Goal: Transaction & Acquisition: Purchase product/service

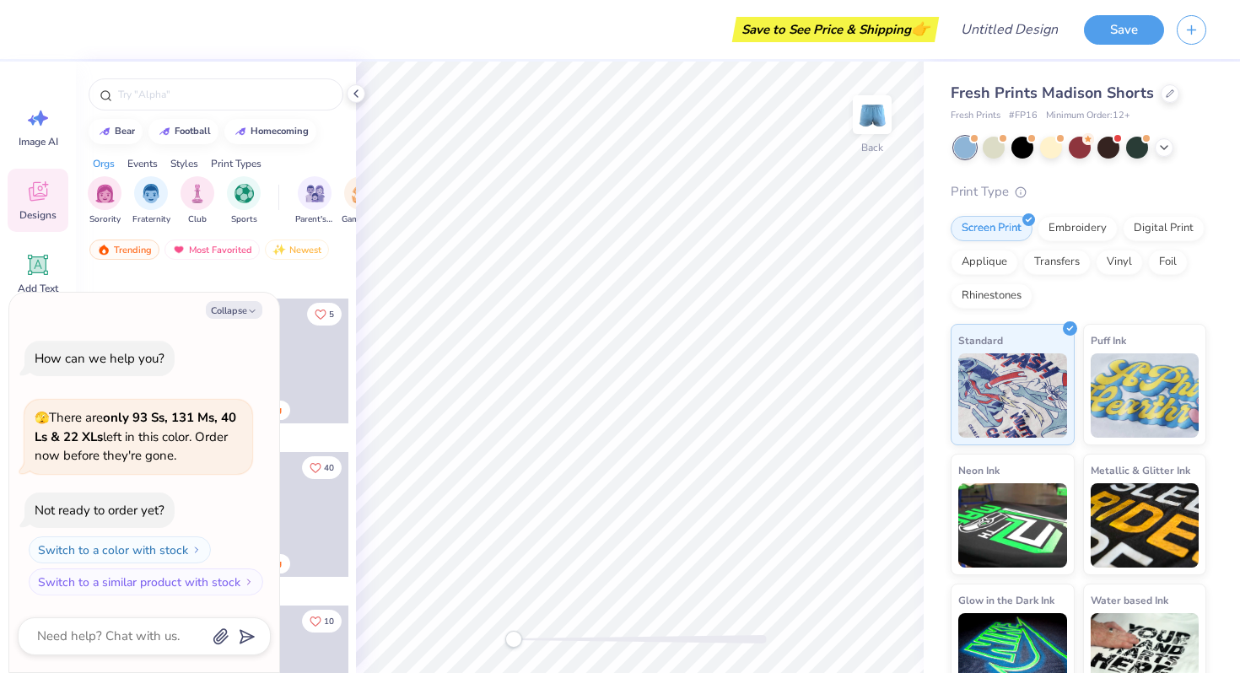
scroll to position [598, 0]
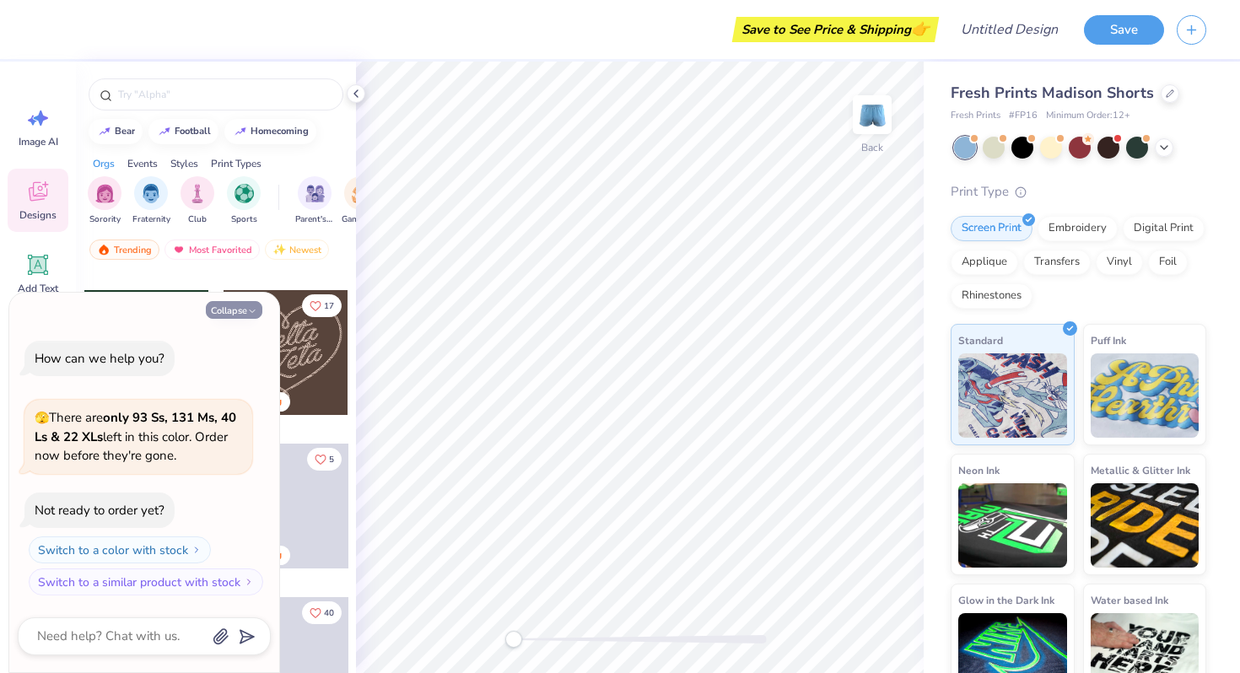
click at [247, 305] on button "Collapse" at bounding box center [234, 310] width 57 height 18
type textarea "x"
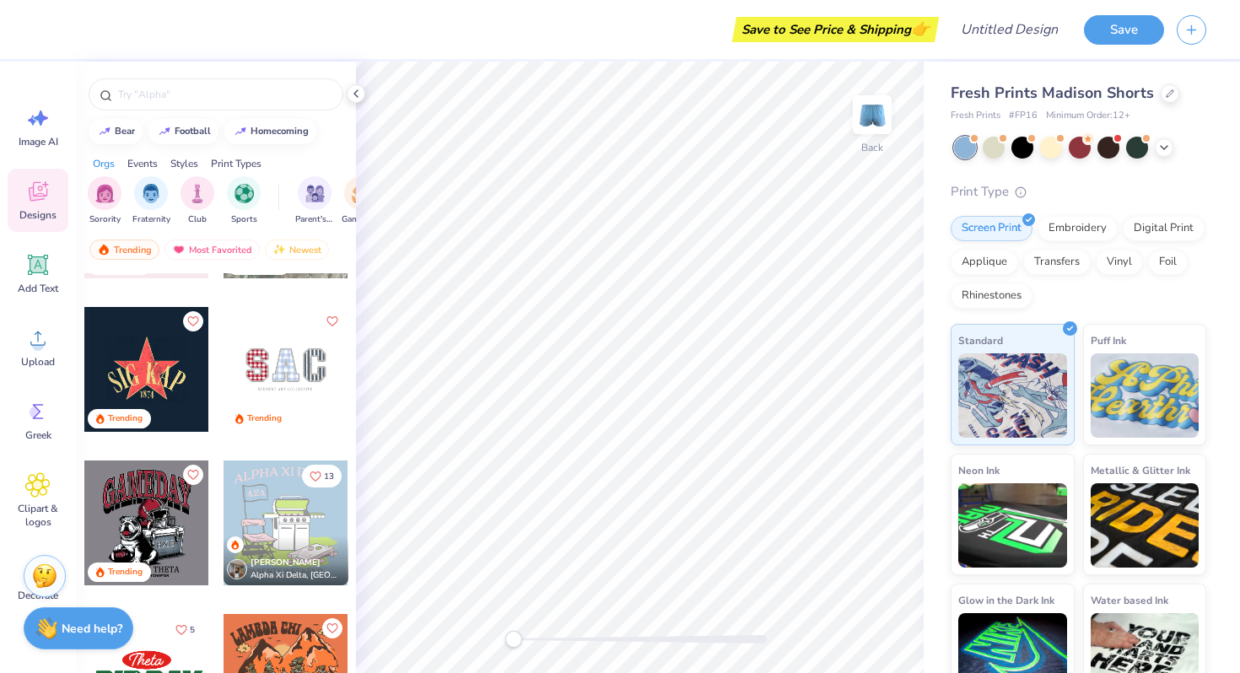
scroll to position [3343, 0]
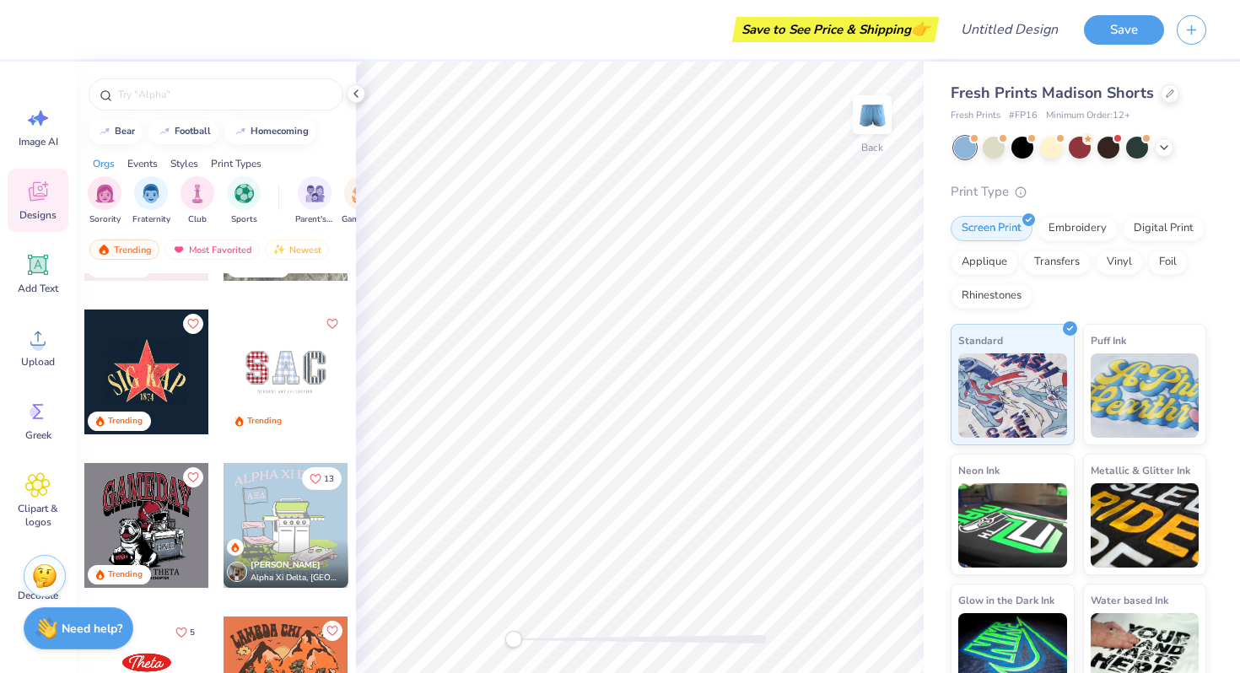
click at [168, 413] on div "Trending" at bounding box center [146, 423] width 125 height 23
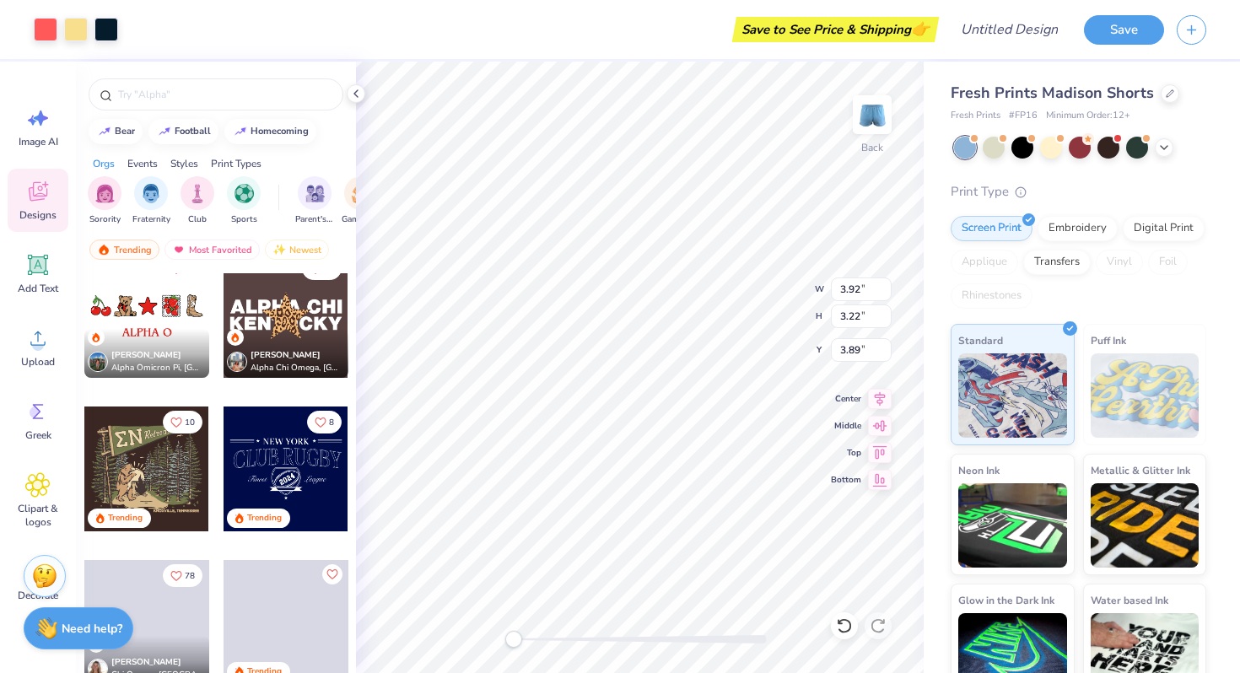
scroll to position [4506, 0]
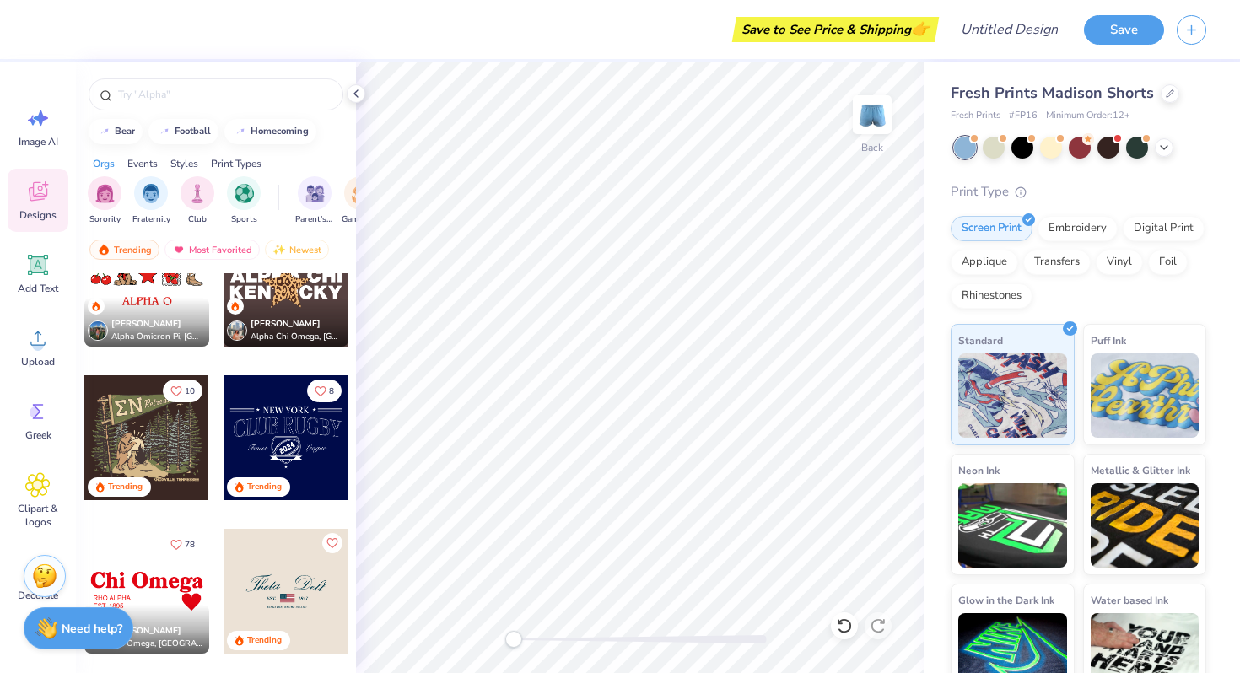
click at [296, 444] on div at bounding box center [286, 438] width 125 height 125
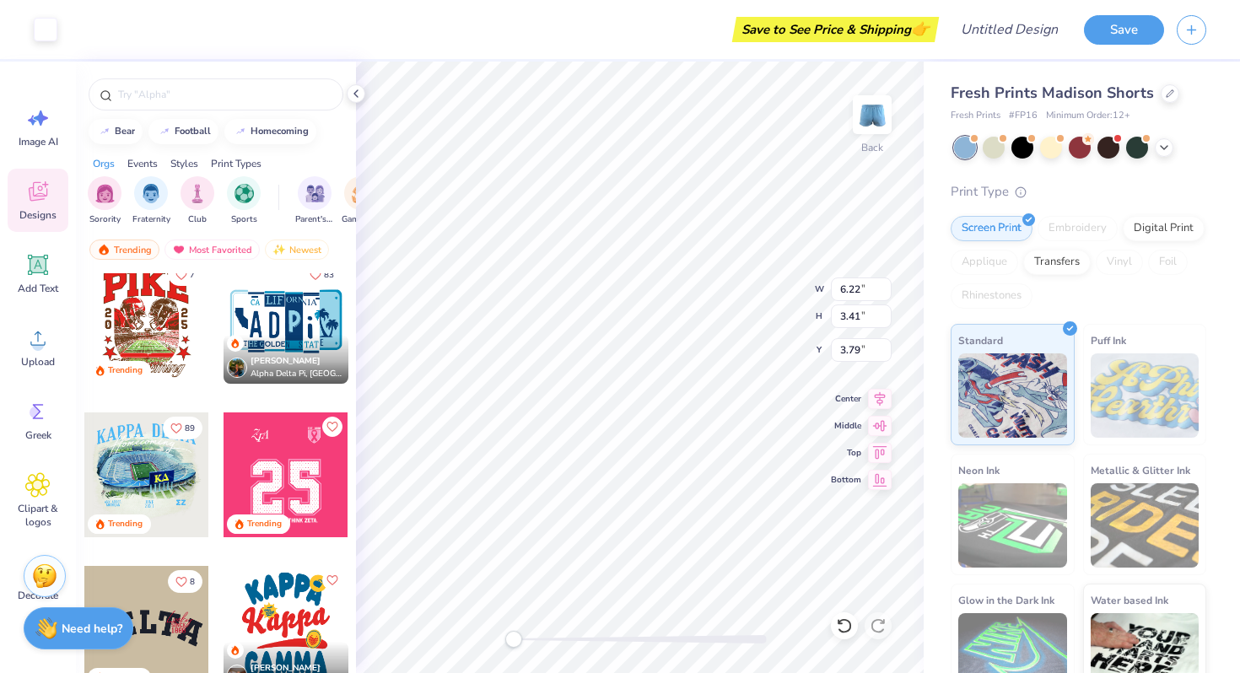
scroll to position [5238, 0]
click at [295, 497] on div at bounding box center [286, 474] width 125 height 125
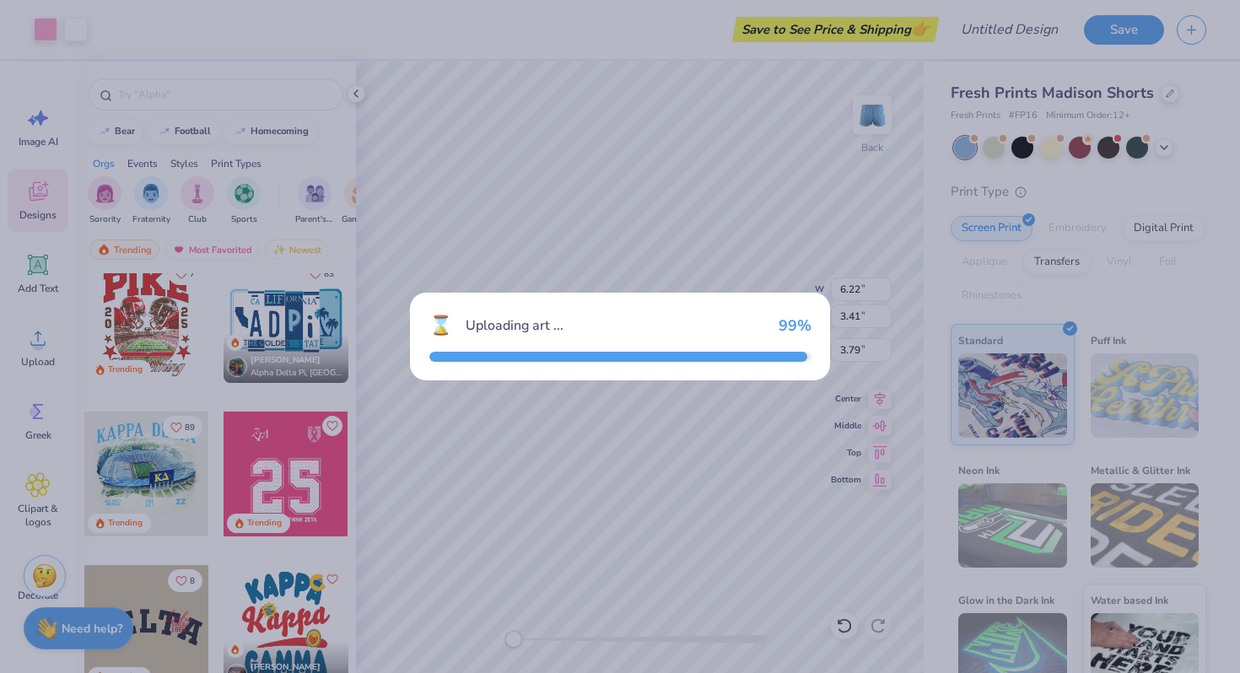
type input "6.71"
type input "1.04"
type input "4.98"
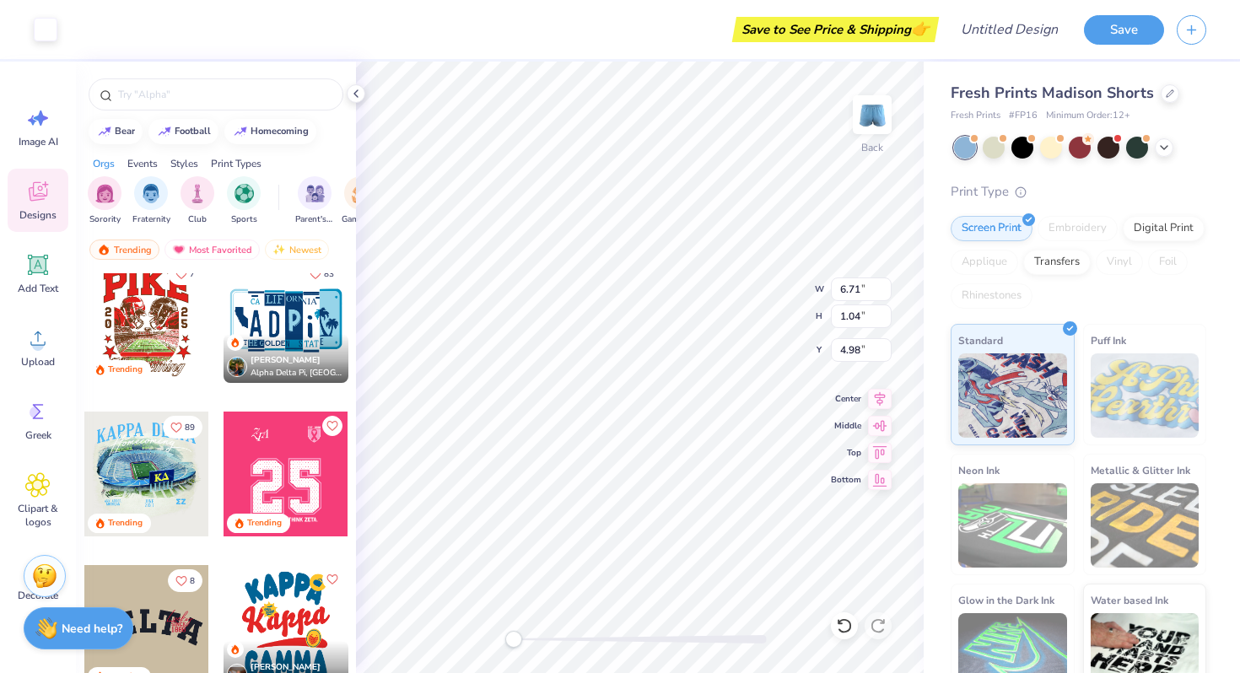
type input "6.22"
type input "3.41"
type input "3.79"
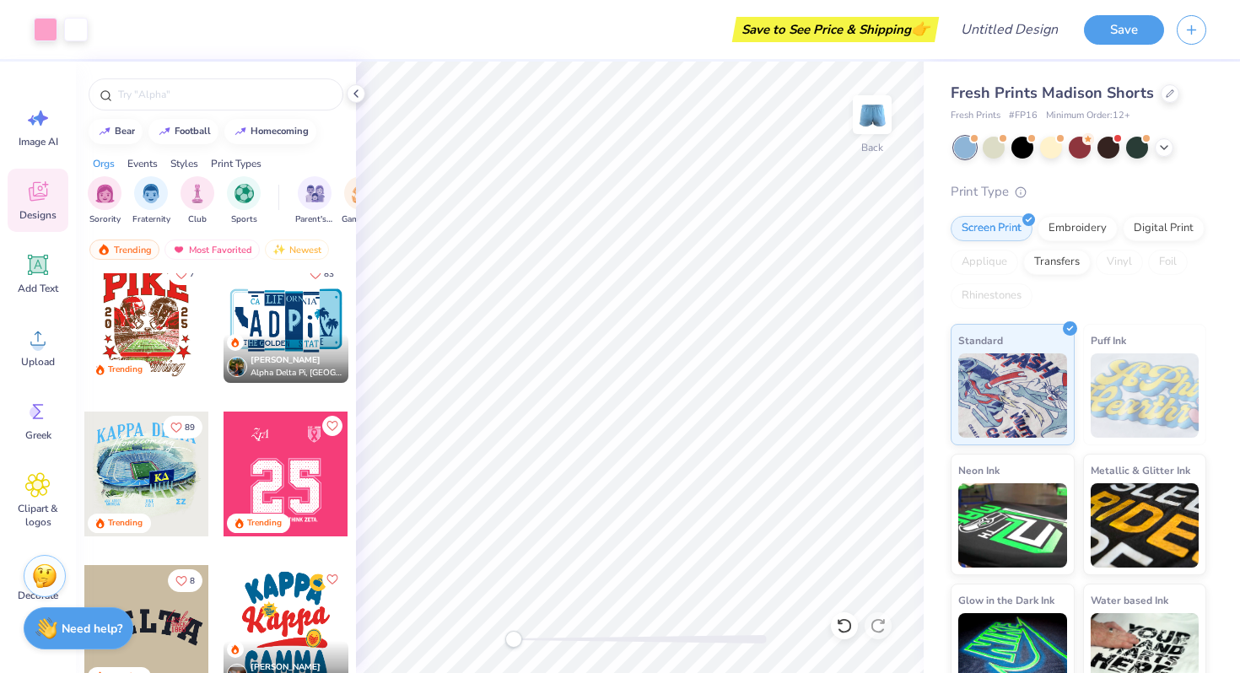
click at [308, 475] on div at bounding box center [286, 474] width 125 height 125
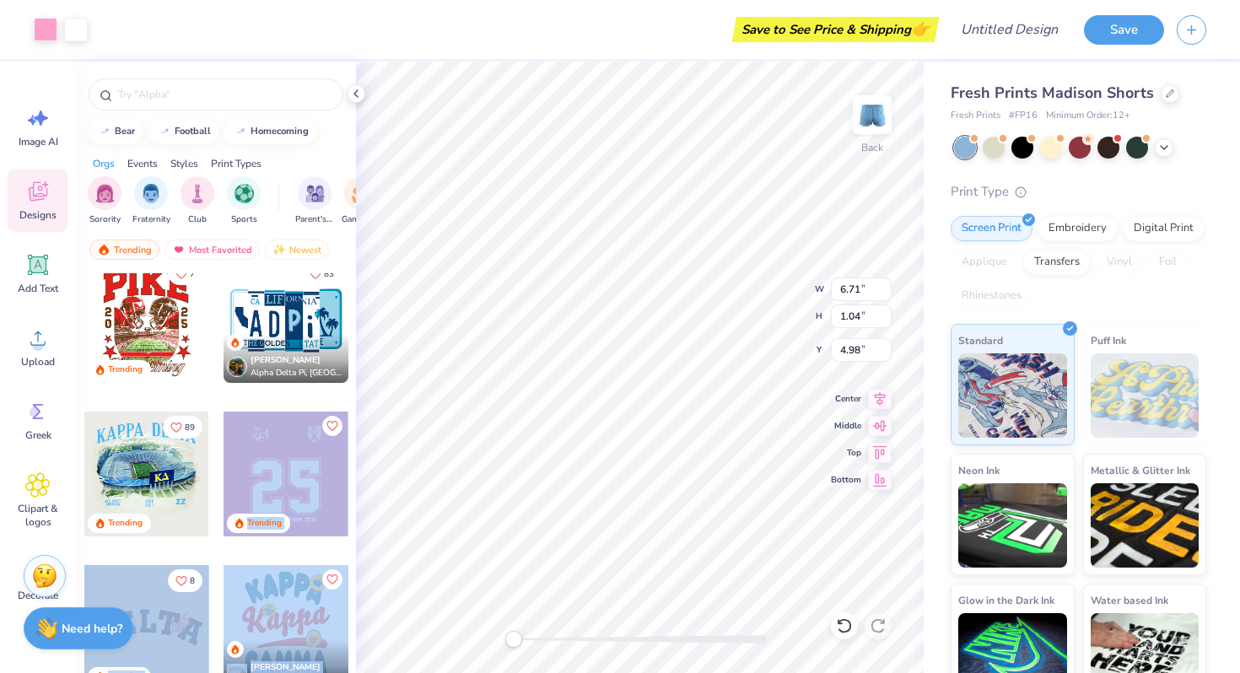
click at [538, 463] on div "Art colors Save to See Price & Shipping 👉 Design Title Save Image AI Designs Ad…" at bounding box center [620, 336] width 1240 height 673
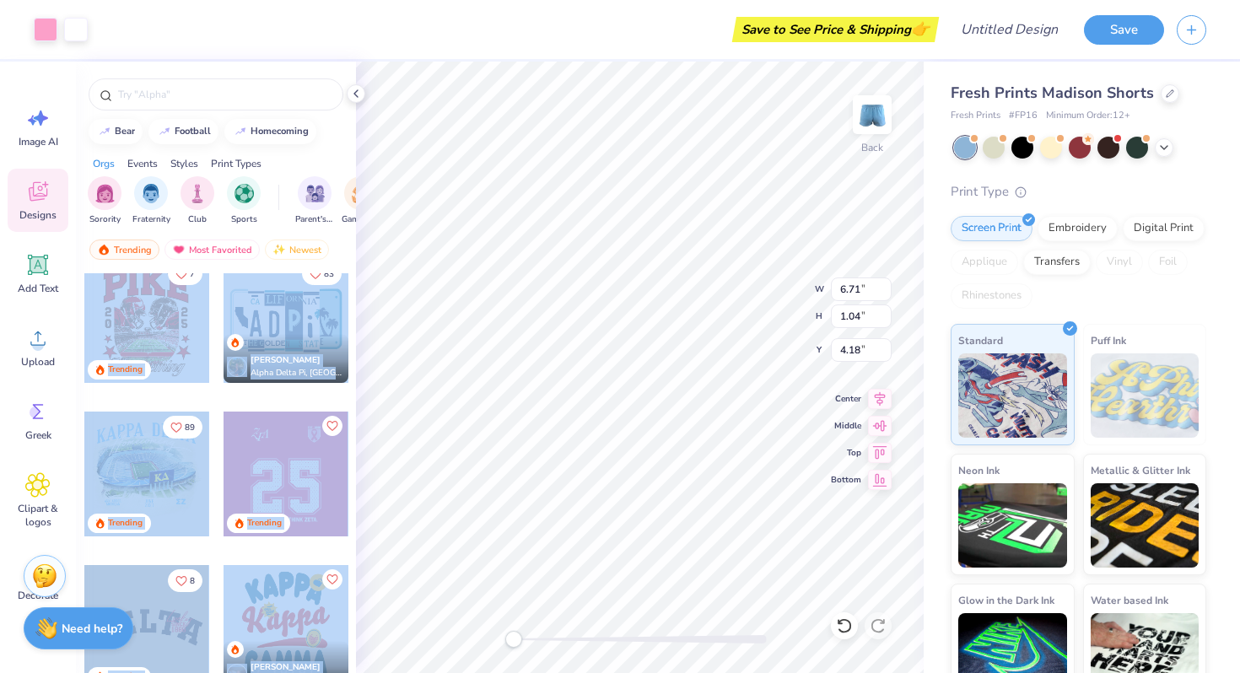
type input "3.57"
type input "0.55"
type input "4.67"
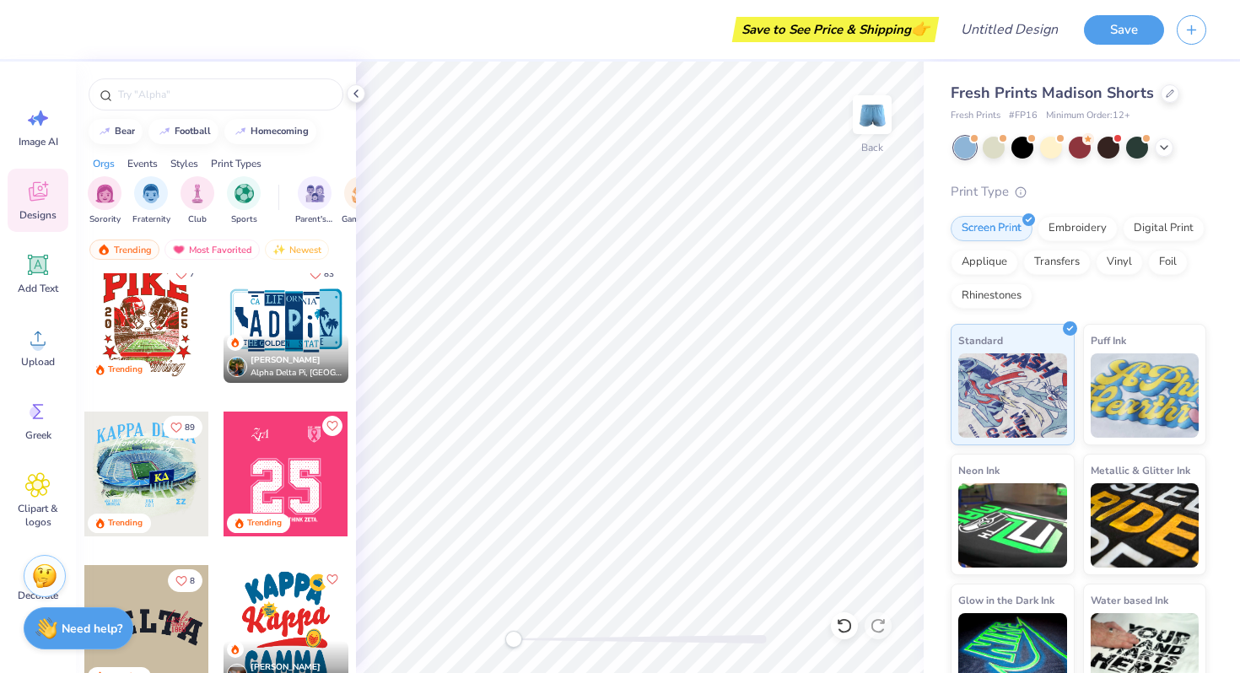
click at [347, 369] on div "Grace Martin Alpha Delta Pi, University of Southern California" at bounding box center [286, 358] width 125 height 49
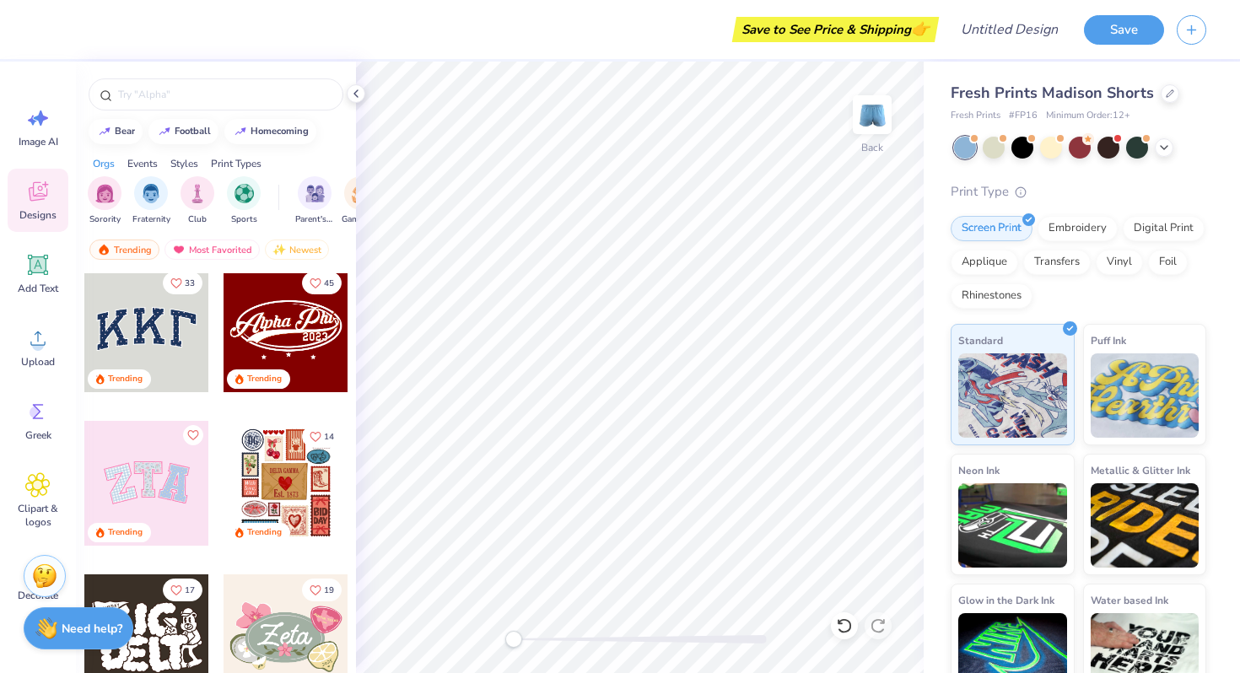
scroll to position [0, 0]
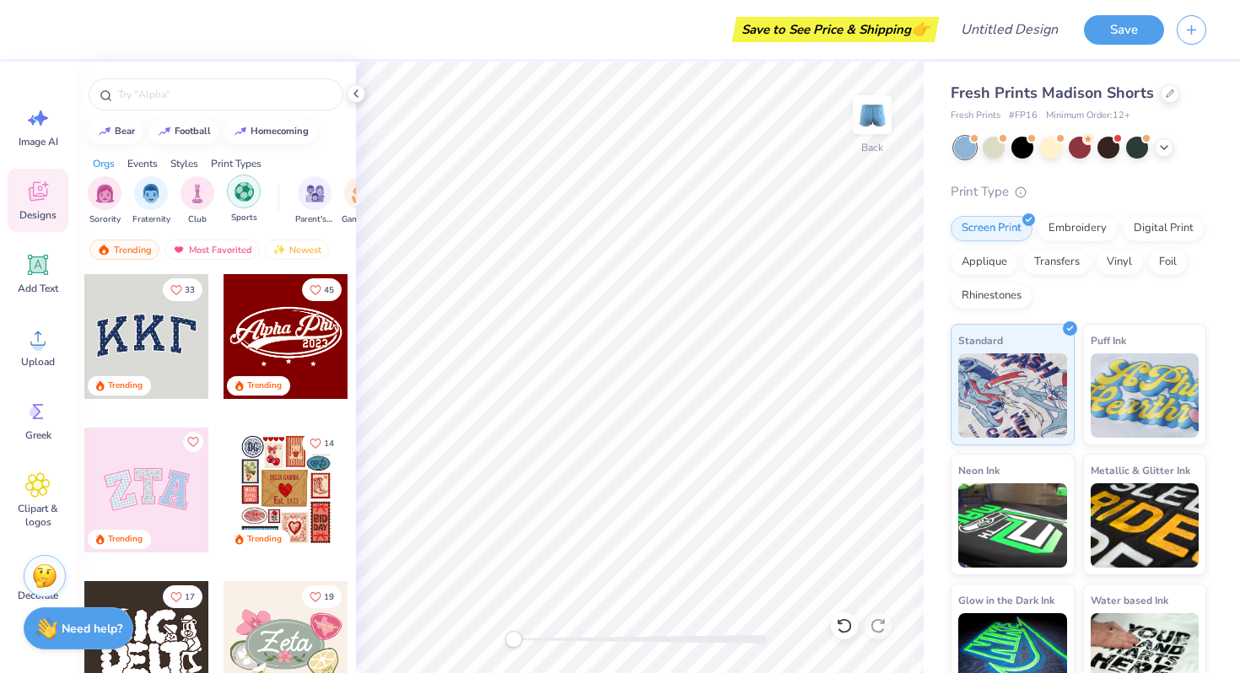
click at [243, 203] on div "filter for Sports" at bounding box center [244, 192] width 34 height 34
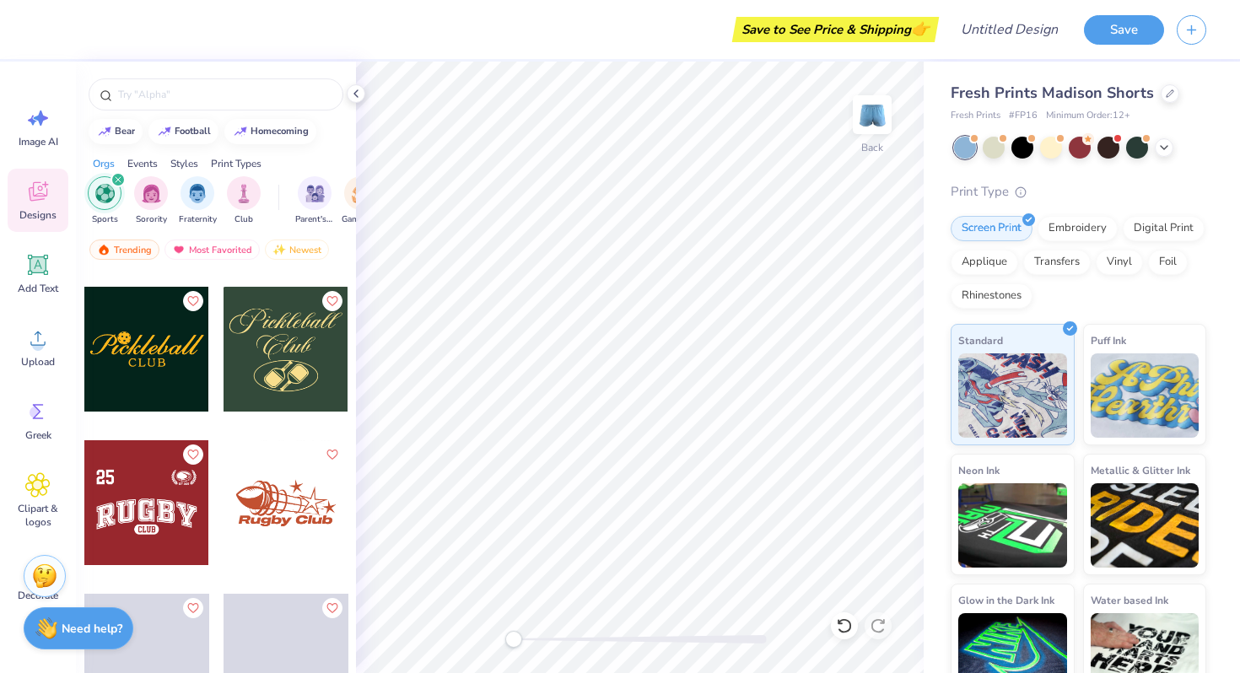
scroll to position [2460, 0]
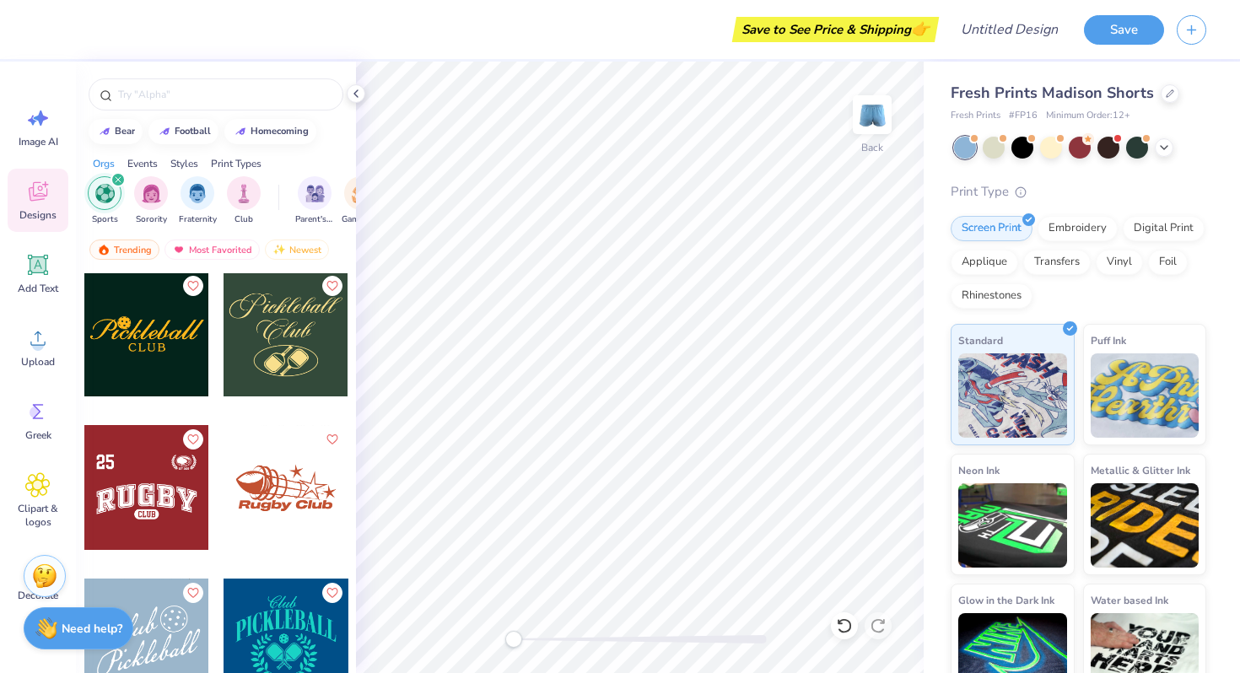
click at [191, 516] on div at bounding box center [146, 487] width 125 height 125
type input "1.81"
type input "5.31"
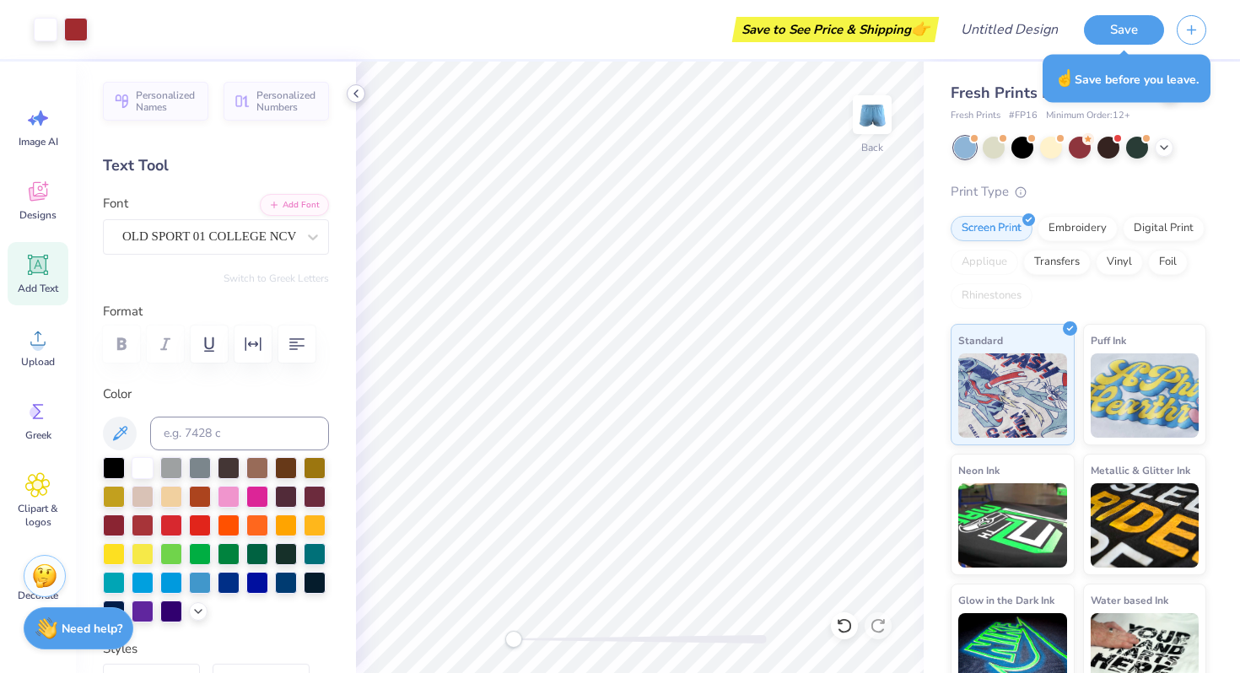
click at [359, 98] on icon at bounding box center [356, 94] width 14 height 14
click at [46, 194] on icon at bounding box center [38, 191] width 19 height 19
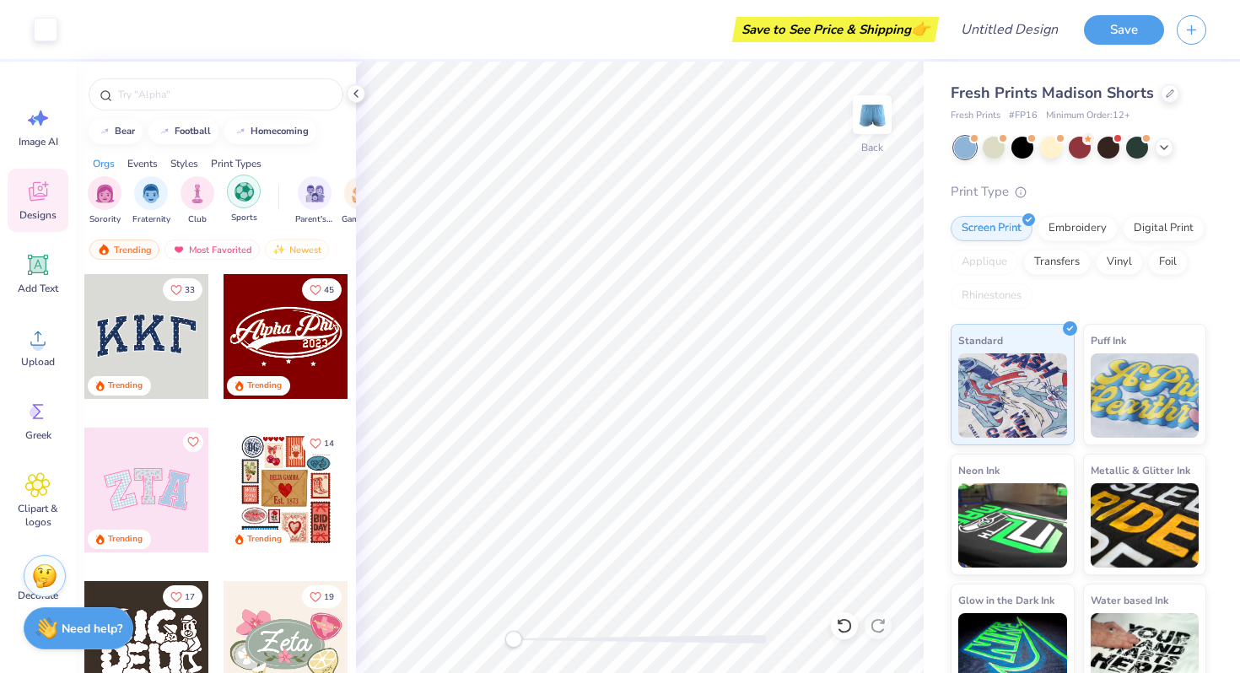
click at [240, 197] on img "filter for Sports" at bounding box center [244, 191] width 19 height 19
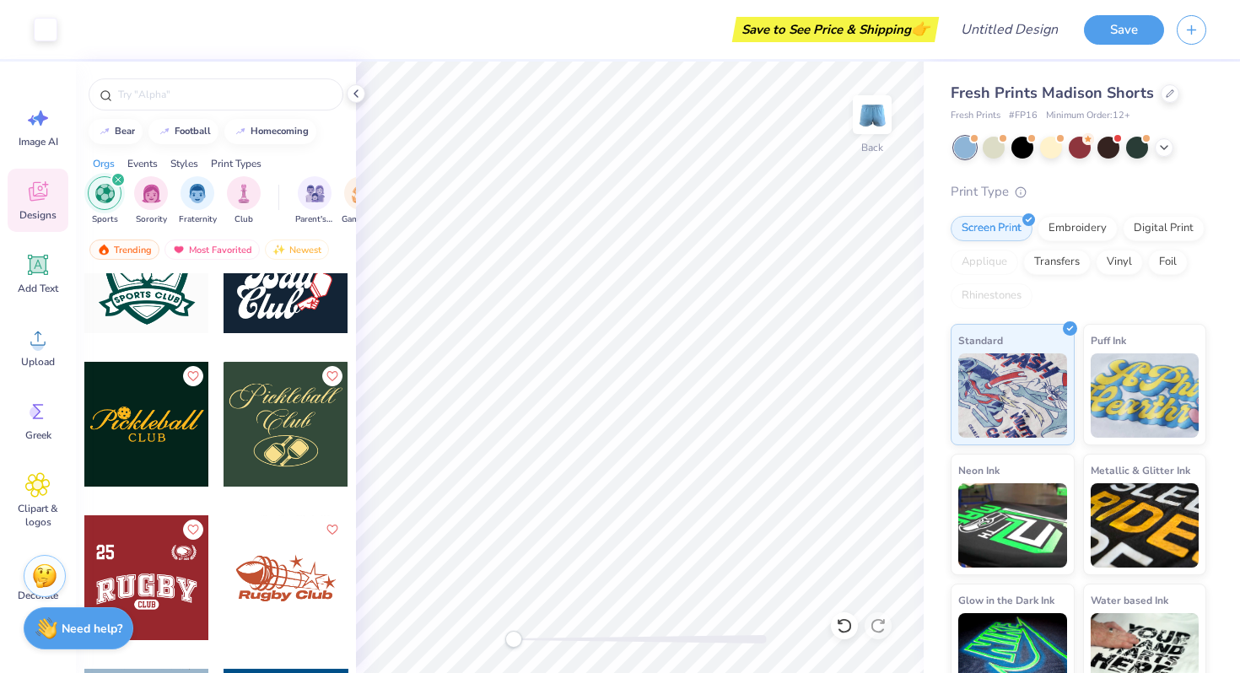
scroll to position [2370, 0]
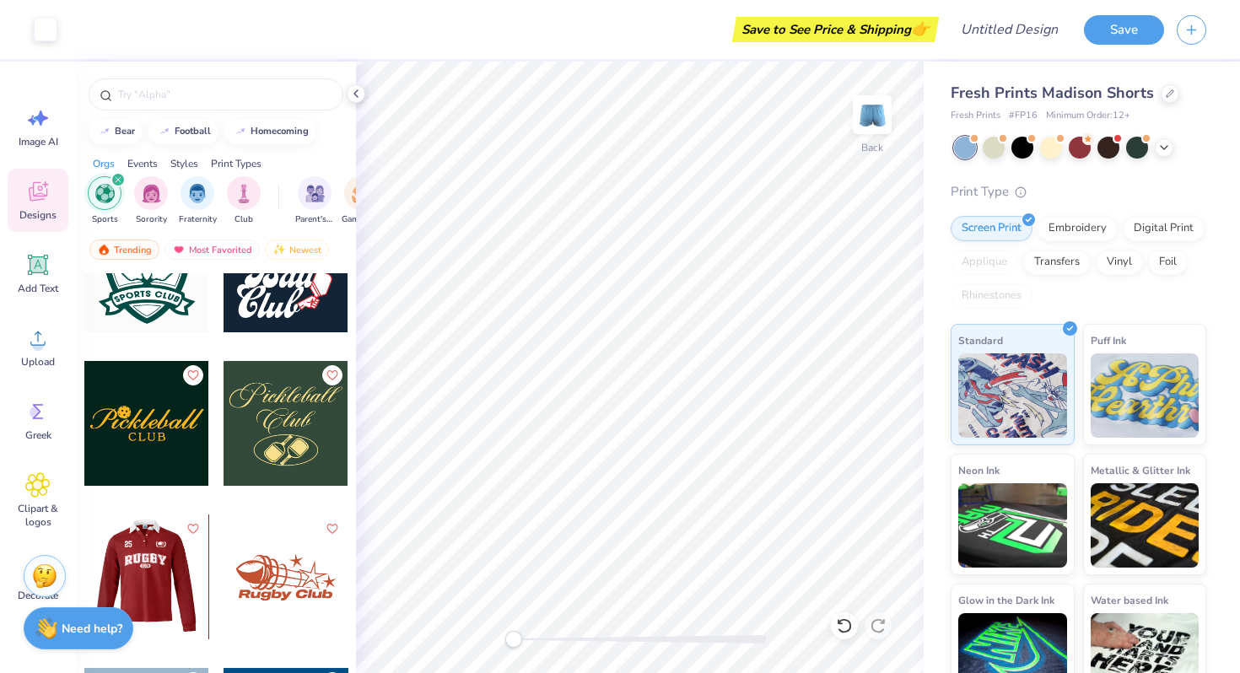
click at [165, 593] on div at bounding box center [146, 577] width 125 height 125
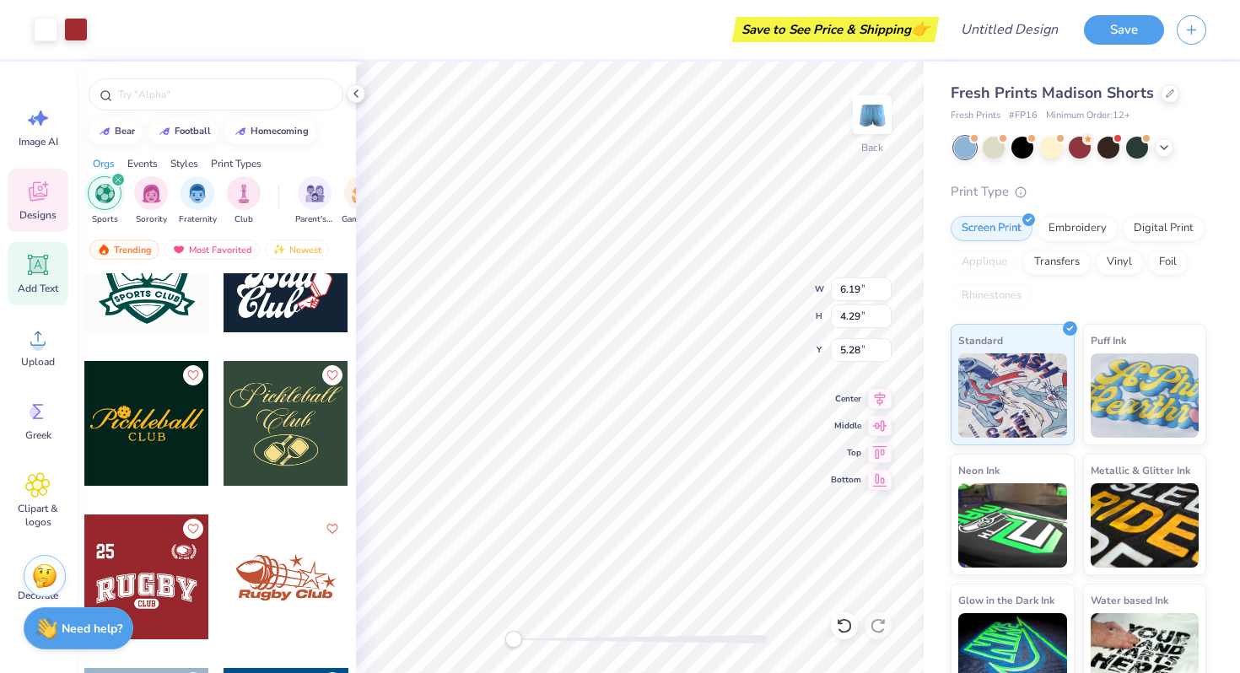
click at [37, 257] on icon at bounding box center [38, 265] width 16 height 16
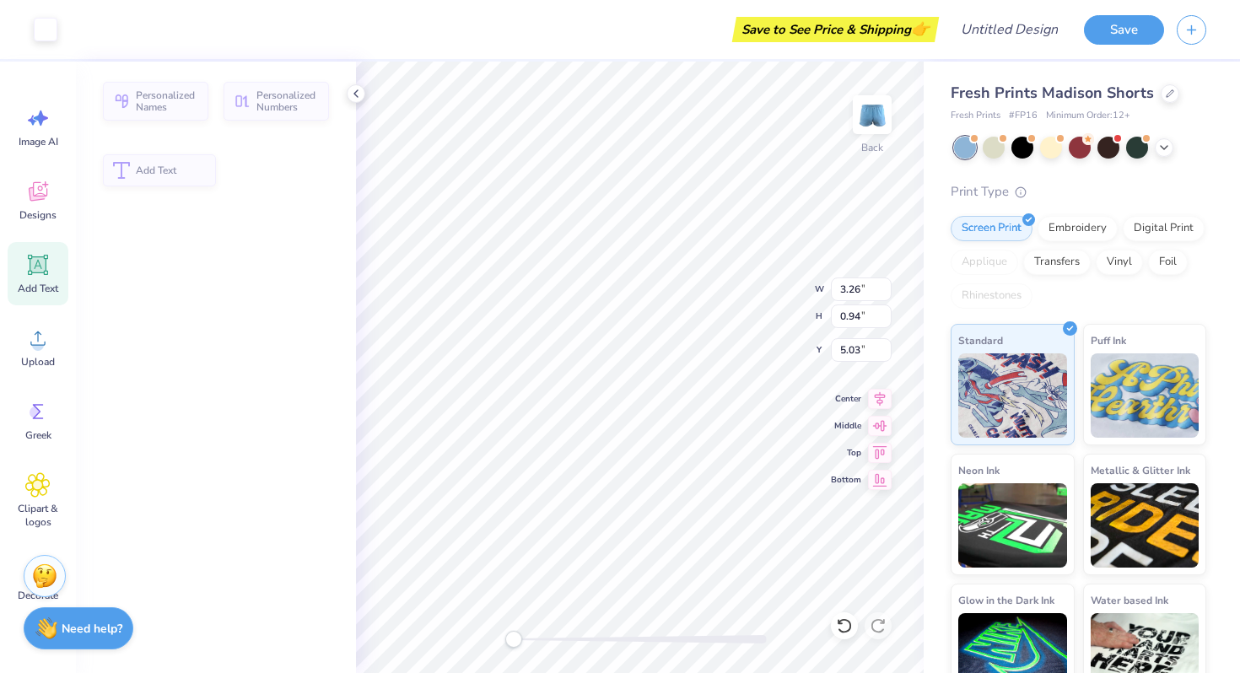
type input "3.26"
type input "0.94"
type input "5.03"
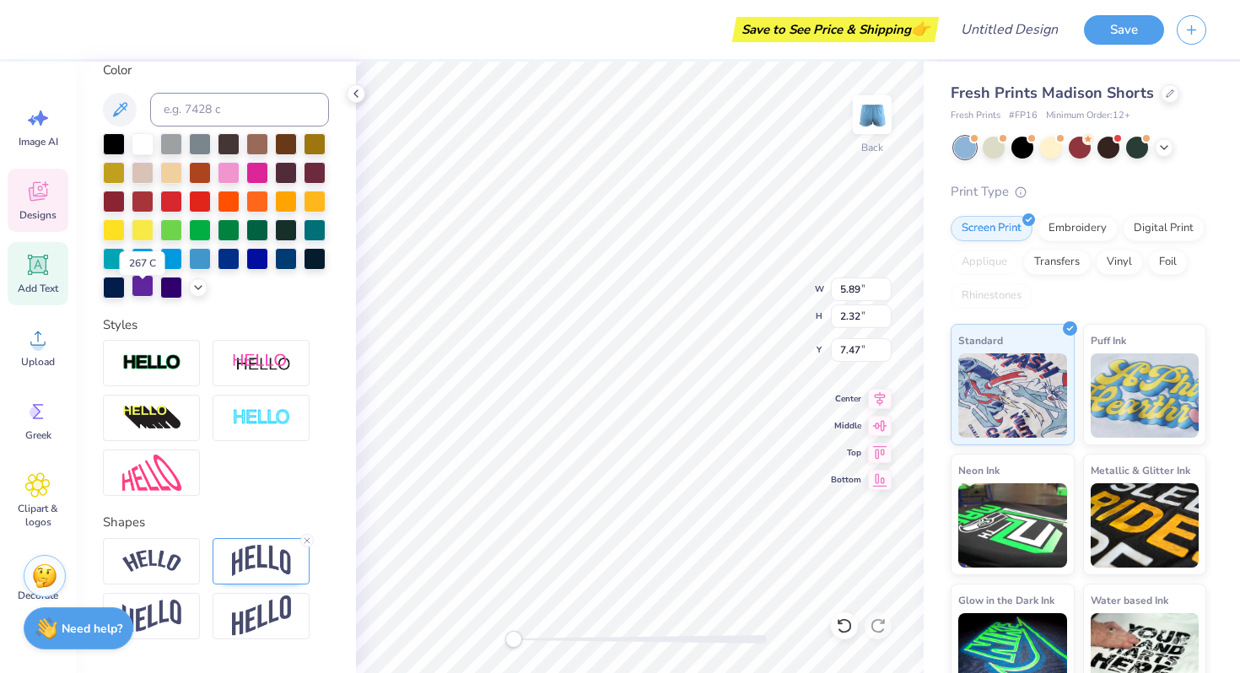
scroll to position [314, 0]
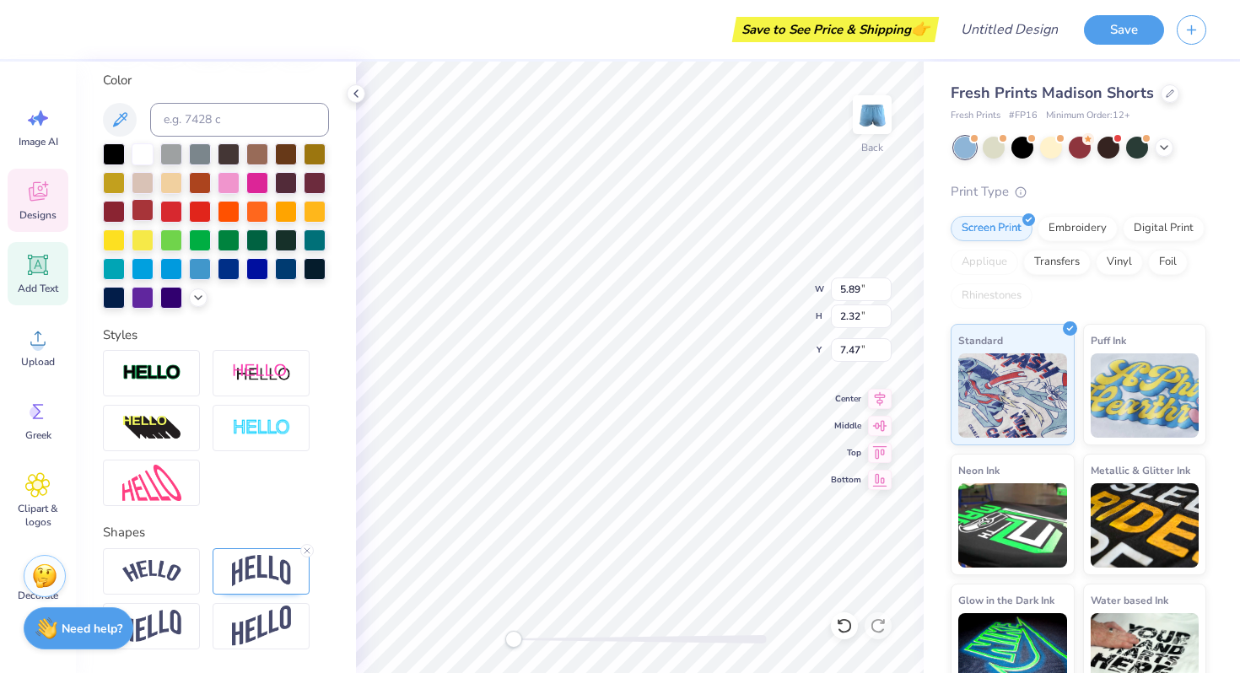
click at [140, 203] on div at bounding box center [143, 210] width 22 height 22
click at [114, 208] on div at bounding box center [114, 210] width 22 height 22
type input "1.10"
type input "1.00"
type input "6.16"
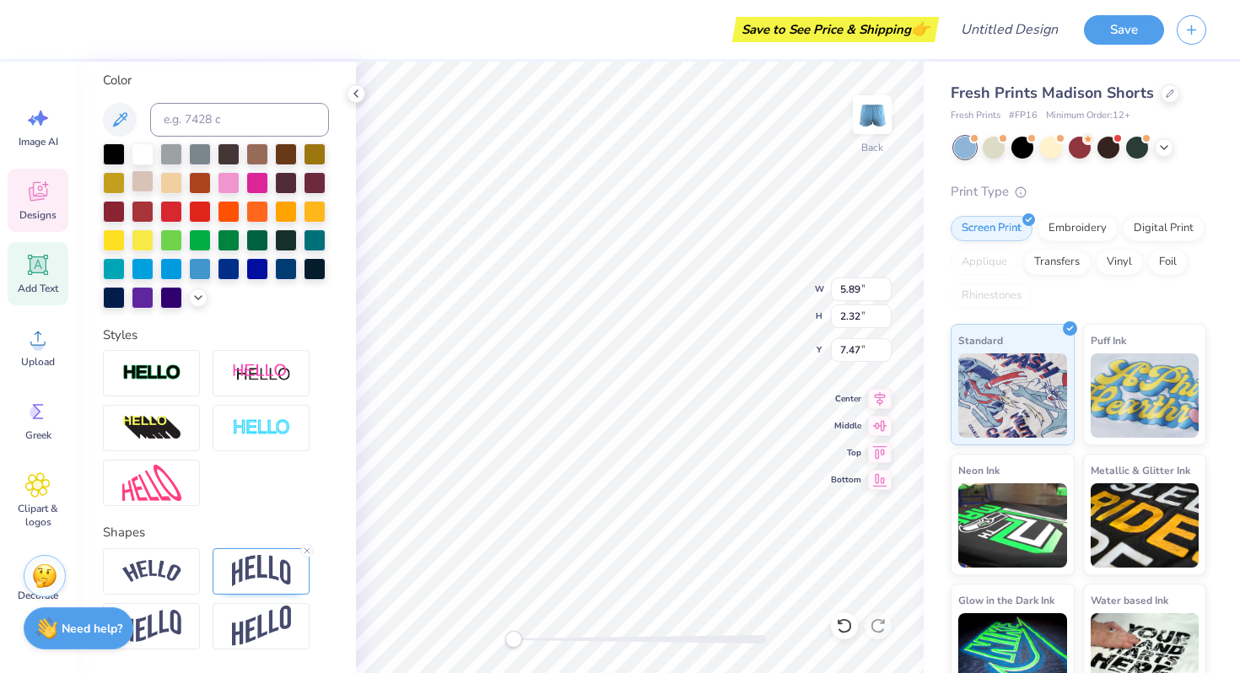
type textarea "RUBY"
type input "4.76"
type input "2.13"
type input "7.46"
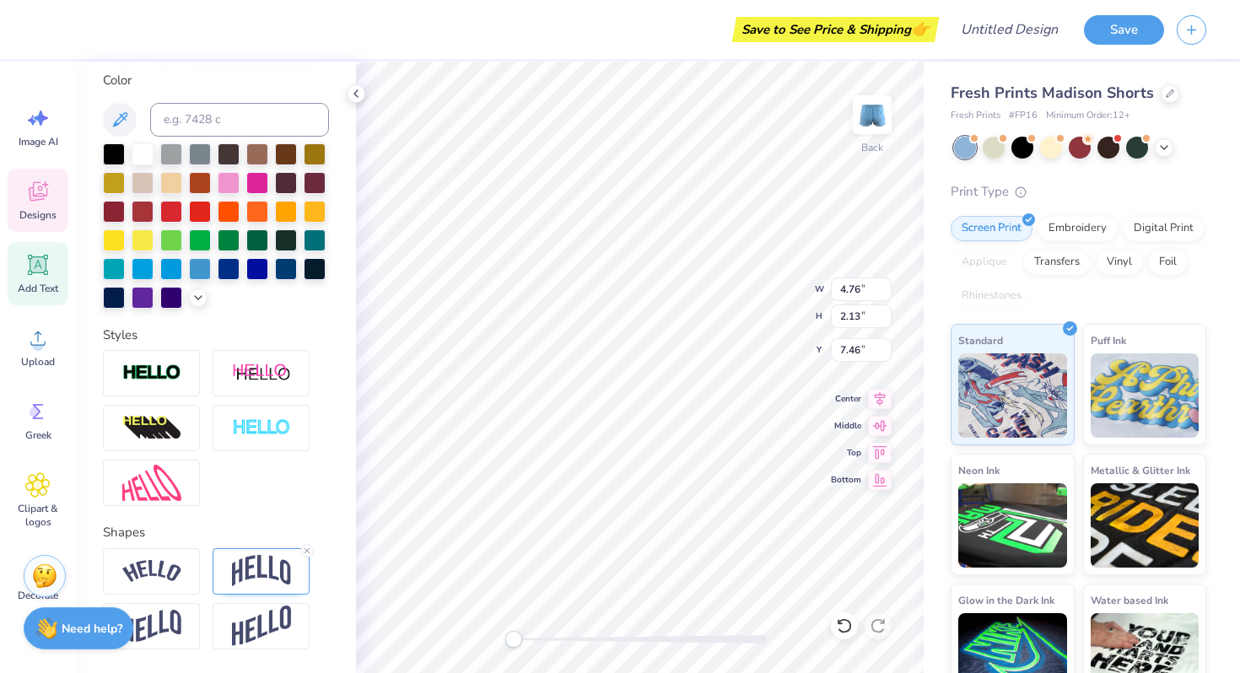
type textarea "R"
type textarea "INmo"
type input "1.03"
type input "0.50"
type input "9.11"
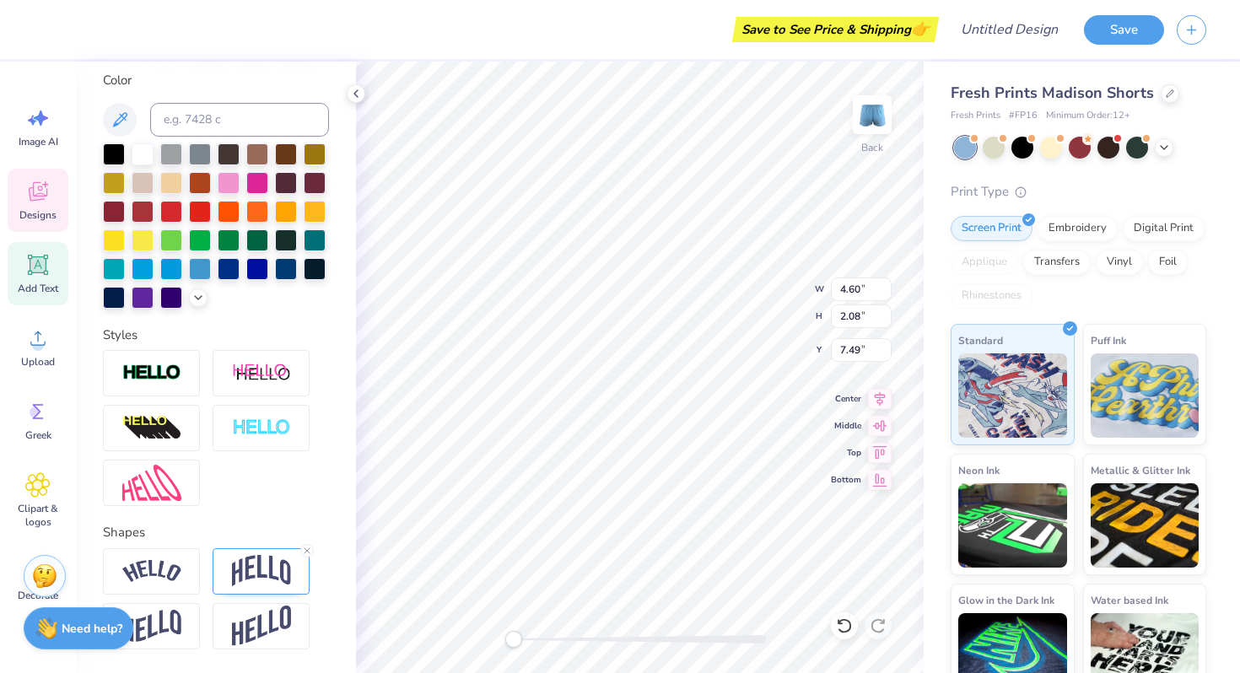
type input "1.03"
type input "0.50"
type input "9.11"
type input "1.44"
type input "0.72"
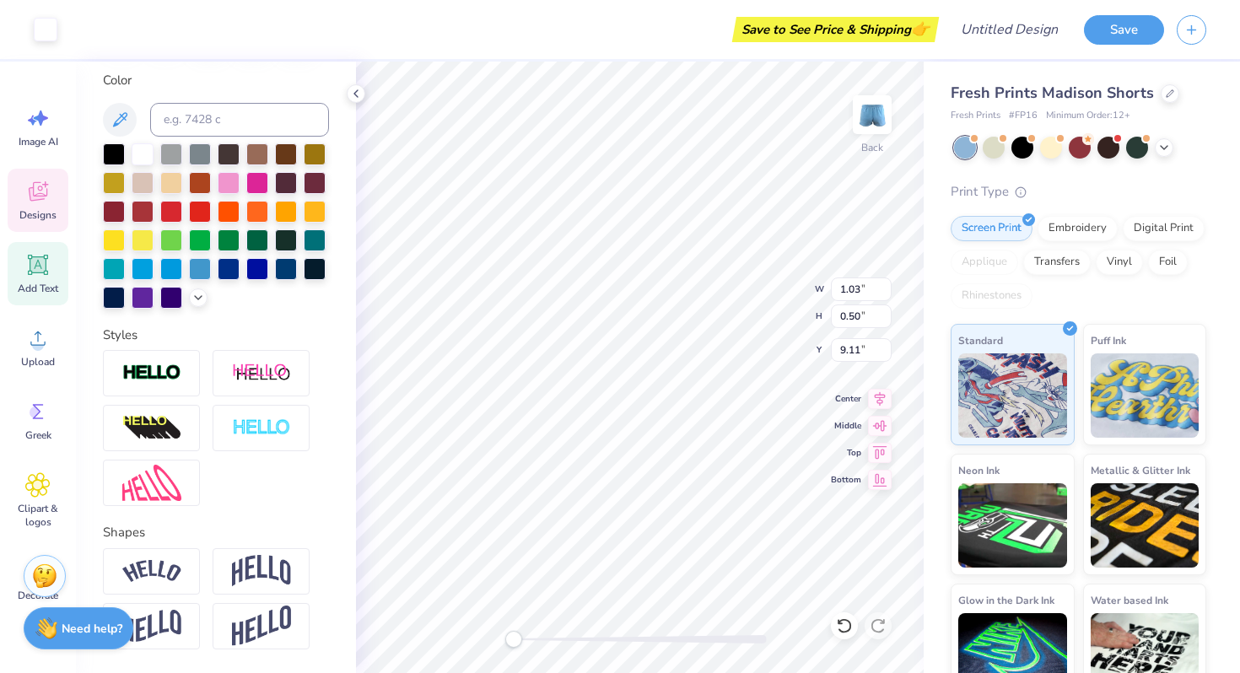
type input "9.00"
type input "1.03"
type input "0.50"
type input "9.11"
type textarea "b"
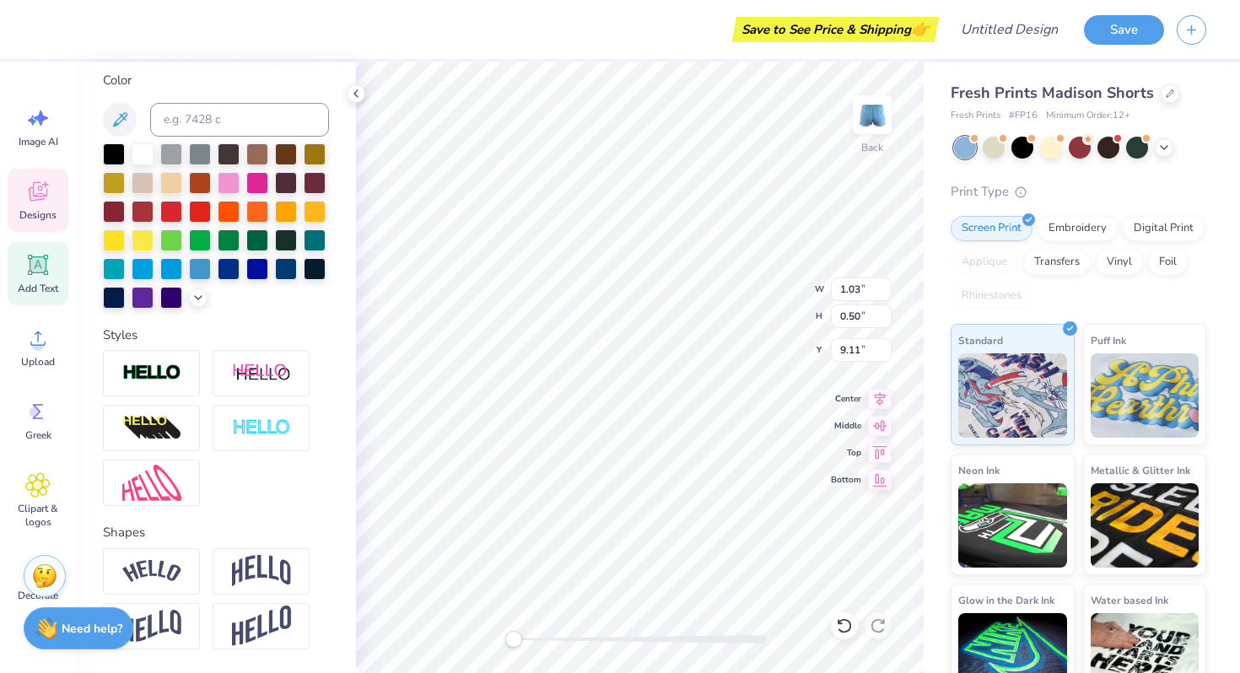
type textarea "dance"
type input "1.34"
type input "0.55"
type input "9.08"
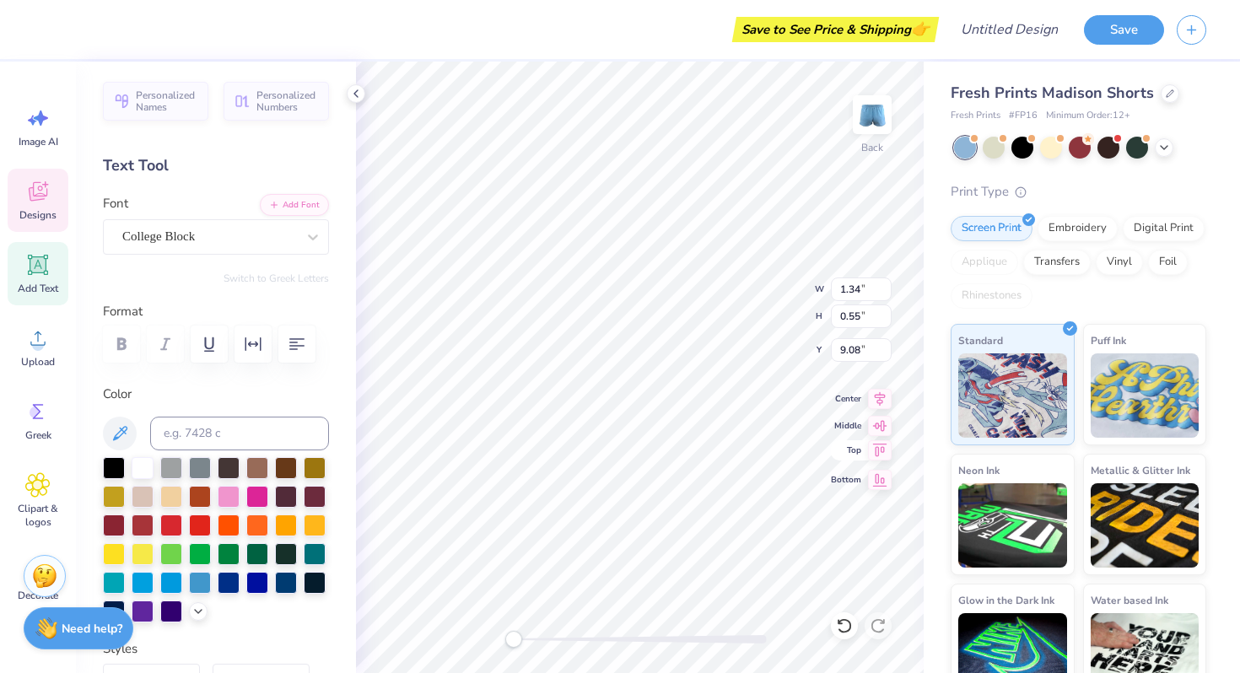
type input "1.10"
type input "1.00"
type input "6.16"
type textarea "26"
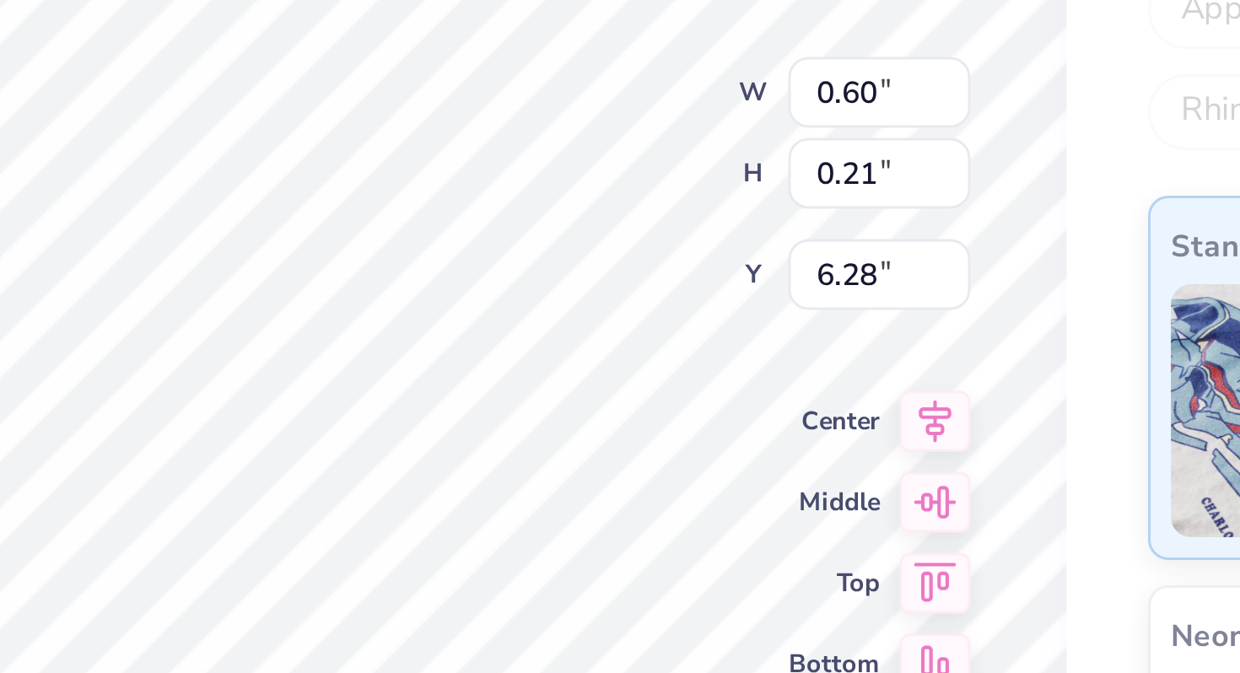
click at [847, 430] on div "Back W 0.60 0.60 " H 0.21 0.21 " Y 6.28 6.28 " Center Middle Top Bottom" at bounding box center [640, 368] width 568 height 612
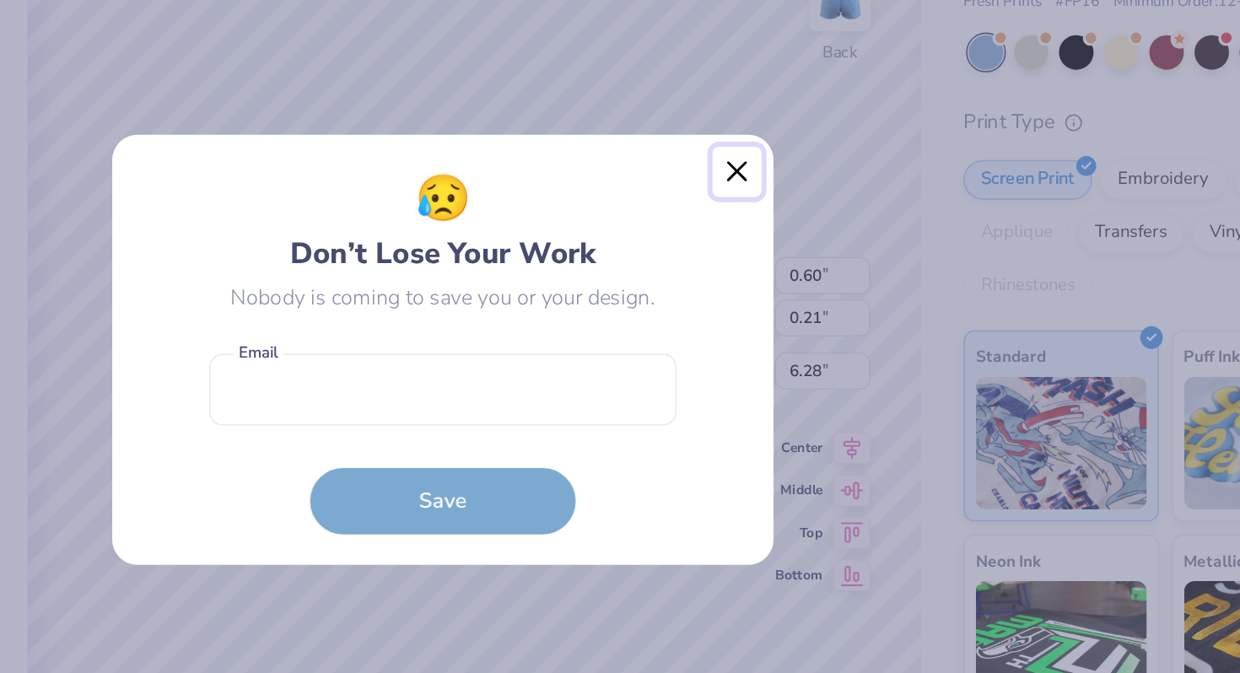
click at [798, 213] on button "Close" at bounding box center [808, 224] width 32 height 32
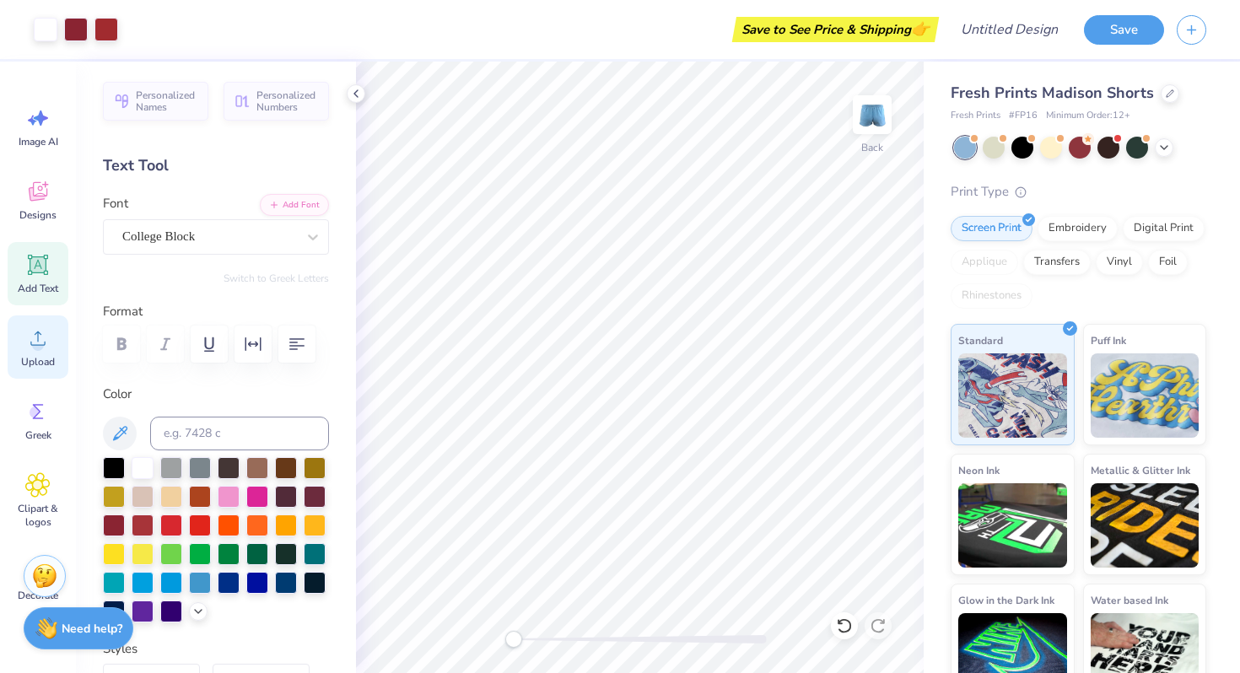
click at [37, 333] on icon at bounding box center [37, 339] width 15 height 14
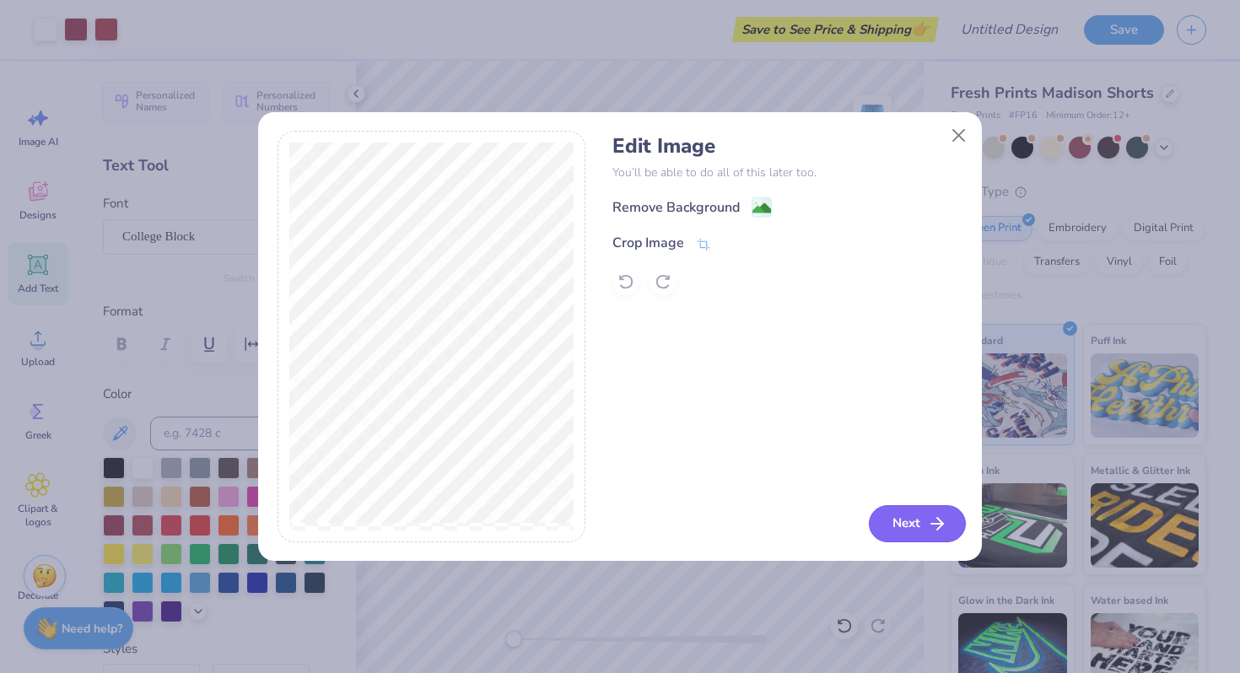
click at [927, 523] on icon "button" at bounding box center [937, 524] width 20 height 20
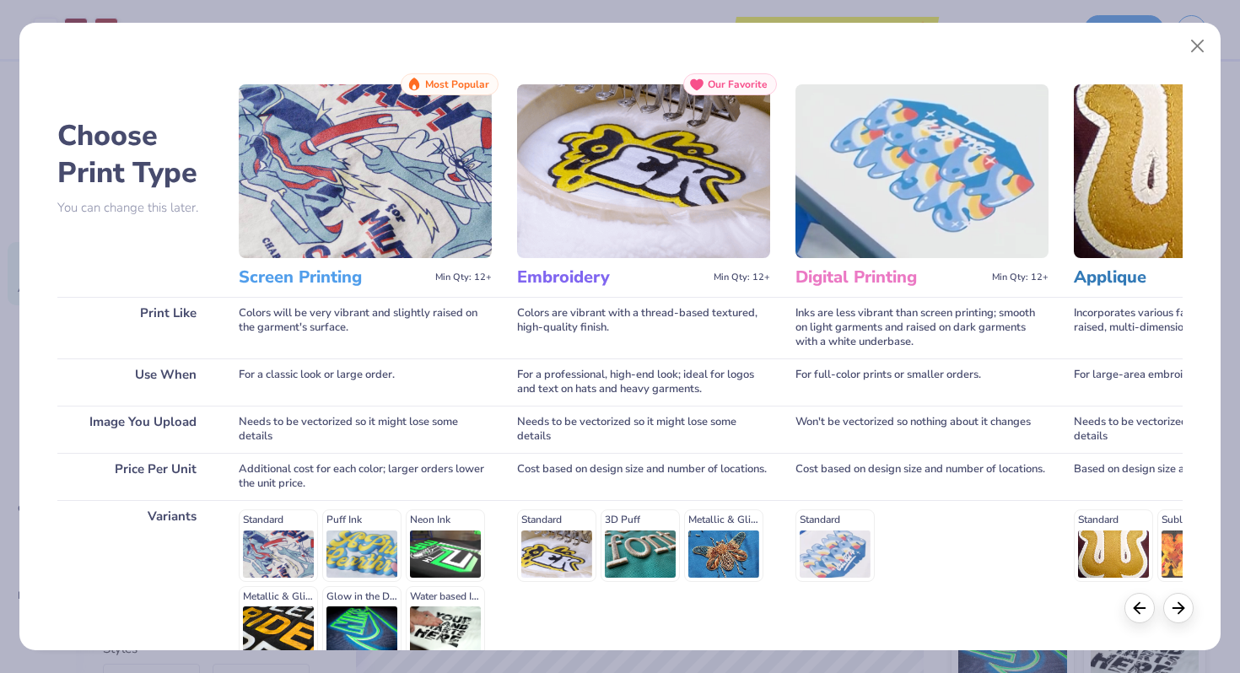
scroll to position [168, 0]
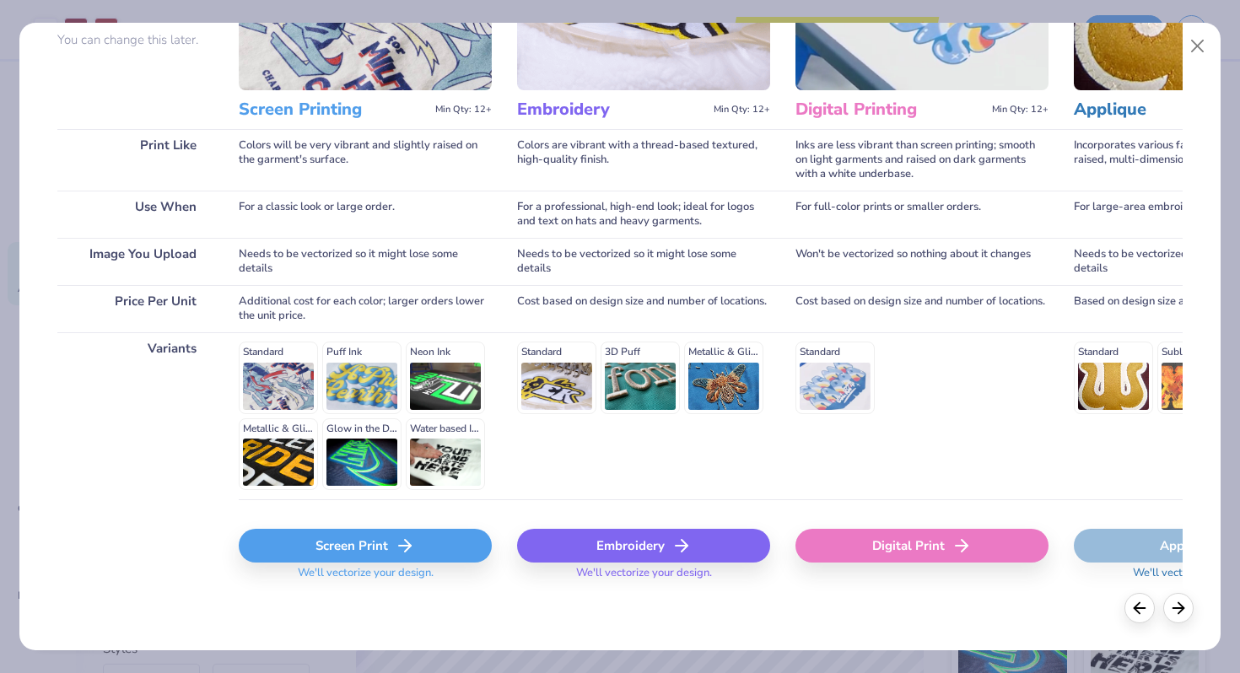
click at [397, 550] on icon at bounding box center [405, 546] width 20 height 20
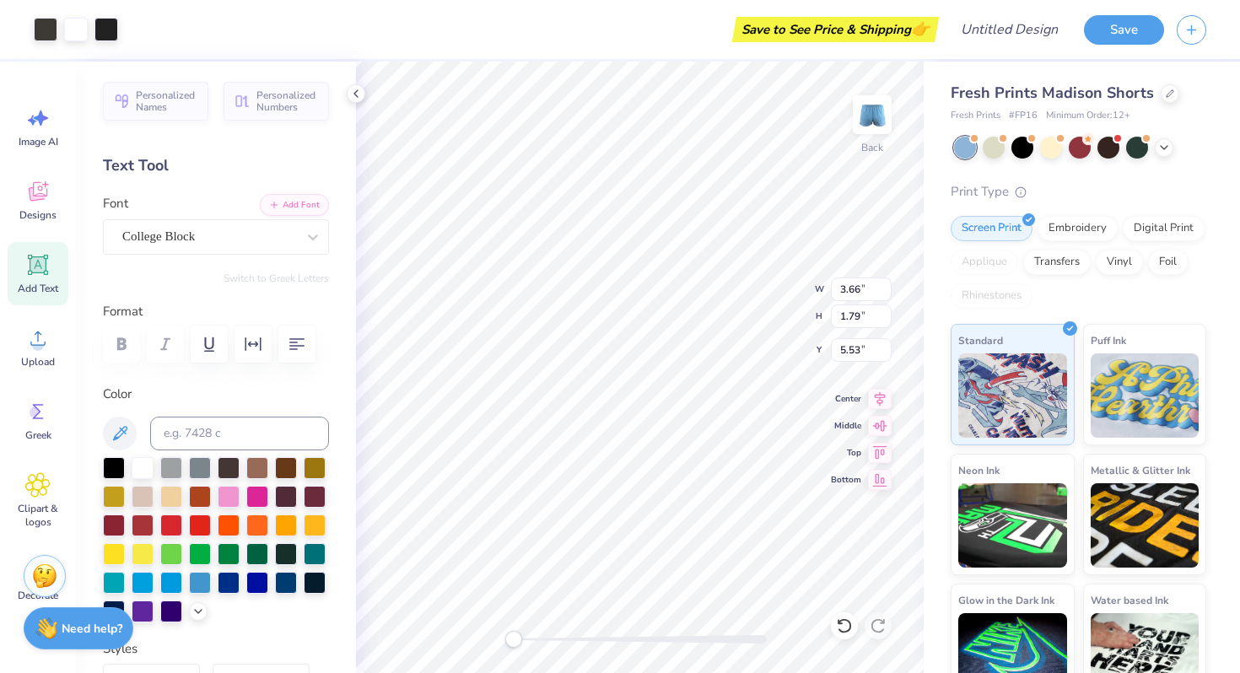
type input "3.66"
type input "1.79"
type input "5.53"
type input "2.19"
type input "1.07"
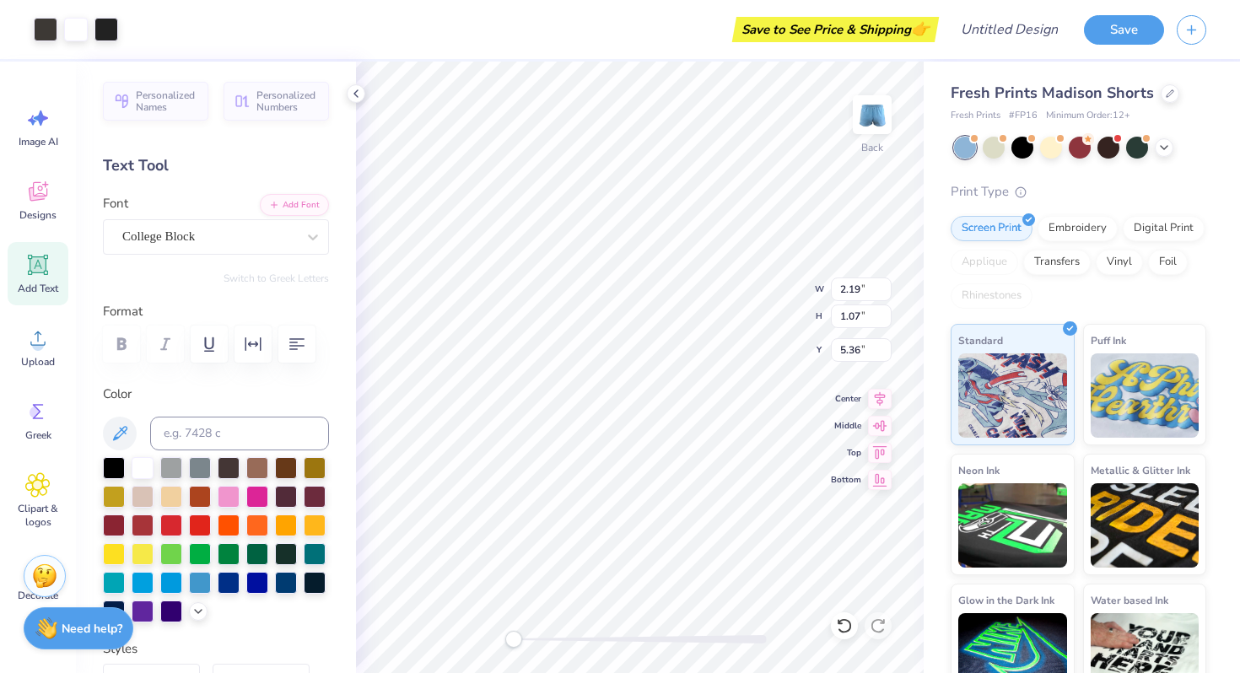
type input "5.36"
type input "1.56"
type input "0.79"
type input "5.47"
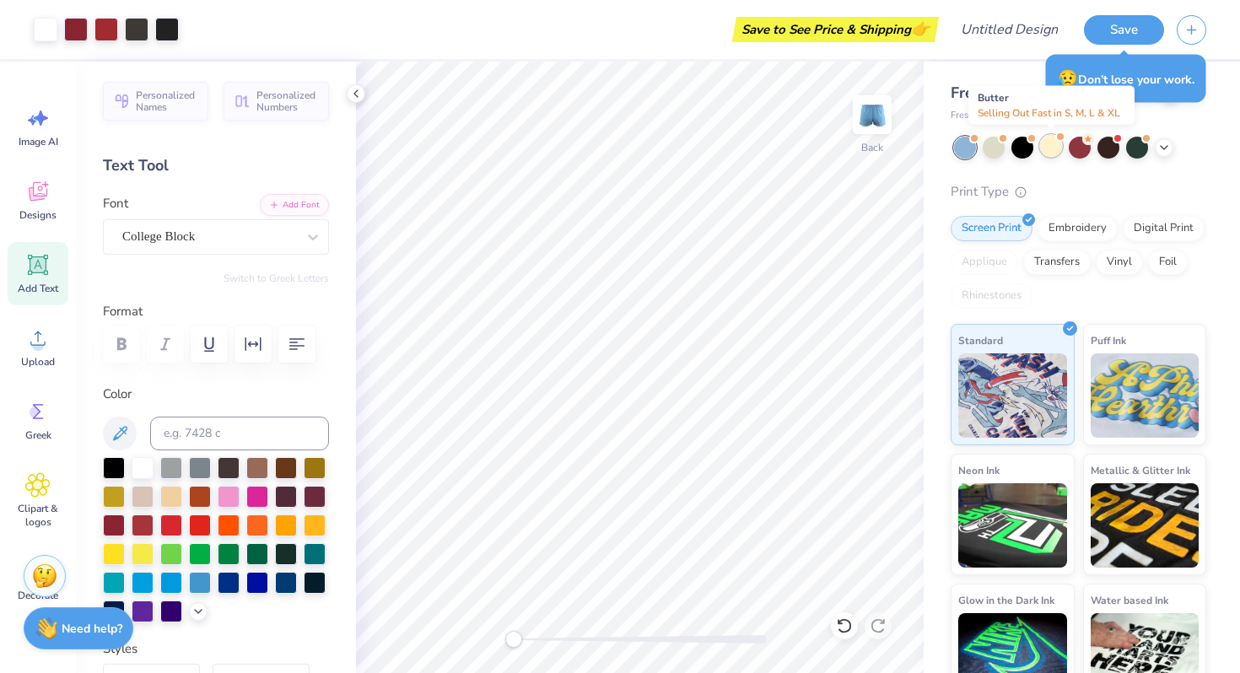
click at [1045, 145] on div at bounding box center [1051, 146] width 22 height 22
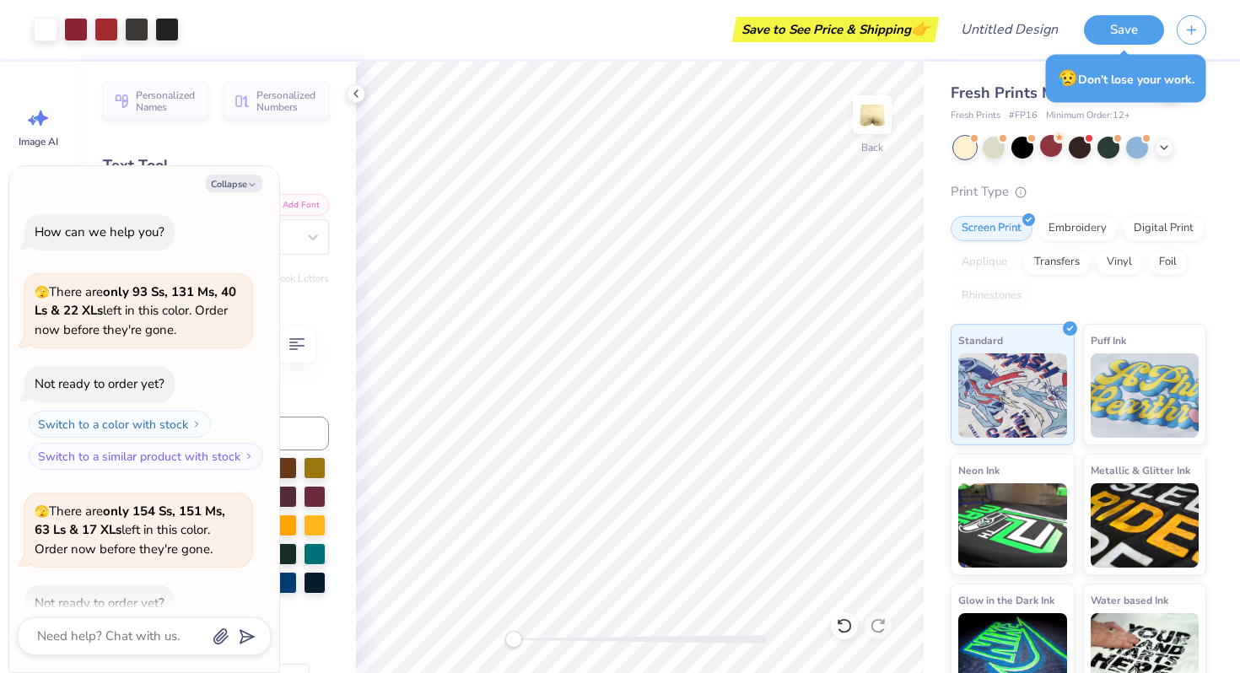
scroll to position [93, 0]
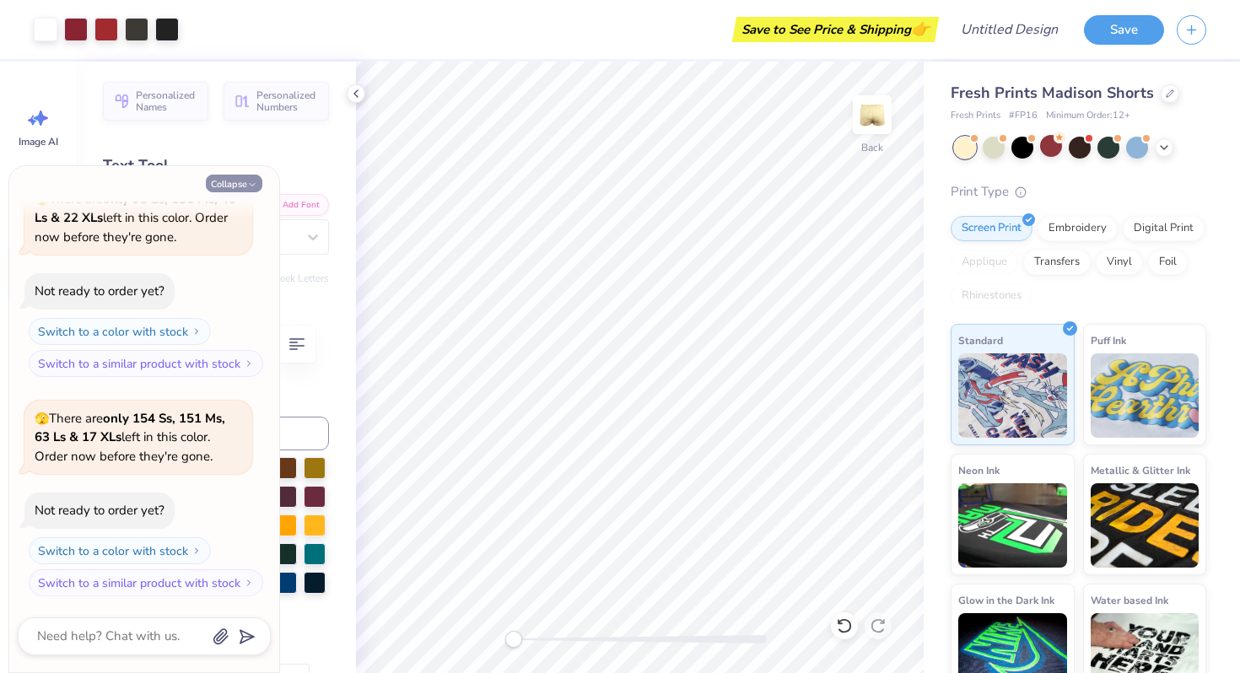
click at [253, 182] on icon "button" at bounding box center [252, 185] width 10 height 10
type textarea "x"
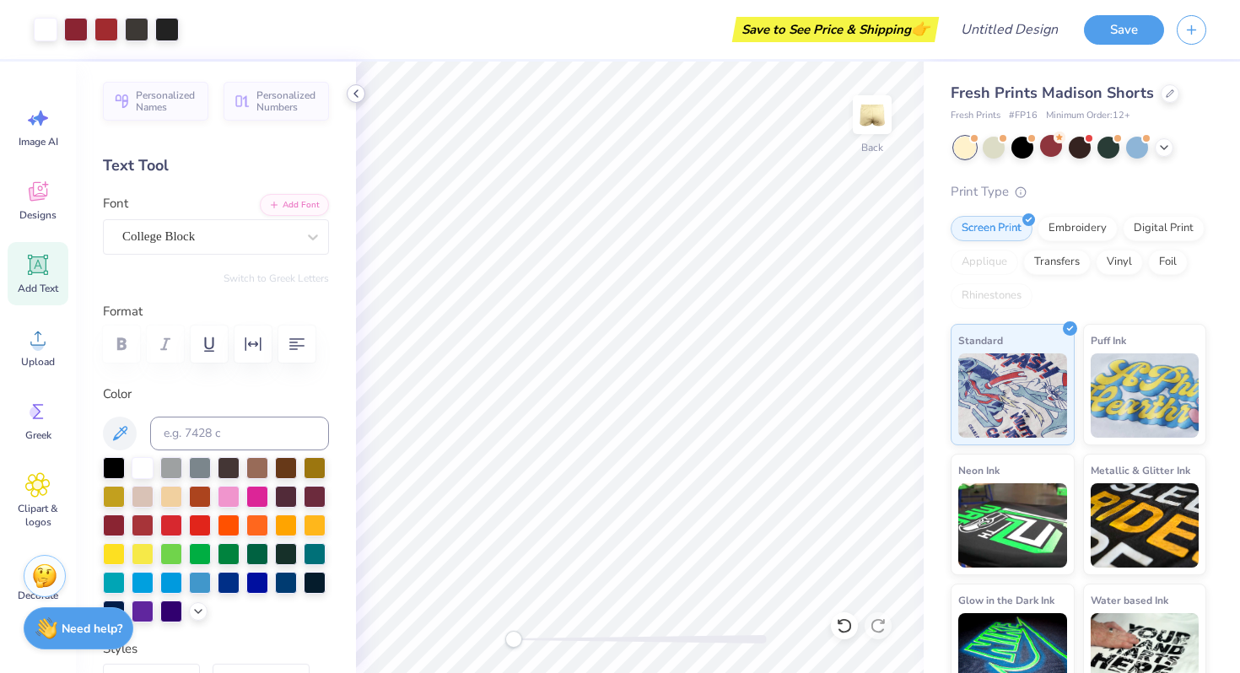
click at [357, 90] on polyline at bounding box center [355, 93] width 3 height 7
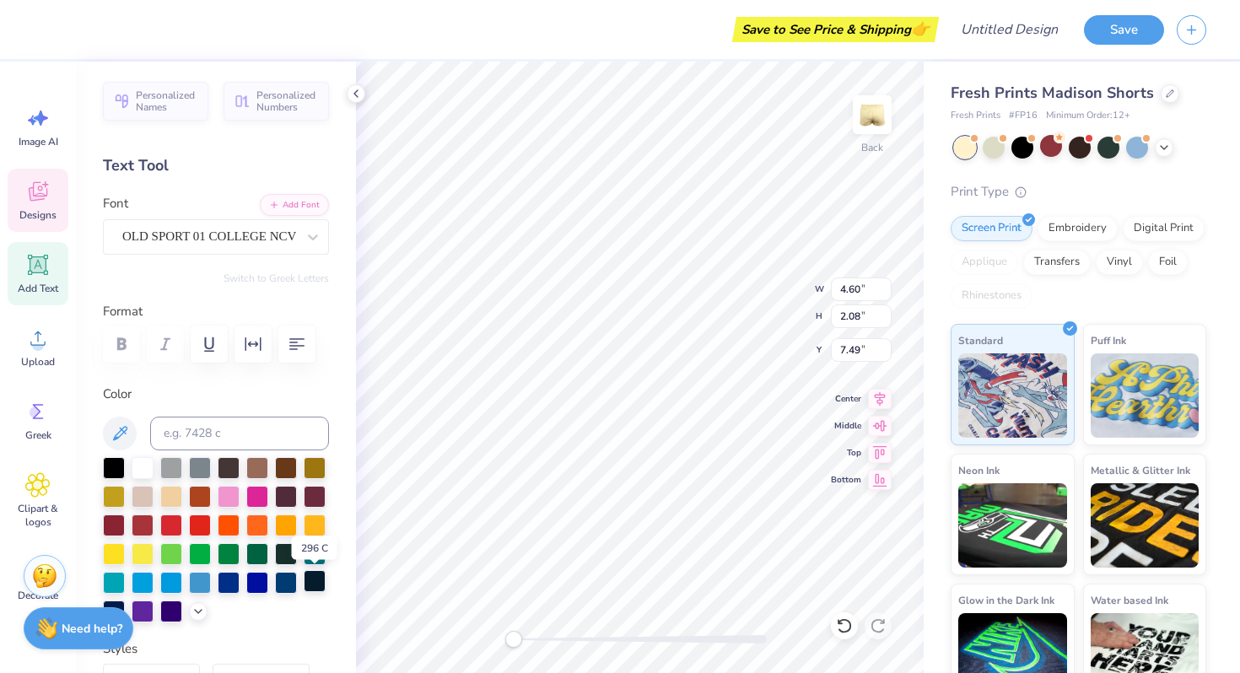
click at [310, 581] on div at bounding box center [315, 581] width 22 height 22
type input "1.34"
type input "0.55"
type input "9.08"
click at [313, 581] on div at bounding box center [315, 581] width 22 height 22
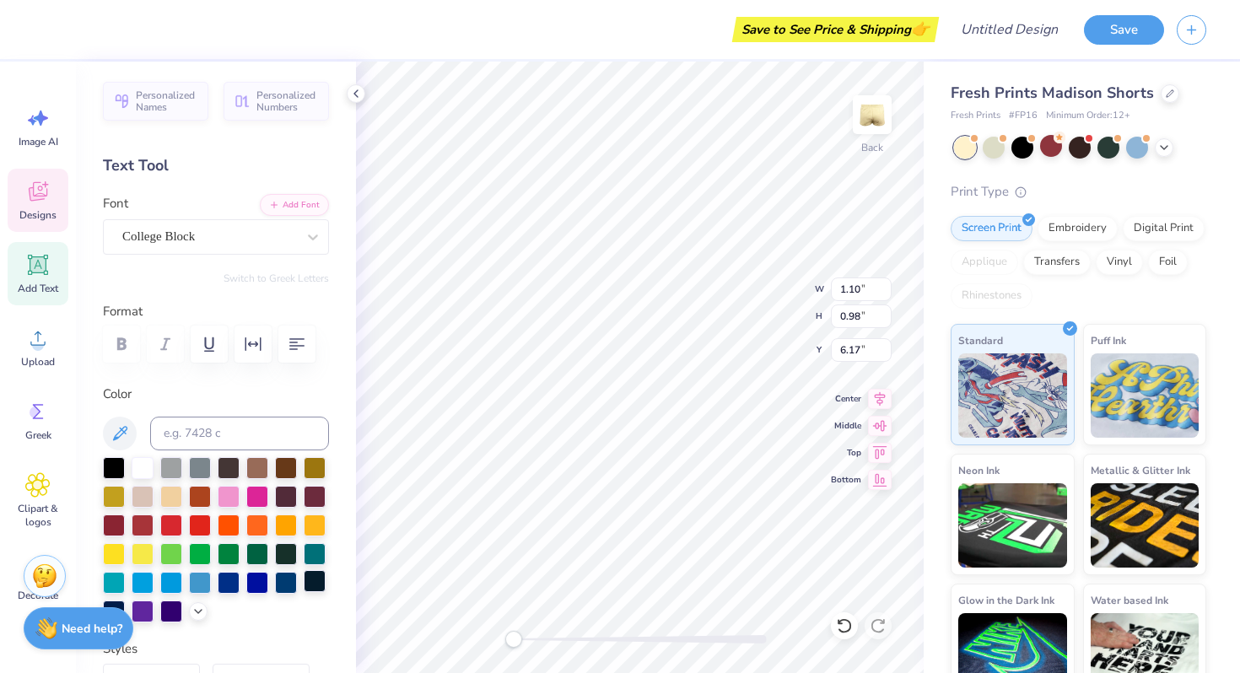
click at [307, 577] on div at bounding box center [315, 581] width 22 height 22
type input "1.56"
type input "0.79"
type input "5.64"
type input "0.60"
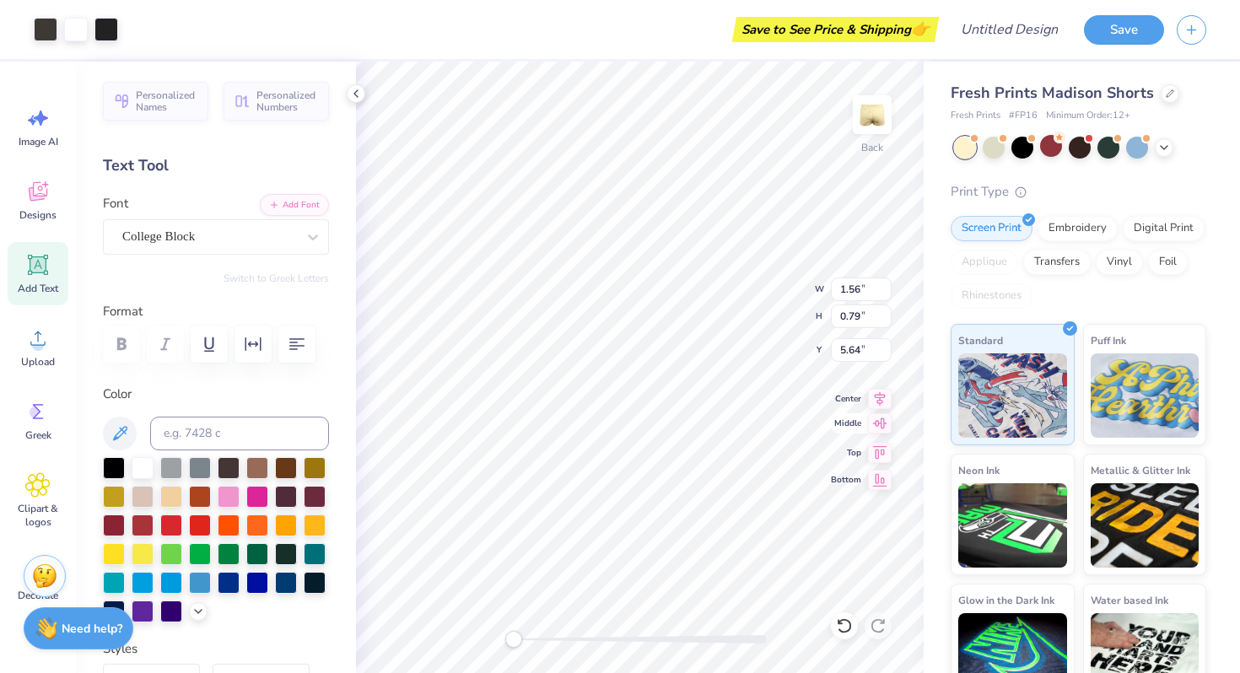
type input "0.21"
type input "7.16"
click at [311, 589] on div at bounding box center [315, 581] width 22 height 22
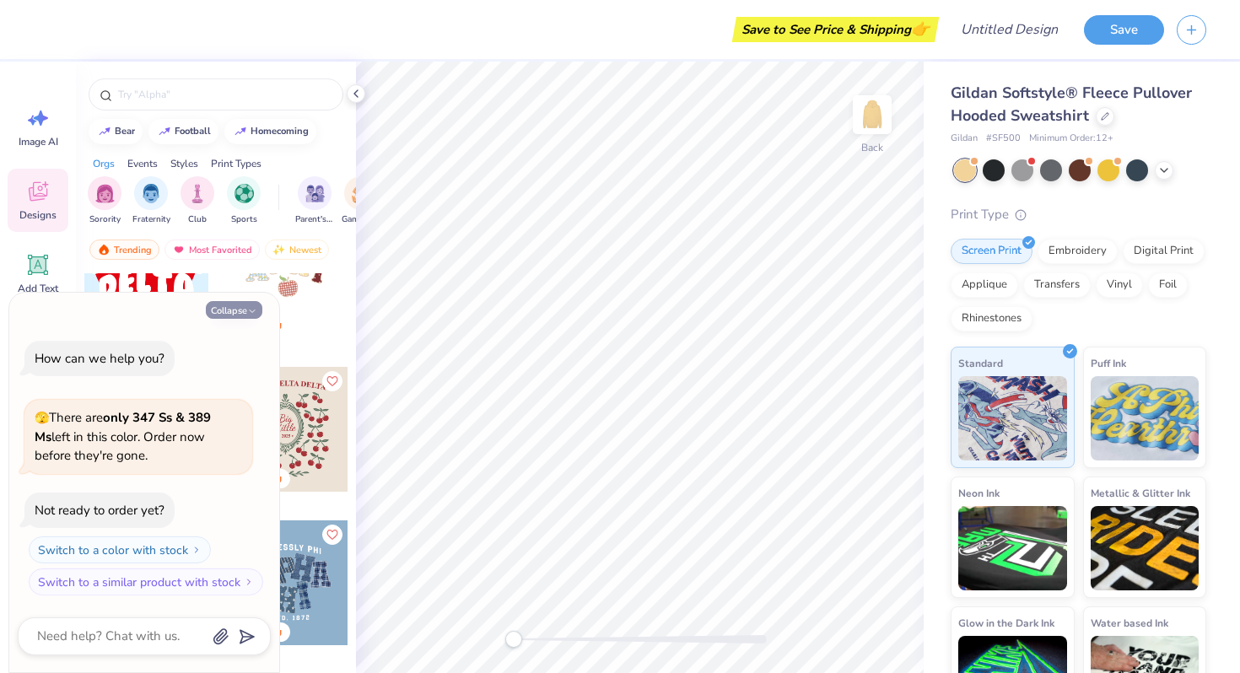
click at [257, 309] on button "Collapse" at bounding box center [234, 310] width 57 height 18
type textarea "x"
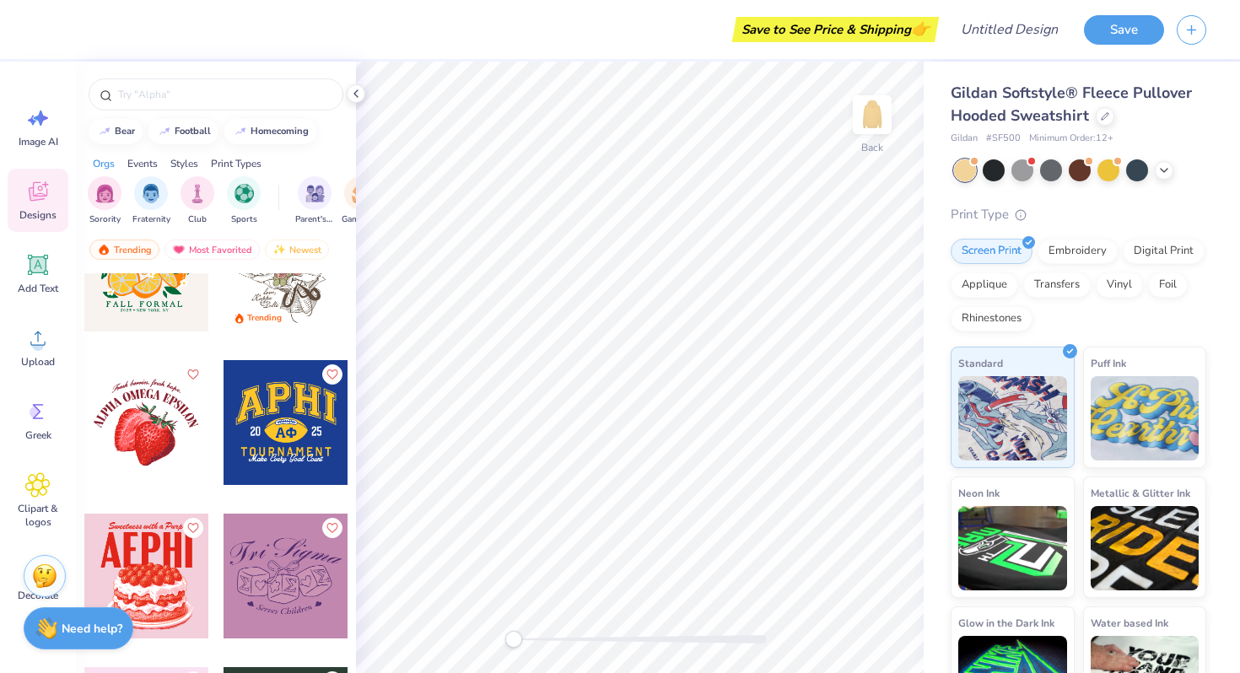
scroll to position [9587, 0]
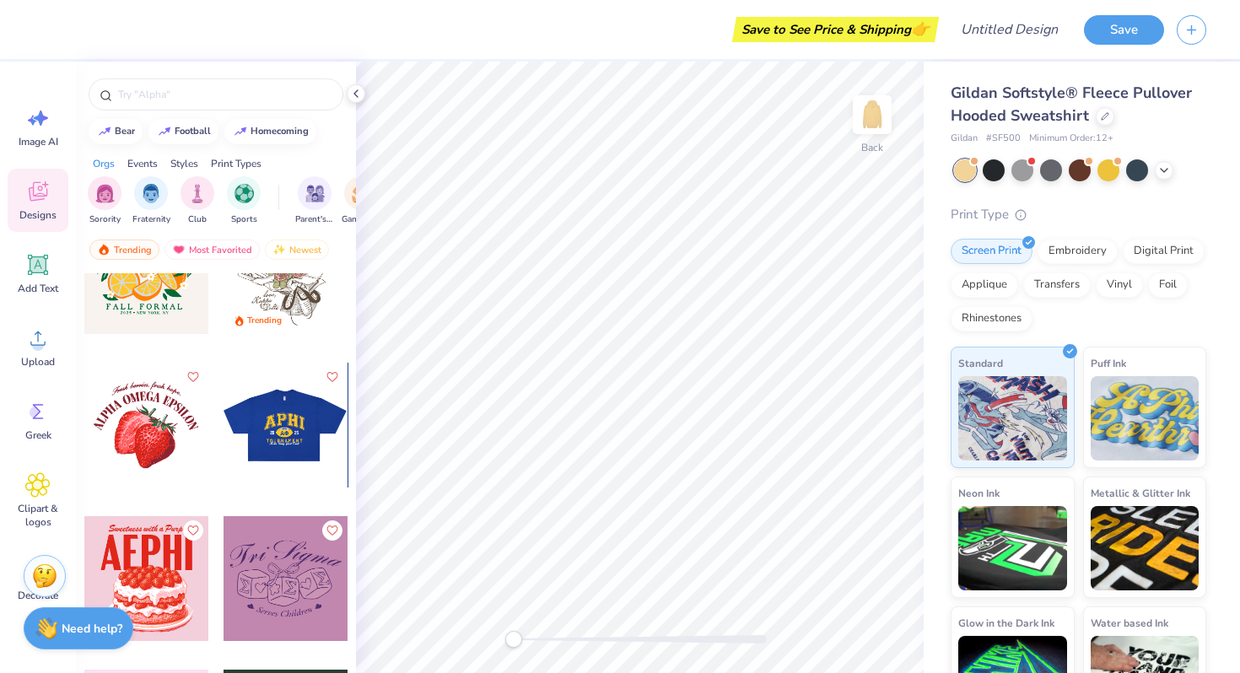
click at [224, 438] on div at bounding box center [161, 425] width 125 height 125
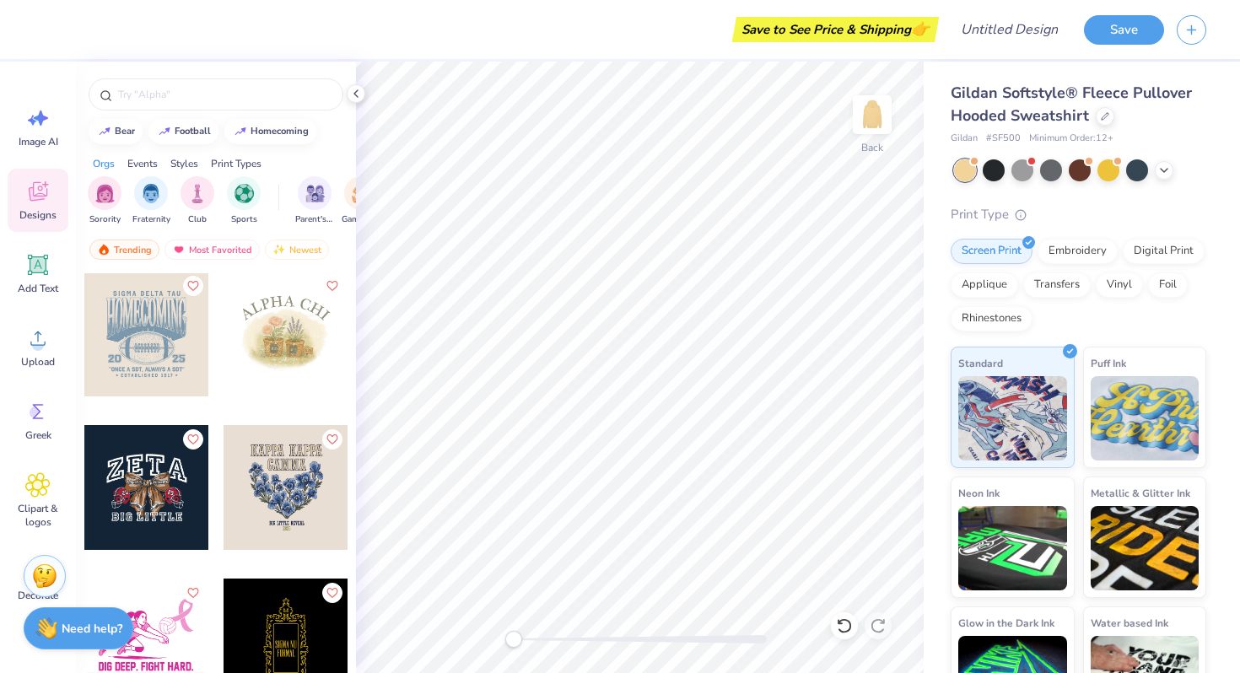
scroll to position [12136, 0]
click at [162, 364] on div at bounding box center [146, 333] width 125 height 125
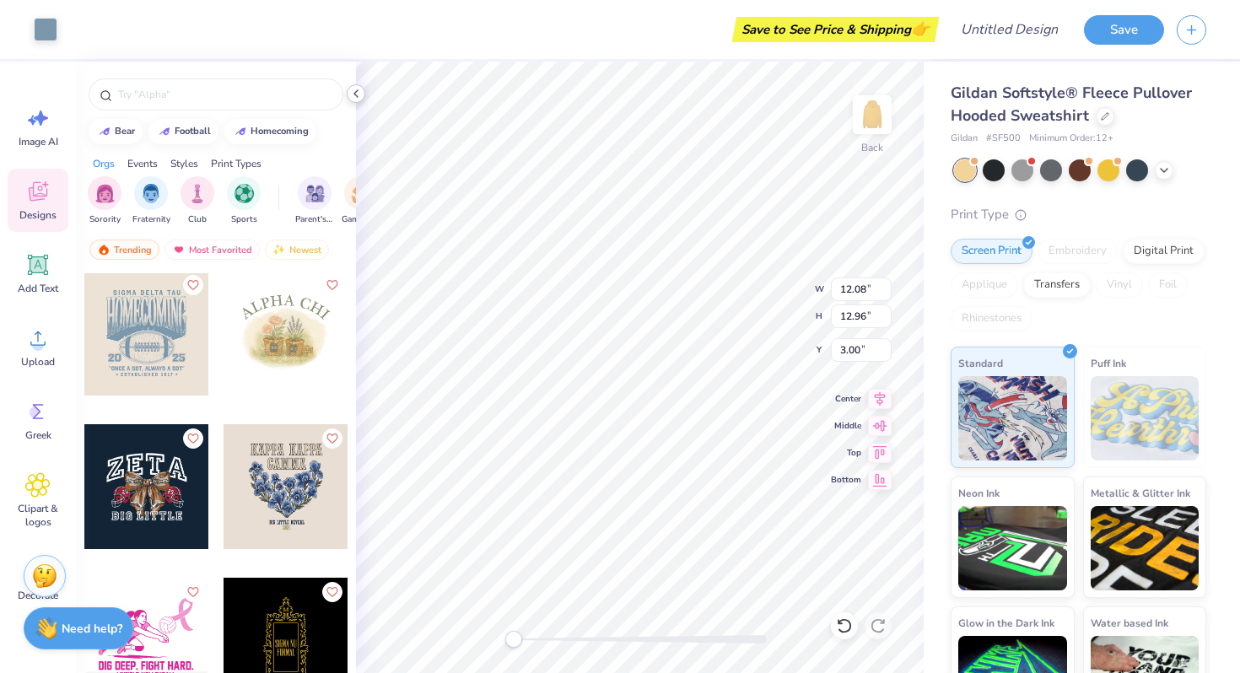
click at [357, 94] on icon at bounding box center [356, 94] width 14 height 14
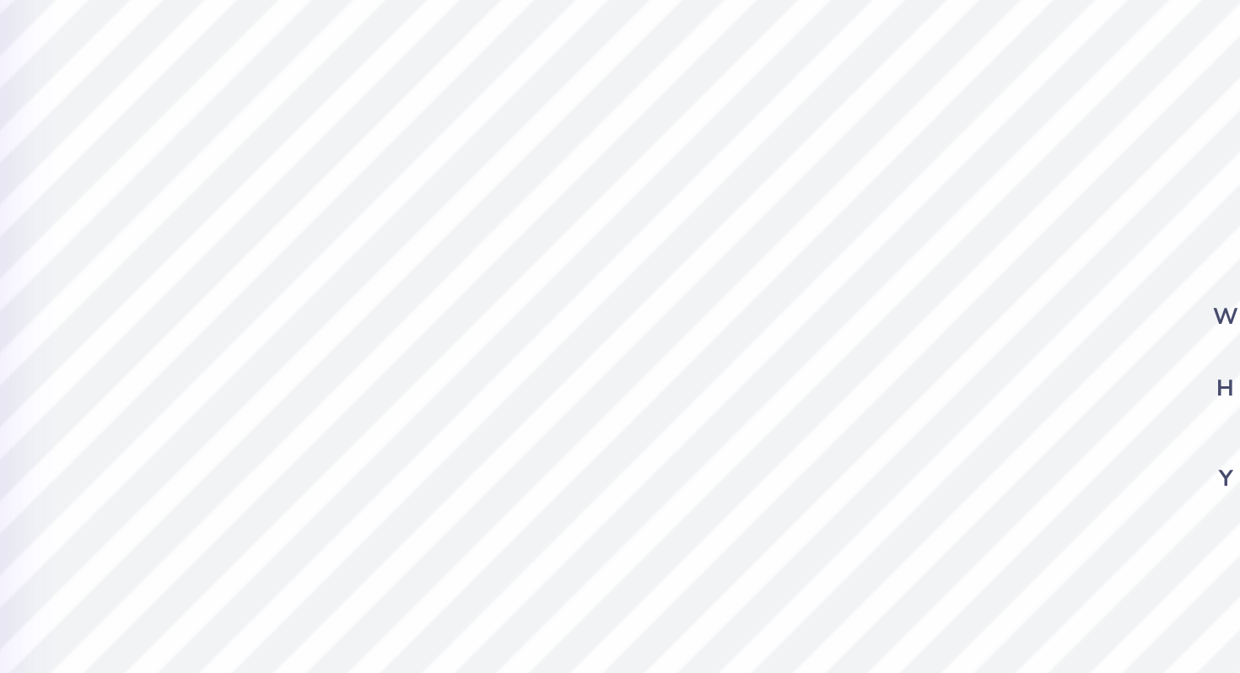
type input "10.07"
type input "0.73"
type input "3.00"
type input "12.08"
type input "10.19"
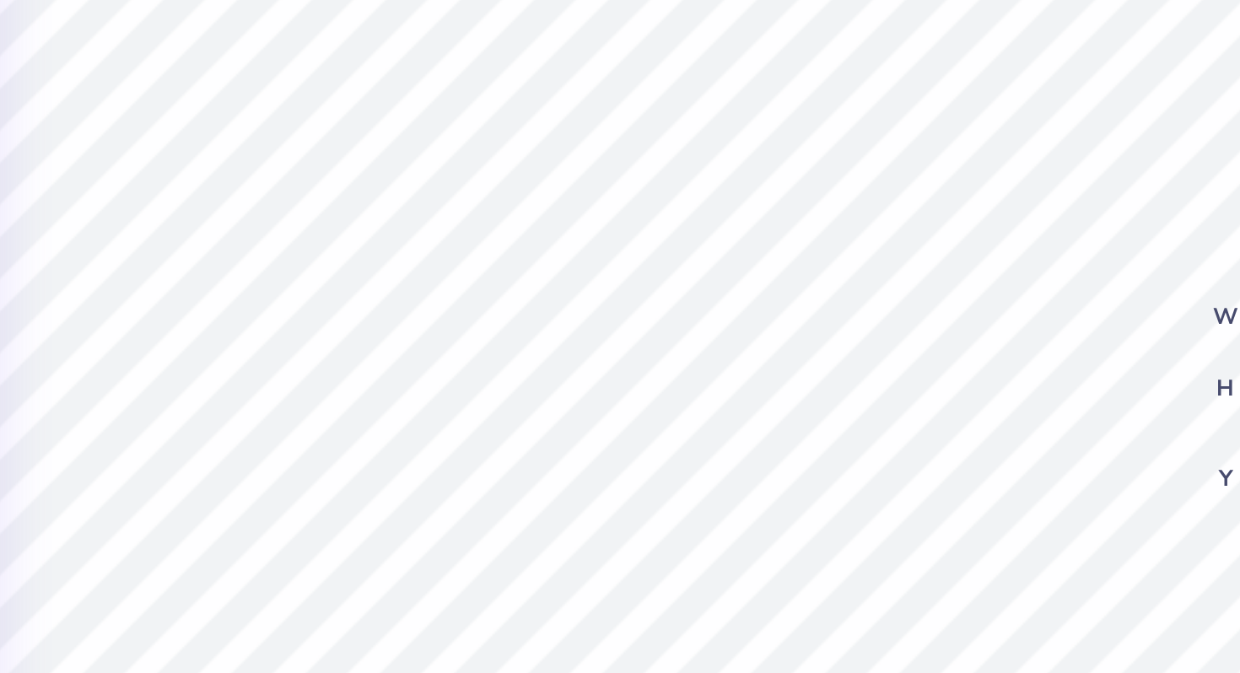
type input "3.93"
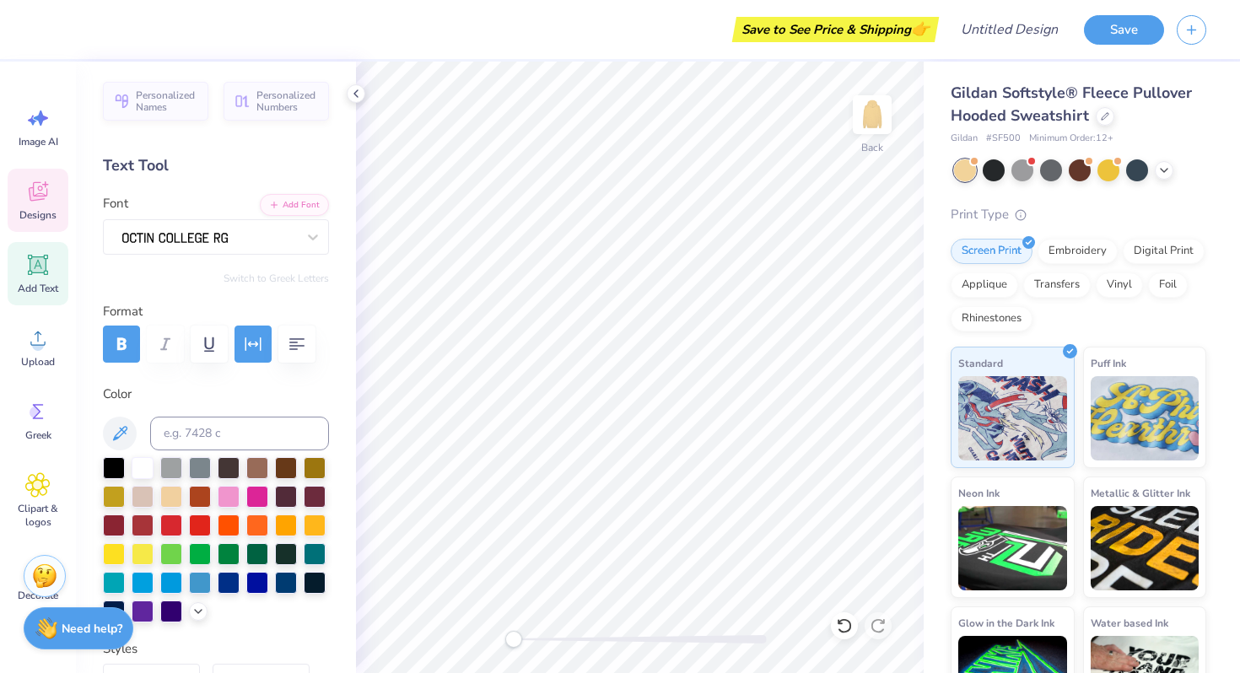
click at [36, 205] on div "Designs" at bounding box center [38, 200] width 61 height 63
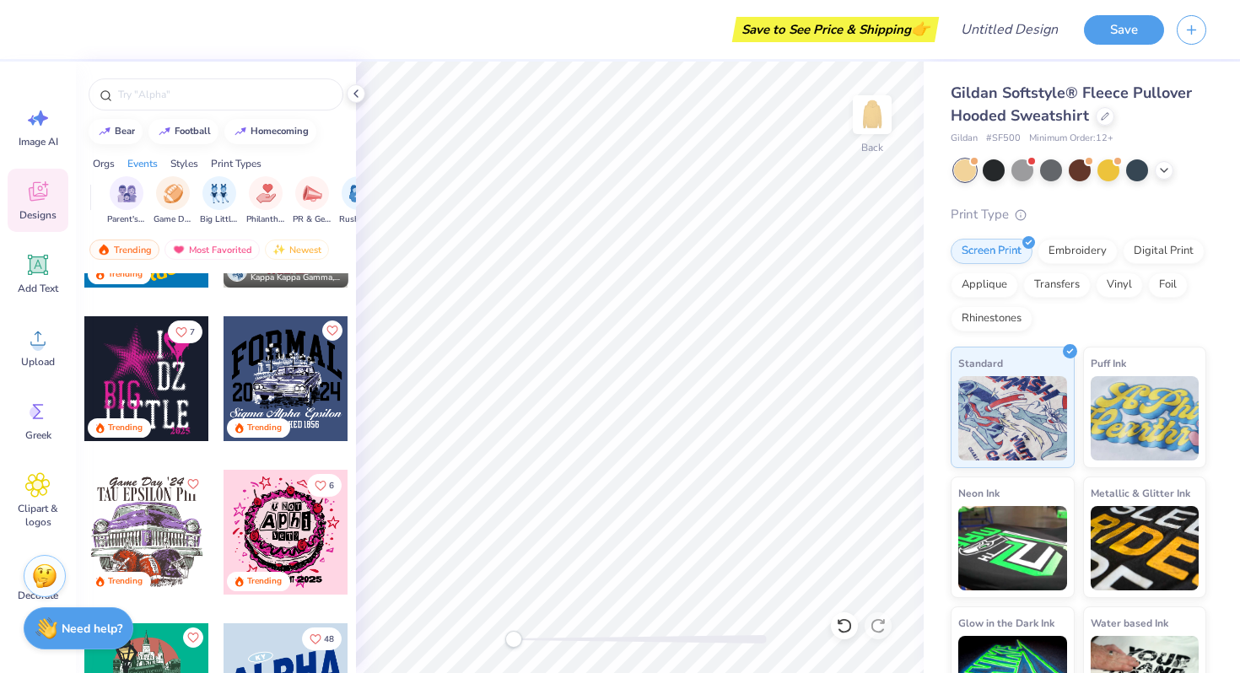
scroll to position [0, 209]
click at [284, 196] on img "filter for PR & General" at bounding box center [291, 191] width 19 height 19
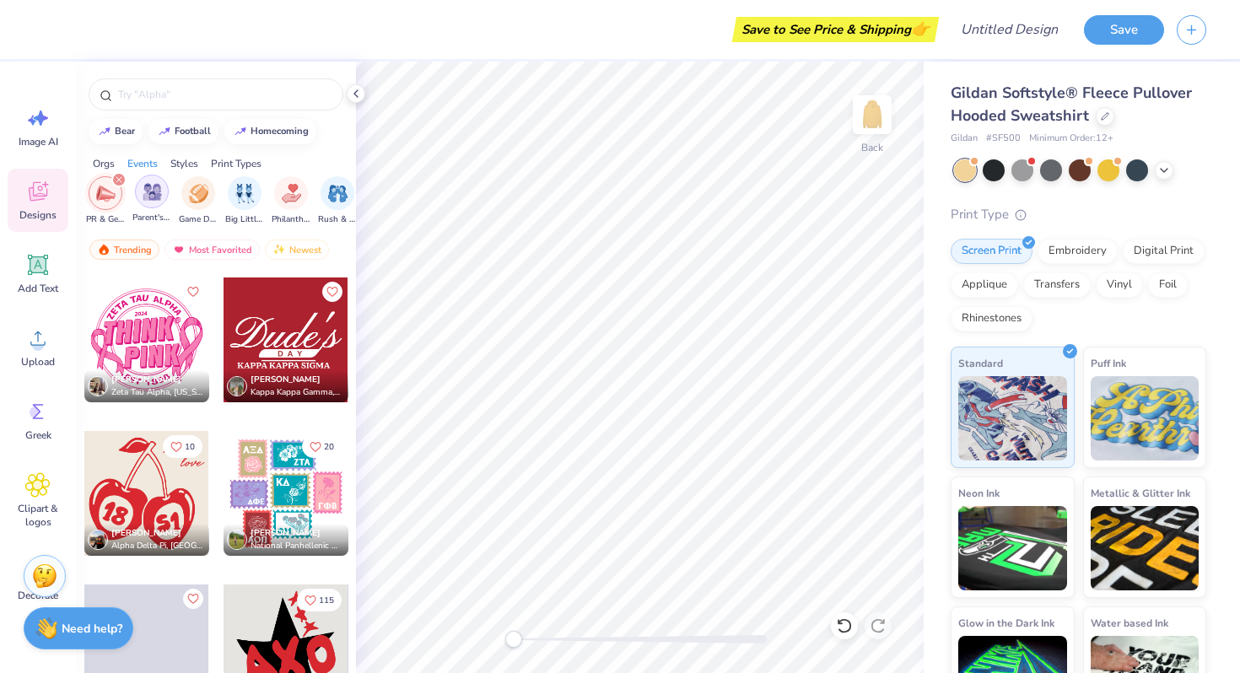
scroll to position [0, 0]
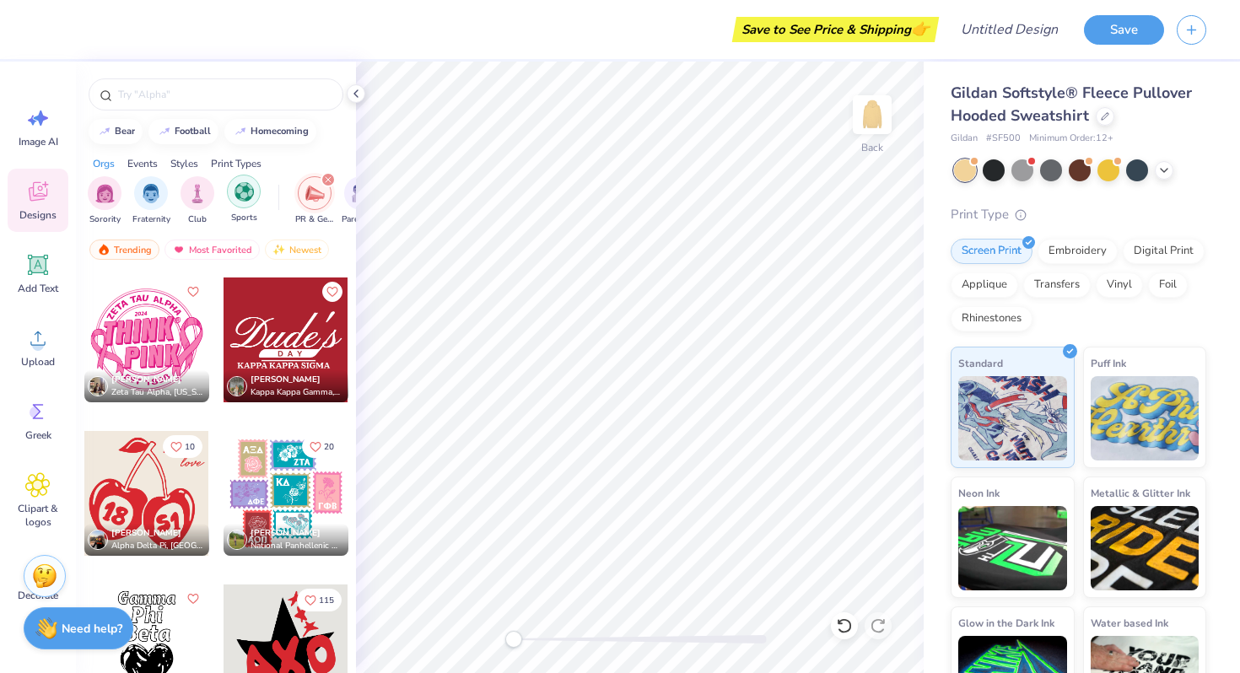
click at [241, 203] on div "filter for Sports" at bounding box center [244, 192] width 34 height 34
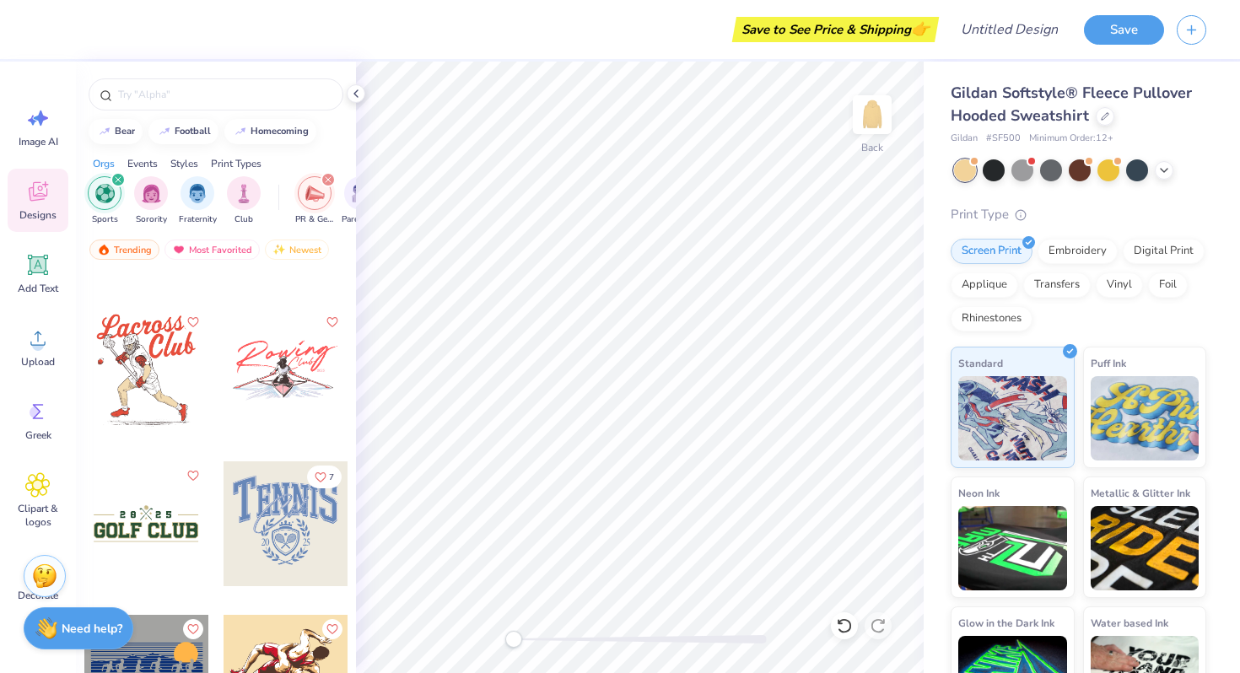
scroll to position [3651, 0]
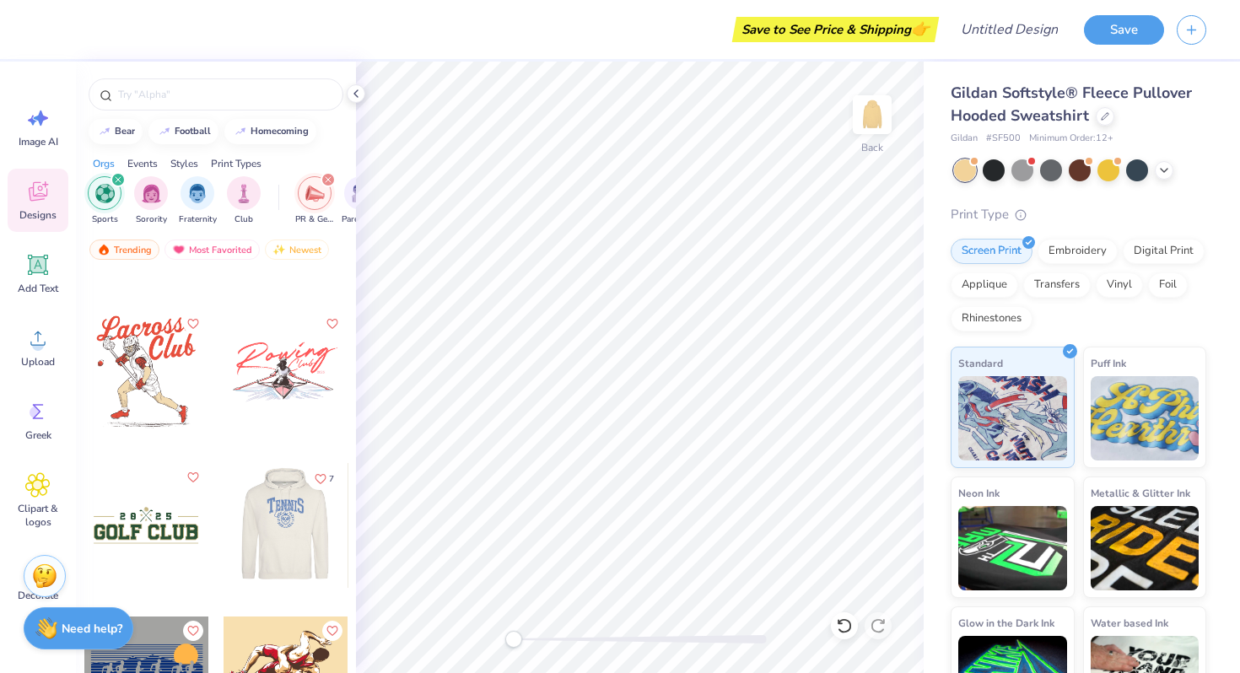
click at [224, 543] on div at bounding box center [161, 525] width 125 height 125
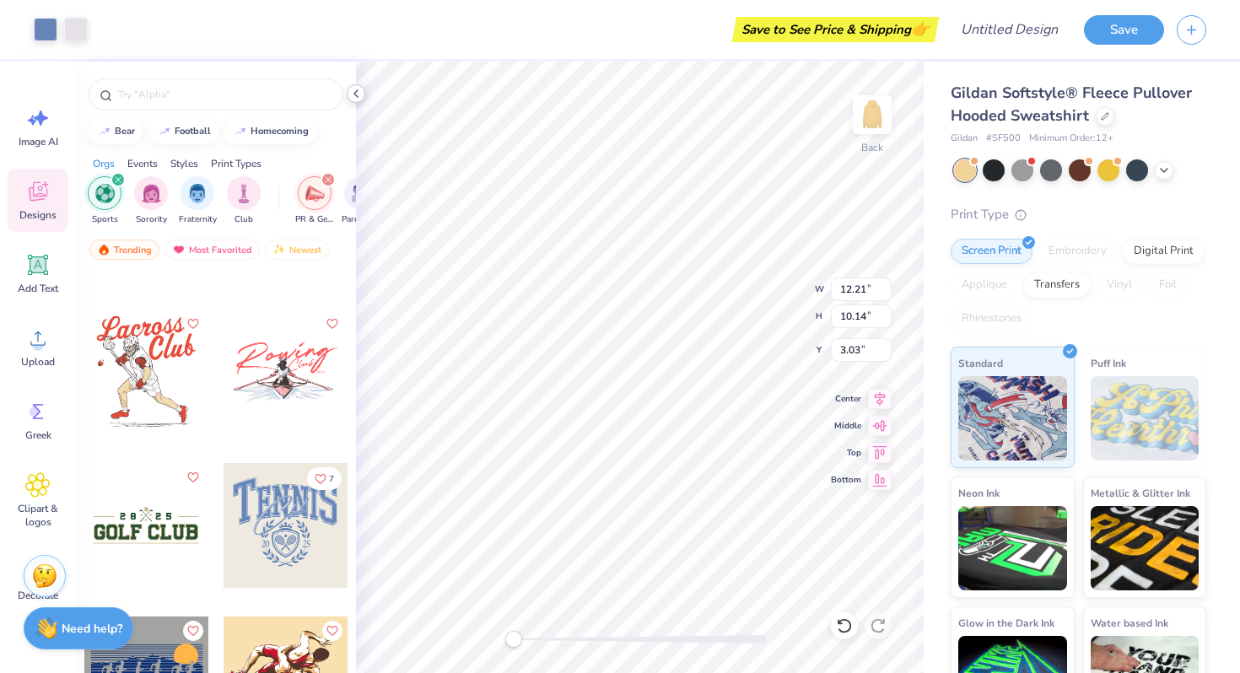
click at [355, 95] on polyline at bounding box center [355, 93] width 3 height 7
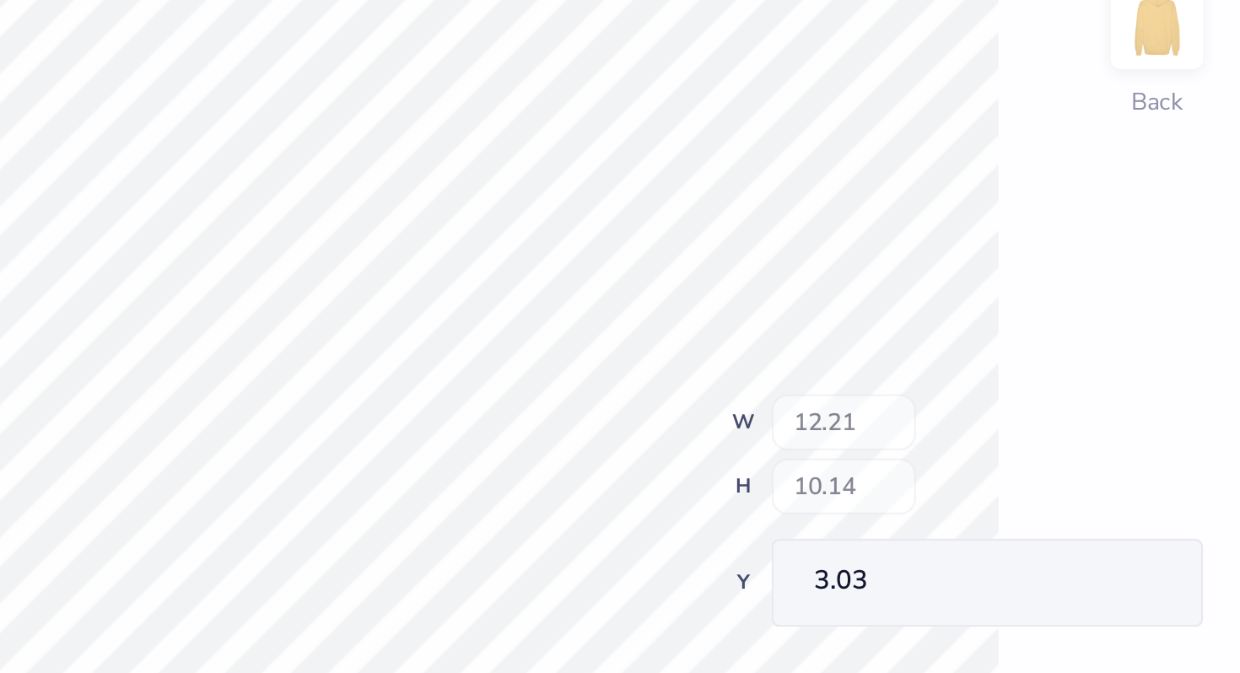
type input "4.25"
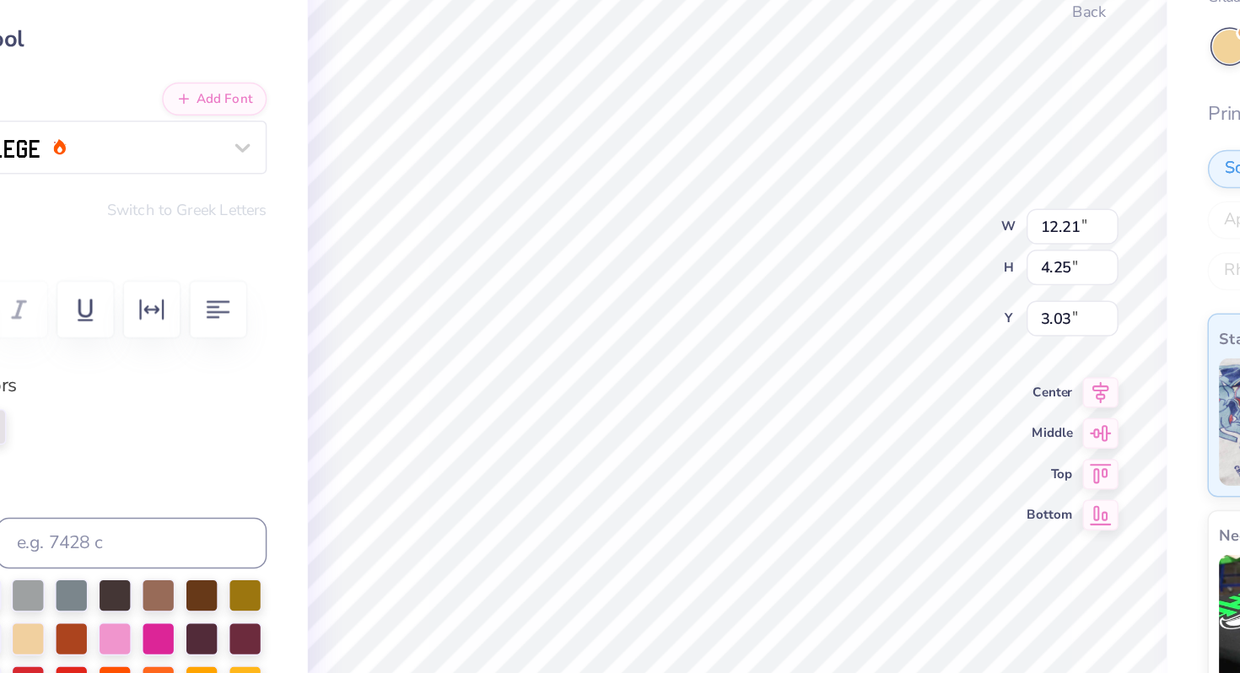
scroll to position [0, 0]
type textarea "T"
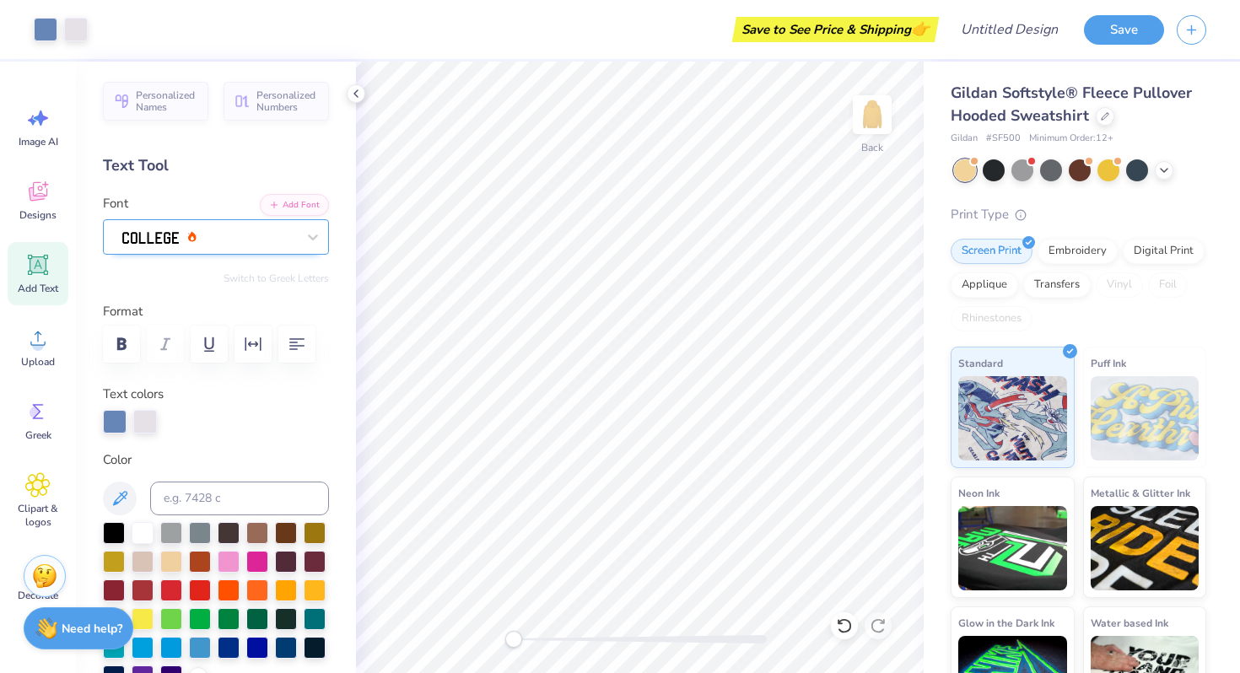
click at [239, 239] on div at bounding box center [209, 237] width 177 height 26
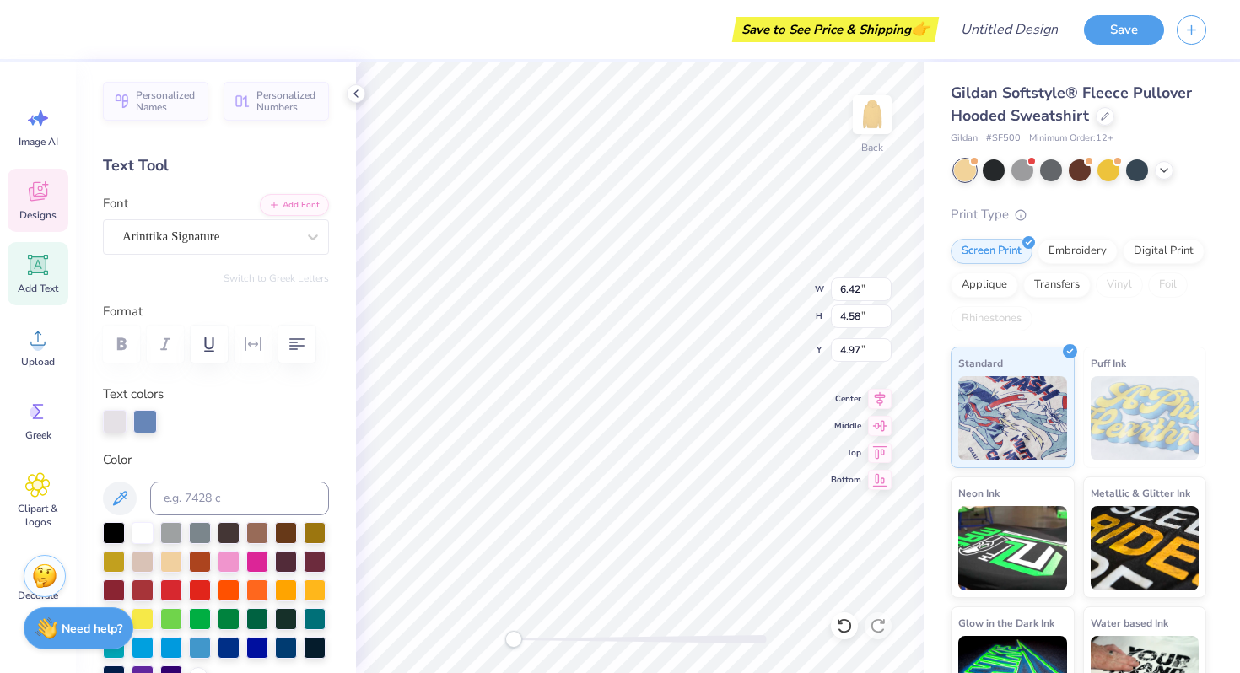
type textarea "C"
type textarea "Dance"
type input "6.27"
type input "4.24"
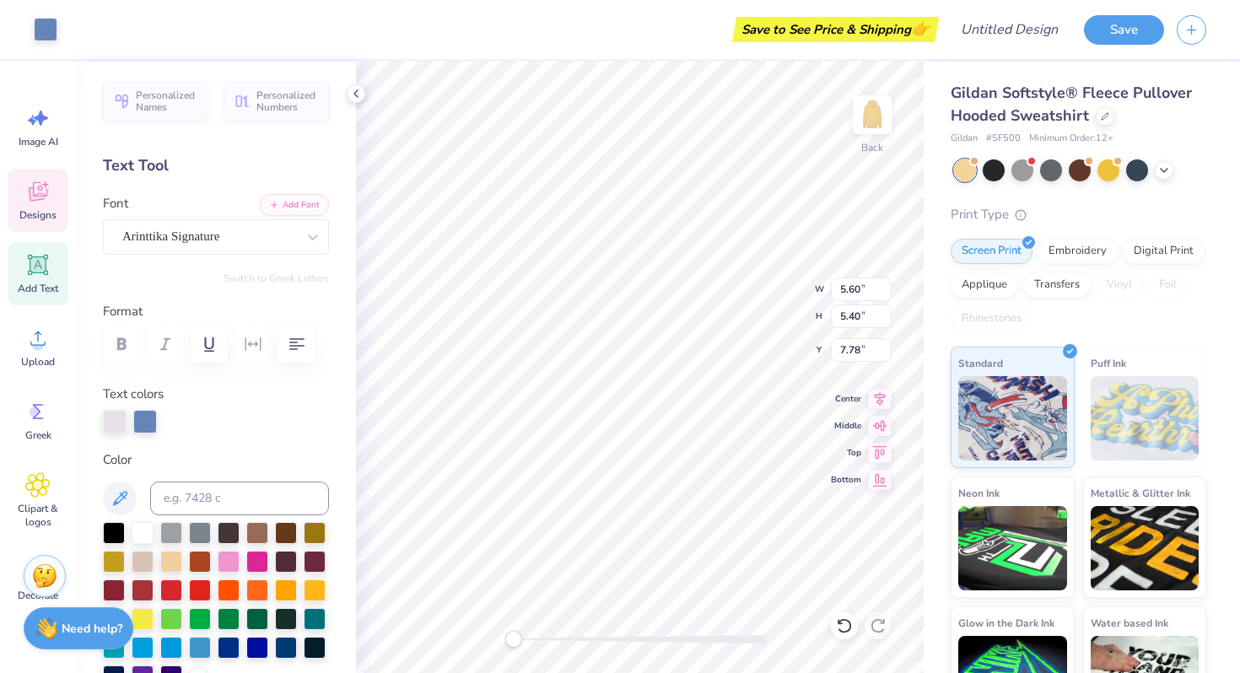
type input "5.20"
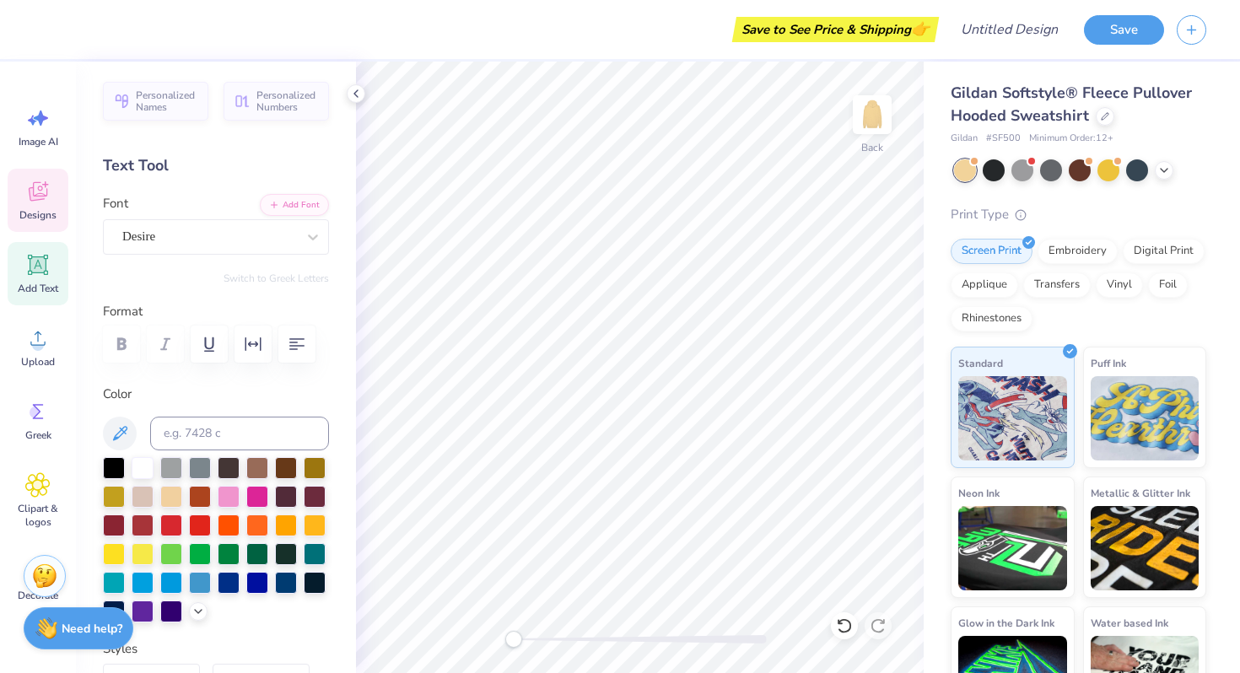
click at [27, 189] on icon at bounding box center [37, 191] width 25 height 25
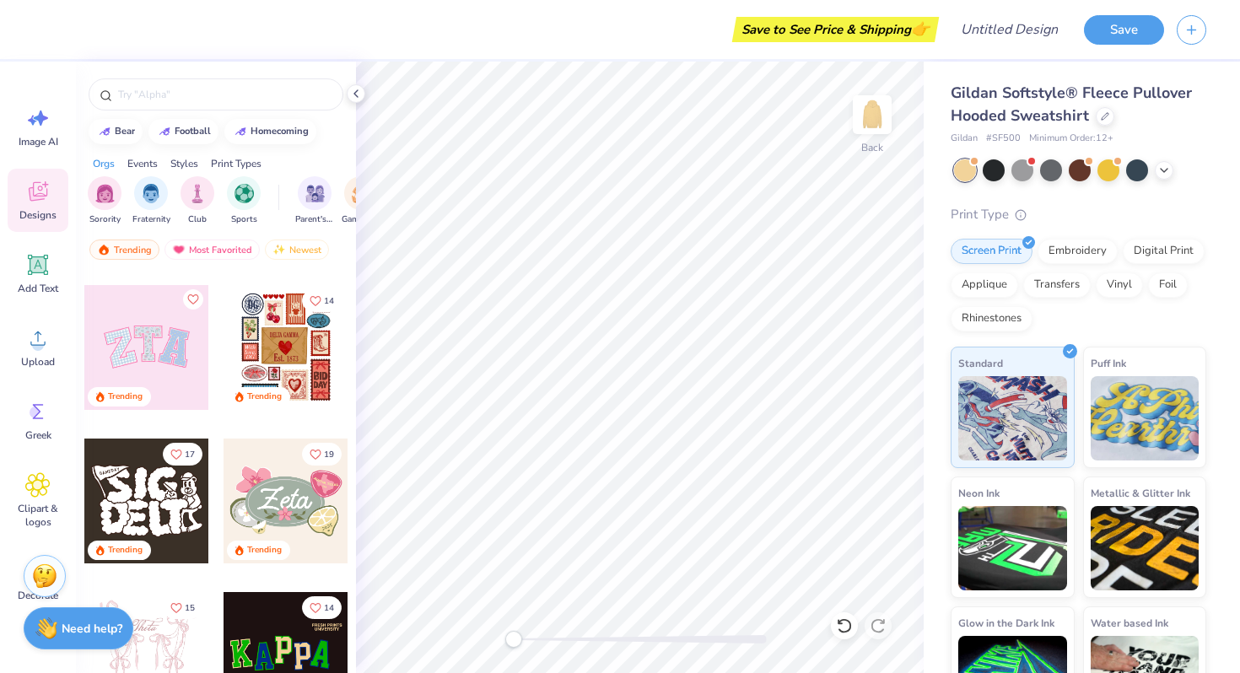
scroll to position [147, 0]
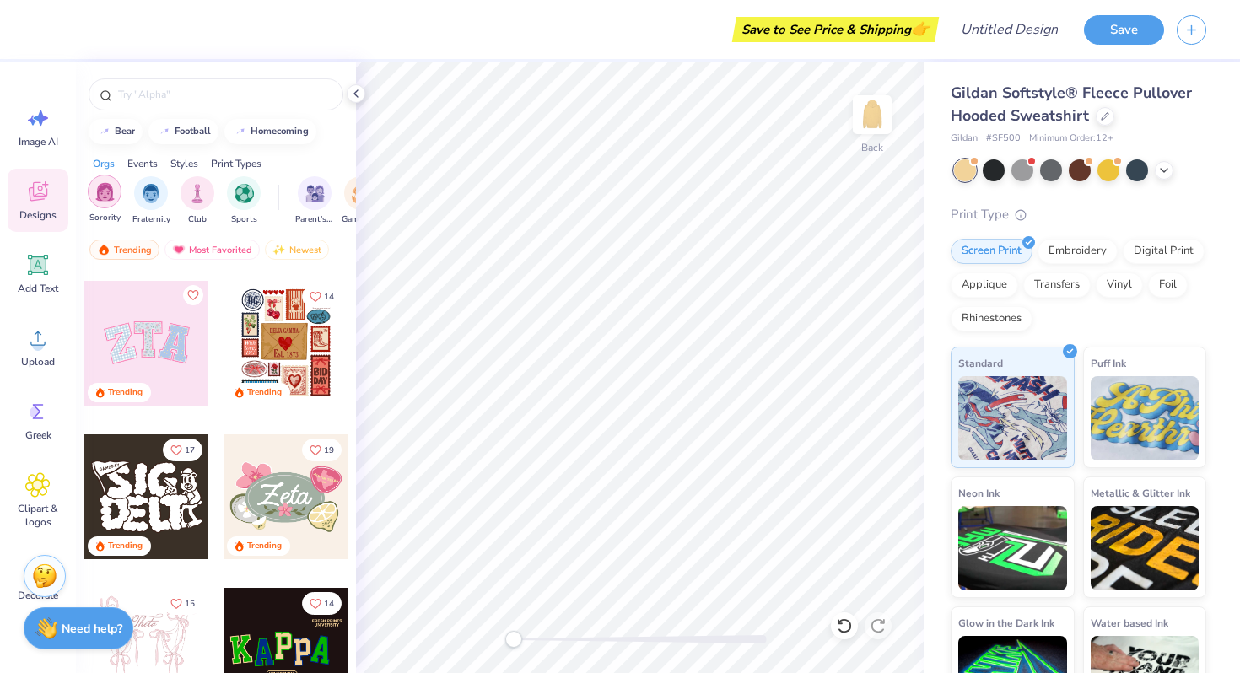
click at [111, 203] on div "filter for Sorority" at bounding box center [105, 192] width 34 height 34
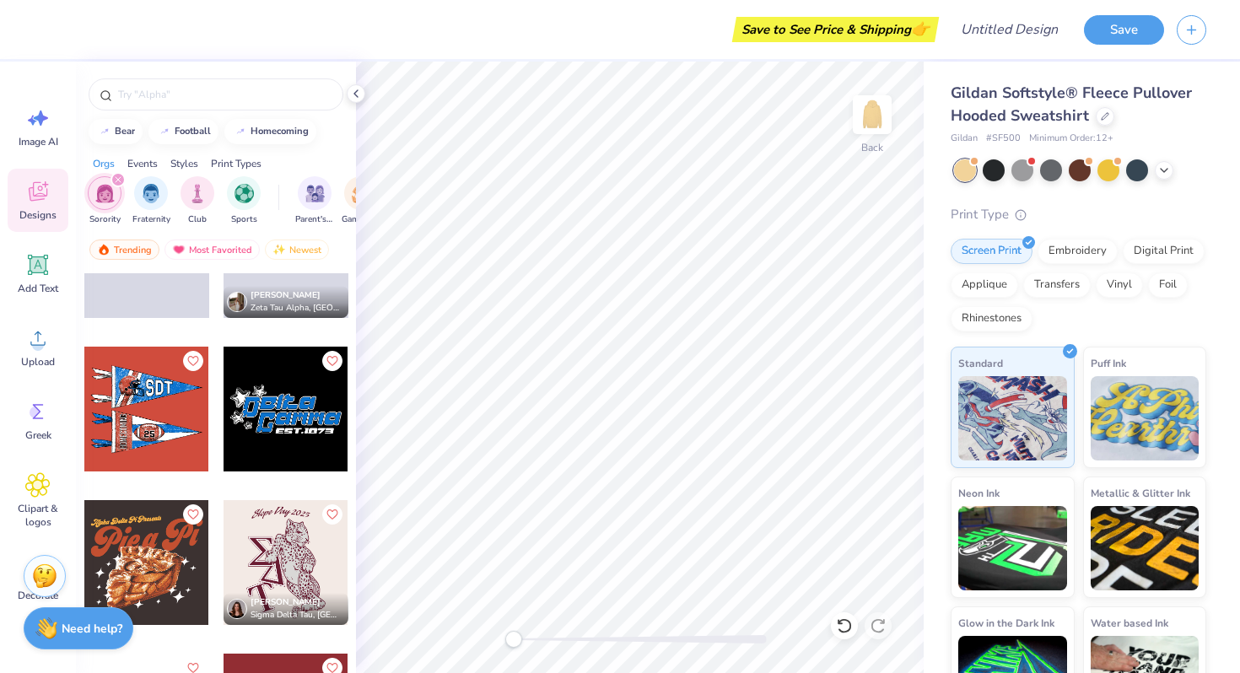
scroll to position [13875, 0]
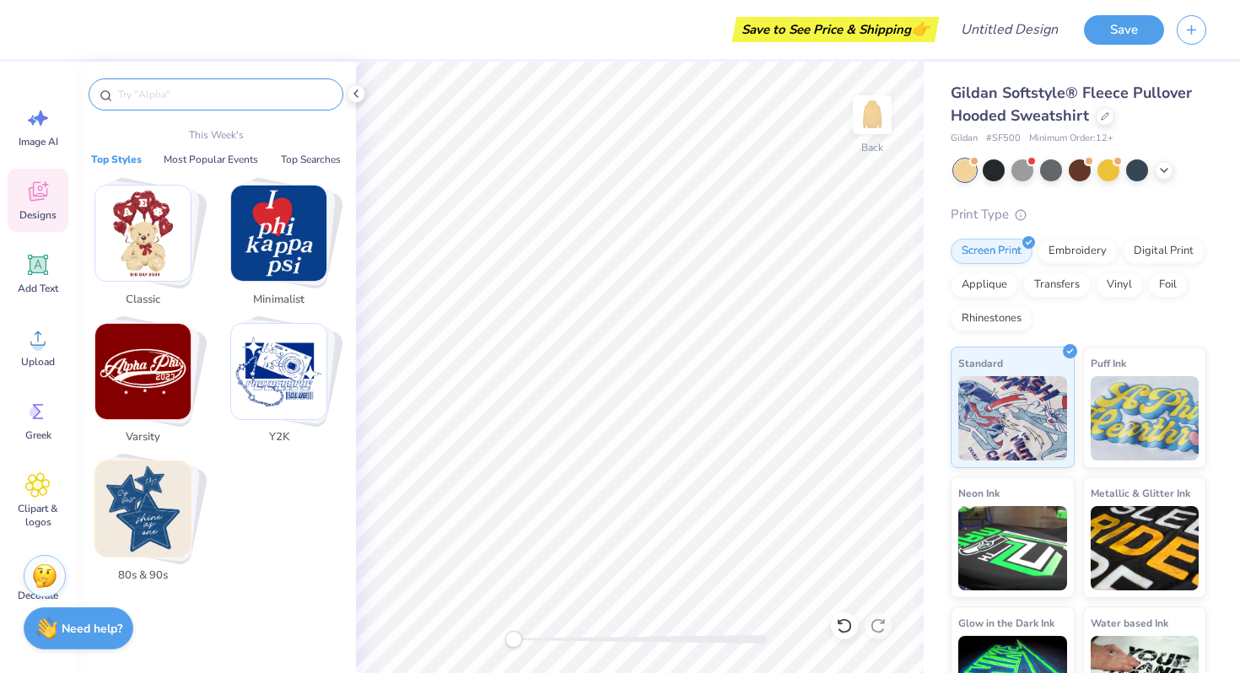
click at [217, 94] on input "text" at bounding box center [224, 94] width 216 height 17
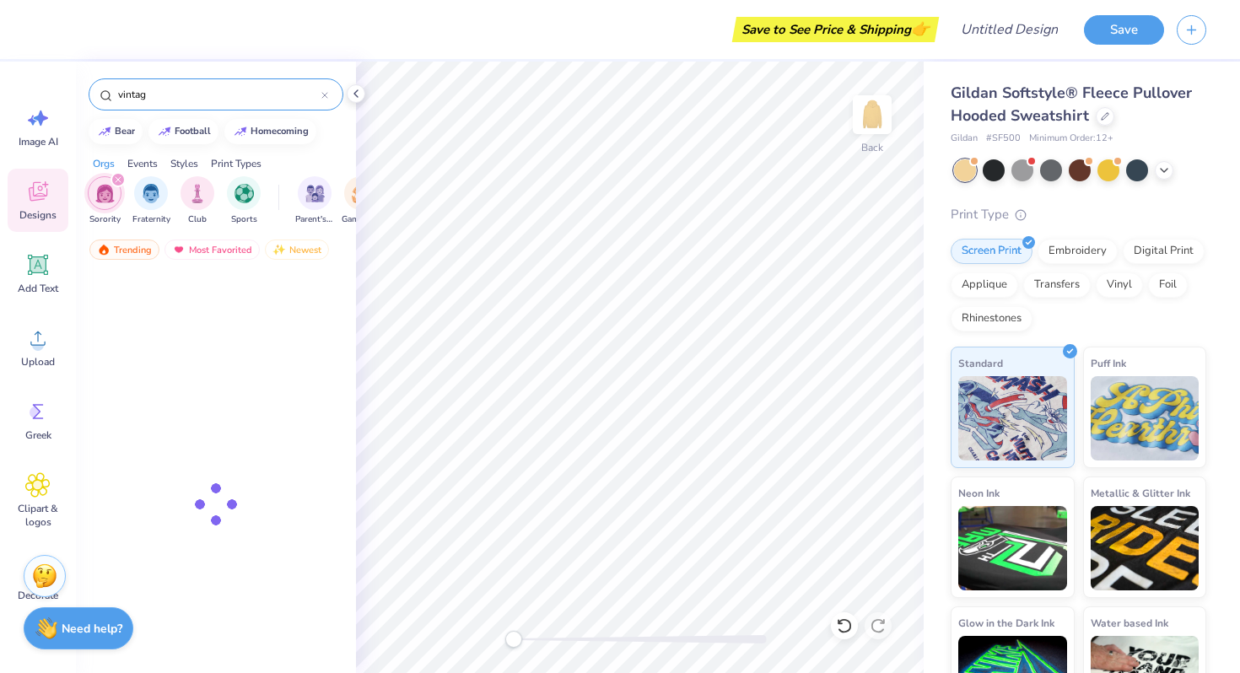
type input "vintage"
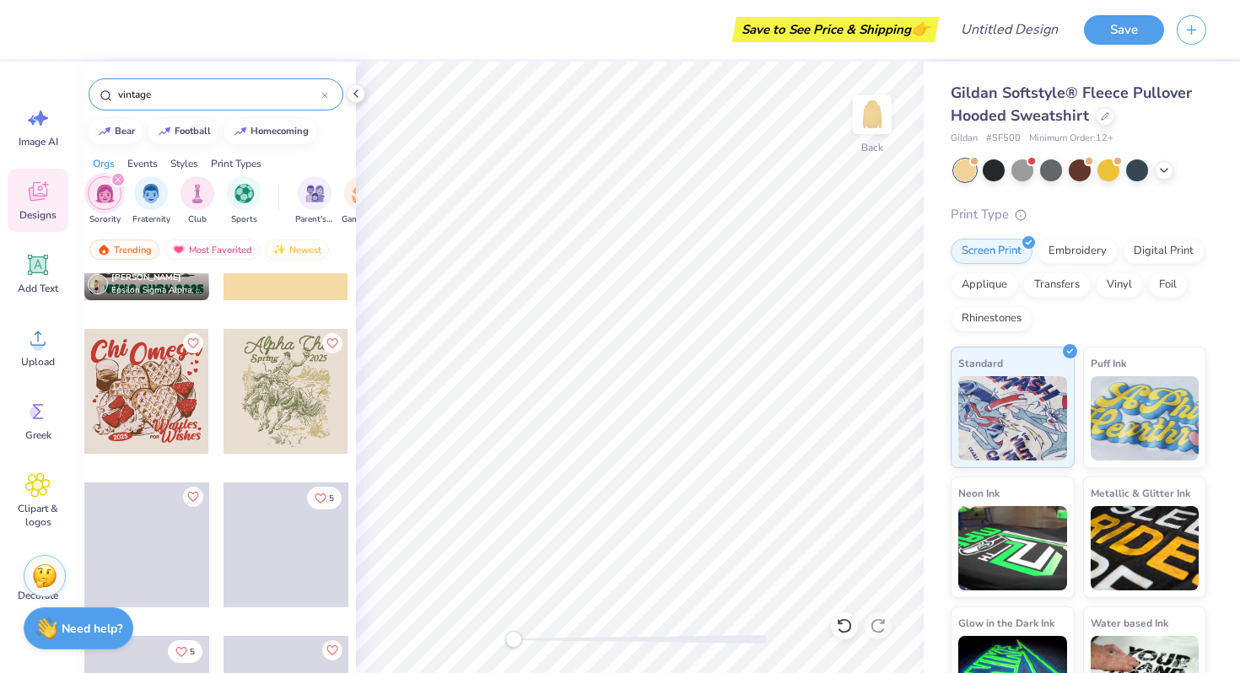
scroll to position [6548, 0]
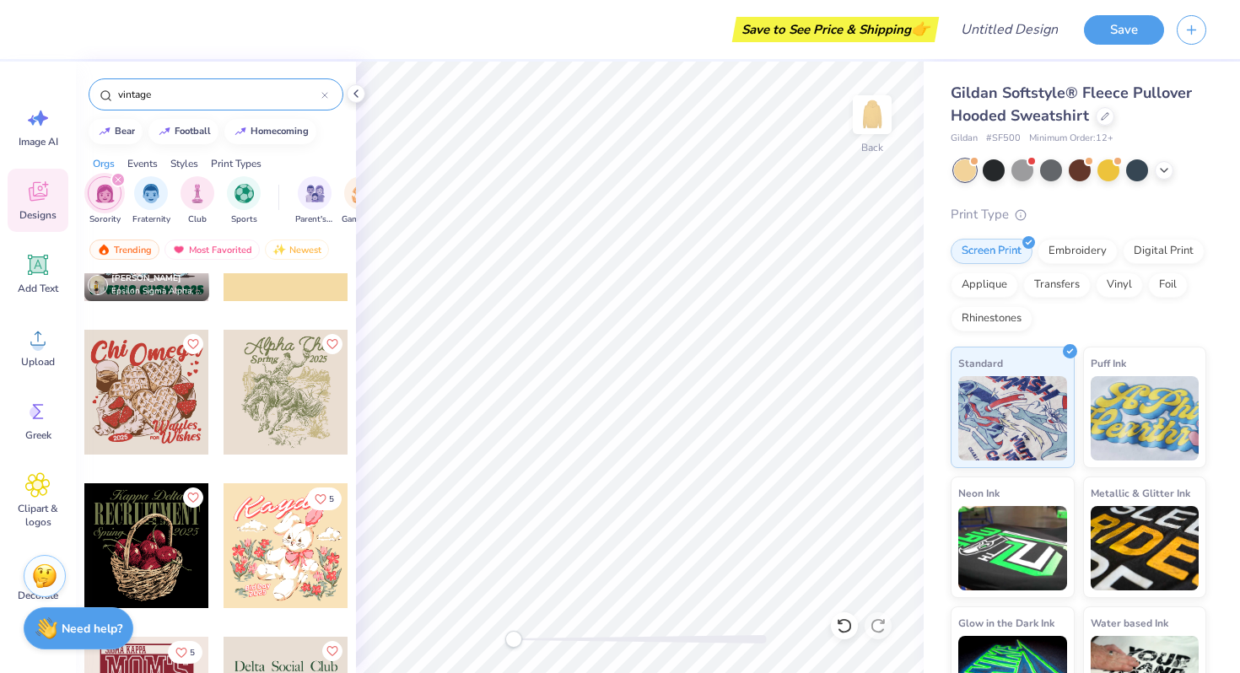
click at [327, 96] on icon at bounding box center [325, 95] width 7 height 7
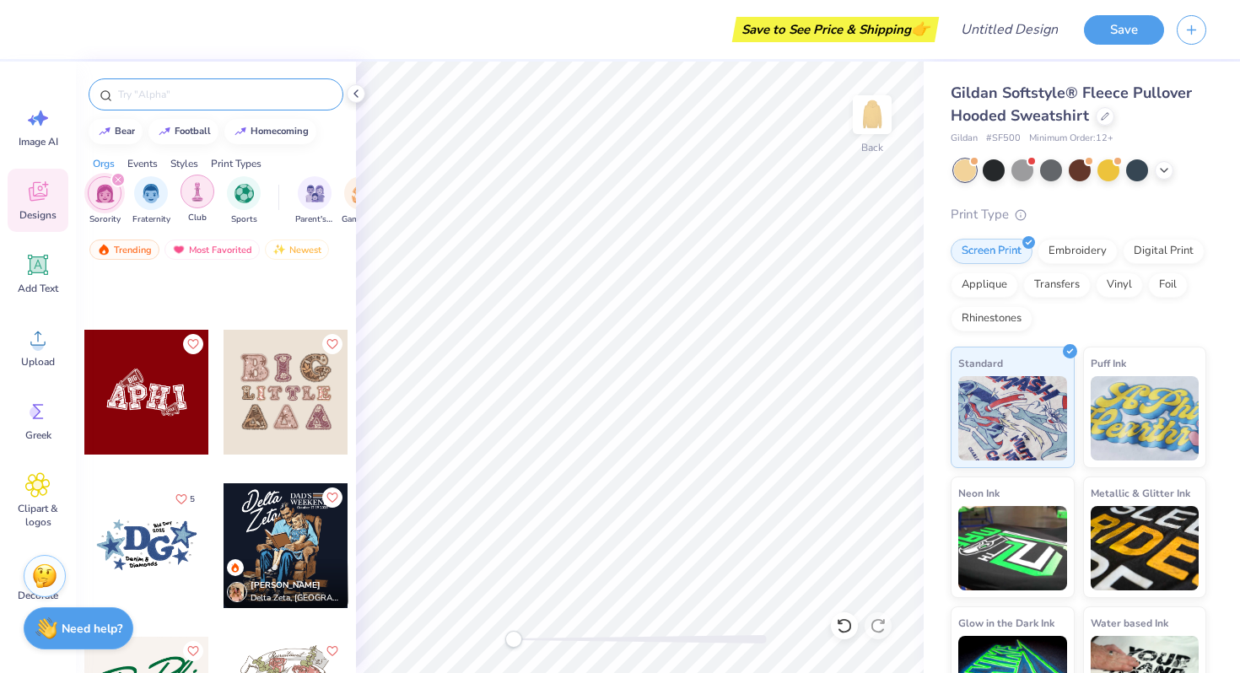
click at [204, 190] on img "filter for Club" at bounding box center [197, 191] width 19 height 19
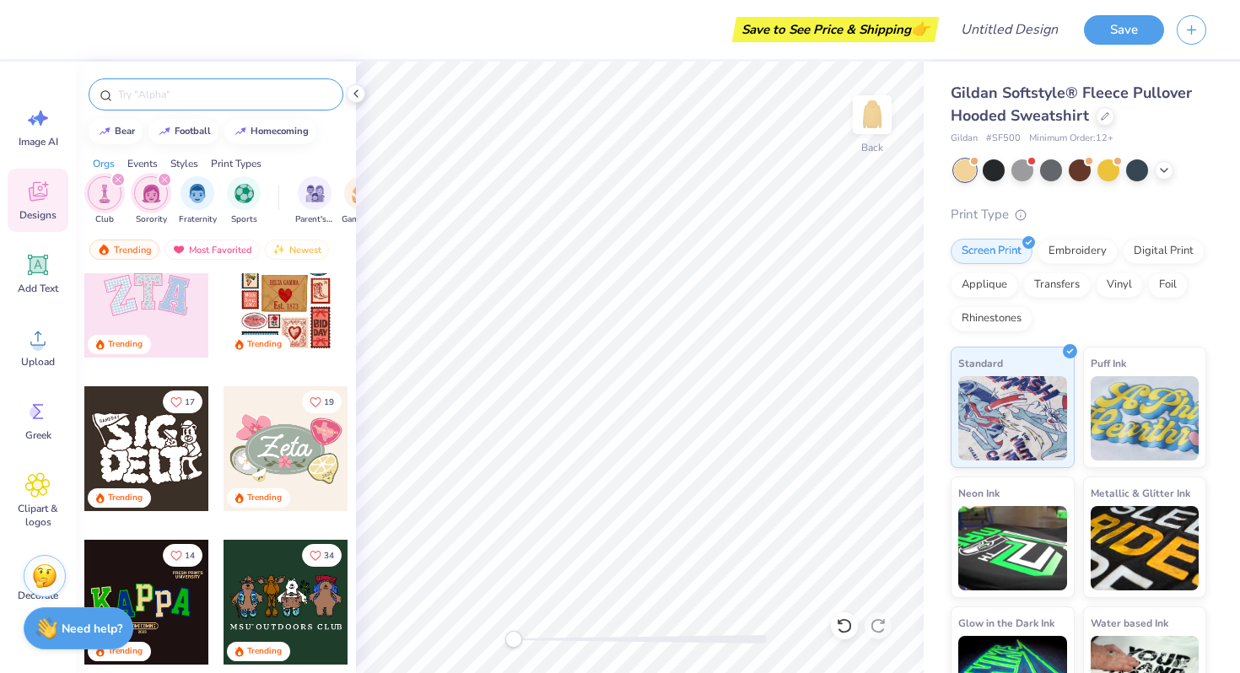
scroll to position [198, 0]
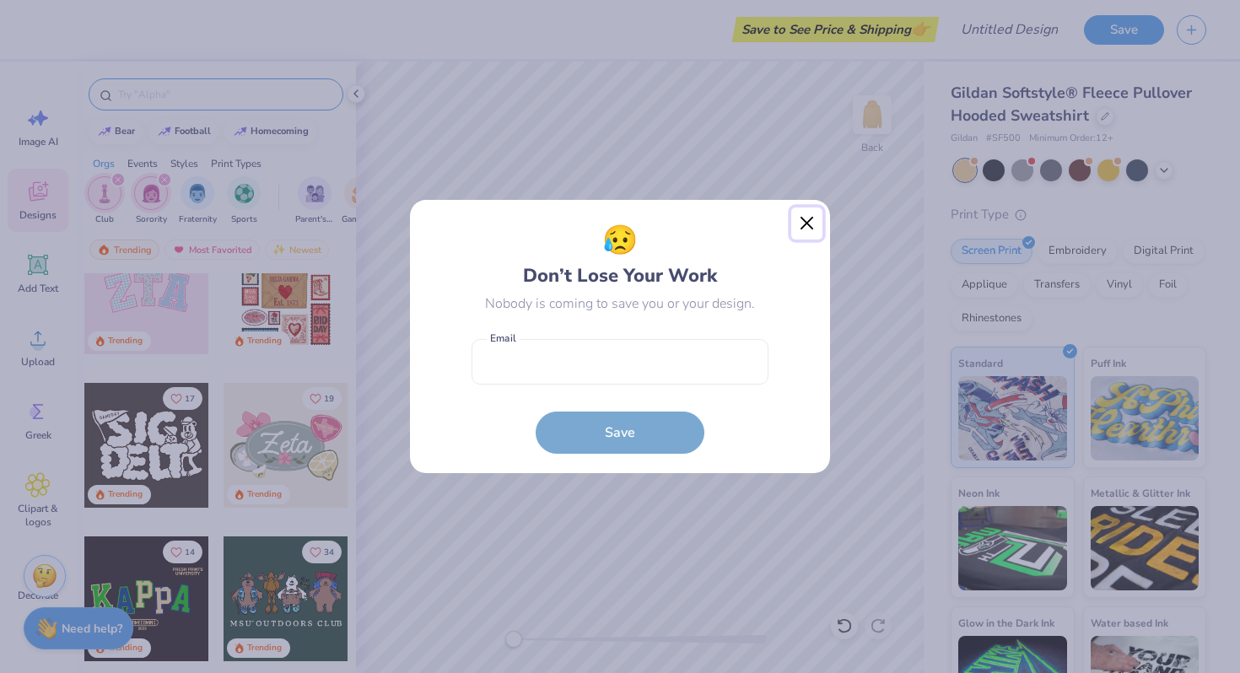
click at [816, 218] on button "Close" at bounding box center [808, 224] width 32 height 32
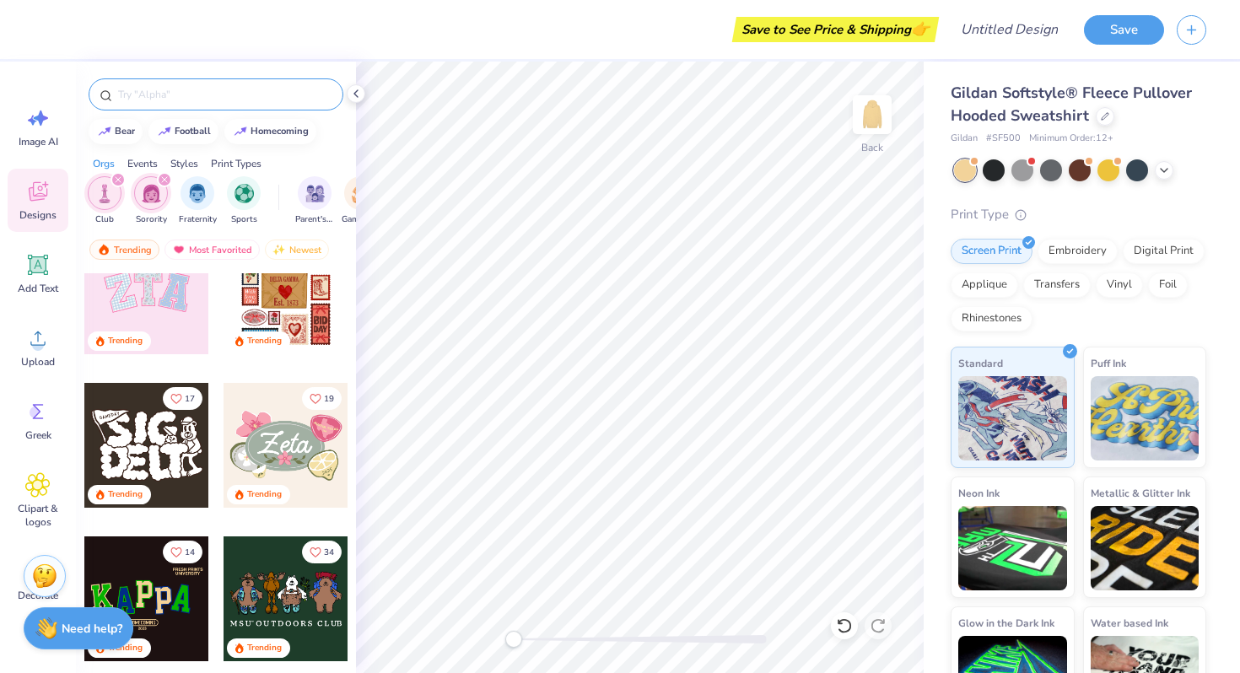
click at [165, 181] on icon "filter for Sorority" at bounding box center [164, 179] width 7 height 7
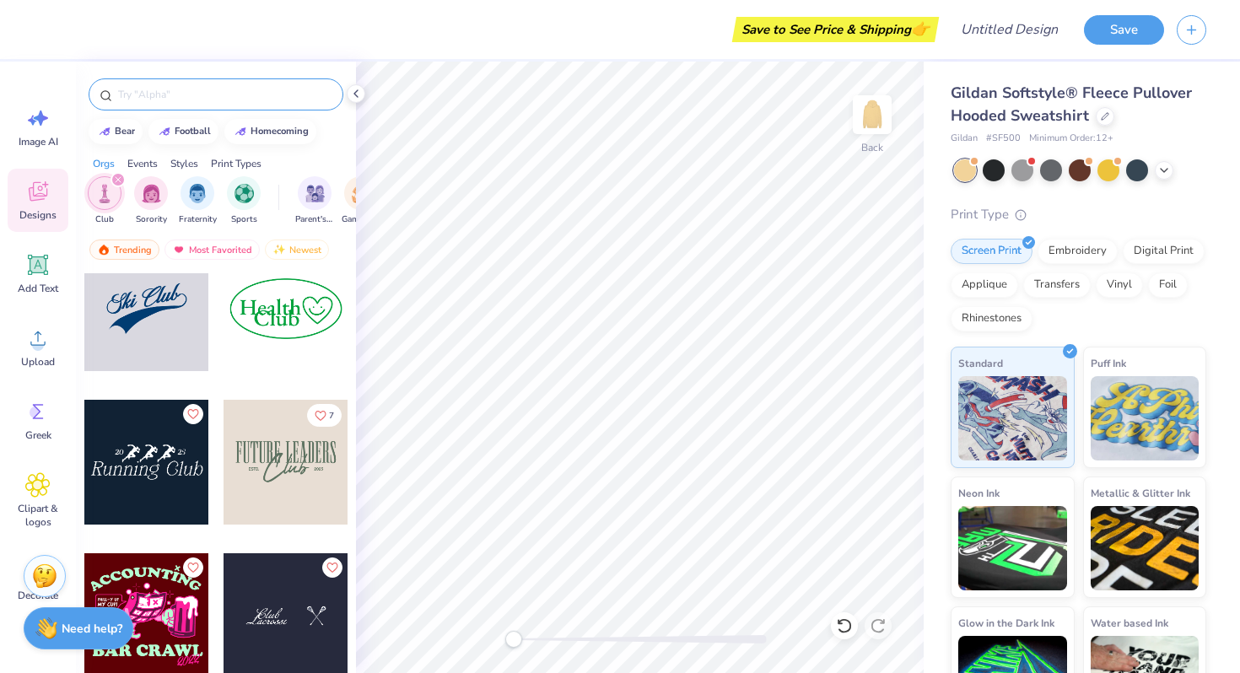
scroll to position [336, 0]
click at [164, 326] on div at bounding box center [146, 308] width 125 height 125
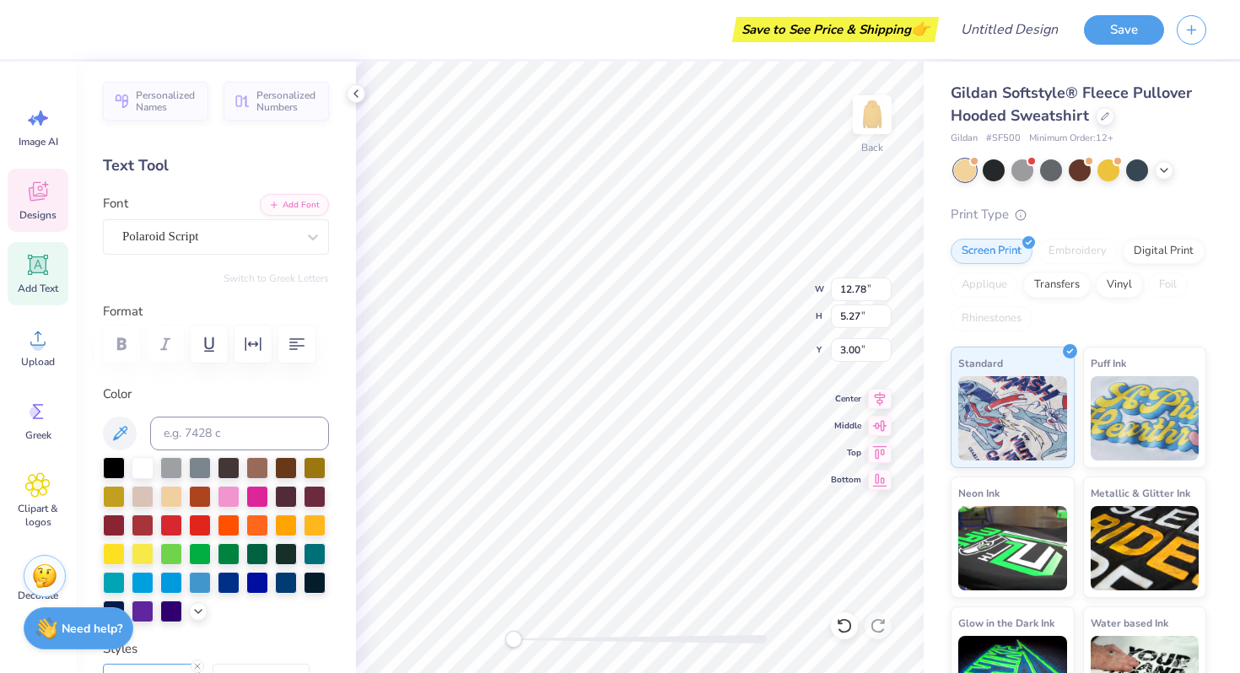
scroll to position [0, 0]
type textarea "S"
type textarea "Inmotion"
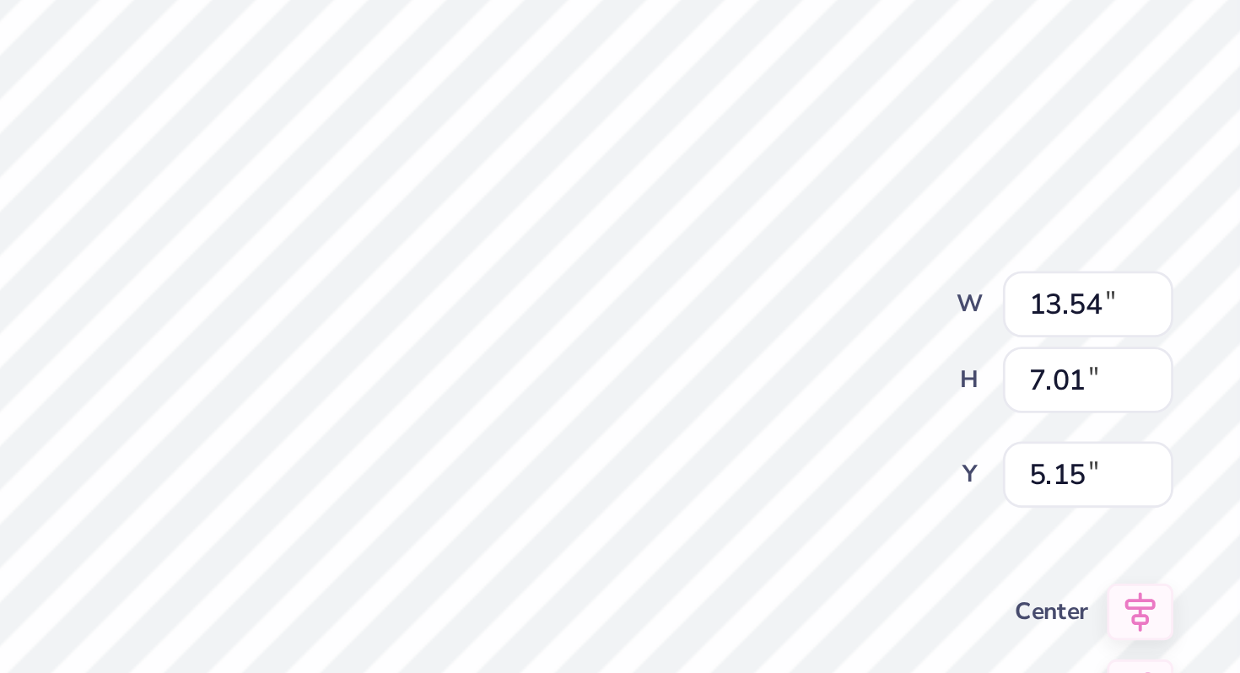
type input "12.38"
type input "4.03"
type input "4.63"
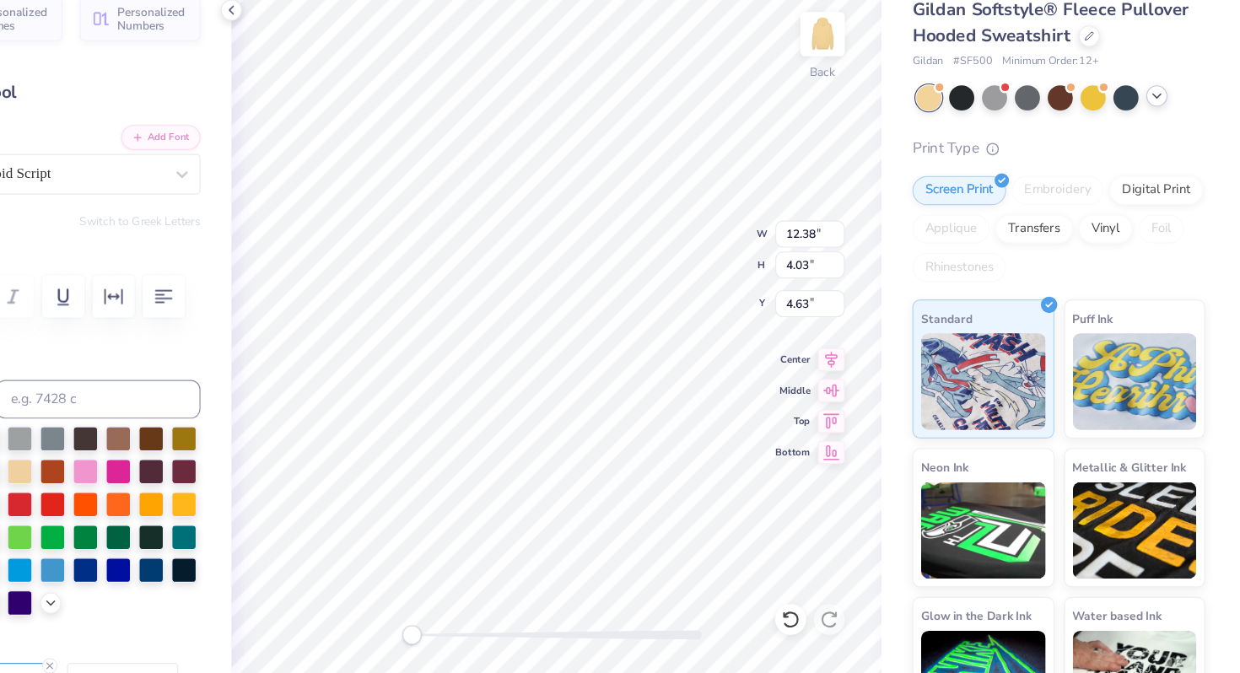
click at [1170, 171] on icon at bounding box center [1165, 169] width 14 height 14
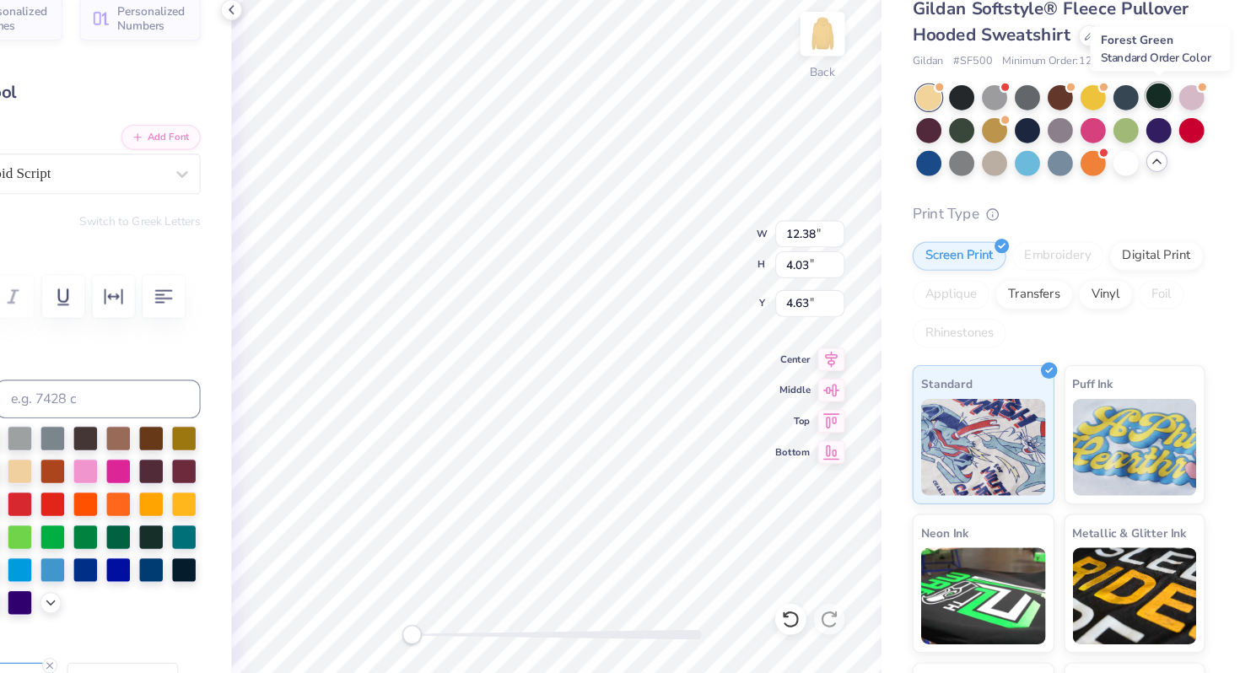
click at [1159, 167] on div at bounding box center [1166, 169] width 22 height 22
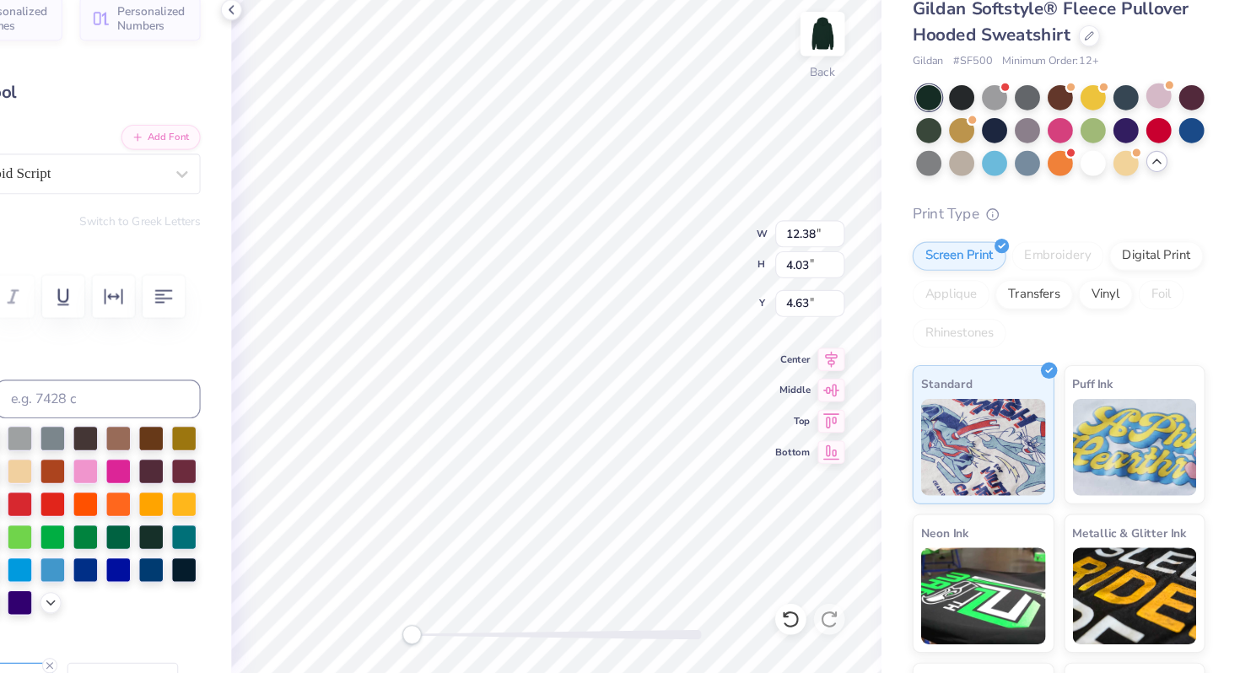
type input "12.52"
type input "3.62"
type input "4.79"
click at [1024, 230] on div at bounding box center [1023, 226] width 22 height 22
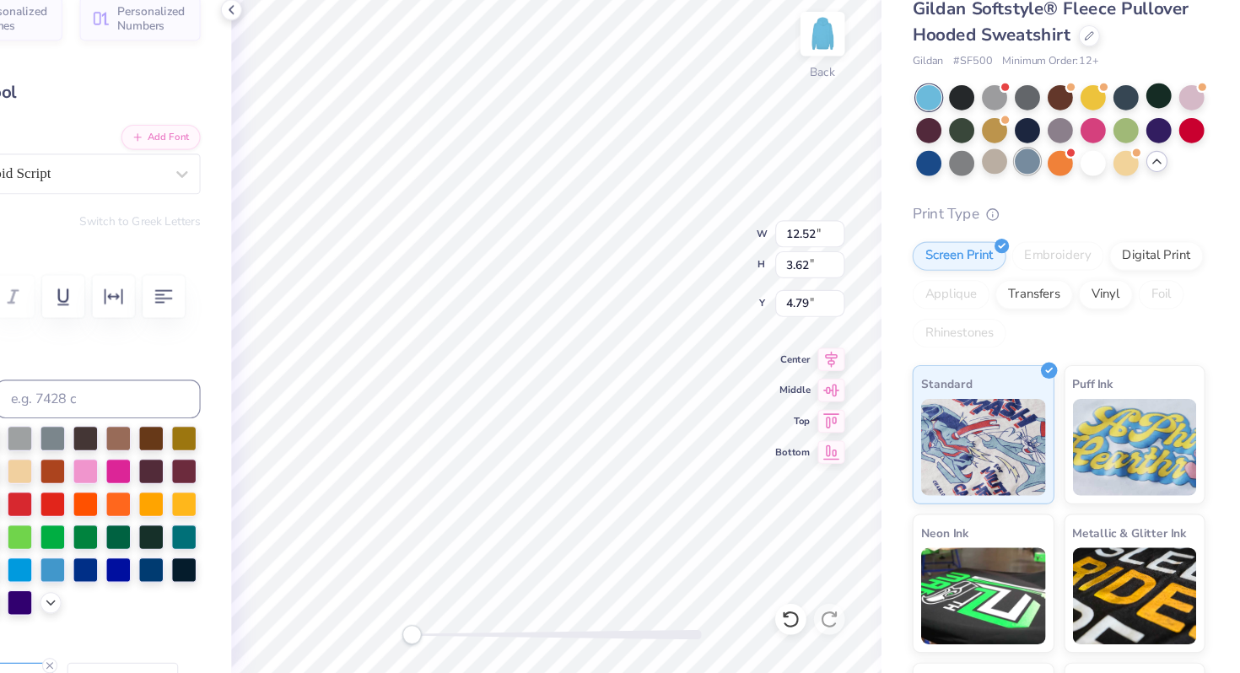
click at [1049, 228] on div at bounding box center [1051, 226] width 22 height 22
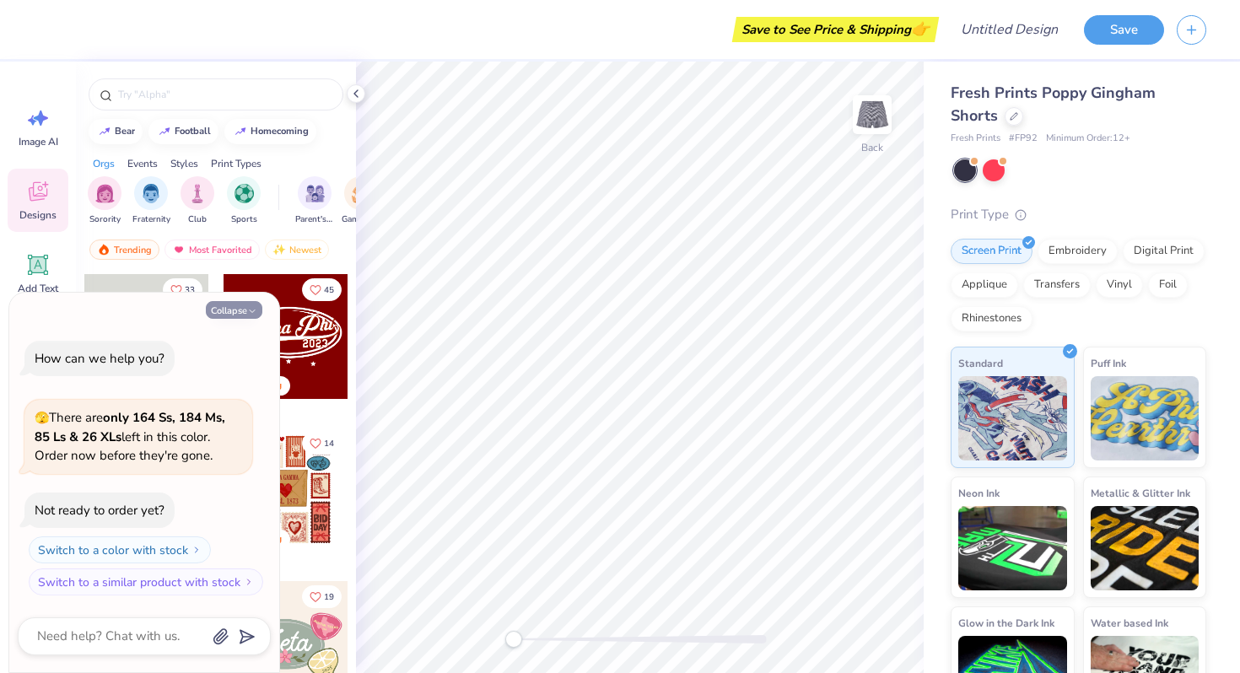
click at [249, 312] on icon "button" at bounding box center [252, 311] width 10 height 10
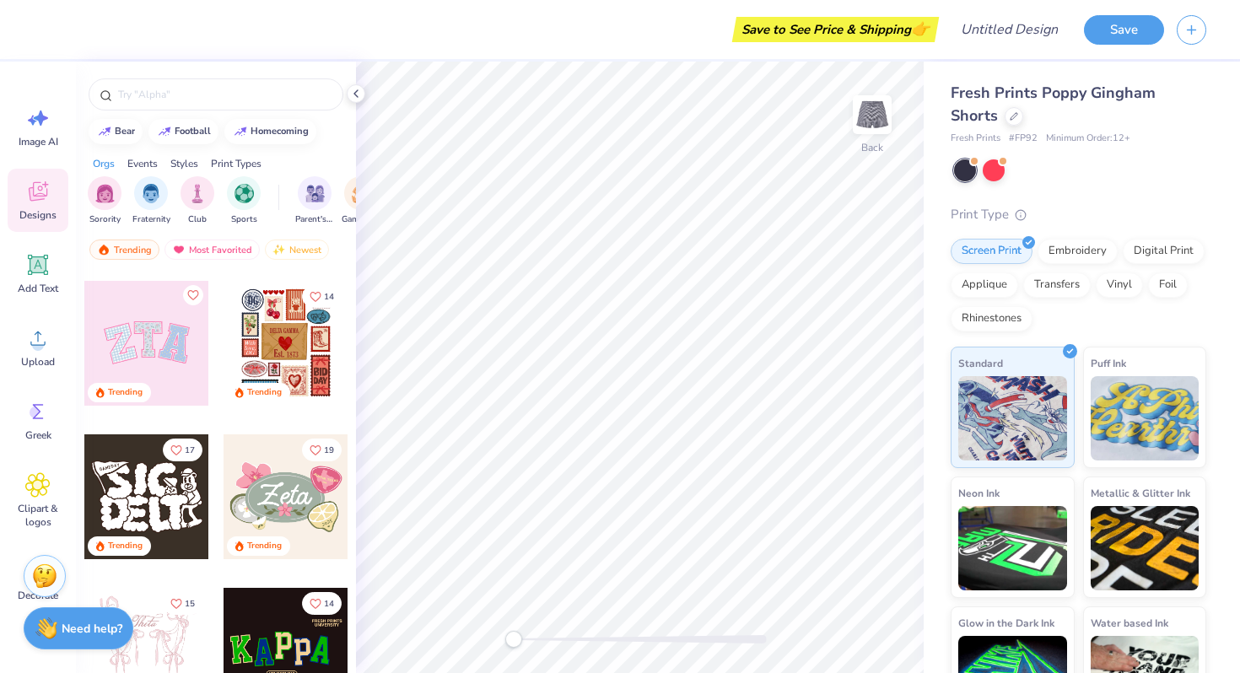
scroll to position [151, 0]
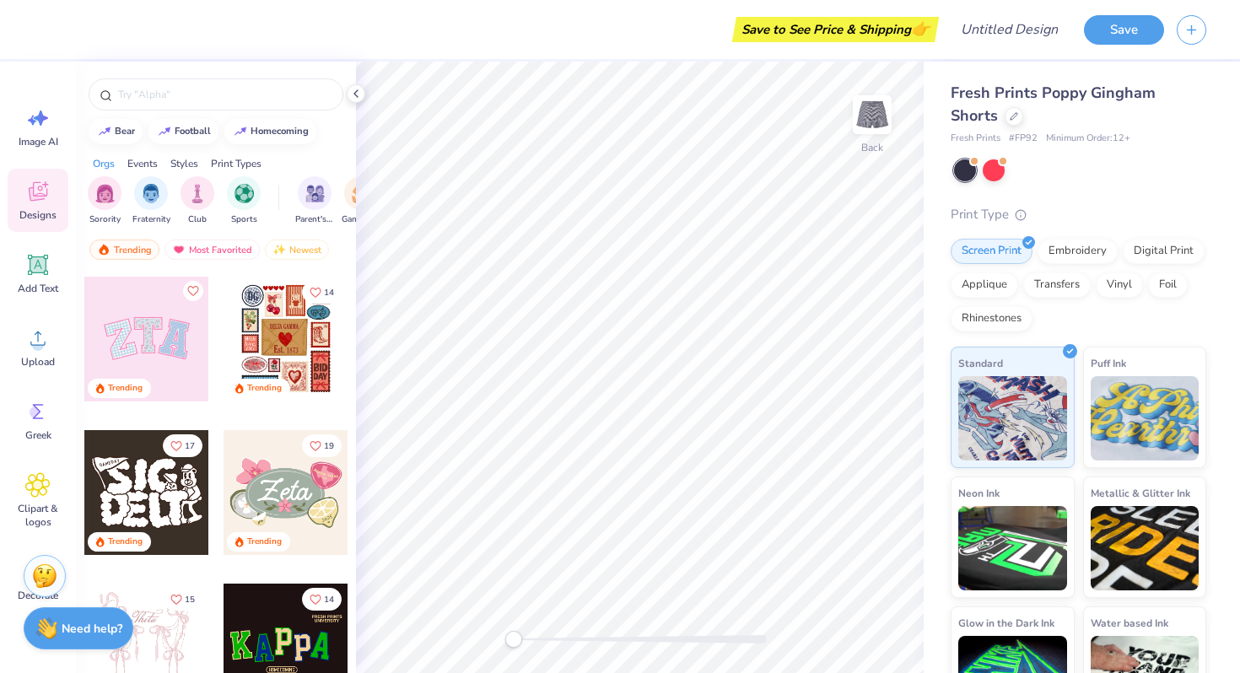
click at [181, 356] on div at bounding box center [146, 339] width 125 height 125
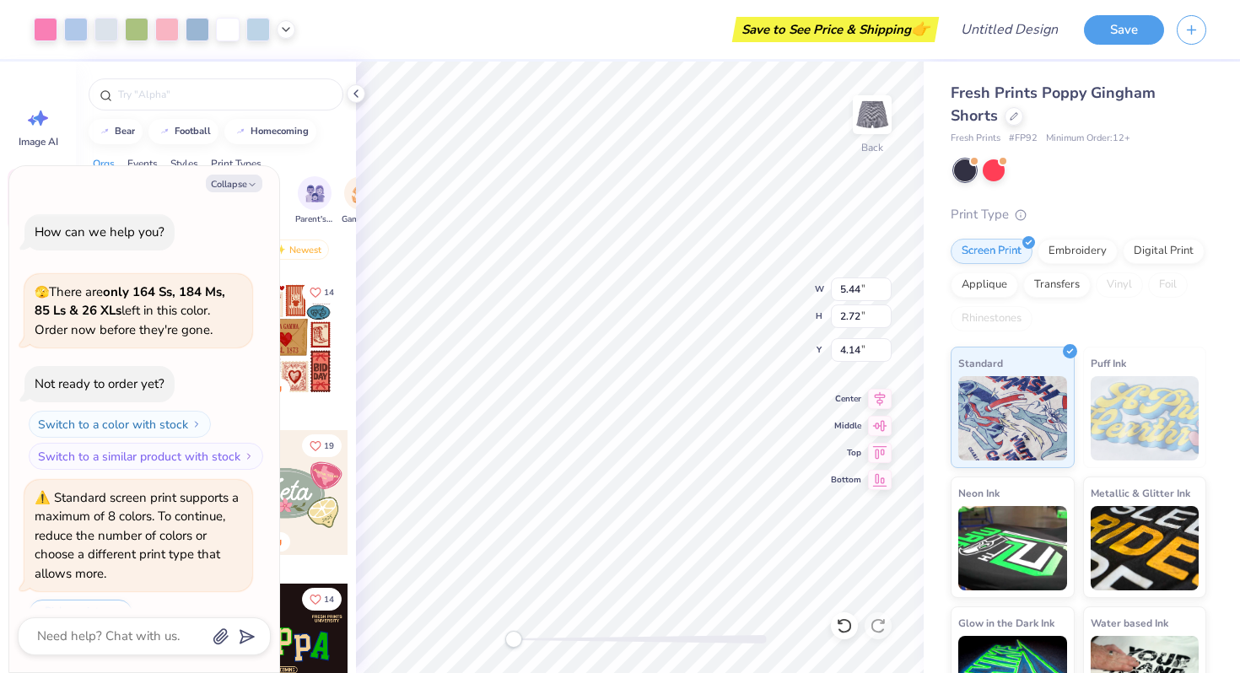
scroll to position [41, 0]
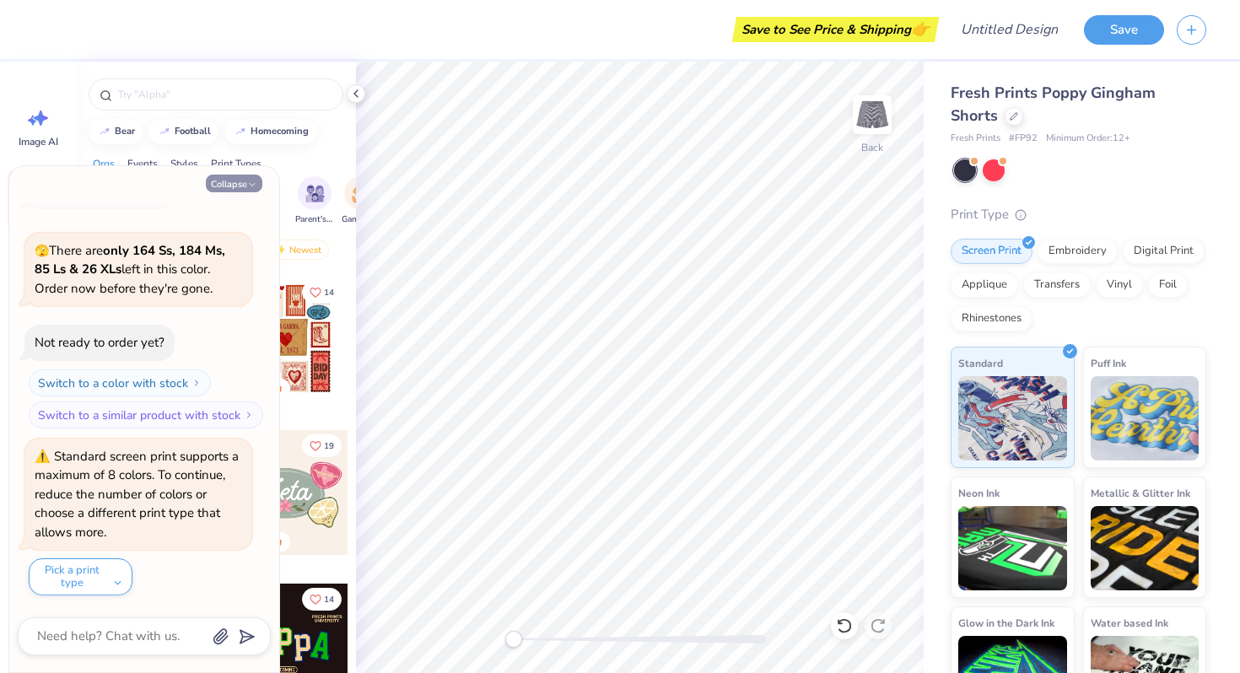
click at [237, 184] on button "Collapse" at bounding box center [234, 184] width 57 height 18
type textarea "x"
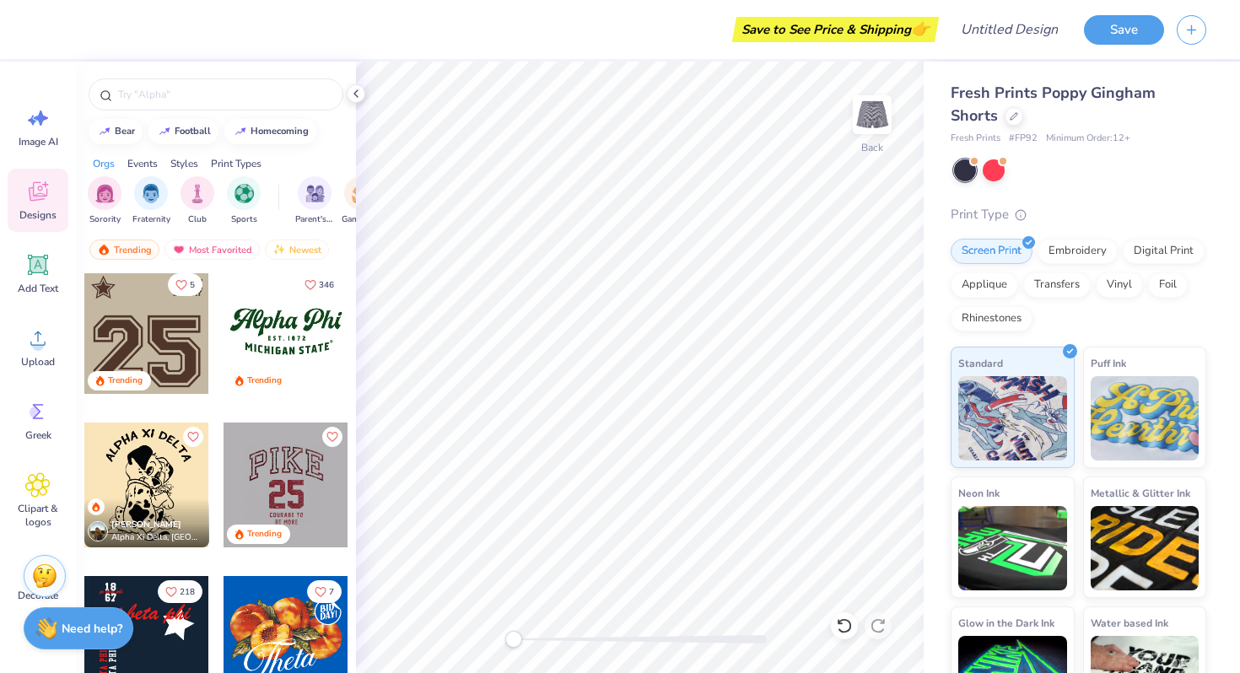
scroll to position [1529, 0]
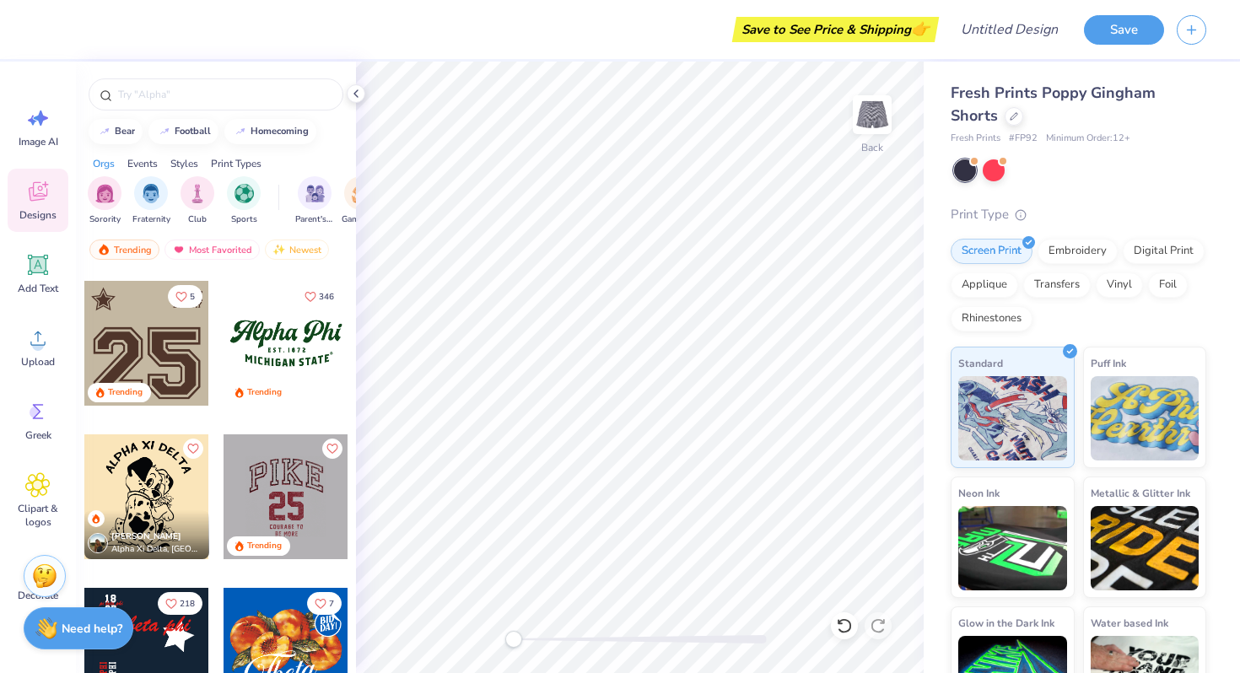
click at [145, 348] on div at bounding box center [146, 343] width 125 height 125
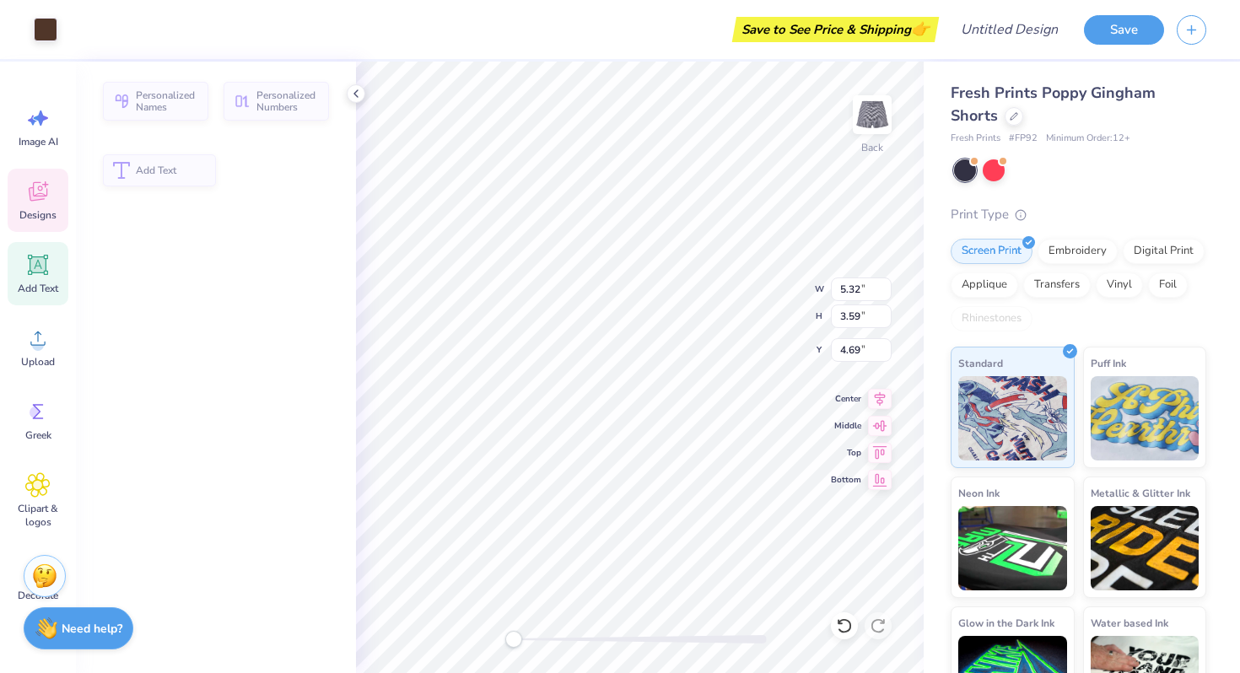
type input "5.32"
type input "3.59"
type input "4.69"
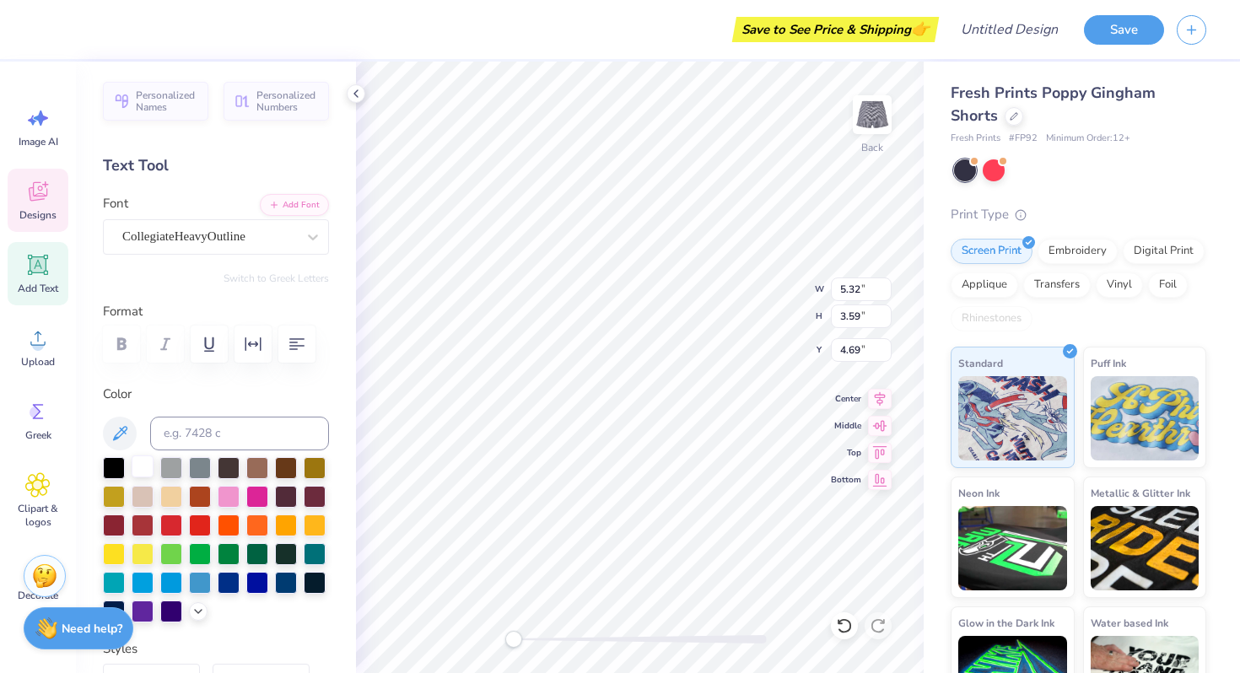
click at [136, 466] on div at bounding box center [143, 467] width 22 height 22
click at [314, 586] on div at bounding box center [315, 581] width 22 height 22
type input "1.20"
type input "1.15"
type input "2.72"
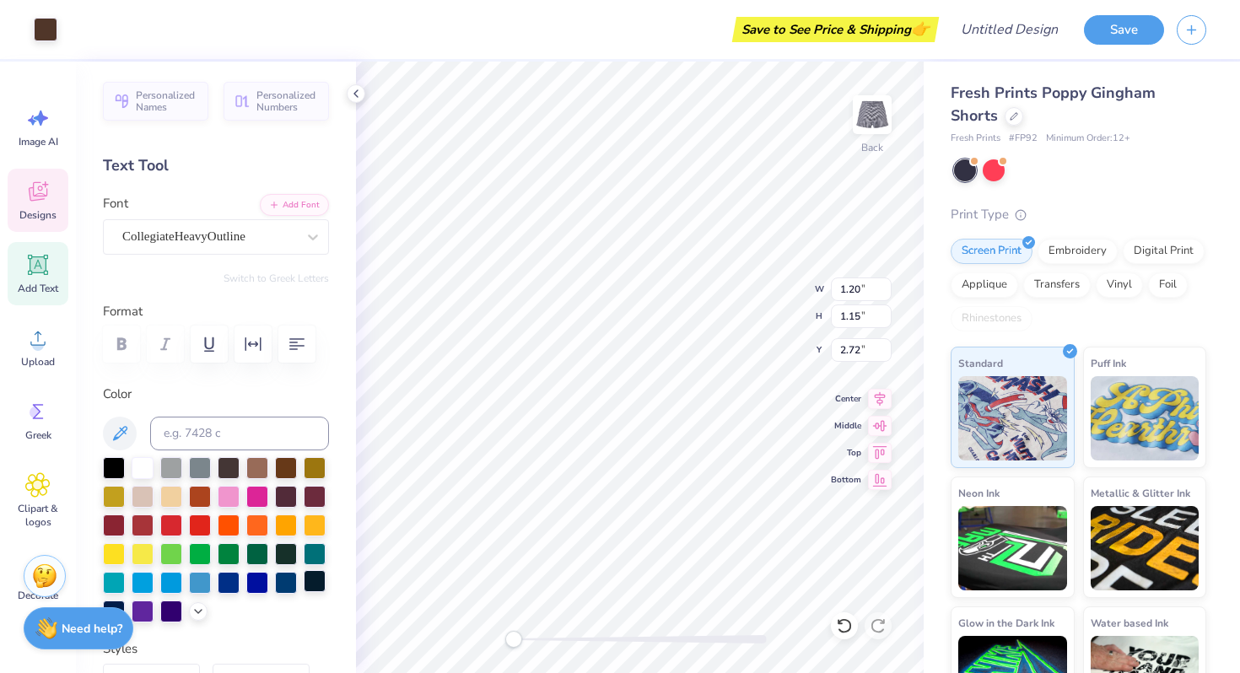
click at [306, 579] on div at bounding box center [315, 581] width 22 height 22
type input "1.50"
type input "0.50"
type input "2.91"
click at [311, 582] on div at bounding box center [315, 581] width 22 height 22
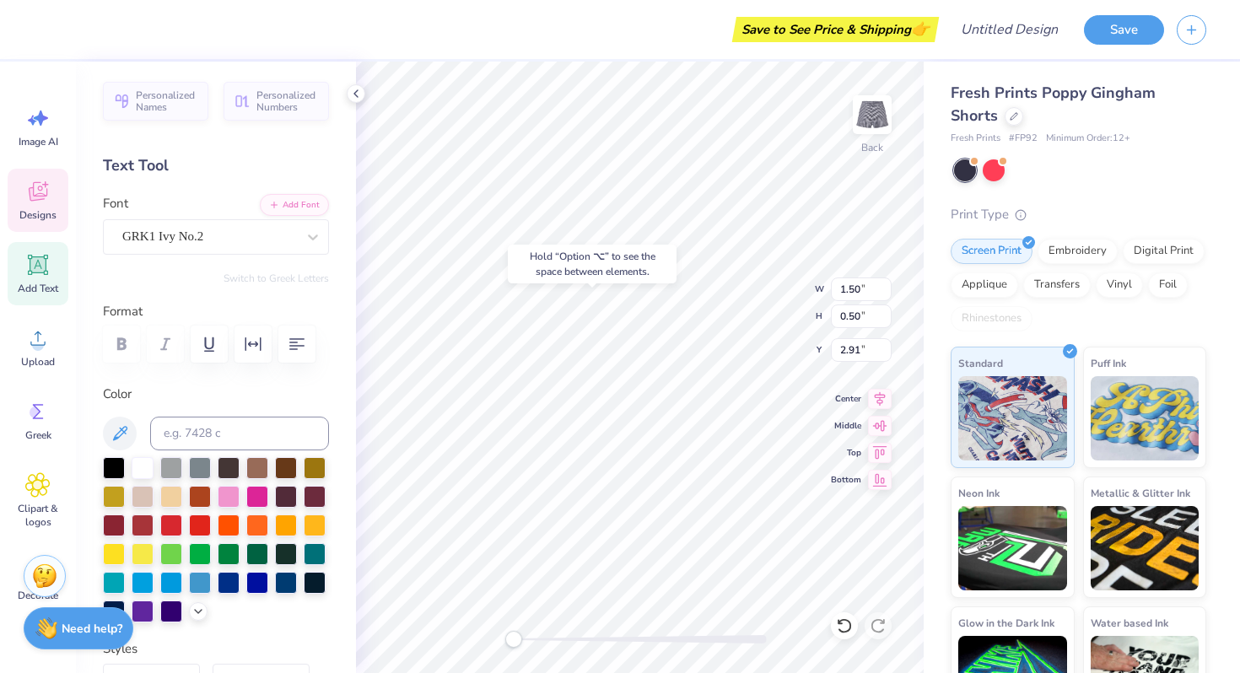
type input "1.20"
type input "1.15"
type input "2.72"
click at [314, 588] on div at bounding box center [315, 581] width 22 height 22
click at [314, 585] on div at bounding box center [315, 581] width 22 height 22
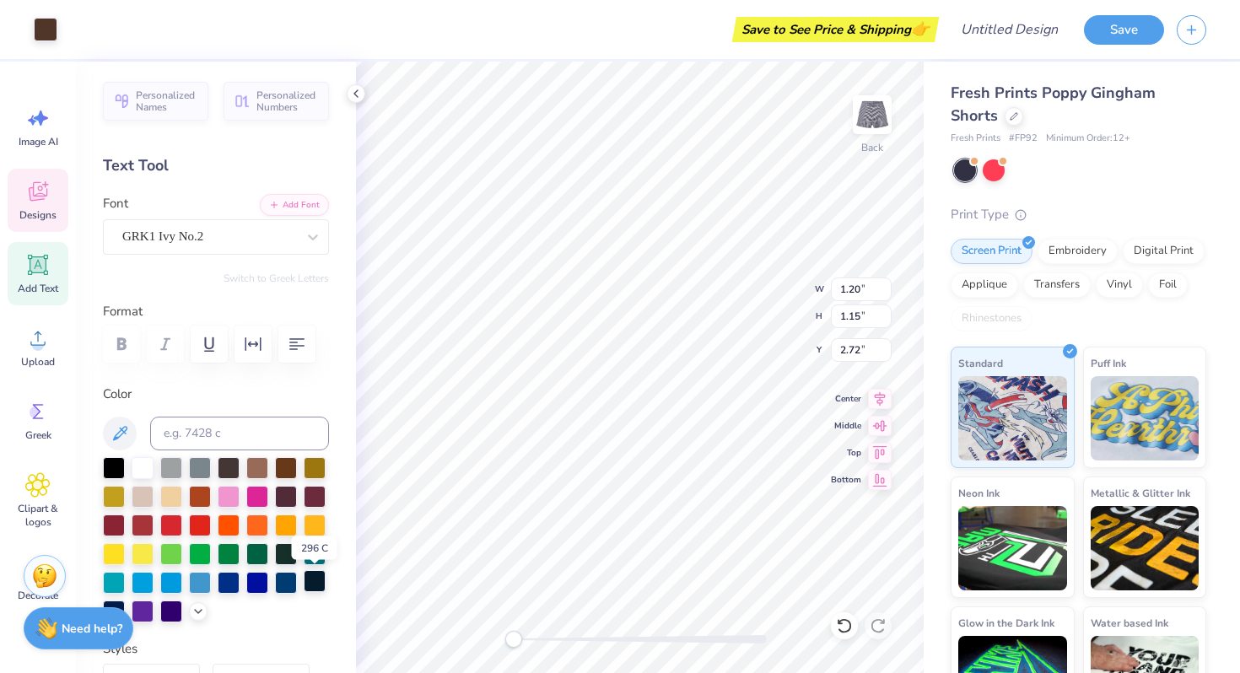
click at [314, 585] on div at bounding box center [315, 581] width 22 height 22
click at [33, 499] on div "Clipart & logos" at bounding box center [38, 500] width 61 height 77
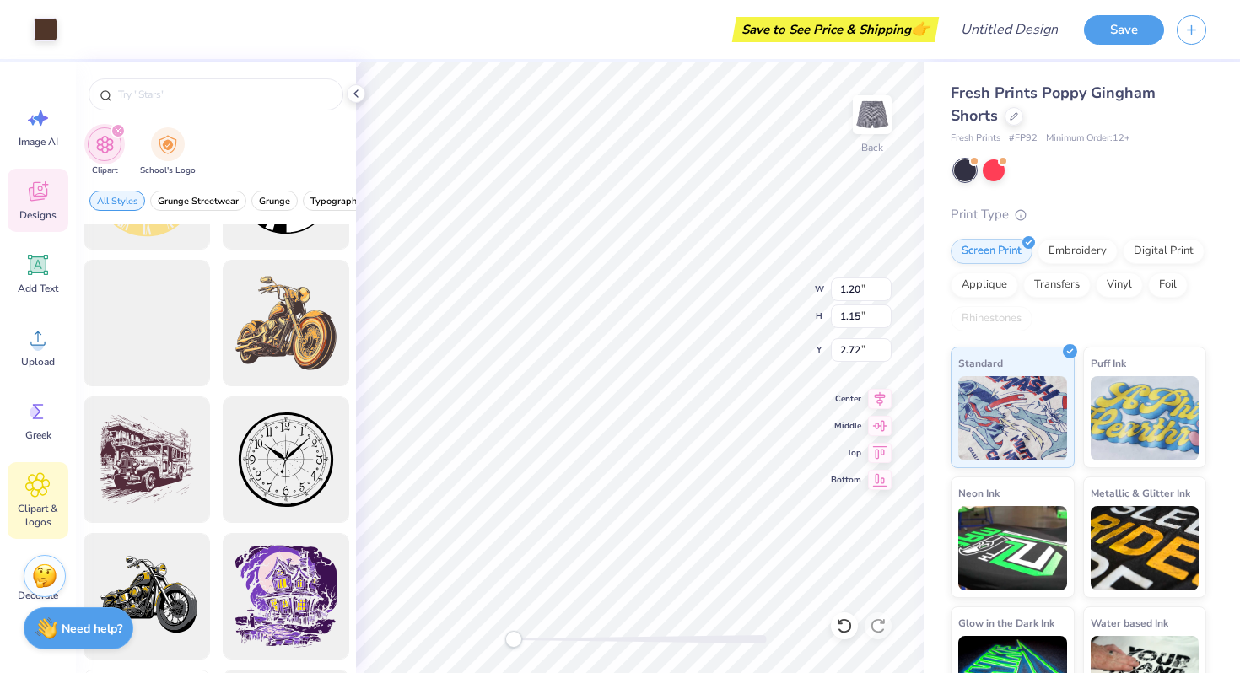
scroll to position [714, 0]
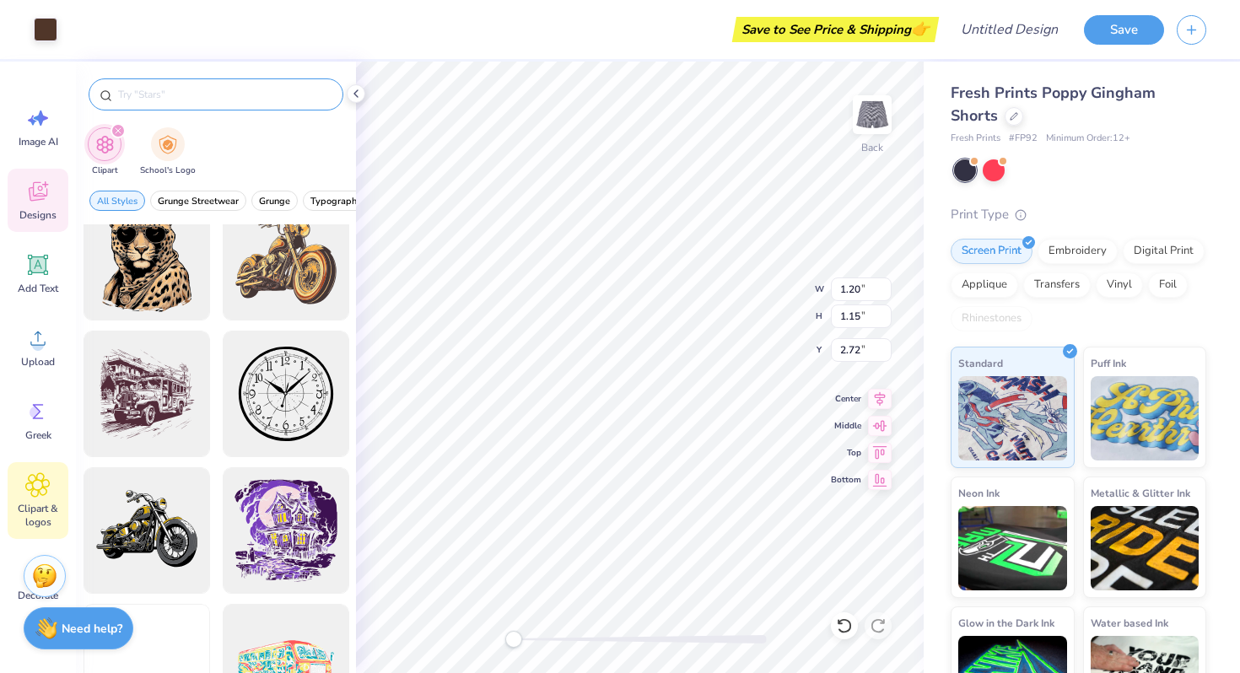
click at [264, 96] on input "text" at bounding box center [224, 94] width 216 height 17
type input "dance"
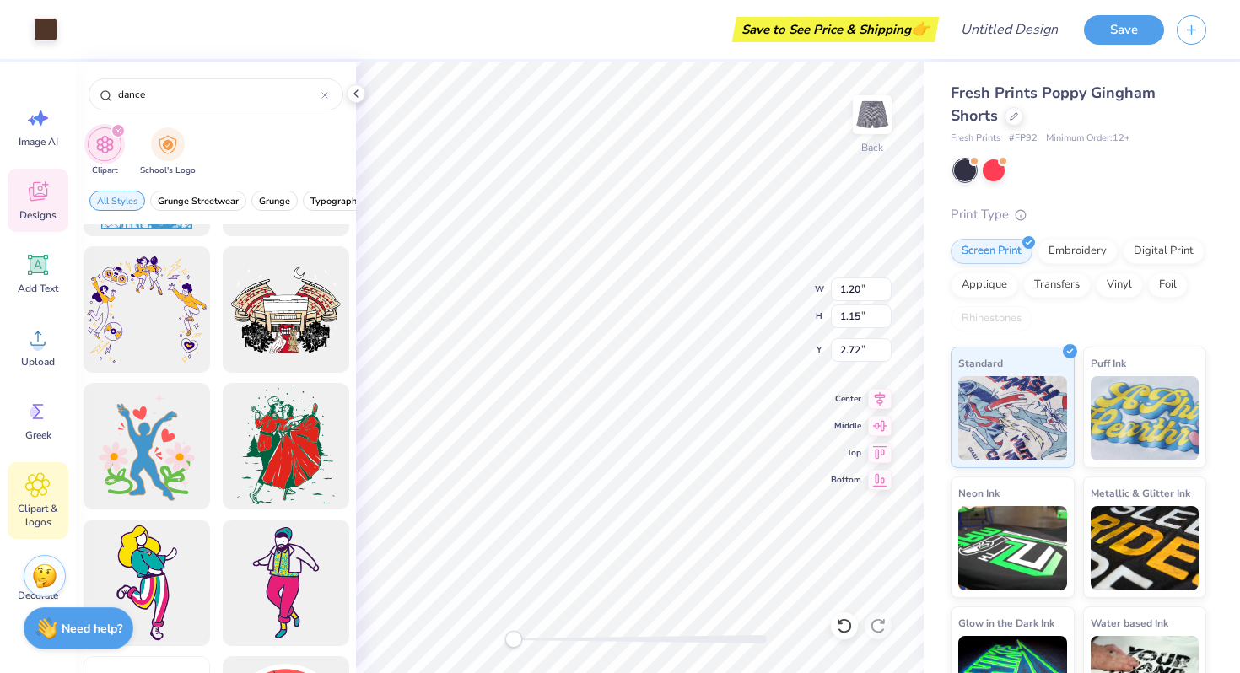
scroll to position [2602, 0]
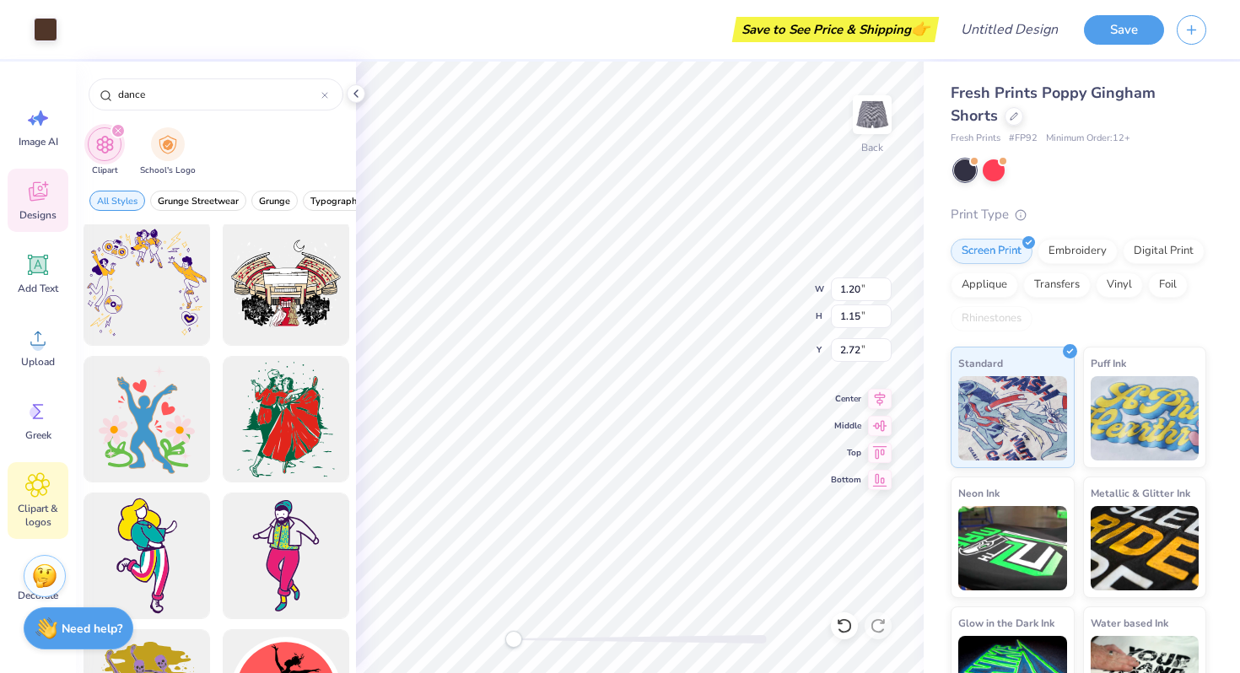
type input "5.32"
type input "3.59"
type input "4.69"
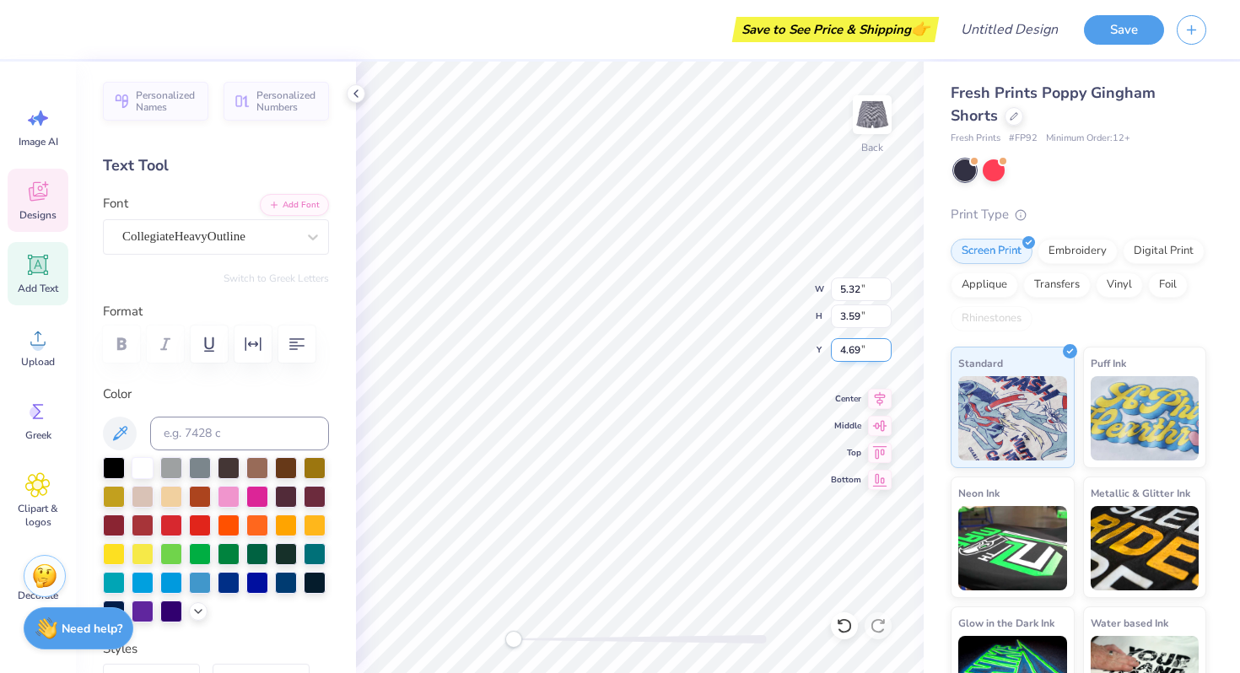
type input "1.49"
type input "0.49"
type input "2.86"
type input "5.66"
type input "4.48"
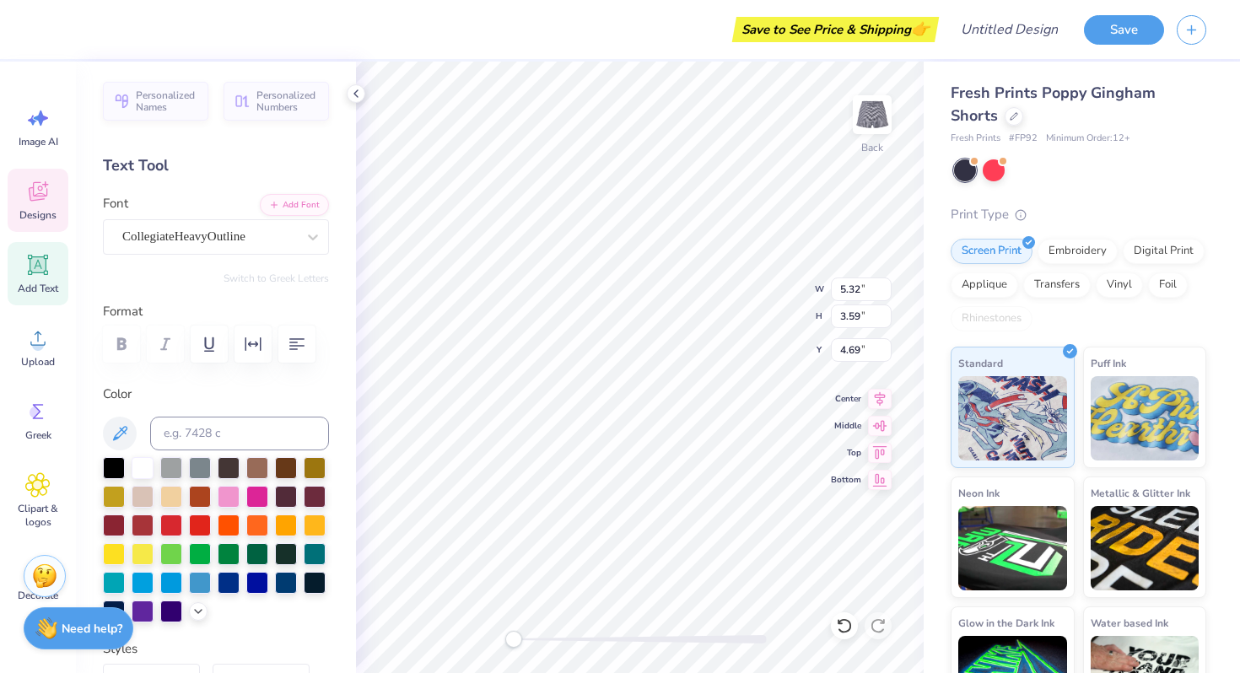
type input "5.26"
click at [350, 259] on div "Personalized Names Personalized Numbers Text Tool Add Font Font CollegiateHeavy…" at bounding box center [216, 368] width 280 height 612
click at [358, 90] on icon at bounding box center [356, 94] width 14 height 14
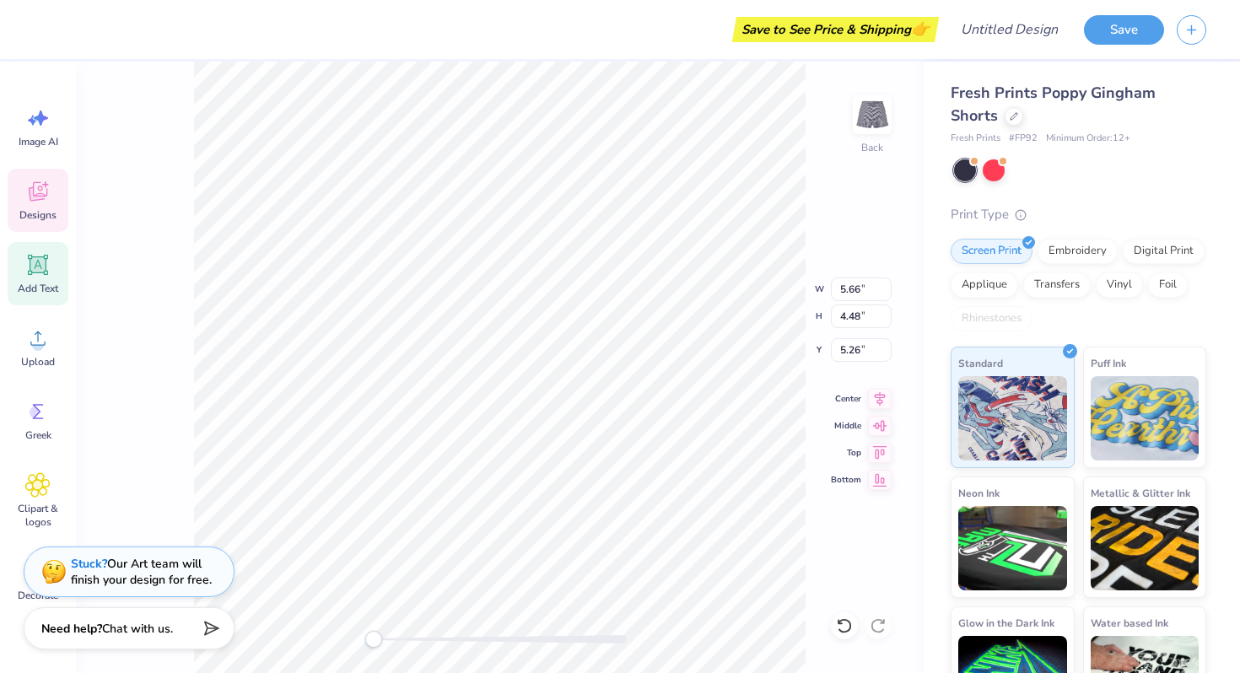
click at [178, 302] on div "Back W 5.66 5.66 " H 4.48 4.48 " Y 5.26 5.26 " Center Middle Top Bottom" at bounding box center [500, 368] width 848 height 612
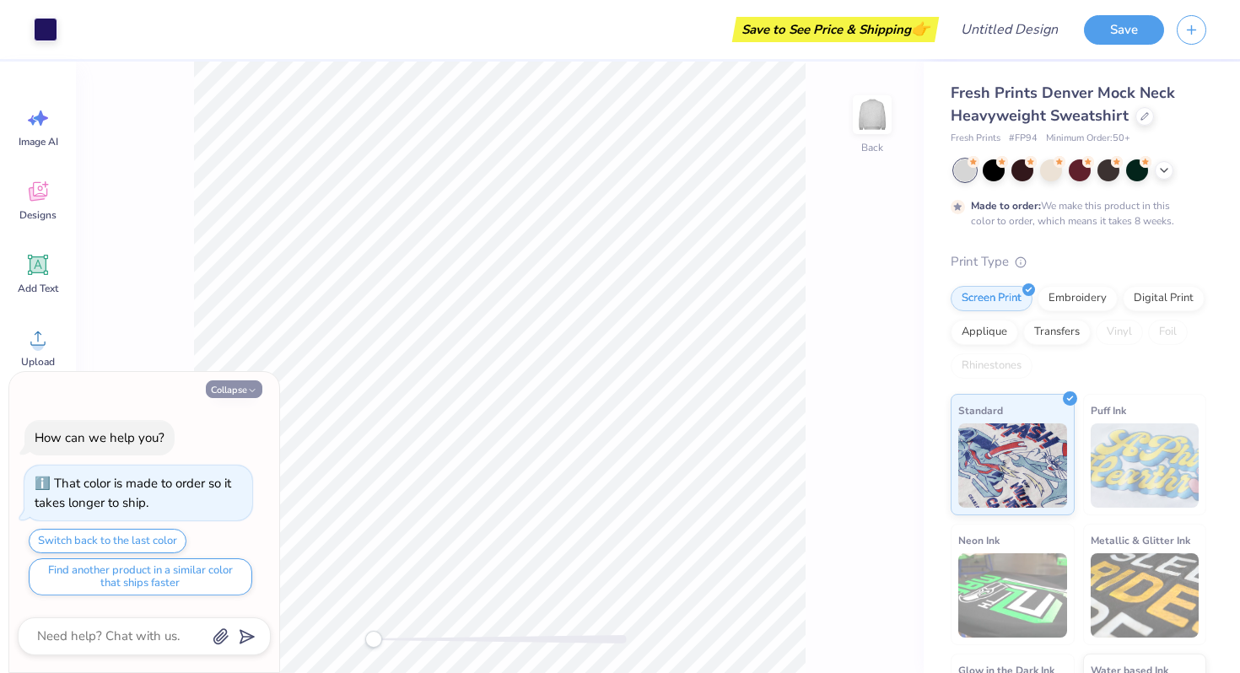
click at [243, 392] on button "Collapse" at bounding box center [234, 390] width 57 height 18
type textarea "x"
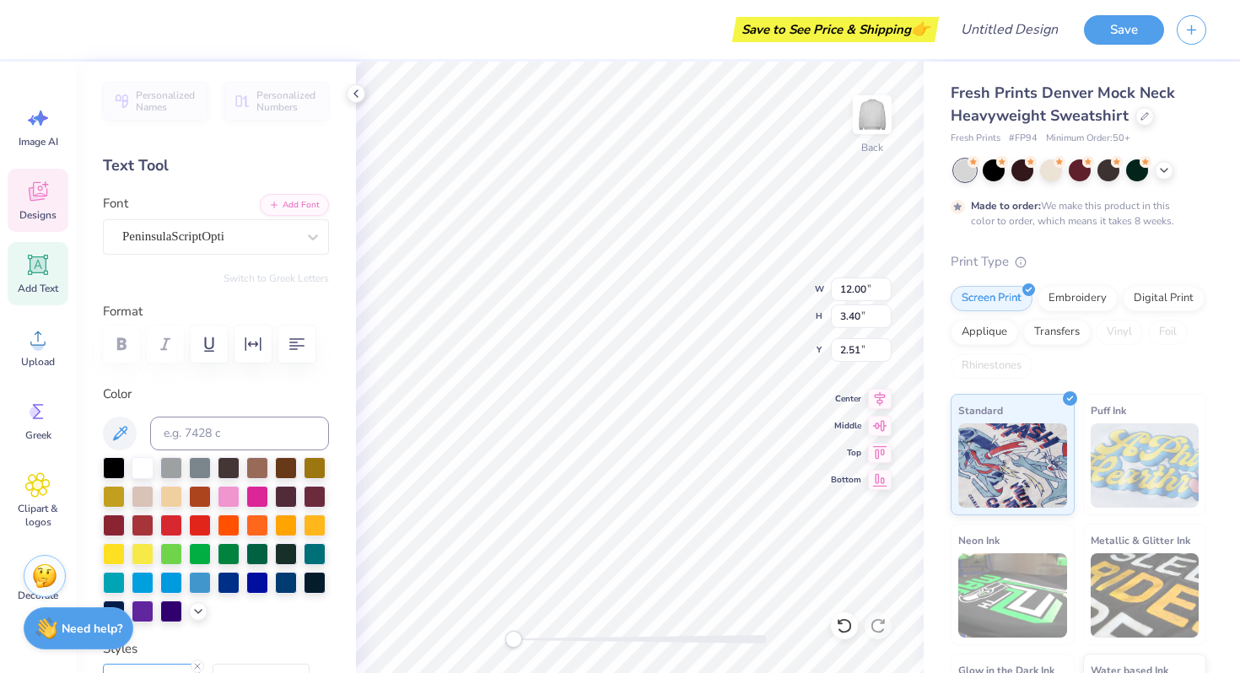
type textarea "G"
type textarea "Inmotion Dance Co"
type input "2.90"
type input "3.17"
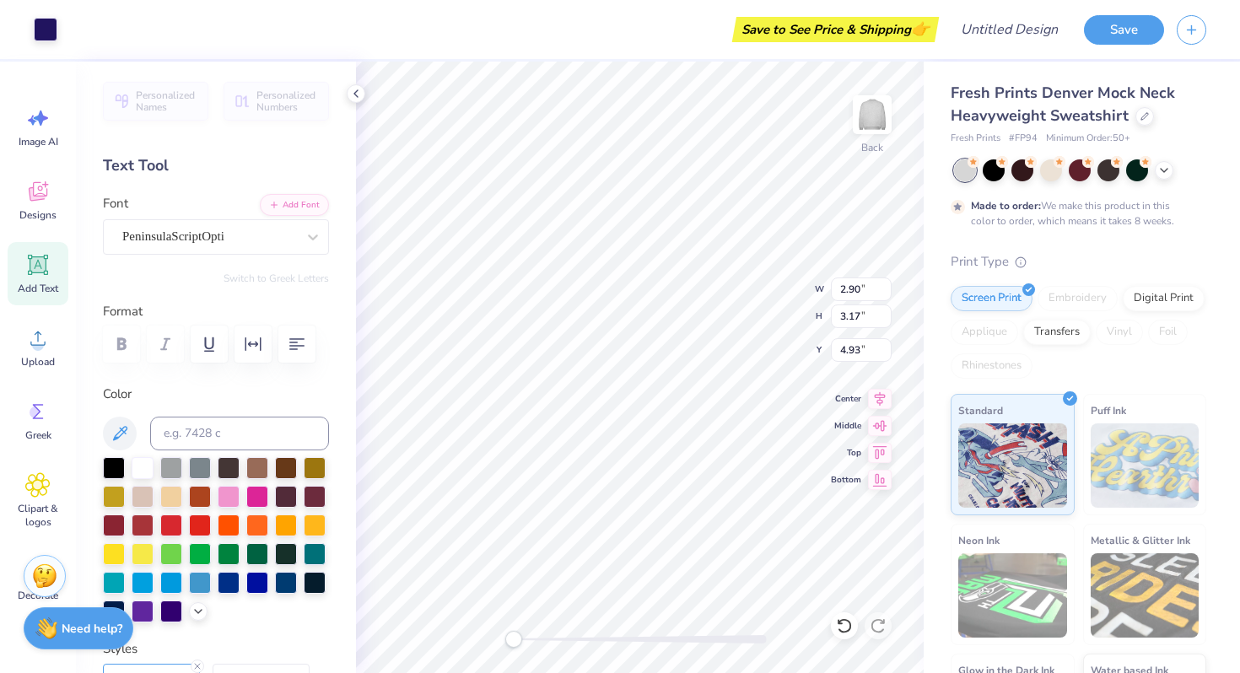
type input "5.13"
click at [1162, 174] on icon at bounding box center [1165, 169] width 14 height 14
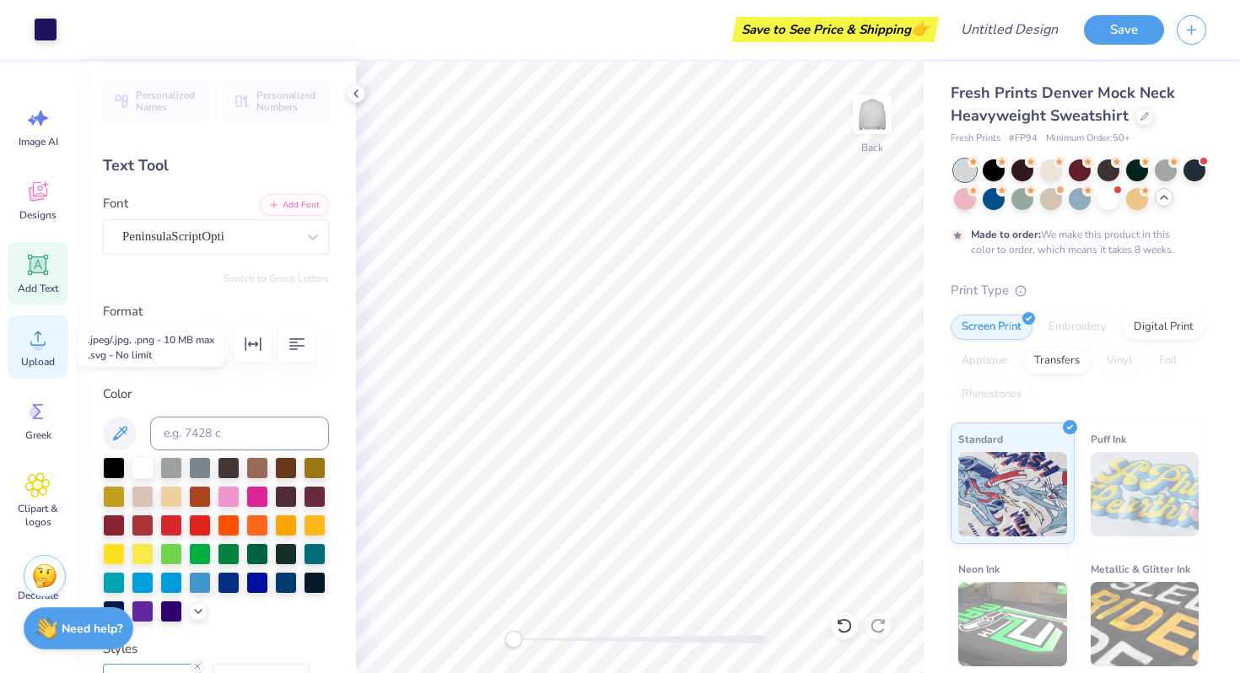
click at [47, 363] on span "Upload" at bounding box center [38, 362] width 34 height 14
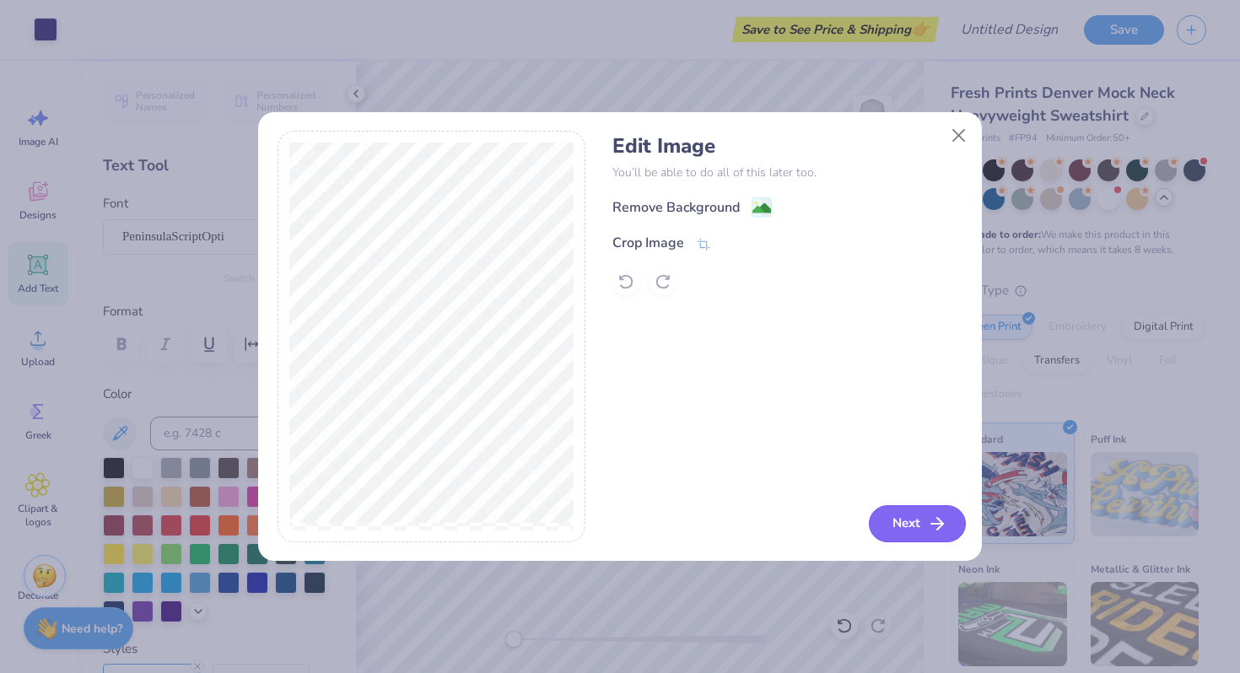
click at [909, 538] on button "Next" at bounding box center [917, 523] width 97 height 37
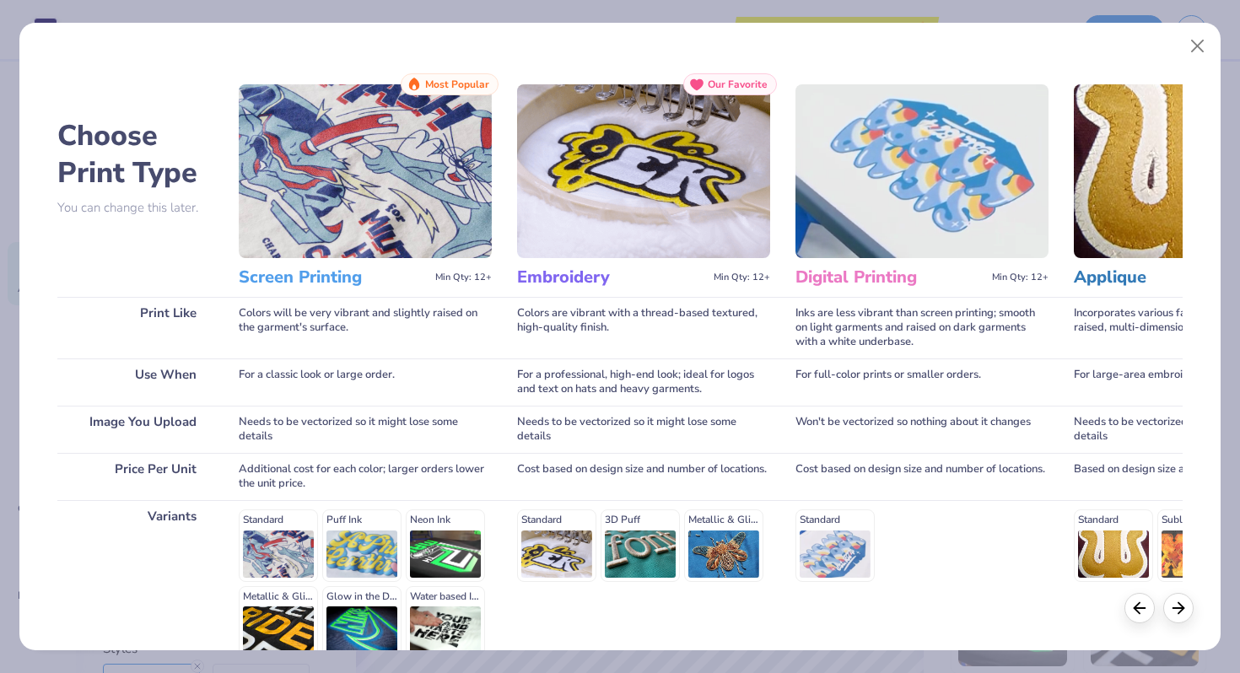
scroll to position [168, 0]
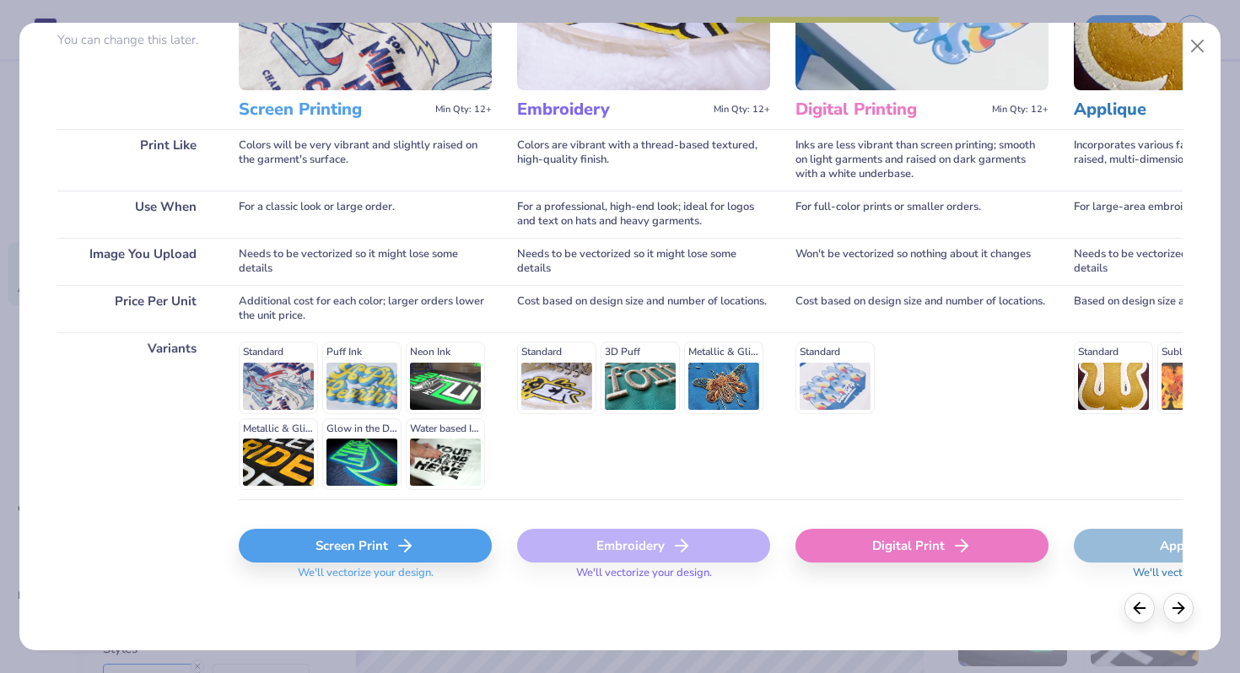
click at [434, 540] on div "Screen Print" at bounding box center [365, 546] width 253 height 34
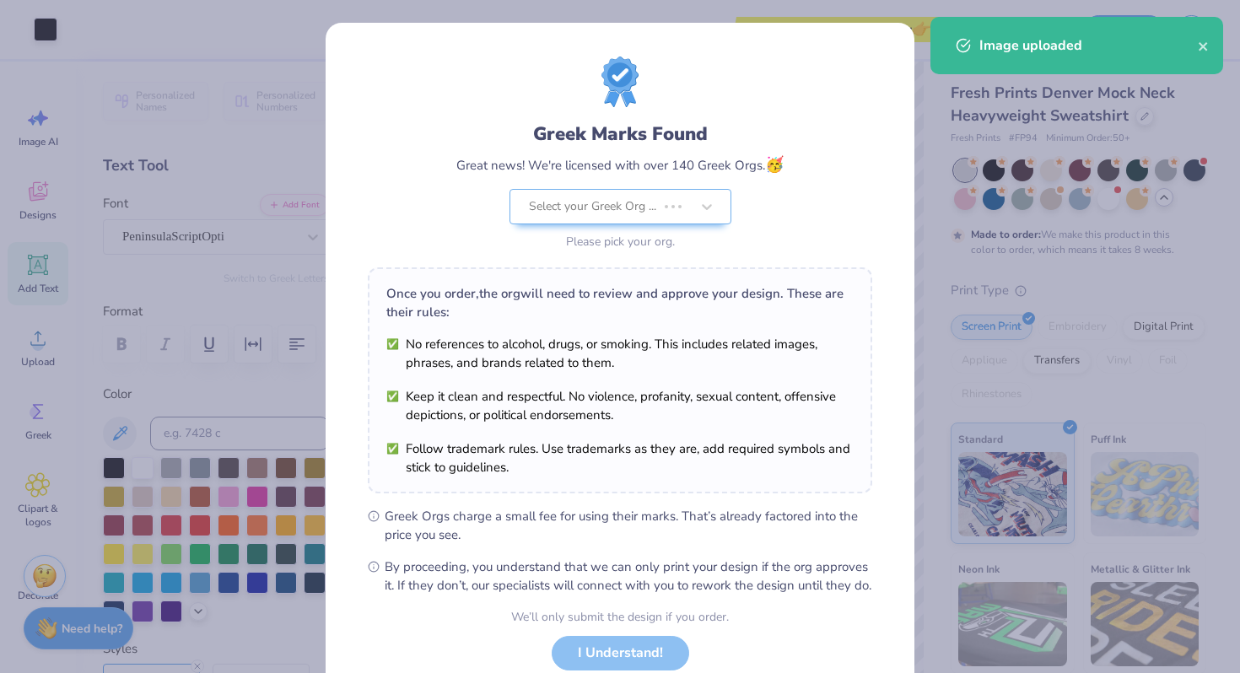
click at [661, 376] on body "Art colors Save to See Price & Shipping 👉 Design Title Save Image AI Designs Ad…" at bounding box center [620, 336] width 1240 height 673
type input "8.95"
type input "4.36"
type input "9.29"
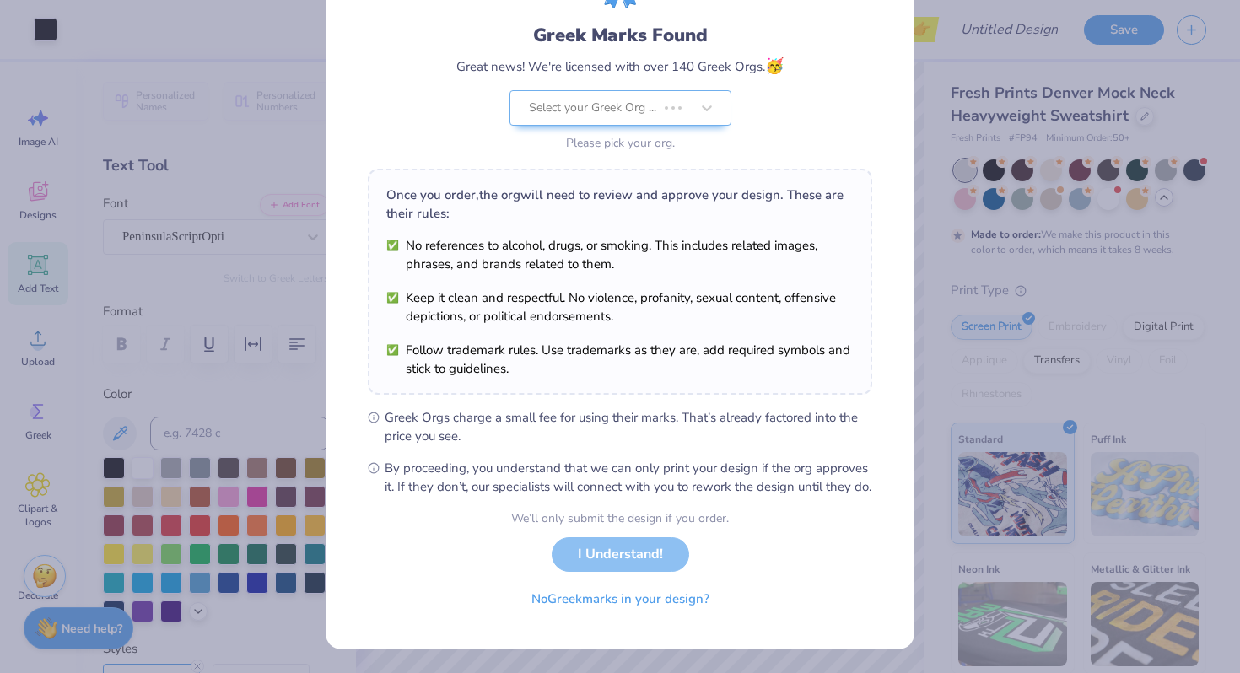
scroll to position [0, 0]
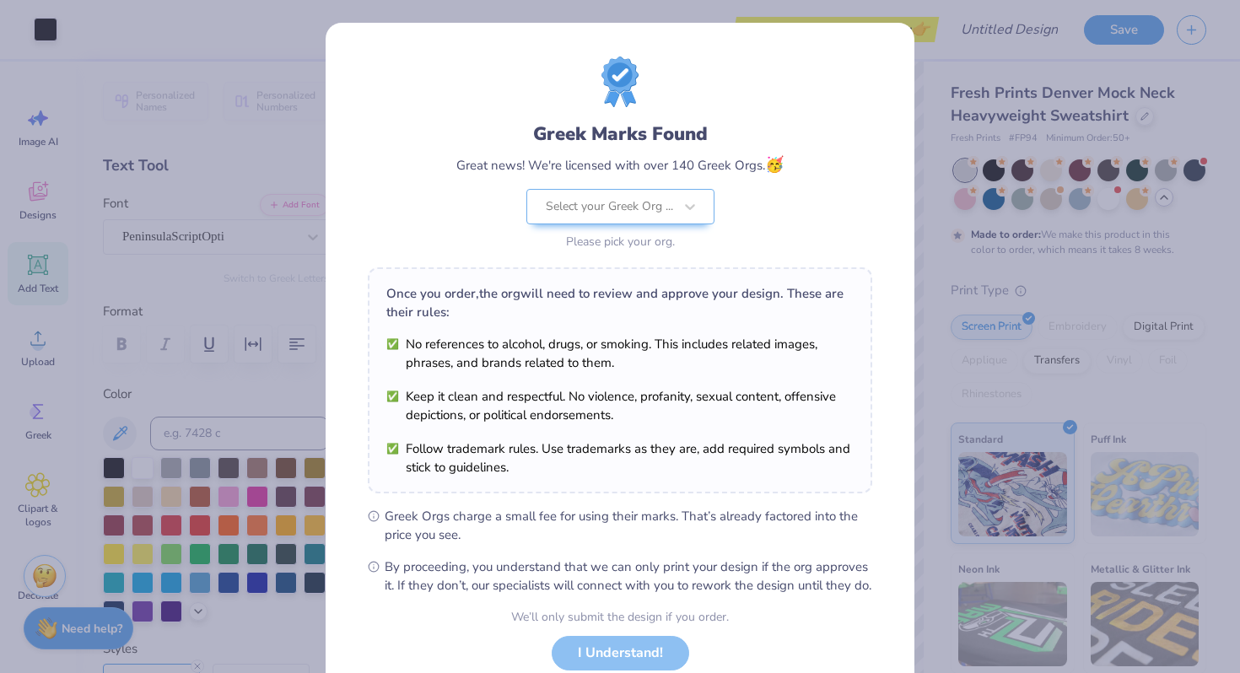
click at [640, 565] on span "By proceeding, you understand that we can only print your design if the org app…" at bounding box center [629, 576] width 488 height 37
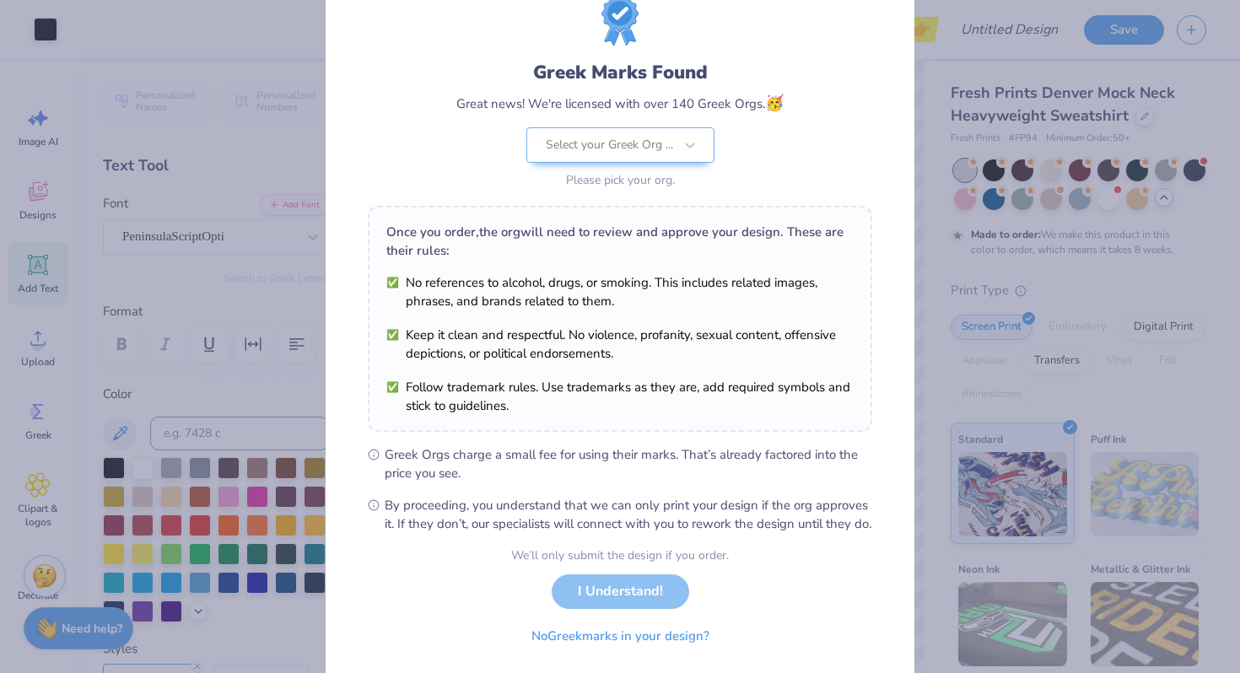
scroll to position [116, 0]
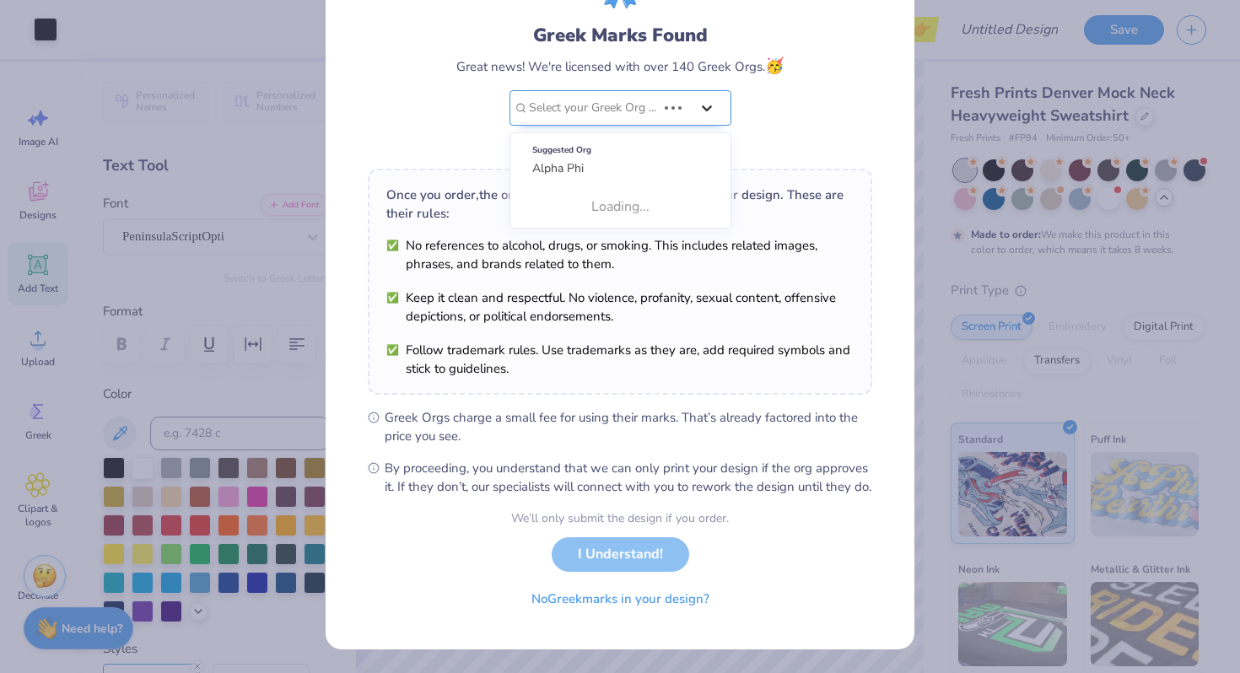
click at [675, 96] on div "Greek Marks Found Great news! We're licensed with over 140 Greek Orgs. 🥳 Use Up…" at bounding box center [620, 56] width 505 height 197
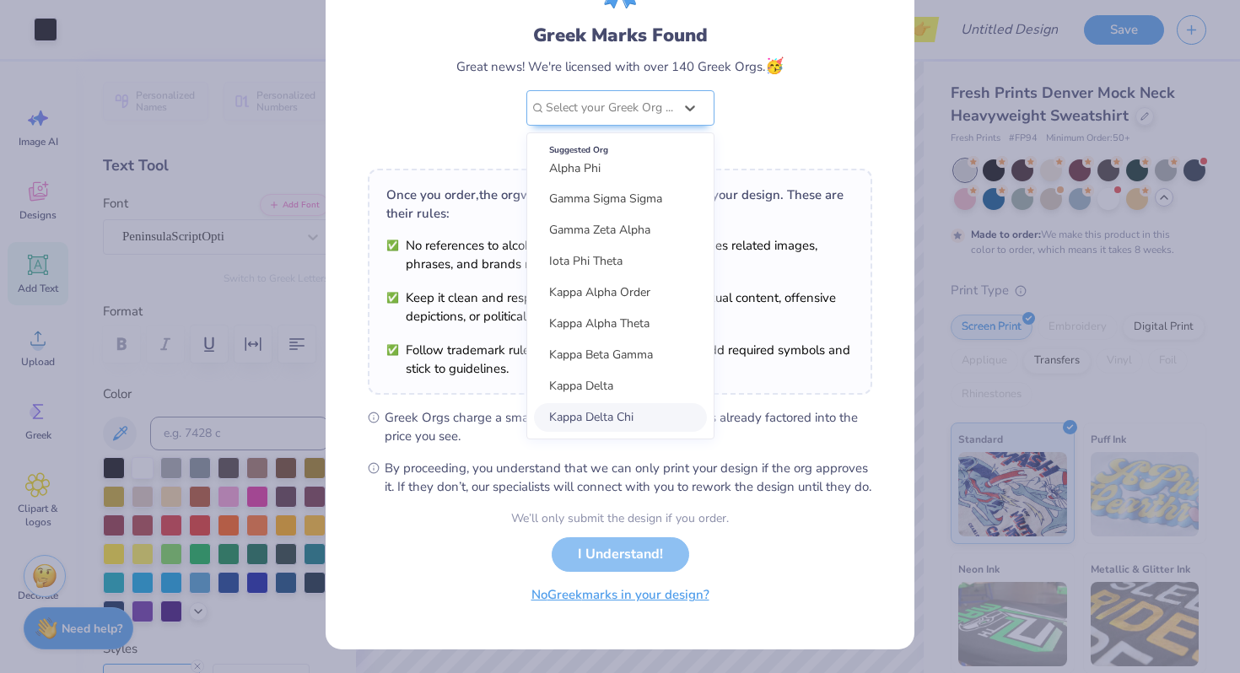
click at [683, 605] on button "No Greek marks in your design?" at bounding box center [620, 595] width 207 height 35
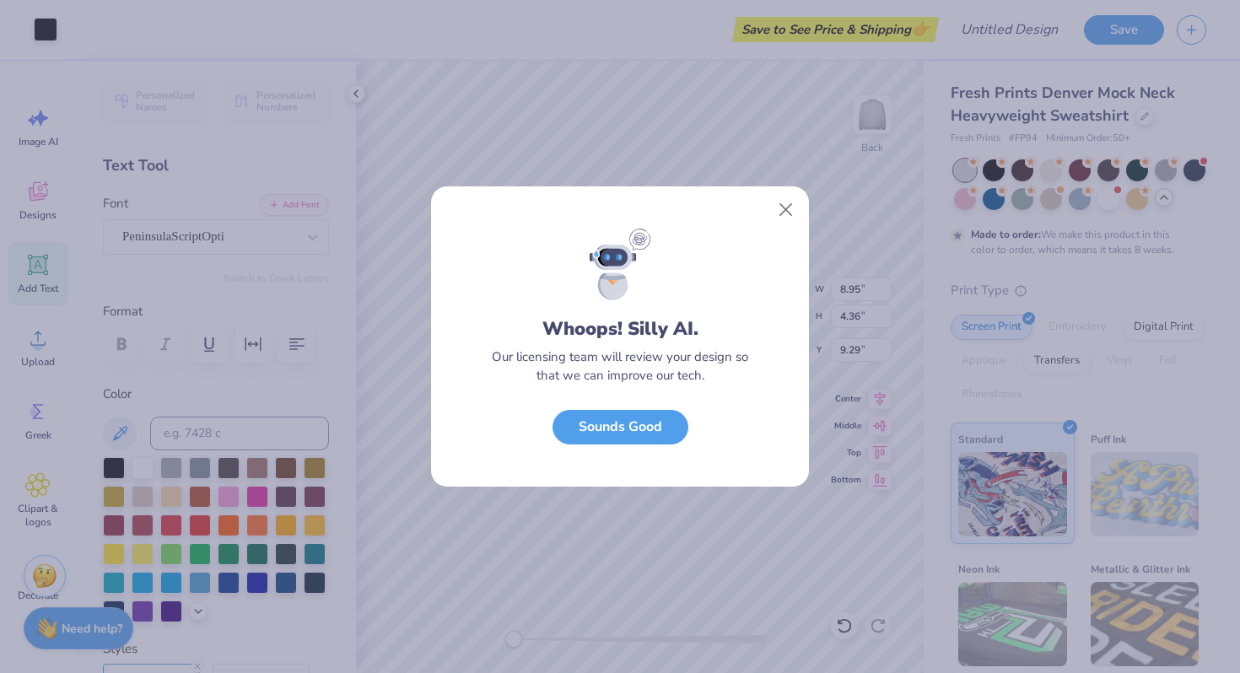
scroll to position [0, 0]
click at [648, 428] on button "Sounds Good" at bounding box center [621, 423] width 136 height 35
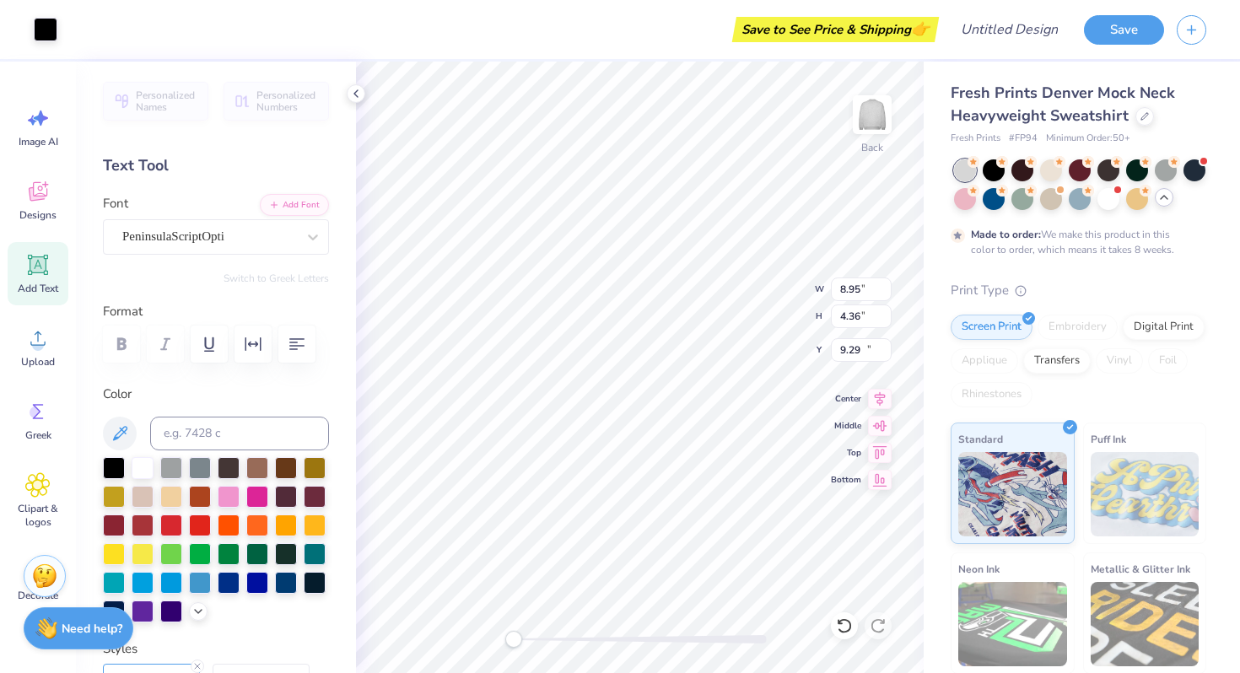
type input "7.23"
type input "3.53"
type input "10.13"
type input "3.39"
type input "1.65"
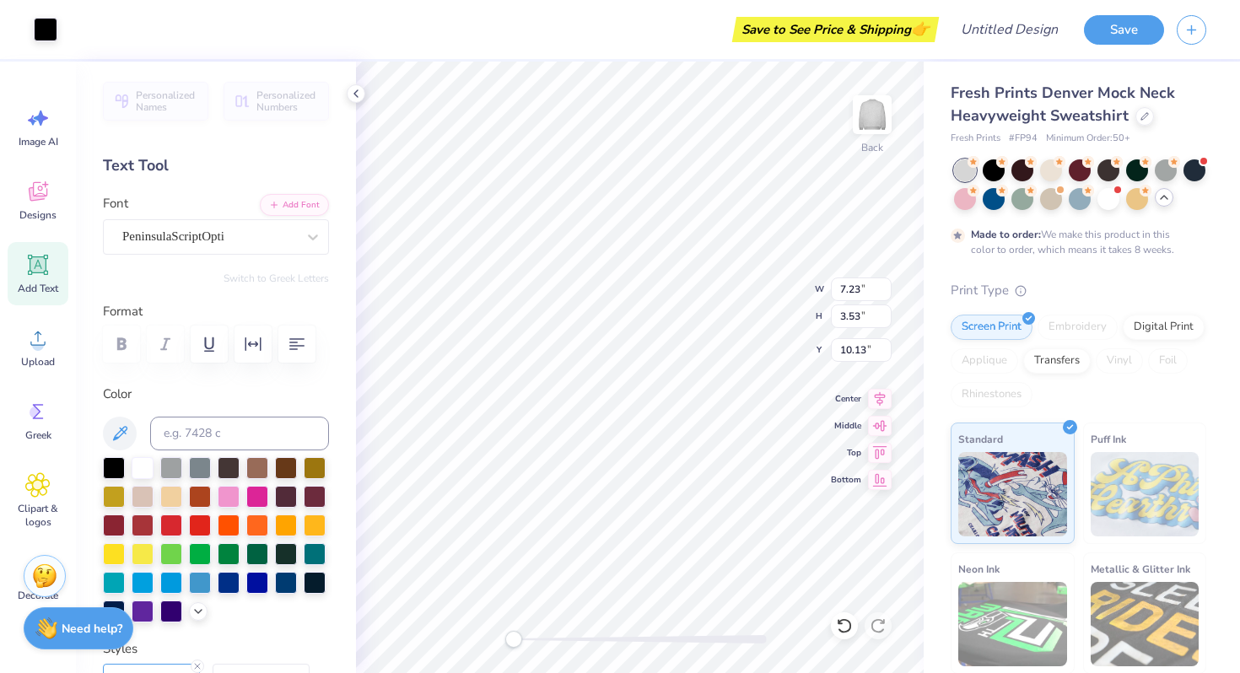
type input "11.87"
type input "2.98"
type input "1.45"
type input "5.18"
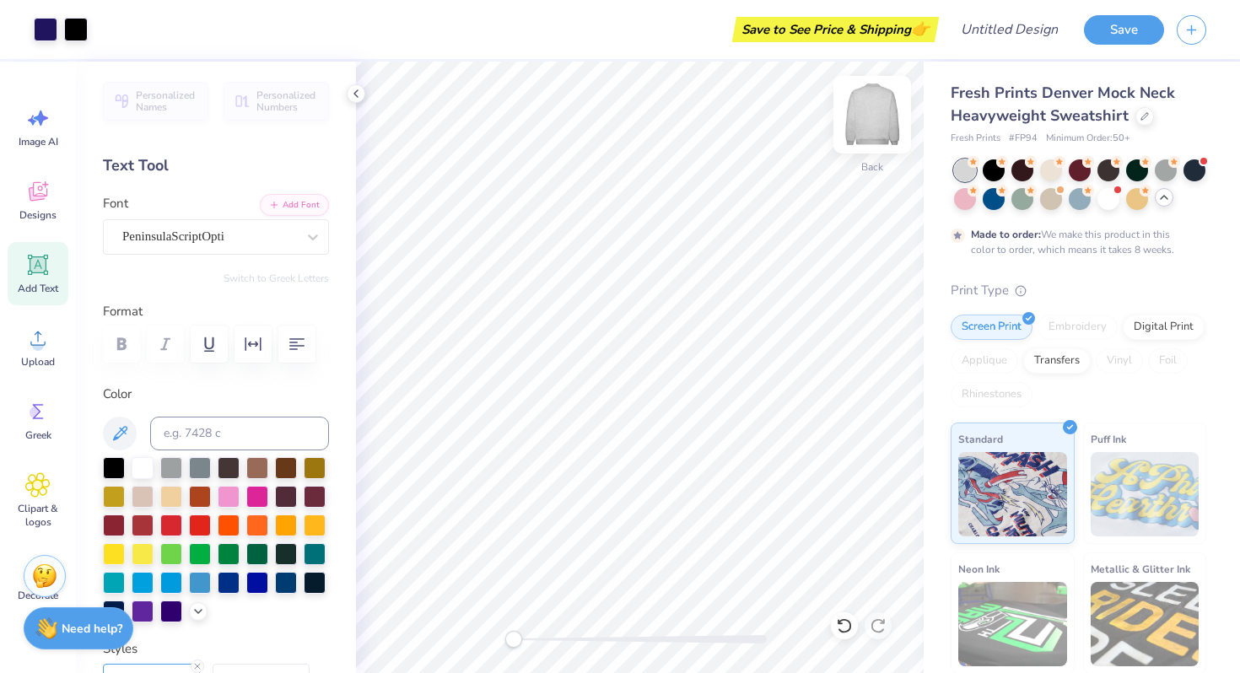
click at [872, 122] on img at bounding box center [873, 115] width 68 height 68
click at [872, 122] on img at bounding box center [873, 115] width 34 height 34
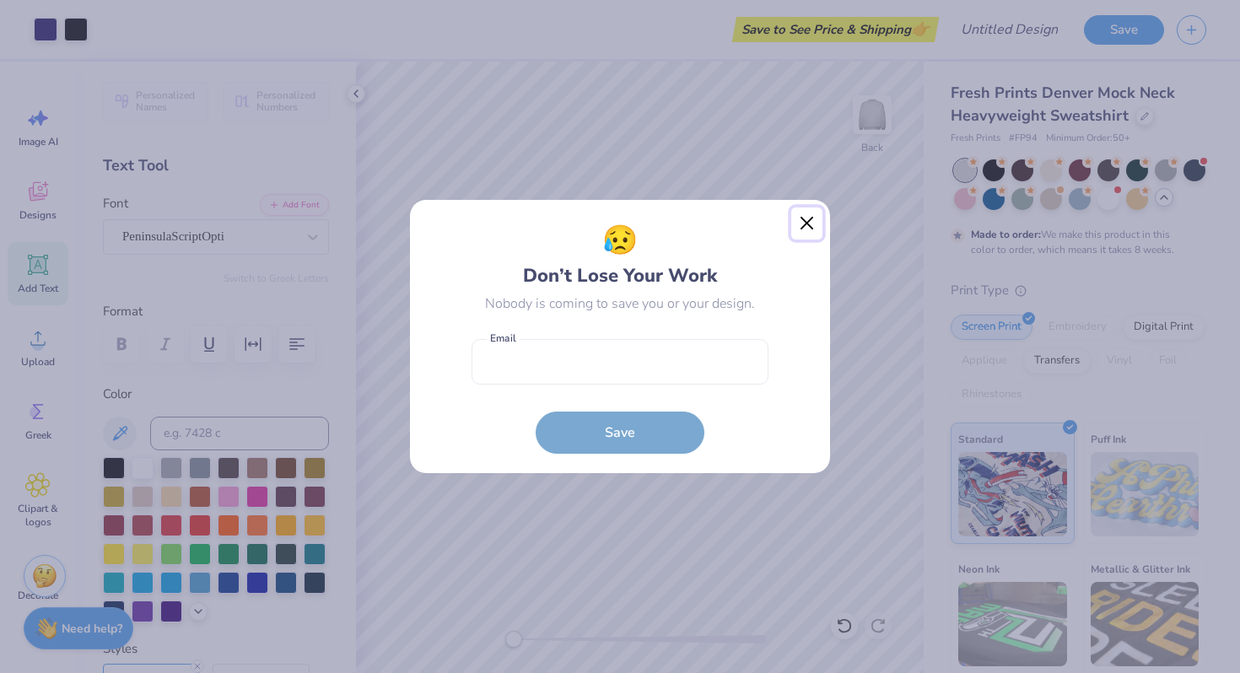
click at [805, 228] on button "Close" at bounding box center [808, 224] width 32 height 32
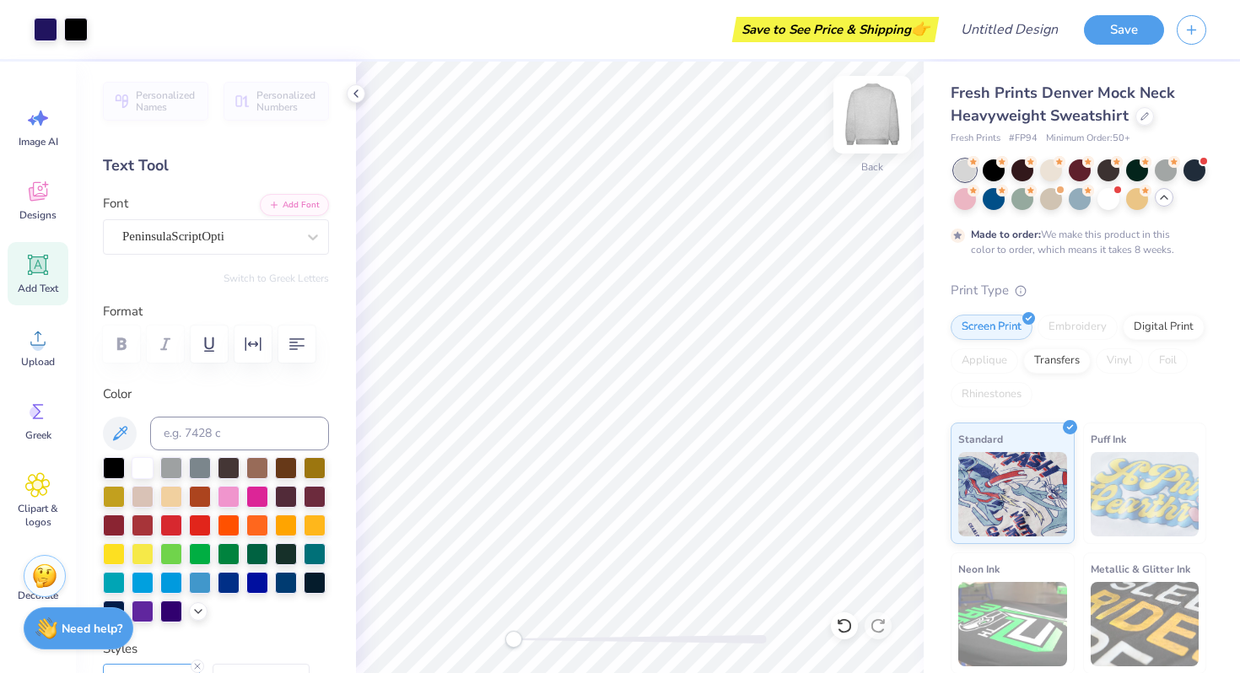
click at [859, 127] on img at bounding box center [873, 115] width 68 height 68
click at [859, 127] on img at bounding box center [873, 115] width 34 height 34
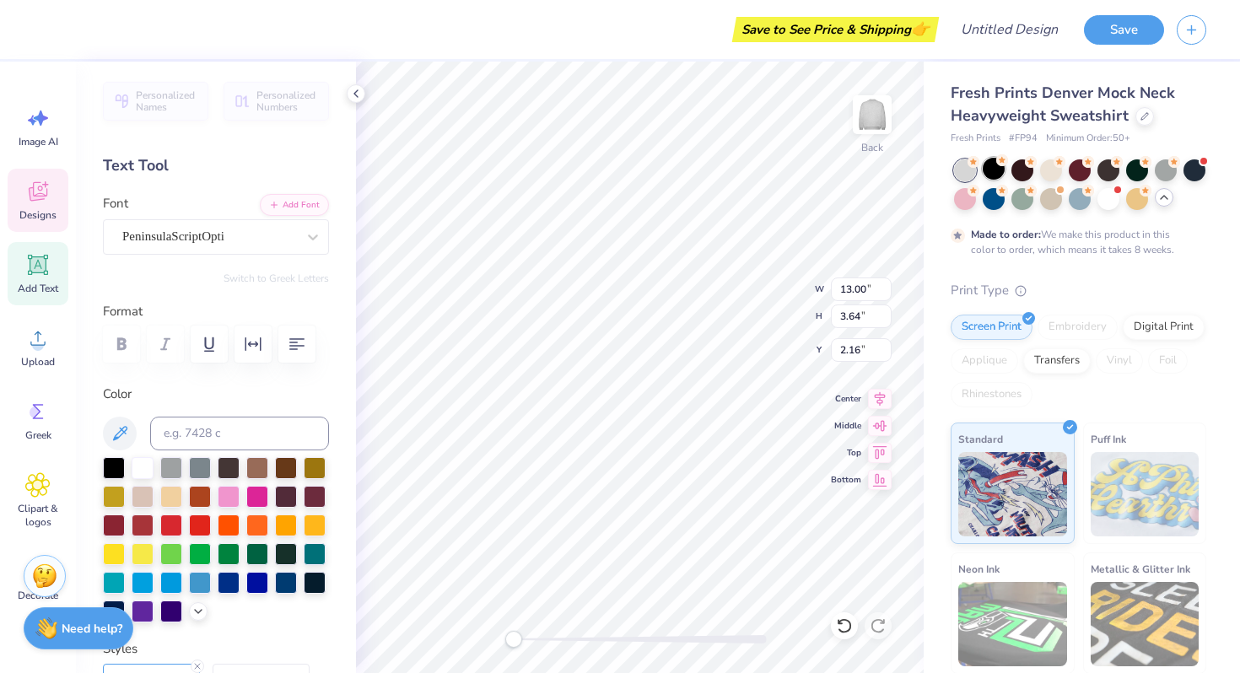
click at [991, 172] on div at bounding box center [994, 169] width 22 height 22
click at [1110, 198] on div at bounding box center [1109, 197] width 22 height 22
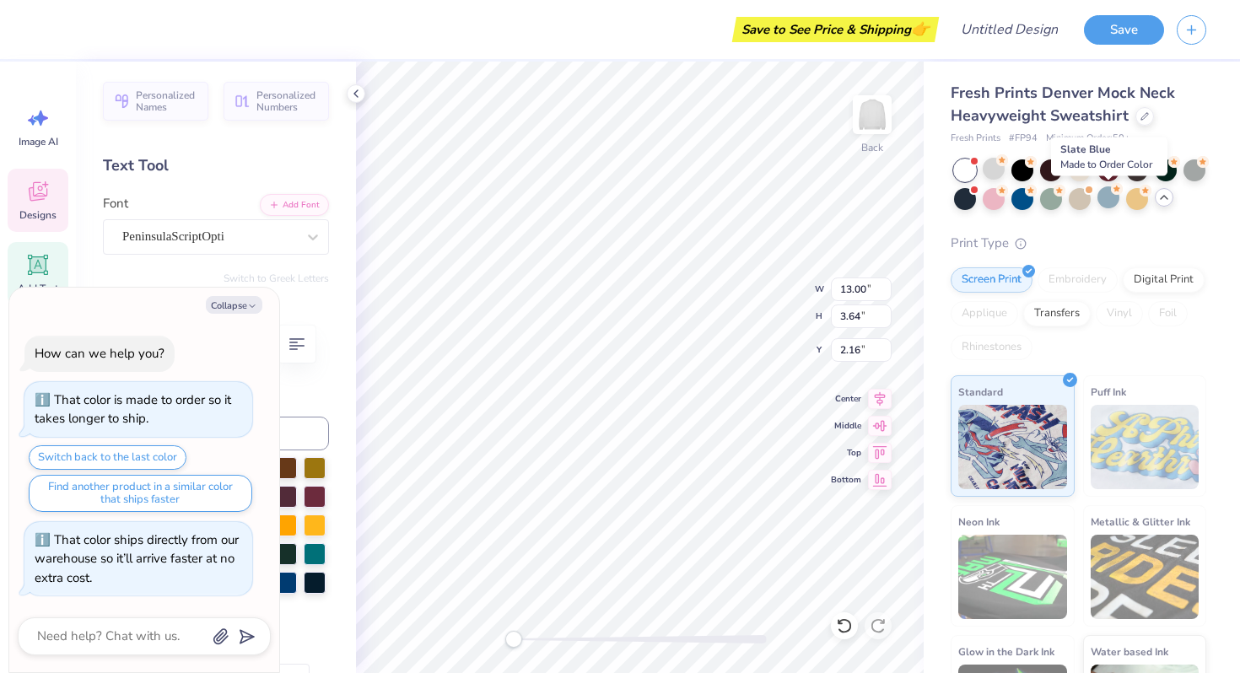
scroll to position [136, 0]
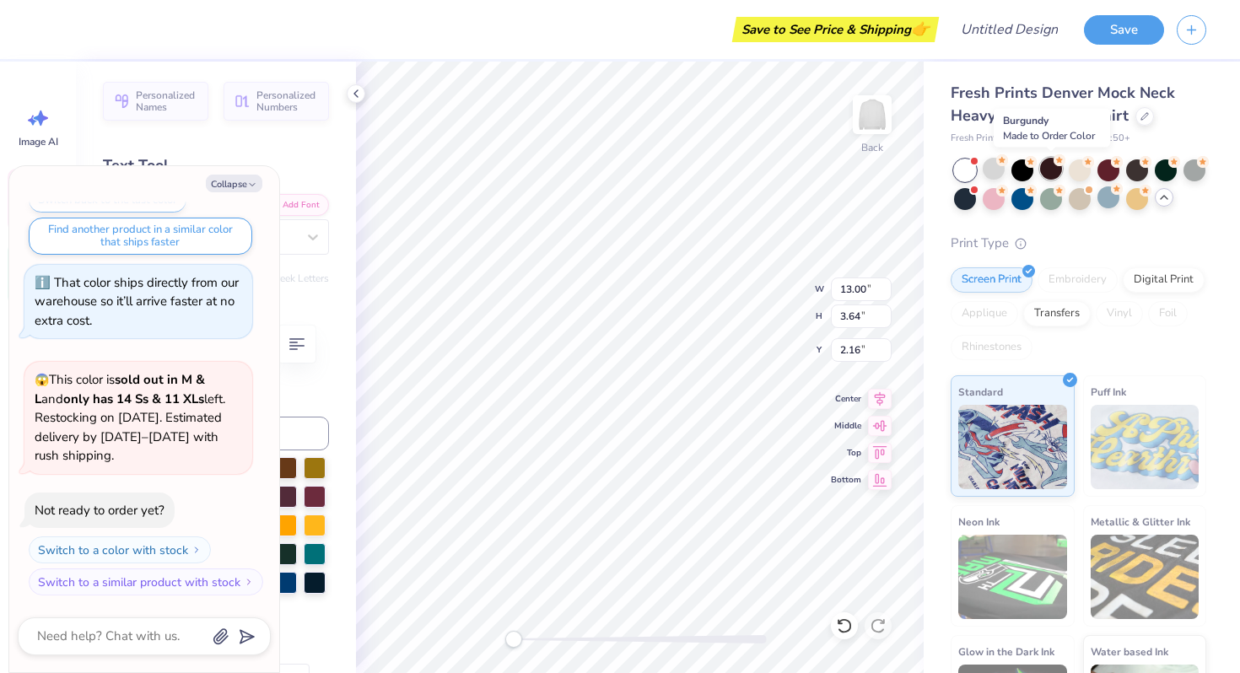
click at [1049, 170] on div at bounding box center [1051, 169] width 22 height 22
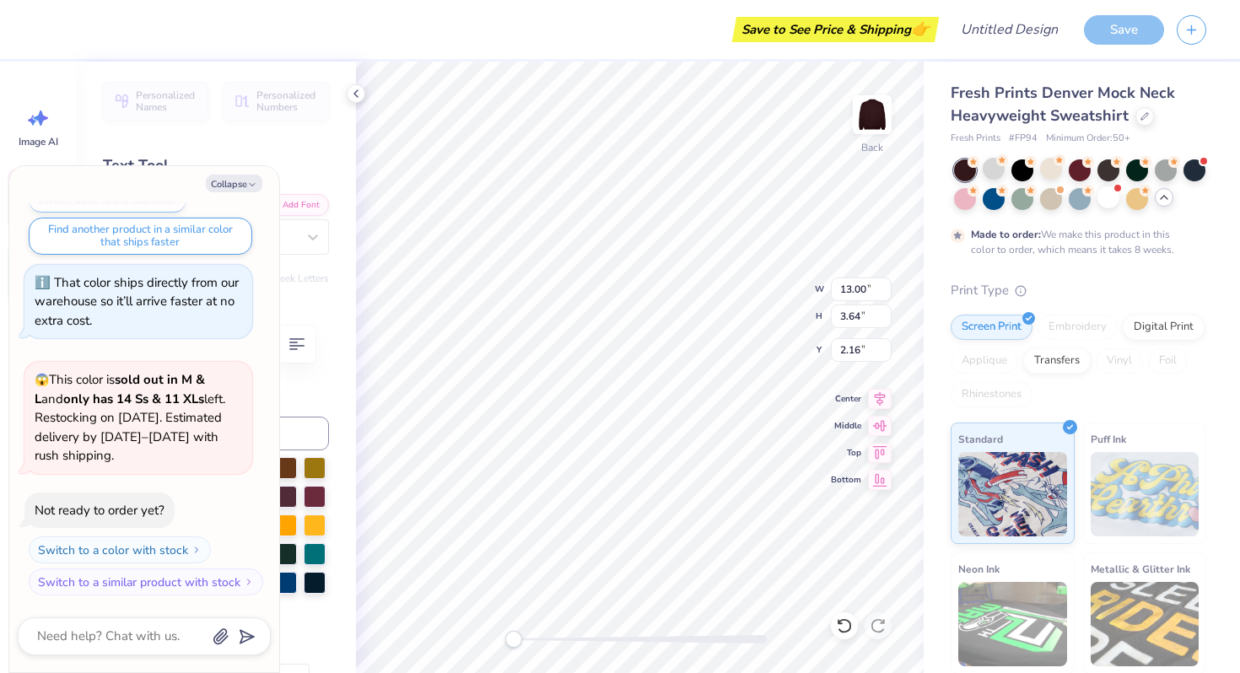
scroll to position [276, 0]
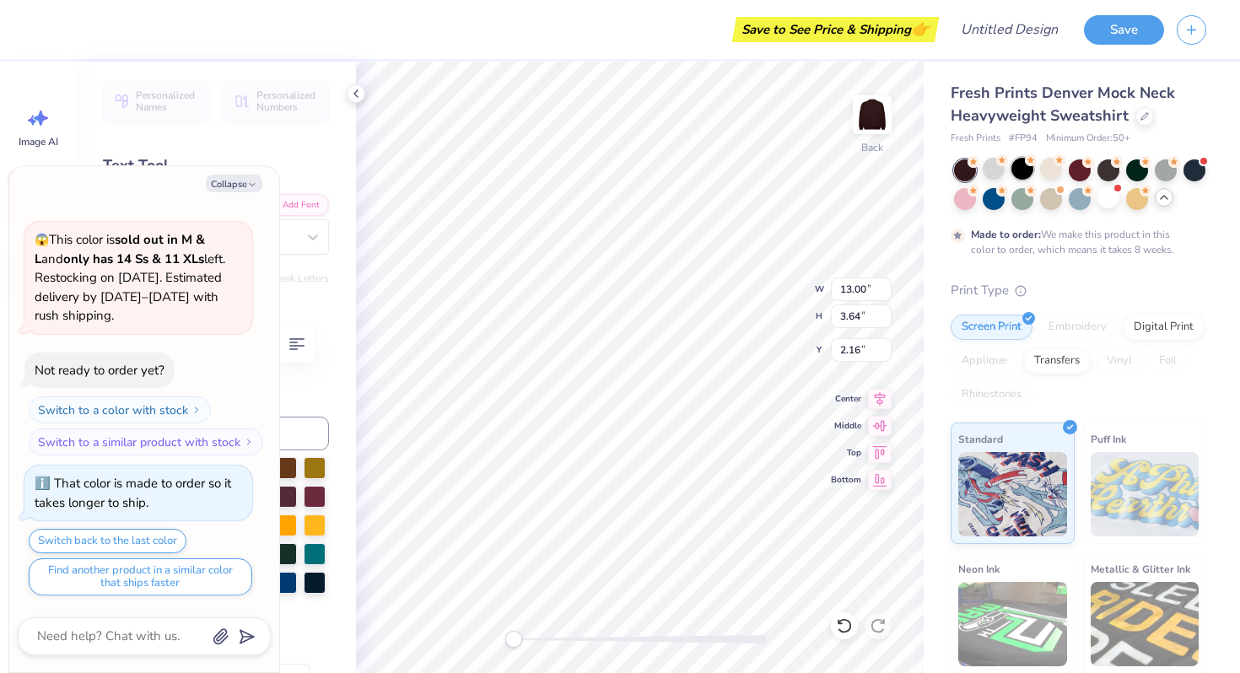
click at [1019, 176] on div at bounding box center [1023, 169] width 22 height 22
click at [230, 176] on button "Collapse" at bounding box center [234, 184] width 57 height 18
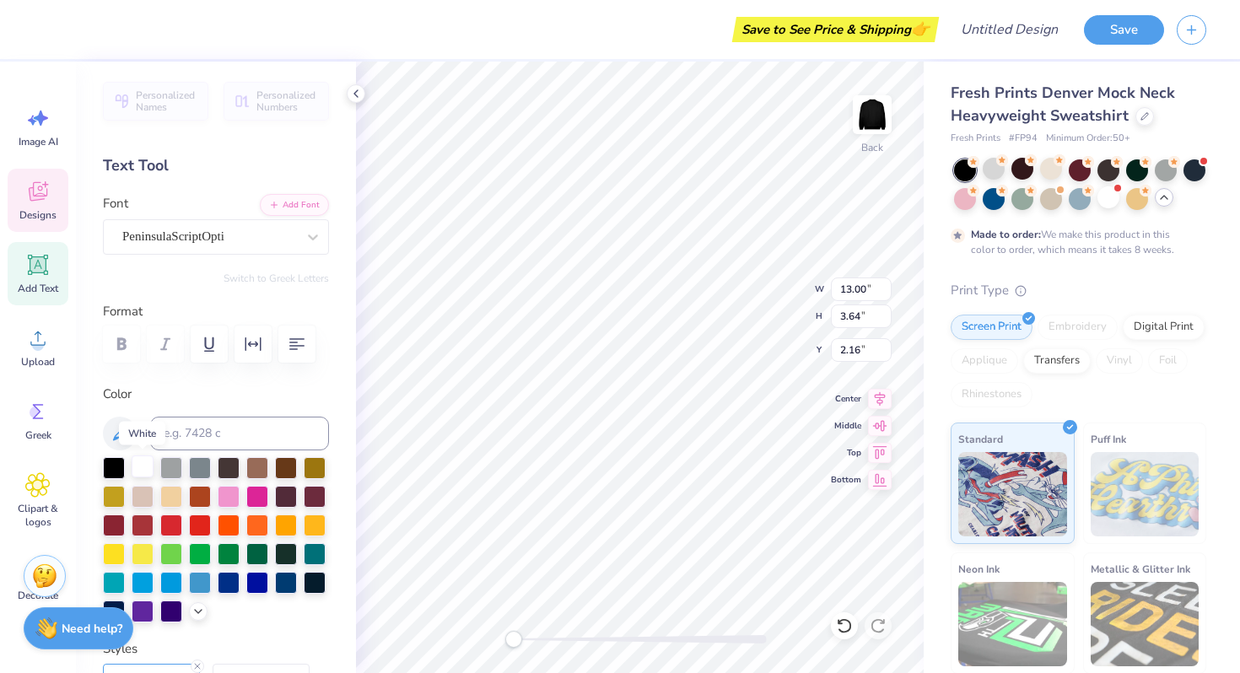
click at [145, 462] on div at bounding box center [143, 467] width 22 height 22
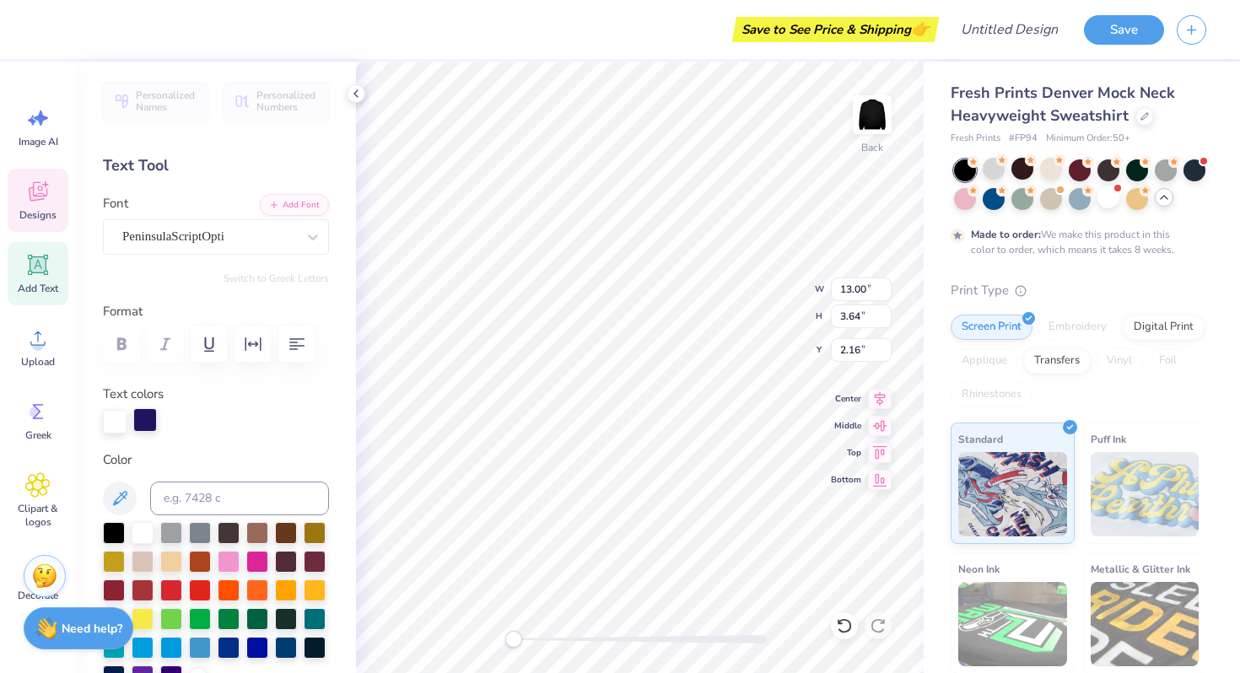
click at [137, 415] on div at bounding box center [145, 420] width 24 height 24
click at [132, 534] on div at bounding box center [143, 532] width 22 height 22
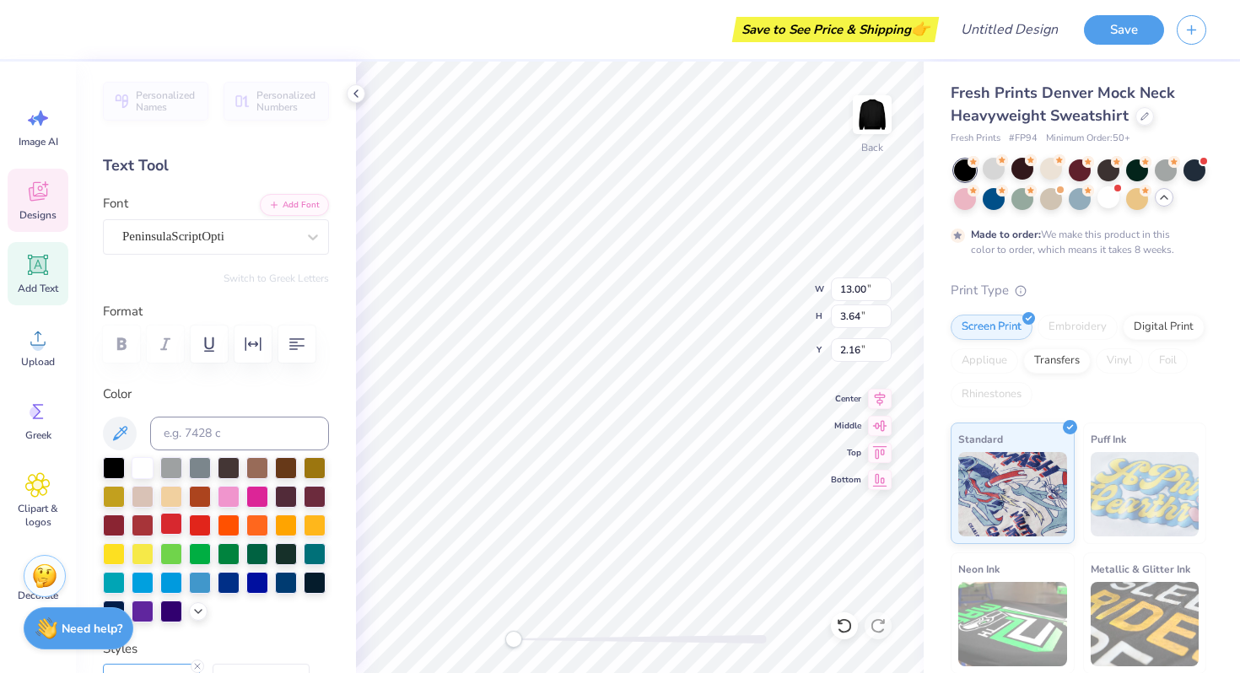
click at [168, 526] on div at bounding box center [171, 524] width 22 height 22
click at [141, 468] on div at bounding box center [143, 467] width 22 height 22
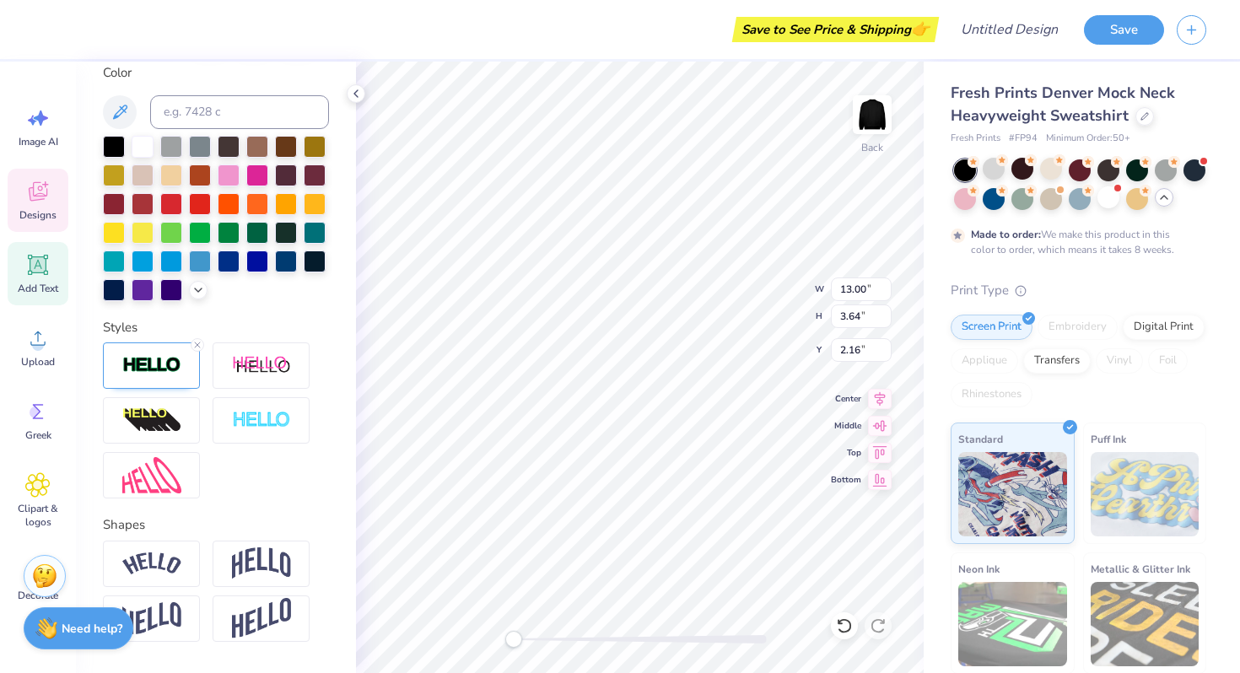
scroll to position [316, 0]
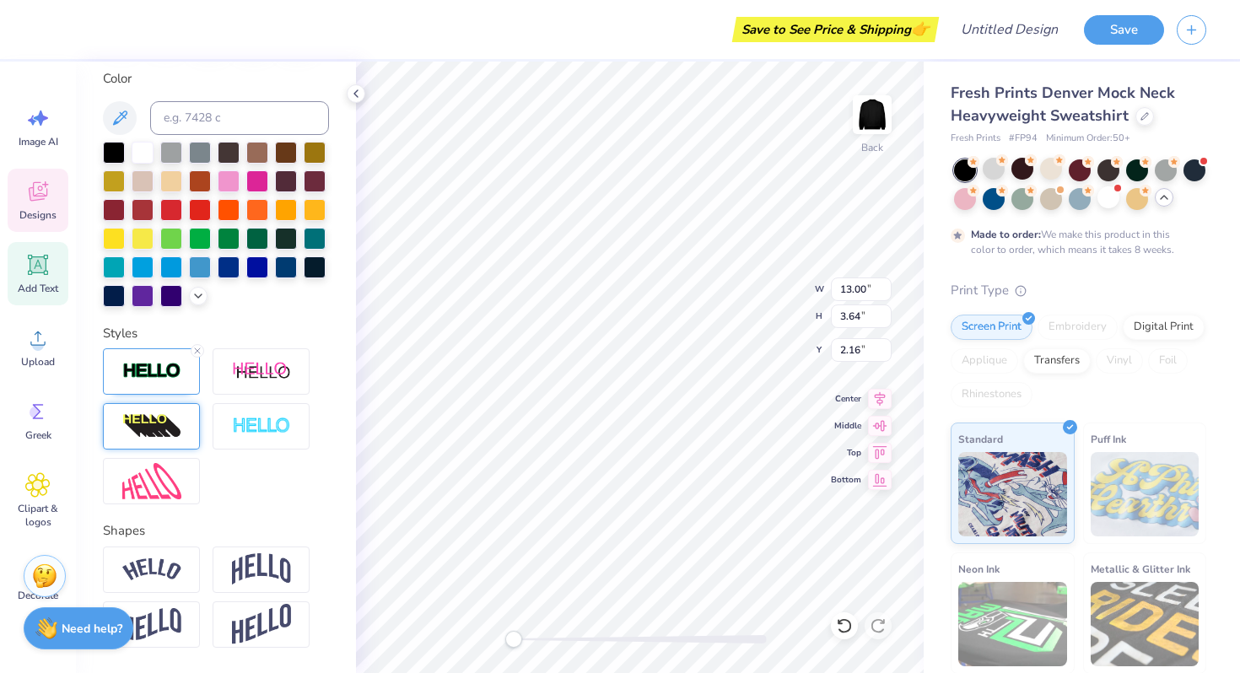
click at [167, 430] on img at bounding box center [151, 426] width 59 height 27
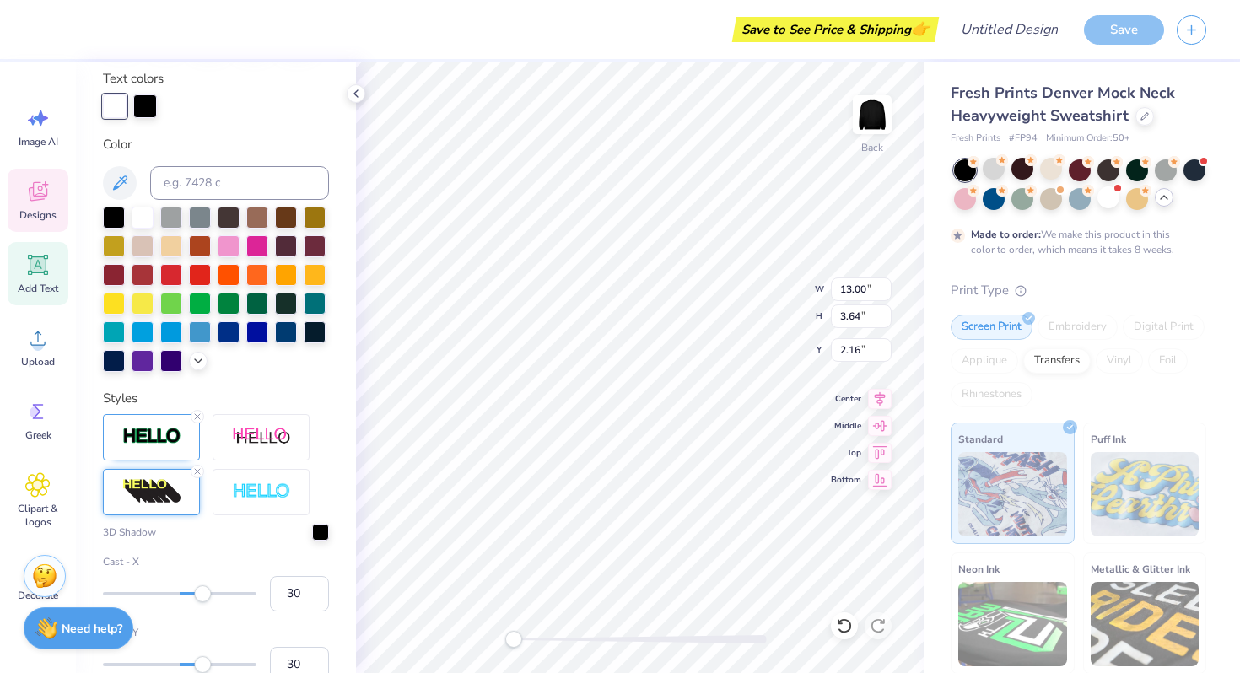
scroll to position [381, 0]
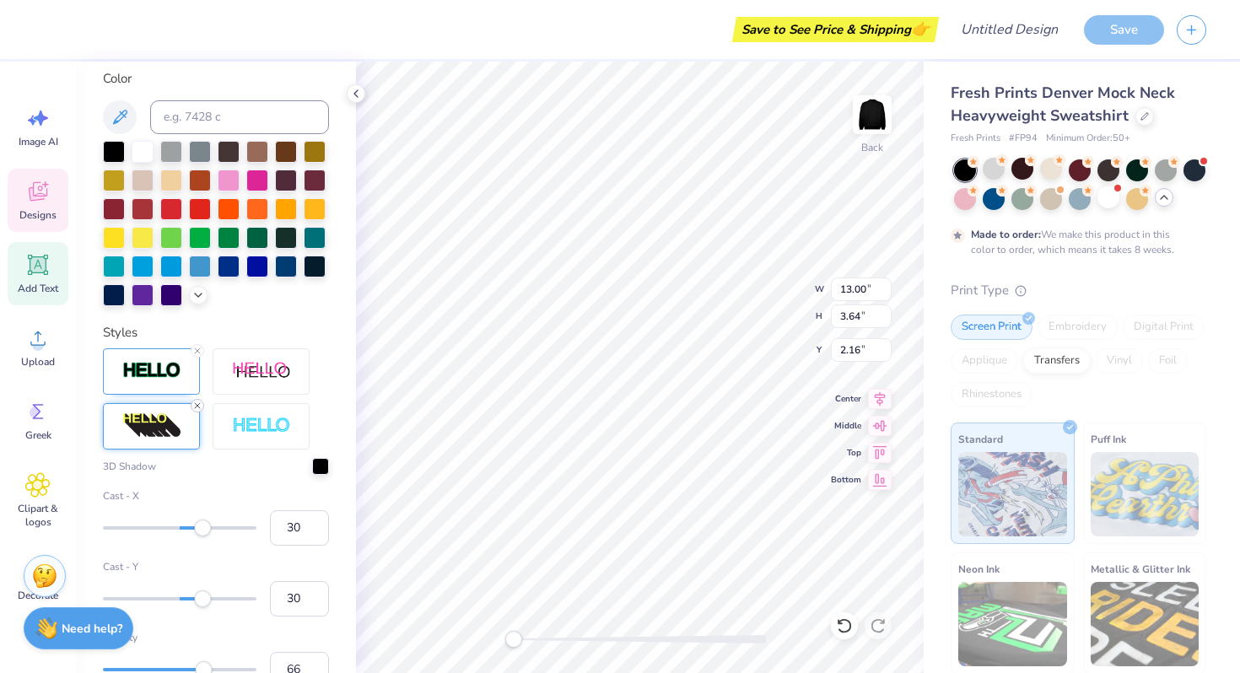
click at [199, 402] on icon at bounding box center [197, 406] width 10 height 10
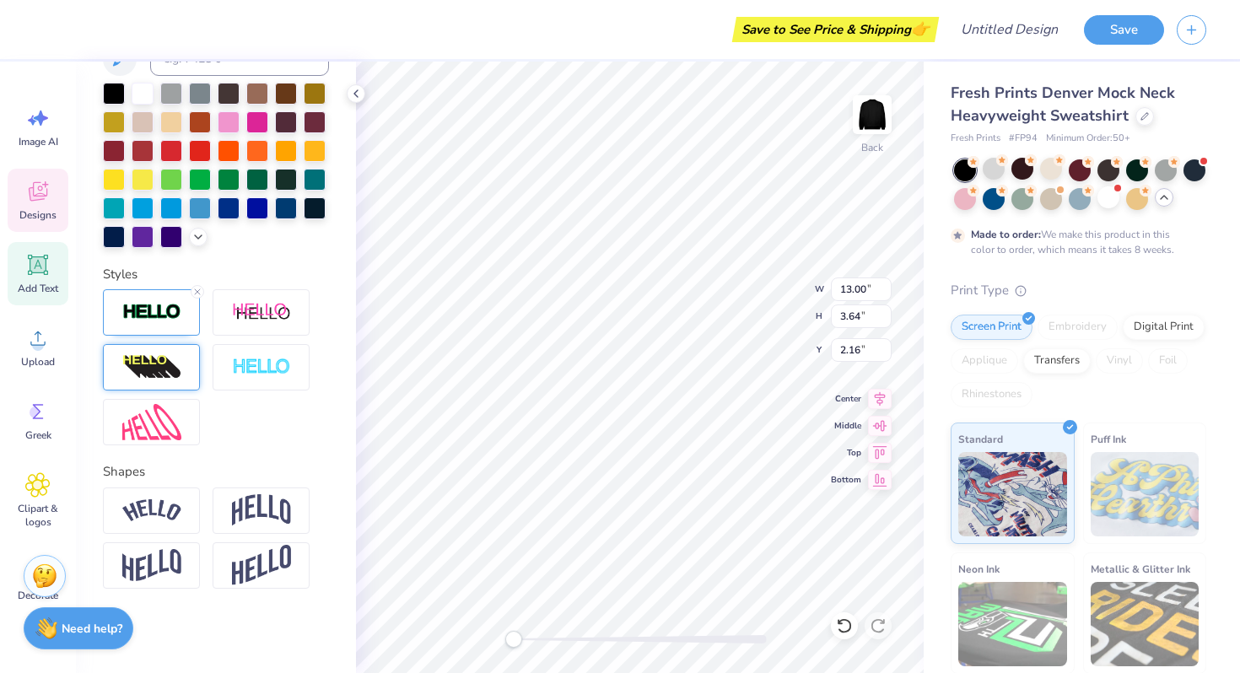
scroll to position [316, 0]
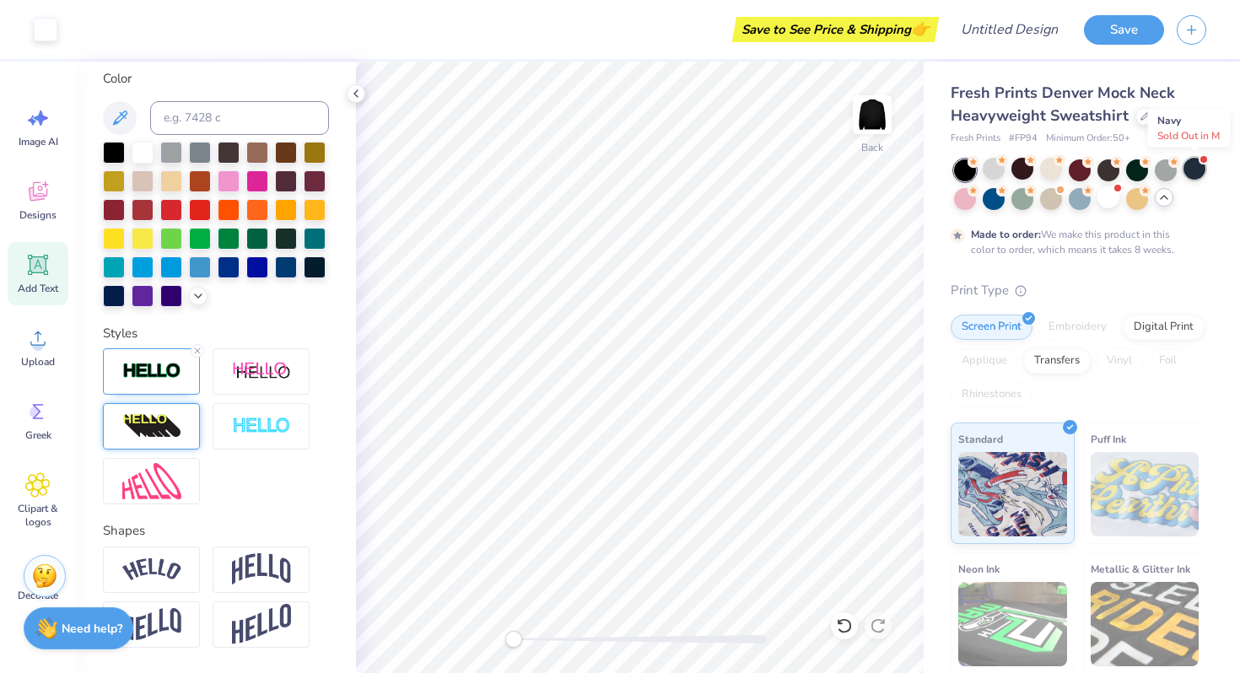
click at [1197, 174] on div at bounding box center [1195, 169] width 22 height 22
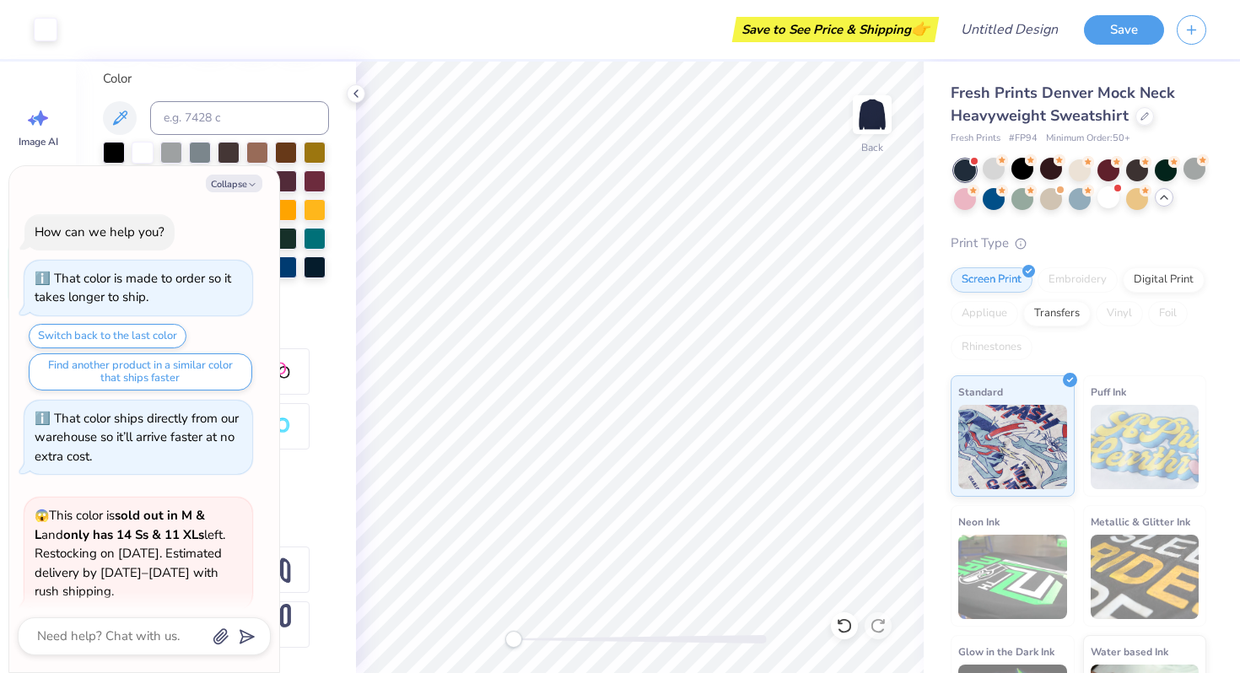
scroll to position [617, 0]
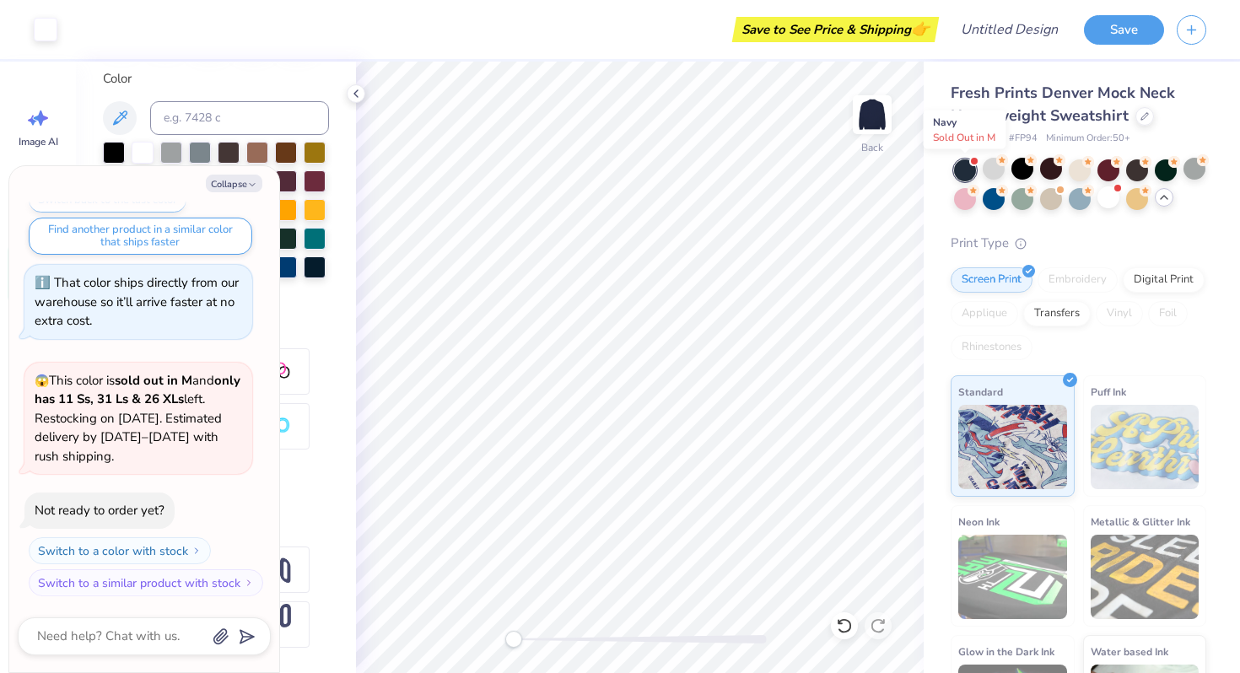
click at [963, 173] on div at bounding box center [965, 170] width 22 height 22
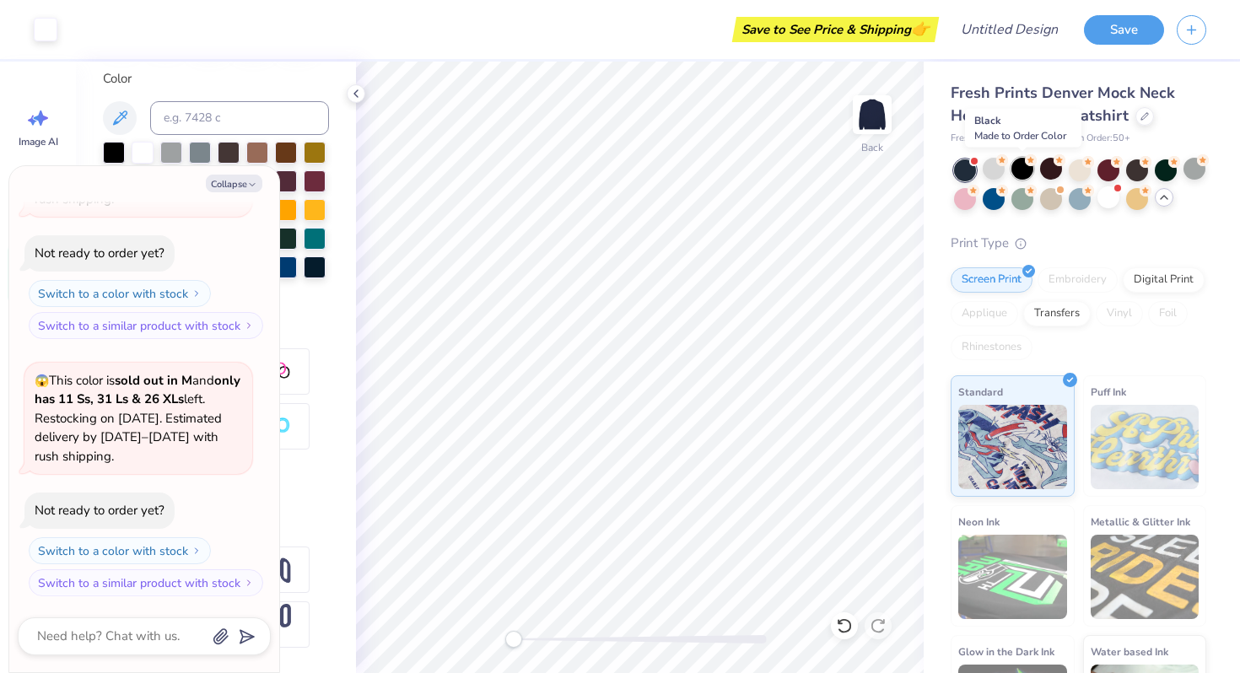
click at [1016, 171] on div at bounding box center [1023, 169] width 22 height 22
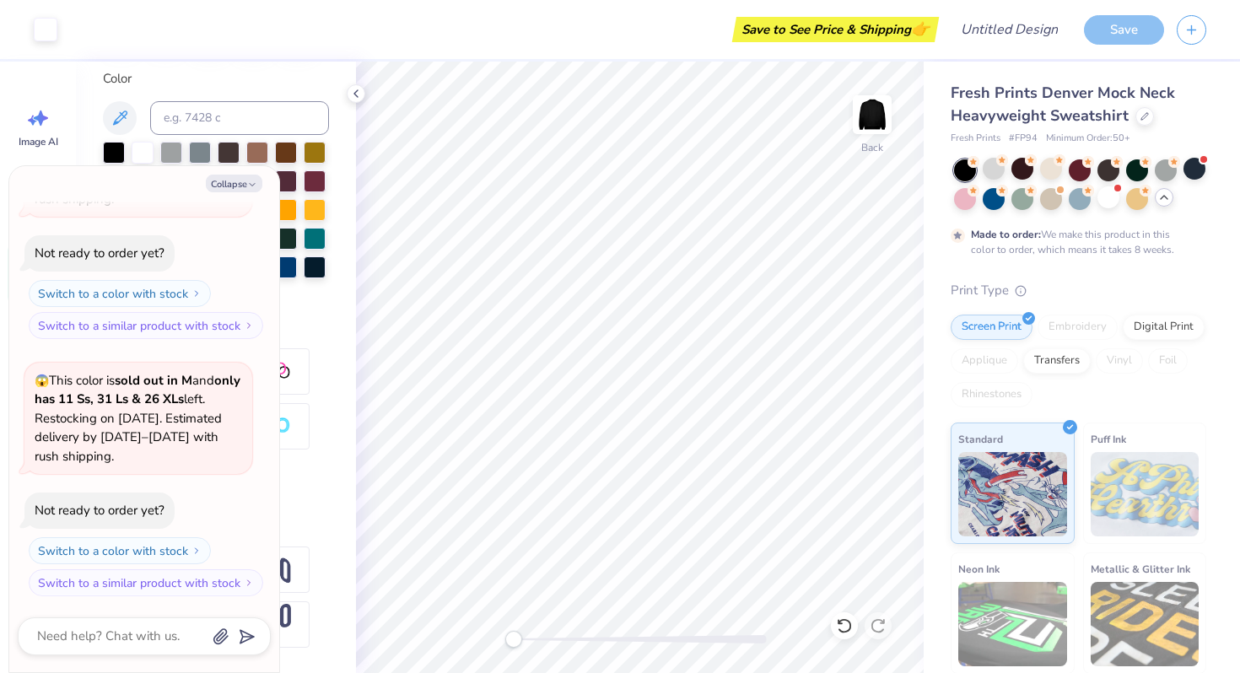
scroll to position [1014, 0]
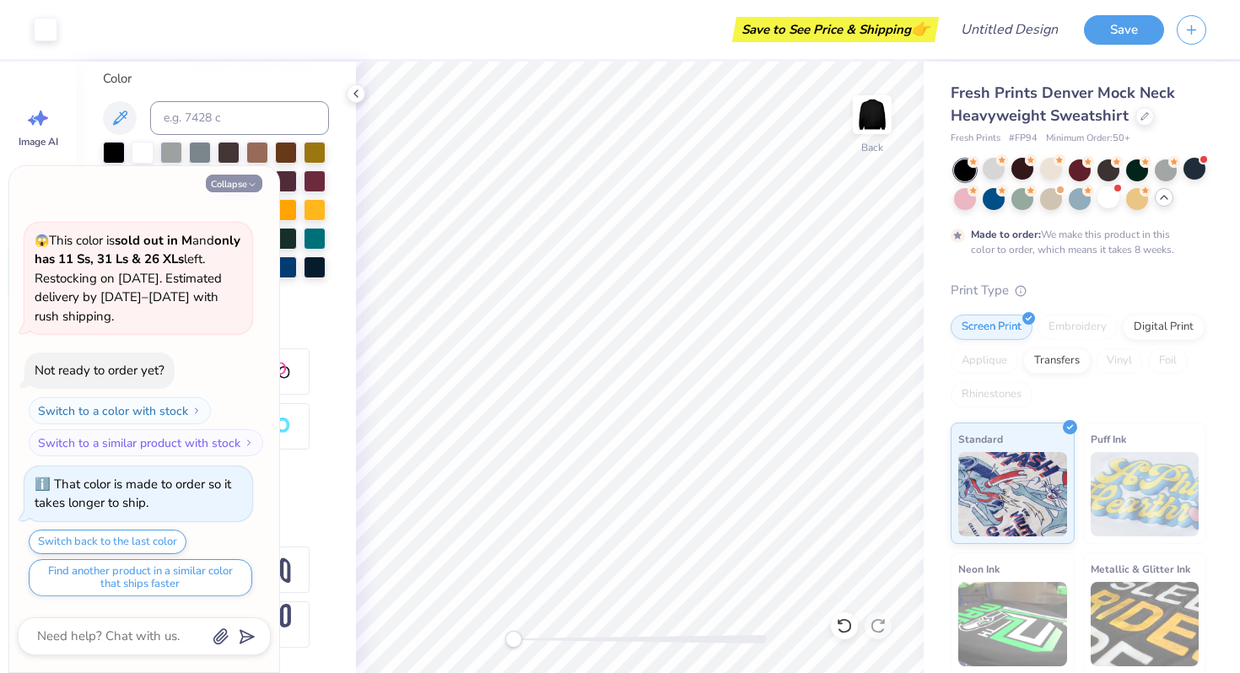
click at [220, 187] on button "Collapse" at bounding box center [234, 184] width 57 height 18
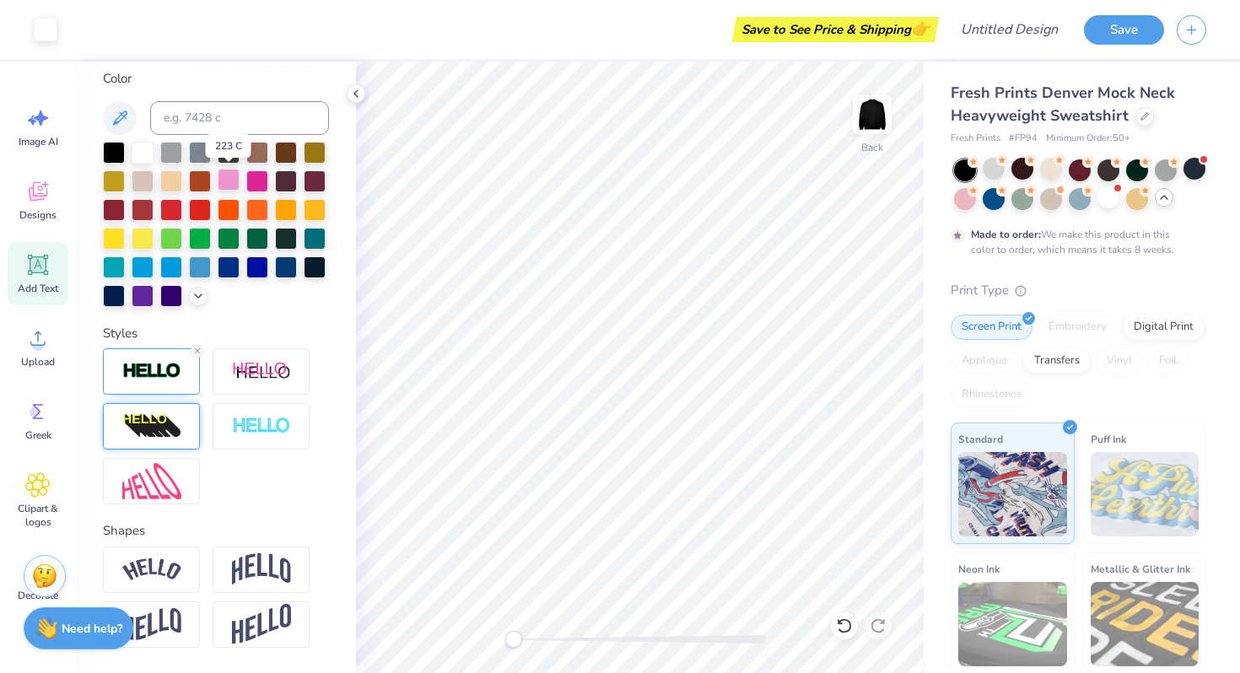
click at [224, 185] on div at bounding box center [229, 180] width 22 height 22
click at [1050, 194] on div at bounding box center [1051, 197] width 22 height 22
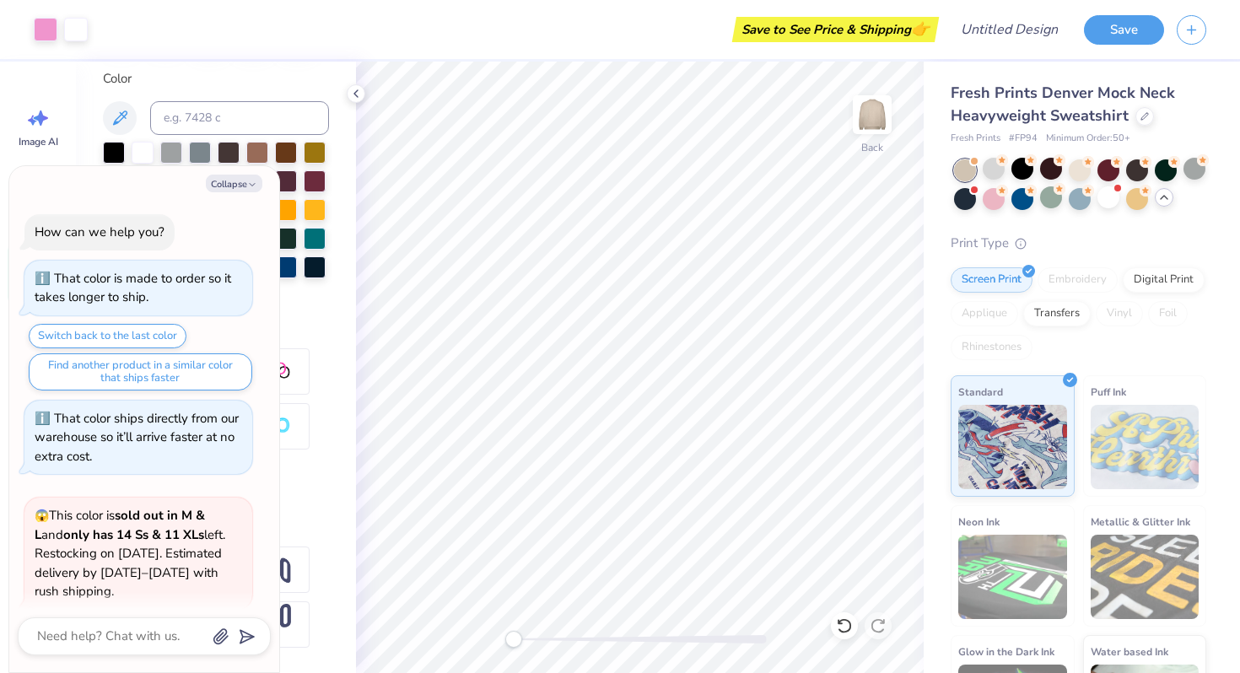
scroll to position [1318, 0]
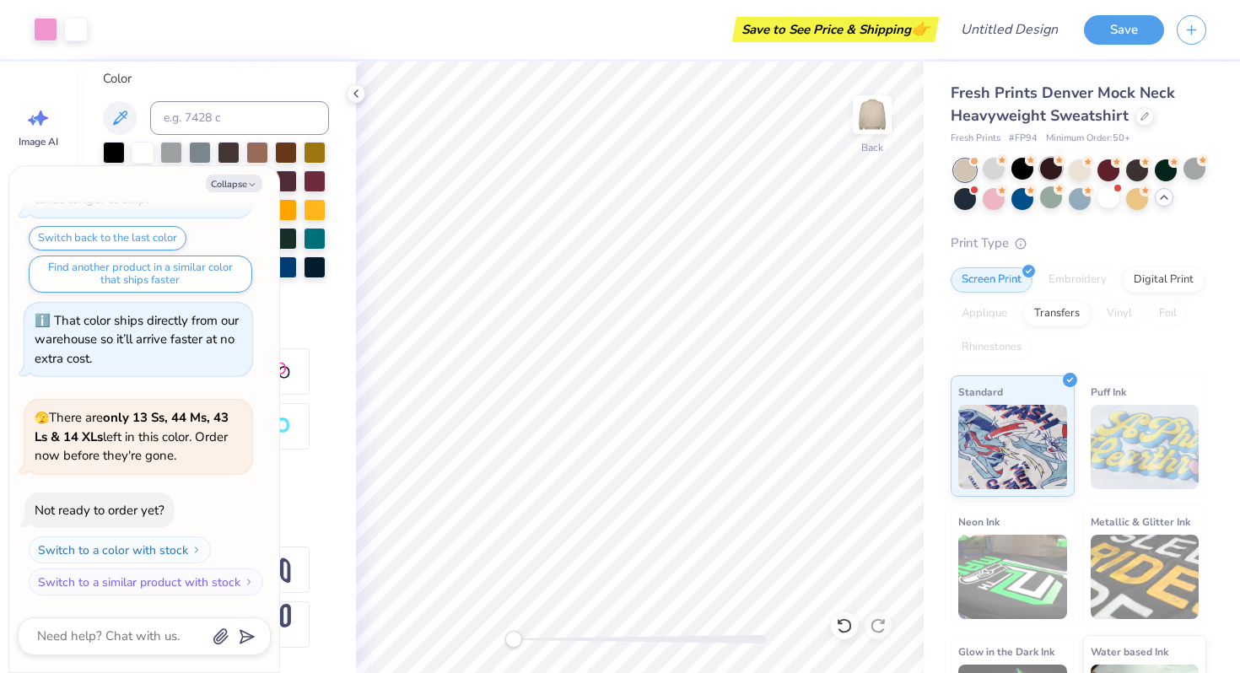
click at [1053, 174] on div at bounding box center [1051, 169] width 22 height 22
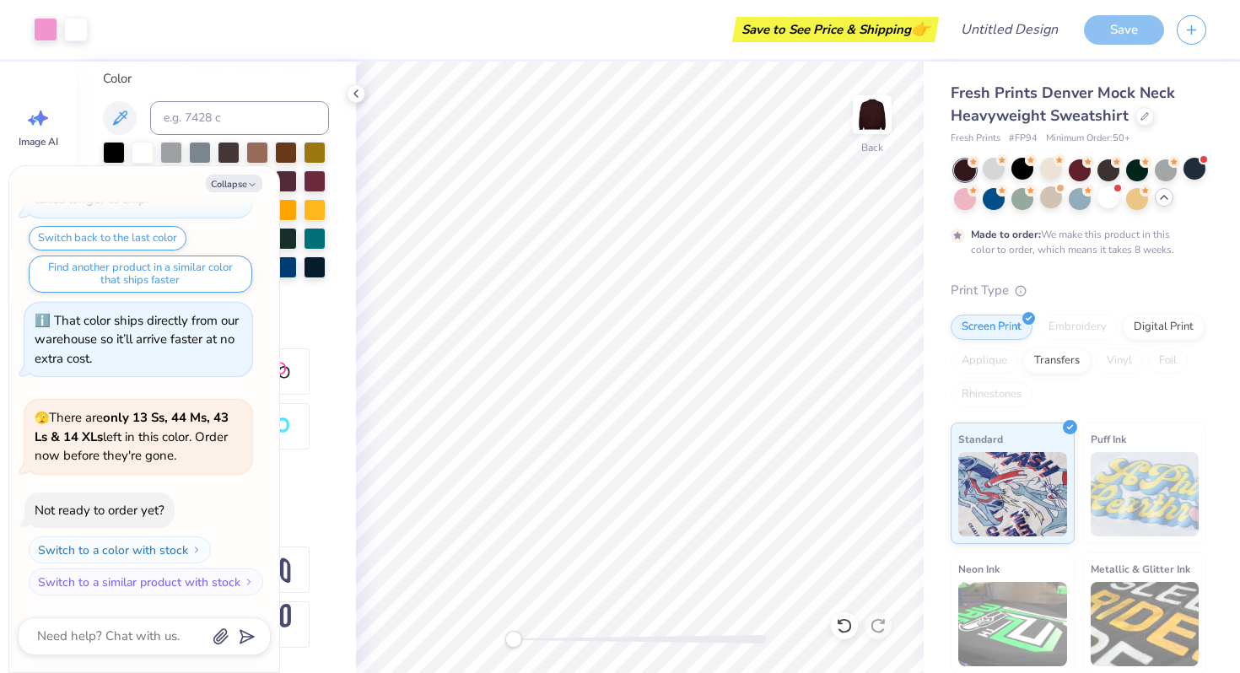
scroll to position [1458, 0]
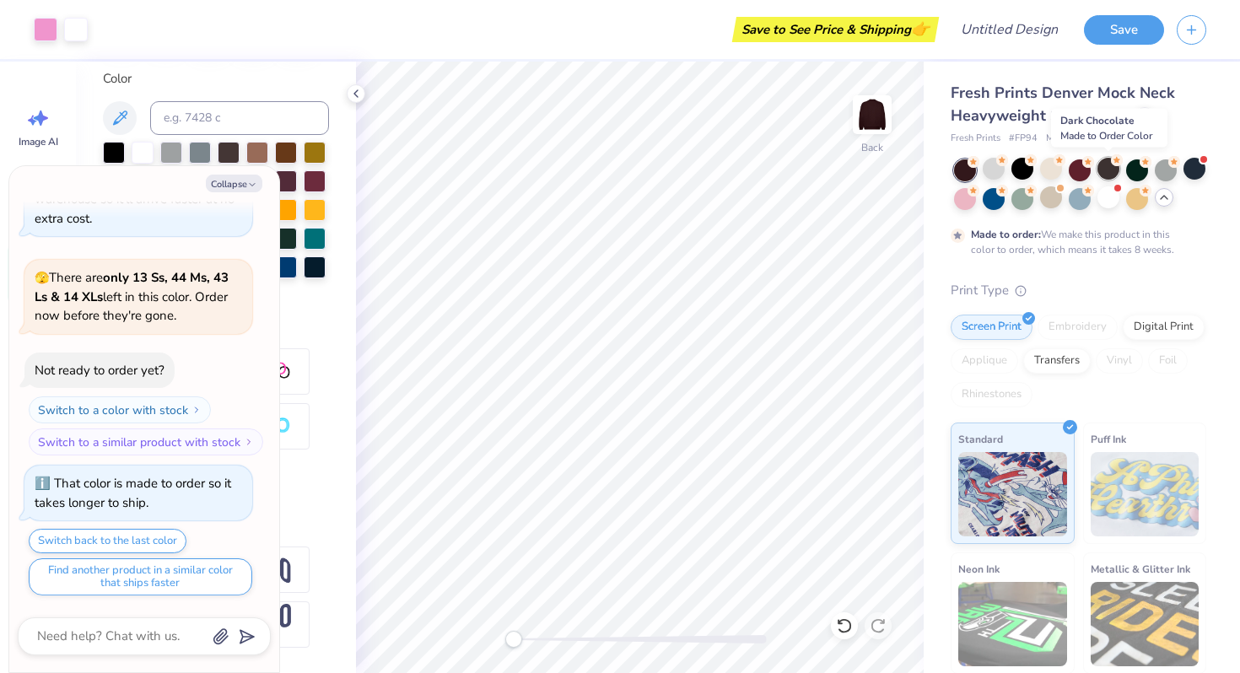
click at [1103, 174] on div at bounding box center [1109, 169] width 22 height 22
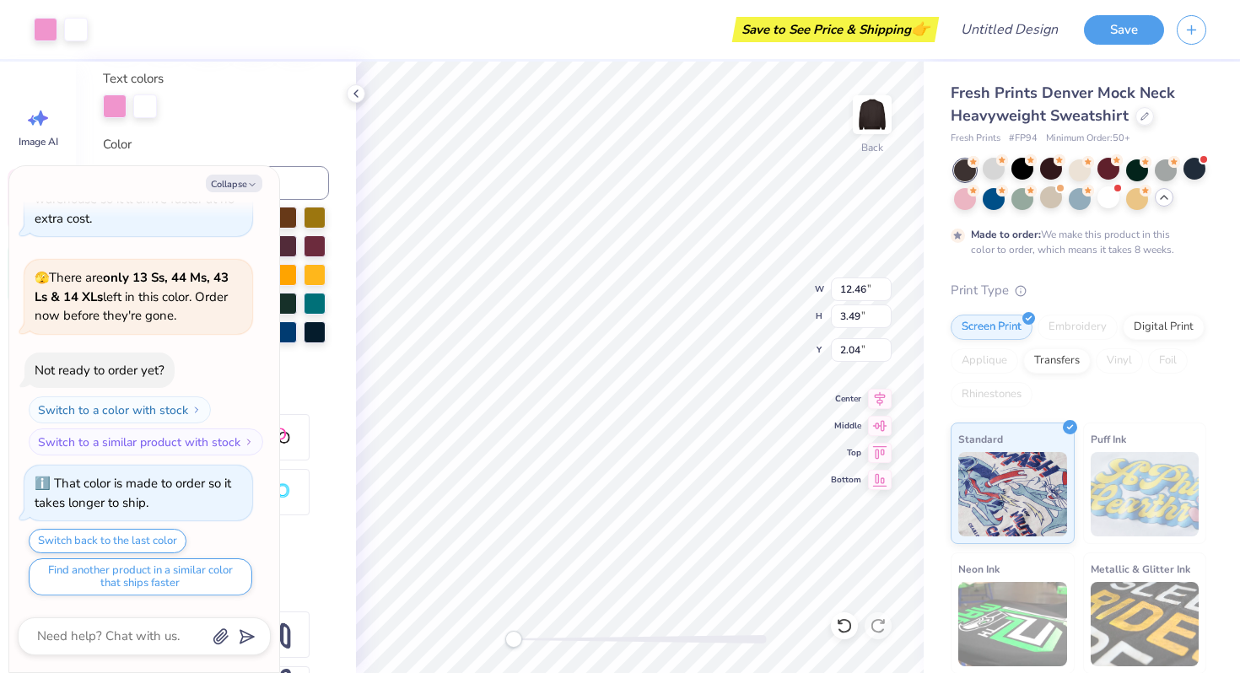
scroll to position [381, 0]
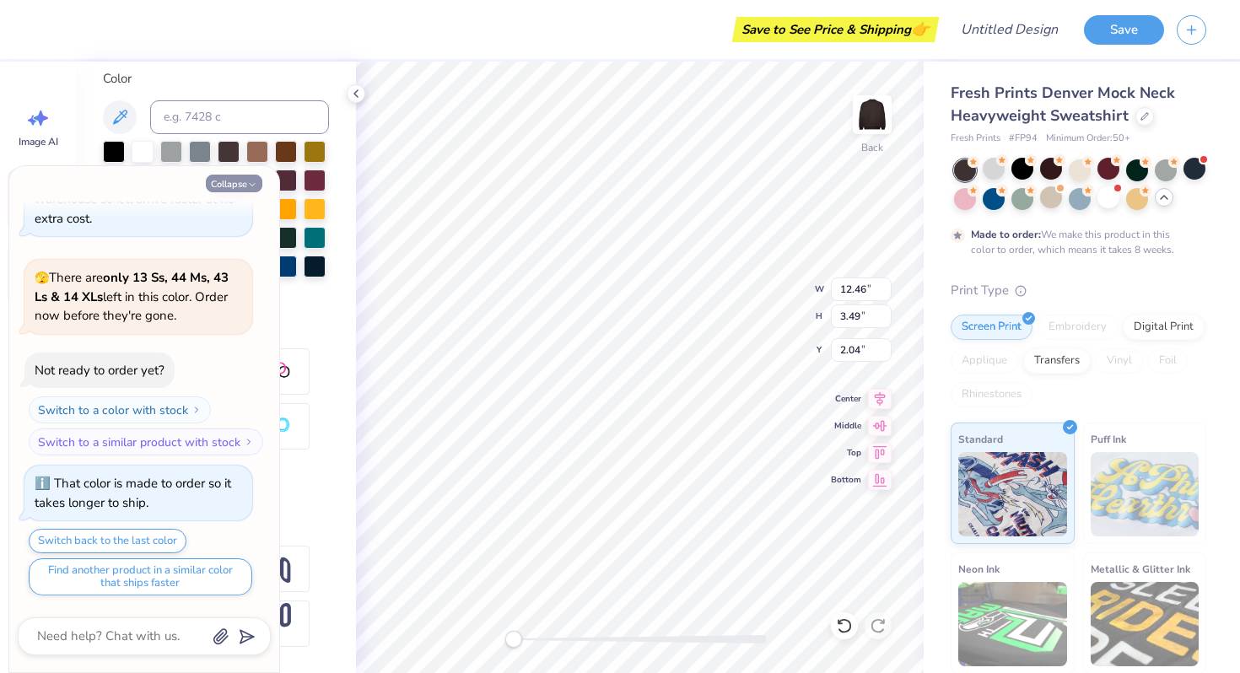
click at [249, 186] on icon "button" at bounding box center [252, 185] width 10 height 10
type textarea "x"
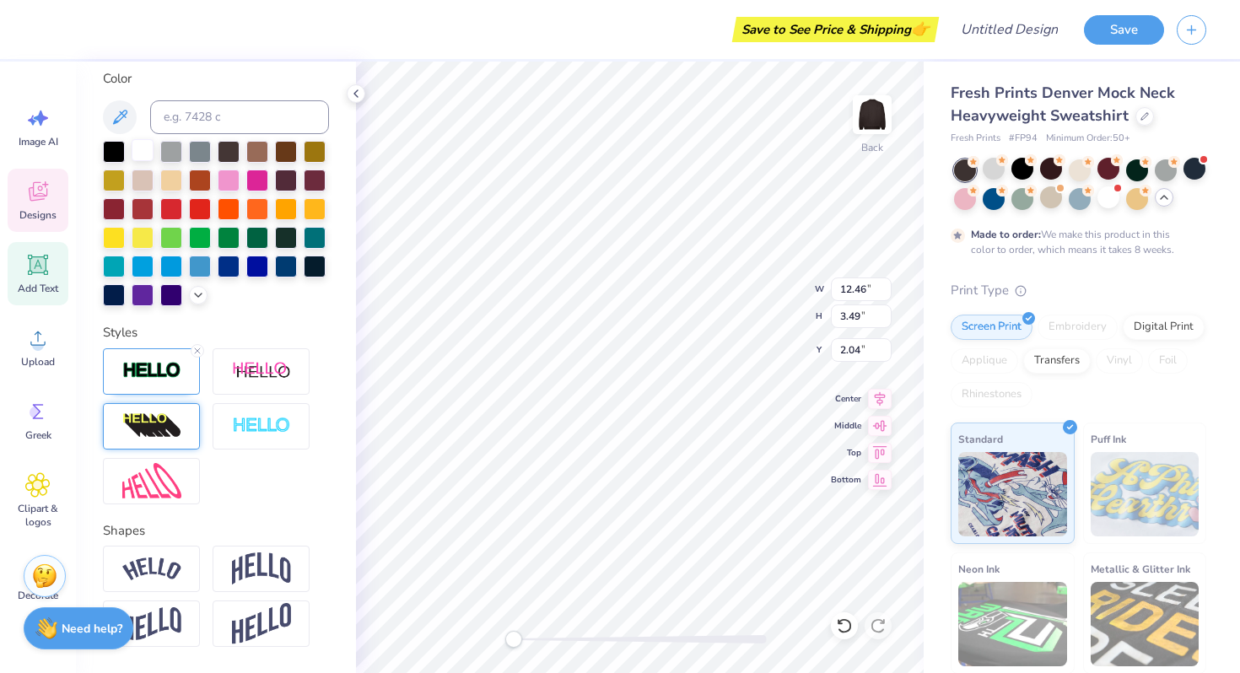
click at [150, 159] on div at bounding box center [143, 150] width 22 height 22
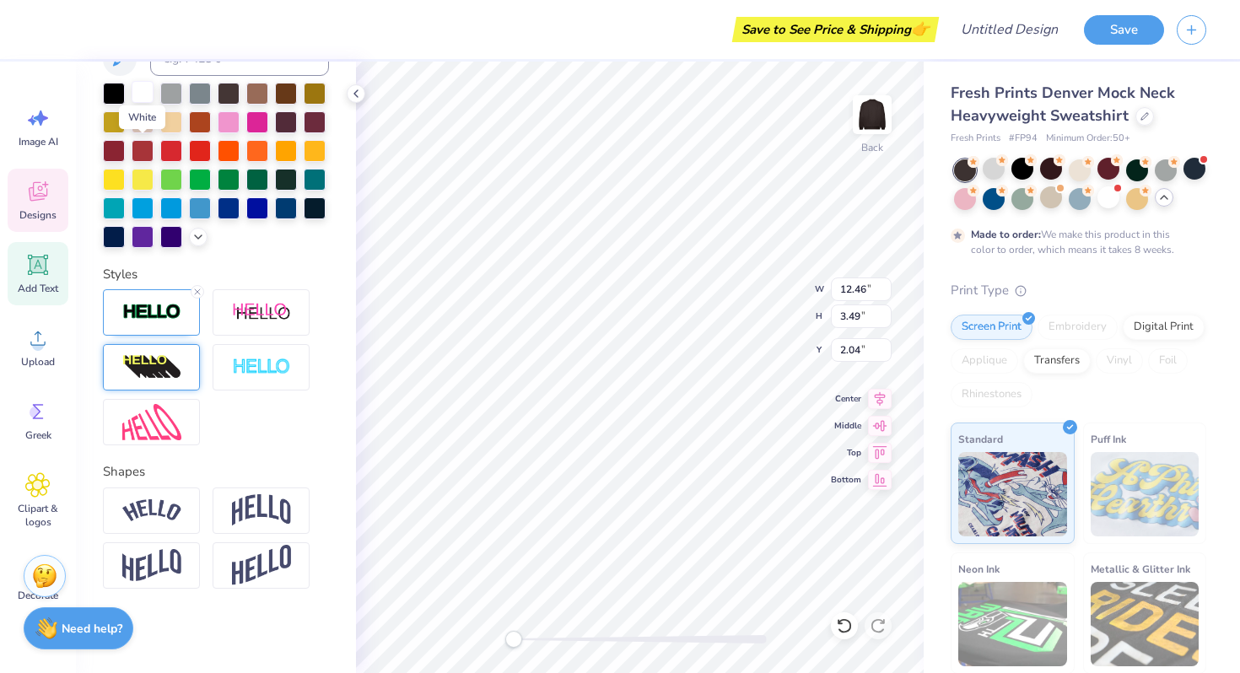
scroll to position [316, 0]
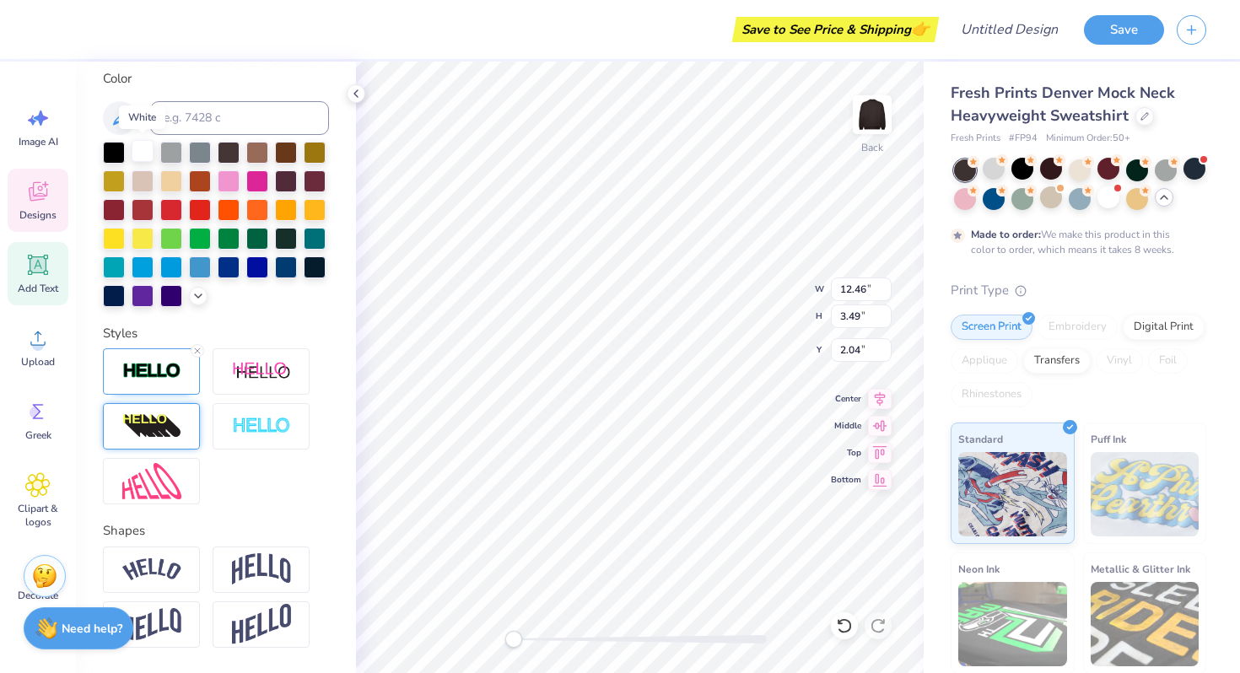
click at [147, 157] on div at bounding box center [143, 151] width 22 height 22
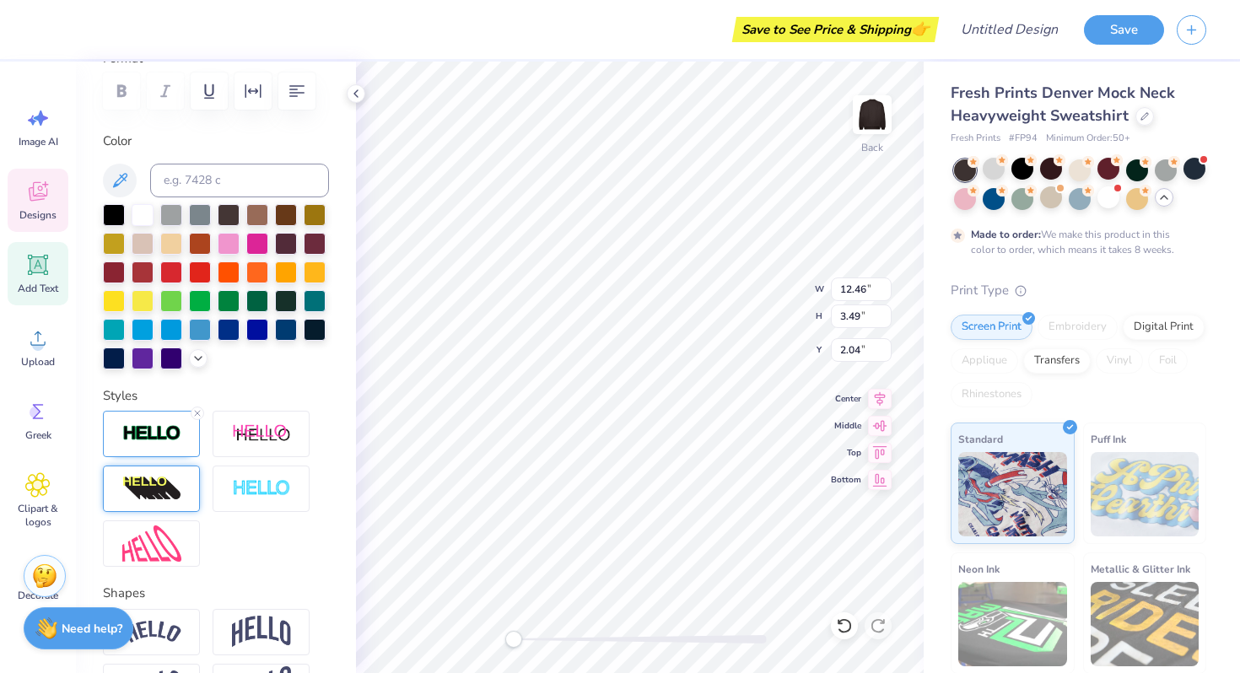
scroll to position [0, 0]
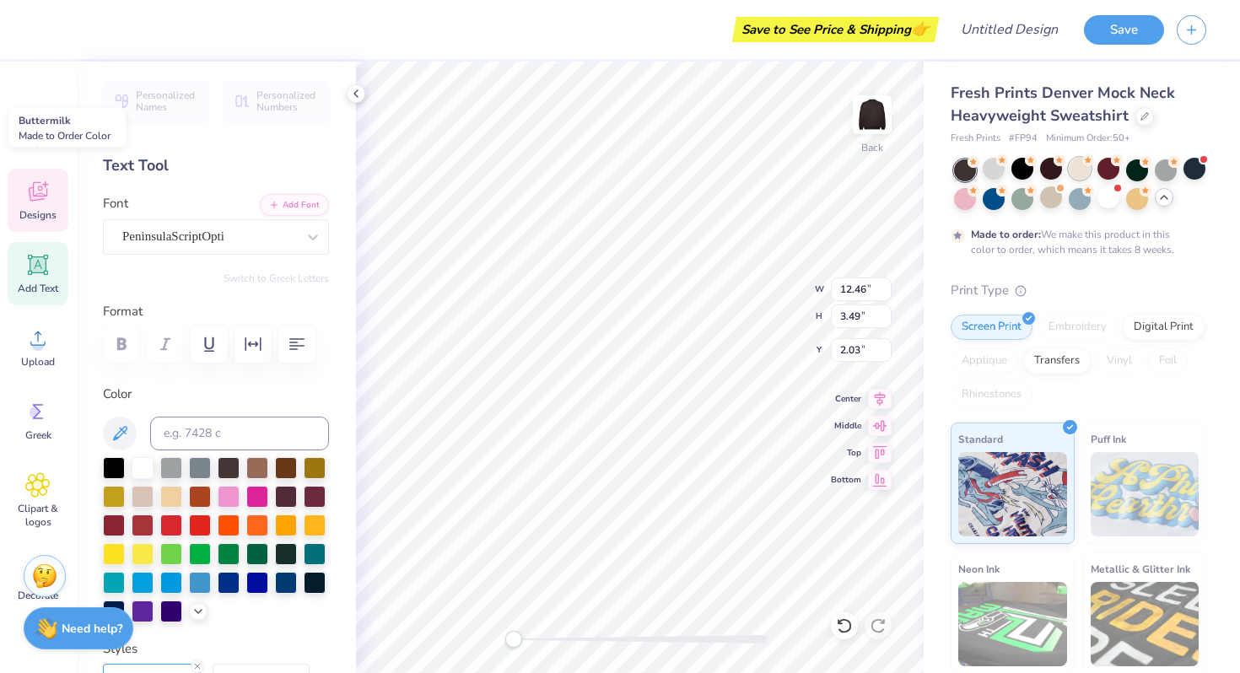
click at [1086, 170] on div at bounding box center [1080, 169] width 22 height 22
type input "12.63"
type input "2.00"
type input "2.77"
click at [964, 172] on div at bounding box center [965, 170] width 22 height 22
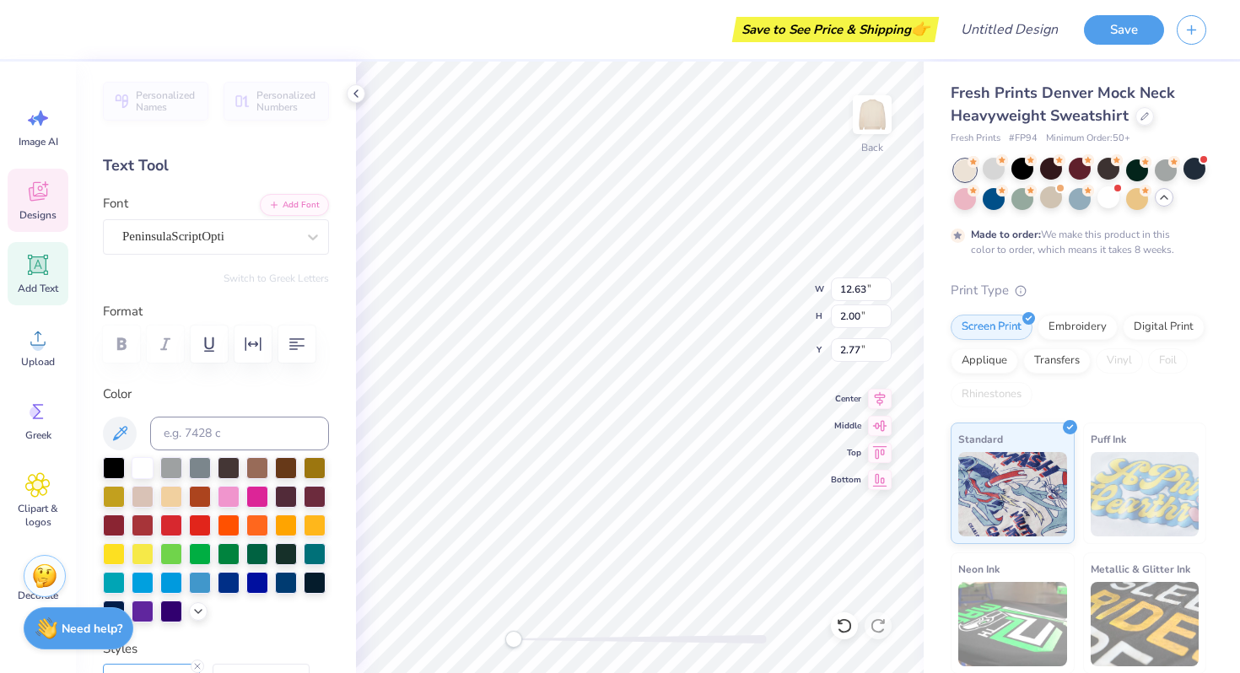
type input "11.47"
type input "1.82"
type input "2.98"
click at [317, 582] on div at bounding box center [315, 581] width 22 height 22
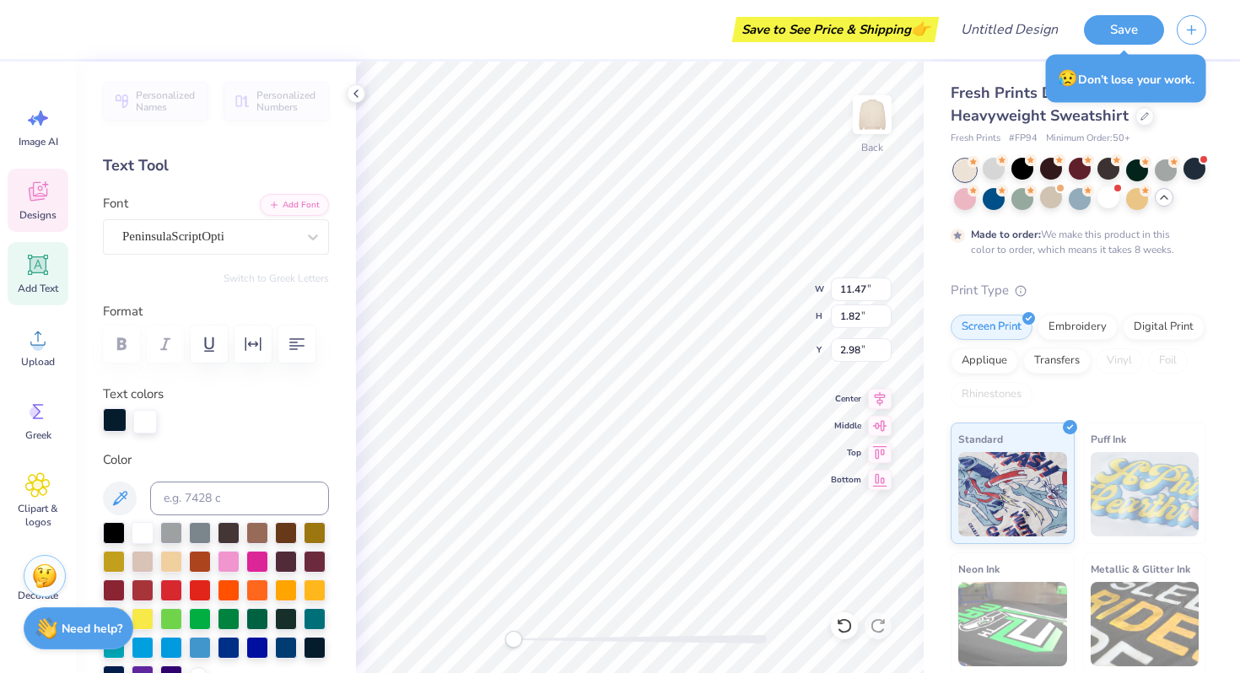
click at [114, 420] on div at bounding box center [115, 420] width 24 height 24
click at [149, 415] on div at bounding box center [145, 420] width 24 height 24
click at [317, 649] on div at bounding box center [315, 646] width 22 height 22
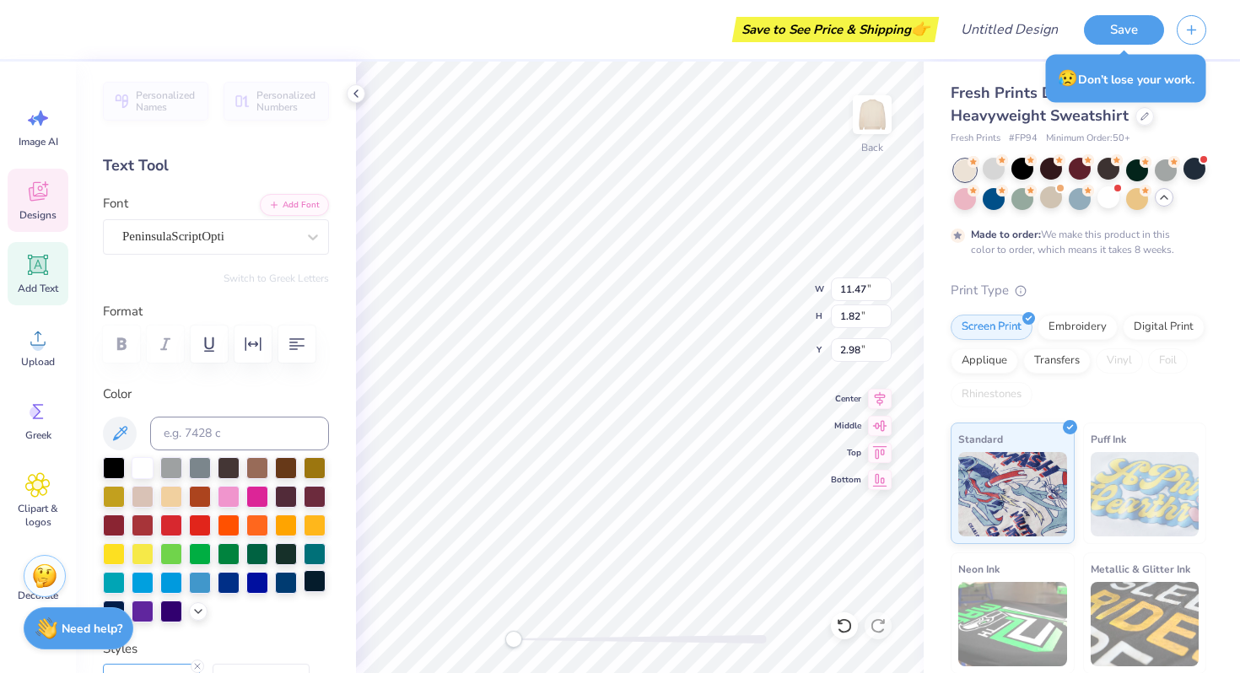
click at [41, 197] on icon at bounding box center [38, 194] width 16 height 14
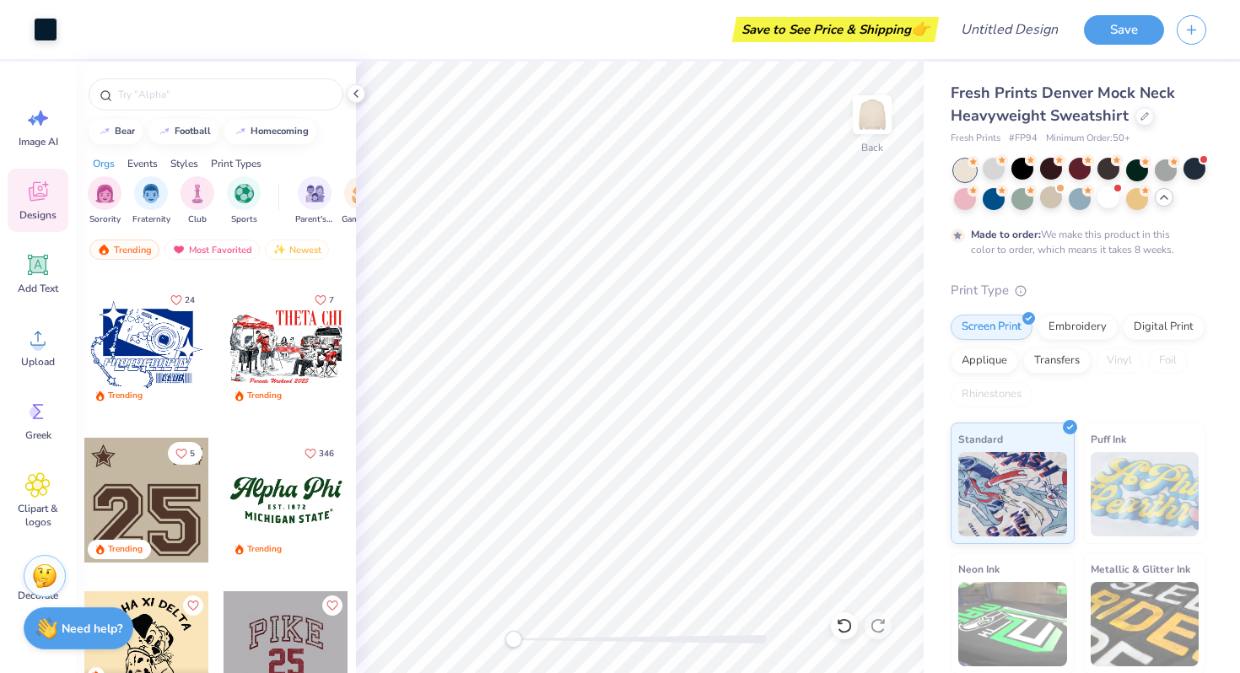
scroll to position [1438, 0]
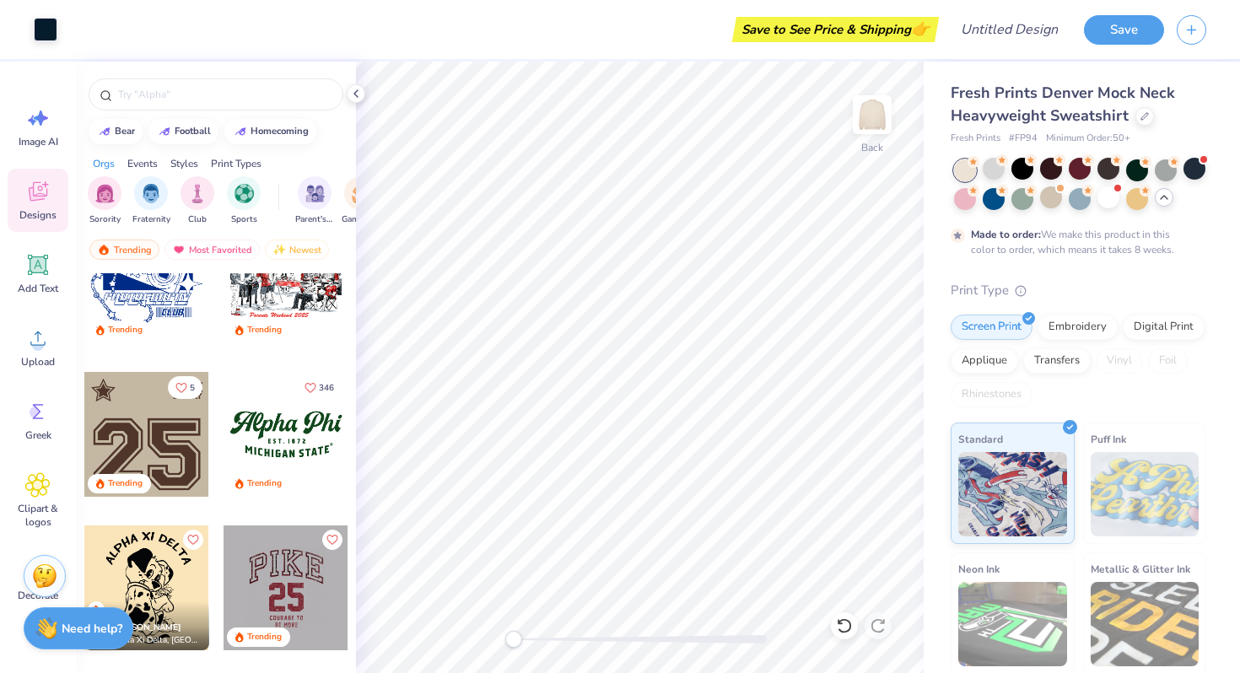
click at [182, 462] on div at bounding box center [146, 434] width 125 height 125
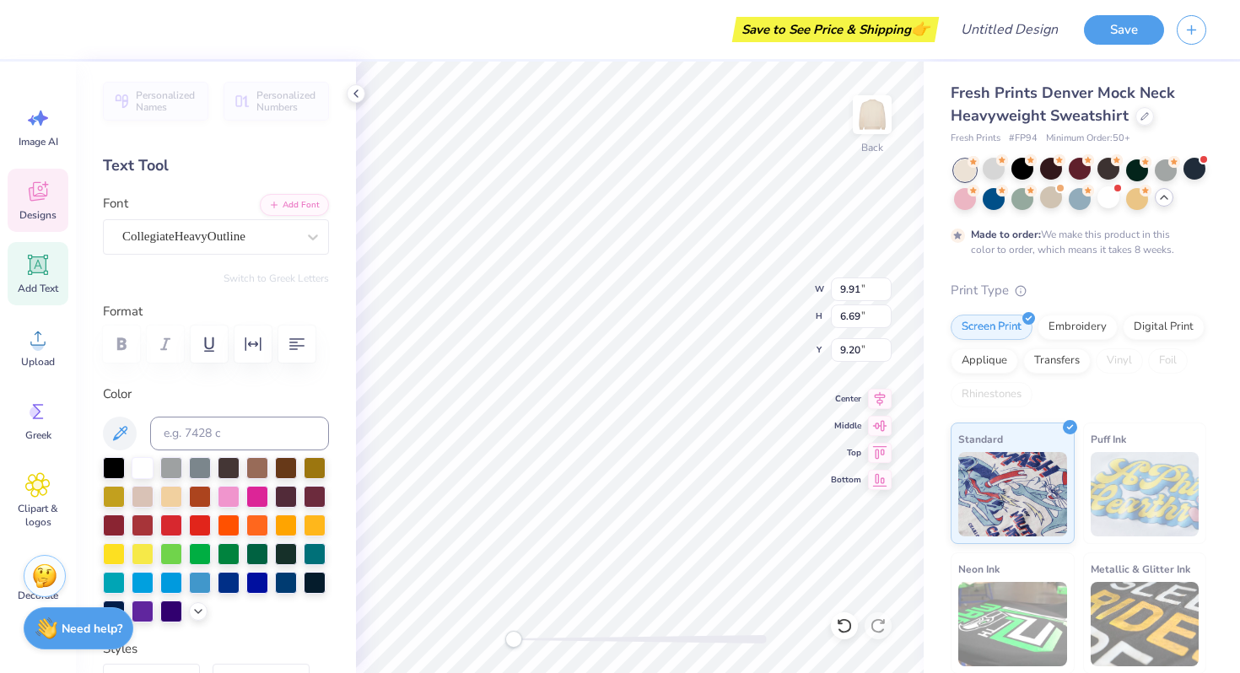
type textarea "26"
click at [311, 578] on div at bounding box center [315, 581] width 22 height 22
type input "11.47"
type input "1.82"
type input "2.66"
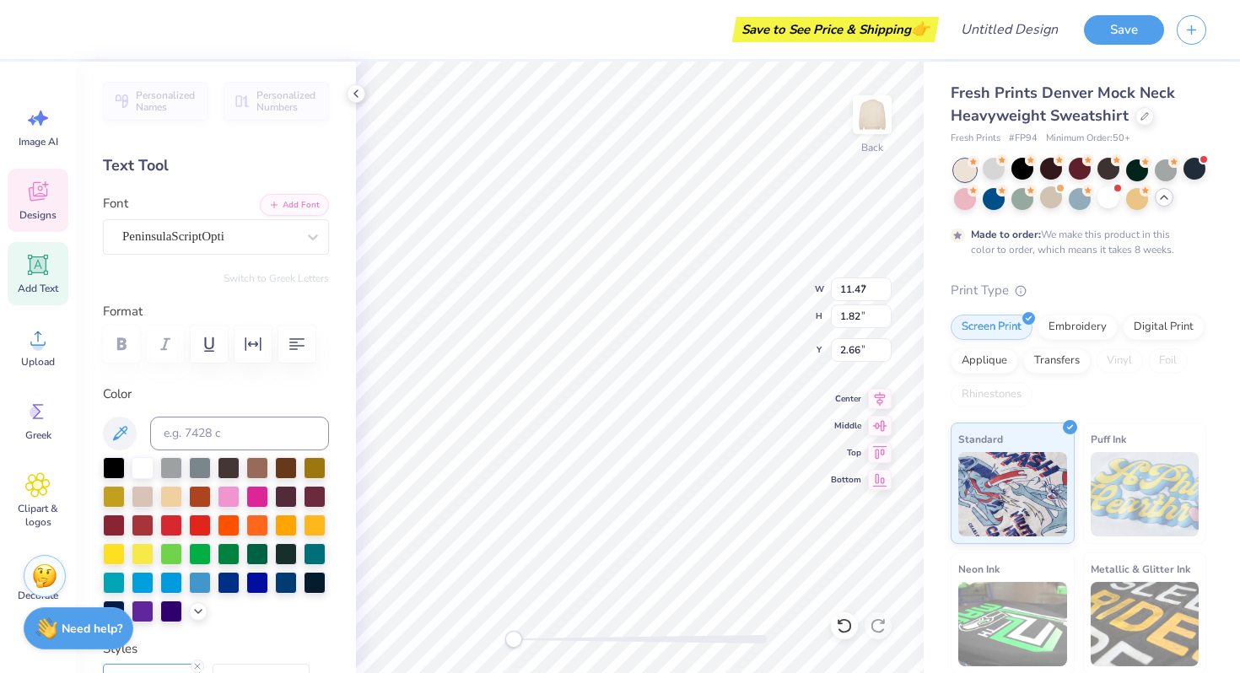
type input "9.19"
type input "1.46"
type input "2.70"
type input "9.91"
type input "6.69"
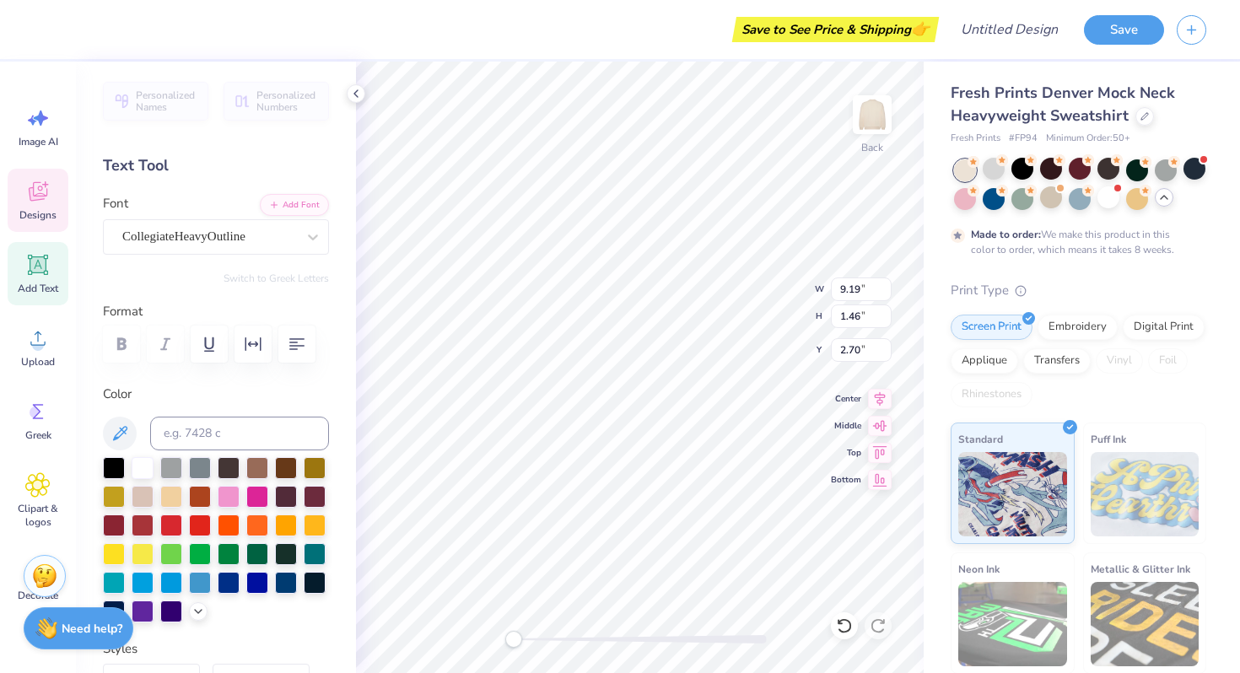
type input "5.37"
type input "9.19"
type input "1.46"
type input "2.58"
type input "9.91"
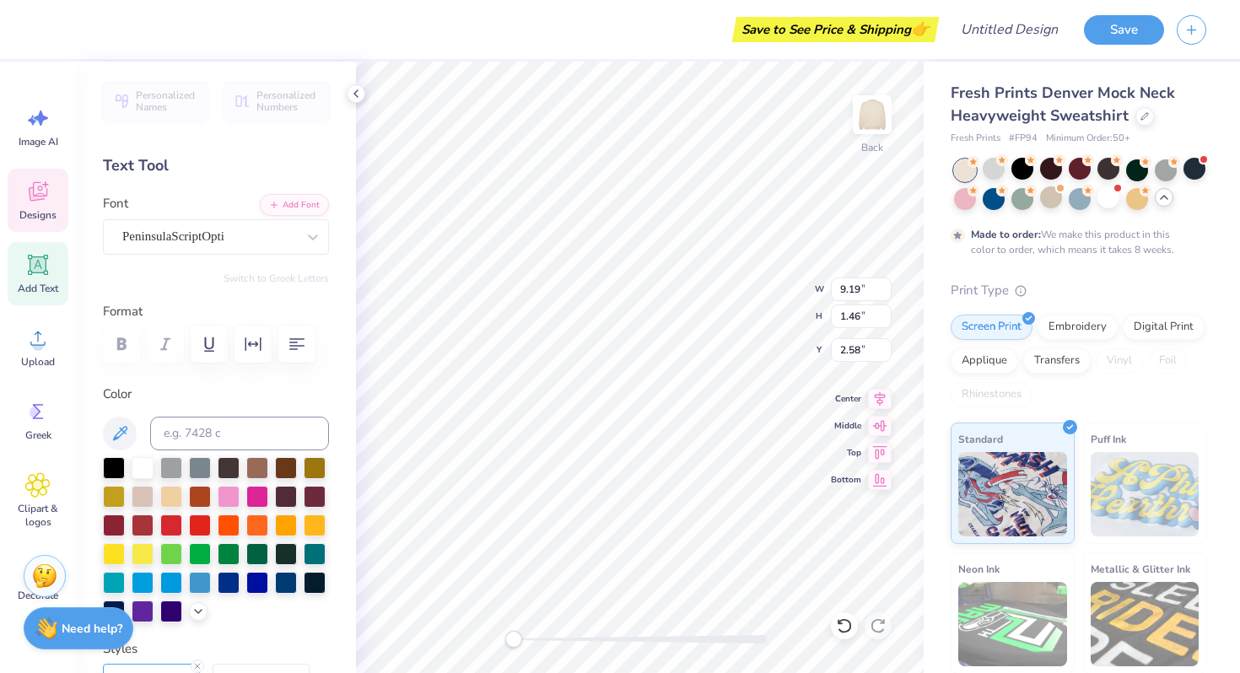
type input "6.69"
type input "4.38"
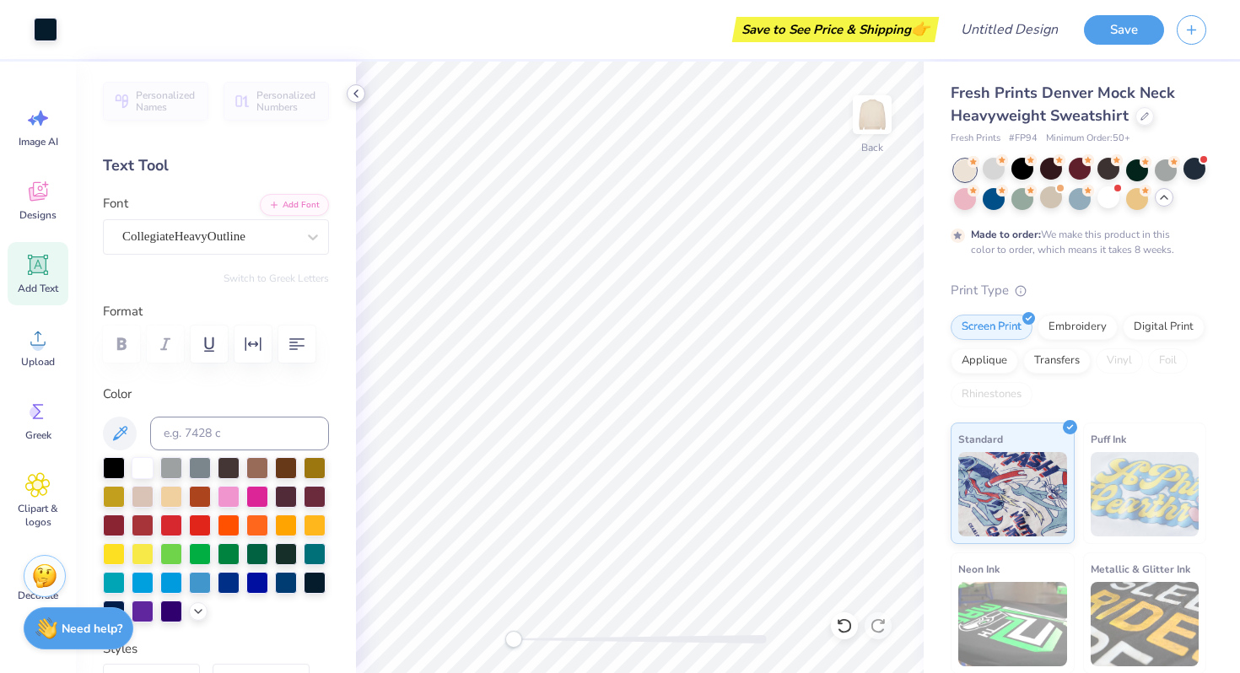
click at [357, 91] on icon at bounding box center [356, 94] width 14 height 14
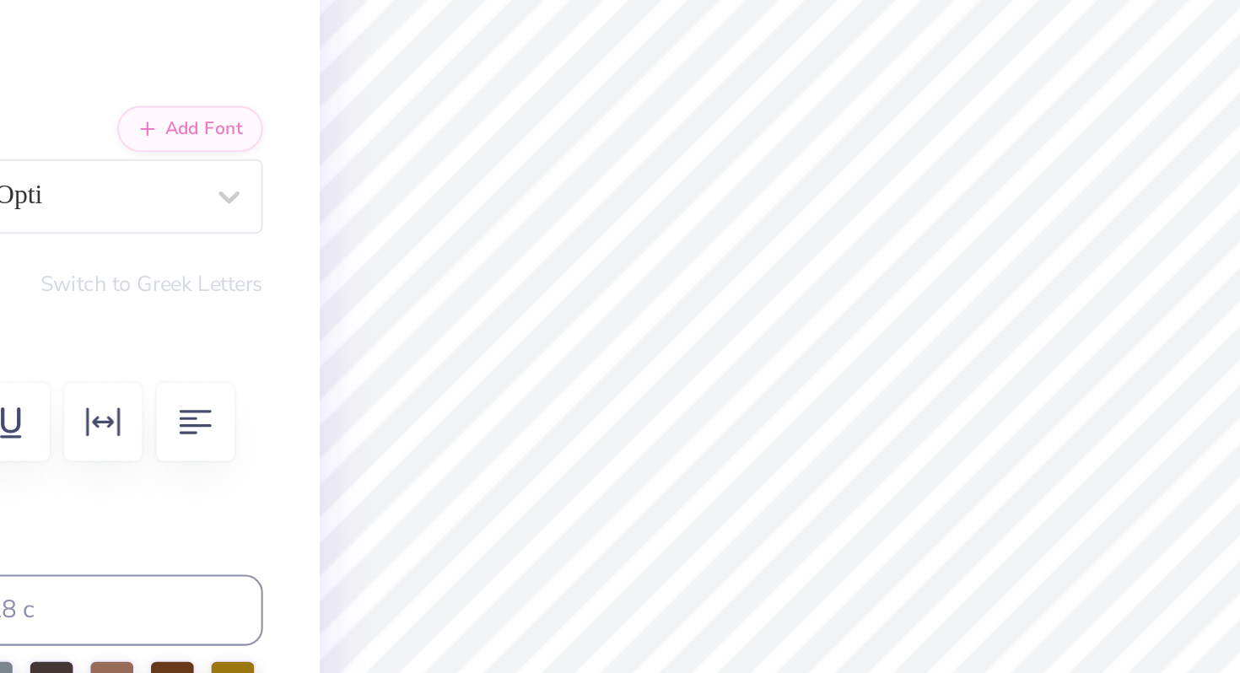
type input "8.28"
type input "1.31"
type input "2.79"
type input "9.91"
type input "6.69"
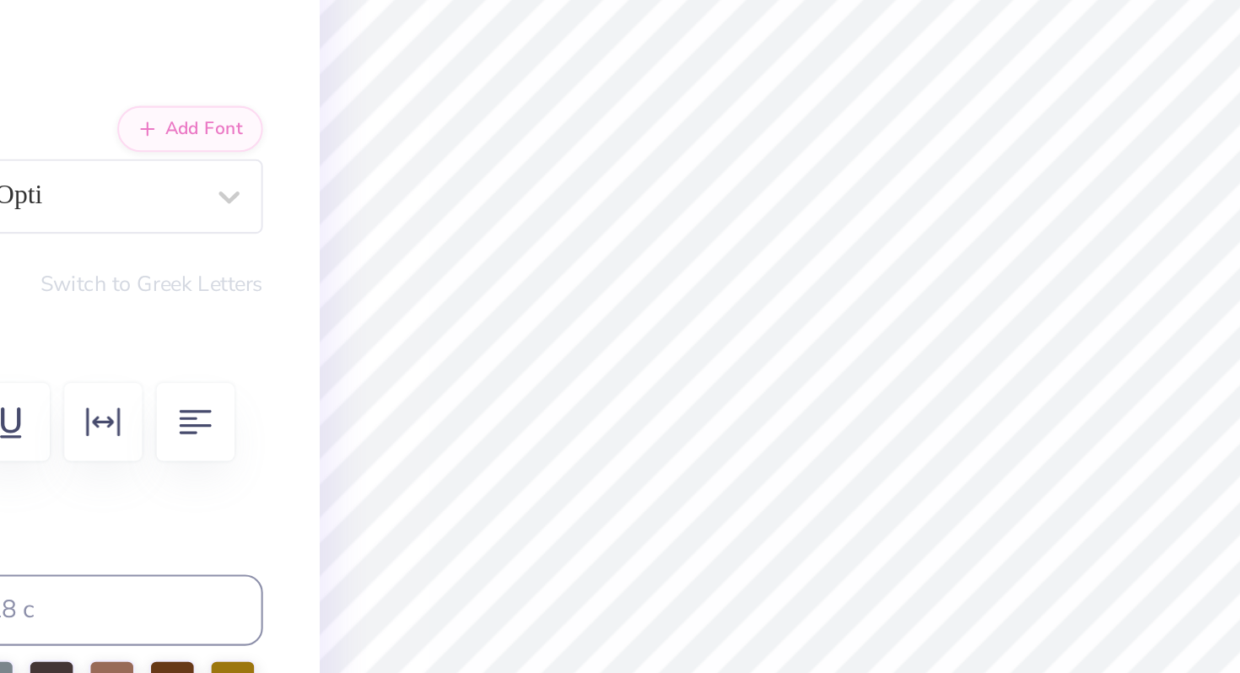
type input "4.35"
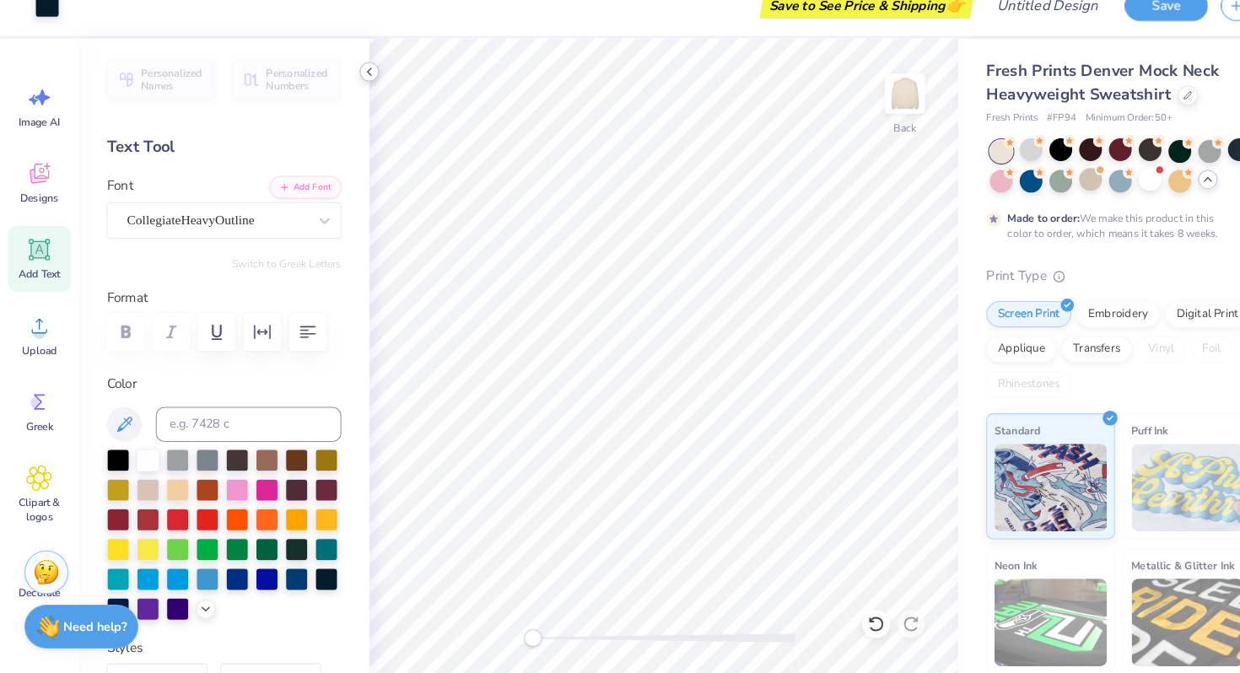
scroll to position [0, 0]
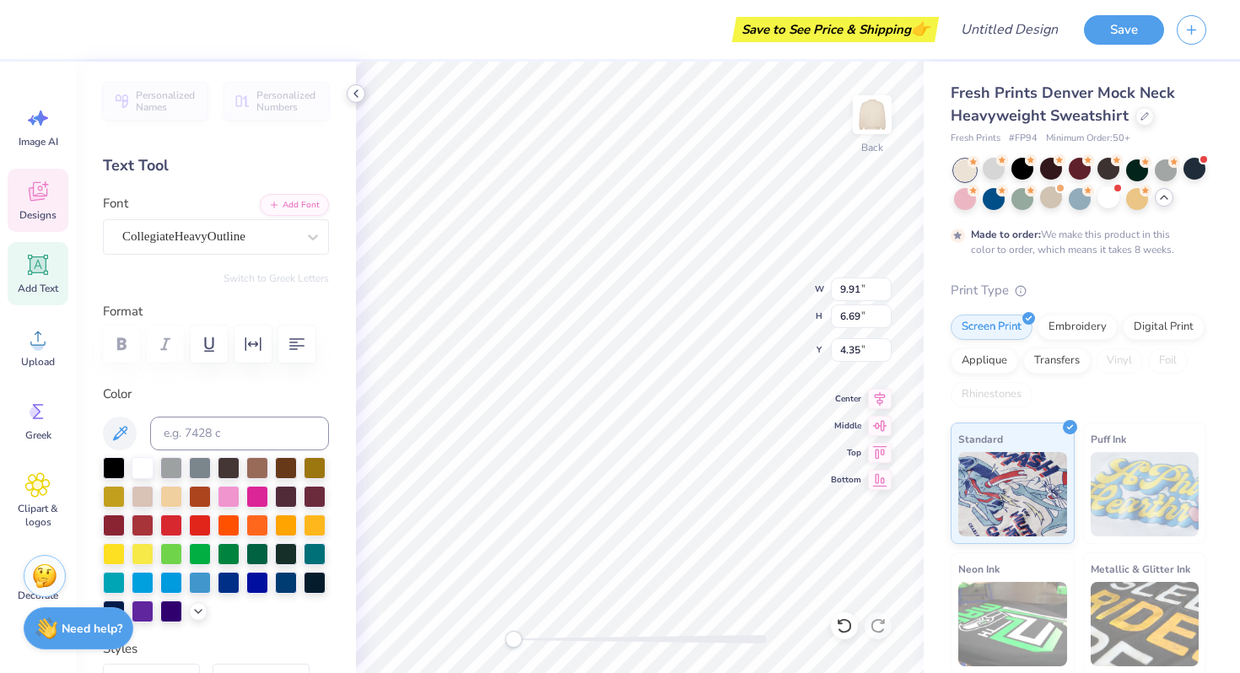
type input "8.28"
type input "1.31"
type input "2.59"
type input "9.91"
type input "6.69"
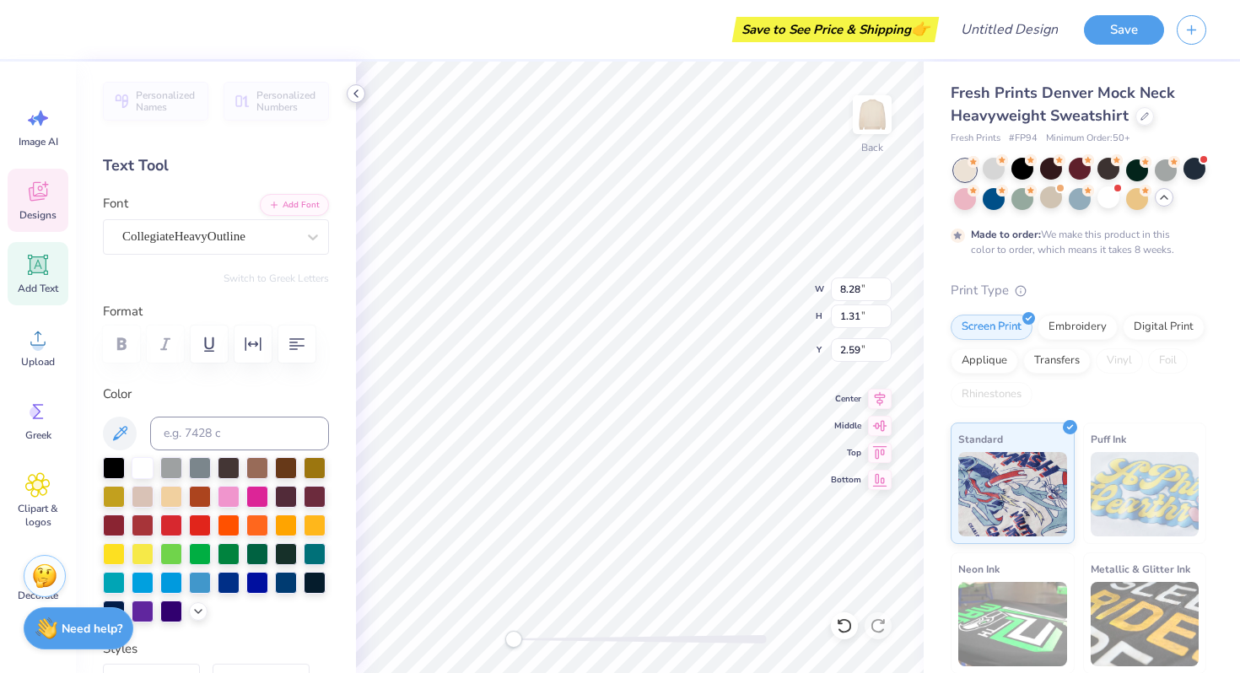
type input "4.36"
type input "9.70"
type input "1.54"
type input "9.32"
type input "9.91"
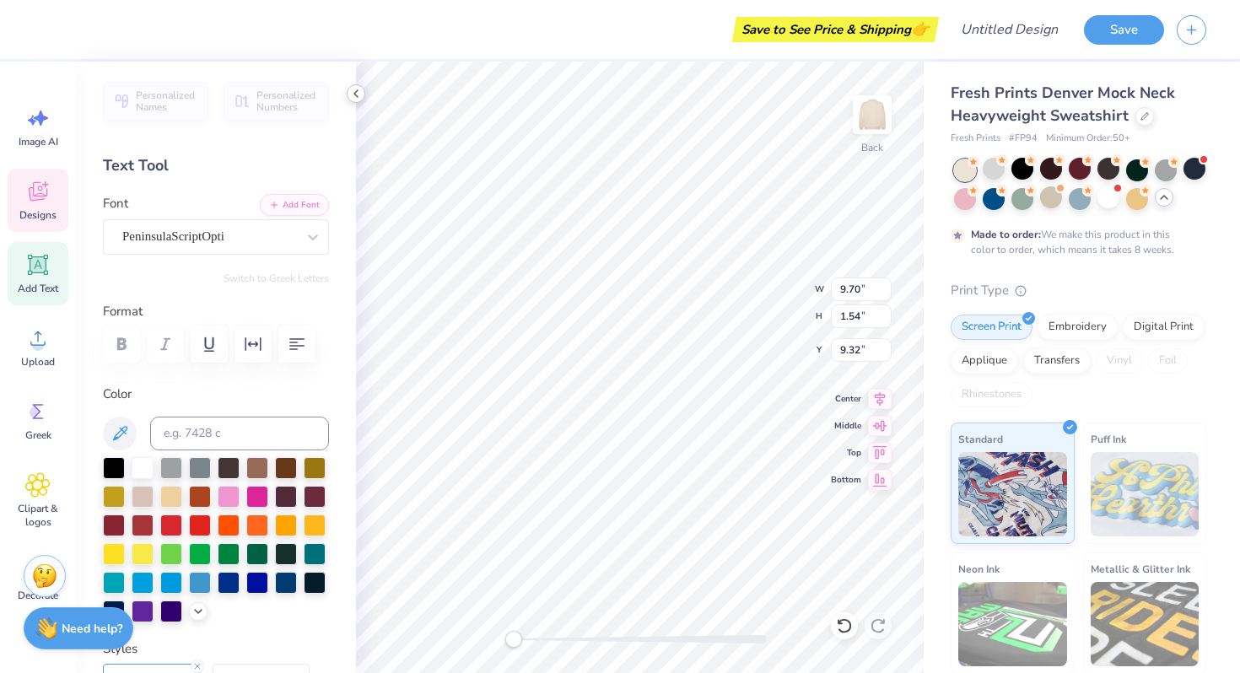
type input "6.69"
type input "0.50"
type input "9.70"
type input "1.54"
type input "9.32"
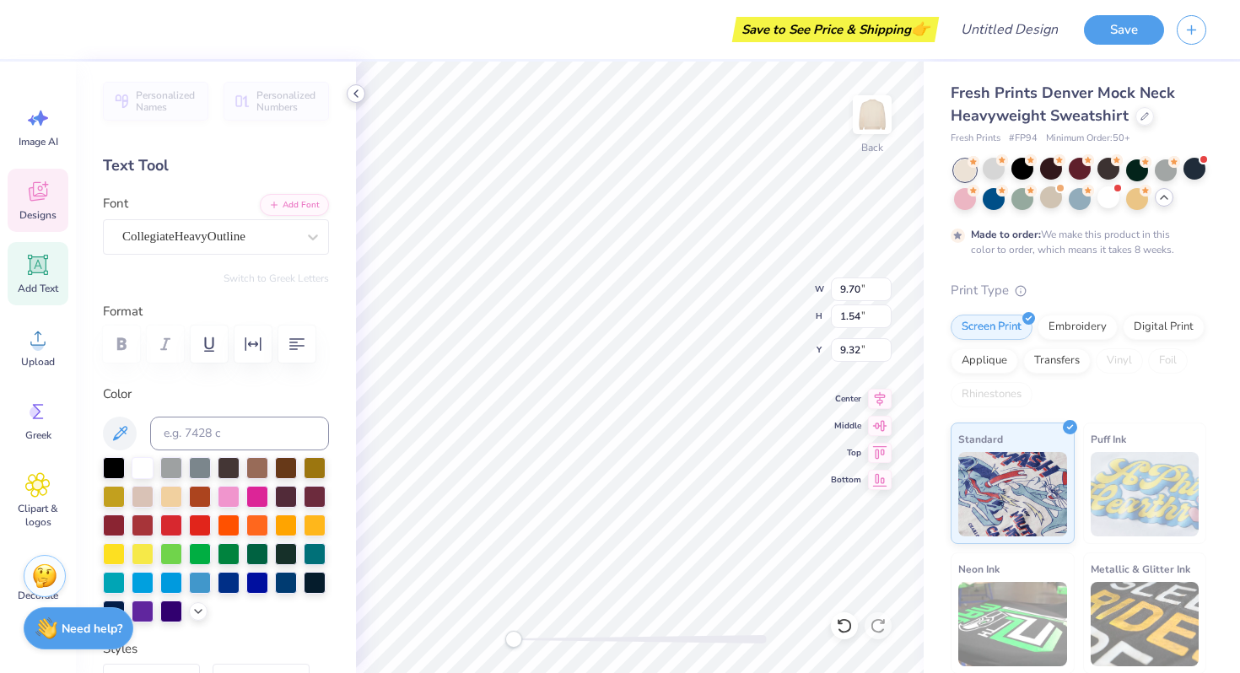
type input "9.91"
type input "6.69"
type input "1.43"
type input "9.70"
type input "1.54"
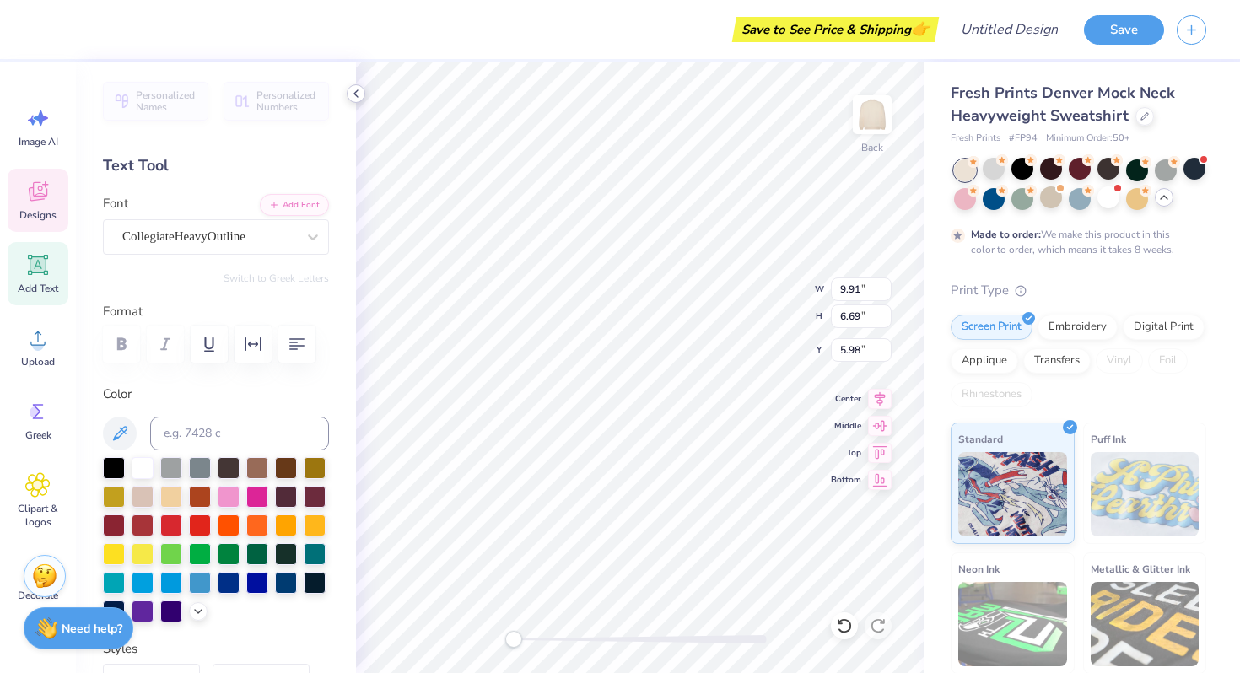
type input "9.32"
type input "9.91"
type input "6.69"
type input "12.42"
type input "9.70"
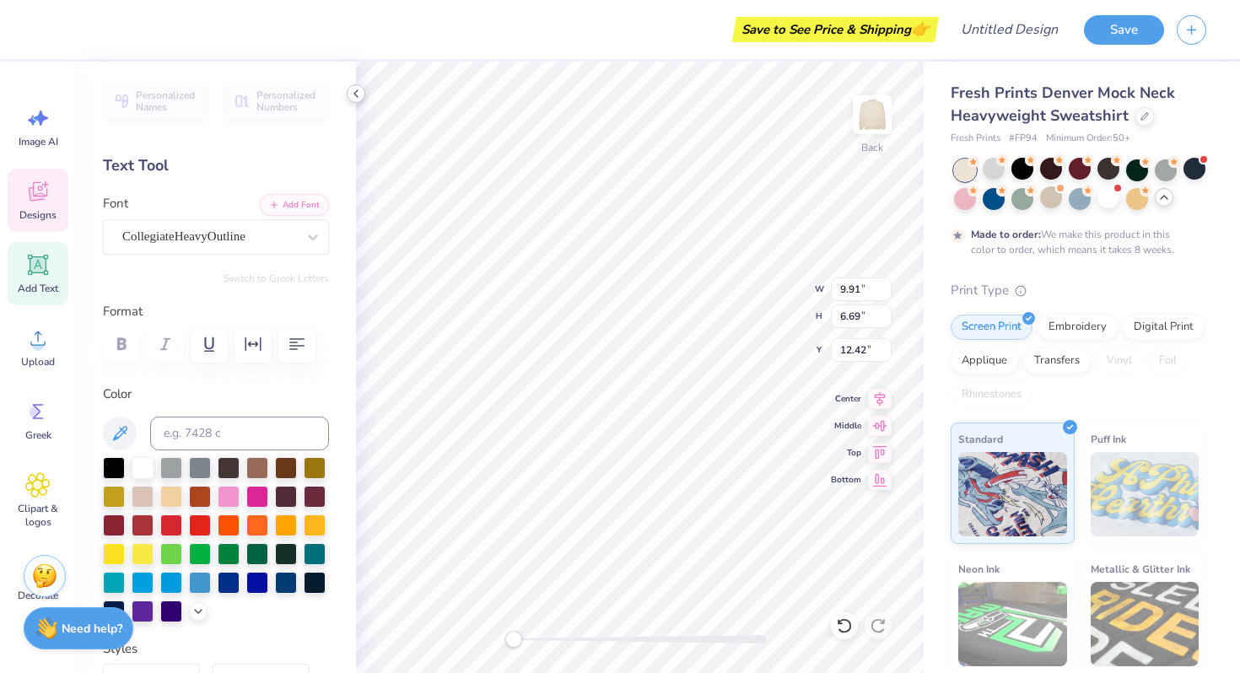
type input "1.54"
type input "0.50"
type input "9.70"
type input "1.54"
type input "3.00"
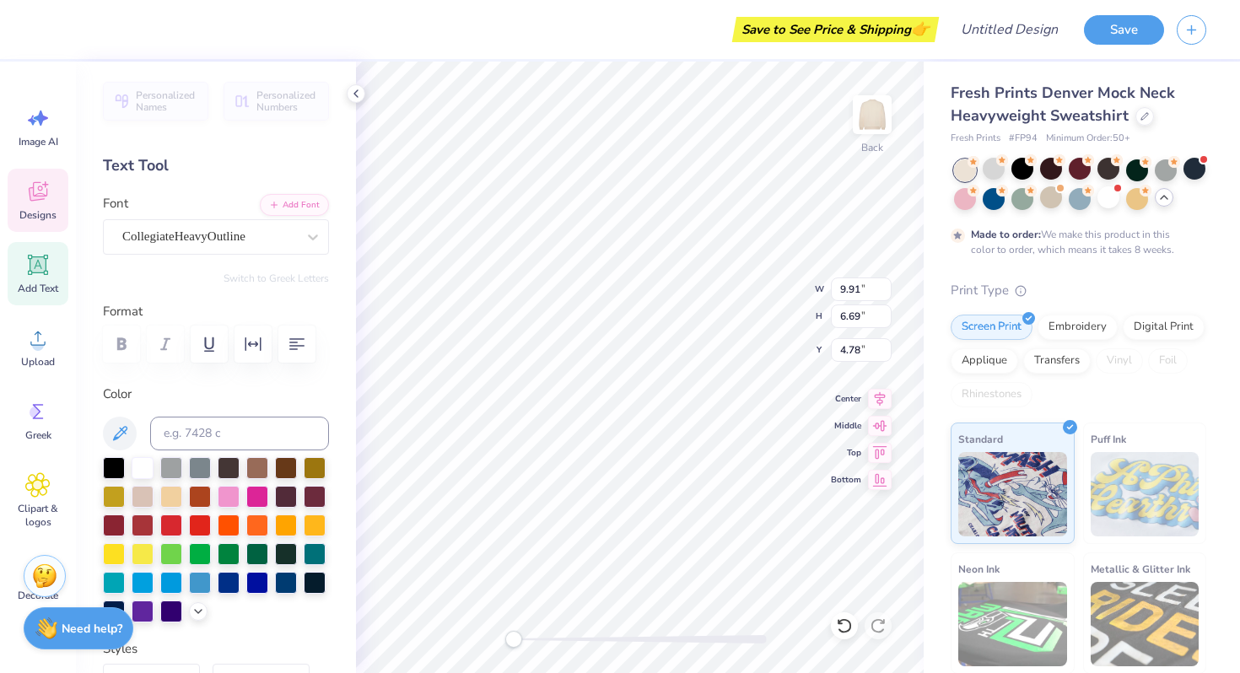
type input "9.70"
type input "1.54"
type input "3.00"
click at [348, 92] on div at bounding box center [356, 93] width 19 height 19
click at [867, 128] on img at bounding box center [873, 115] width 68 height 68
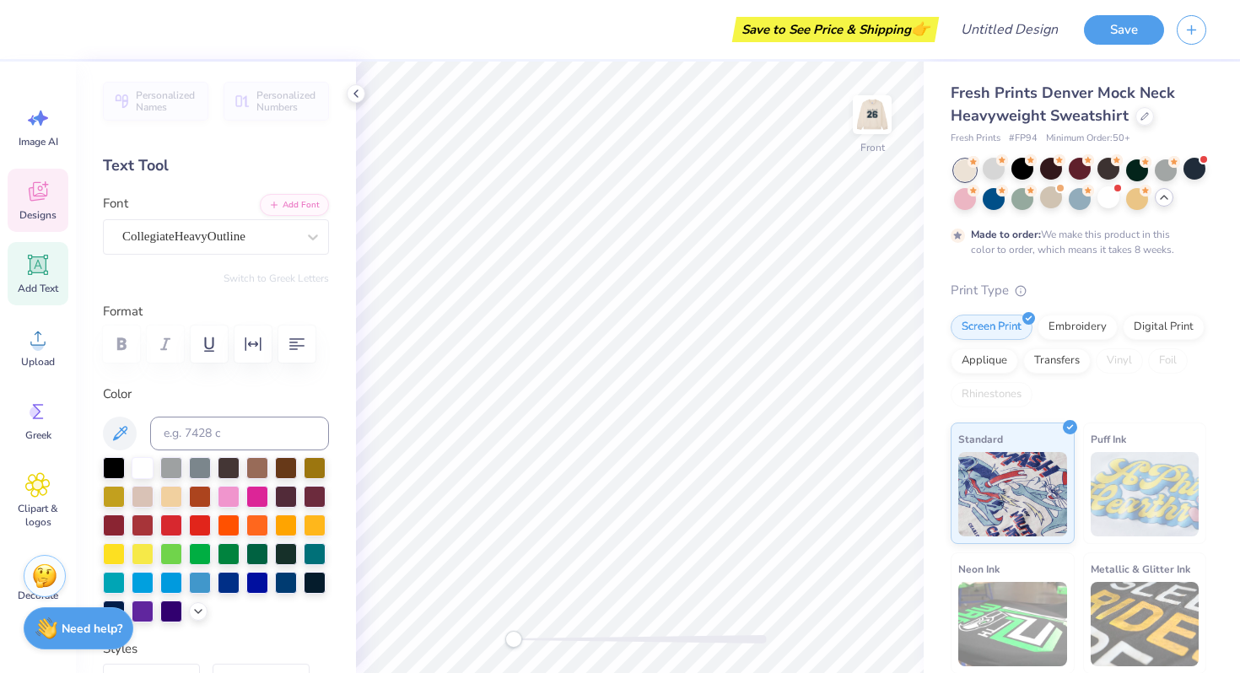
click at [52, 200] on div "Designs" at bounding box center [38, 200] width 61 height 63
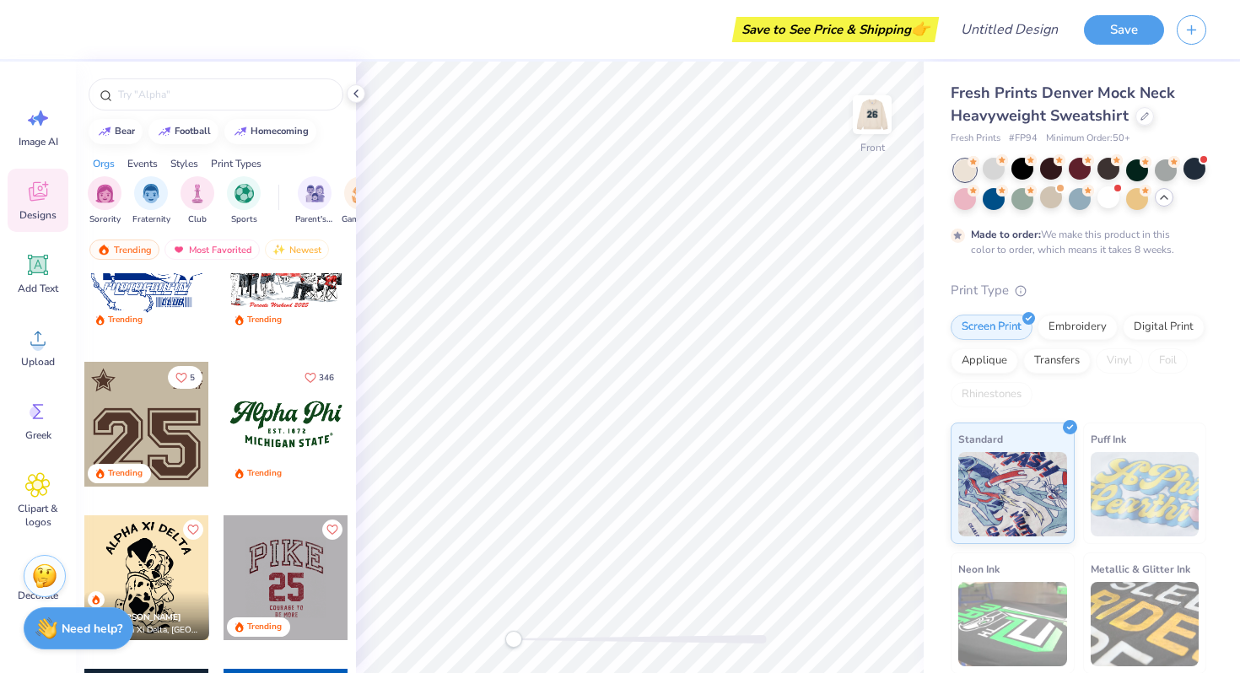
scroll to position [1419, 0]
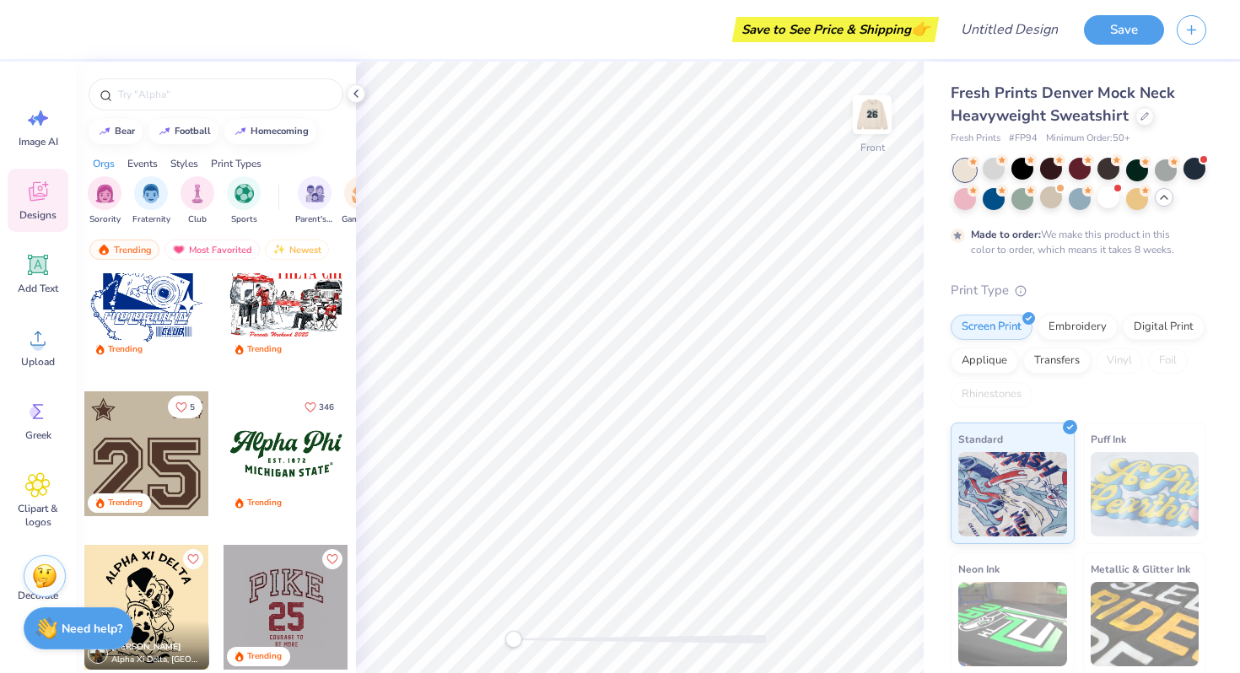
click at [179, 462] on div at bounding box center [146, 454] width 125 height 125
click at [37, 285] on span "Add Text" at bounding box center [38, 289] width 41 height 14
type input "5.84"
type input "1.69"
type input "11.40"
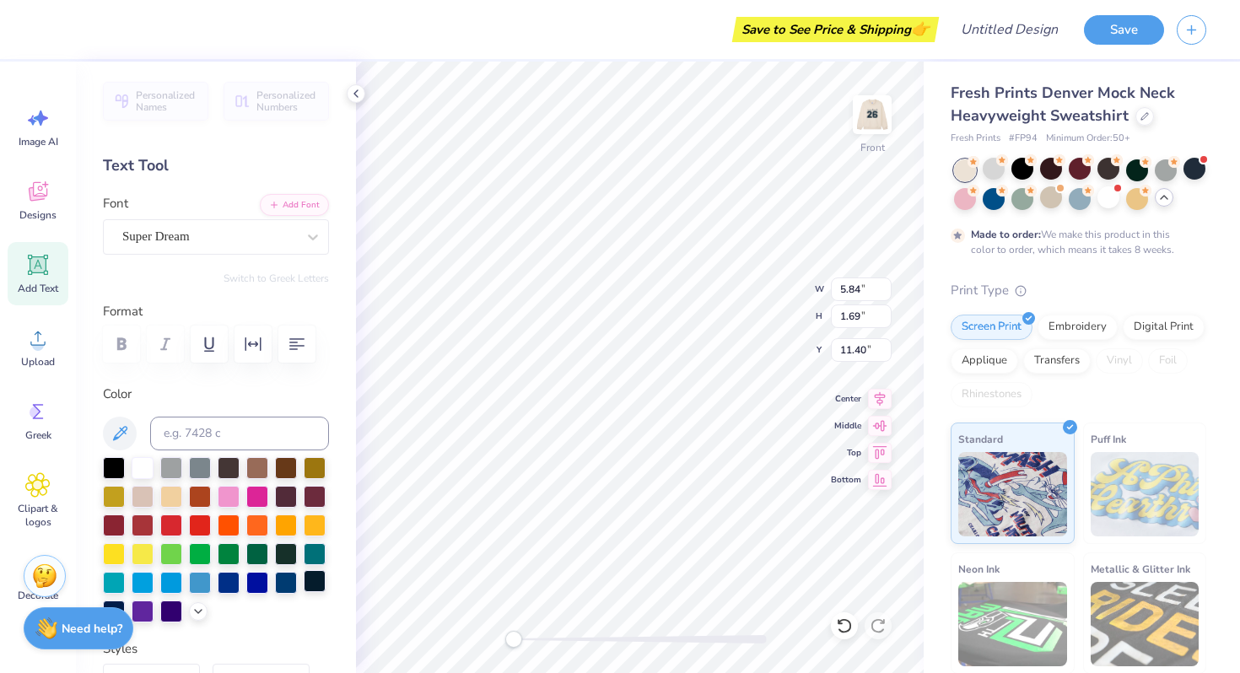
click at [306, 578] on div at bounding box center [315, 581] width 22 height 22
click at [295, 577] on div at bounding box center [286, 581] width 22 height 22
click at [288, 579] on div at bounding box center [286, 581] width 22 height 22
click at [277, 592] on div at bounding box center [286, 581] width 22 height 22
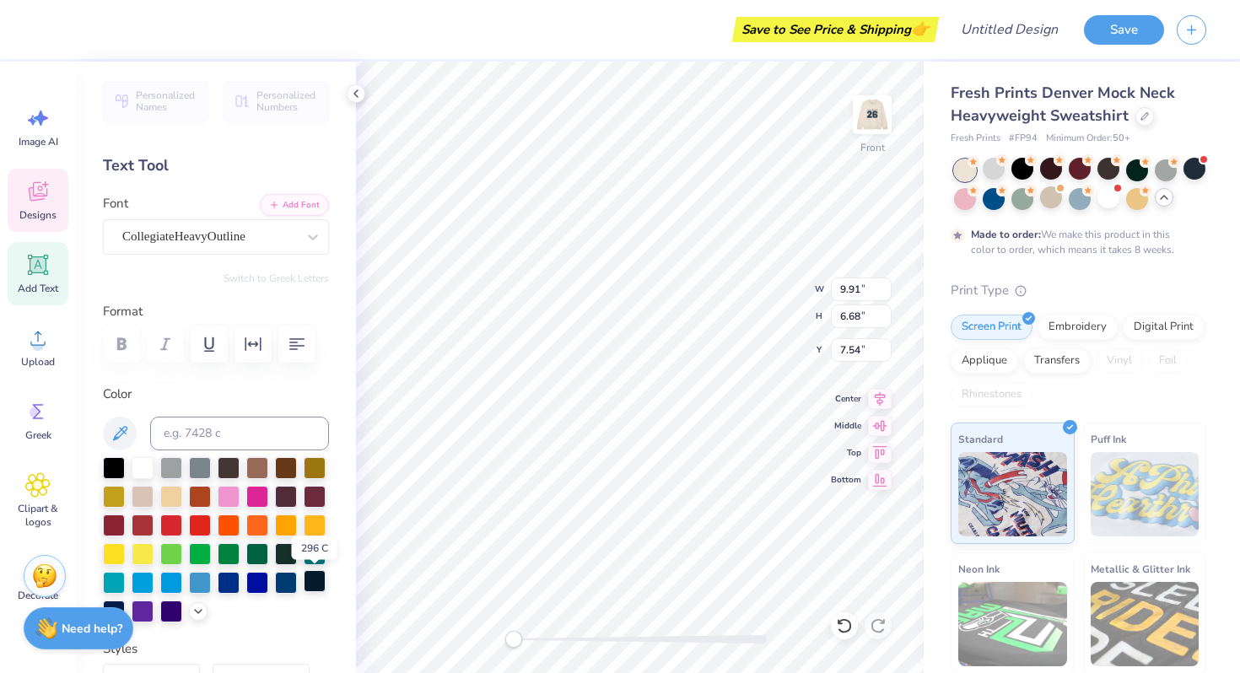
click at [306, 586] on div at bounding box center [315, 581] width 22 height 22
click at [316, 574] on div at bounding box center [315, 581] width 22 height 22
type input "2.35"
type input "0.47"
type input "5.31"
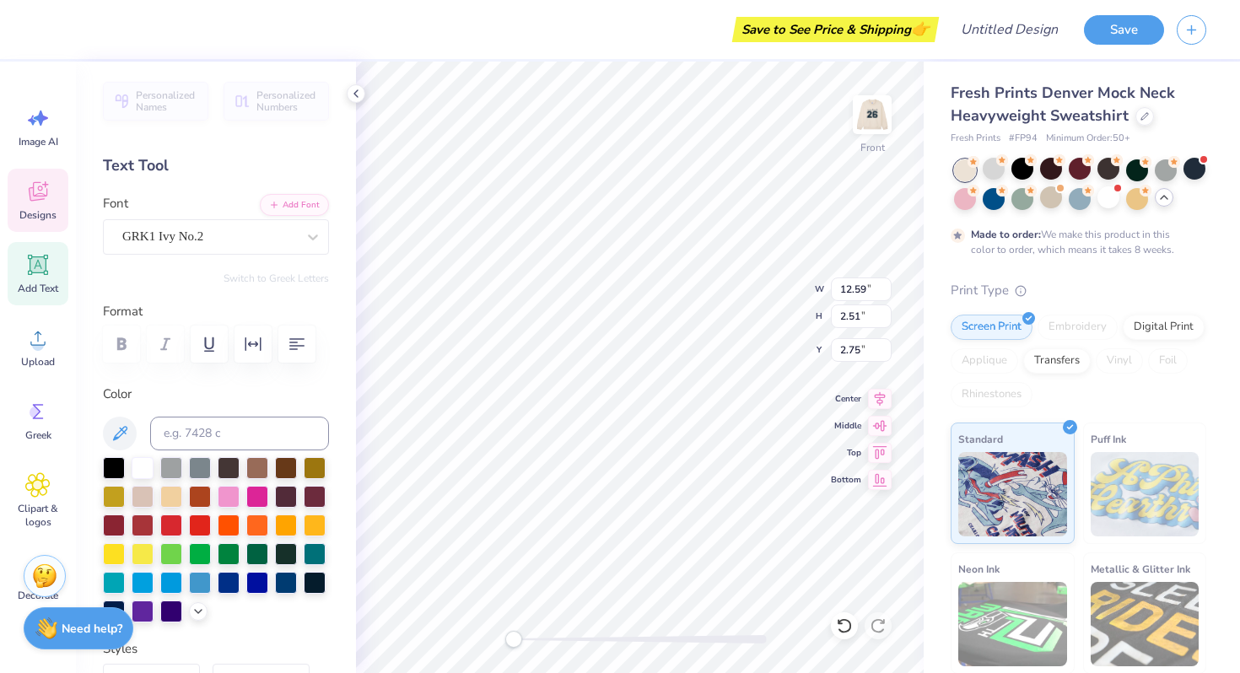
type input "12.59"
type input "2.51"
type input "2.75"
type textarea "inmo dance co"
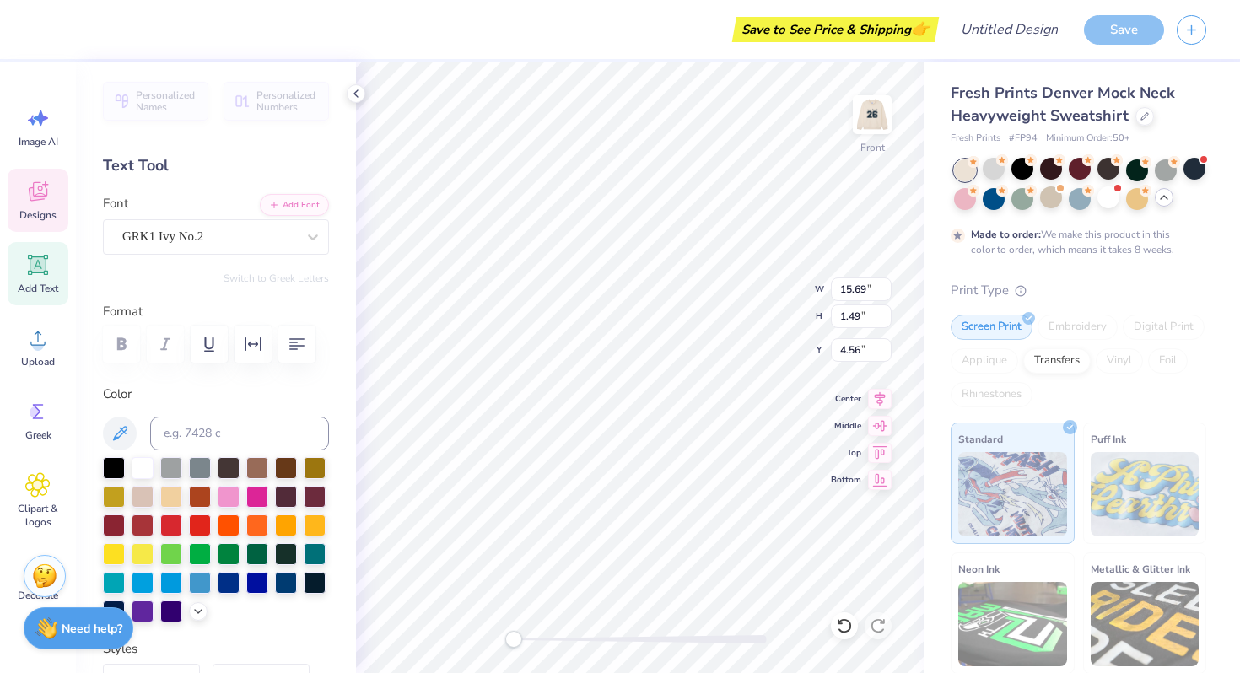
scroll to position [0, 3]
click at [317, 585] on div at bounding box center [315, 581] width 22 height 22
click at [348, 303] on div "Personalized Names Personalized Numbers Text Tool Add Font Font GRK1 Ivy No.2 S…" at bounding box center [216, 368] width 280 height 612
type input "9.91"
type input "6.68"
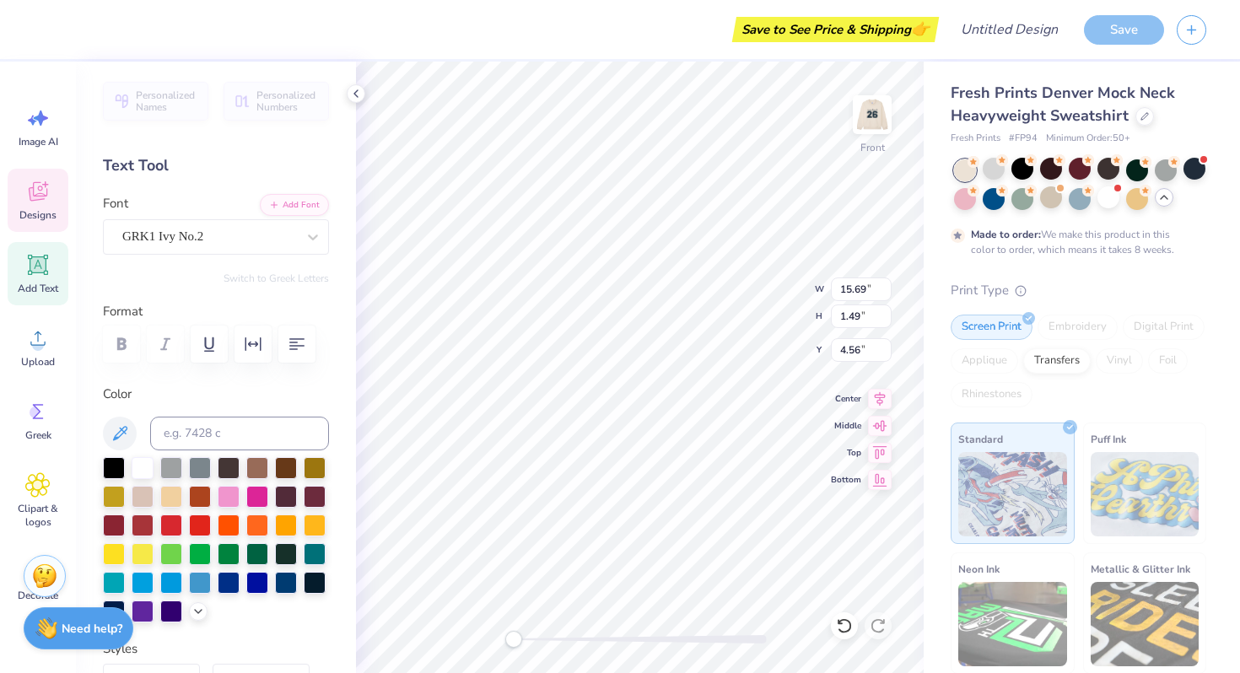
type input "7.54"
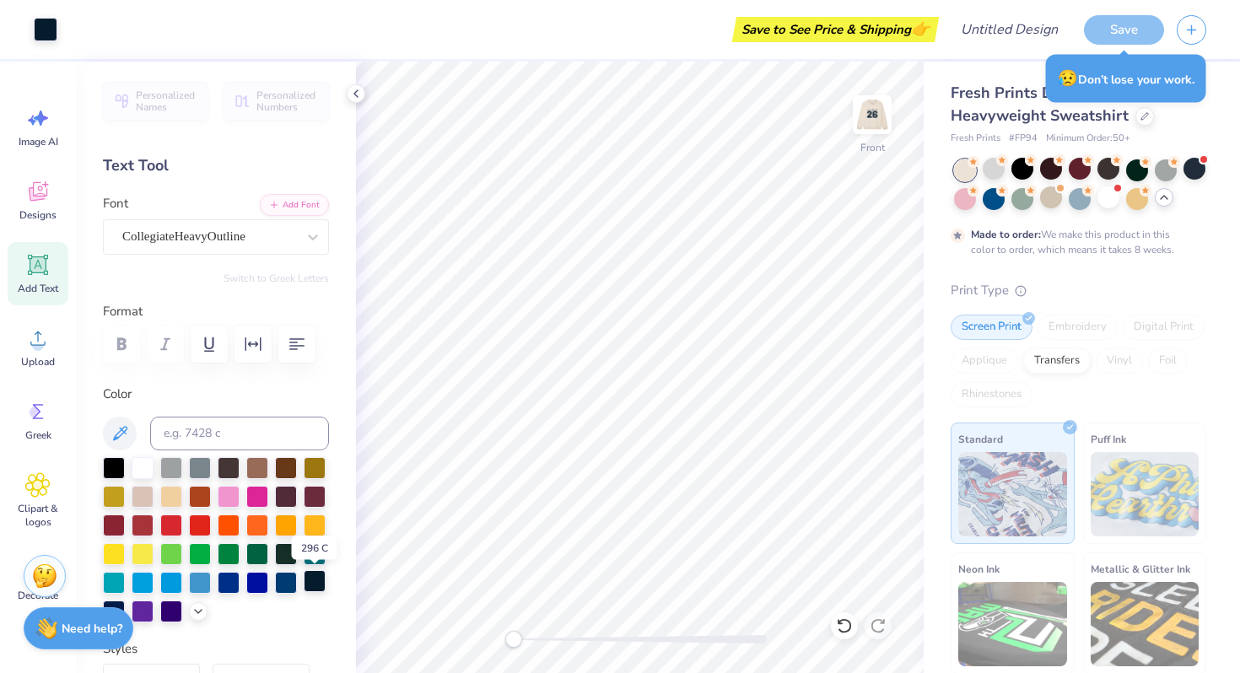
click at [310, 585] on div at bounding box center [315, 581] width 22 height 22
click at [117, 436] on icon at bounding box center [120, 434] width 20 height 20
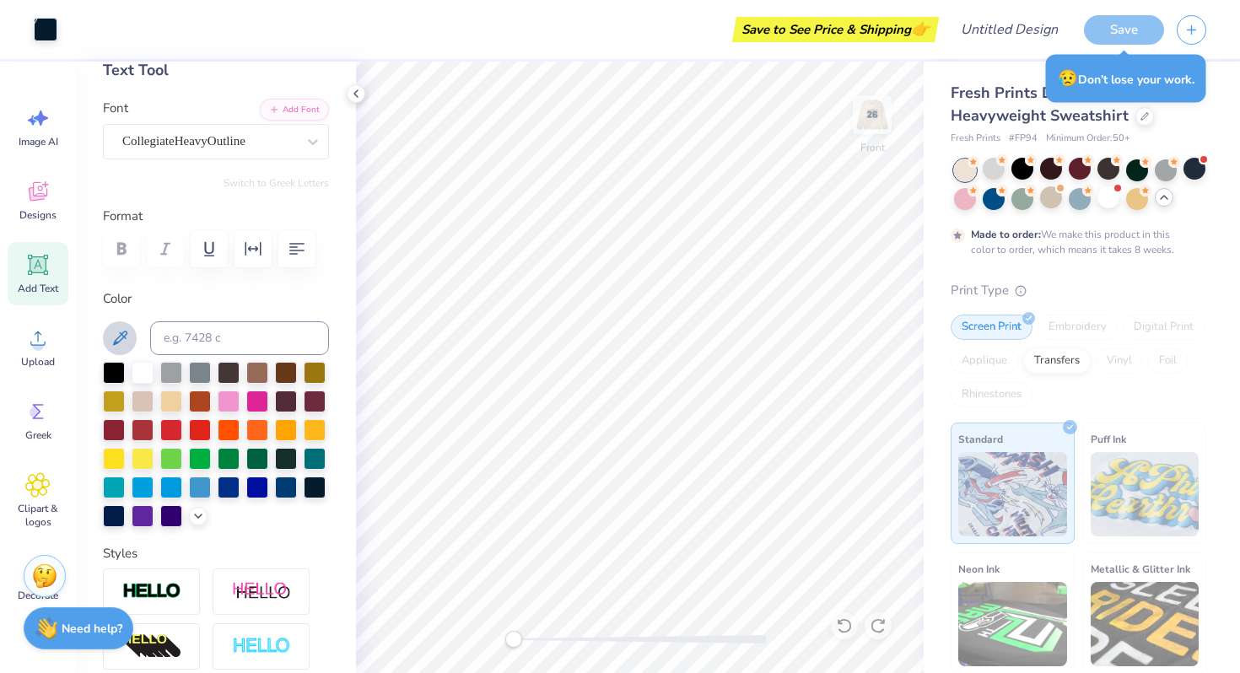
scroll to position [100, 0]
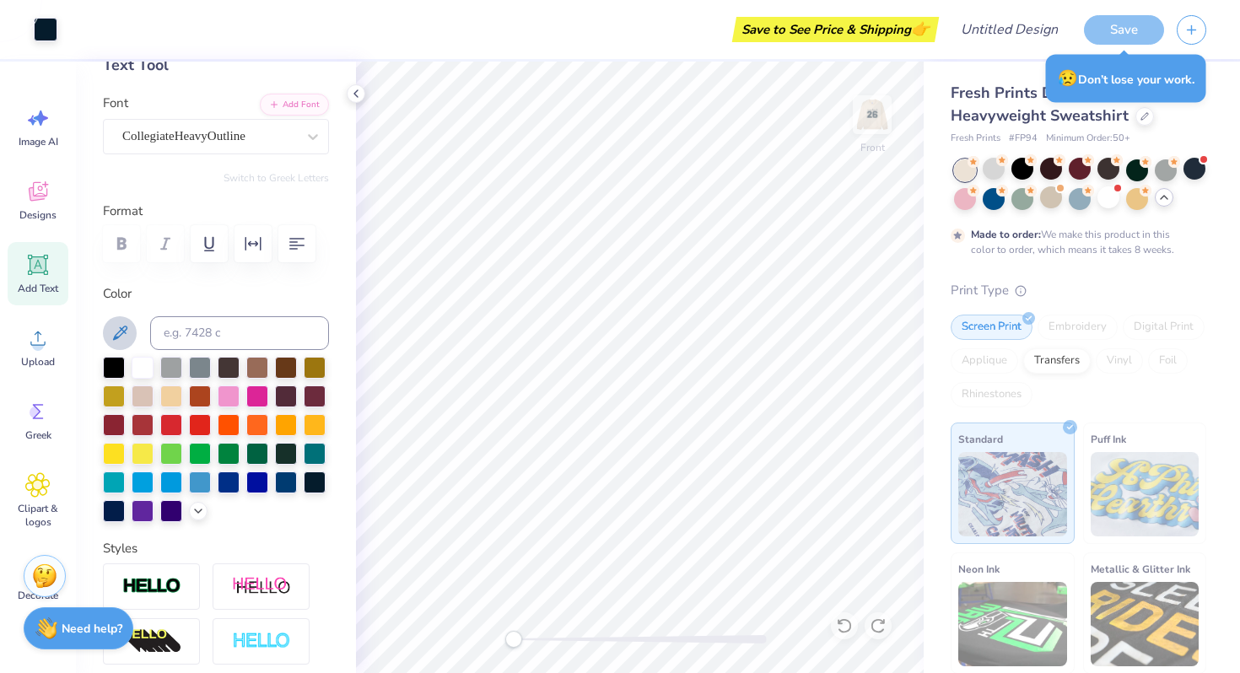
click at [194, 520] on div at bounding box center [216, 439] width 226 height 165
click at [194, 514] on icon at bounding box center [199, 510] width 14 height 14
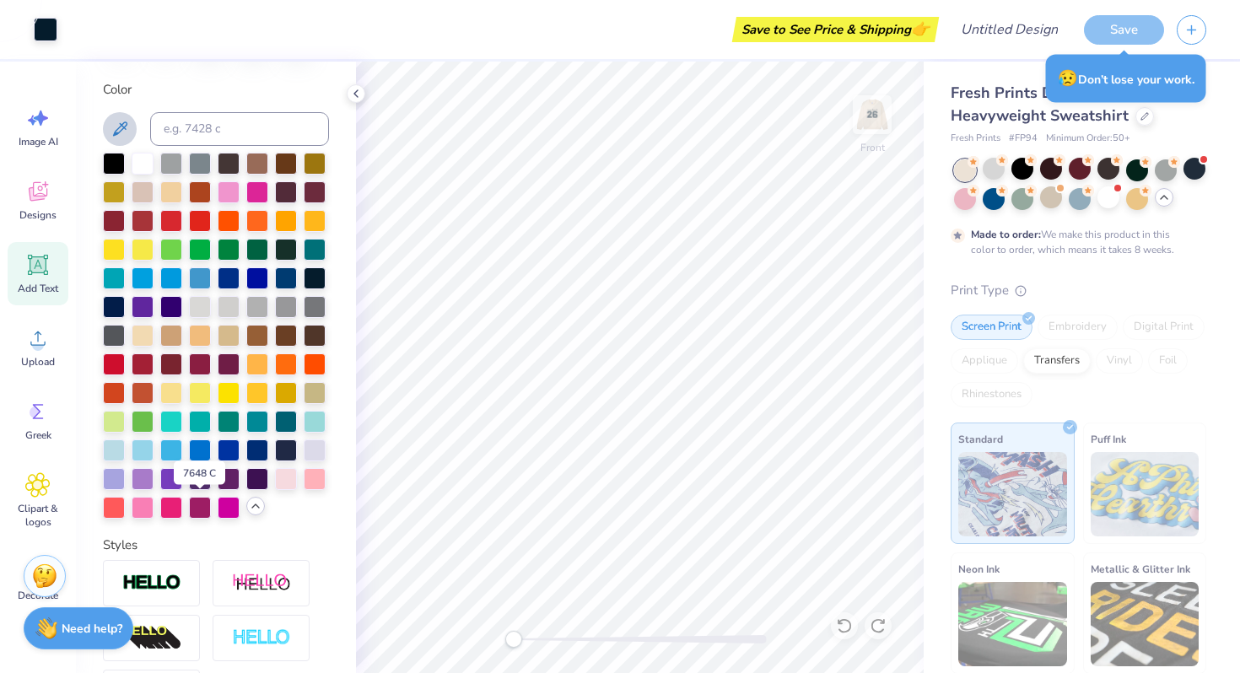
scroll to position [309, 0]
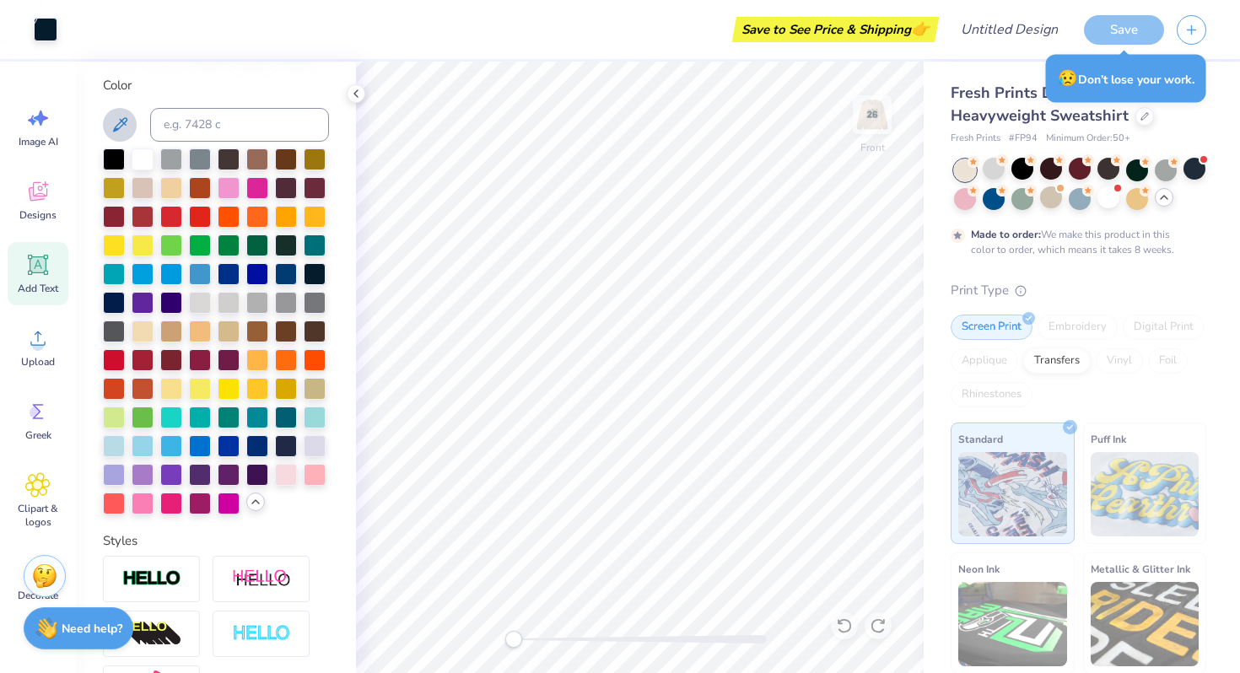
click at [125, 120] on icon at bounding box center [120, 125] width 20 height 20
click at [282, 440] on div at bounding box center [286, 445] width 22 height 22
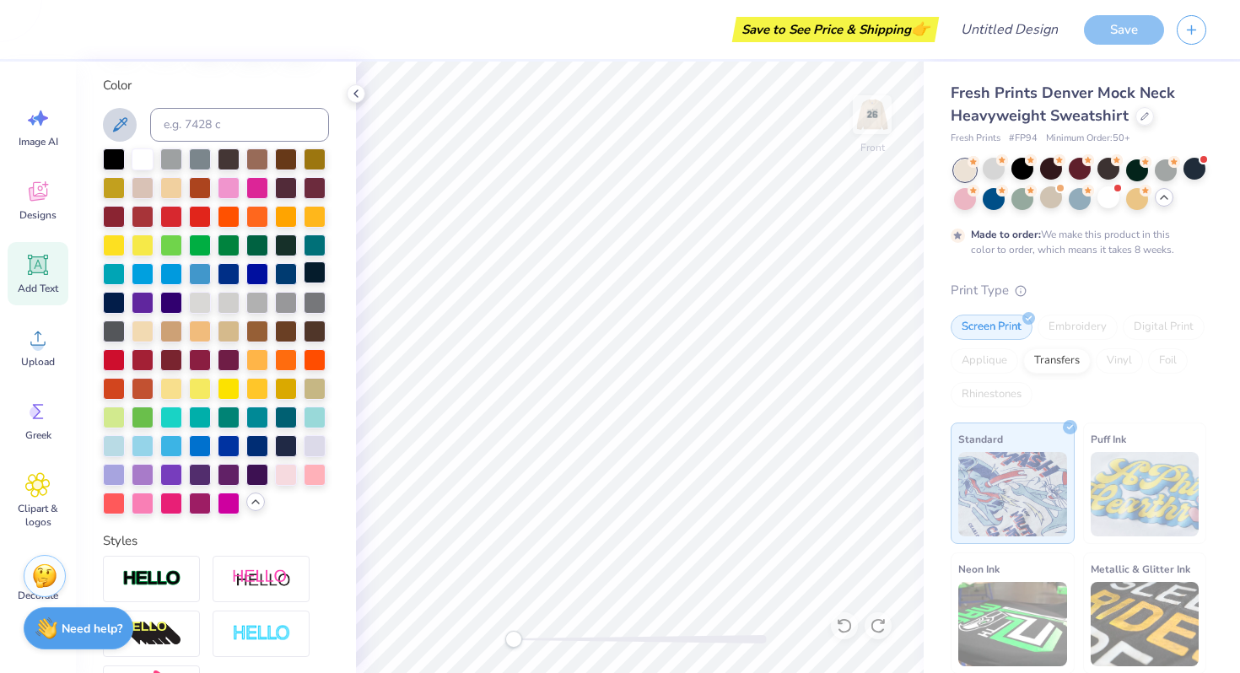
click at [316, 270] on div at bounding box center [315, 273] width 22 height 22
click at [284, 447] on div at bounding box center [286, 445] width 22 height 22
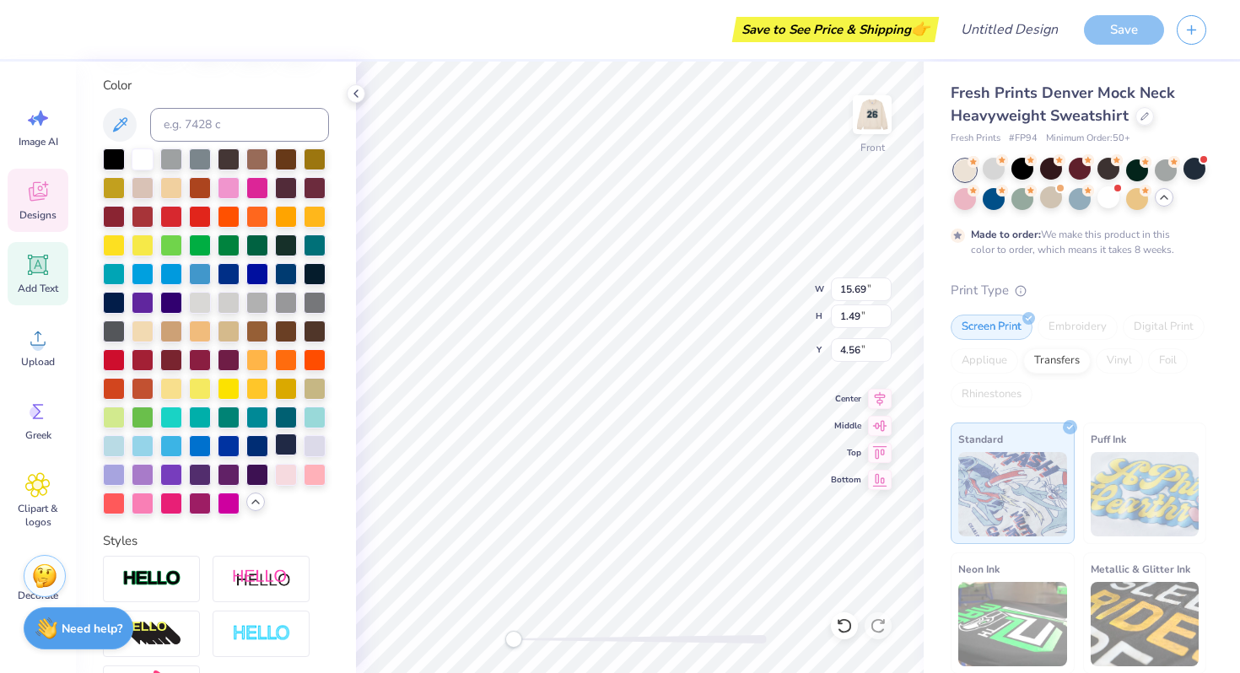
click at [285, 446] on div at bounding box center [286, 445] width 22 height 22
click at [348, 405] on div "Personalized Names Personalized Numbers Text Tool Add Font Font GRK1 Ivy No.2 S…" at bounding box center [216, 368] width 280 height 612
type input "15.69"
type input "1.49"
type input "4.57"
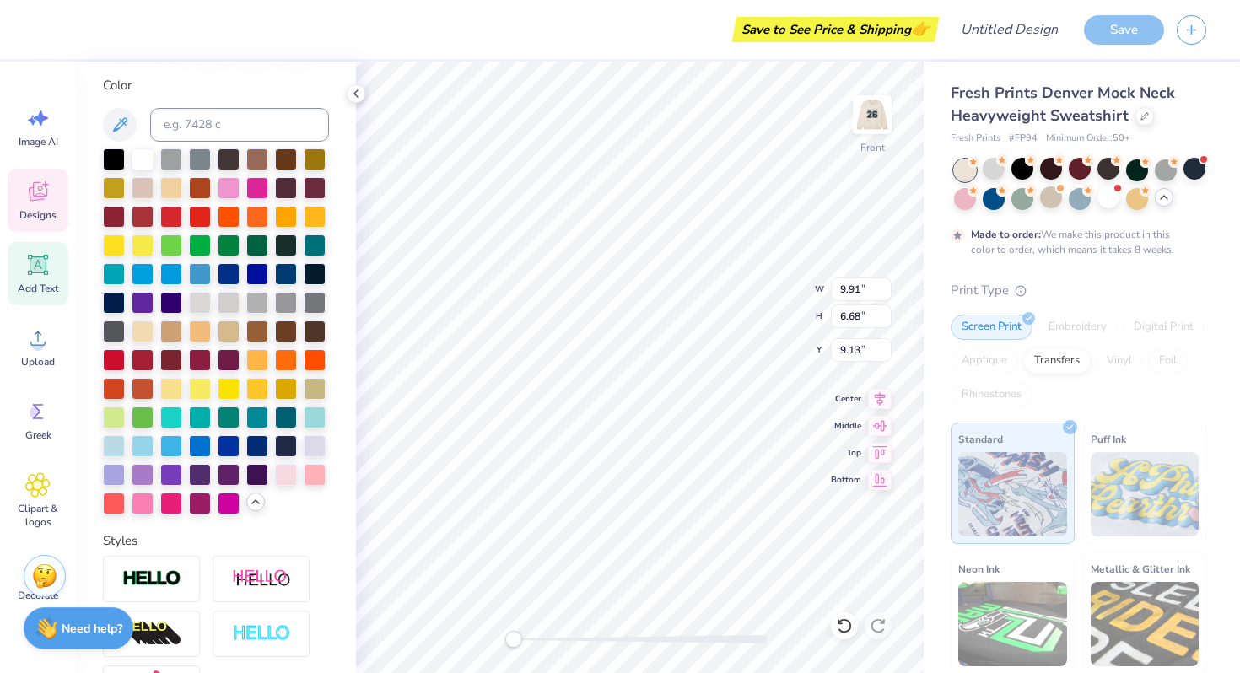
type input "9.91"
type input "6.68"
type input "8.91"
type input "12.22"
type input "8.24"
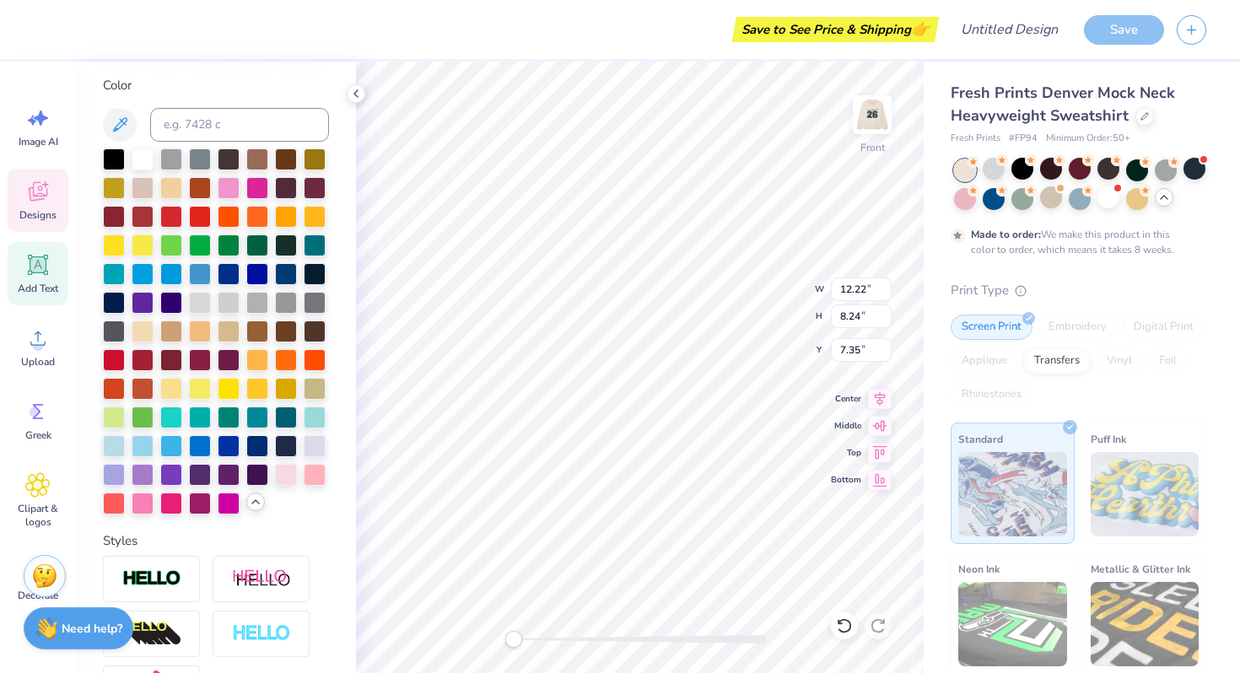
type input "7.35"
type input "13.79"
type input "9.30"
type input "7.34"
type input "15.69"
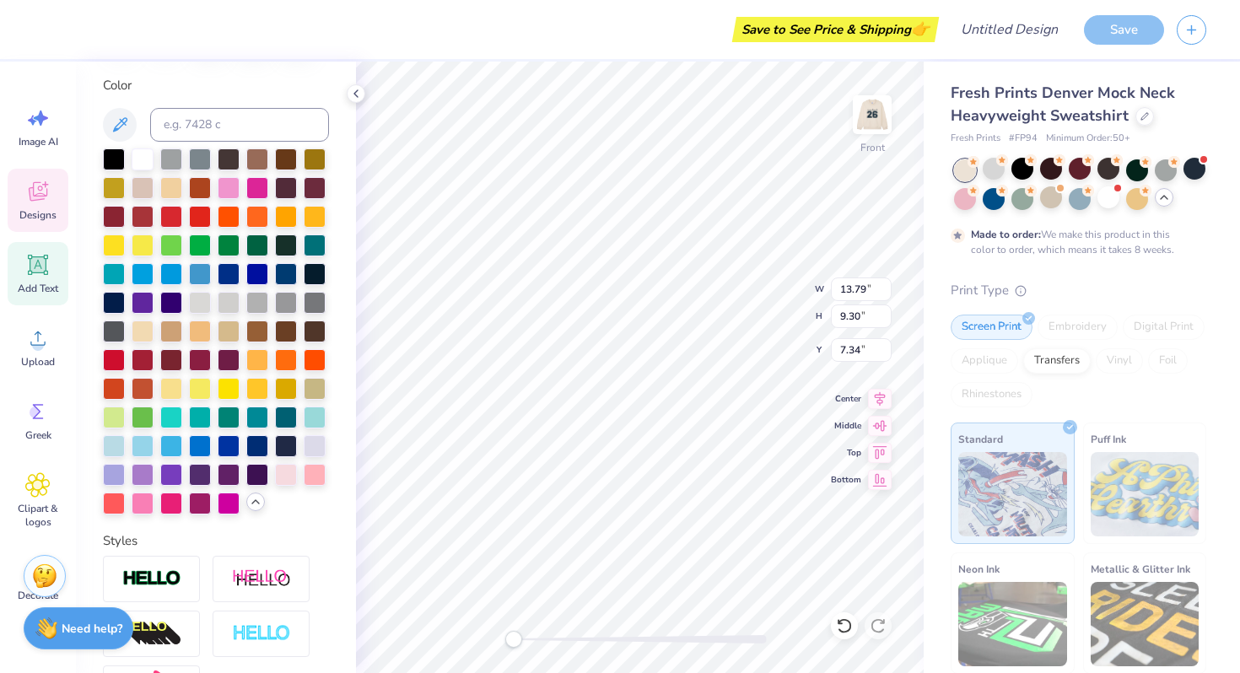
type input "1.49"
type input "1.76"
type input "13.79"
type input "9.30"
type input "7.34"
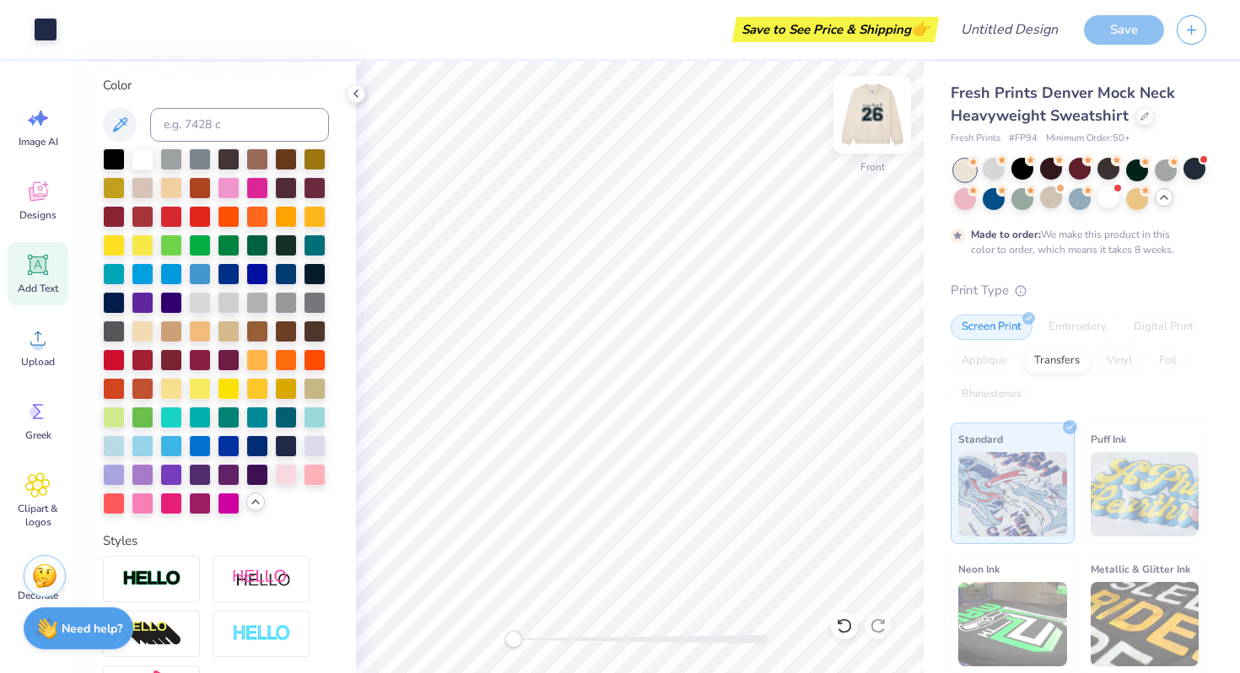
click at [883, 111] on img at bounding box center [873, 115] width 68 height 68
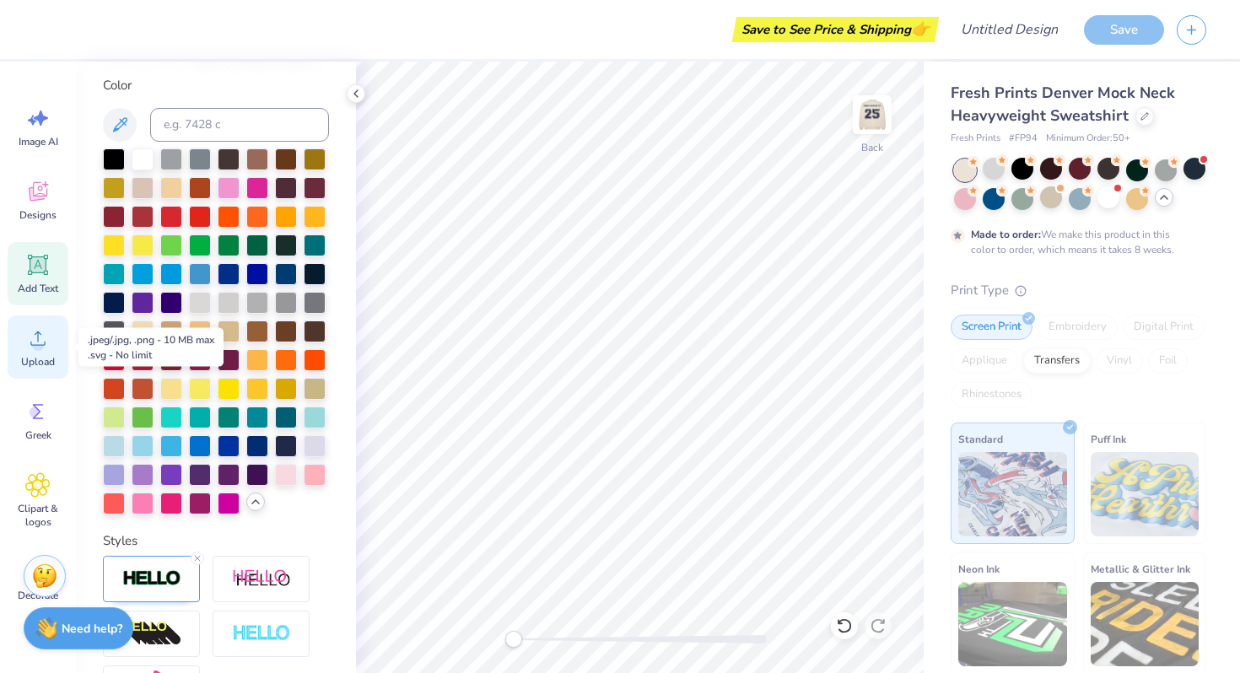
click at [36, 350] on icon at bounding box center [37, 338] width 25 height 25
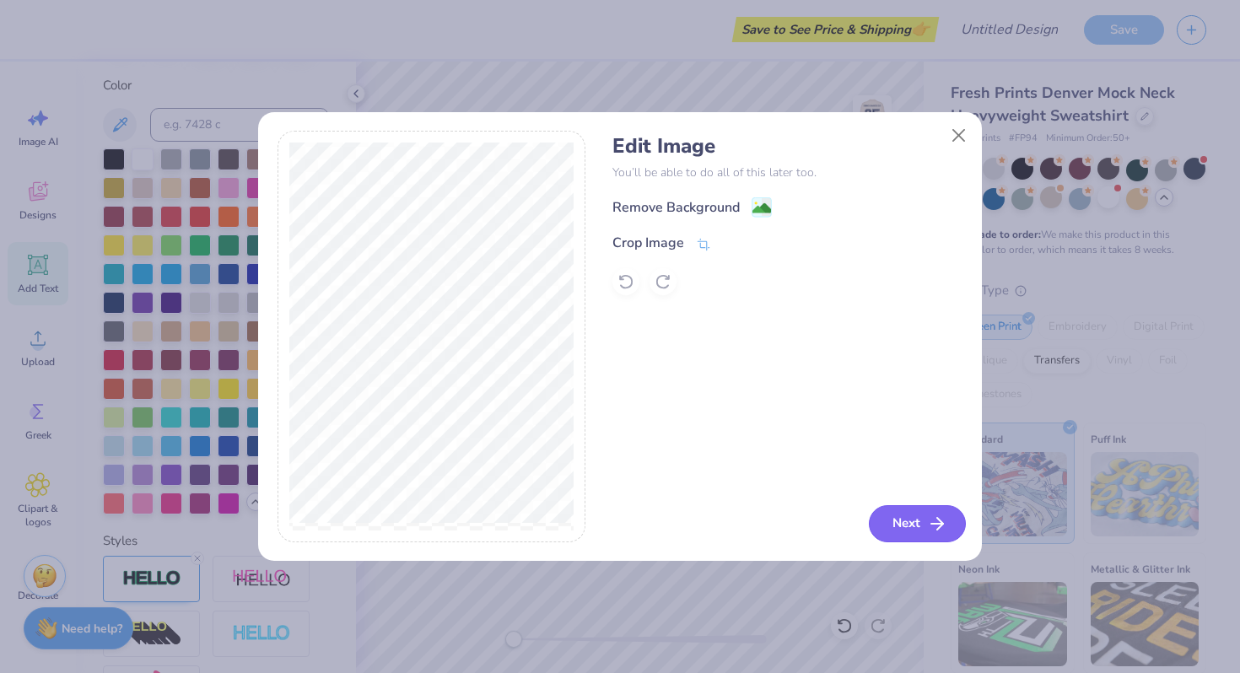
click at [872, 516] on button "Next" at bounding box center [917, 523] width 97 height 37
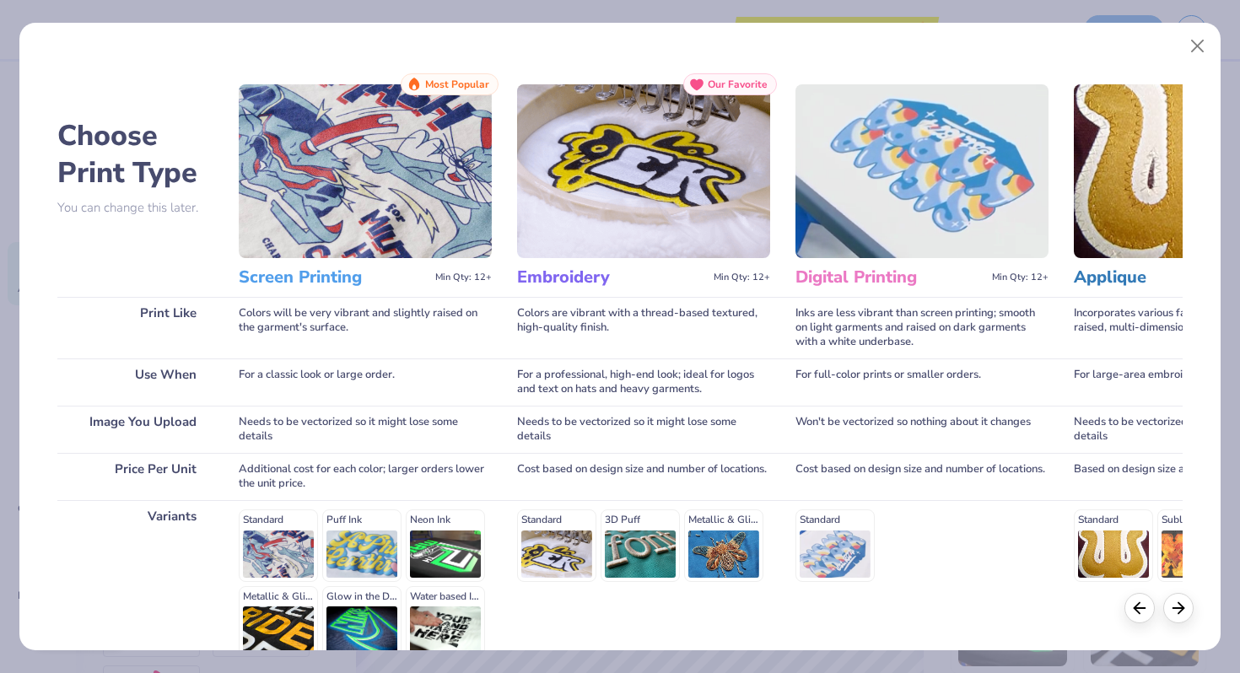
scroll to position [168, 0]
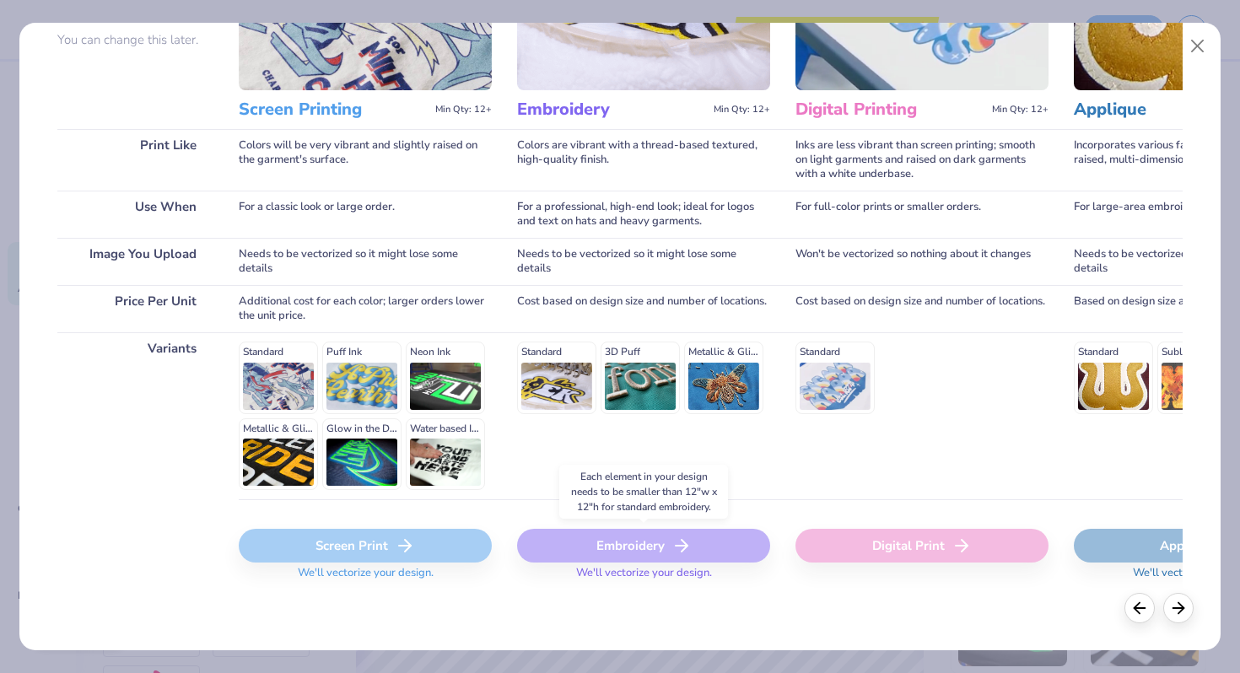
click at [649, 554] on div "Embroidery" at bounding box center [643, 546] width 253 height 34
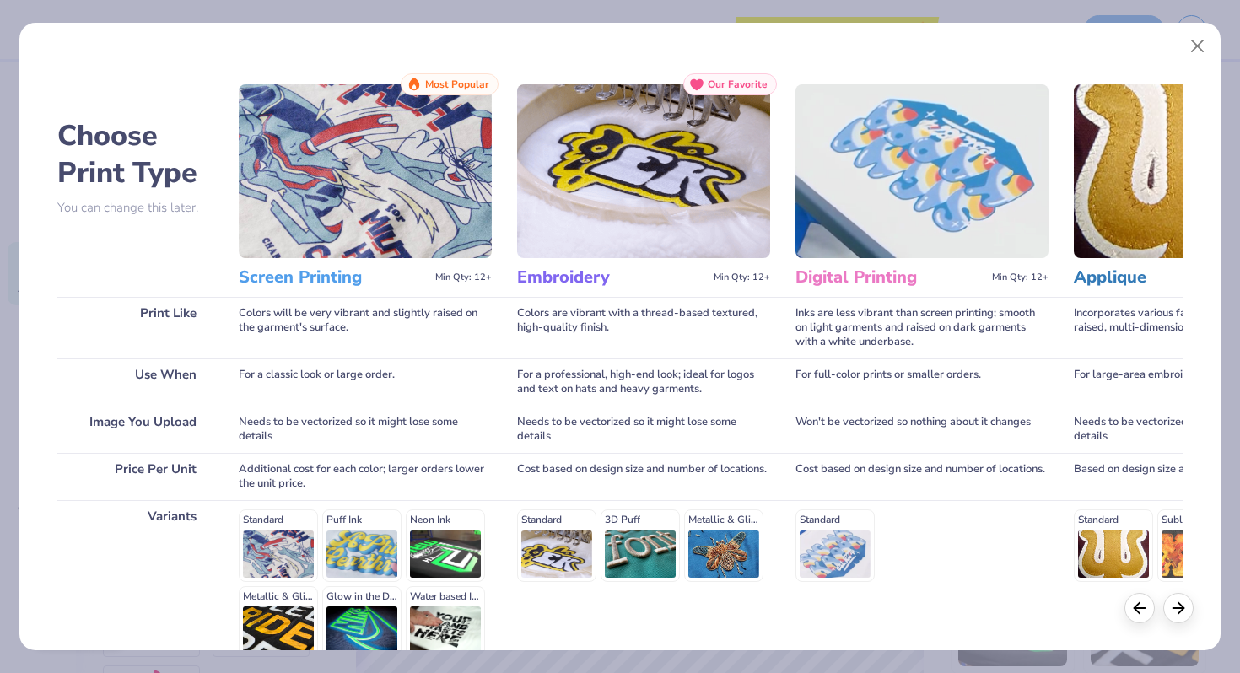
click at [626, 220] on img at bounding box center [643, 171] width 253 height 174
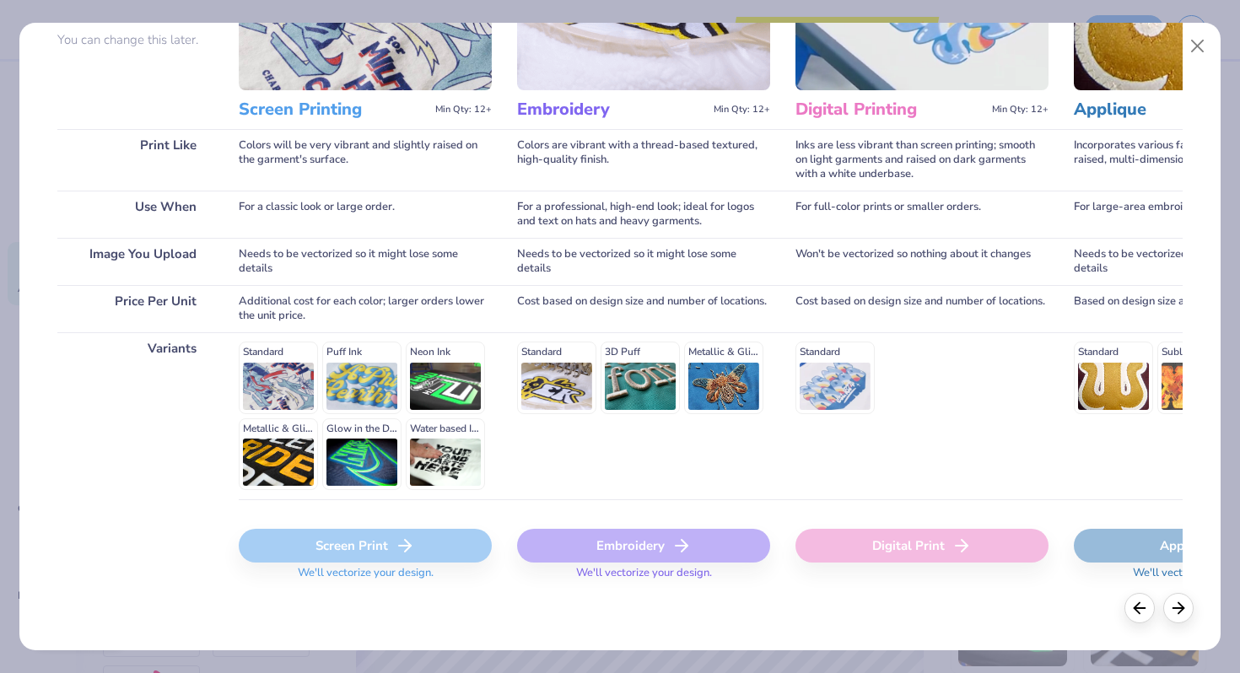
click at [687, 571] on span "We'll vectorize your design." at bounding box center [644, 578] width 149 height 24
click at [681, 549] on icon at bounding box center [682, 546] width 20 height 20
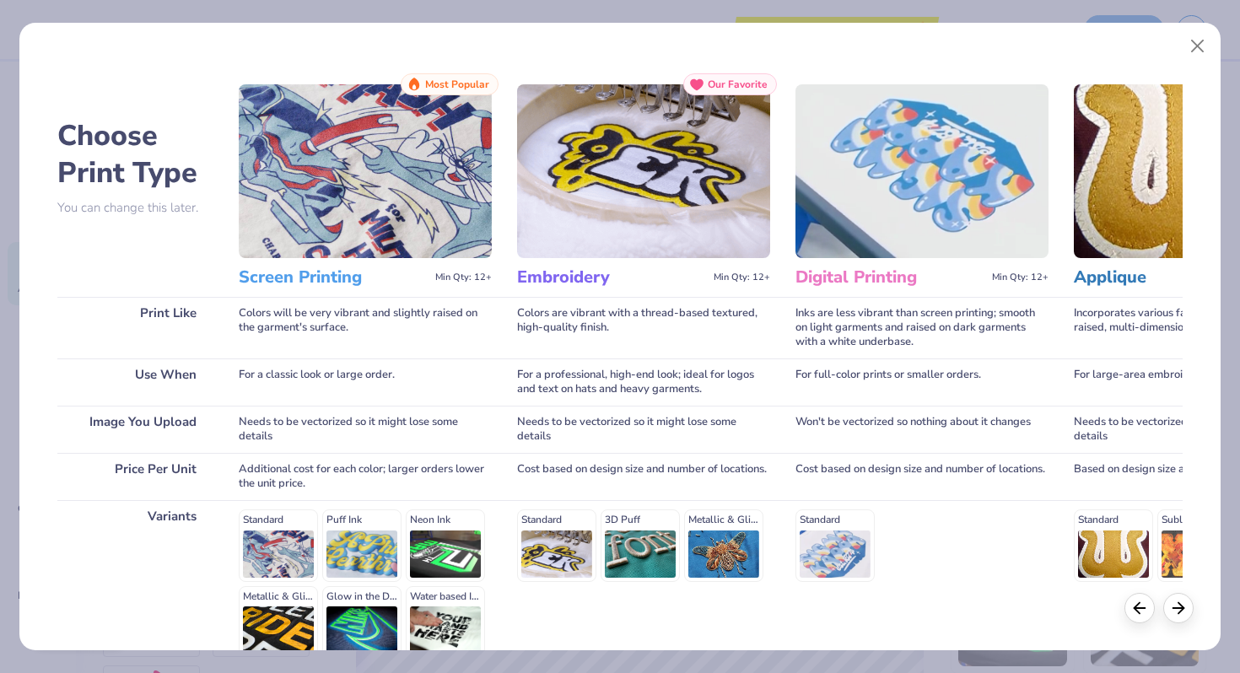
click at [664, 183] on img at bounding box center [643, 171] width 253 height 174
click at [368, 110] on img at bounding box center [365, 171] width 253 height 174
click at [636, 124] on img at bounding box center [643, 171] width 253 height 174
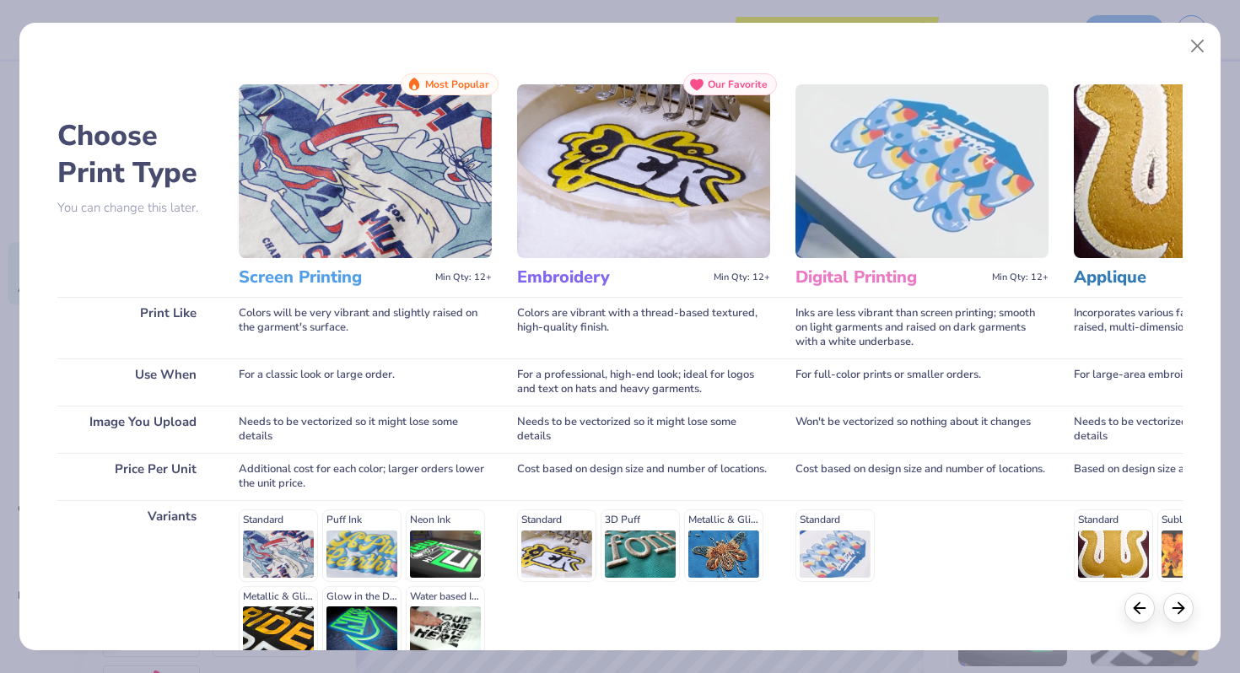
click at [448, 156] on img at bounding box center [365, 171] width 253 height 174
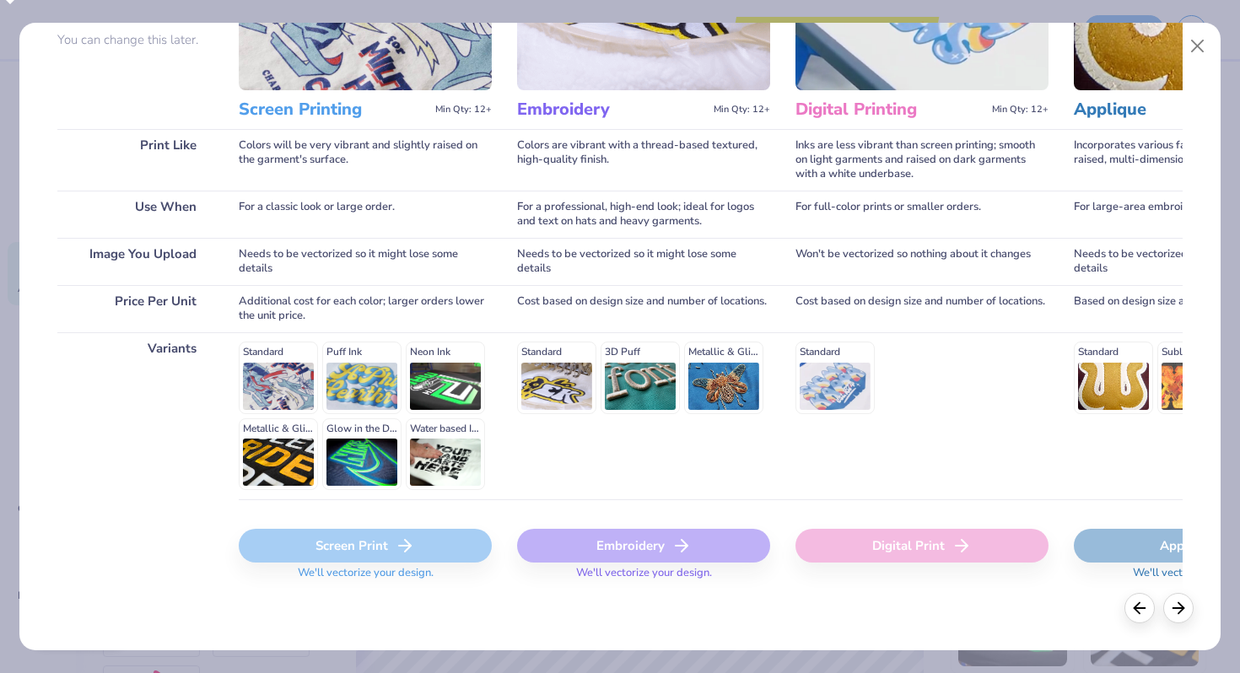
click at [354, 549] on div "Screen Print" at bounding box center [365, 546] width 253 height 34
click at [389, 549] on div "Screen Print" at bounding box center [365, 546] width 253 height 34
click at [634, 549] on div "Embroidery" at bounding box center [643, 546] width 253 height 34
click at [1171, 614] on div at bounding box center [1179, 606] width 30 height 30
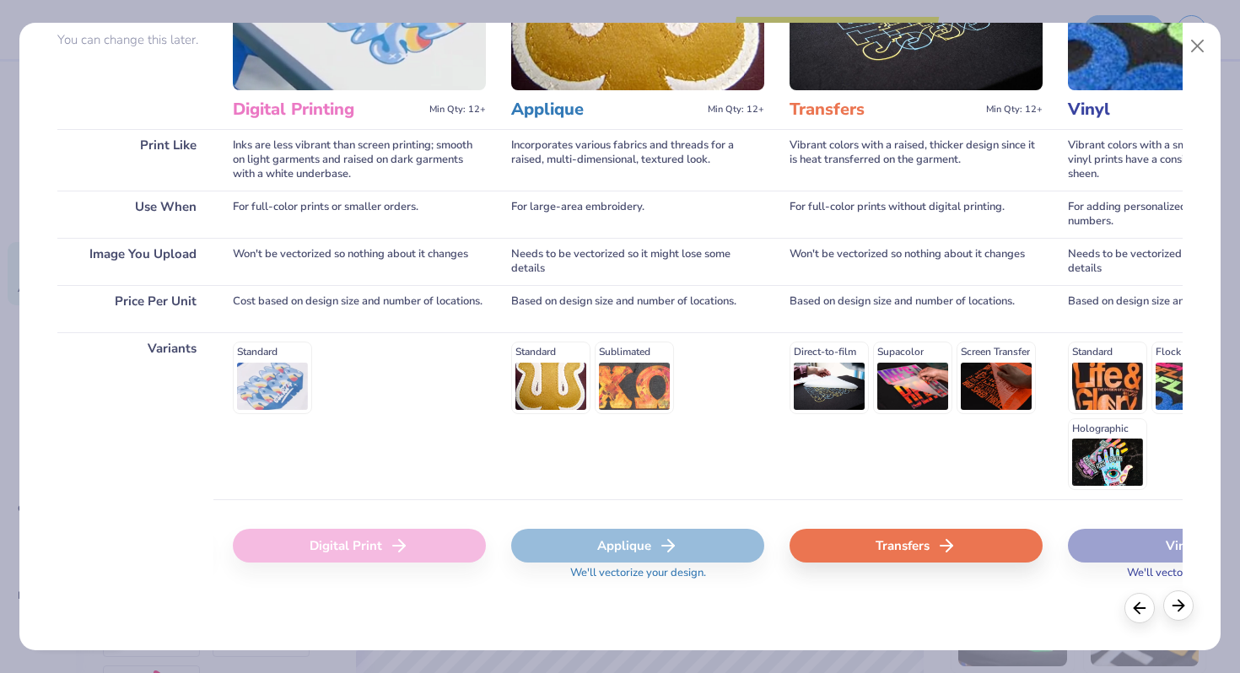
click at [1171, 614] on div at bounding box center [1179, 606] width 30 height 30
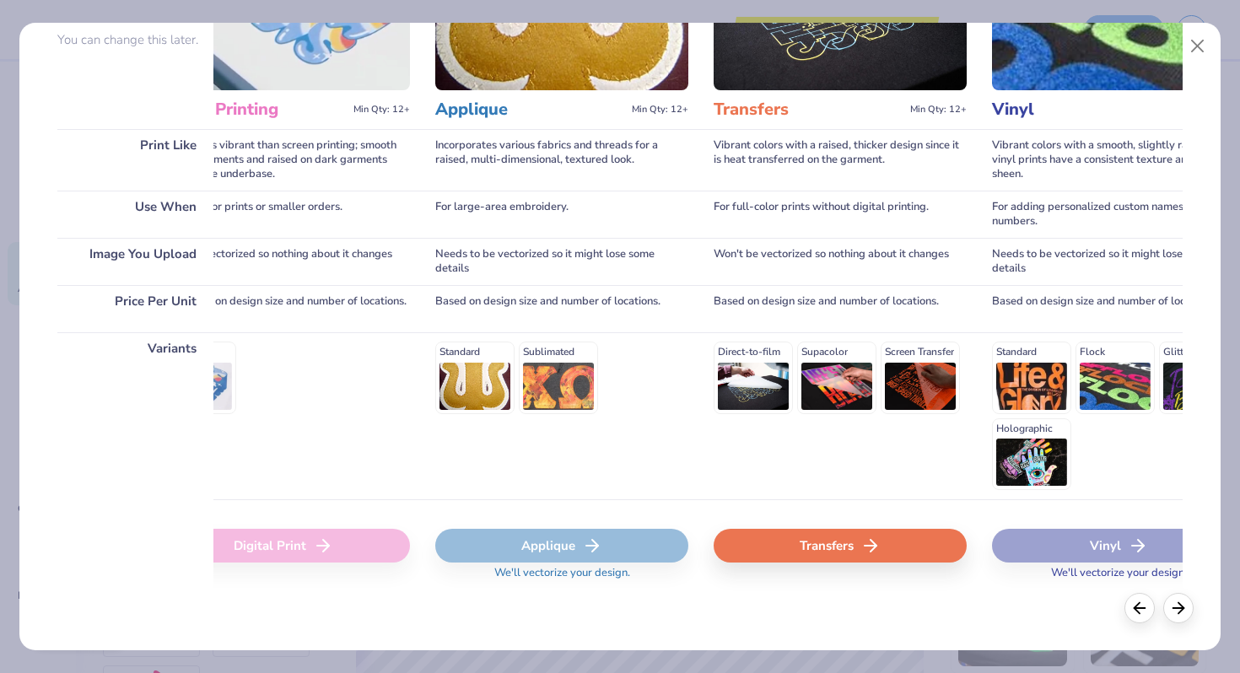
scroll to position [0, 0]
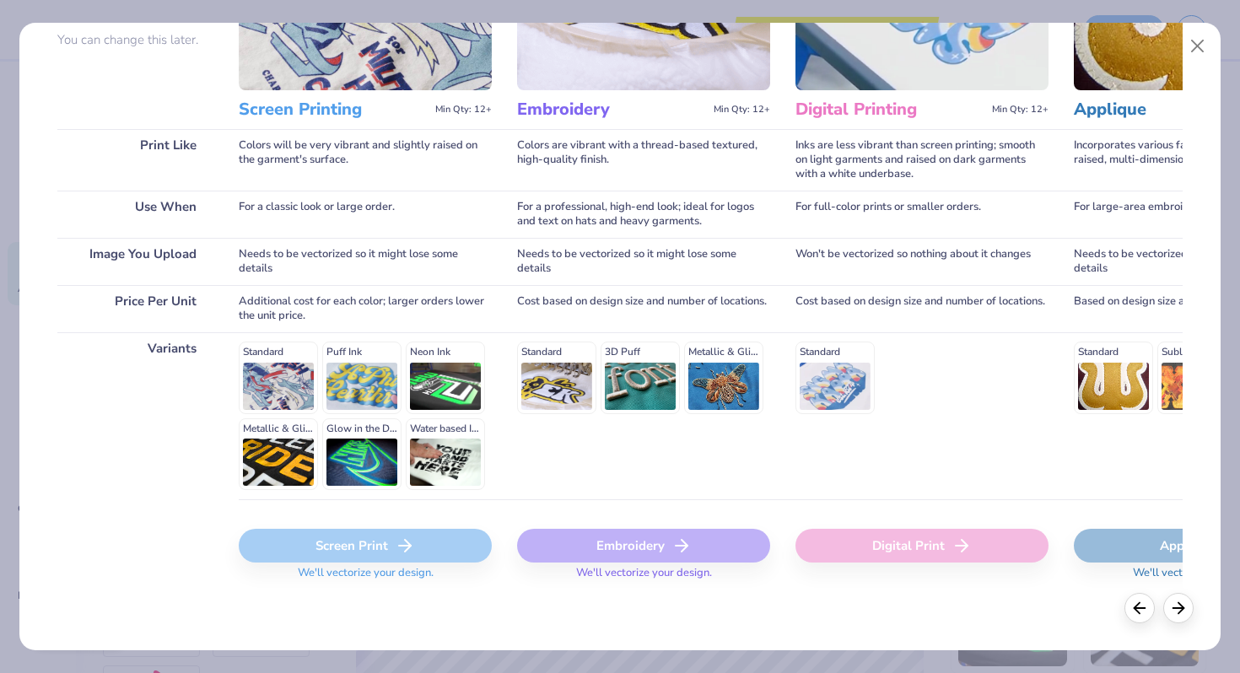
click at [421, 552] on div "Screen Print" at bounding box center [365, 546] width 253 height 34
click at [419, 578] on span "We'll vectorize your design." at bounding box center [365, 578] width 149 height 24
click at [416, 557] on div "Screen Print" at bounding box center [365, 546] width 253 height 34
click at [693, 564] on div "Embroidery We'll vectorize your design." at bounding box center [643, 560] width 253 height 62
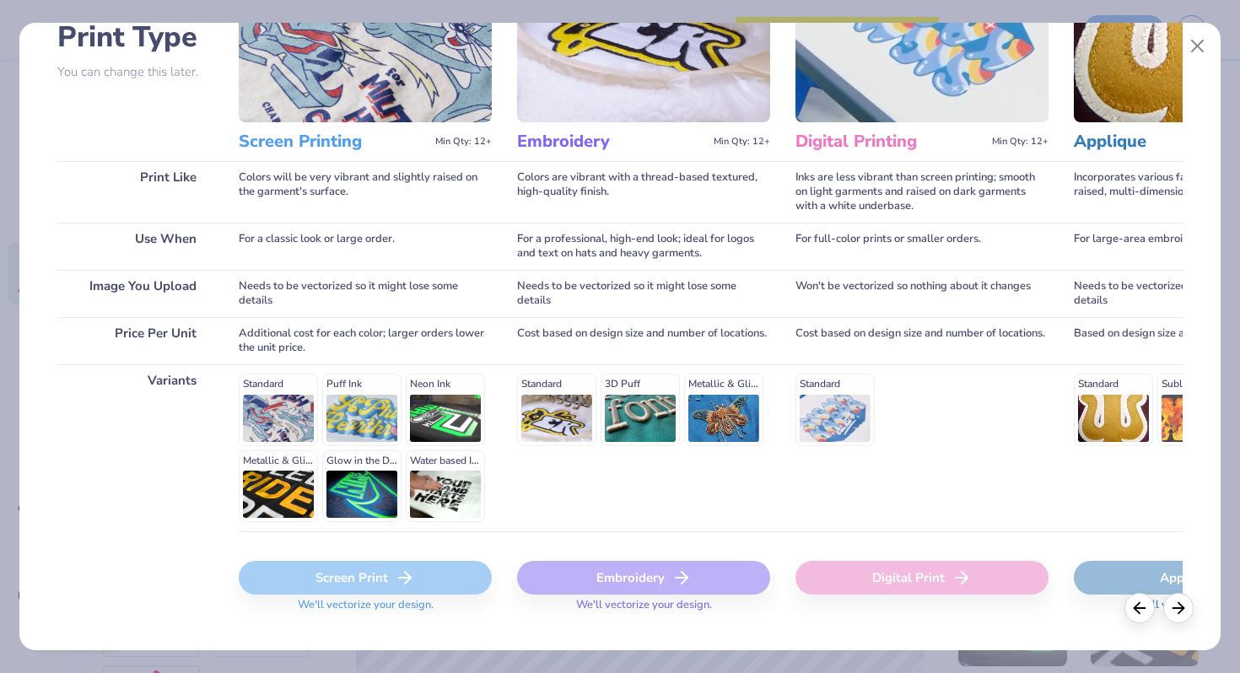
click at [838, 583] on div "Digital Print" at bounding box center [922, 578] width 253 height 34
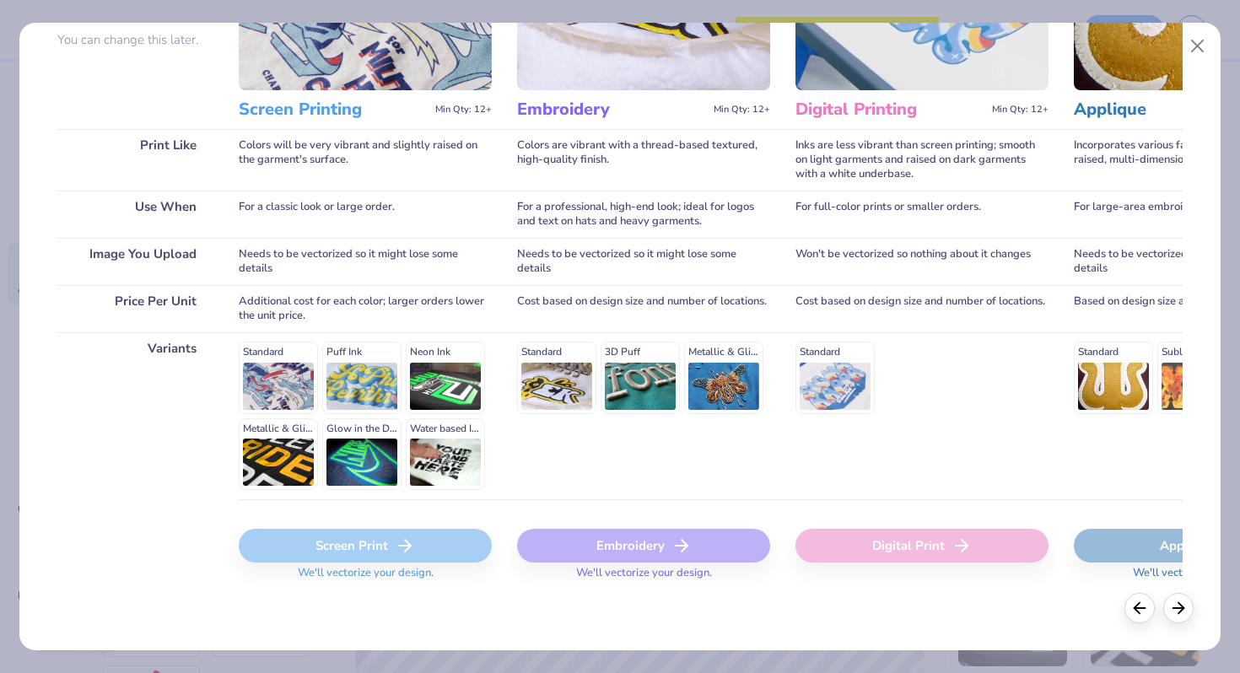
click at [851, 549] on div "Digital Print" at bounding box center [922, 546] width 253 height 34
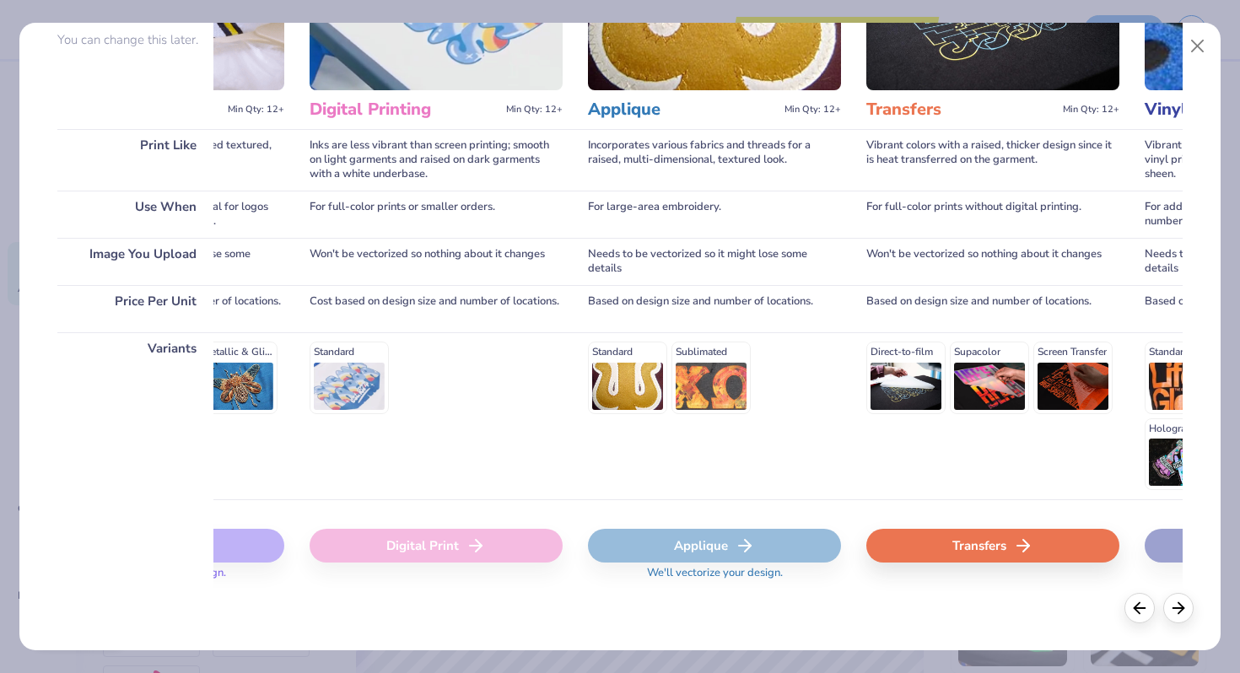
click at [892, 546] on div "Transfers" at bounding box center [993, 546] width 253 height 34
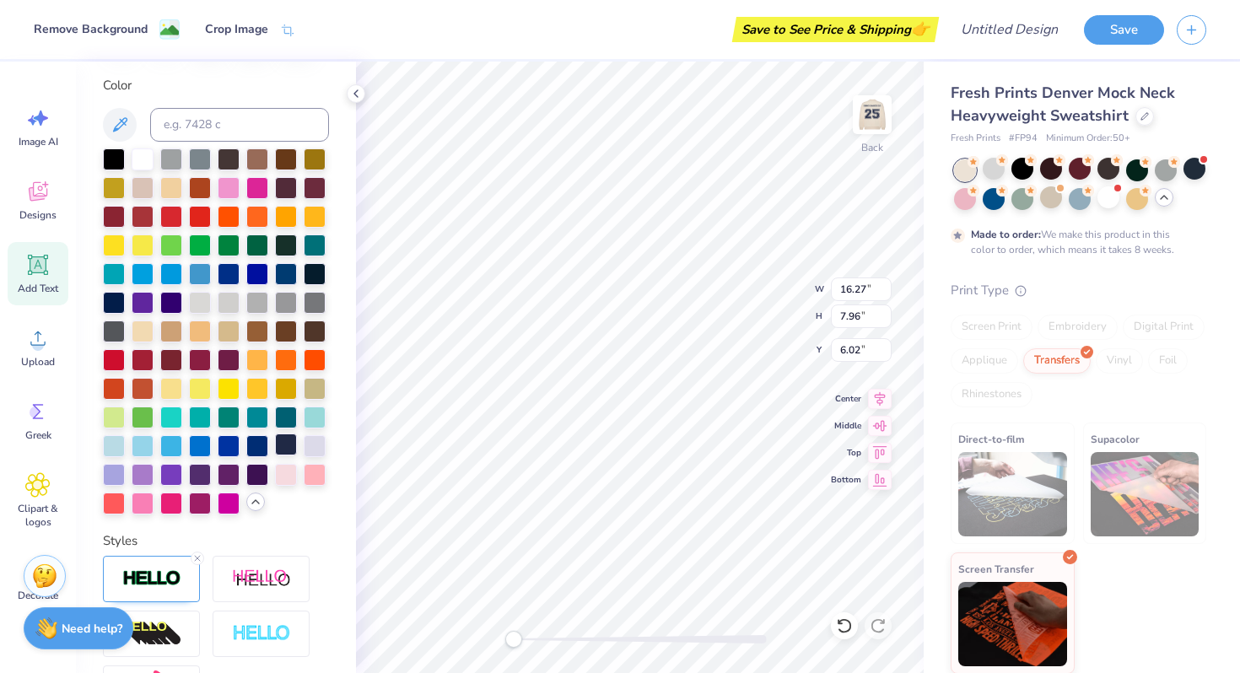
click at [281, 446] on div at bounding box center [286, 445] width 22 height 22
type input "3.66"
type input "1.79"
type input "12.19"
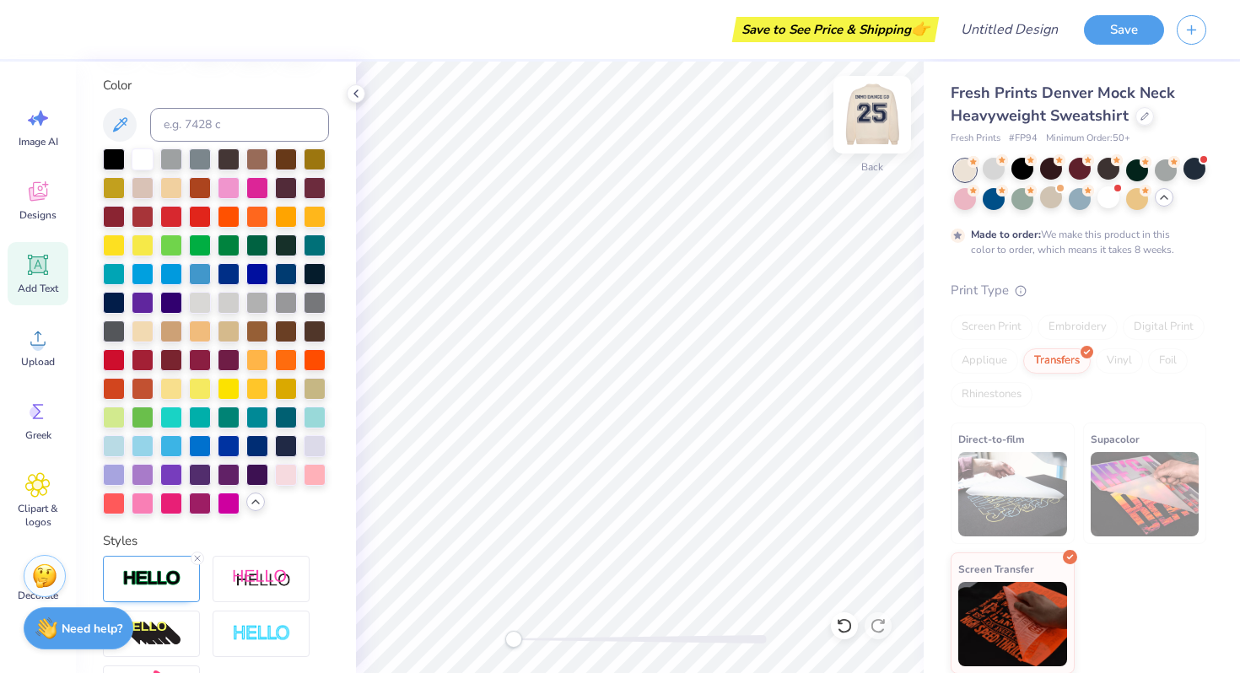
click at [876, 107] on img at bounding box center [873, 115] width 68 height 68
click at [876, 107] on img at bounding box center [873, 115] width 34 height 34
click at [353, 96] on icon at bounding box center [356, 94] width 14 height 14
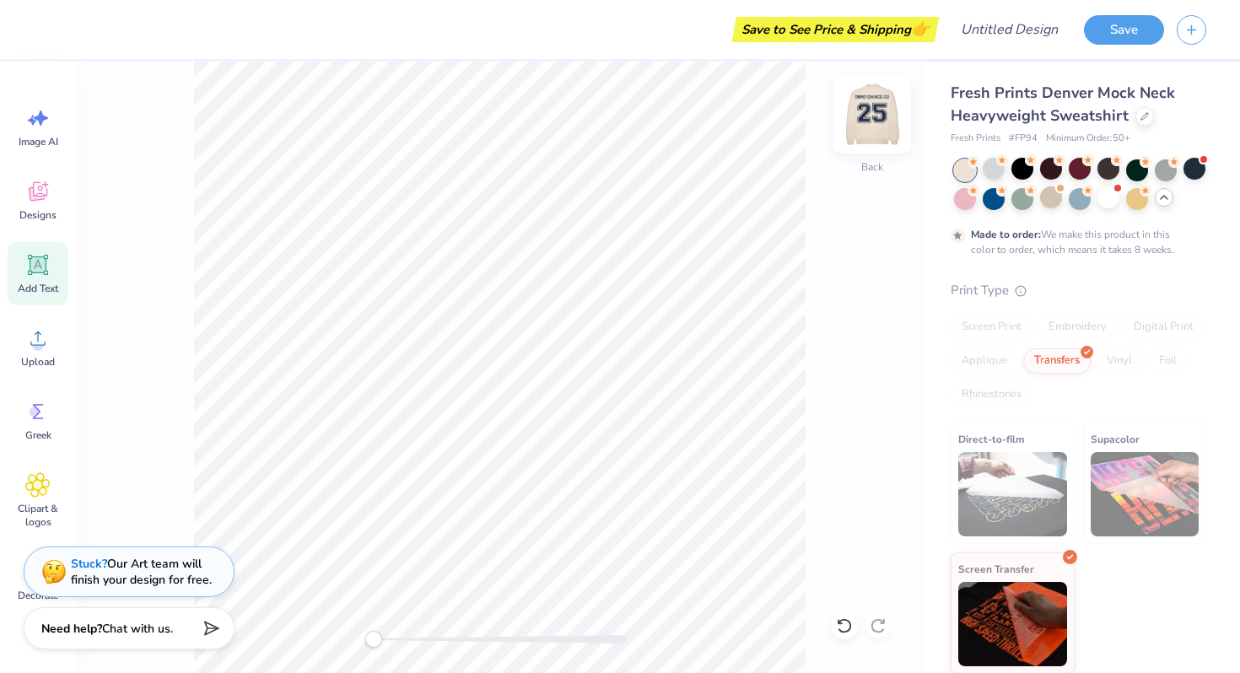
click at [873, 116] on img at bounding box center [873, 115] width 68 height 68
click at [873, 116] on img at bounding box center [873, 115] width 34 height 34
click at [1003, 324] on div "Screen Print" at bounding box center [992, 327] width 82 height 25
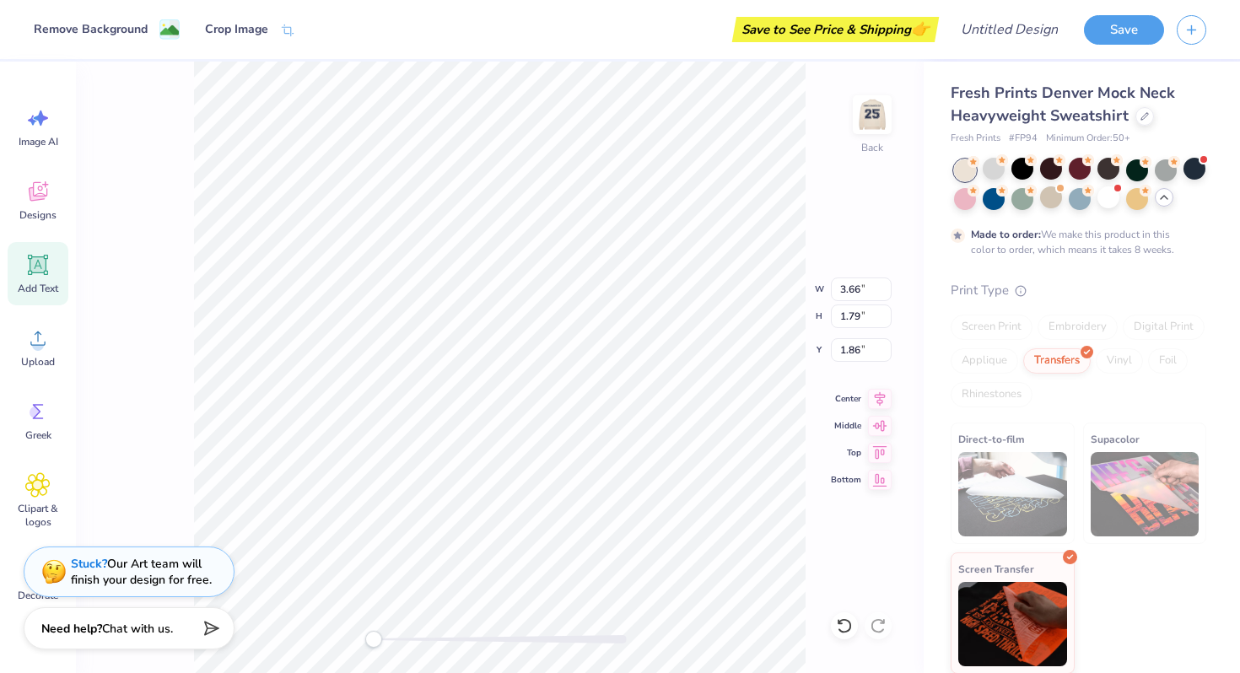
type input "2.19"
type input "1.07"
type input "2.58"
click at [1067, 330] on div "Embroidery" at bounding box center [1078, 327] width 80 height 25
click at [1137, 364] on div "Vinyl" at bounding box center [1119, 361] width 47 height 25
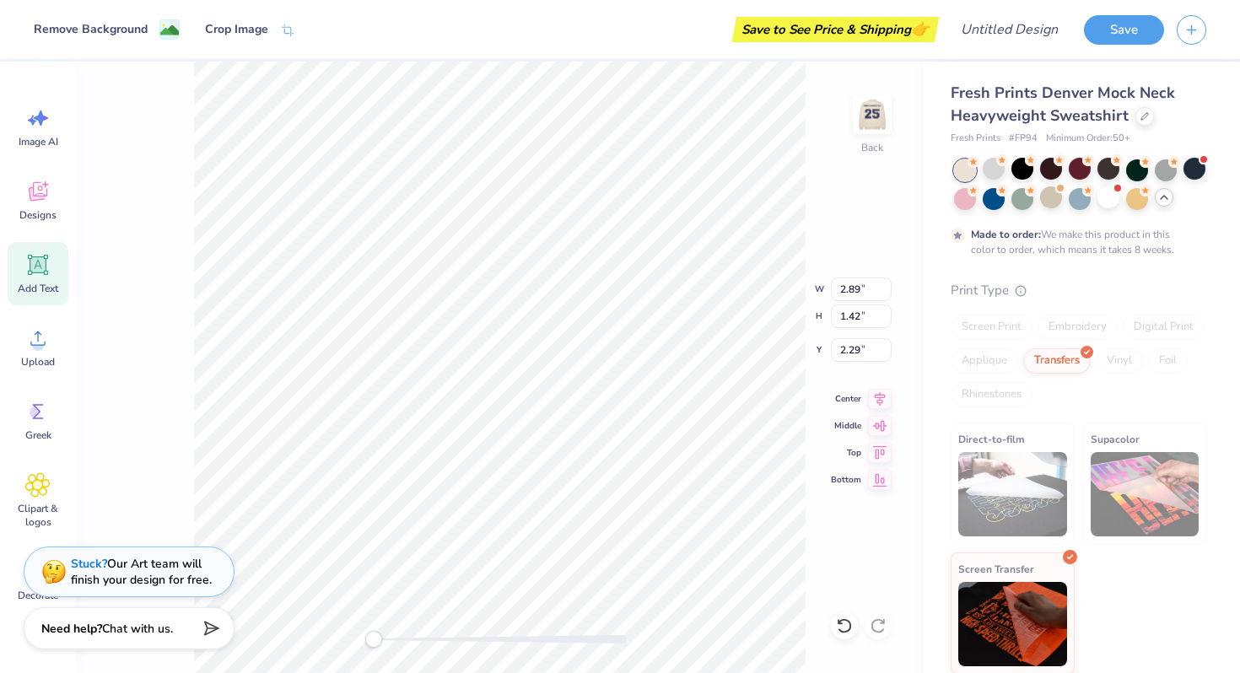
type input "3.66"
type input "1.79"
type input "1.92"
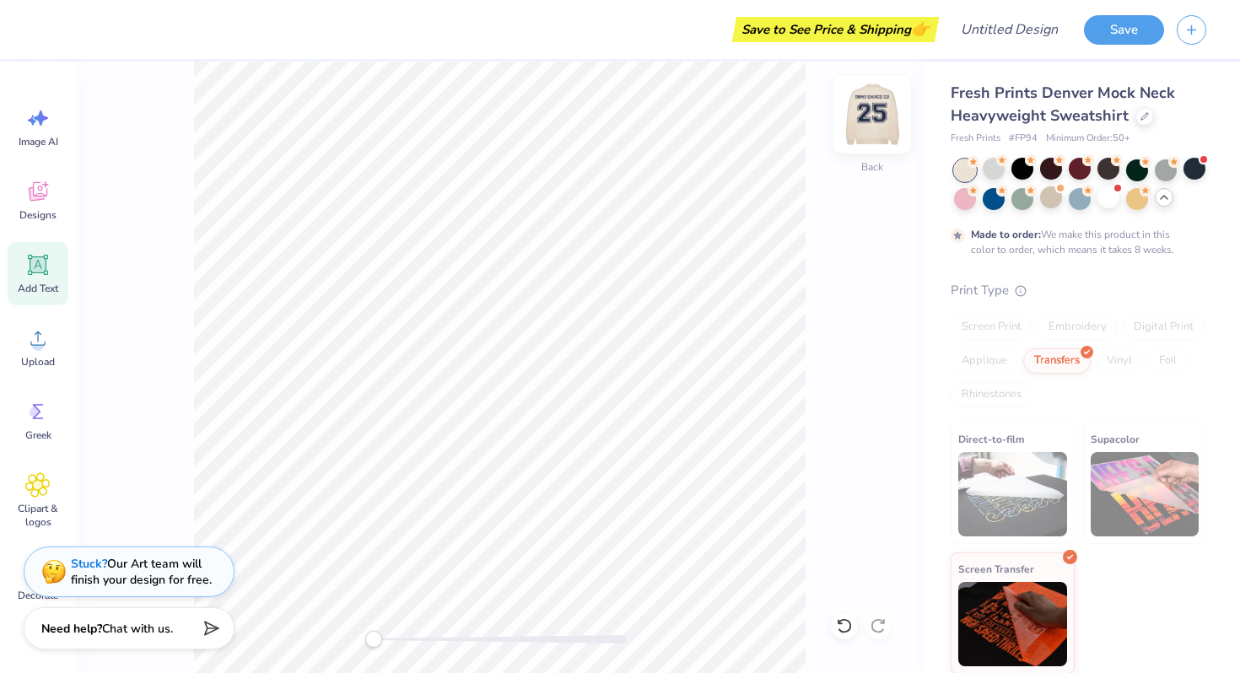
click at [876, 118] on img at bounding box center [873, 115] width 68 height 68
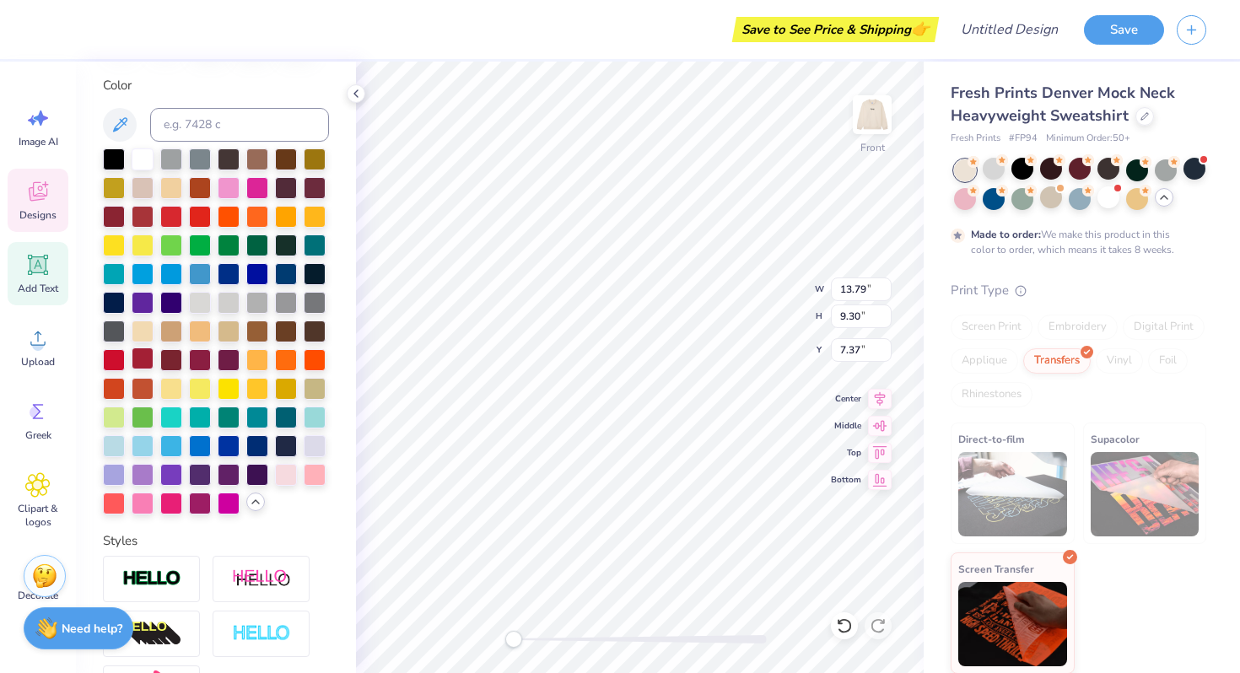
click at [138, 359] on div at bounding box center [143, 359] width 22 height 22
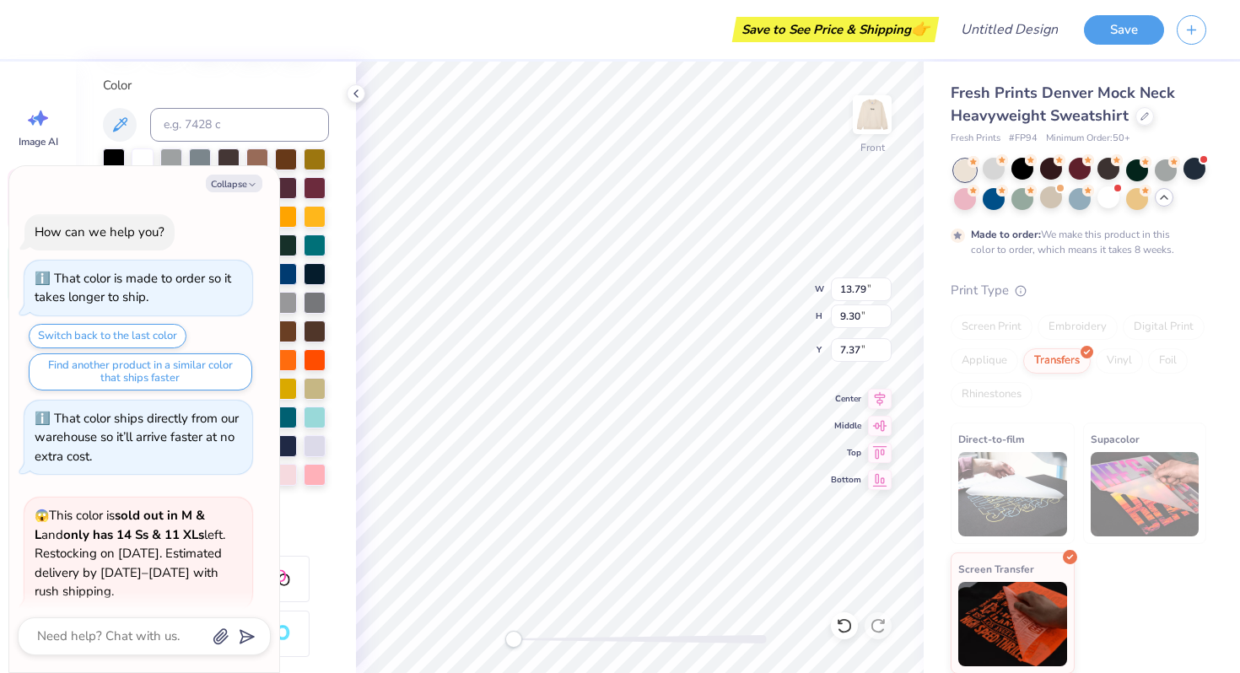
scroll to position [1588, 0]
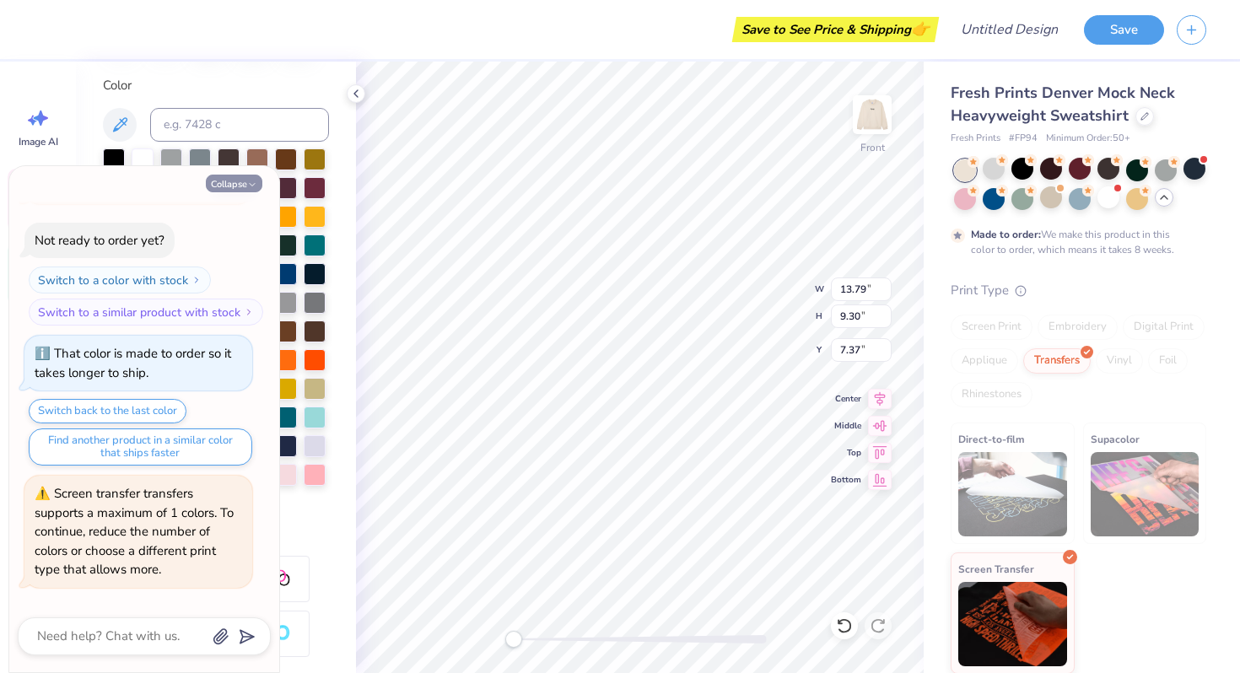
click at [251, 181] on icon "button" at bounding box center [252, 185] width 10 height 10
type textarea "x"
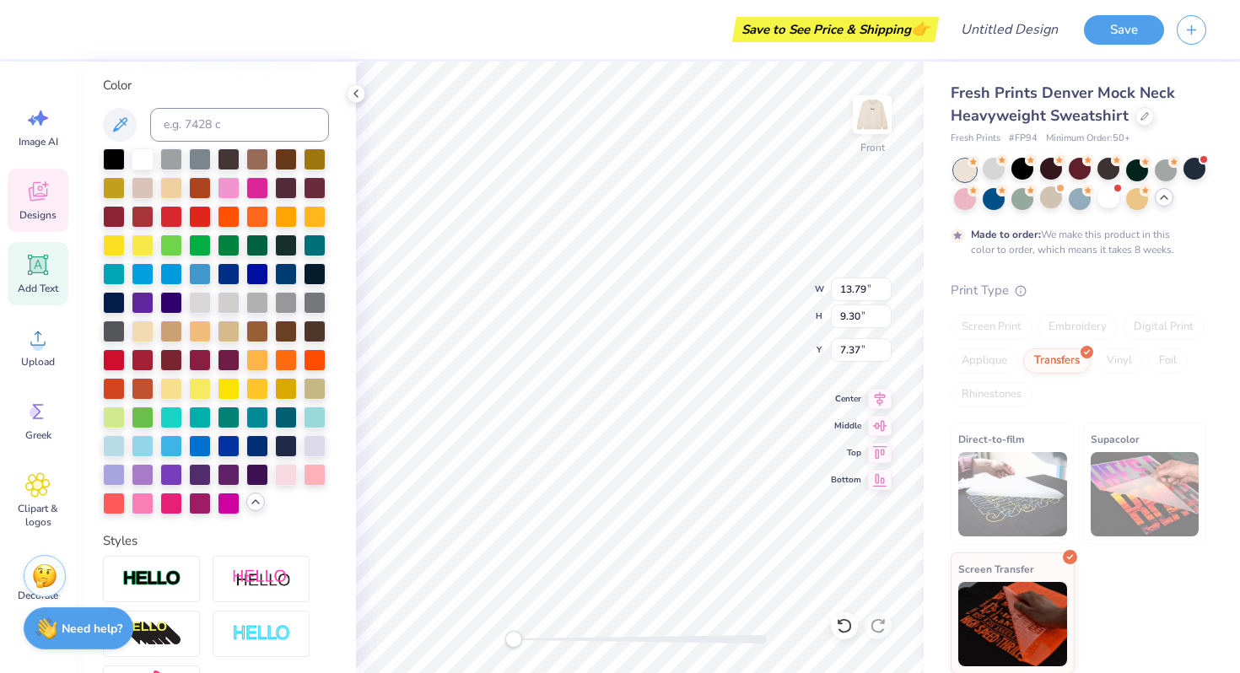
type input "15.69"
type input "1.49"
type input "3.74"
click at [148, 359] on div at bounding box center [143, 359] width 22 height 22
click at [167, 358] on div at bounding box center [171, 359] width 22 height 22
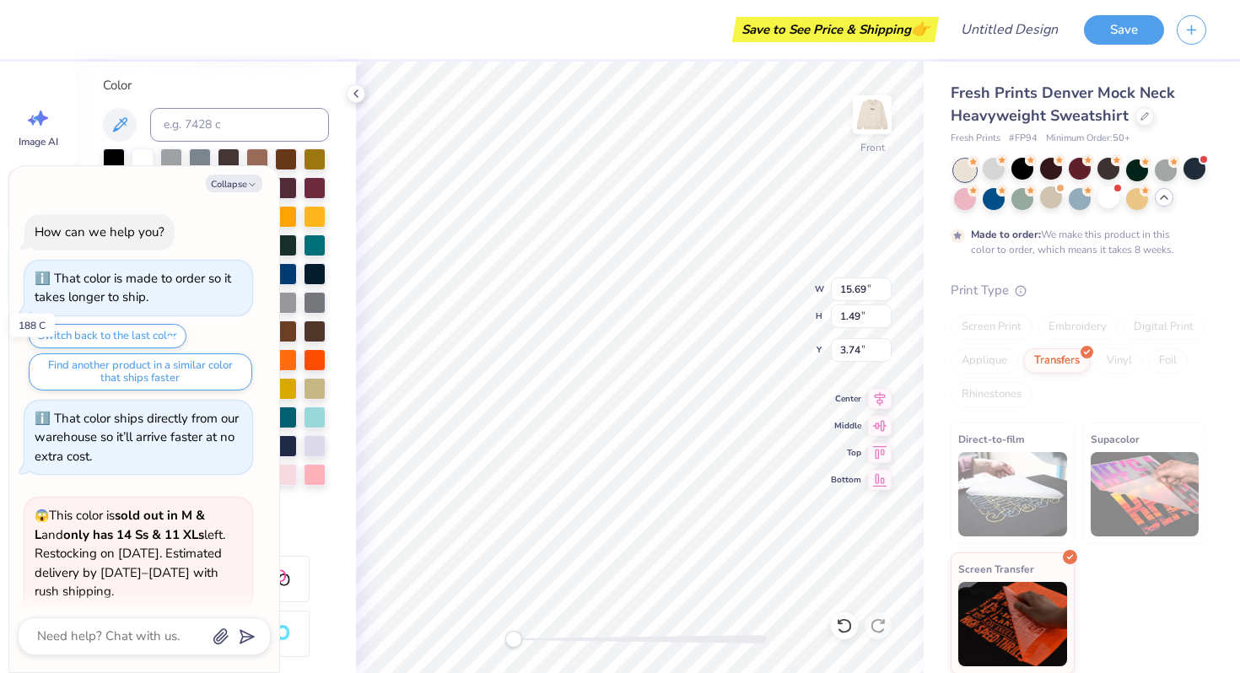
scroll to position [1719, 0]
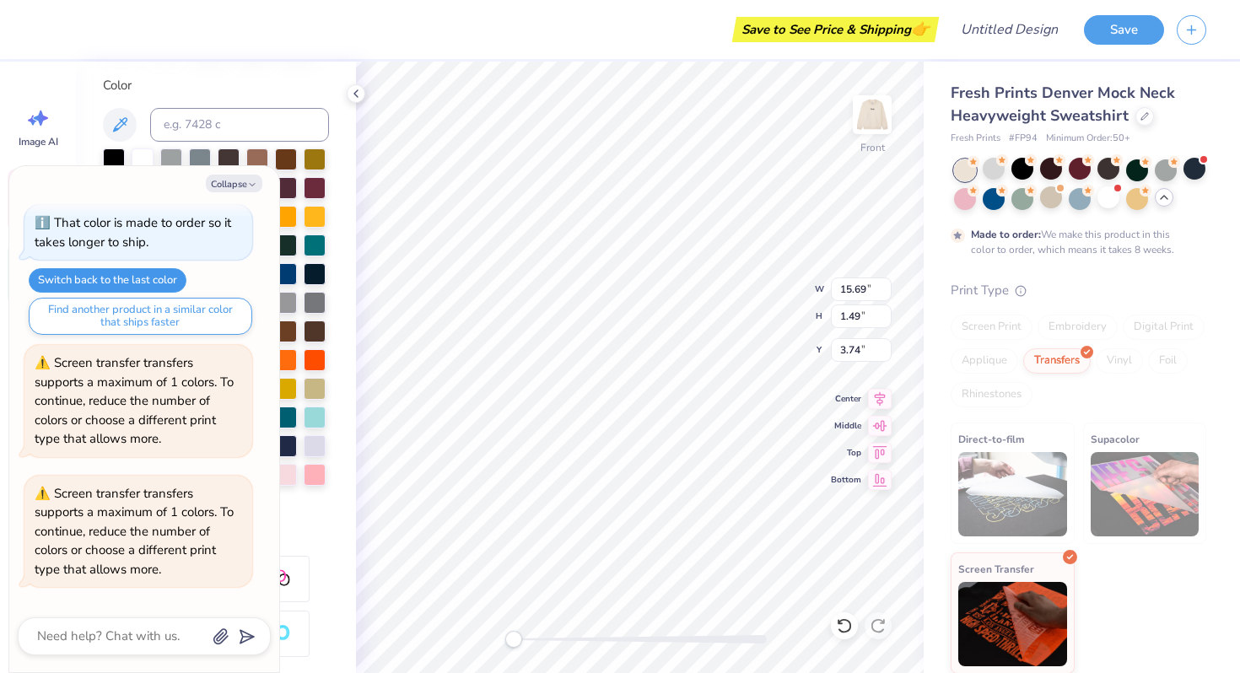
click at [160, 281] on button "Switch back to the last color" at bounding box center [108, 280] width 158 height 24
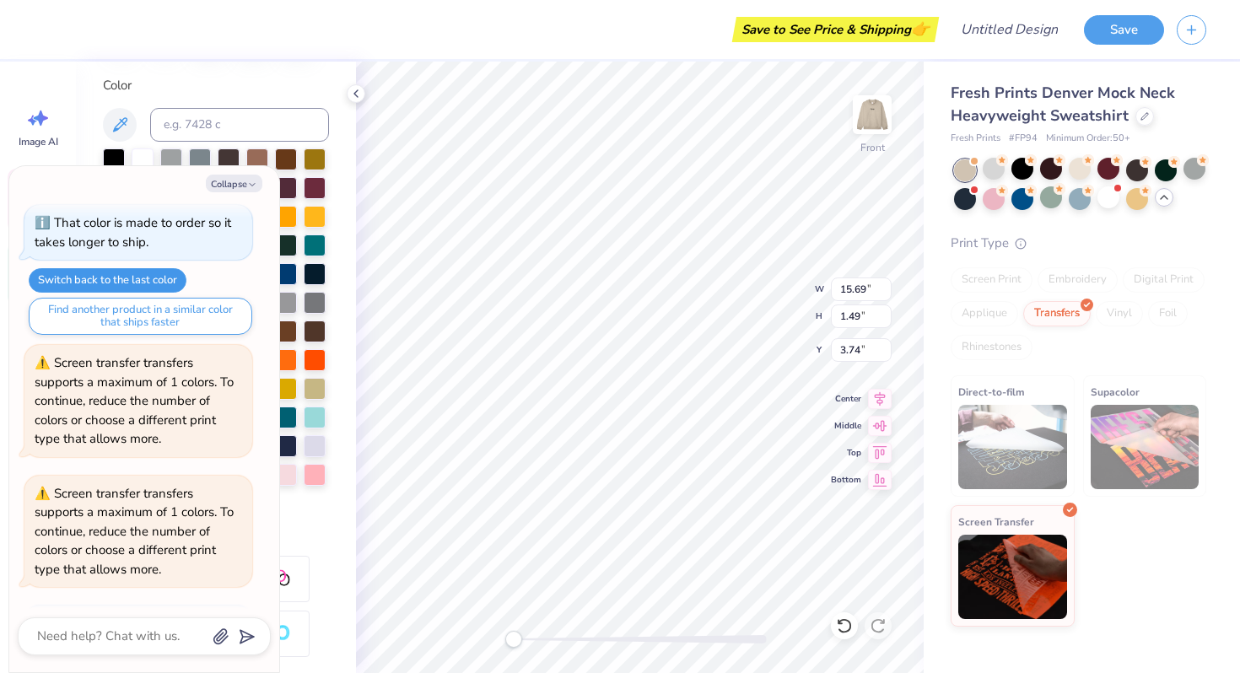
scroll to position [1802, 0]
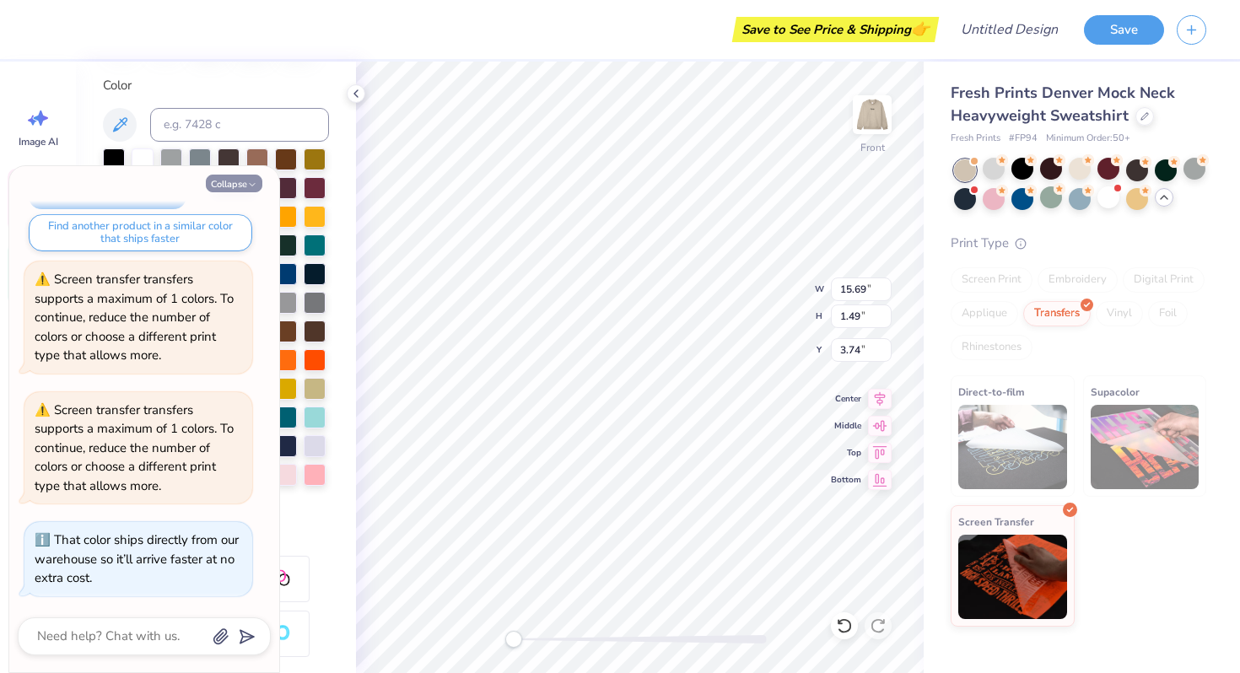
click at [236, 182] on button "Collapse" at bounding box center [234, 184] width 57 height 18
type textarea "x"
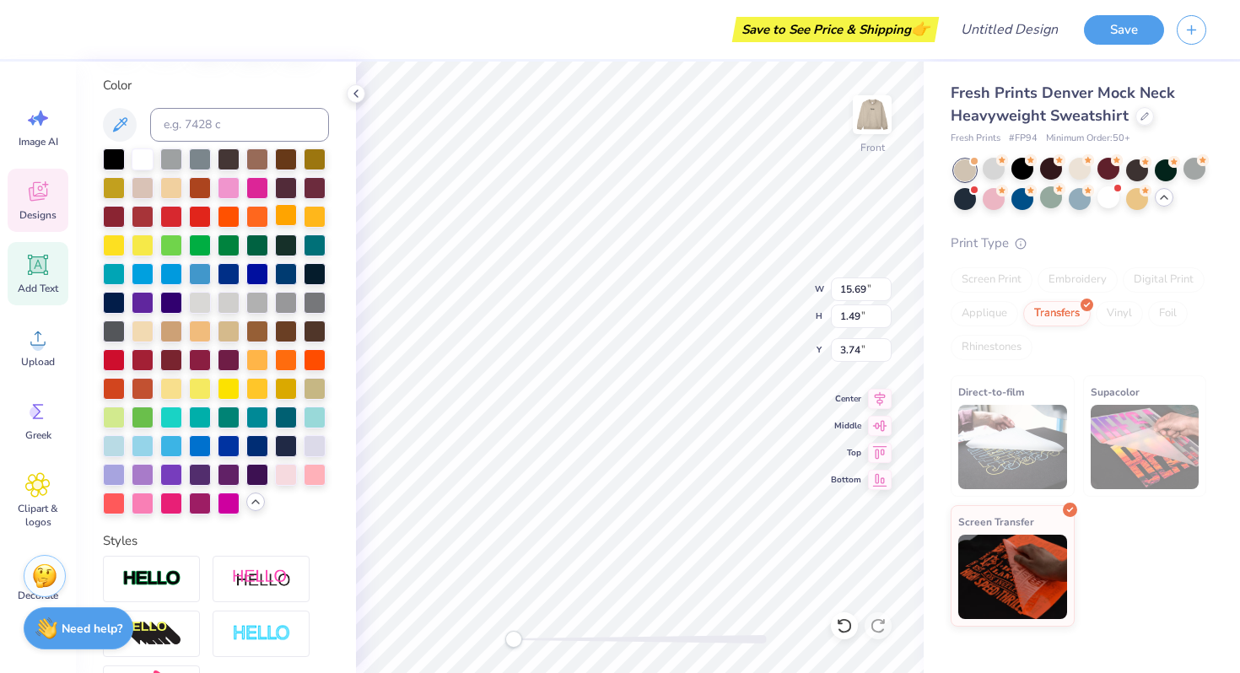
type input "13.79"
type input "9.30"
type input "7.37"
click at [976, 279] on div "Screen Print" at bounding box center [992, 280] width 82 height 25
click at [165, 354] on div at bounding box center [171, 359] width 22 height 22
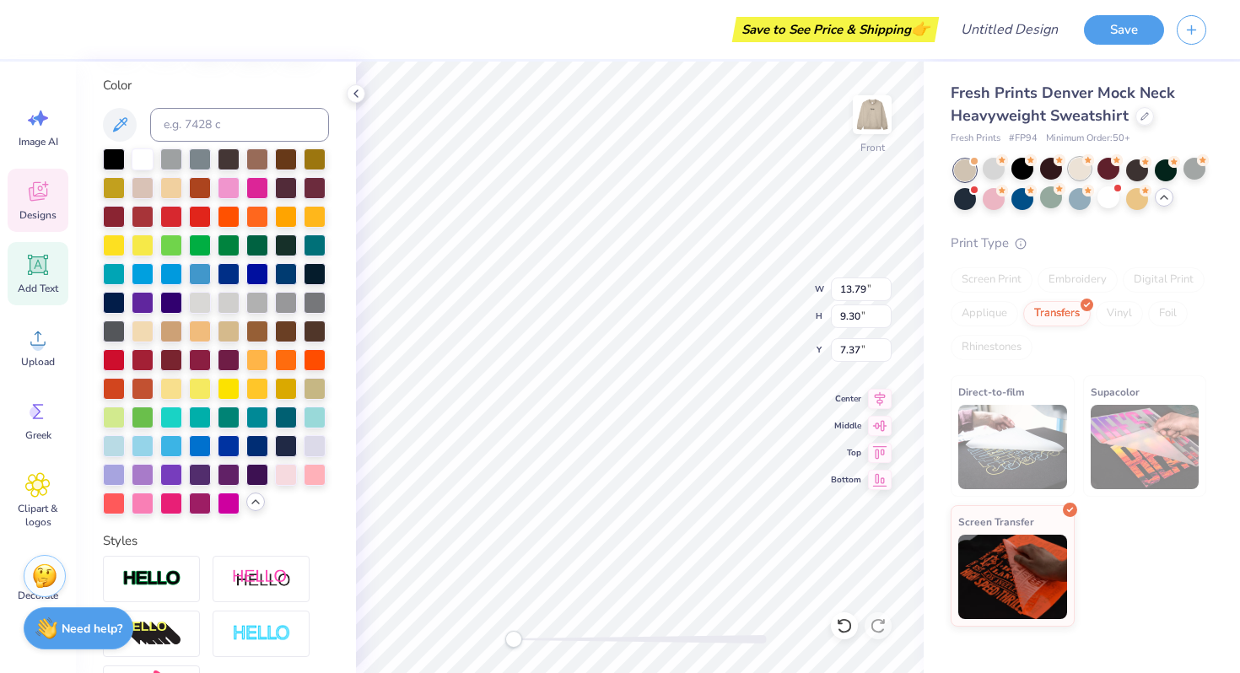
click at [1073, 173] on div at bounding box center [1080, 169] width 22 height 22
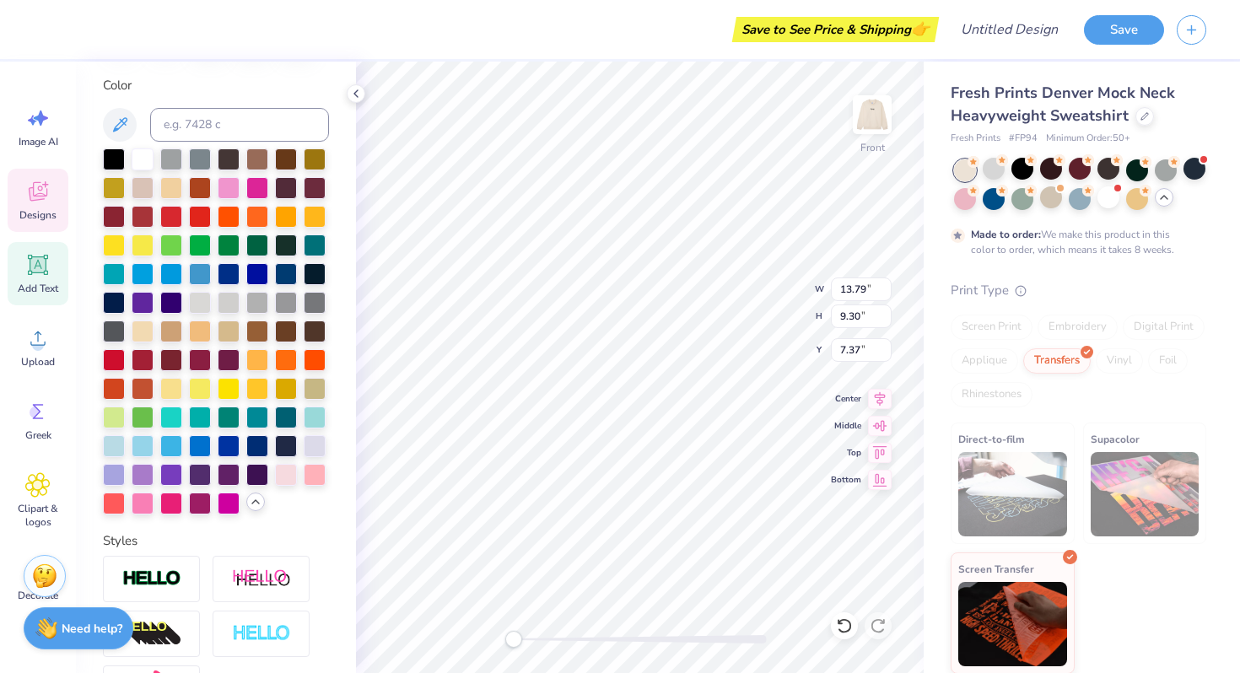
type textarea "x"
type input "7.60"
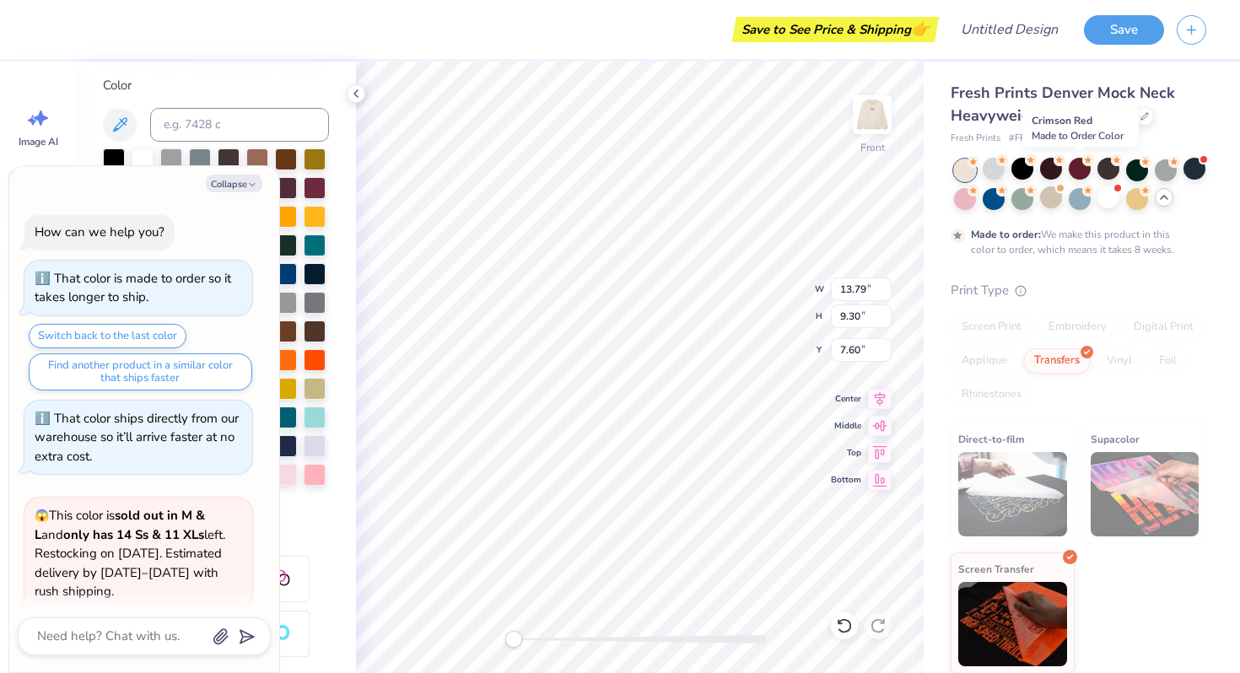
scroll to position [1943, 0]
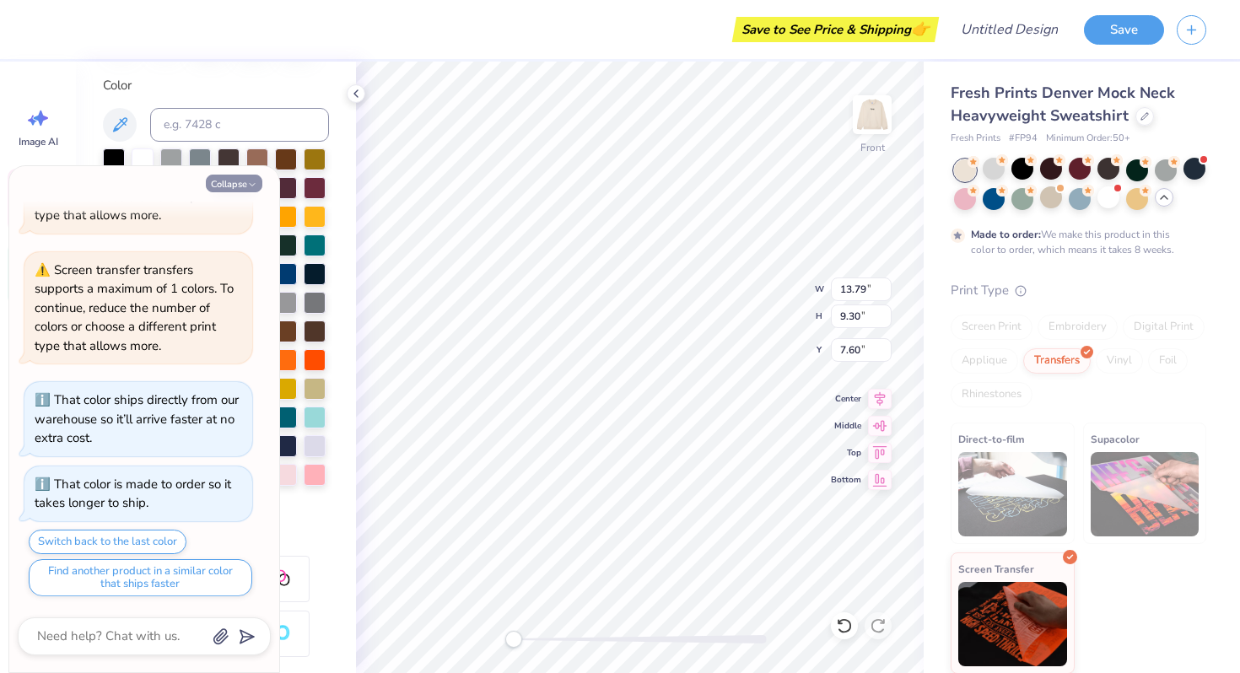
click at [235, 181] on button "Collapse" at bounding box center [234, 184] width 57 height 18
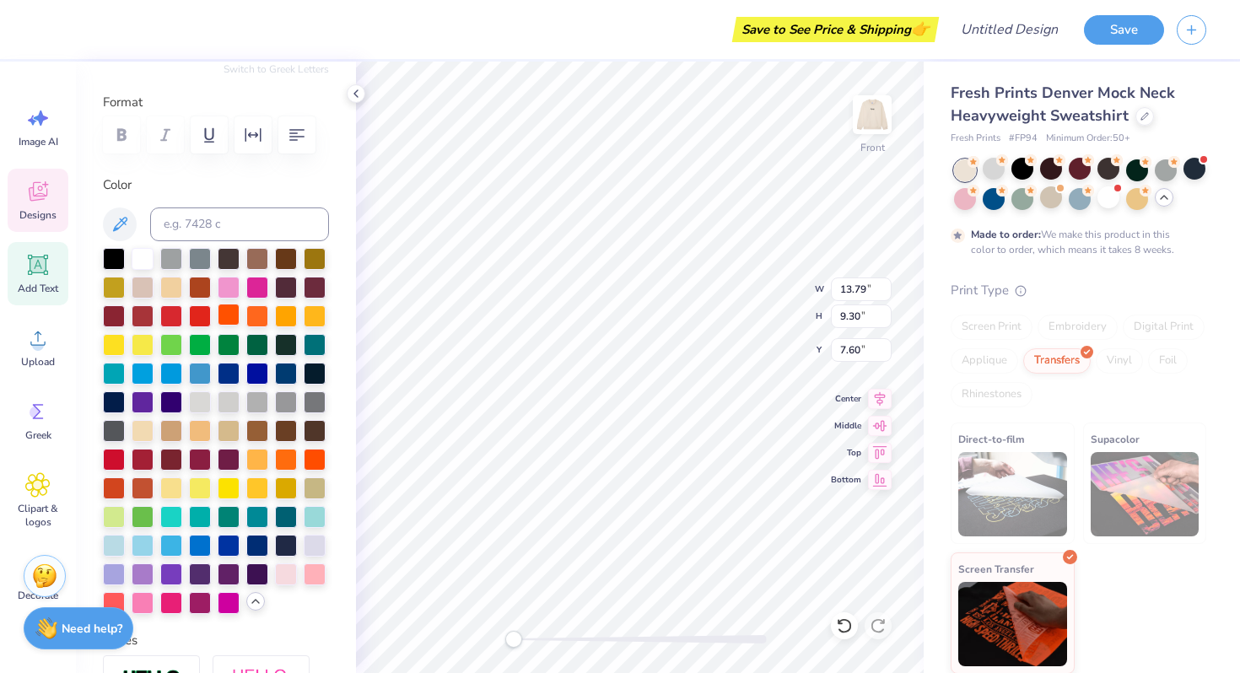
scroll to position [266, 0]
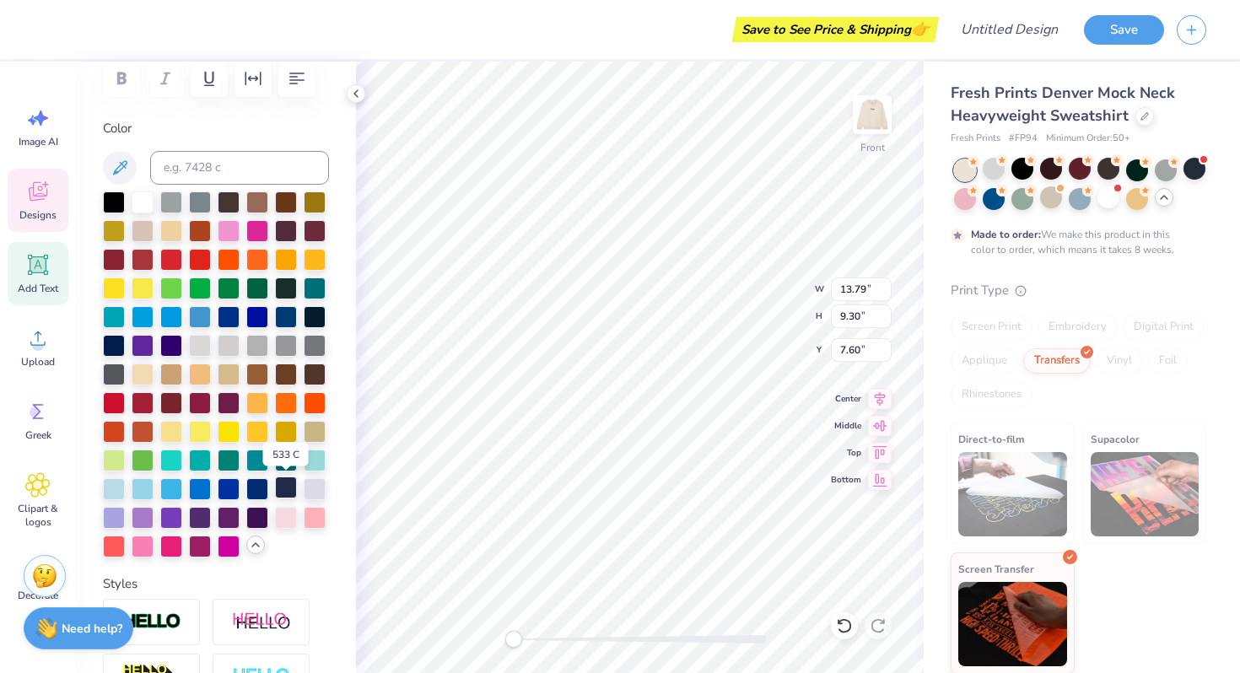
click at [277, 492] on div at bounding box center [286, 488] width 22 height 22
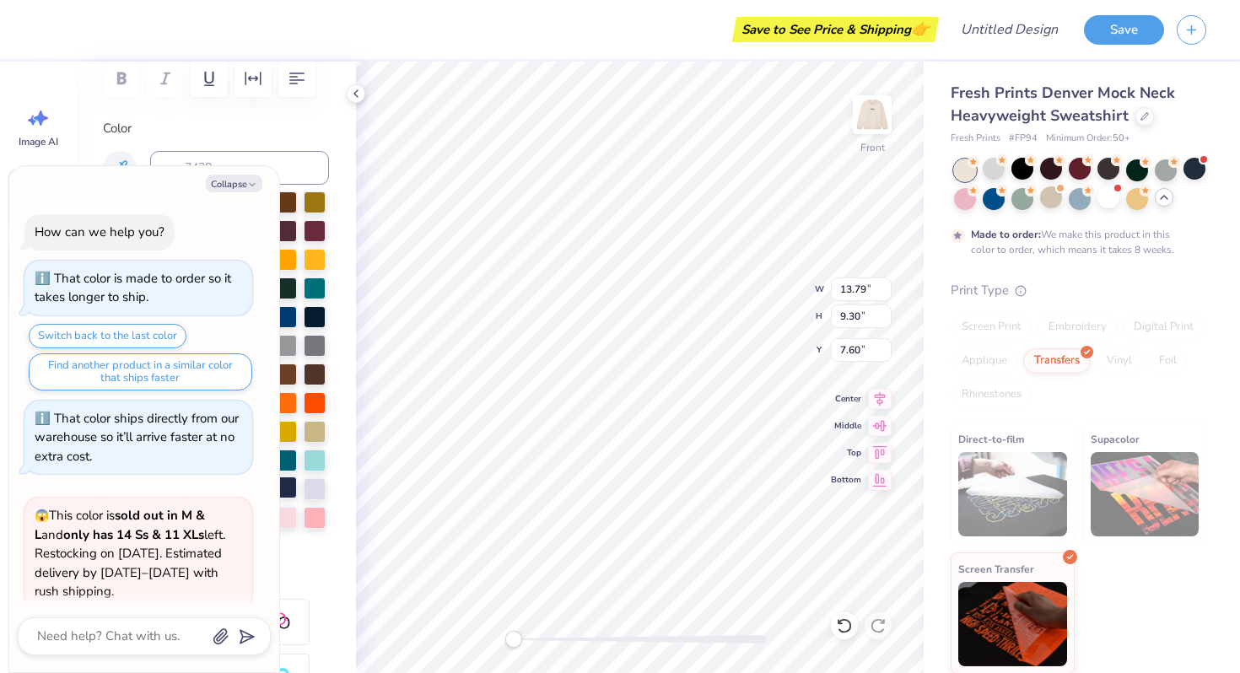
scroll to position [2073, 0]
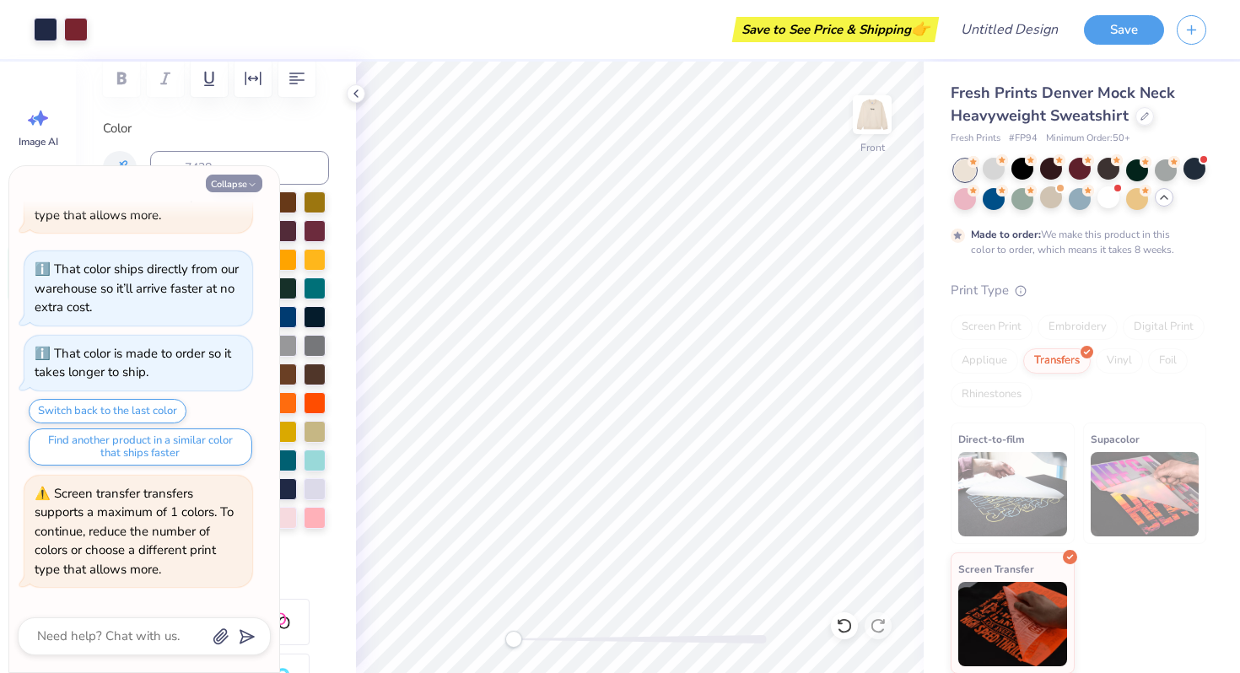
click at [244, 182] on button "Collapse" at bounding box center [234, 184] width 57 height 18
type textarea "x"
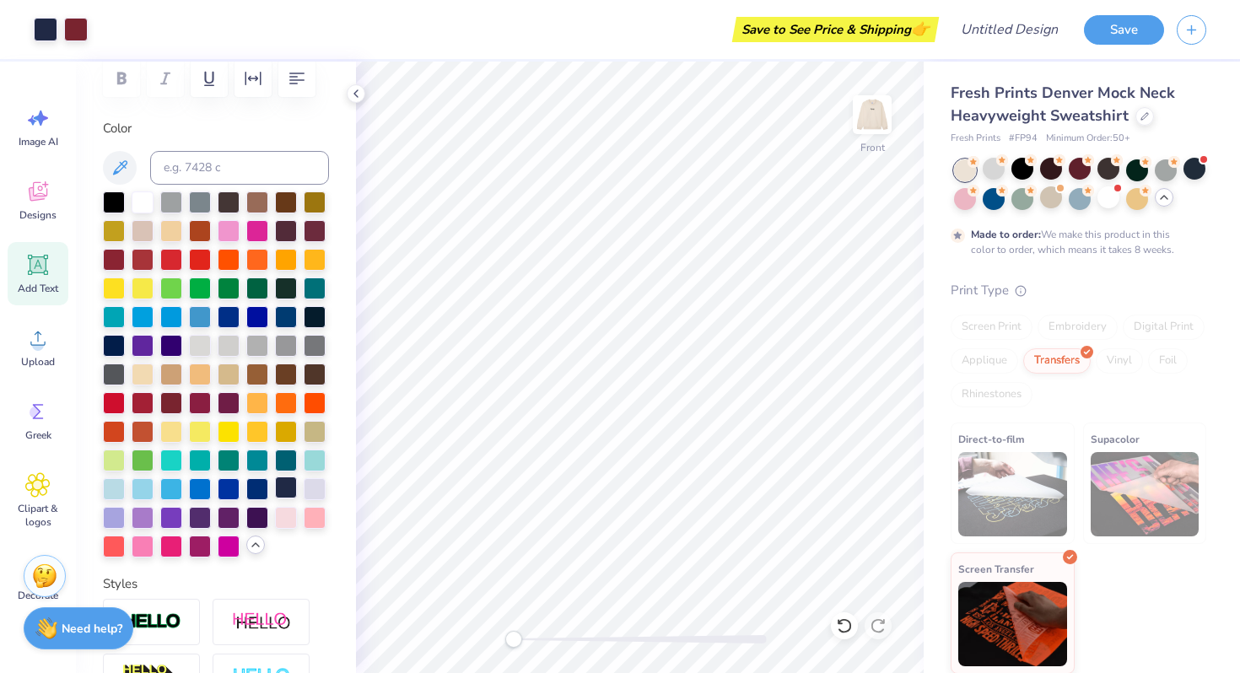
click at [277, 489] on div at bounding box center [286, 488] width 22 height 22
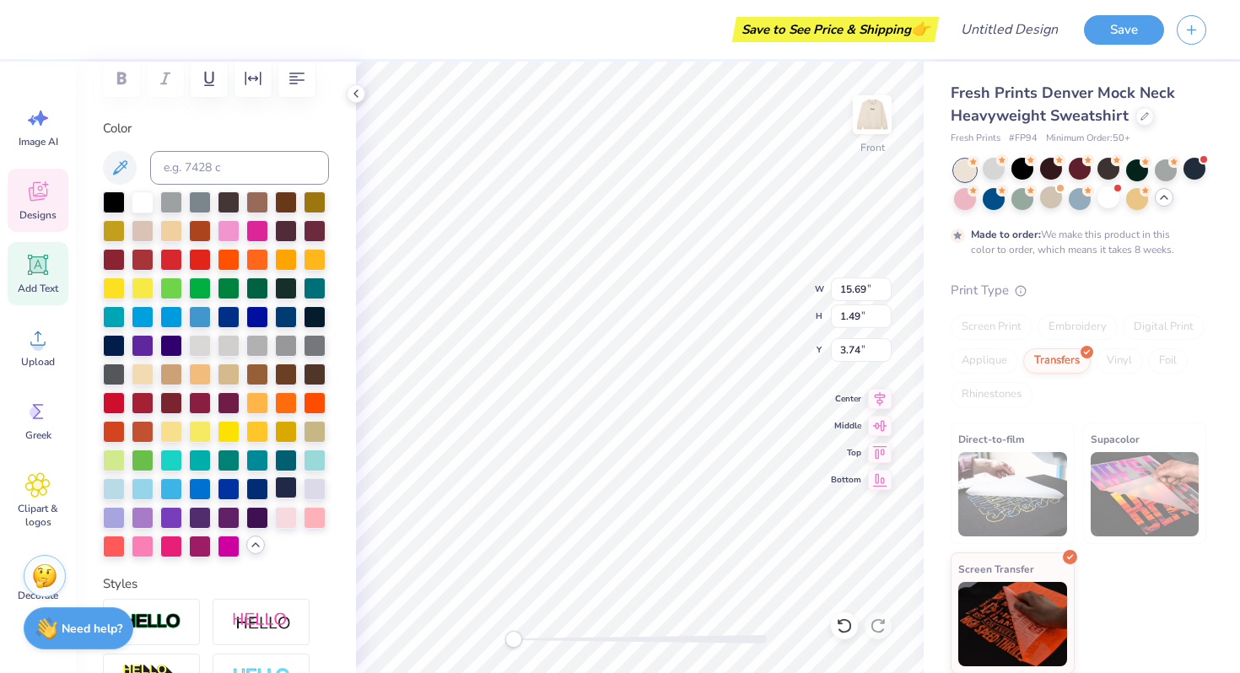
click at [285, 490] on div at bounding box center [286, 488] width 22 height 22
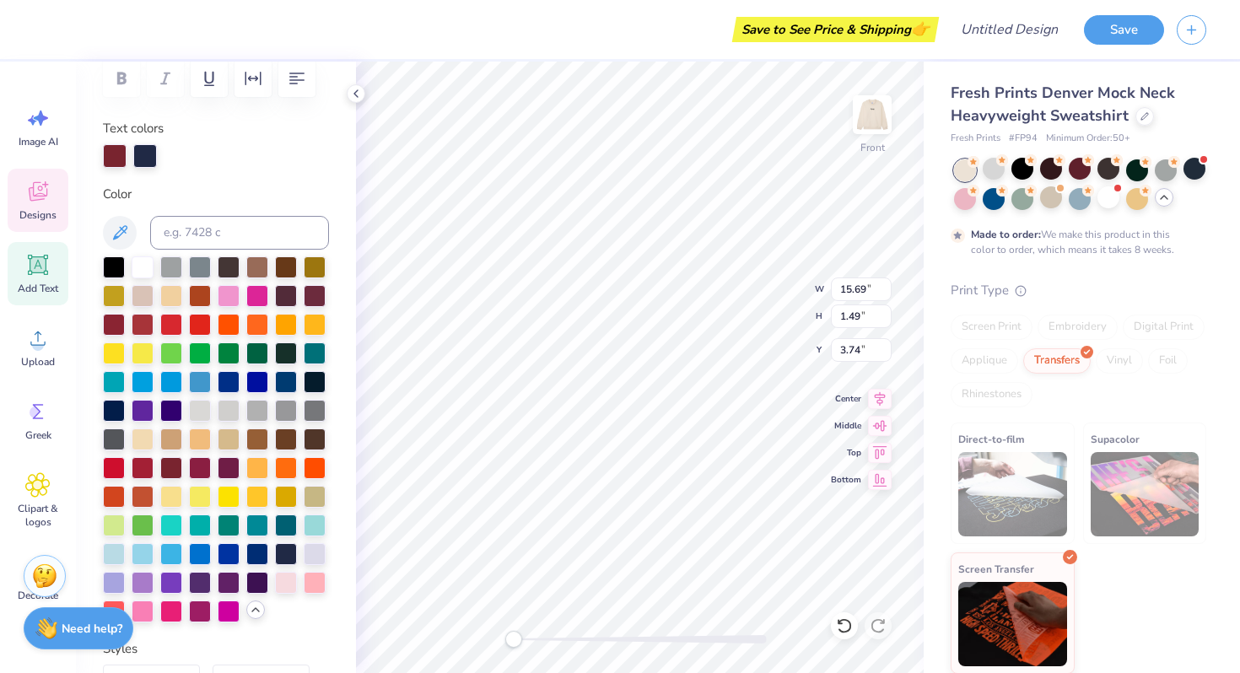
scroll to position [0, 3]
click at [282, 557] on div at bounding box center [286, 553] width 22 height 22
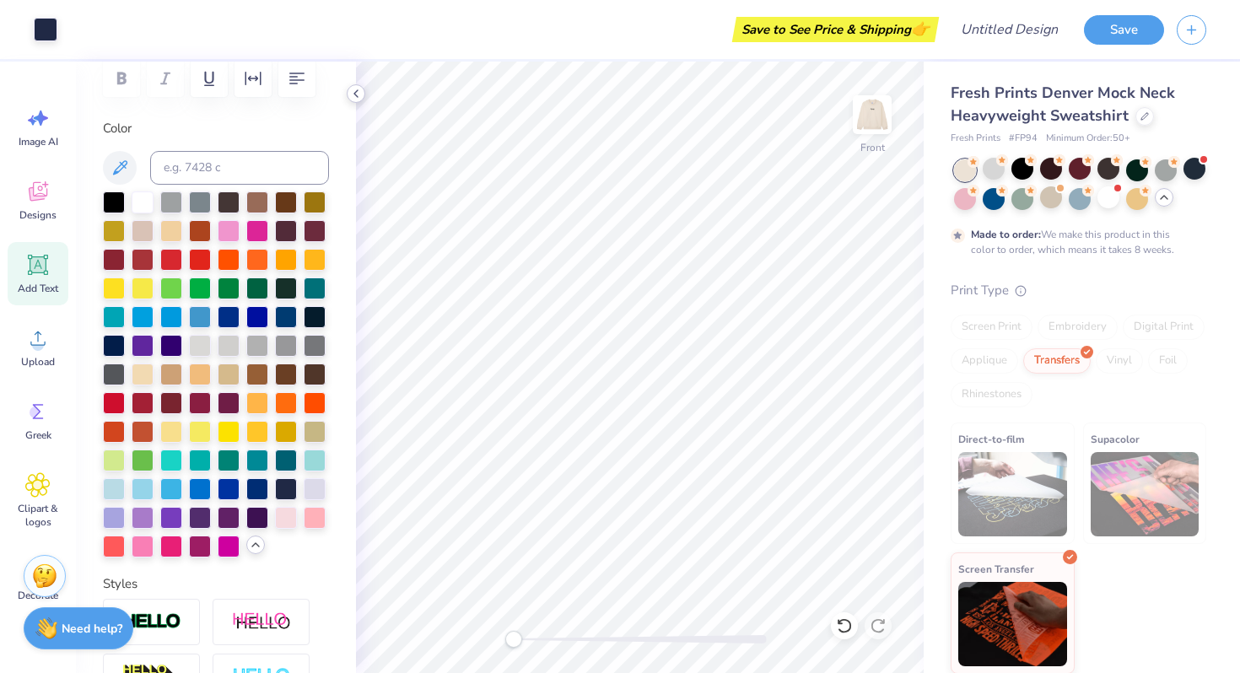
click at [353, 89] on icon at bounding box center [356, 94] width 14 height 14
click at [359, 86] on div at bounding box center [356, 93] width 19 height 19
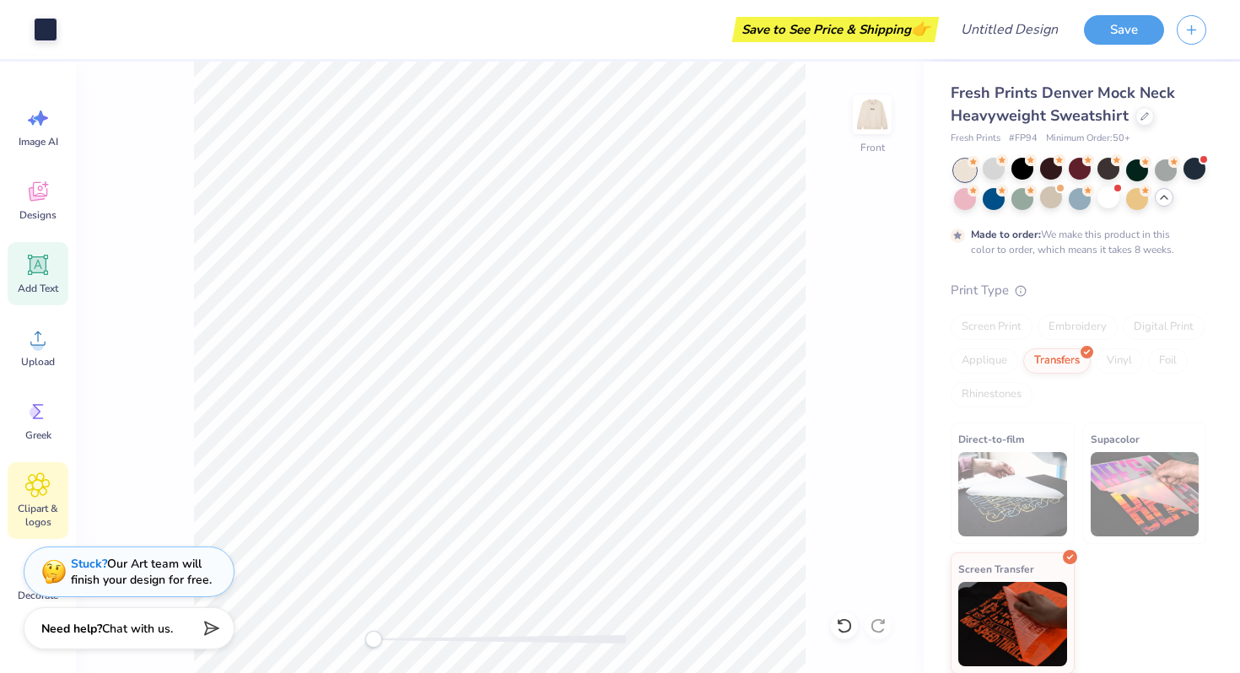
click at [35, 497] on icon at bounding box center [37, 485] width 24 height 25
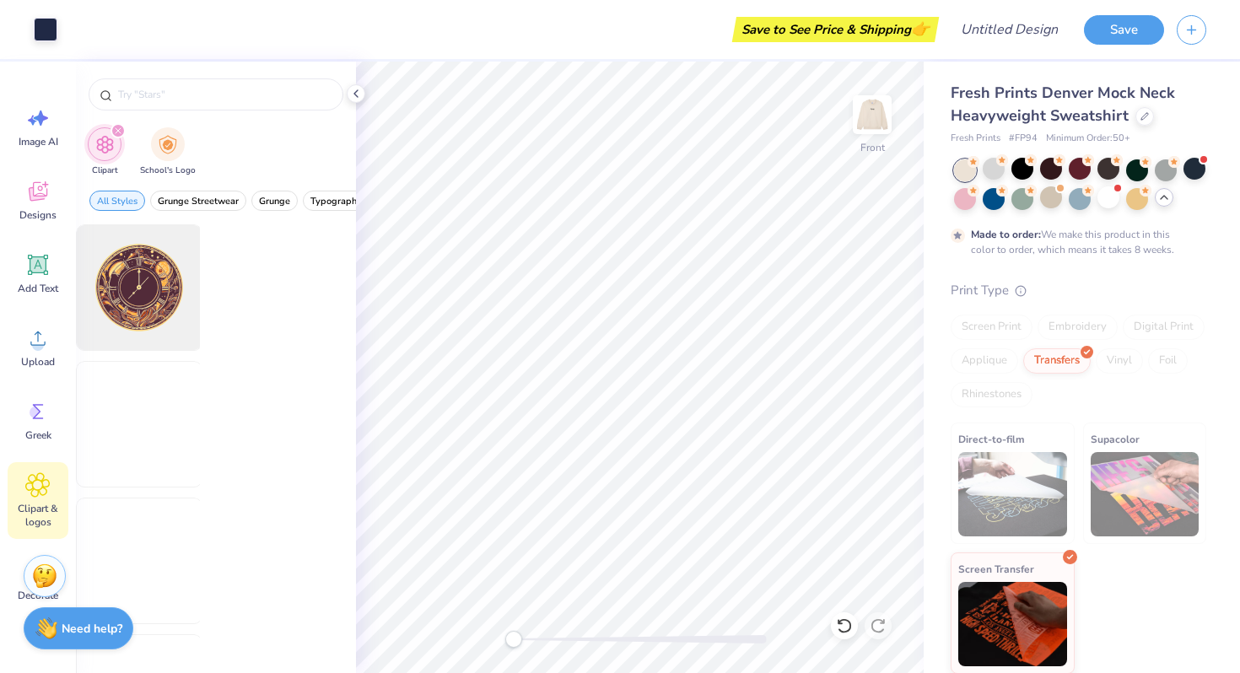
scroll to position [0, 0]
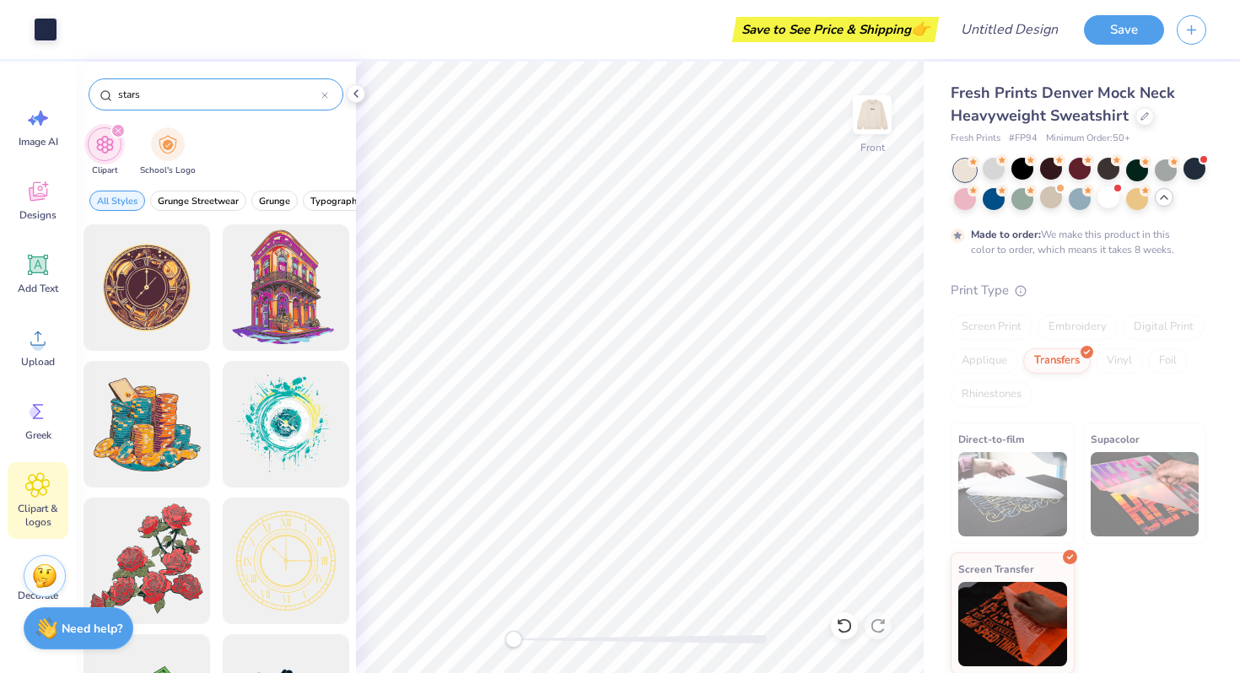
type input "stars"
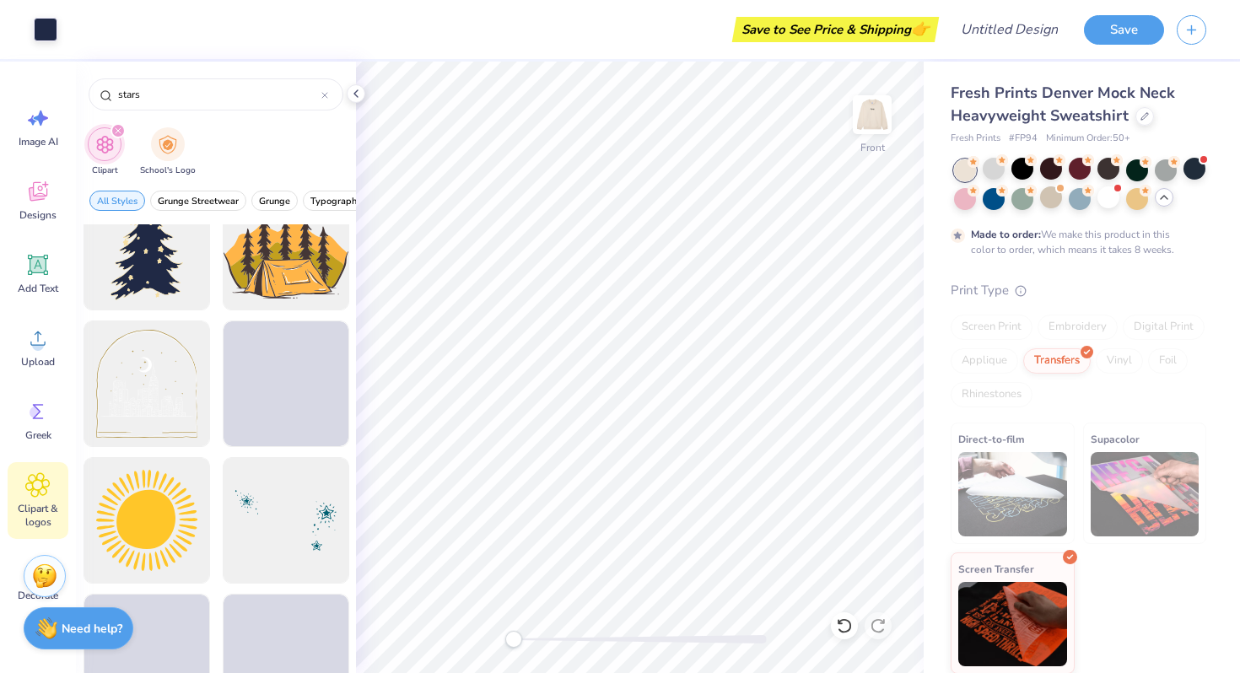
scroll to position [2912, 0]
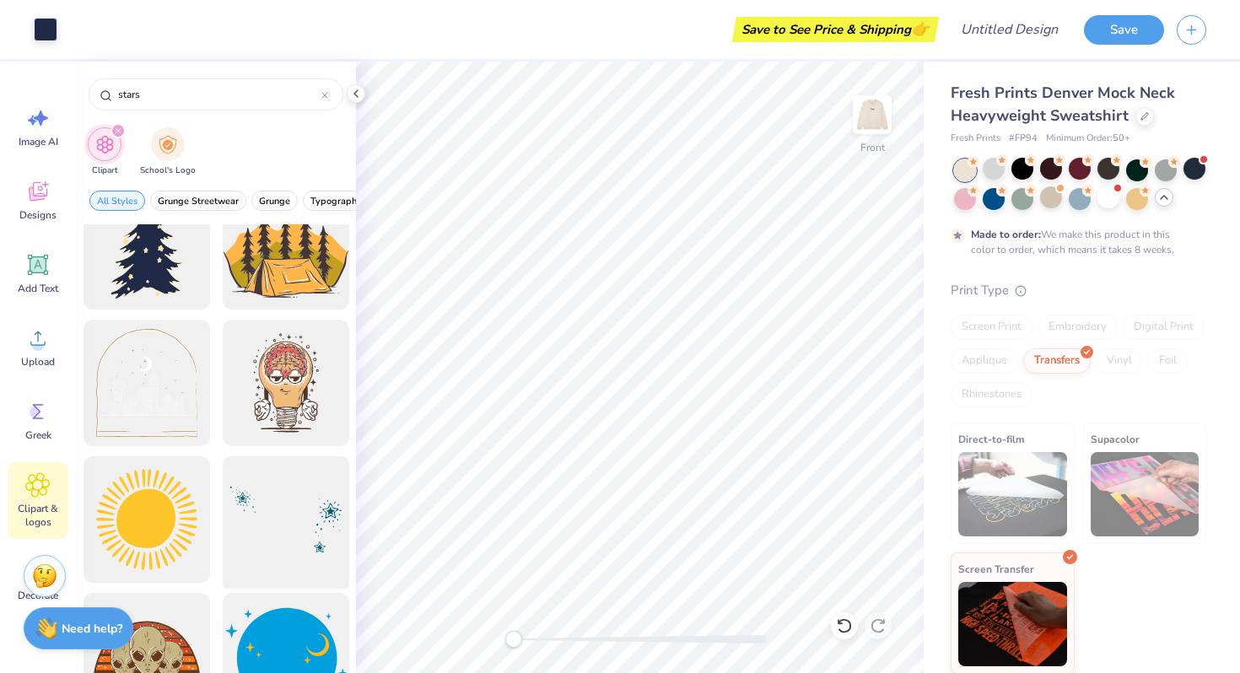
click at [251, 570] on div at bounding box center [285, 520] width 139 height 139
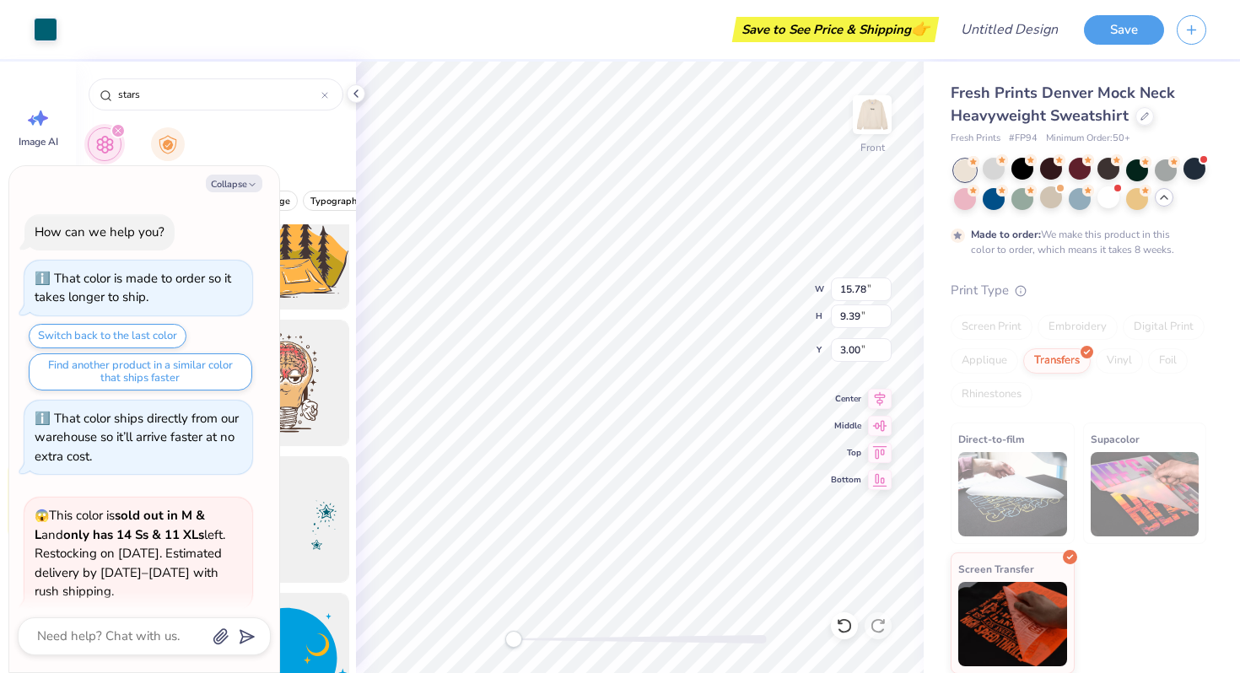
scroll to position [2203, 0]
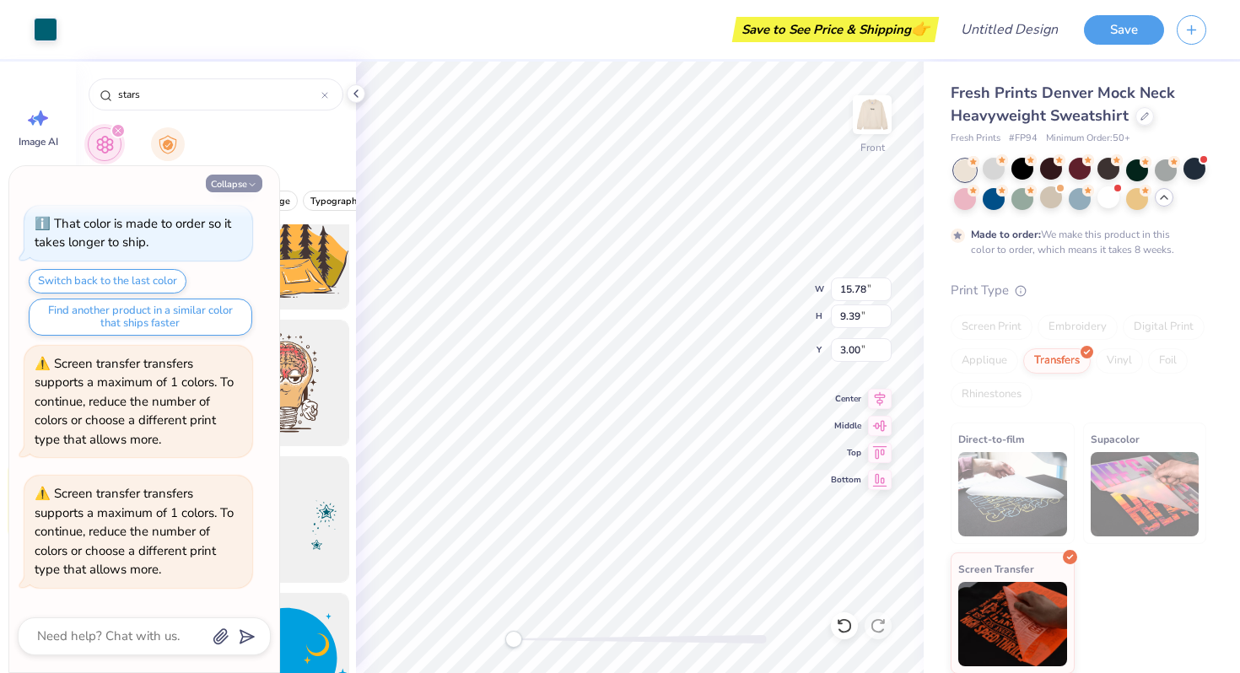
click at [251, 185] on icon "button" at bounding box center [252, 185] width 10 height 10
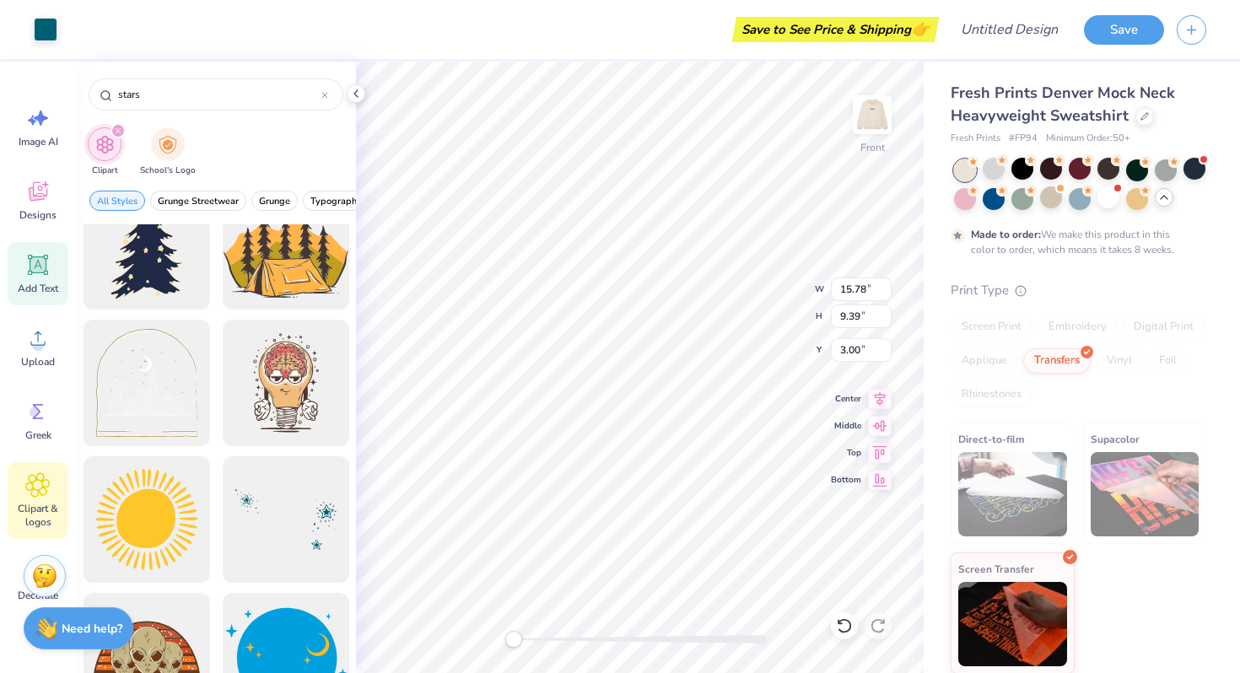
click at [30, 270] on icon at bounding box center [38, 265] width 20 height 20
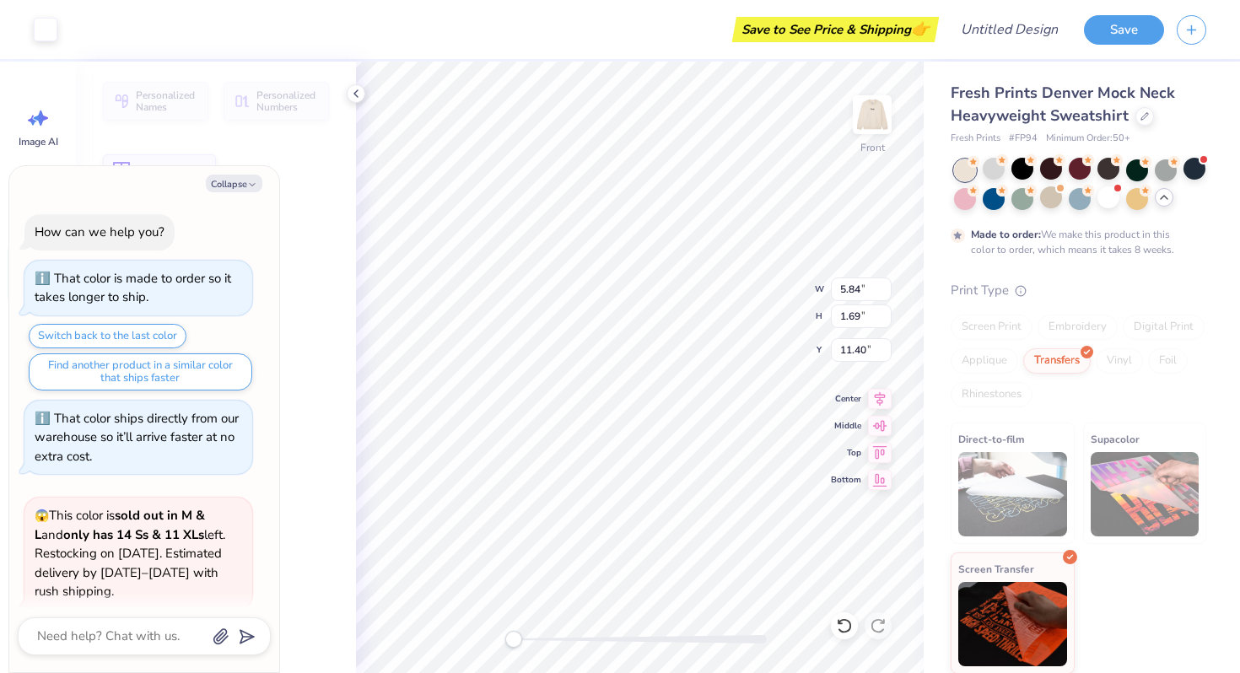
type textarea "x"
type input "5.84"
type input "1.69"
type input "11.40"
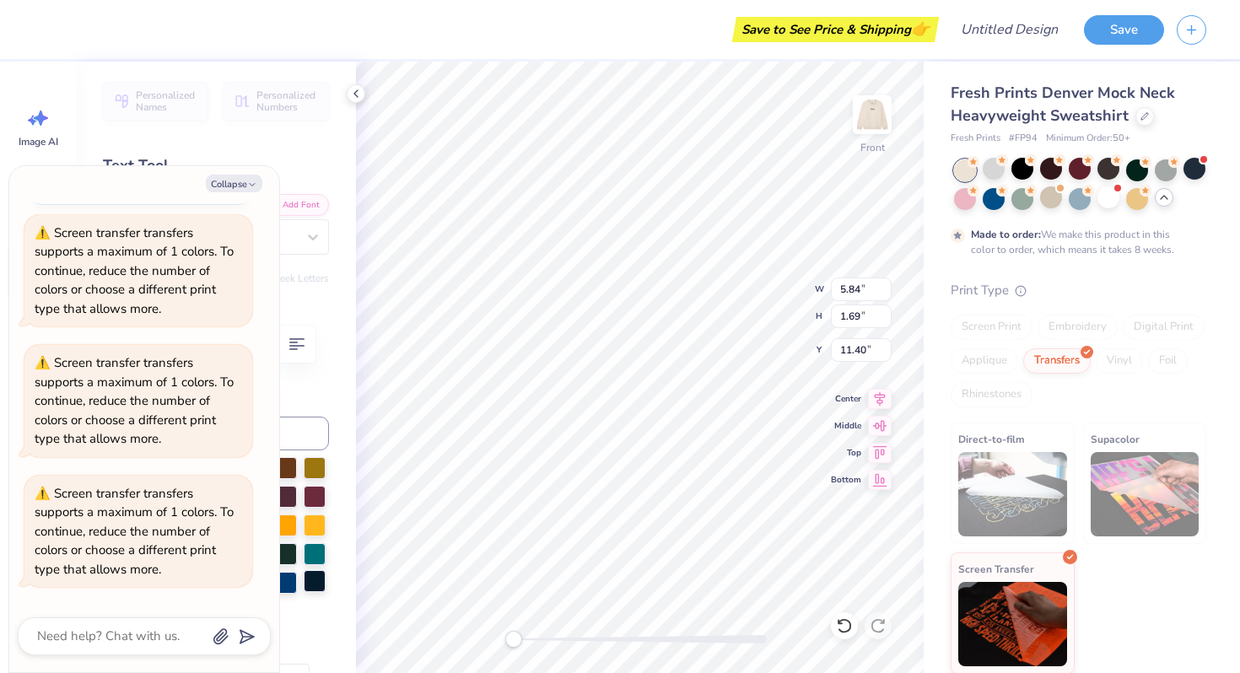
click at [315, 578] on div at bounding box center [315, 581] width 22 height 22
click at [249, 186] on icon "button" at bounding box center [252, 185] width 10 height 10
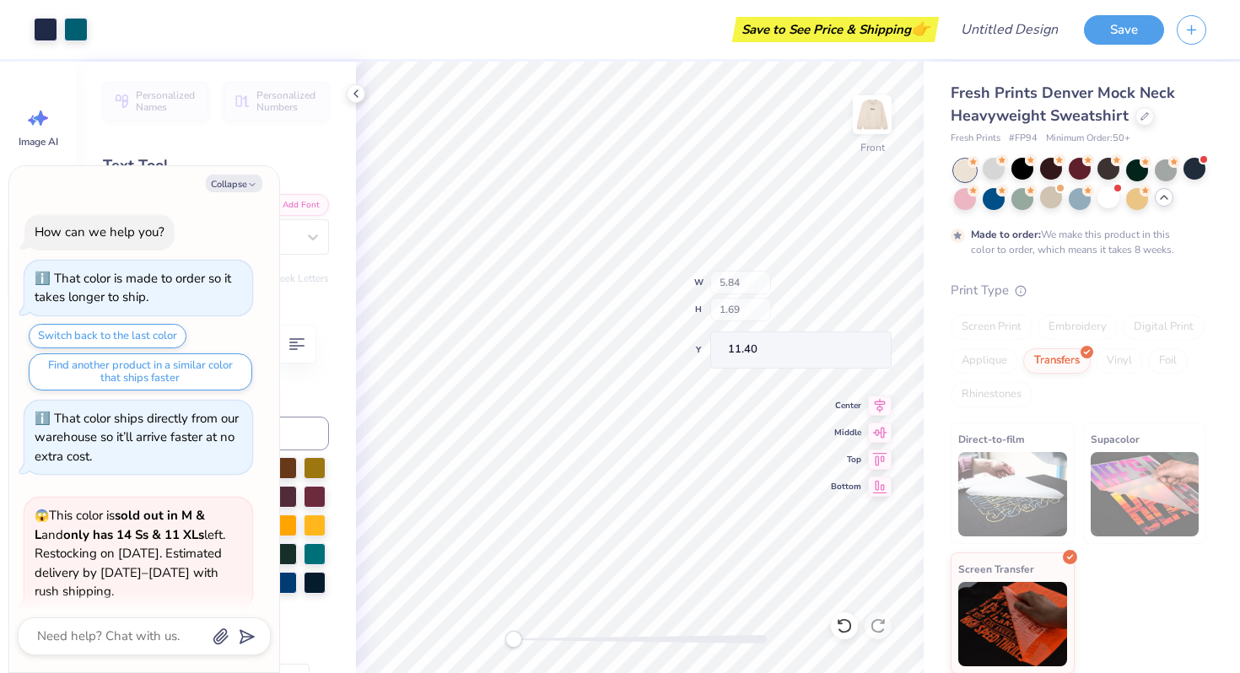
scroll to position [2464, 0]
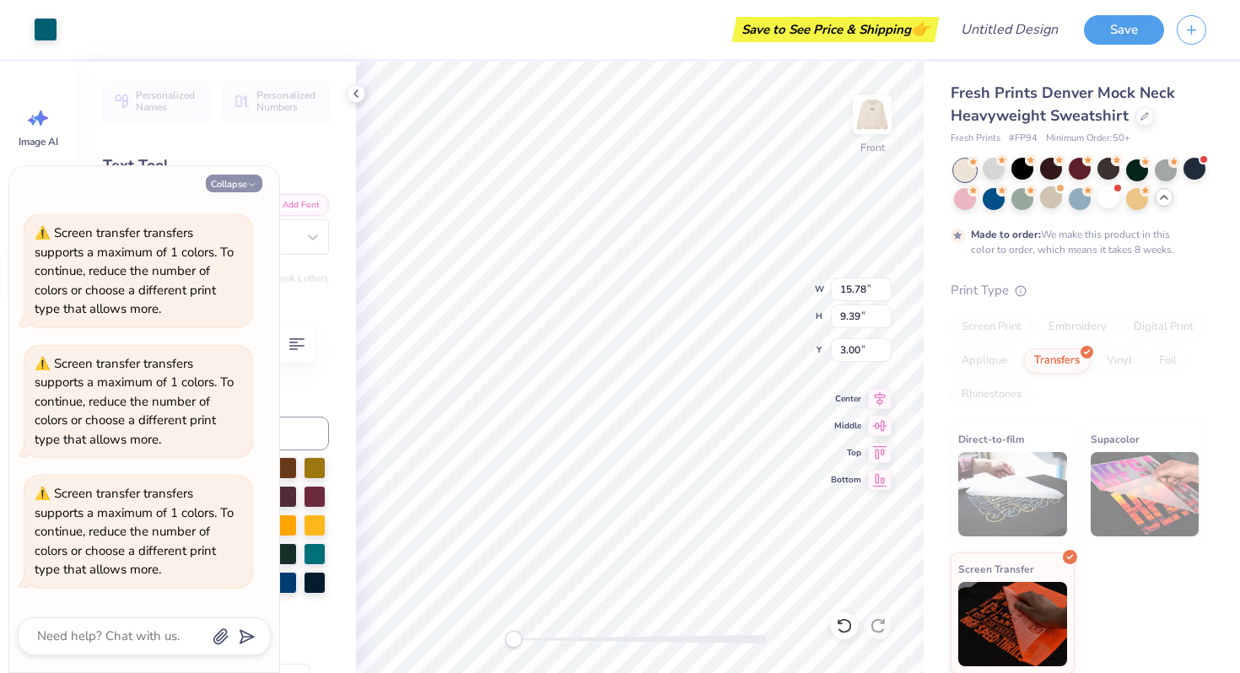
click at [241, 186] on button "Collapse" at bounding box center [234, 184] width 57 height 18
type textarea "x"
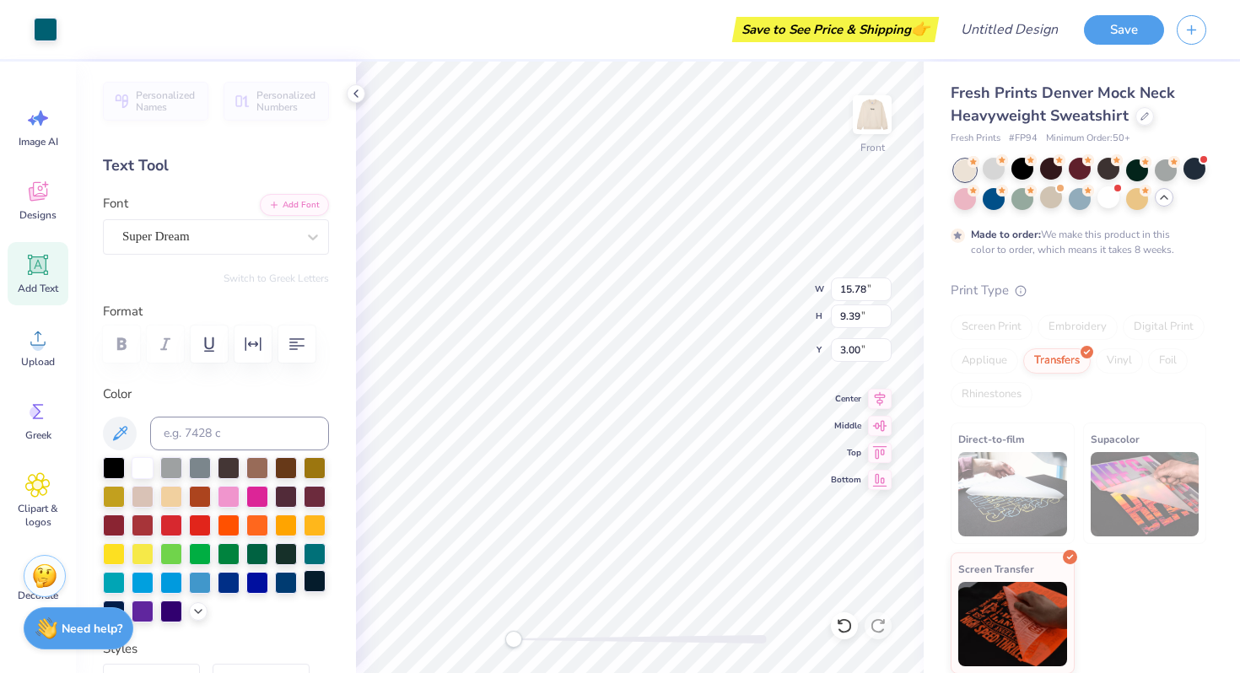
click at [311, 586] on div at bounding box center [315, 581] width 22 height 22
click at [314, 589] on div at bounding box center [315, 581] width 22 height 22
click at [290, 589] on div at bounding box center [286, 581] width 22 height 22
click at [875, 118] on img at bounding box center [873, 115] width 68 height 68
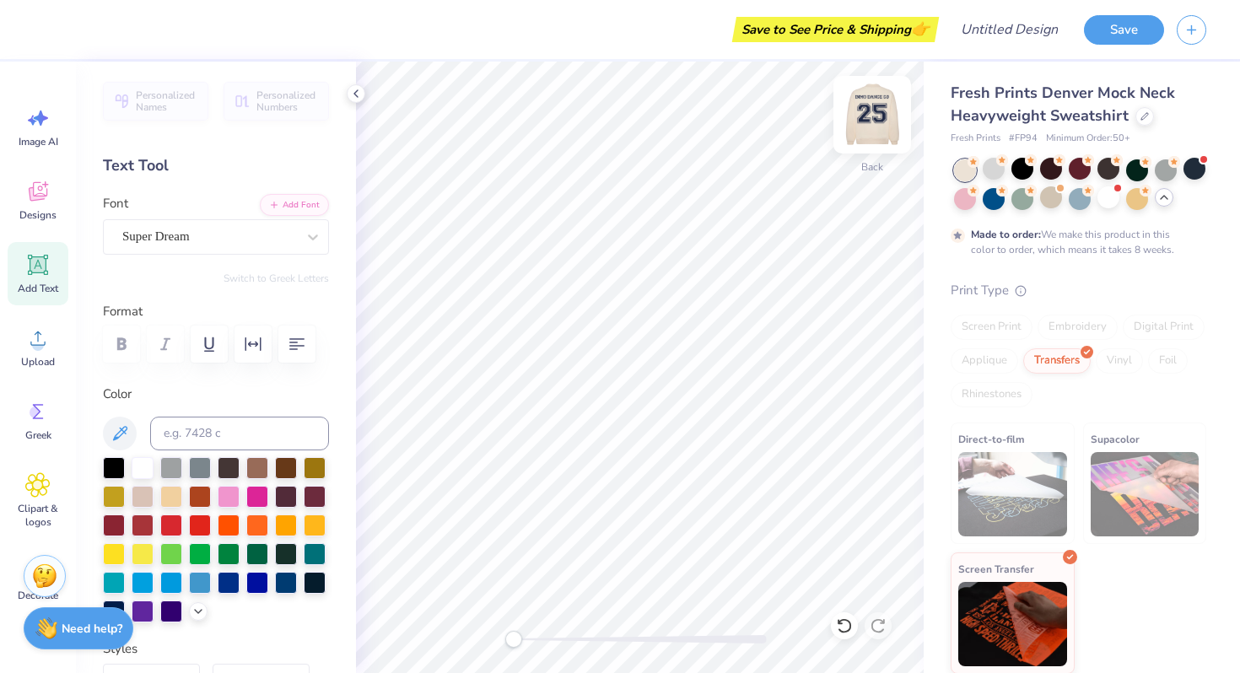
click at [878, 102] on img at bounding box center [873, 115] width 68 height 68
click at [357, 95] on icon at bounding box center [356, 94] width 14 height 14
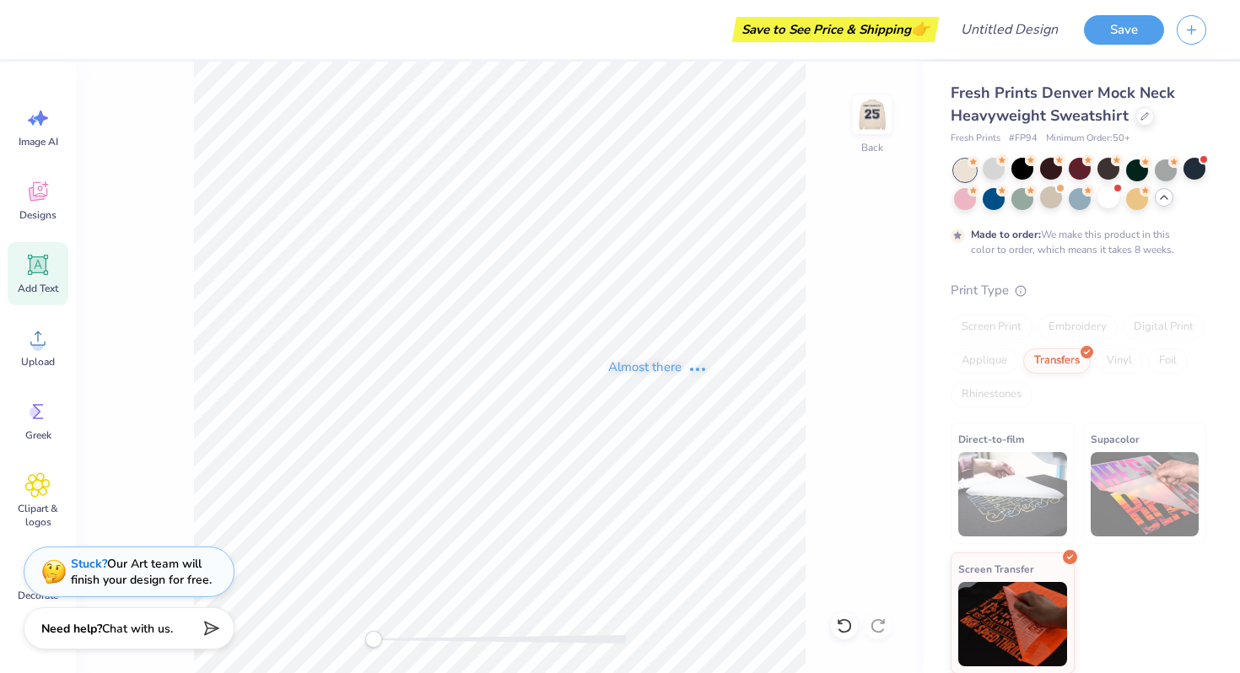
click at [876, 113] on div "Almost there" at bounding box center [658, 368] width 1165 height 612
click at [873, 121] on div "Almost there" at bounding box center [658, 368] width 1165 height 612
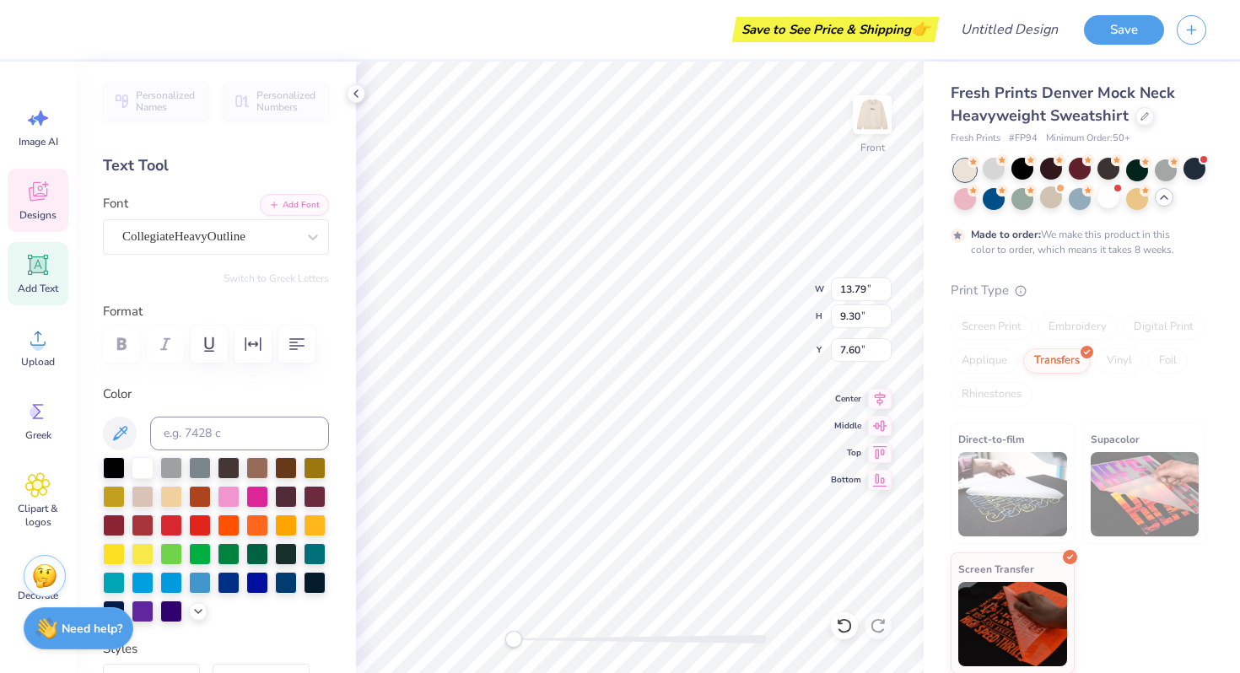
click at [1003, 330] on div "Screen Print" at bounding box center [992, 327] width 82 height 25
click at [1000, 320] on div "Screen Print" at bounding box center [992, 327] width 82 height 25
click at [1019, 295] on span at bounding box center [1018, 290] width 18 height 17
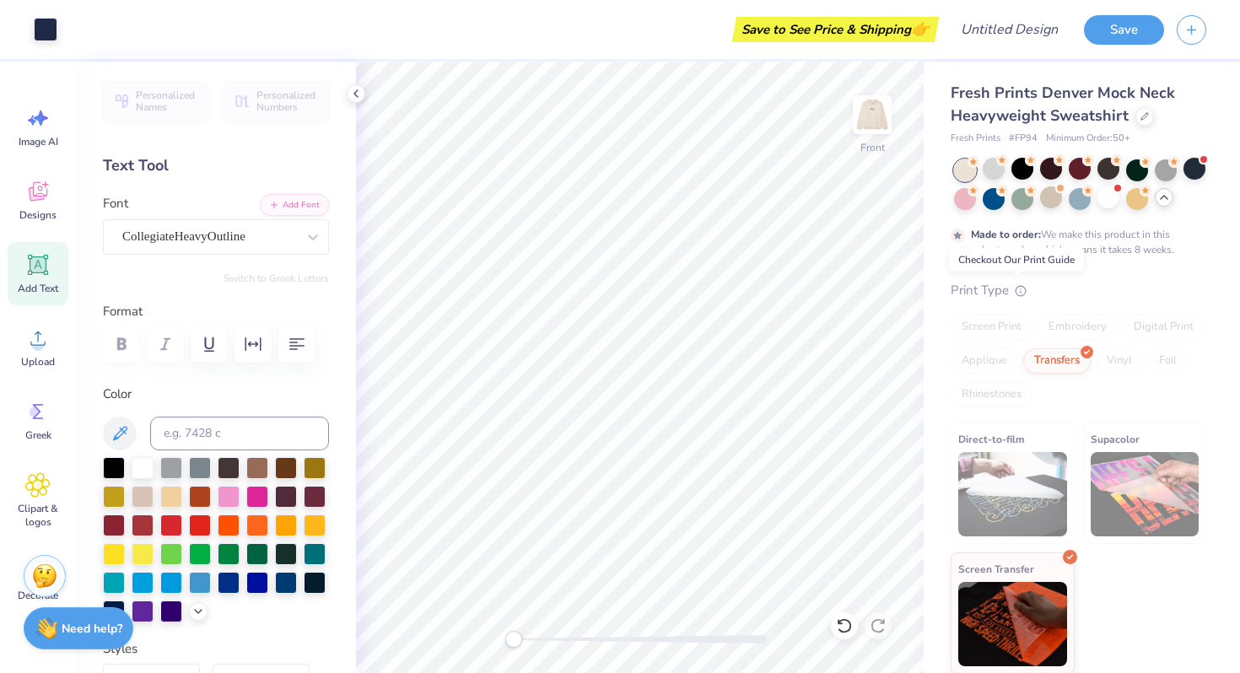
click at [1019, 295] on span at bounding box center [1018, 290] width 18 height 17
click at [355, 100] on icon at bounding box center [356, 94] width 14 height 14
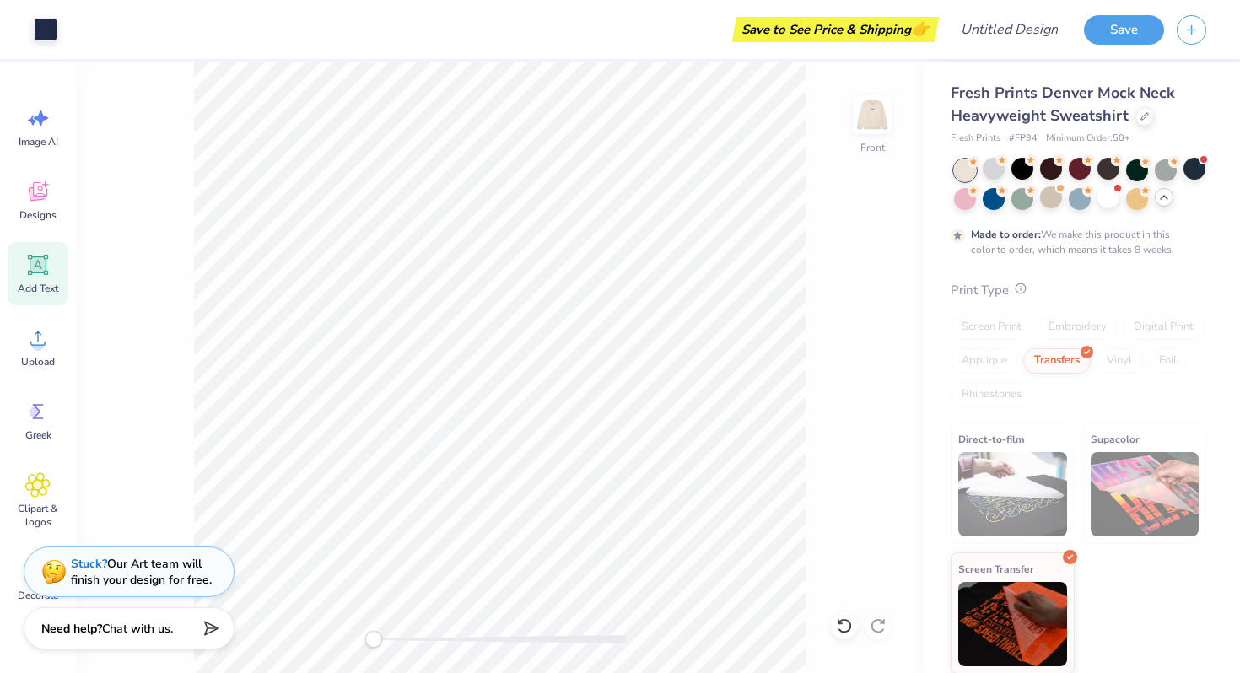
click at [1023, 290] on icon at bounding box center [1021, 289] width 12 height 12
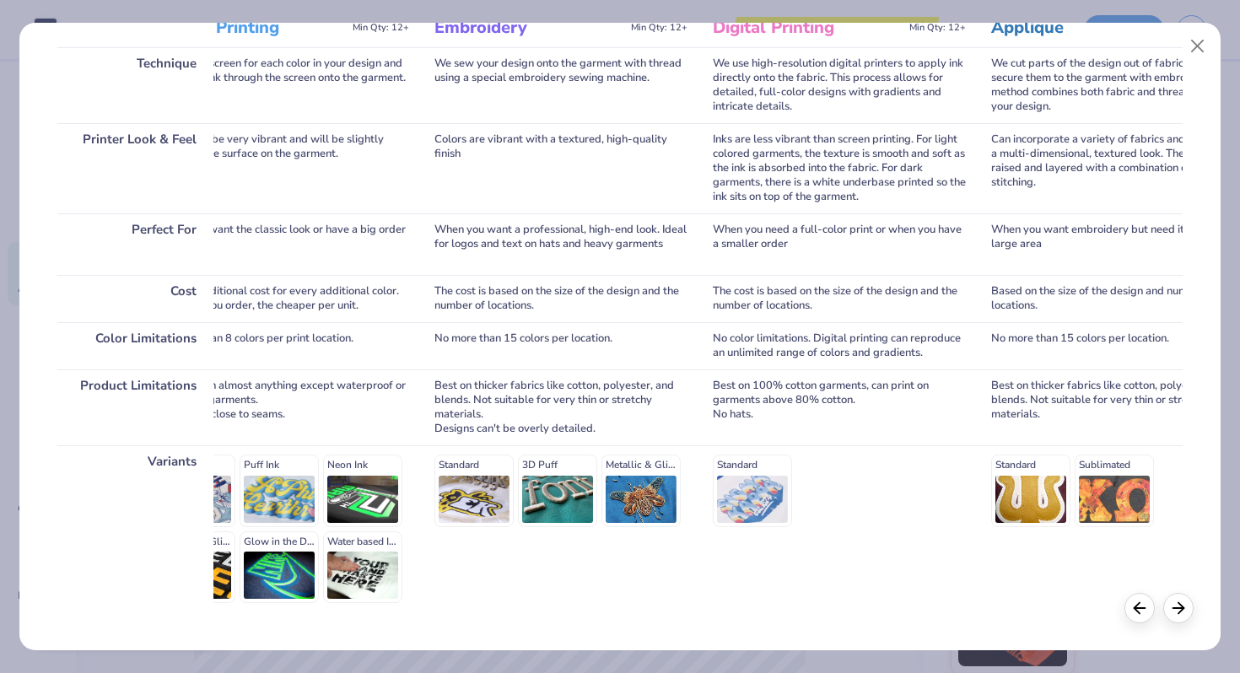
scroll to position [0, 100]
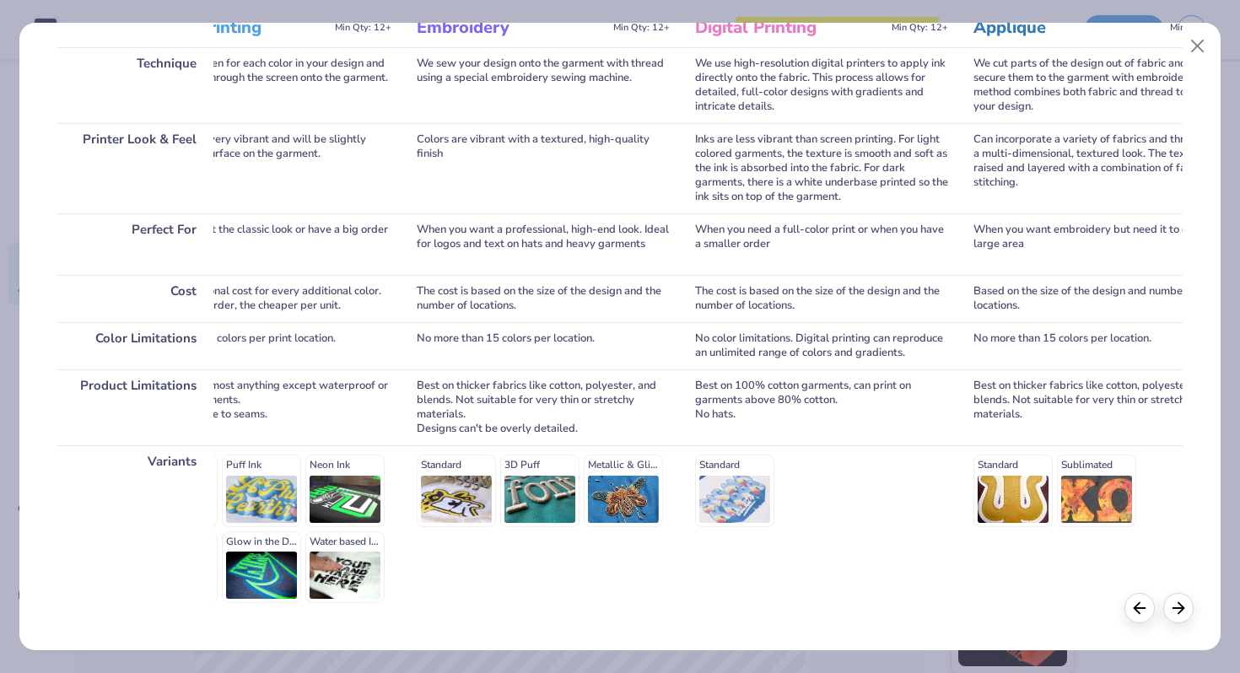
click at [1094, 510] on div "Standard Sublimated" at bounding box center [1100, 491] width 253 height 72
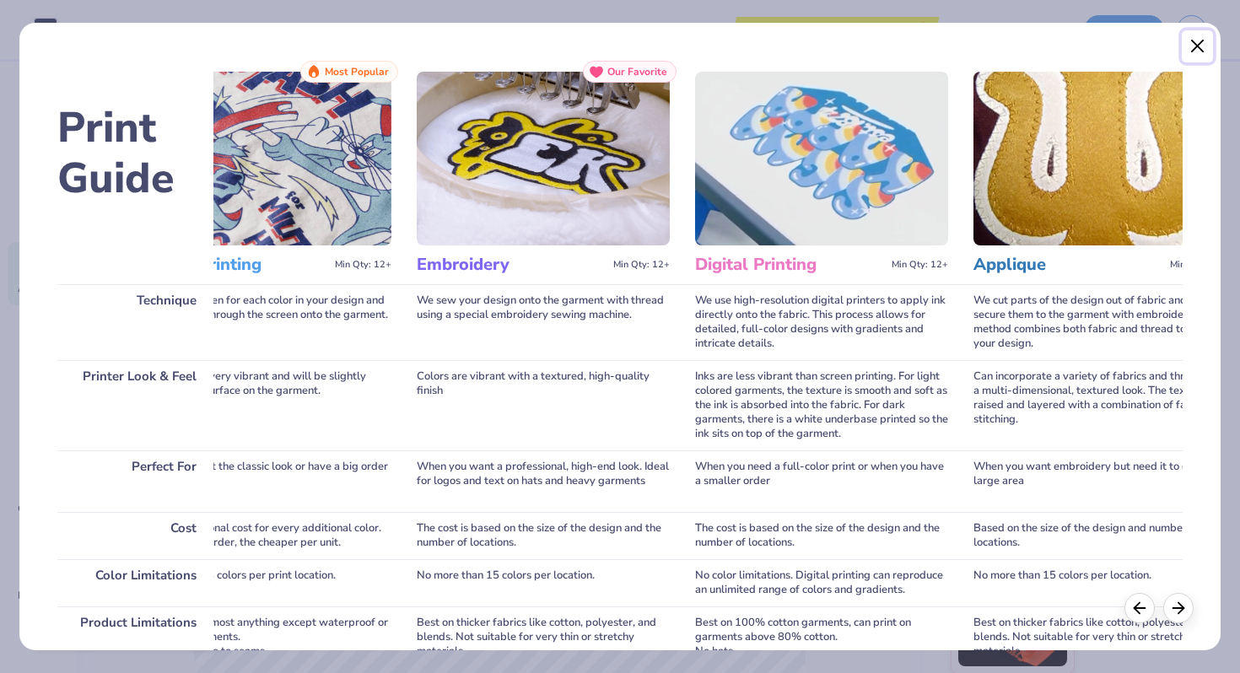
click at [1208, 44] on button "Close" at bounding box center [1198, 46] width 32 height 32
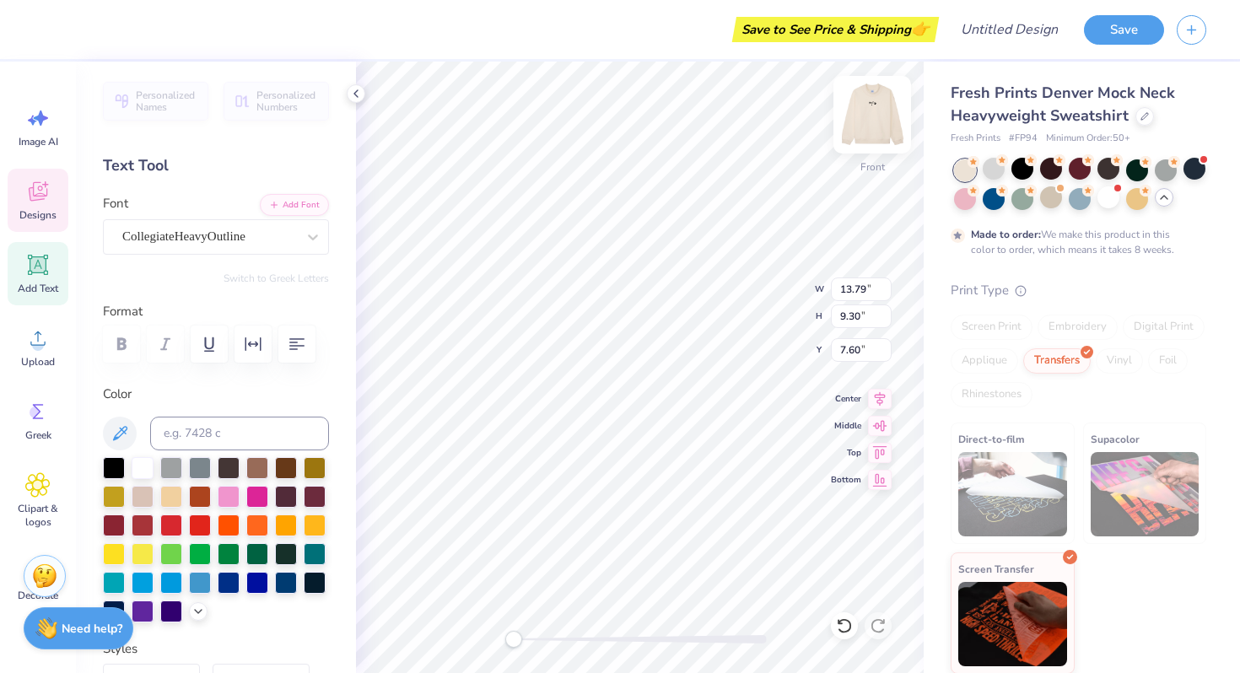
click at [875, 111] on img at bounding box center [873, 115] width 68 height 68
click at [872, 122] on img at bounding box center [873, 115] width 68 height 68
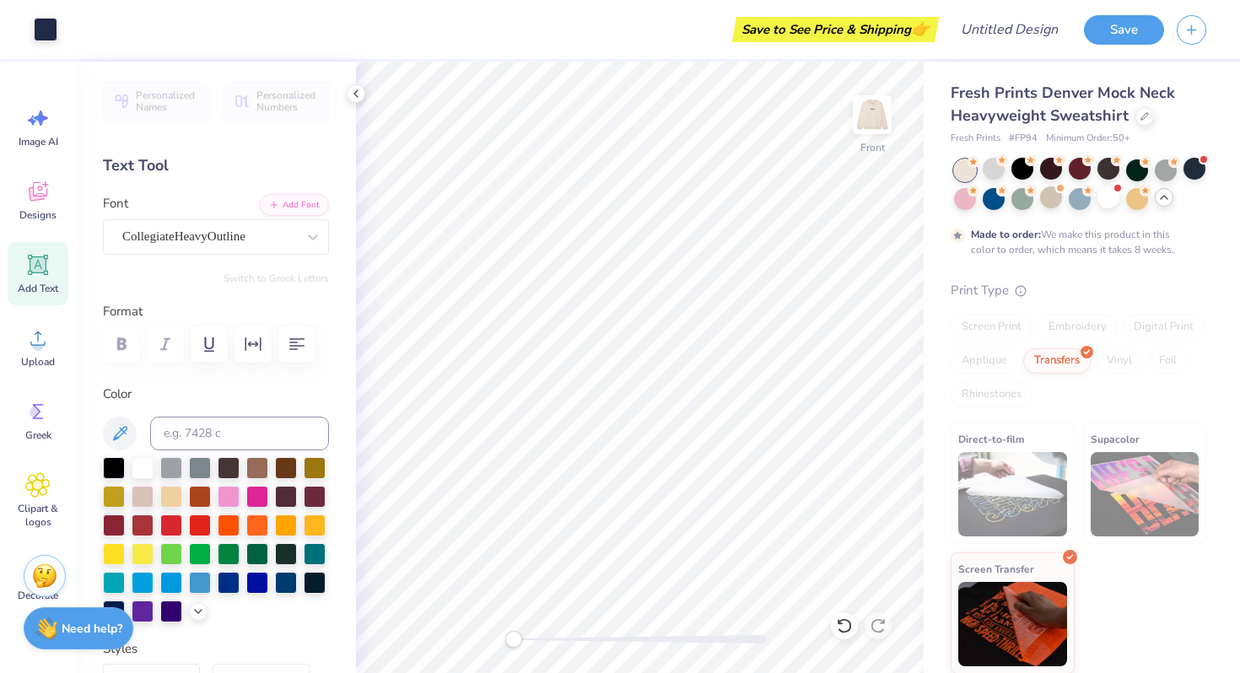
click at [872, 122] on img at bounding box center [873, 115] width 34 height 34
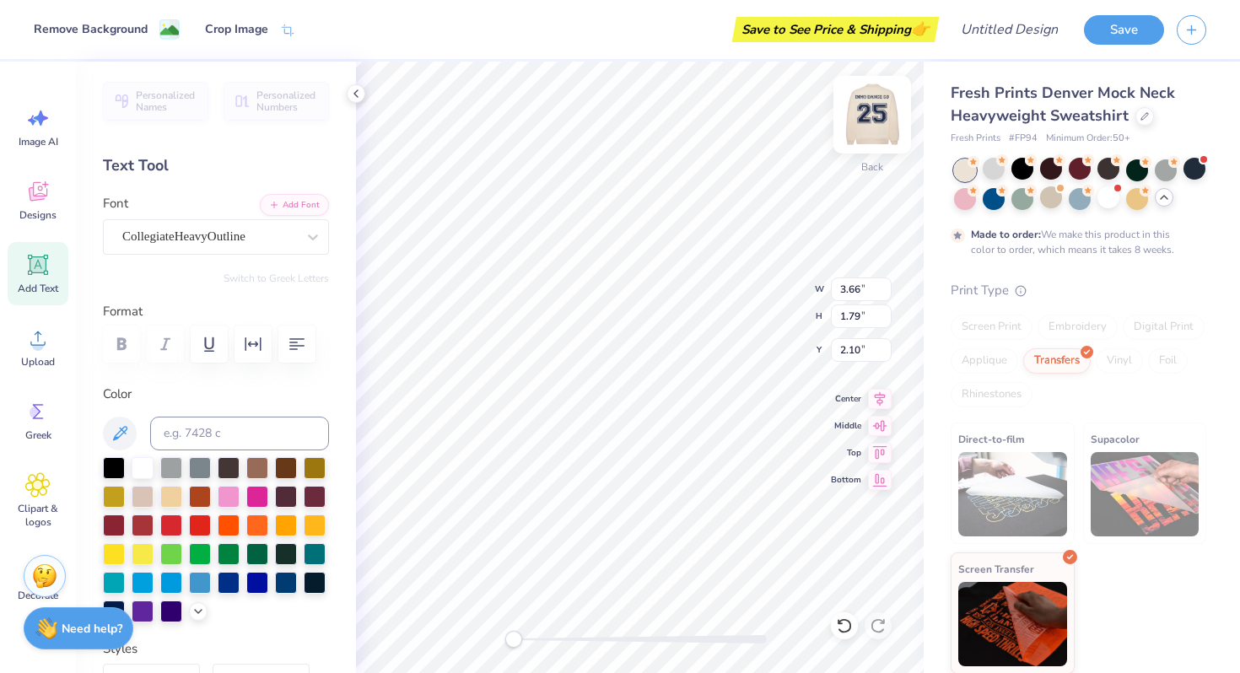
click at [889, 114] on img at bounding box center [873, 115] width 68 height 68
type input "6.65"
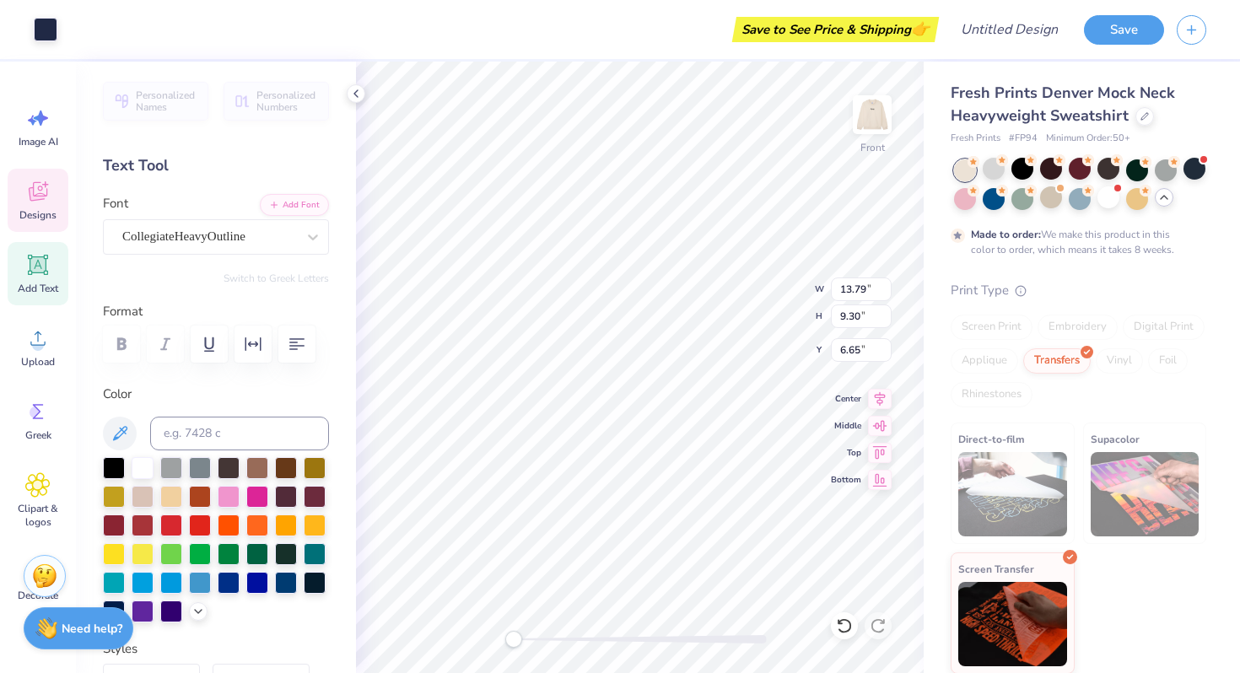
type input "13.79"
type input "9.30"
type input "7.60"
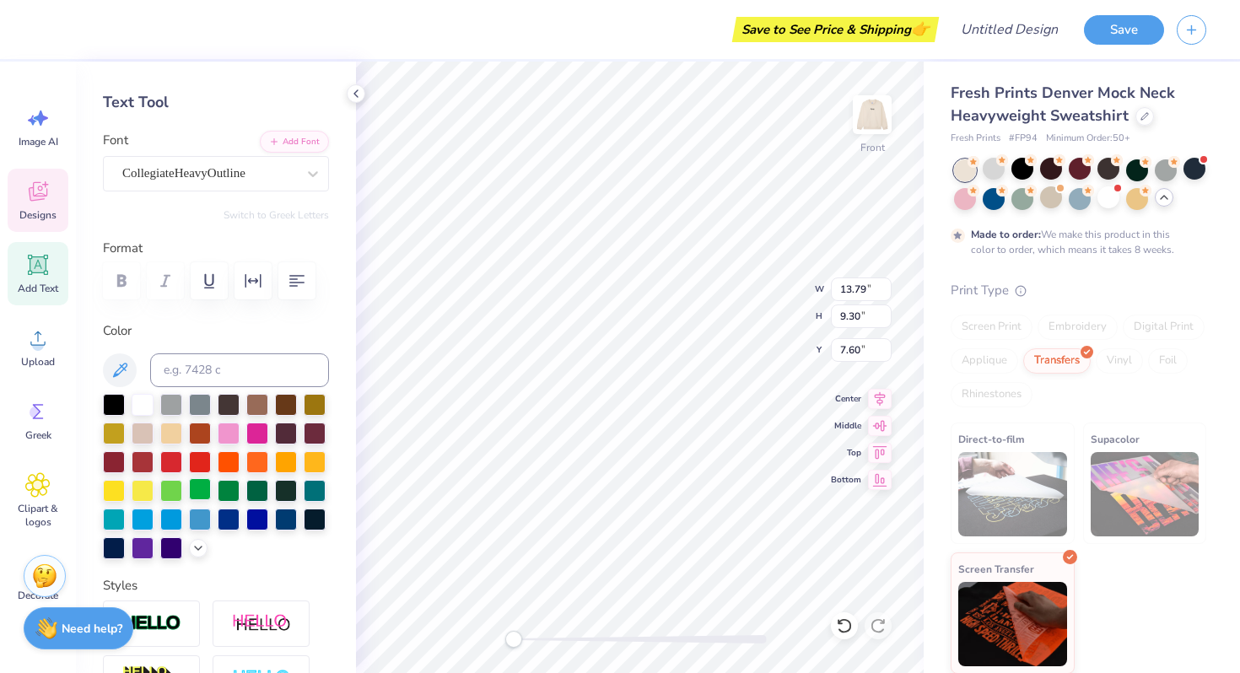
scroll to position [77, 0]
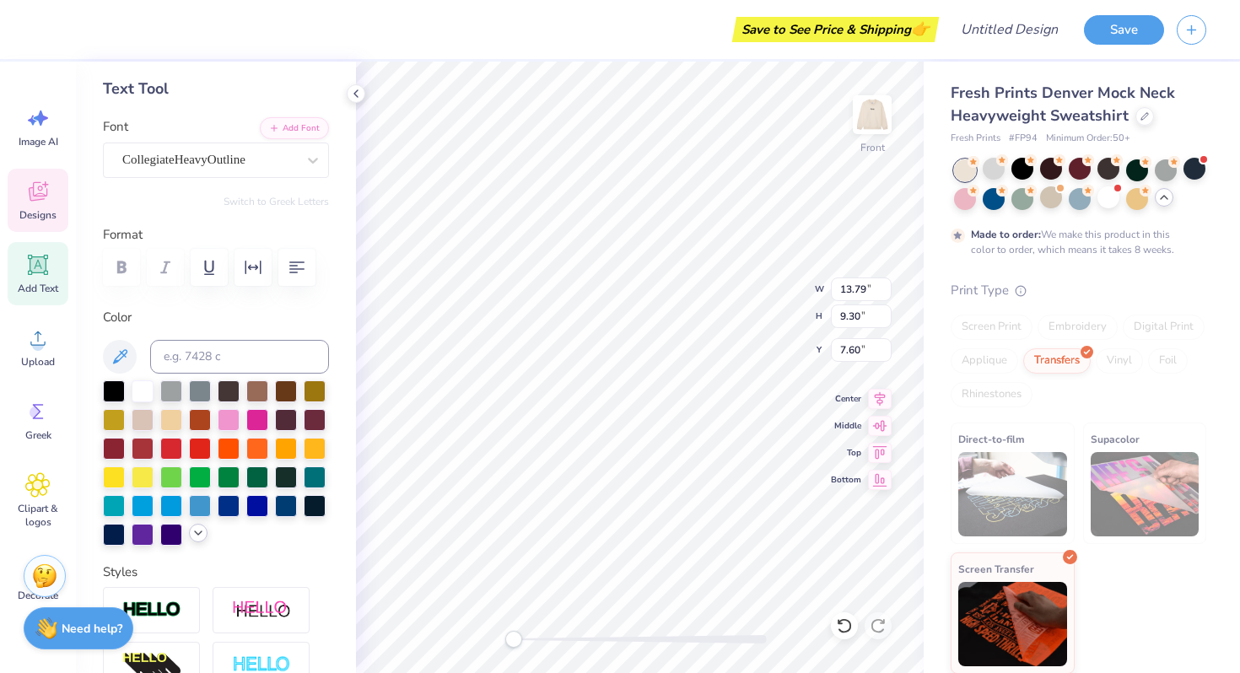
click at [197, 531] on icon at bounding box center [199, 534] width 14 height 14
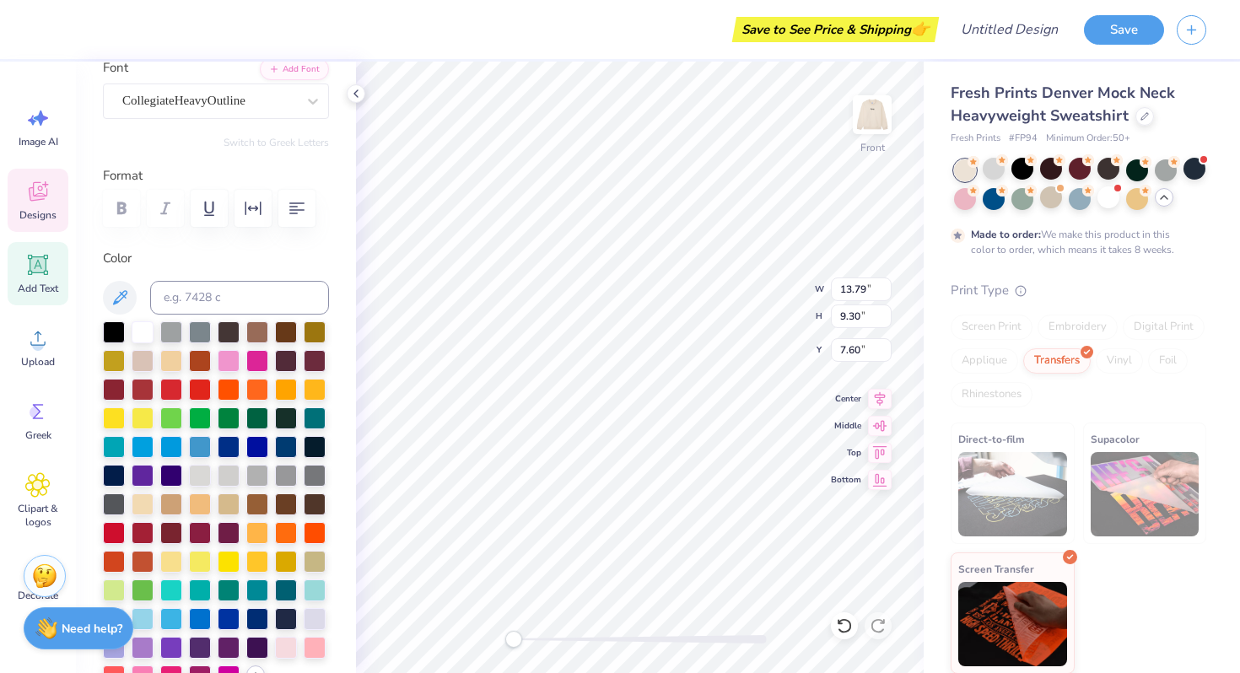
scroll to position [138, 0]
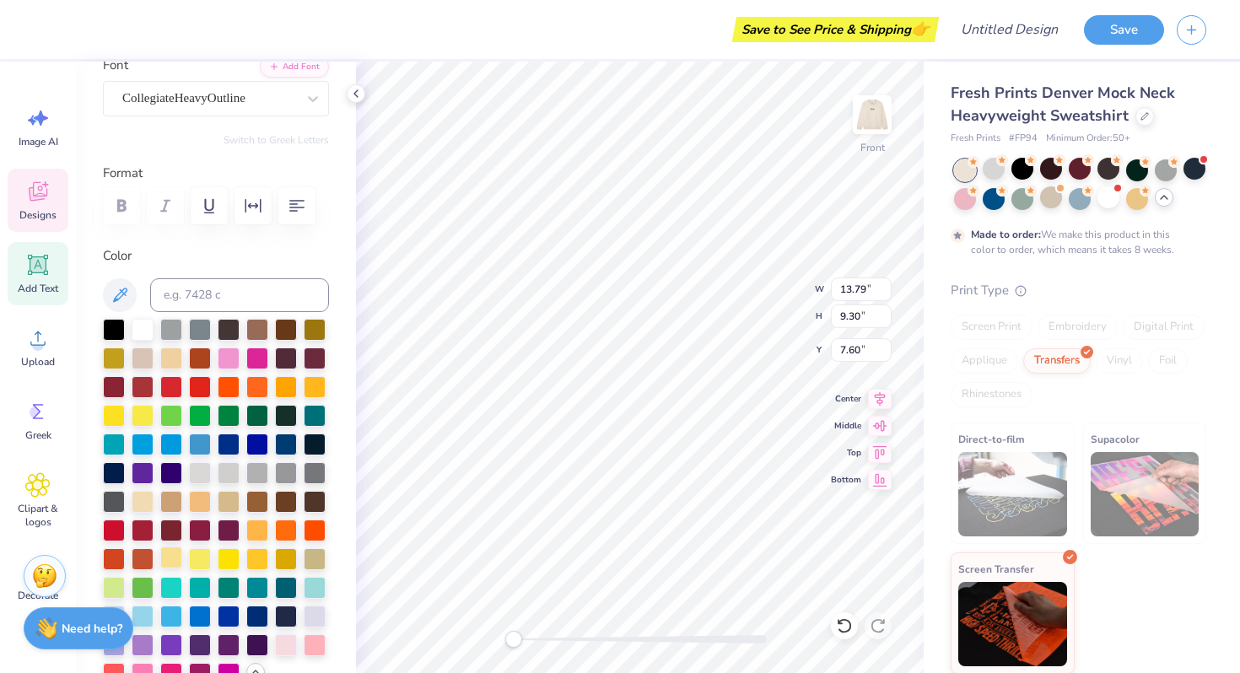
click at [170, 561] on div at bounding box center [171, 558] width 22 height 22
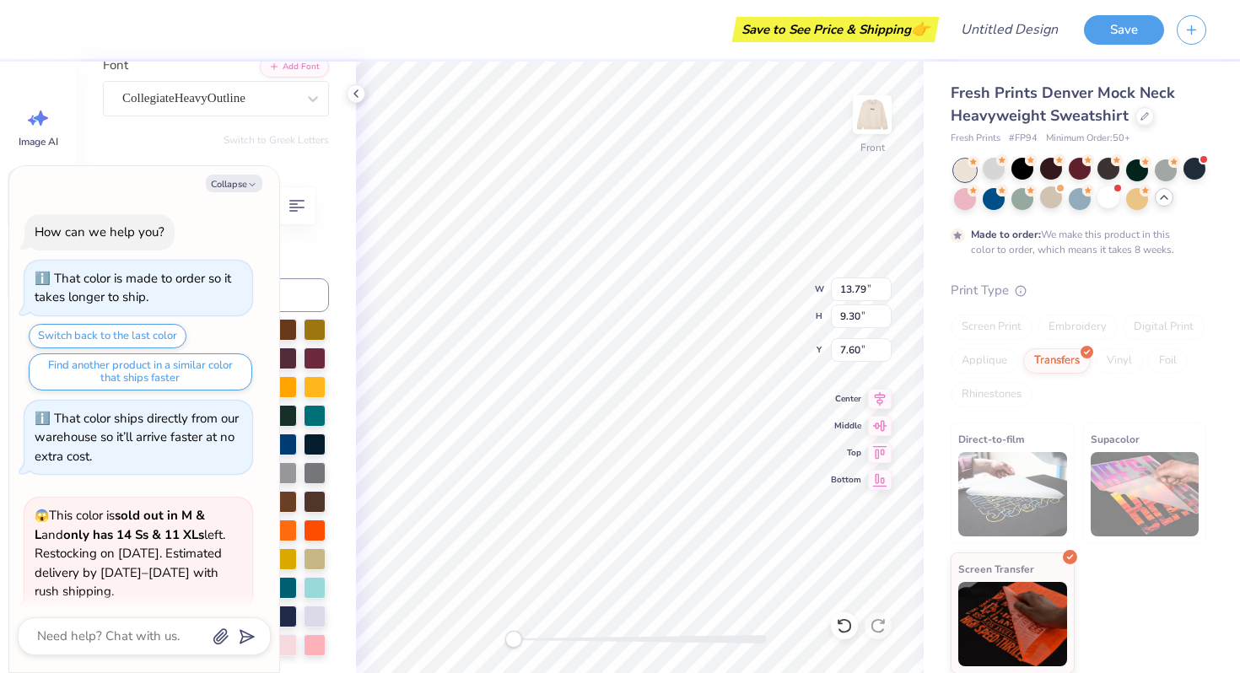
scroll to position [2595, 0]
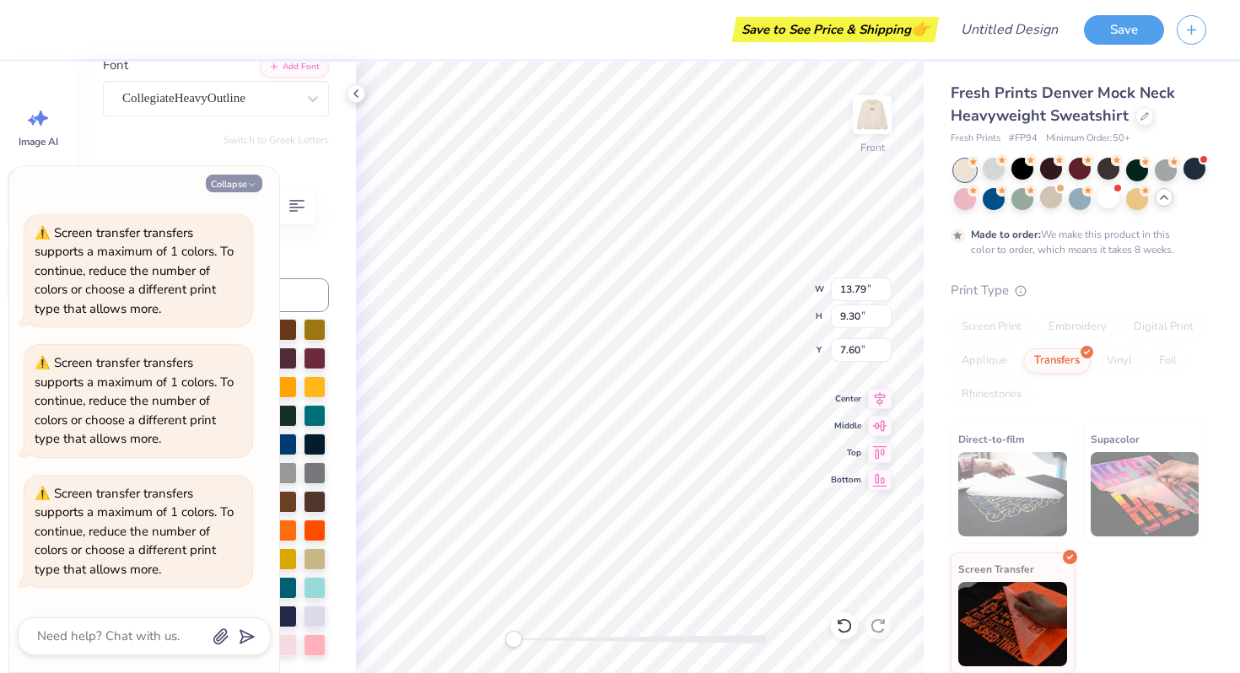
click at [242, 185] on button "Collapse" at bounding box center [234, 184] width 57 height 18
type textarea "x"
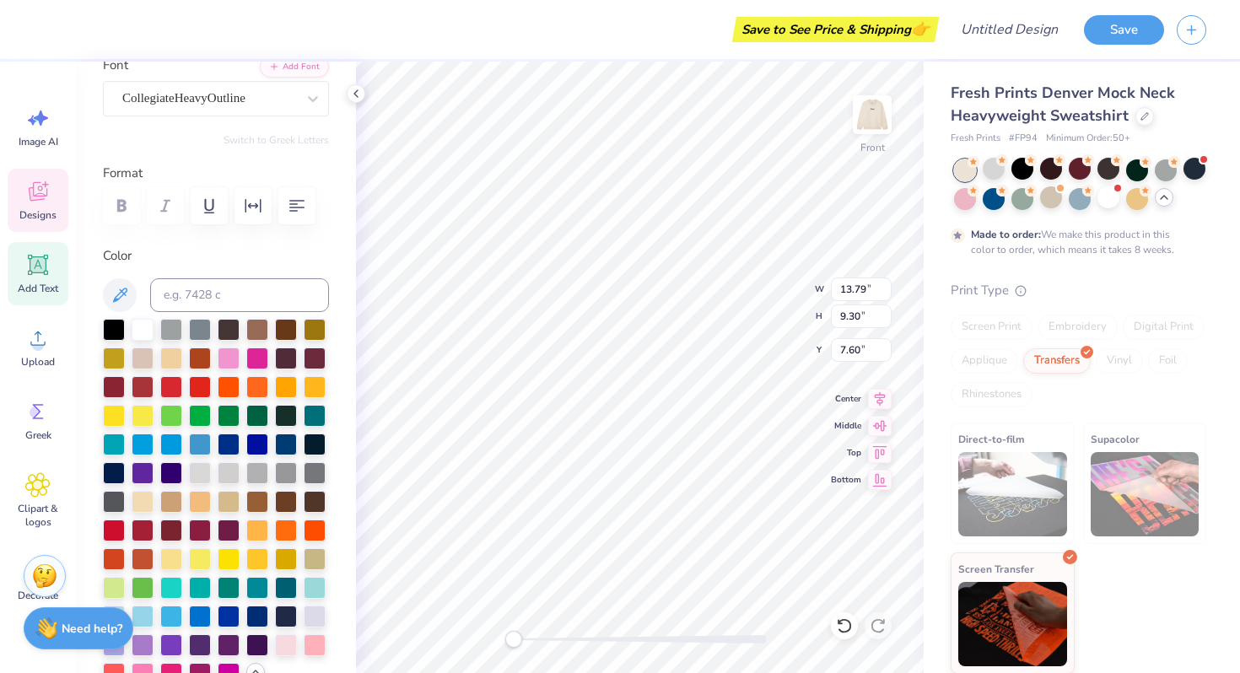
type input "15.69"
type input "1.49"
type input "3.75"
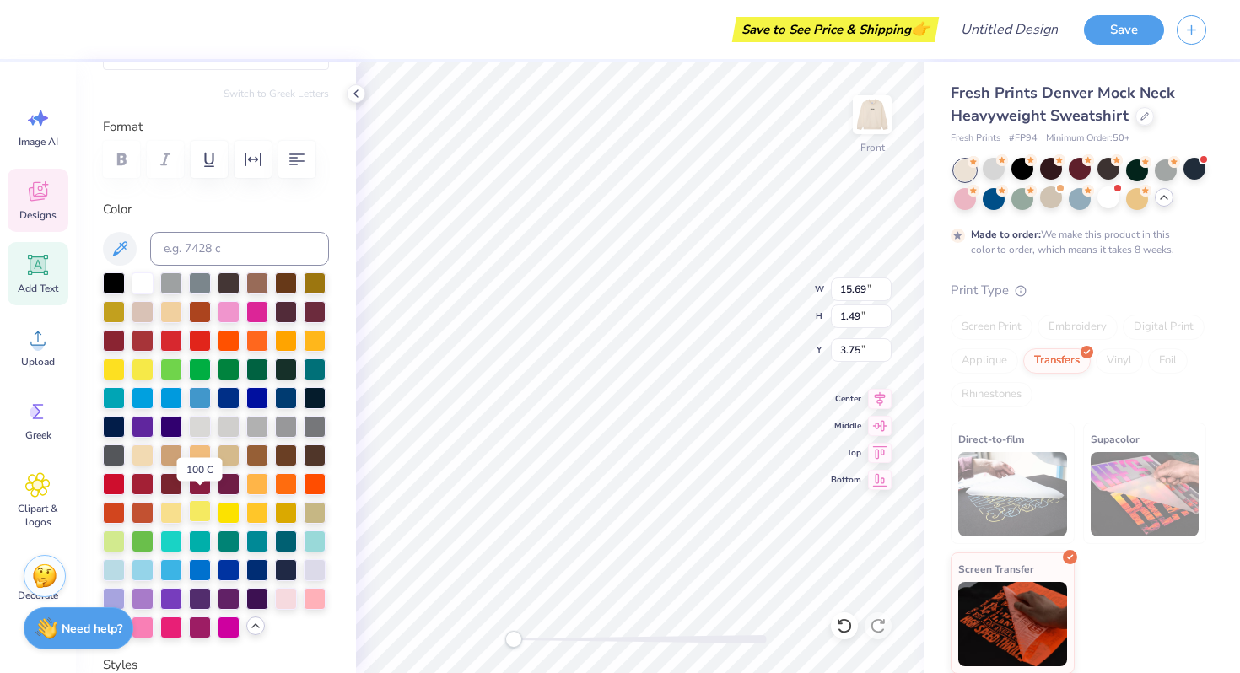
scroll to position [202, 0]
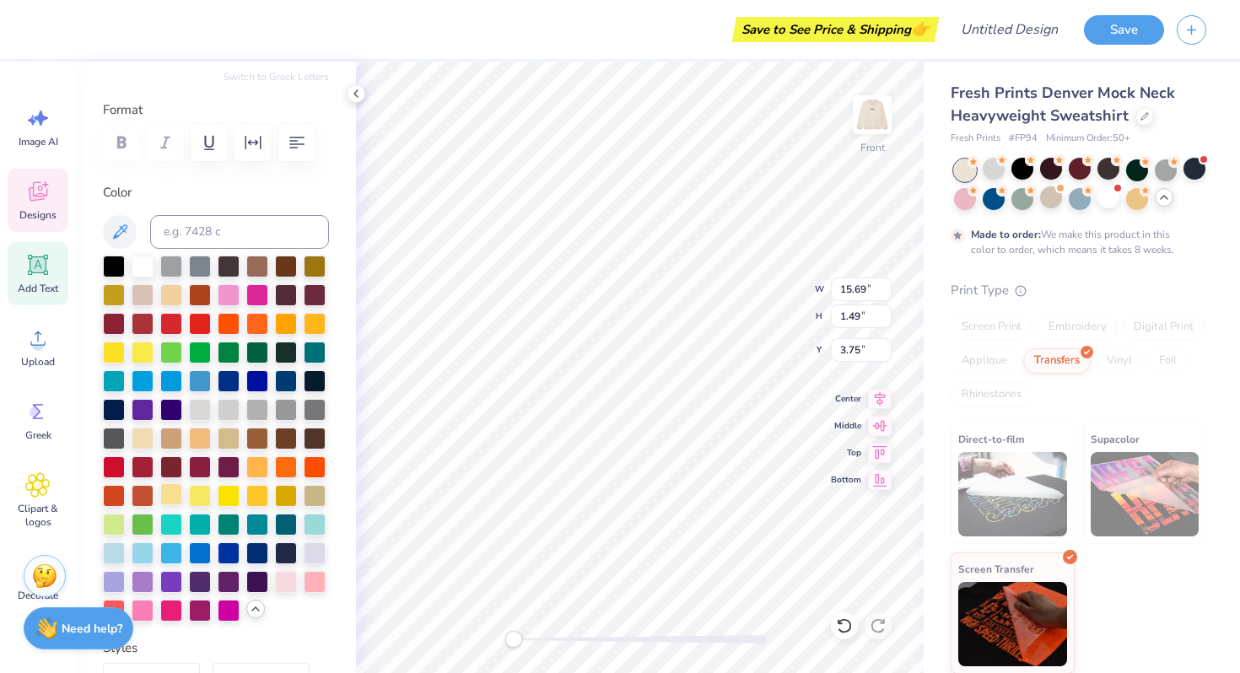
click at [170, 501] on div at bounding box center [171, 495] width 22 height 22
click at [323, 604] on div at bounding box center [216, 439] width 226 height 366
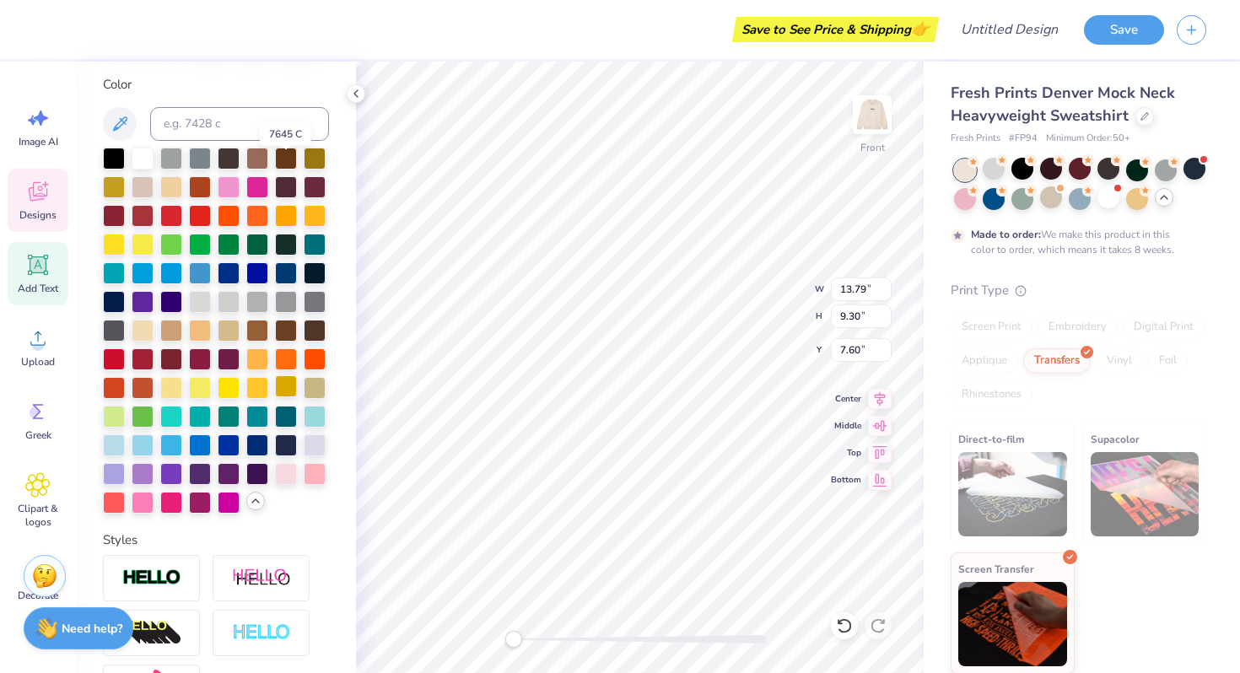
scroll to position [338, 0]
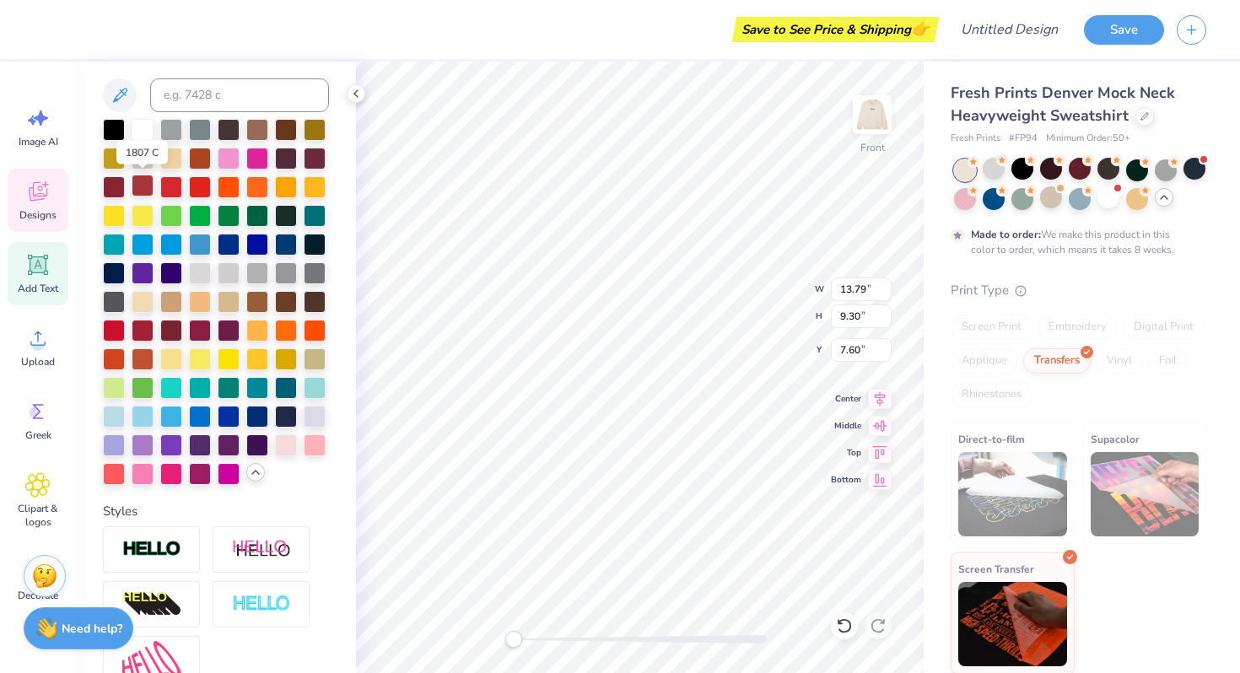
click at [140, 188] on div at bounding box center [143, 186] width 22 height 22
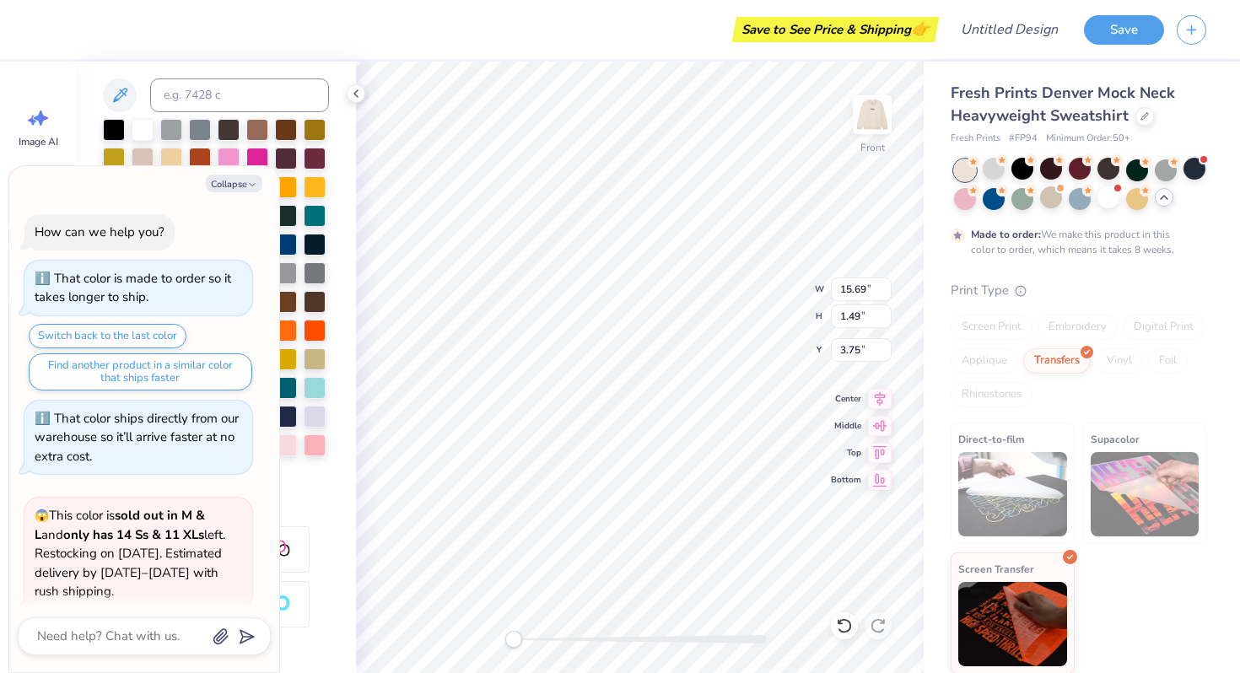
type textarea "x"
type input "15.69"
type input "1.49"
type input "3.75"
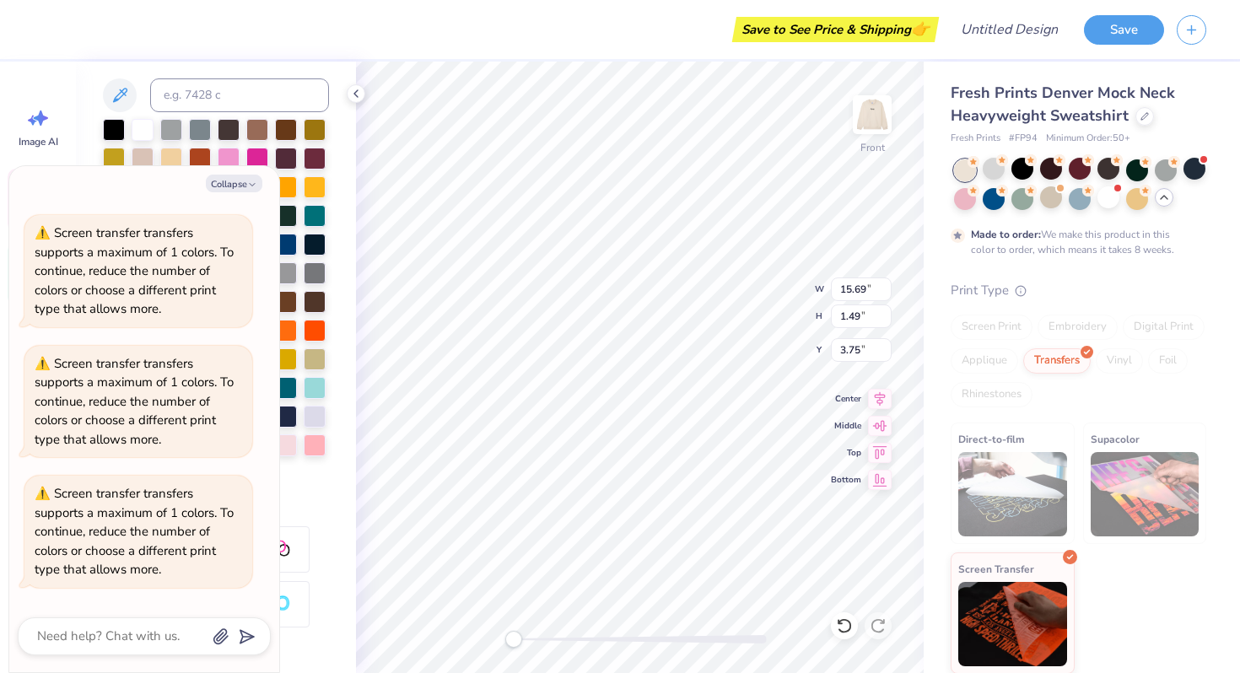
scroll to position [0, 3]
click at [232, 170] on div "Collapse How can we help you? That color is made to order so it takes longer to…" at bounding box center [144, 419] width 270 height 506
click at [237, 185] on button "Collapse" at bounding box center [234, 184] width 57 height 18
type textarea "x"
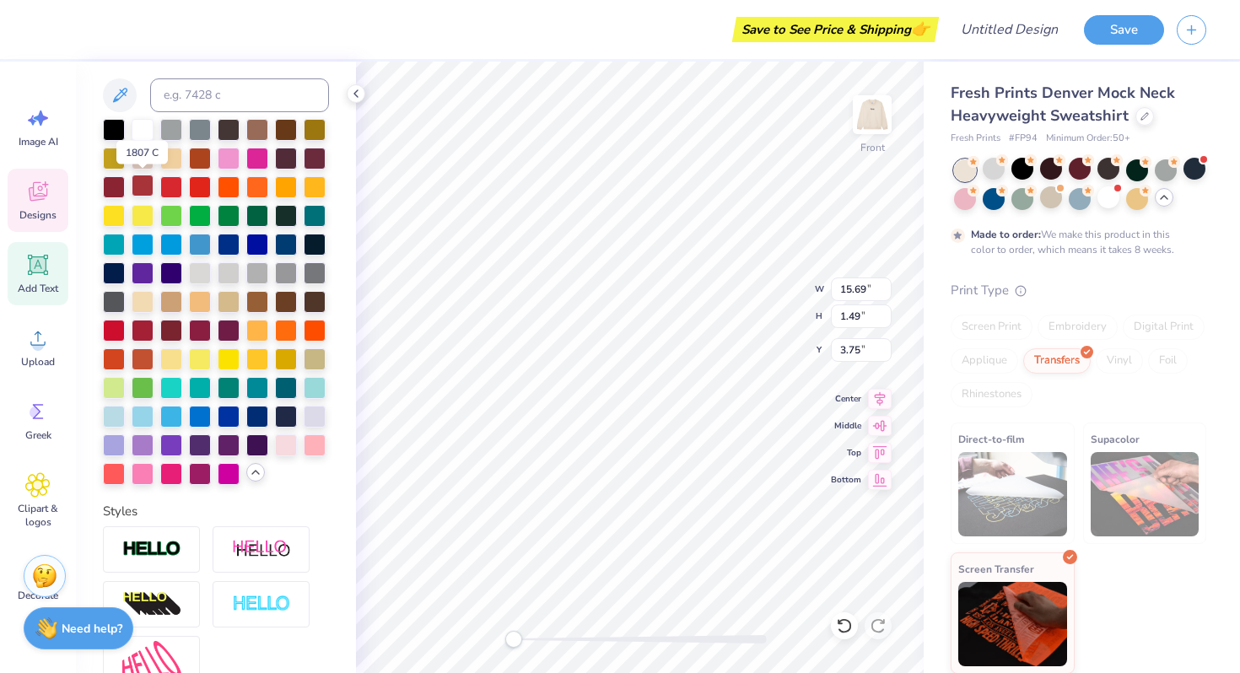
click at [146, 189] on div at bounding box center [143, 186] width 22 height 22
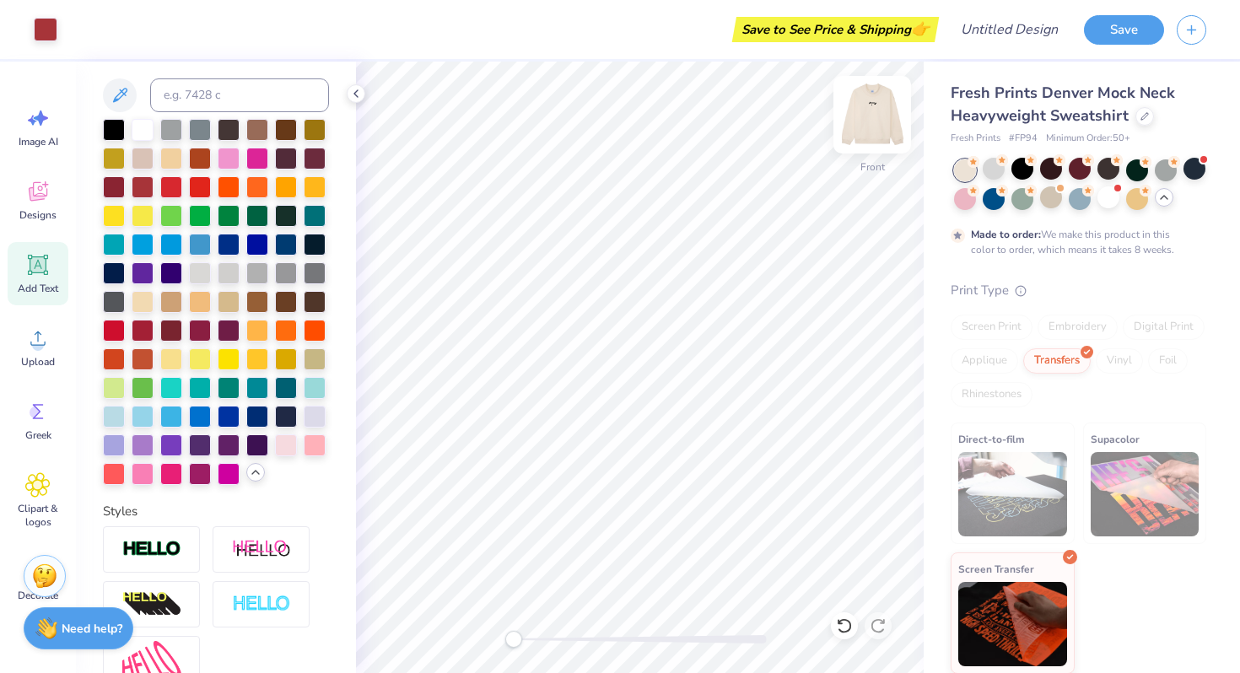
click at [878, 114] on img at bounding box center [873, 115] width 68 height 68
click at [878, 106] on img at bounding box center [873, 115] width 68 height 68
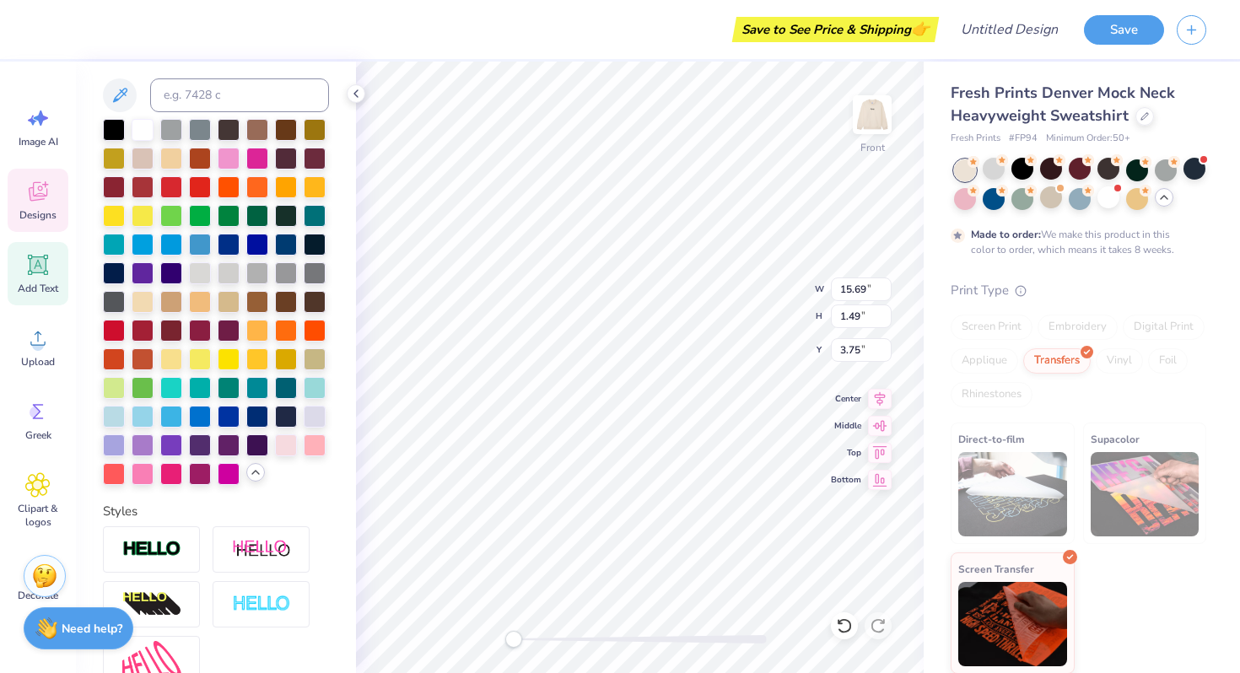
click at [889, 104] on img at bounding box center [873, 115] width 34 height 34
type input "15.70"
type input "0.53"
click at [873, 124] on img at bounding box center [873, 115] width 68 height 68
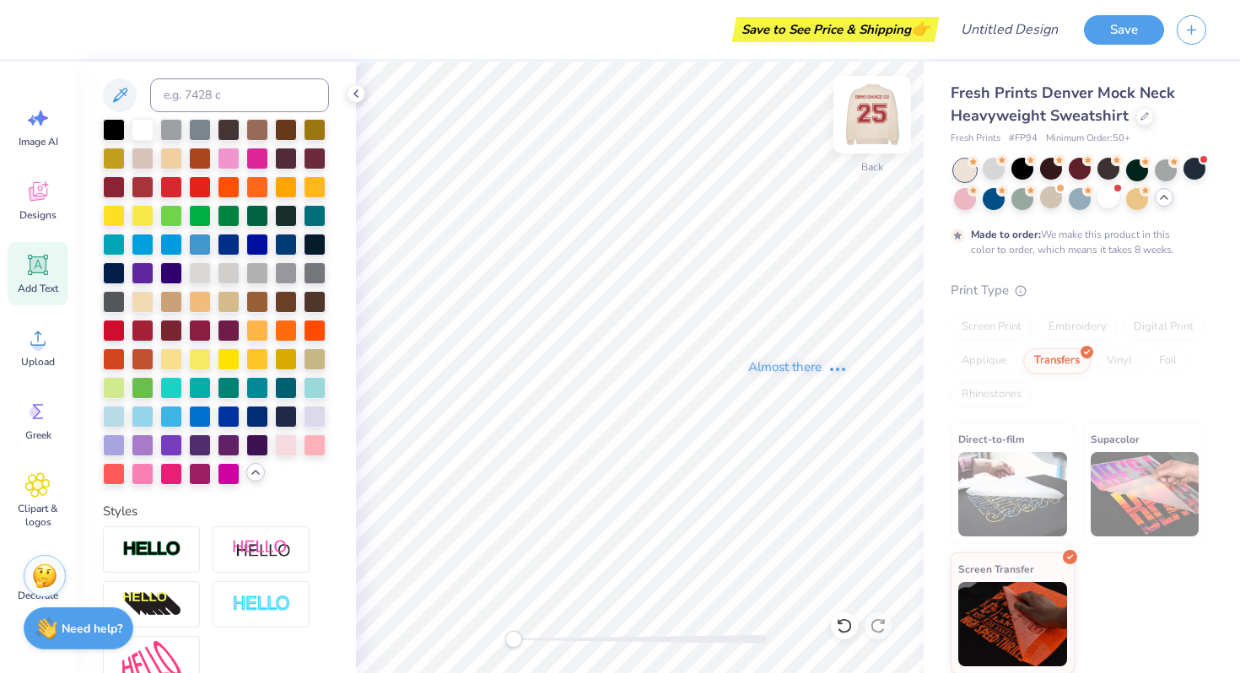
click at [873, 124] on div "Almost there" at bounding box center [798, 368] width 884 height 612
click at [876, 117] on img at bounding box center [873, 115] width 68 height 68
click at [883, 121] on img at bounding box center [873, 115] width 68 height 68
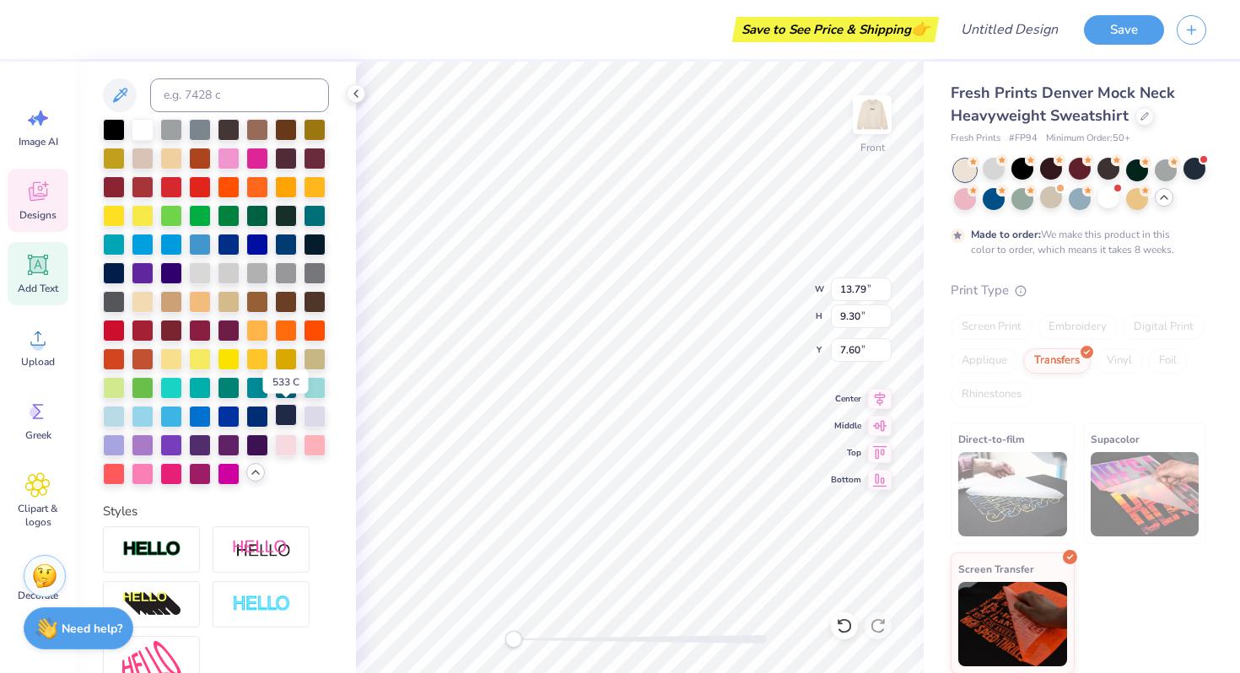
click at [289, 416] on div at bounding box center [286, 415] width 22 height 22
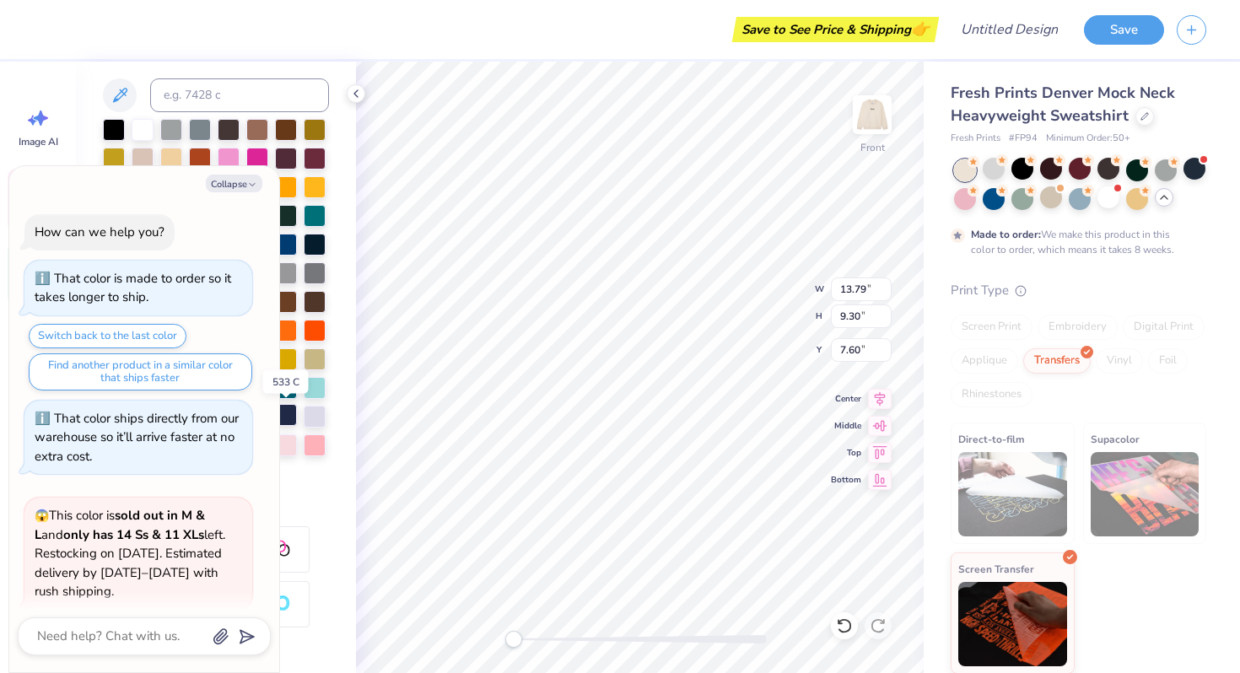
scroll to position [2856, 0]
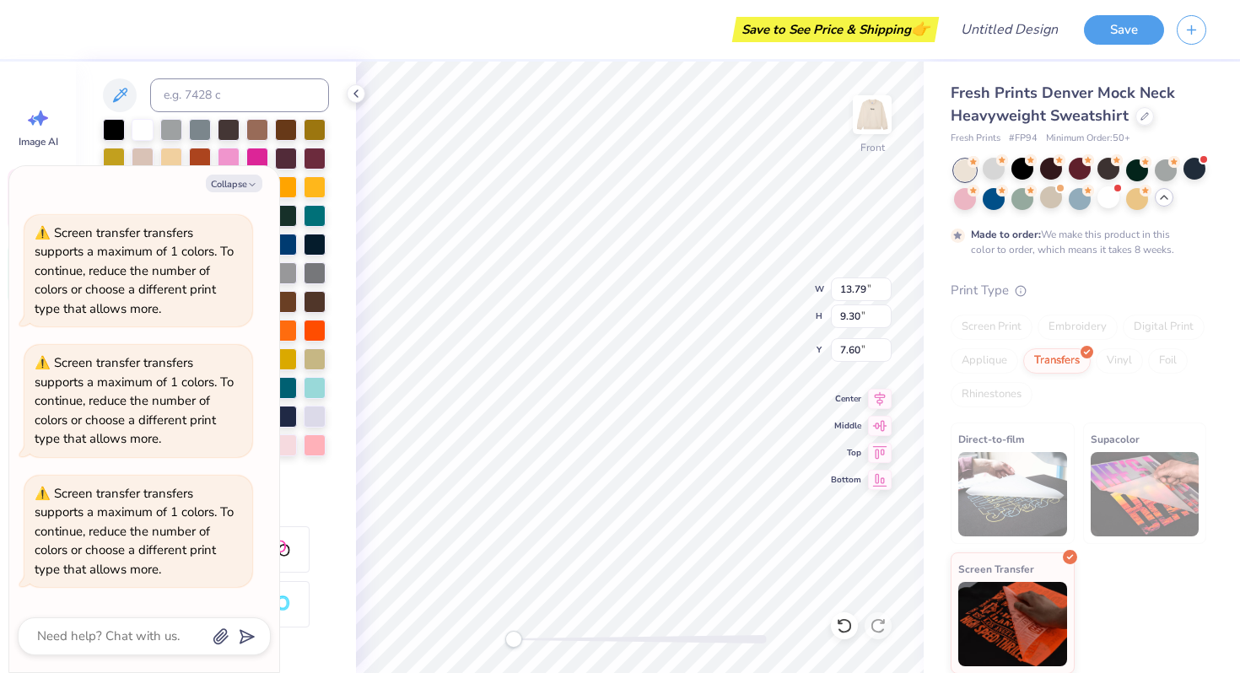
type textarea "x"
type input "15.69"
type input "1.49"
type input "3.75"
click at [284, 417] on div at bounding box center [286, 415] width 22 height 22
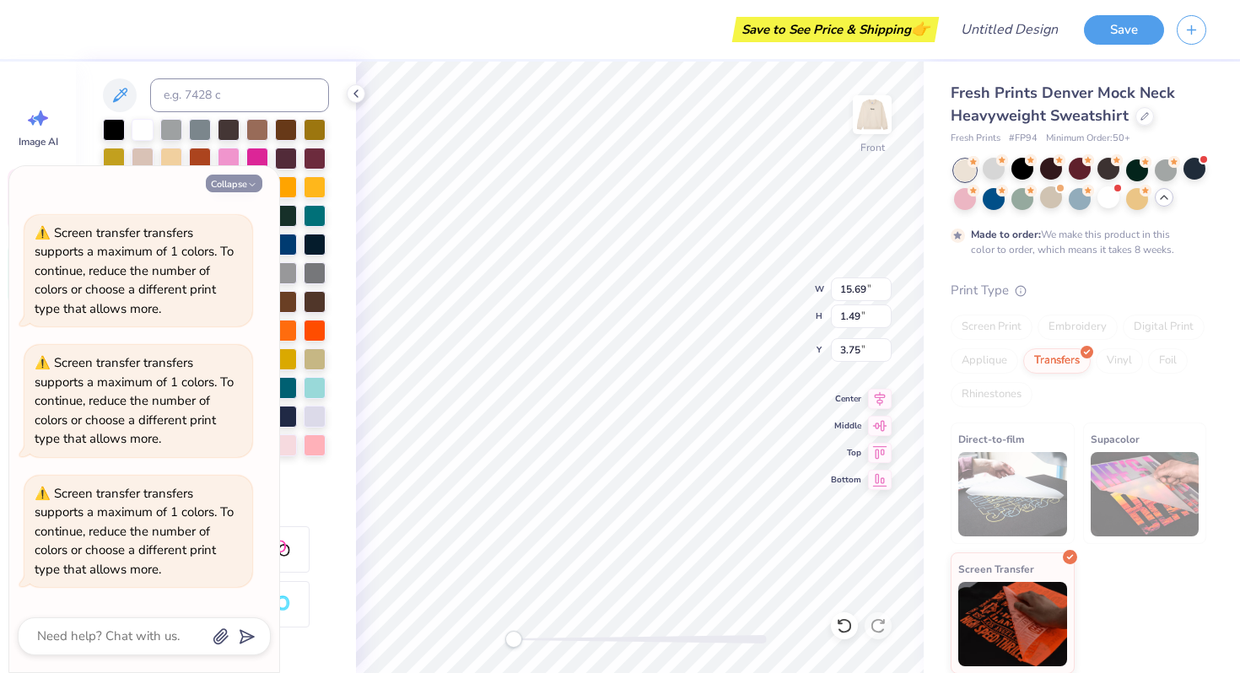
click at [248, 181] on icon "button" at bounding box center [252, 185] width 10 height 10
type textarea "x"
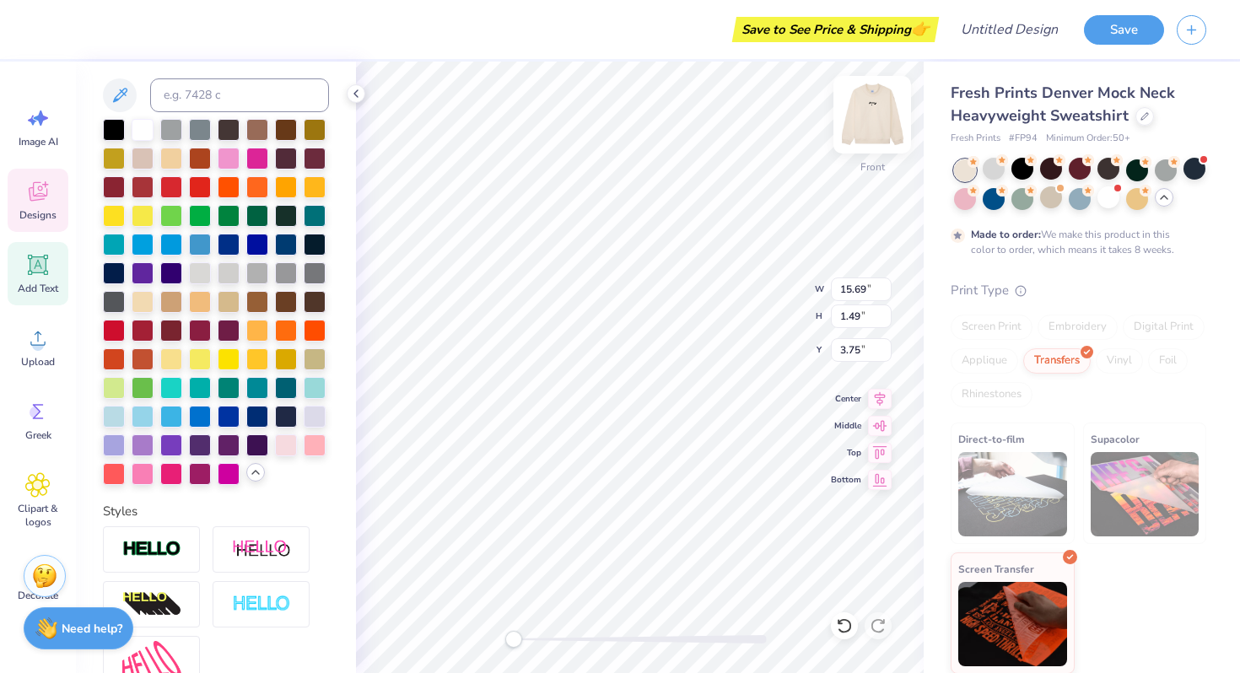
click at [868, 111] on img at bounding box center [873, 115] width 68 height 68
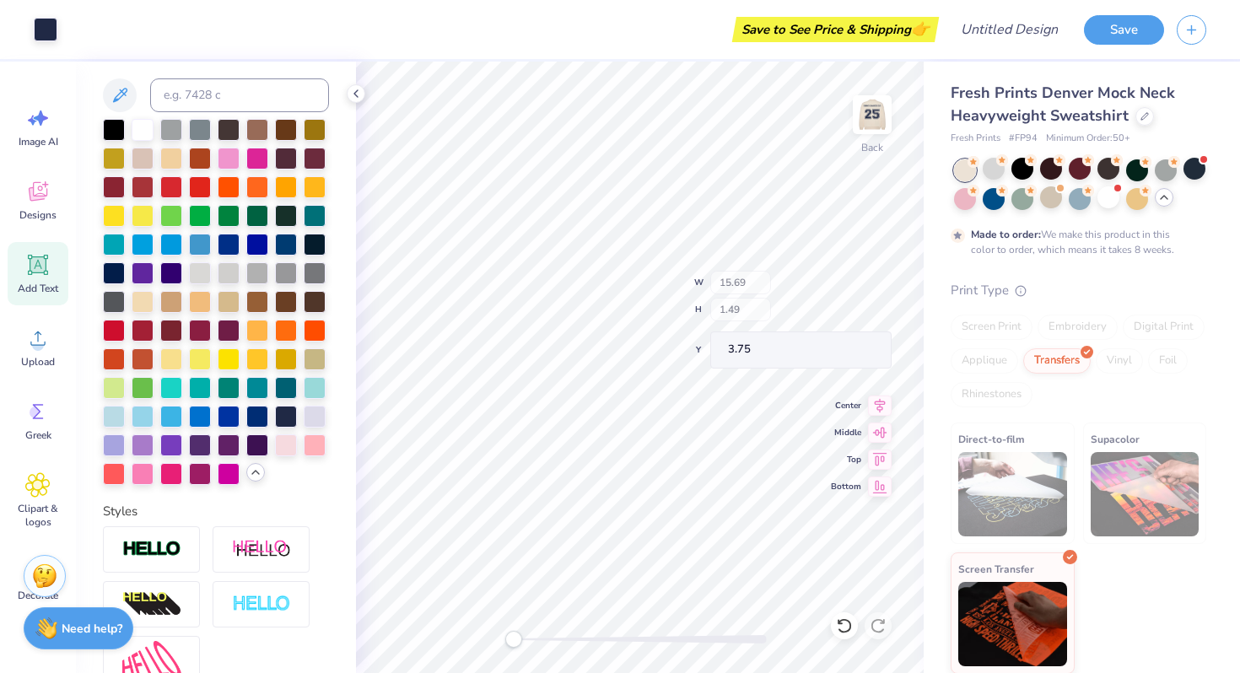
type input "15.70"
type input "0.53"
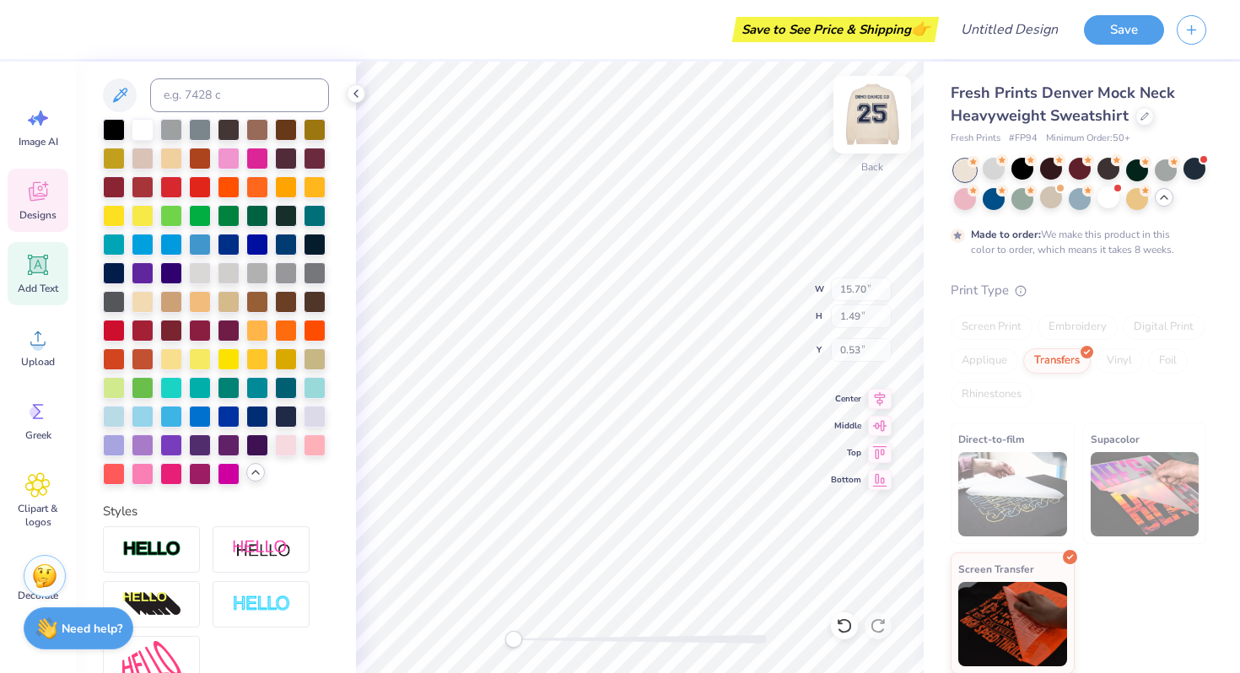
click at [867, 111] on img at bounding box center [873, 115] width 68 height 68
type input "15.69"
type input "3.75"
type input "13.79"
type input "9.30"
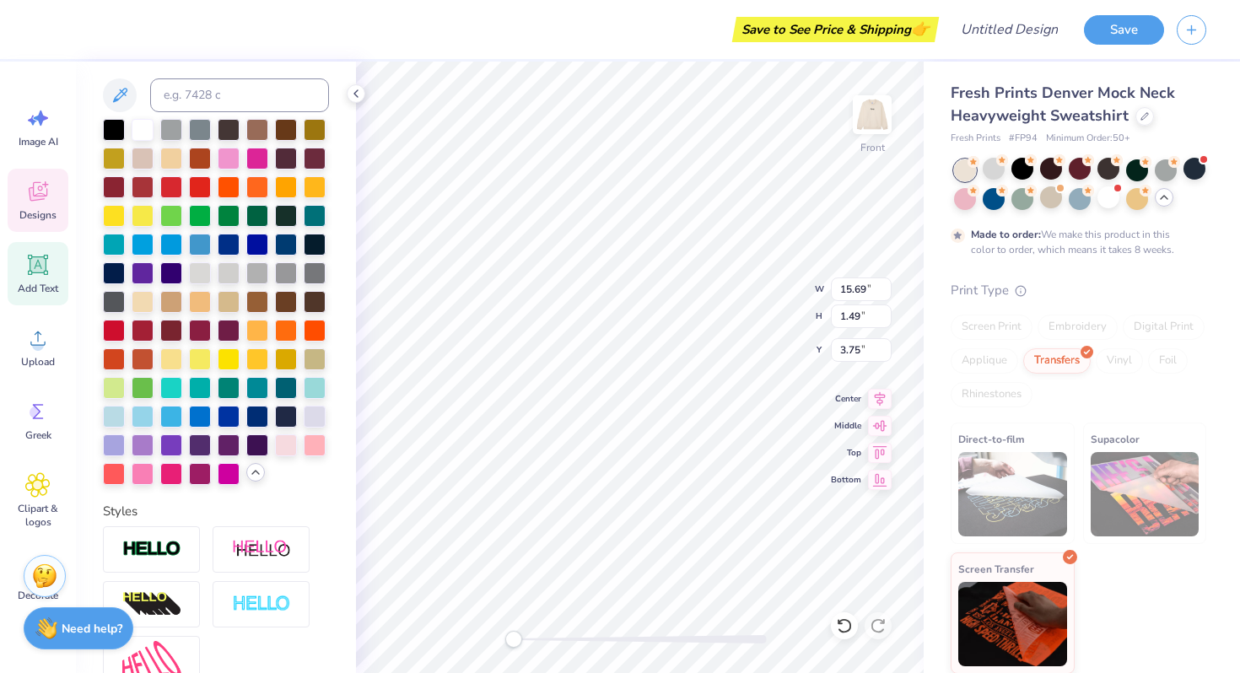
type input "7.60"
type textarea "26"
click at [622, 50] on div "Save to See Price & Shipping 👉" at bounding box center [490, 29] width 889 height 59
drag, startPoint x: 1012, startPoint y: 138, endPoint x: 1038, endPoint y: 136, distance: 26.3
click at [1038, 136] on div "Fresh Prints # FP94 Minimum Order: 50 +" at bounding box center [1079, 139] width 256 height 14
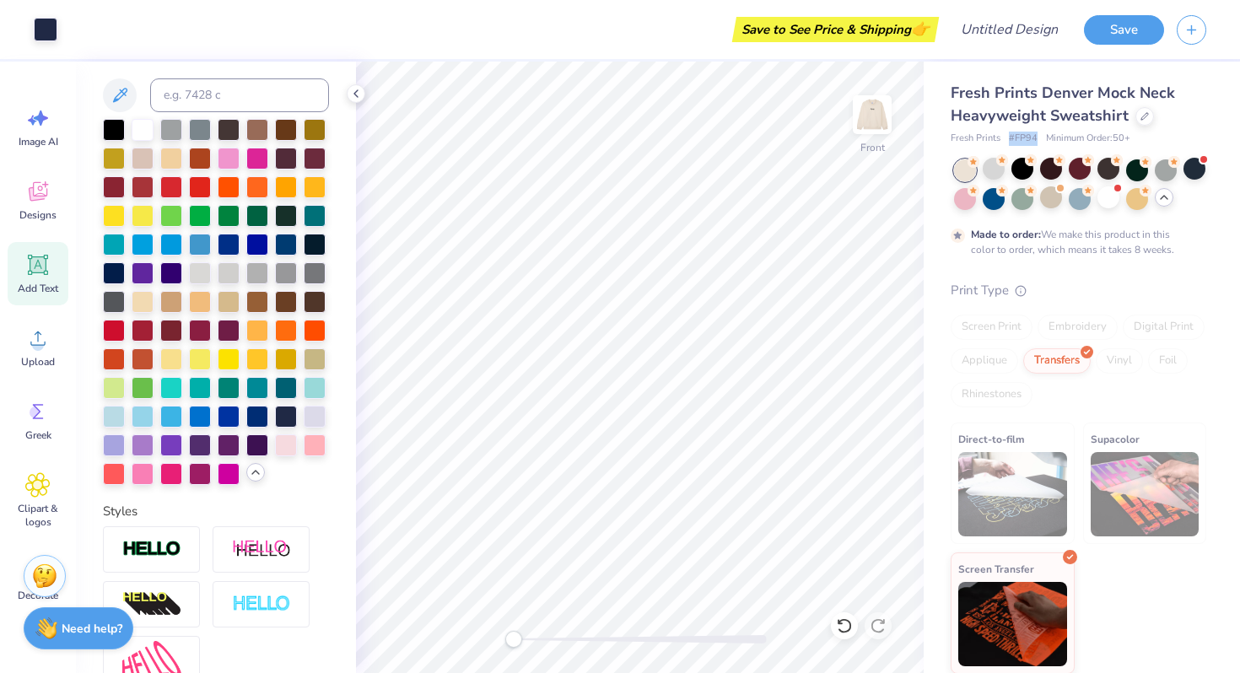
drag, startPoint x: 1038, startPoint y: 136, endPoint x: 1007, endPoint y: 137, distance: 31.2
click at [1007, 137] on div "Fresh Prints # FP94 Minimum Order: 50 +" at bounding box center [1079, 139] width 256 height 14
copy span "# FP94"
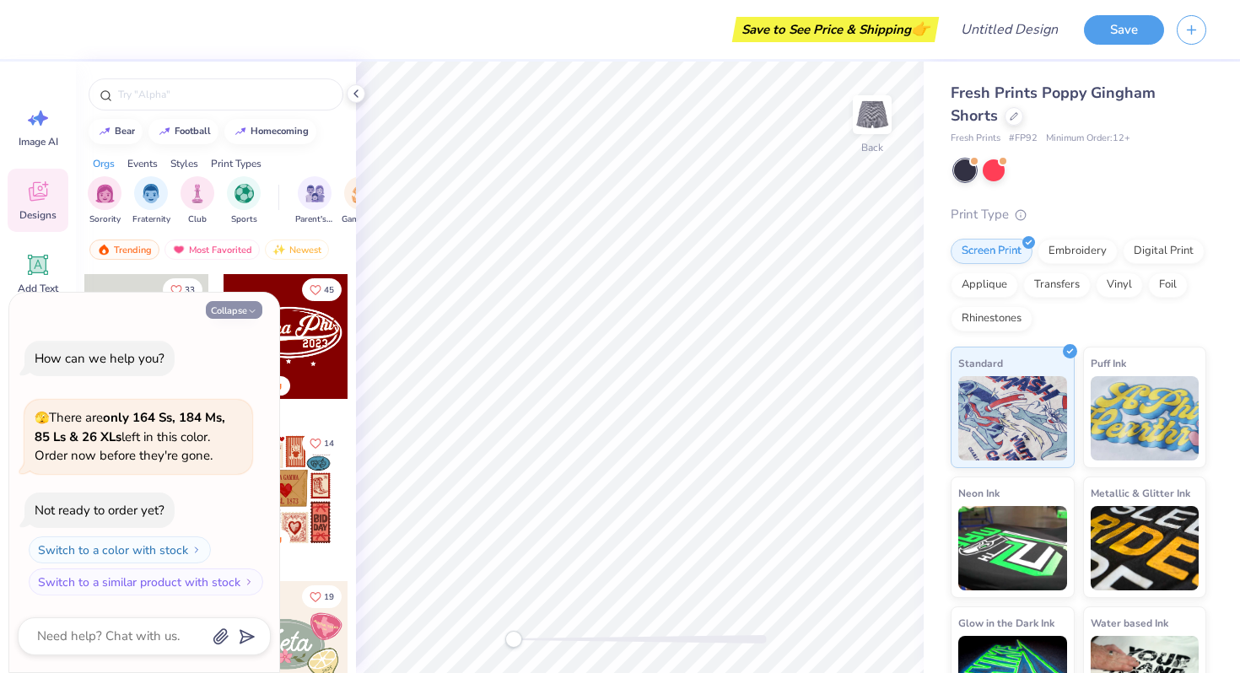
click at [251, 311] on polyline "button" at bounding box center [252, 311] width 5 height 3
type textarea "x"
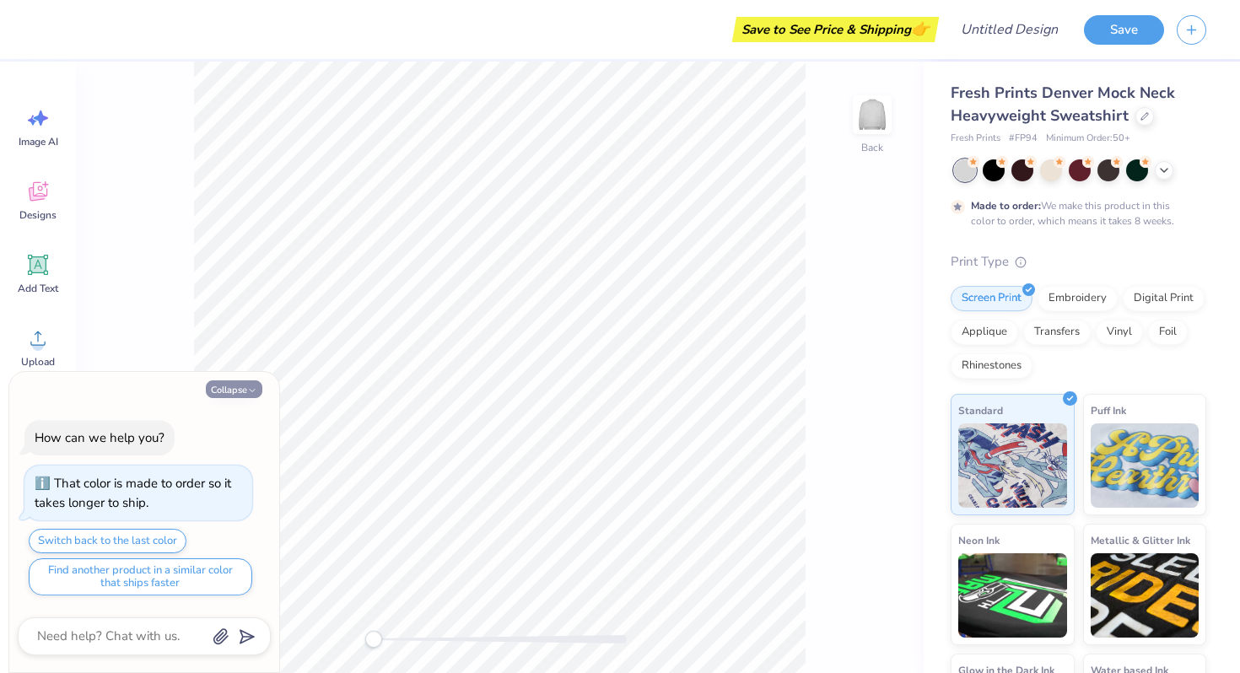
click at [249, 393] on icon "button" at bounding box center [252, 391] width 10 height 10
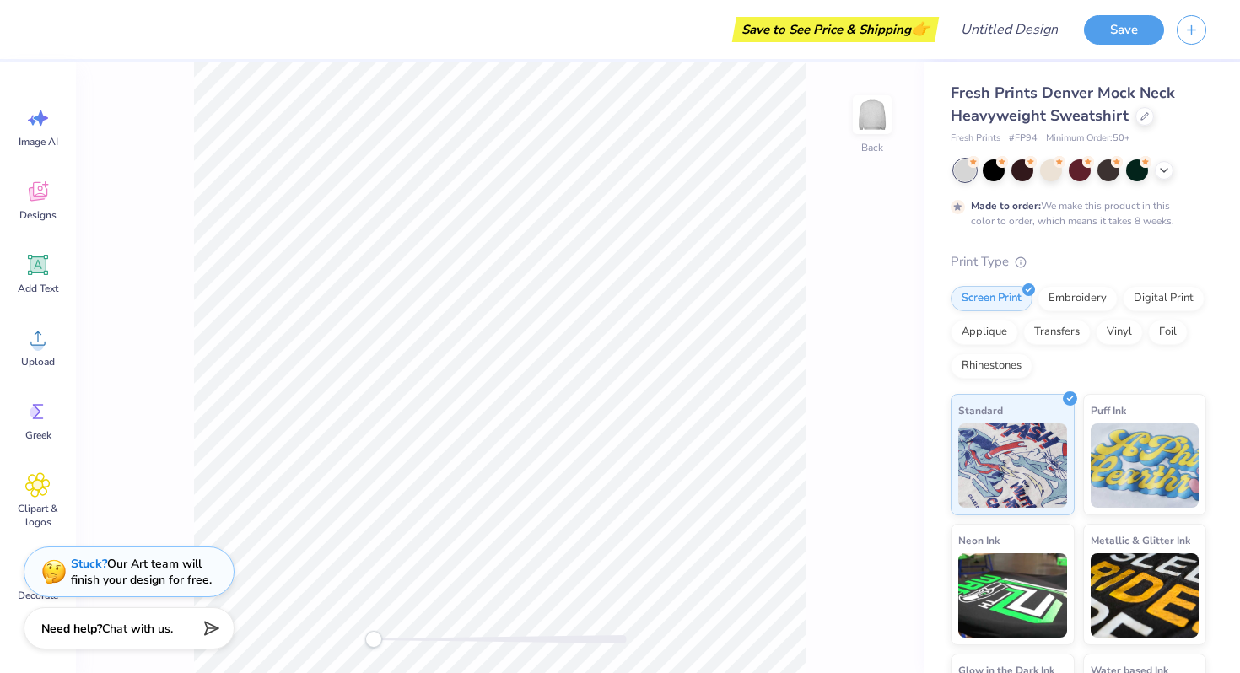
type textarea "x"
click at [1051, 171] on div at bounding box center [1051, 169] width 22 height 22
click at [1163, 170] on icon at bounding box center [1165, 169] width 14 height 14
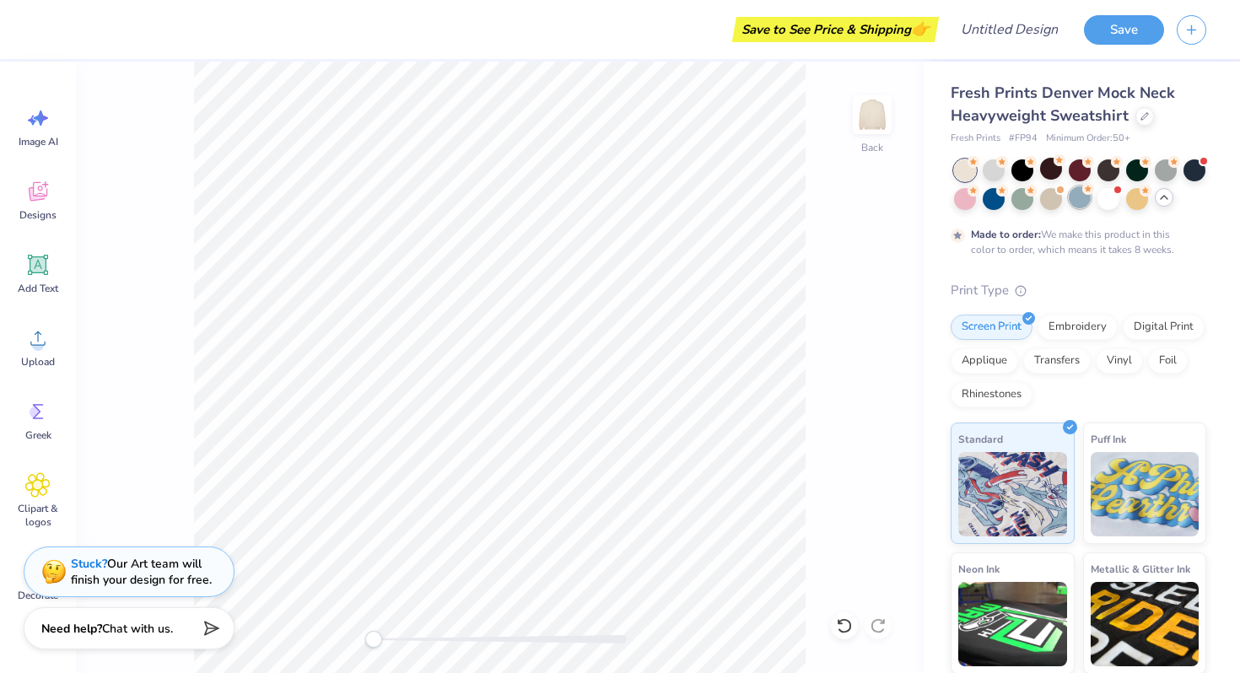
click at [1080, 200] on div at bounding box center [1080, 197] width 22 height 22
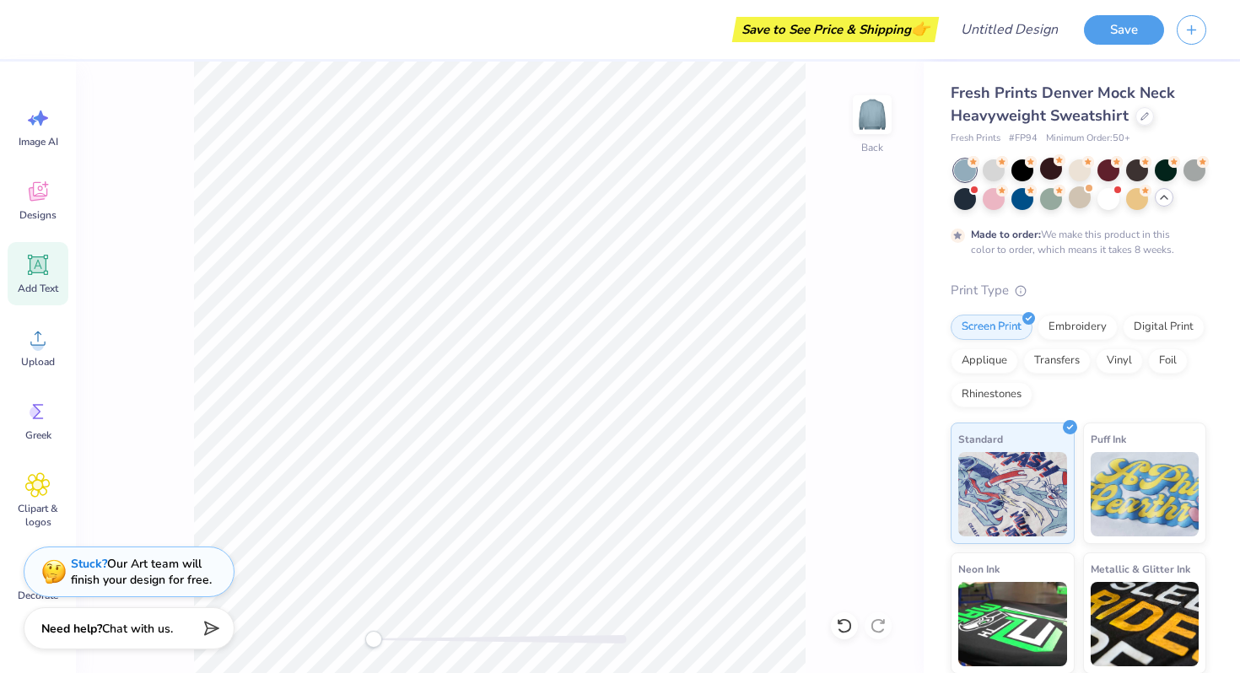
click at [46, 289] on span "Add Text" at bounding box center [38, 289] width 41 height 14
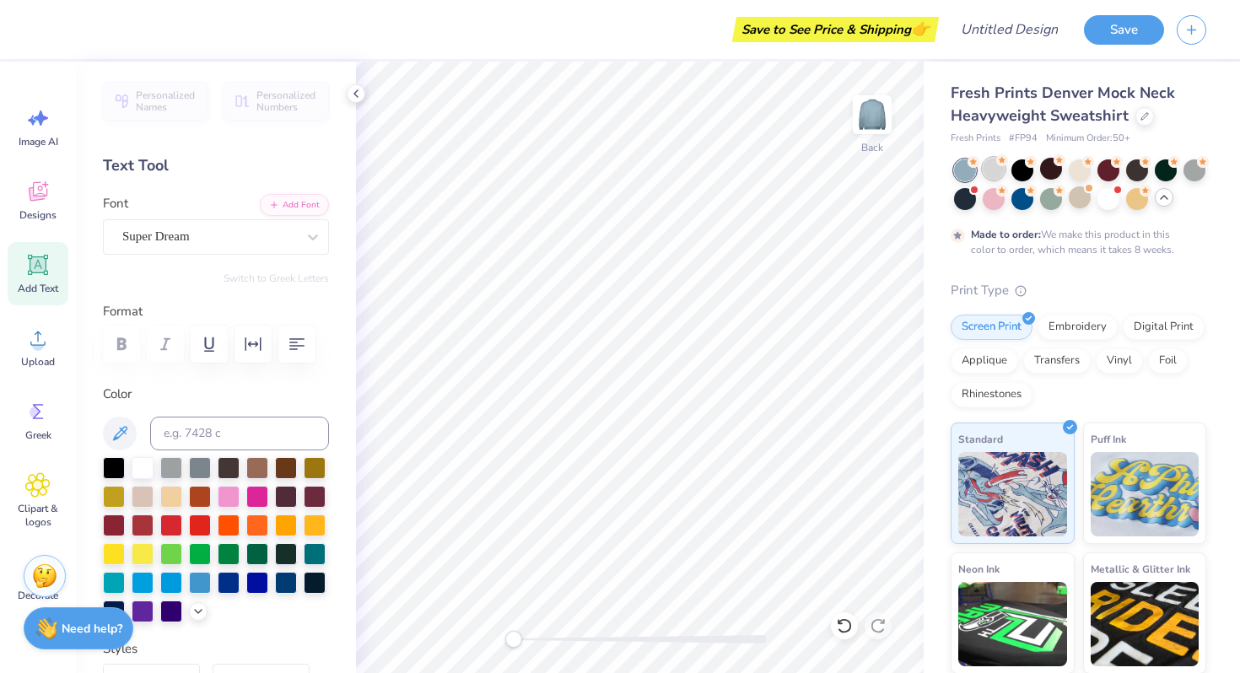
click at [1000, 170] on div at bounding box center [994, 169] width 22 height 22
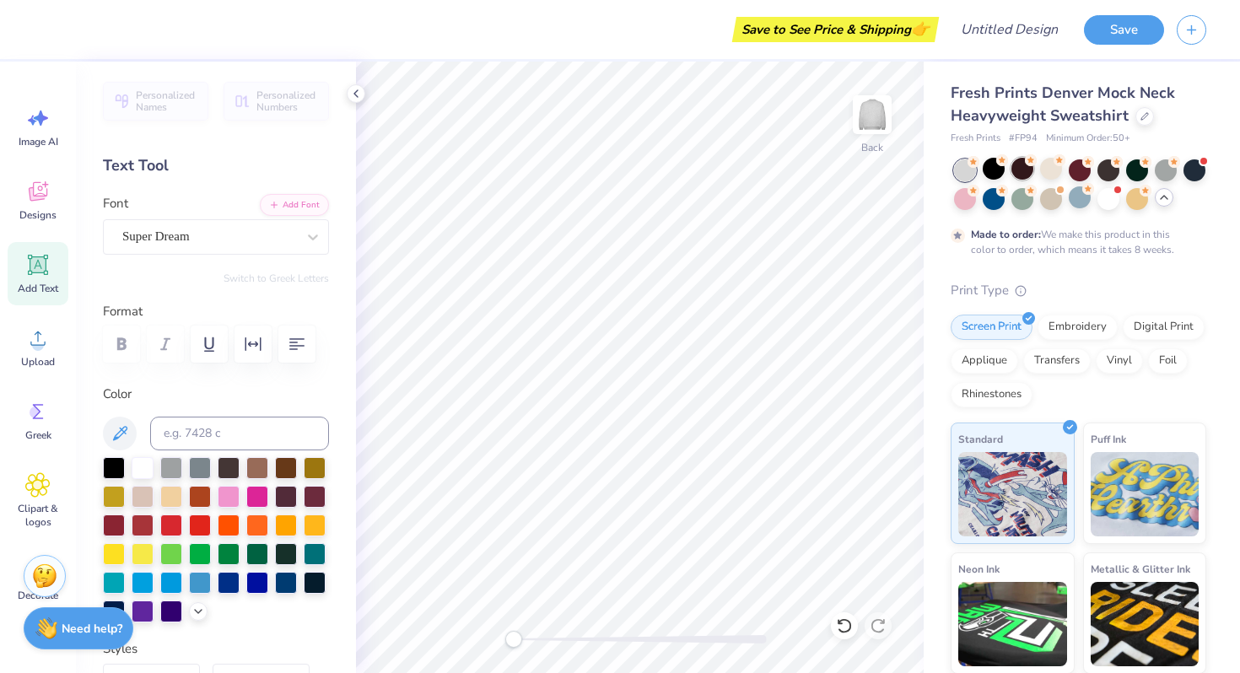
click at [1024, 170] on div at bounding box center [1023, 169] width 22 height 22
click at [1053, 171] on div at bounding box center [1051, 169] width 22 height 22
click at [32, 347] on circle at bounding box center [38, 345] width 12 height 12
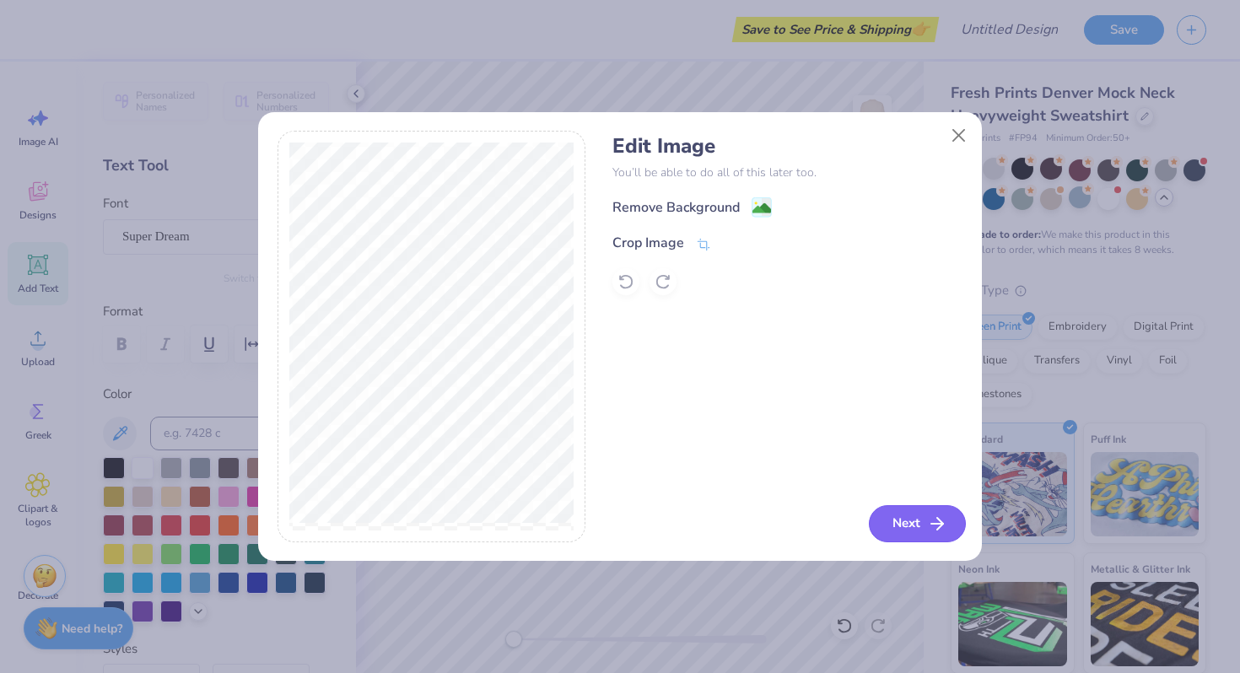
click at [916, 524] on button "Next" at bounding box center [917, 523] width 97 height 37
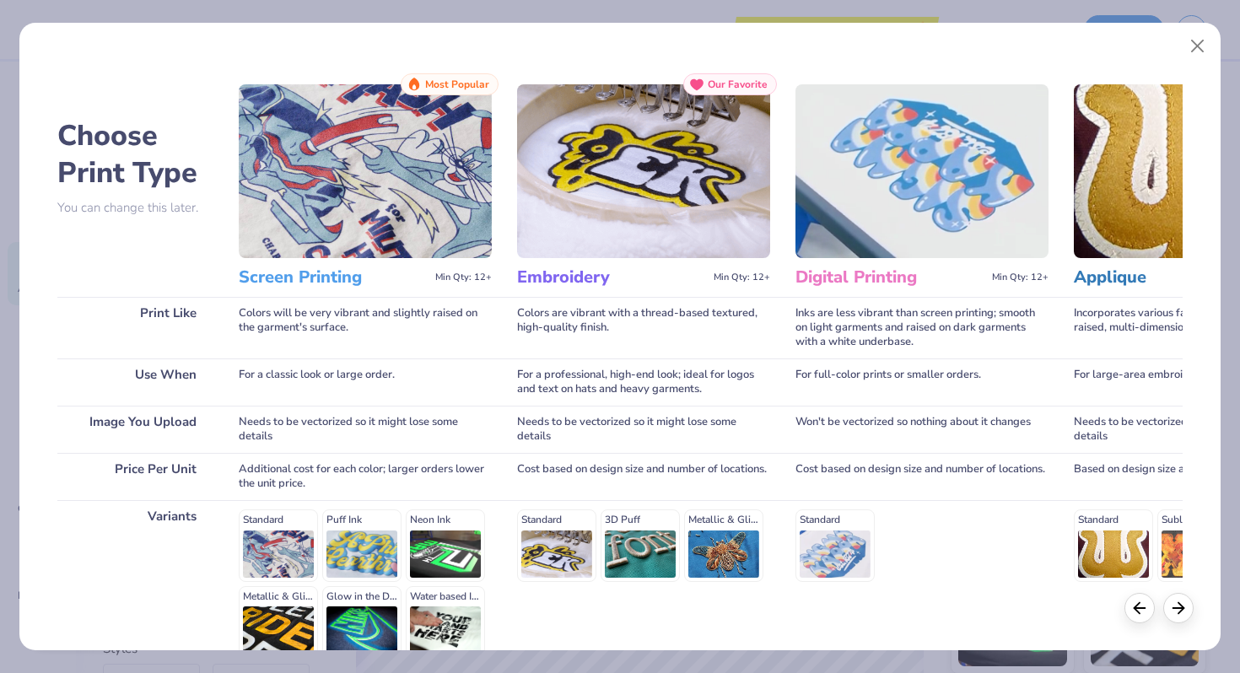
scroll to position [168, 0]
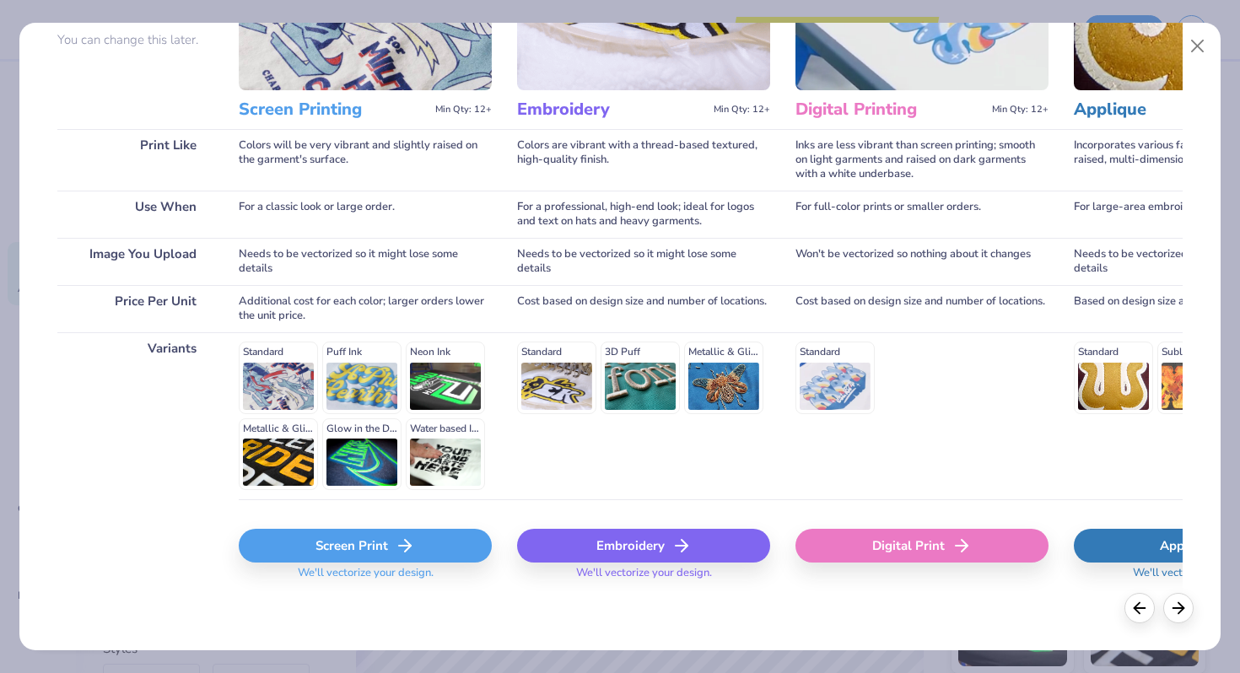
click at [419, 544] on div "Screen Print" at bounding box center [365, 546] width 253 height 34
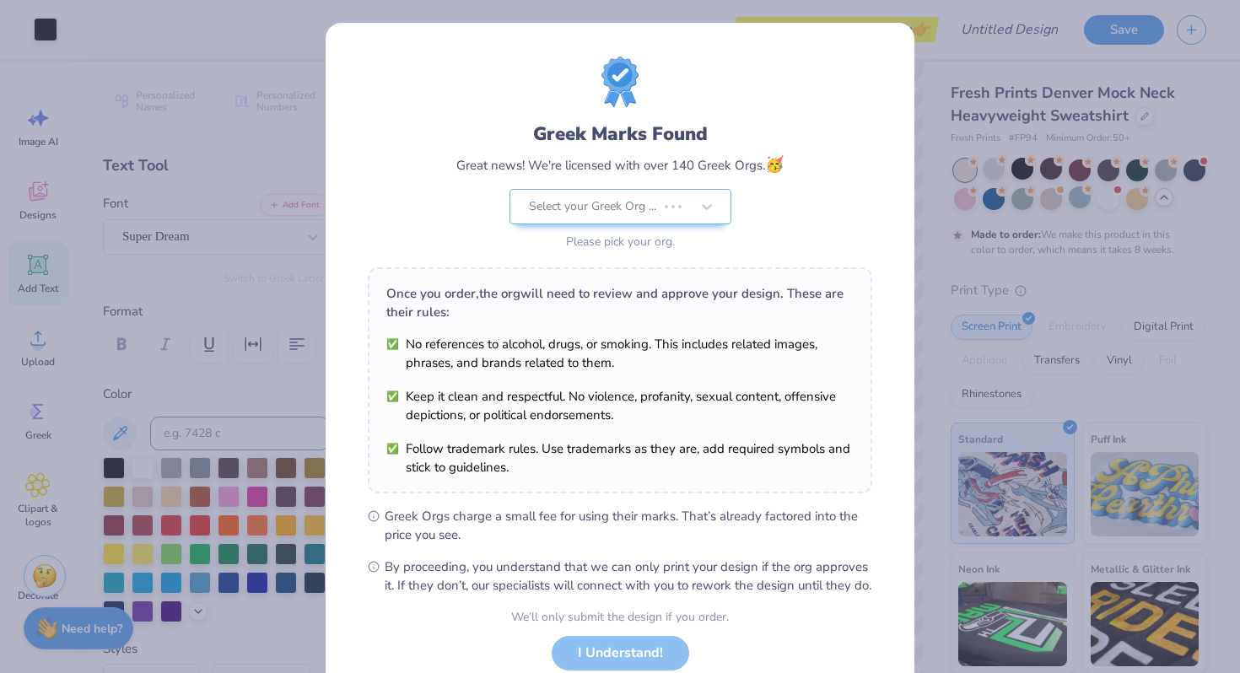
click at [692, 370] on body "Art colors Save to See Price & Shipping 👉 Design Title Save Image AI Designs Ad…" at bounding box center [620, 336] width 1240 height 673
type input "10.25"
type input "5.00"
type input "8.66"
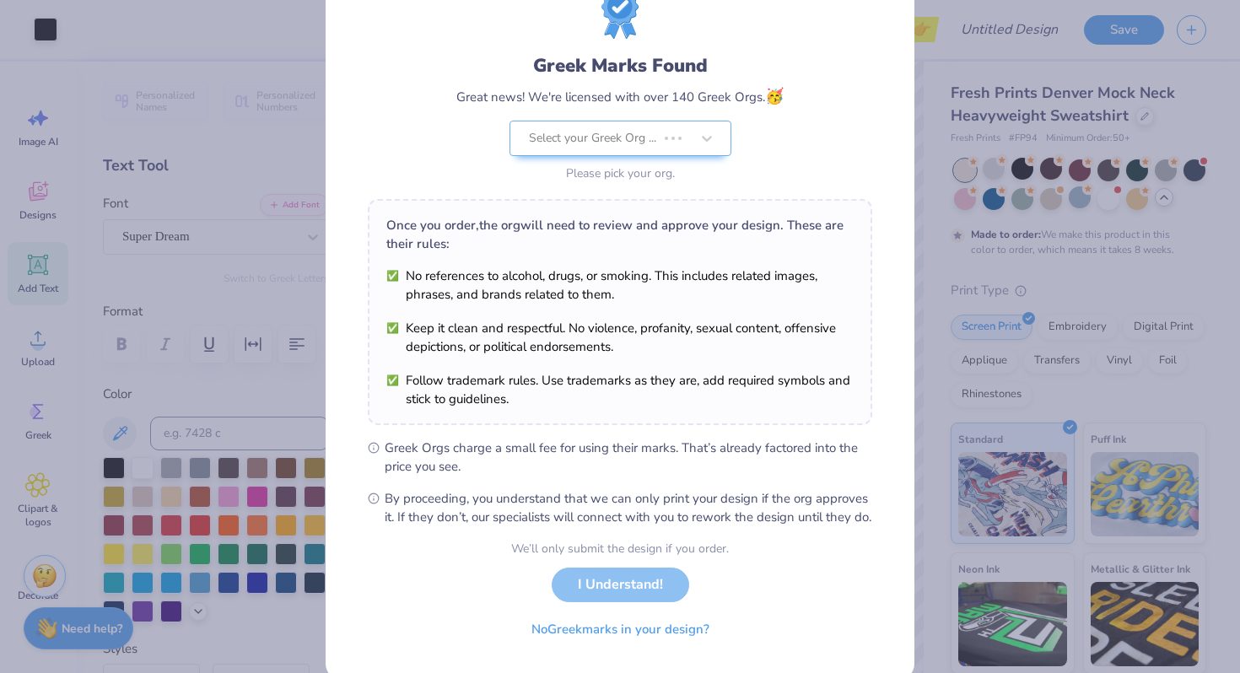
scroll to position [116, 0]
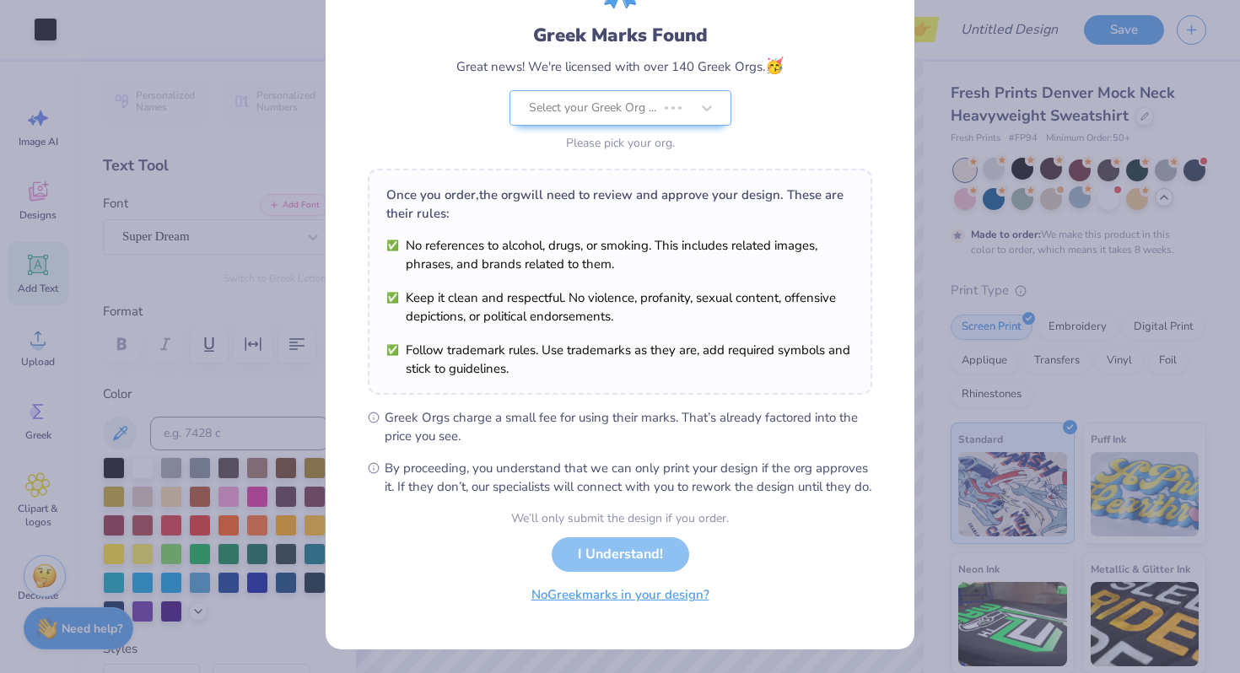
click at [666, 594] on button "No Greek marks in your design?" at bounding box center [620, 595] width 207 height 35
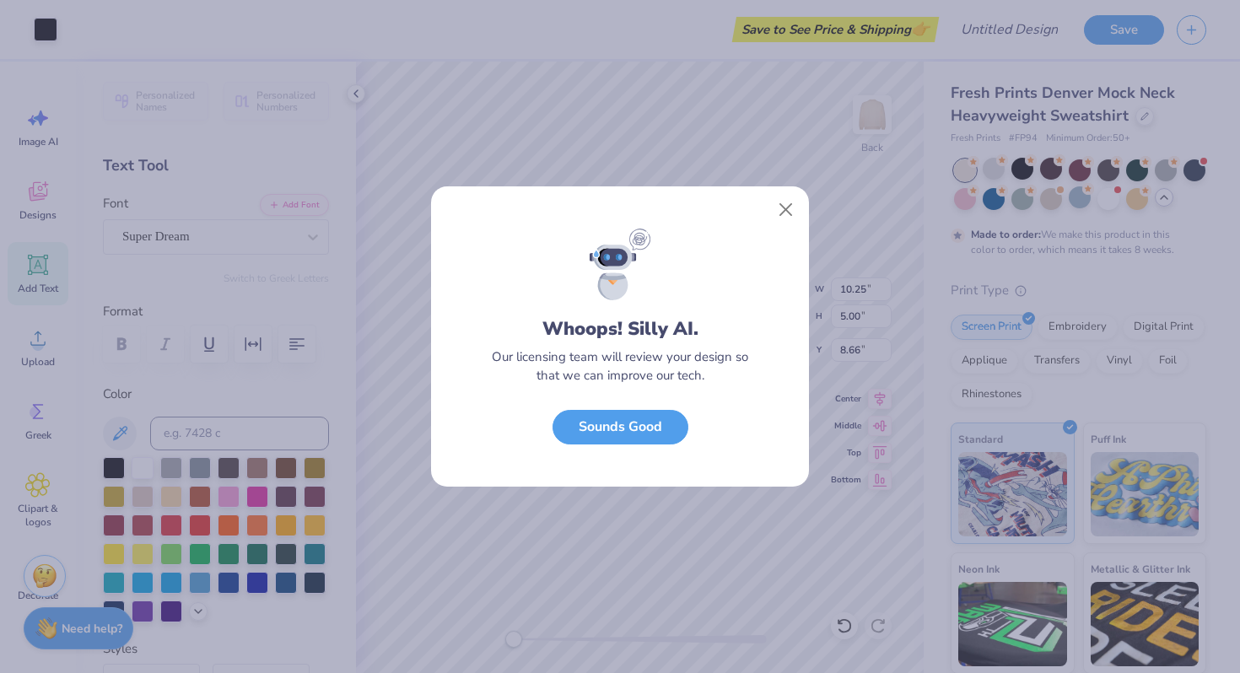
scroll to position [0, 0]
click at [646, 422] on button "Sounds Good" at bounding box center [621, 423] width 136 height 35
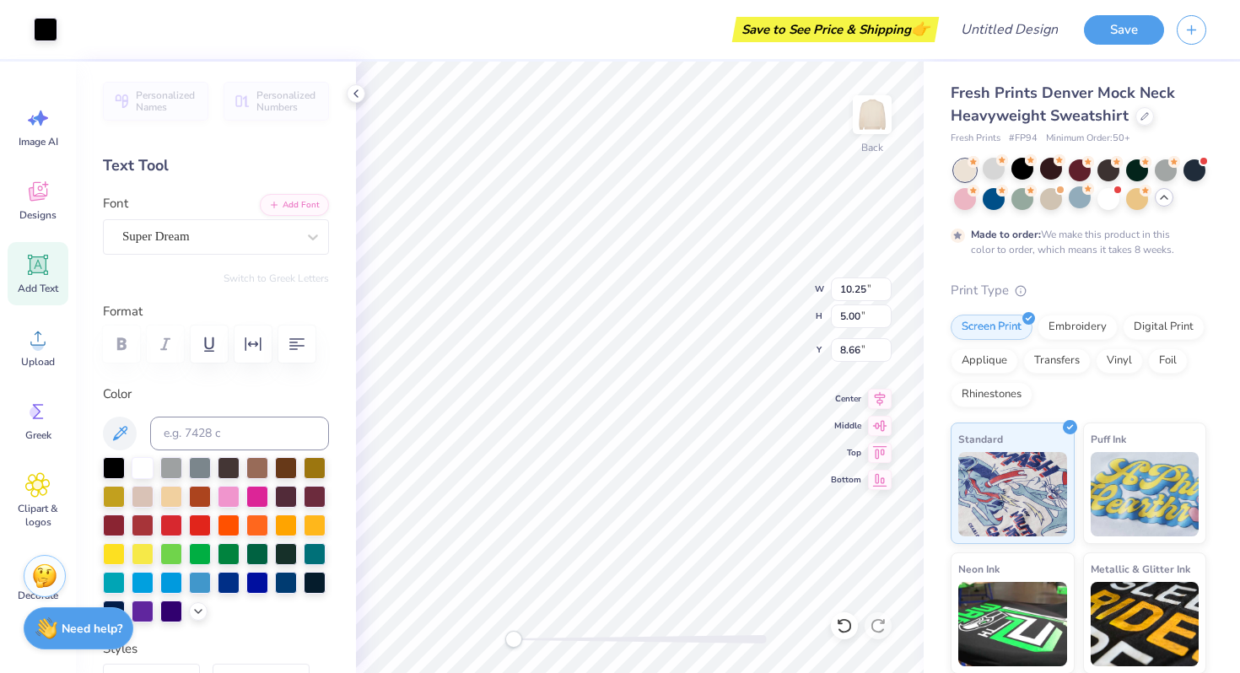
type input "3.43"
type input "1.67"
type input "11.98"
type input "3.05"
type input "1.49"
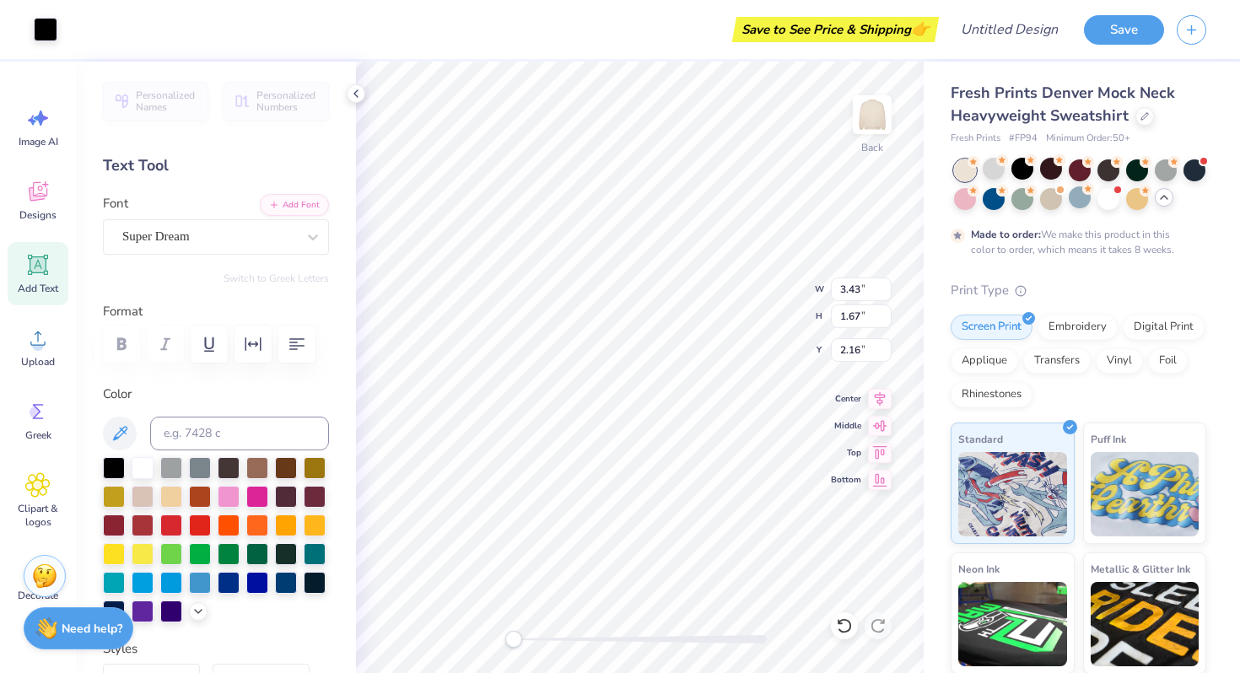
type input "2.35"
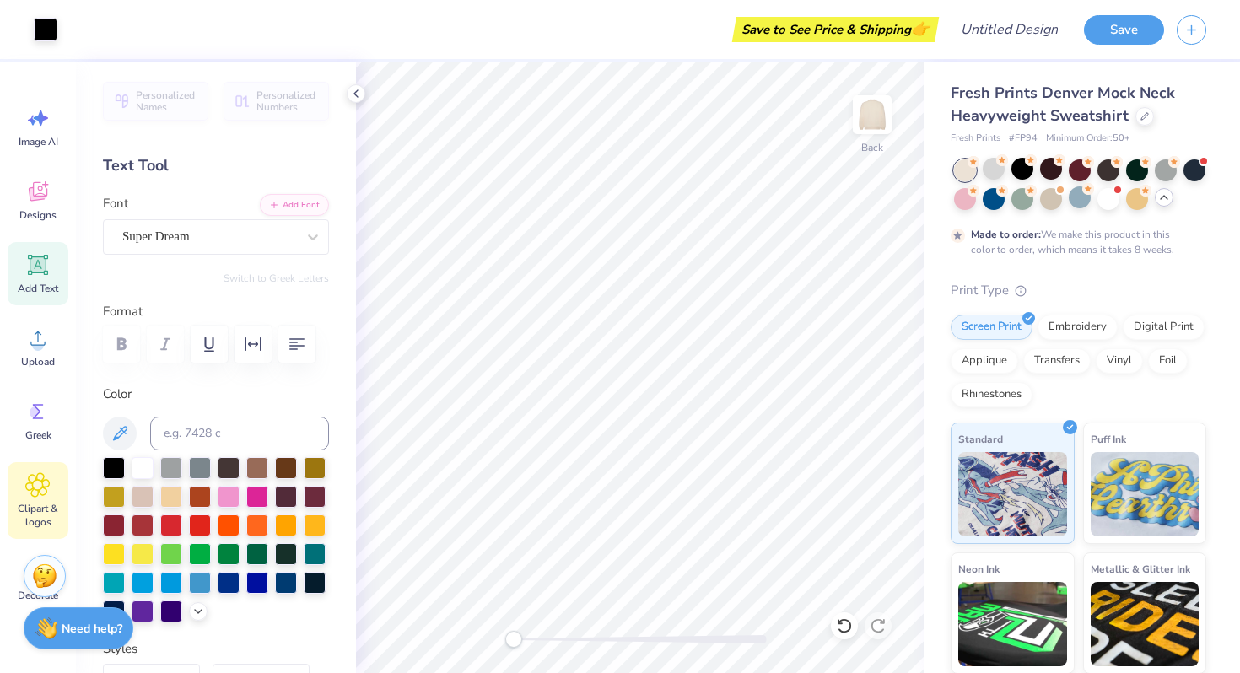
click at [38, 499] on div "Clipart & logos" at bounding box center [38, 500] width 61 height 77
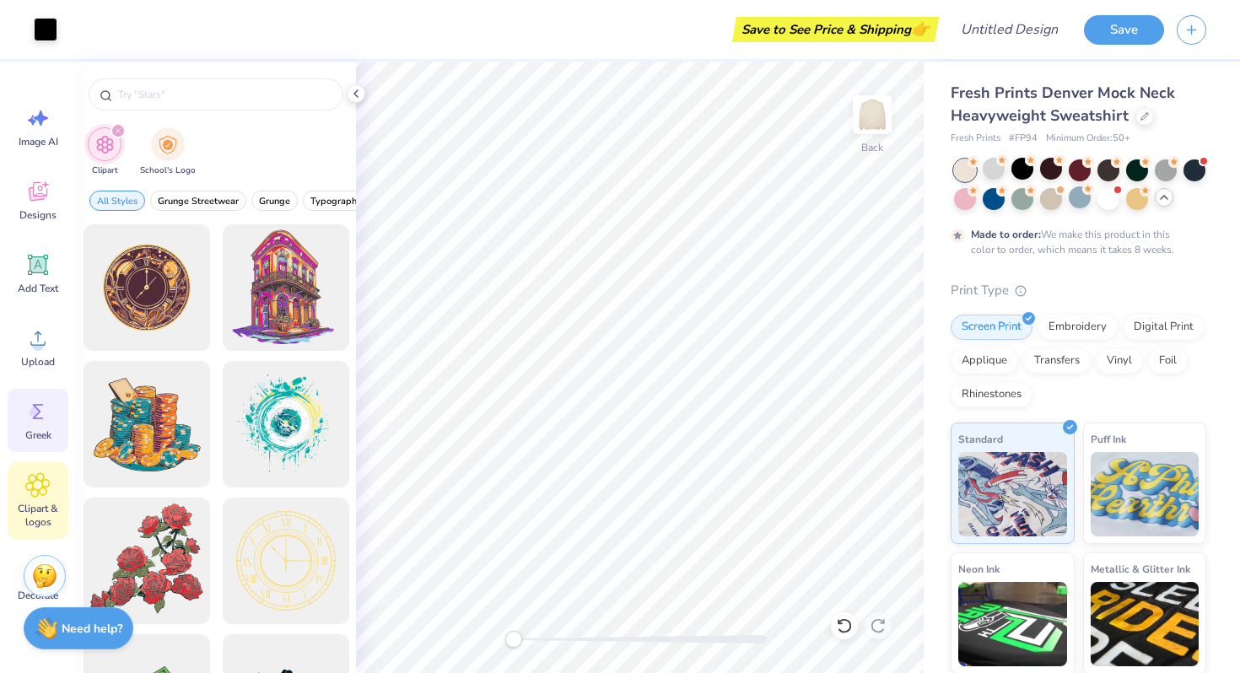
click at [38, 423] on icon at bounding box center [37, 411] width 25 height 25
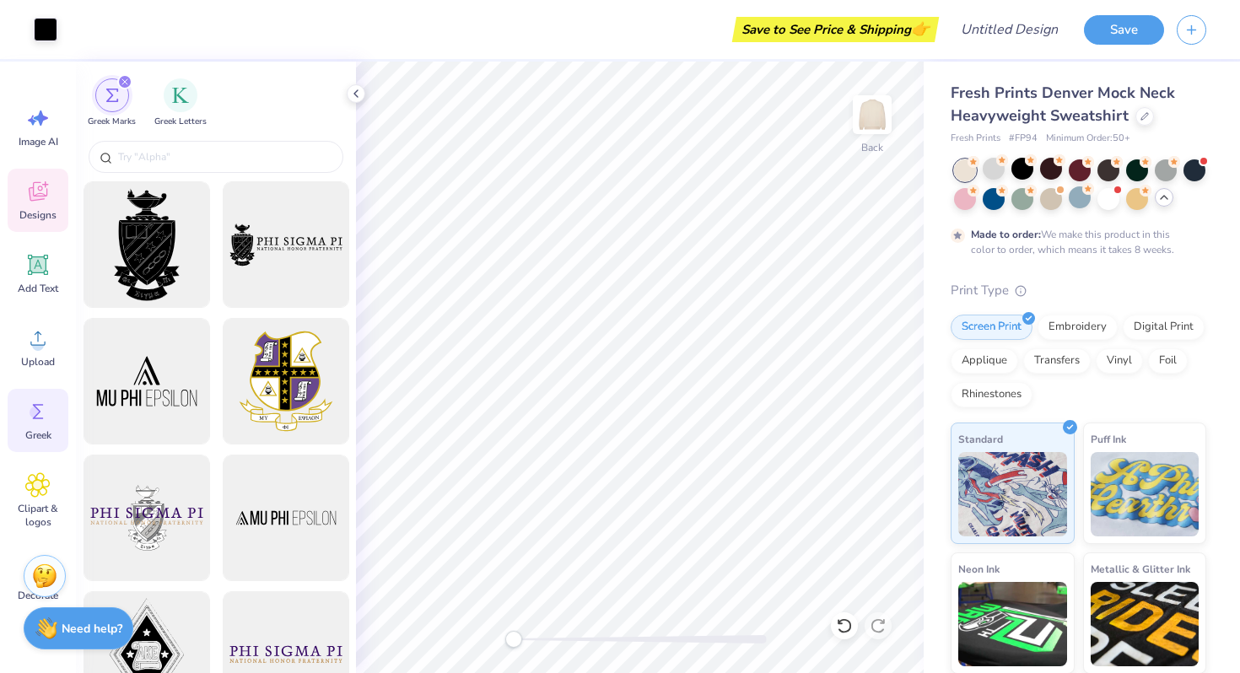
click at [33, 210] on span "Designs" at bounding box center [37, 215] width 37 height 14
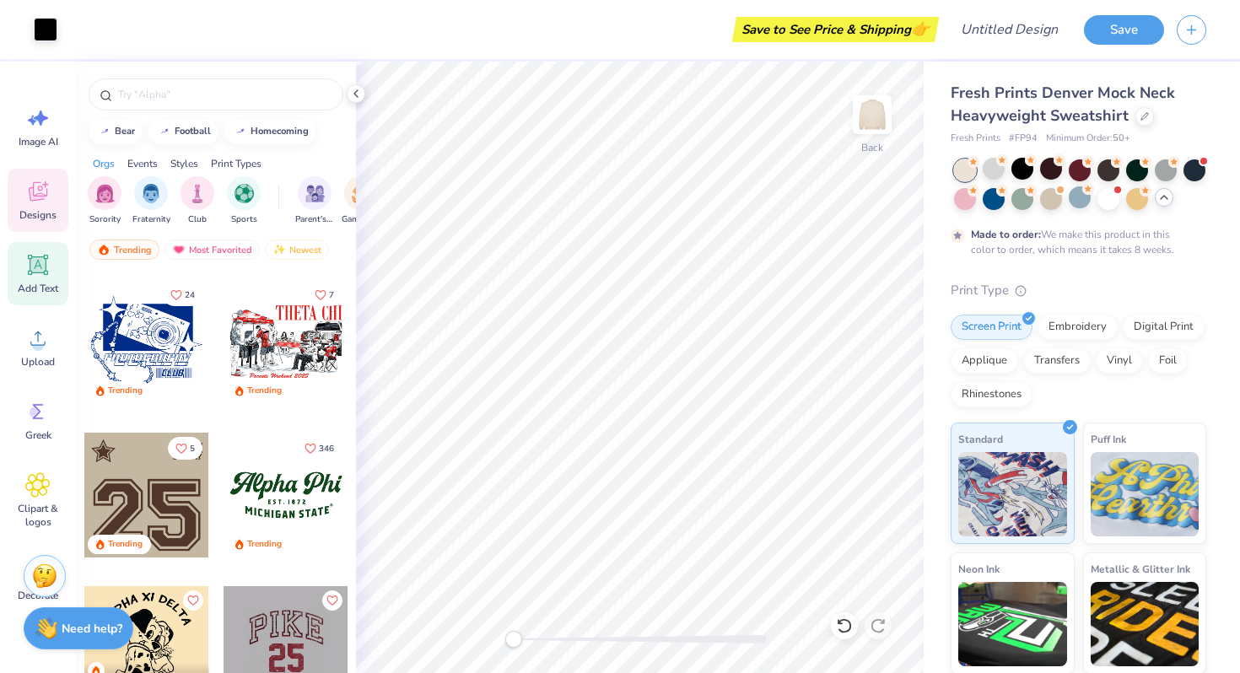
scroll to position [1379, 0]
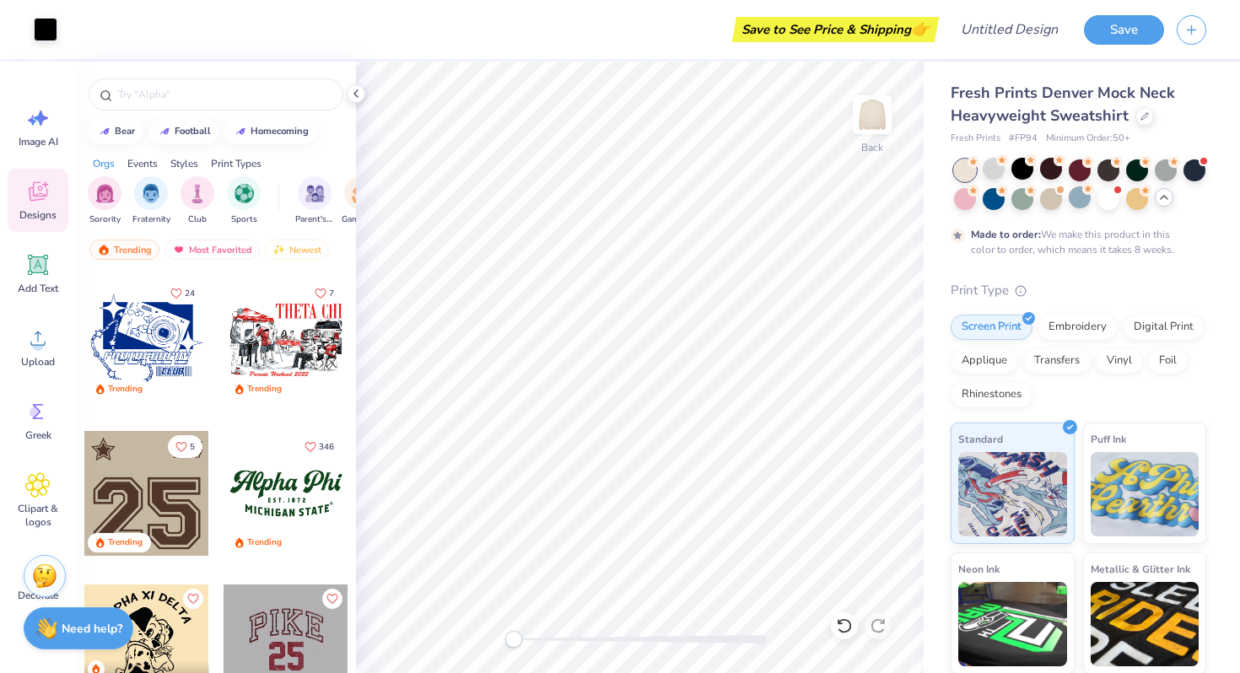
click at [194, 514] on div at bounding box center [146, 493] width 125 height 125
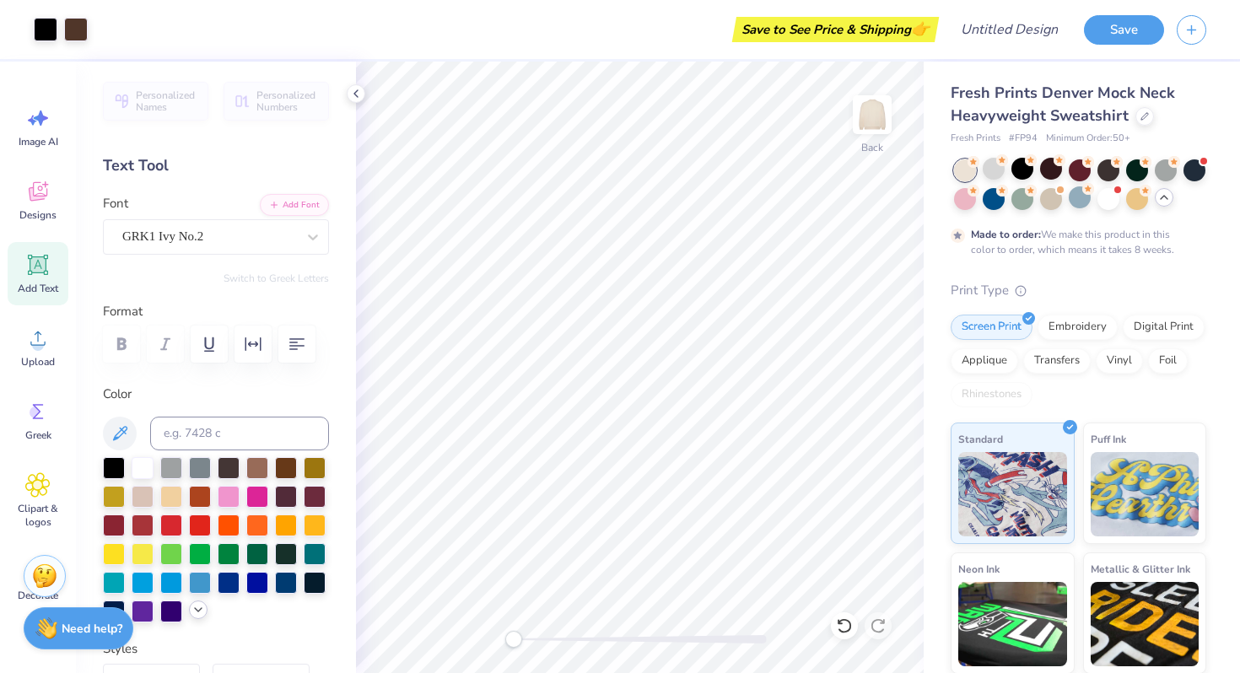
click at [197, 613] on icon at bounding box center [199, 610] width 14 height 14
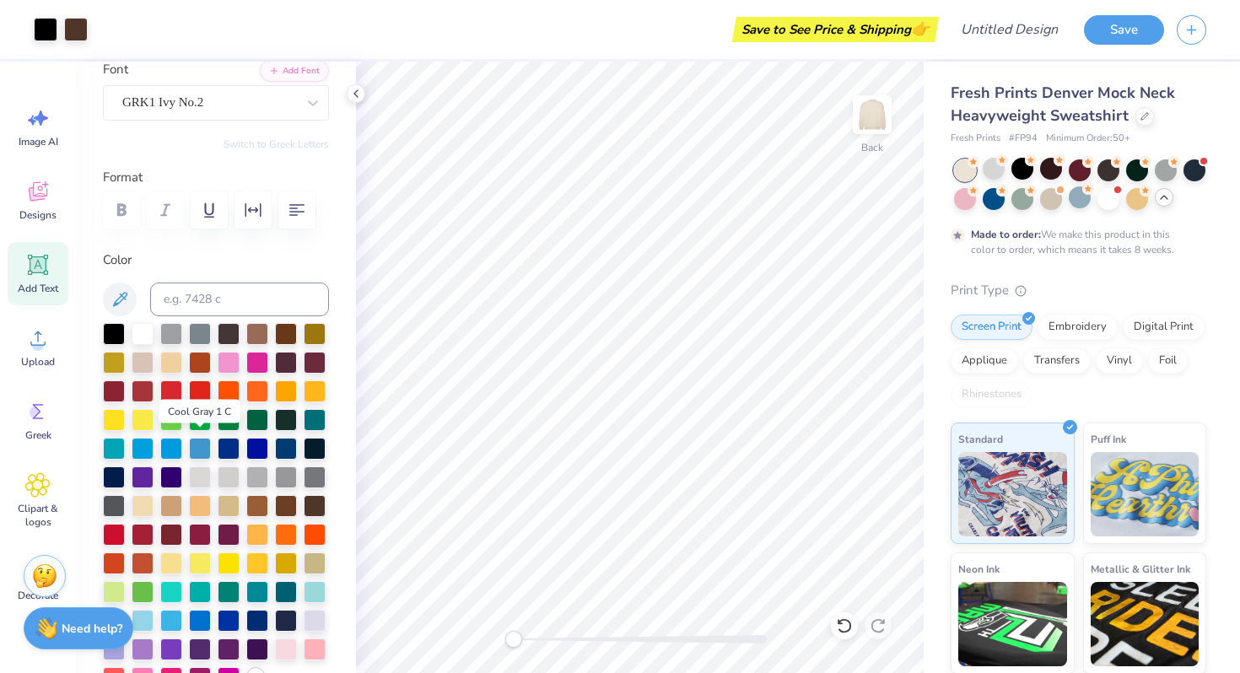
scroll to position [168, 0]
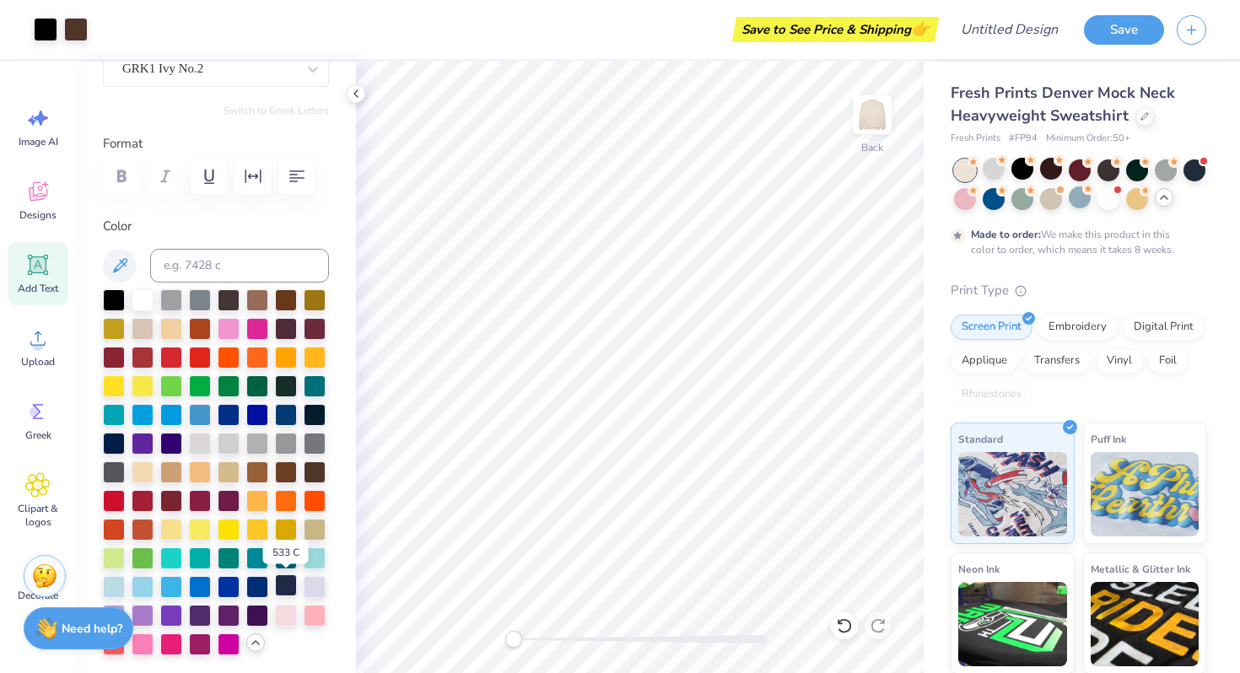
click at [285, 584] on div at bounding box center [286, 586] width 22 height 22
click at [285, 589] on div at bounding box center [286, 586] width 22 height 22
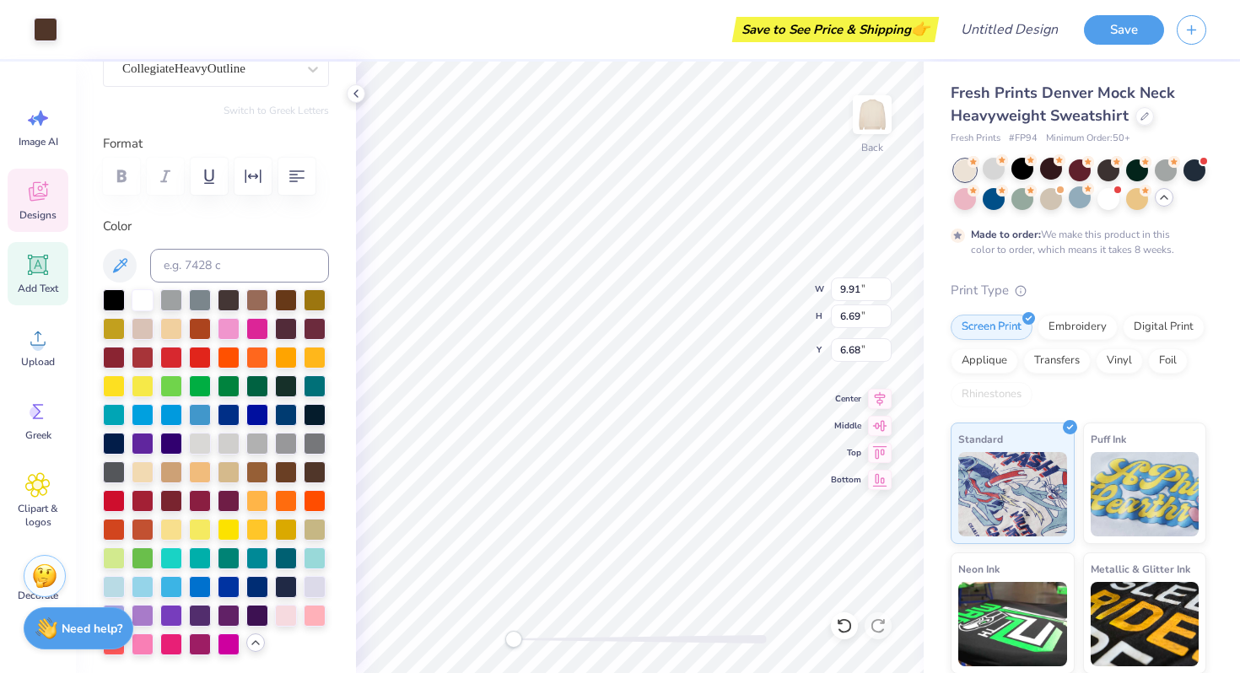
scroll to position [169, 0]
click at [295, 583] on div at bounding box center [286, 585] width 22 height 22
type textarea "26"
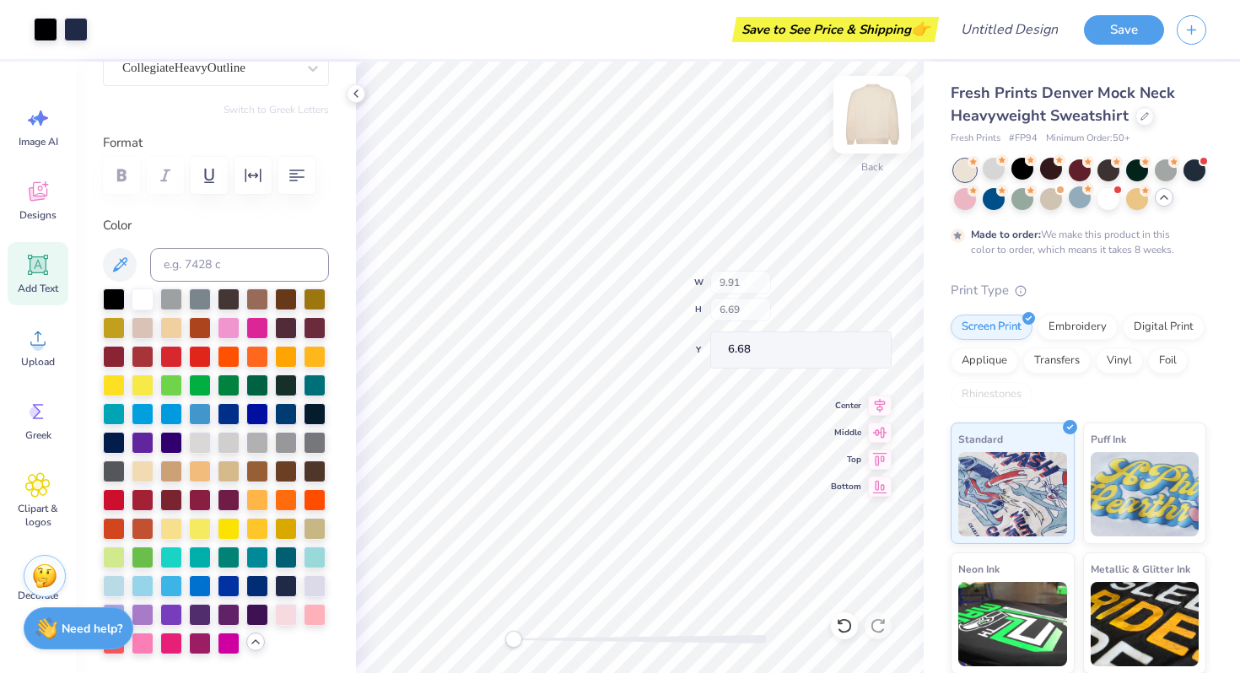
click at [866, 141] on div "Back" at bounding box center [872, 125] width 39 height 60
click at [862, 124] on img at bounding box center [873, 115] width 68 height 68
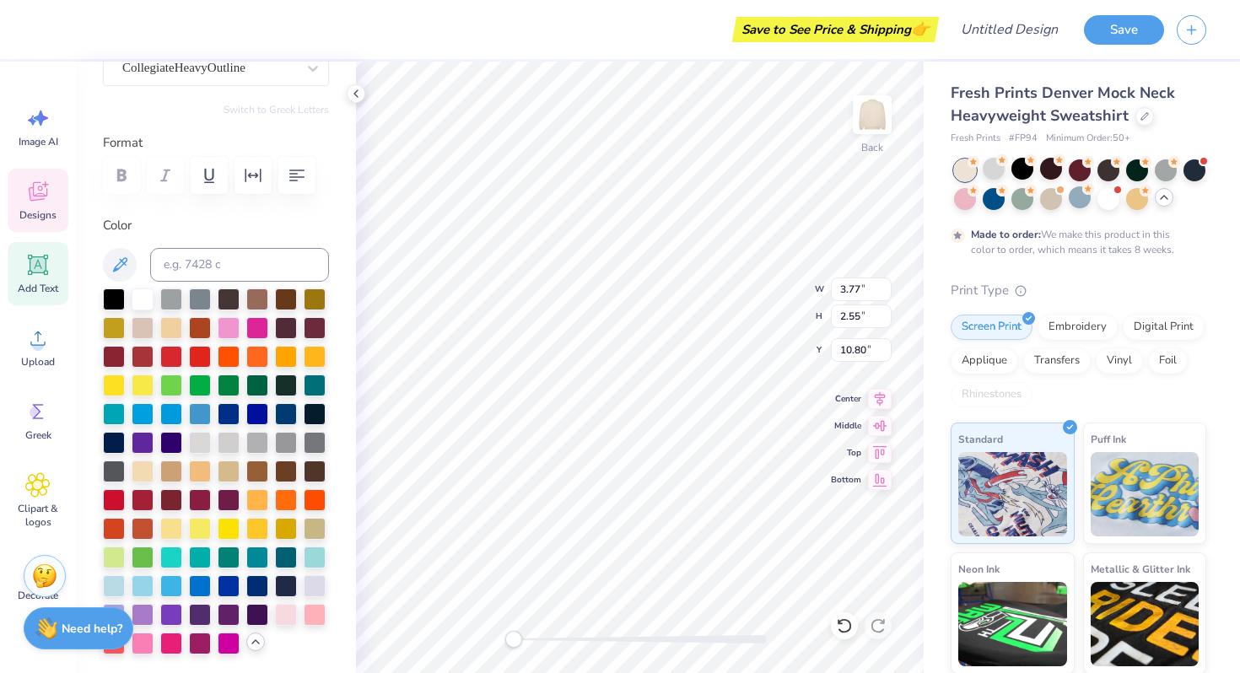
type input "3.77"
type input "2.55"
type input "10.80"
type input "3.10"
type input "2.09"
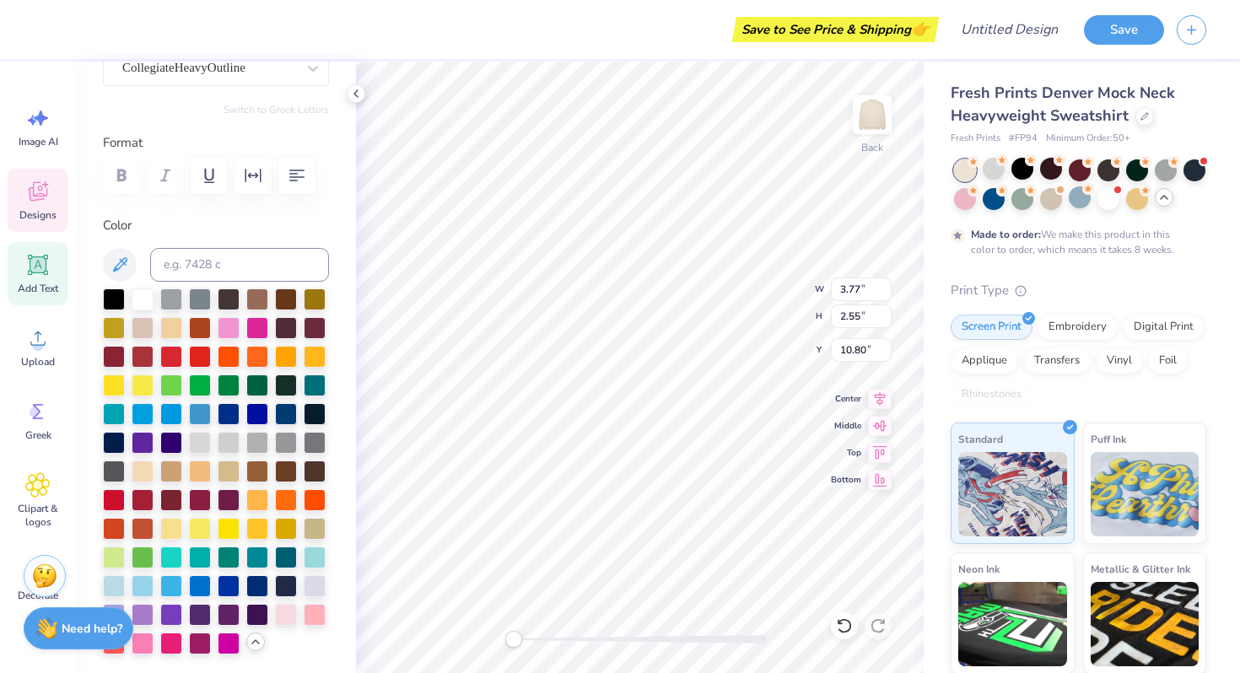
type input "1.94"
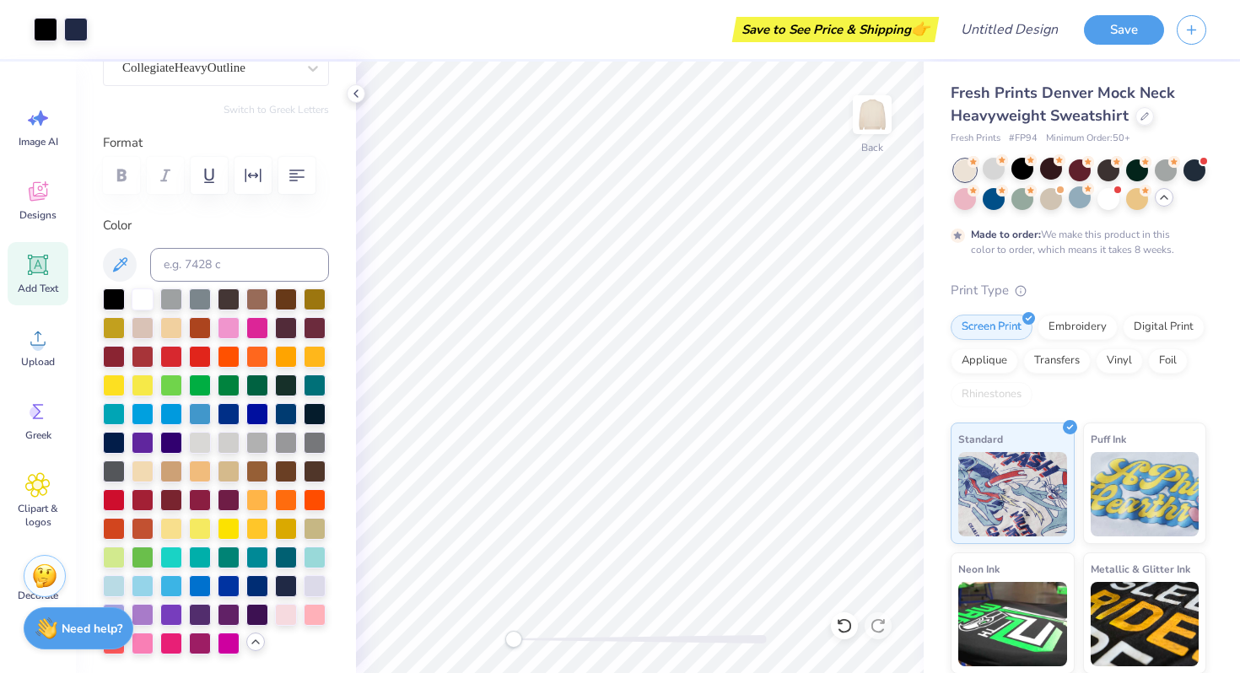
click at [41, 263] on icon at bounding box center [38, 265] width 16 height 16
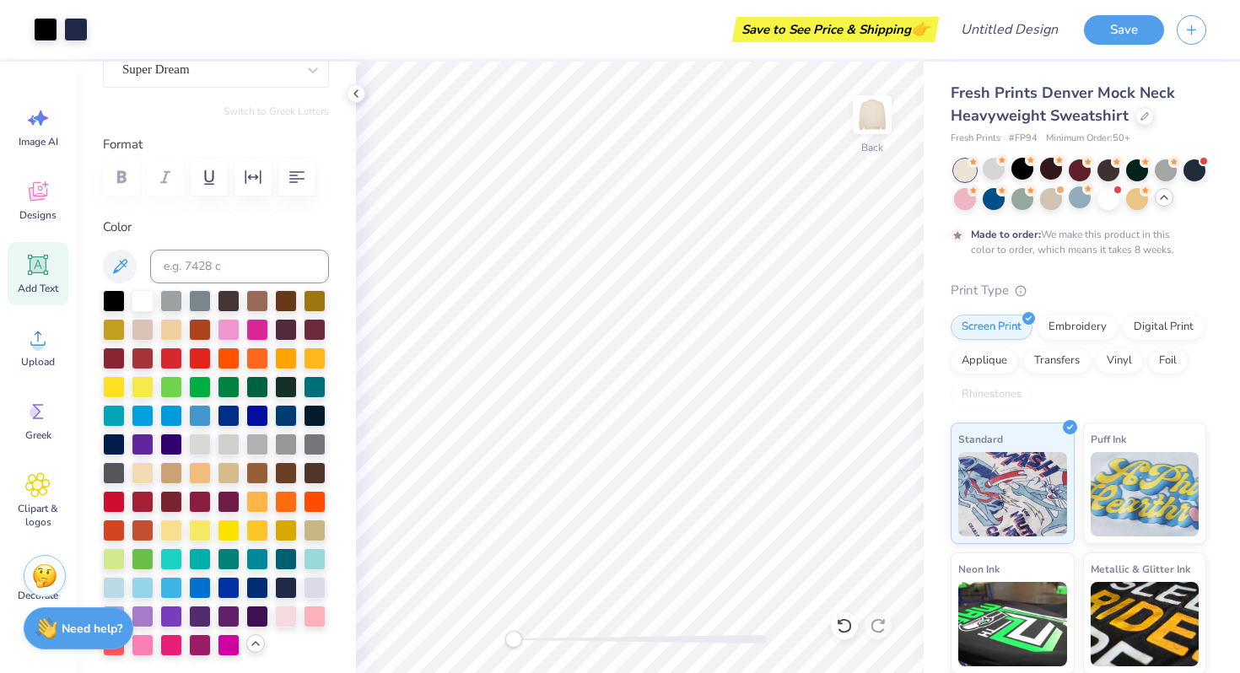
click at [42, 268] on icon at bounding box center [38, 265] width 16 height 16
type textarea "T"
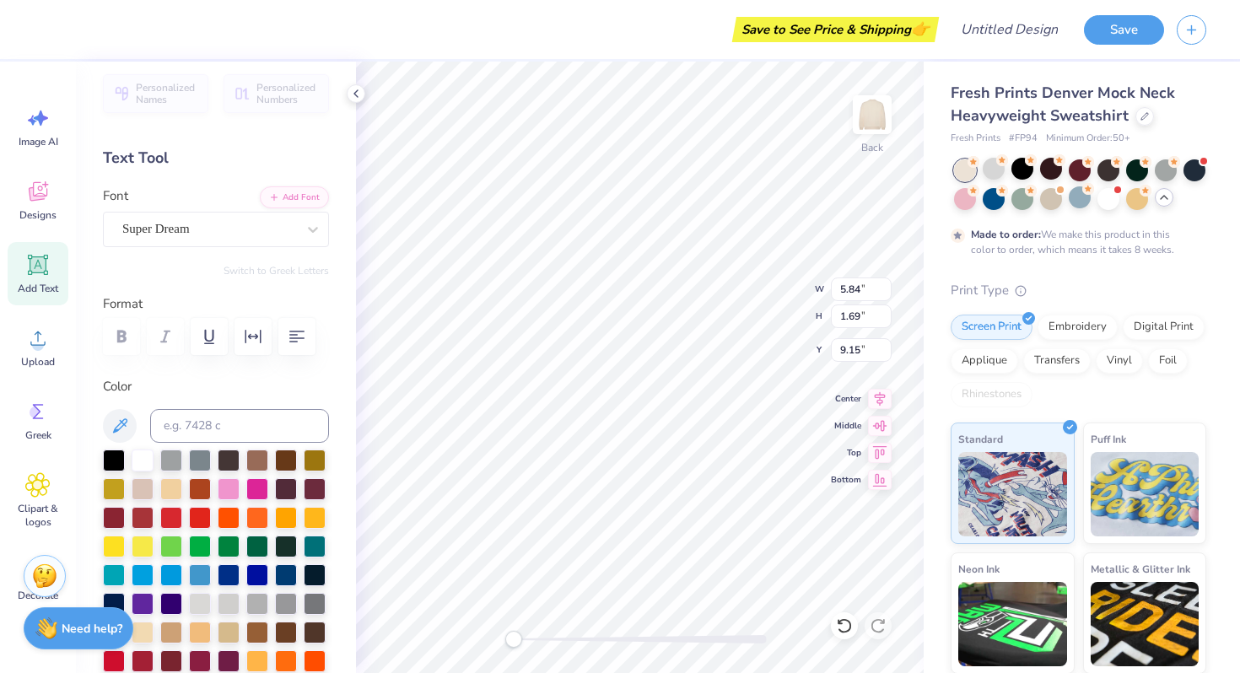
scroll to position [0, 0]
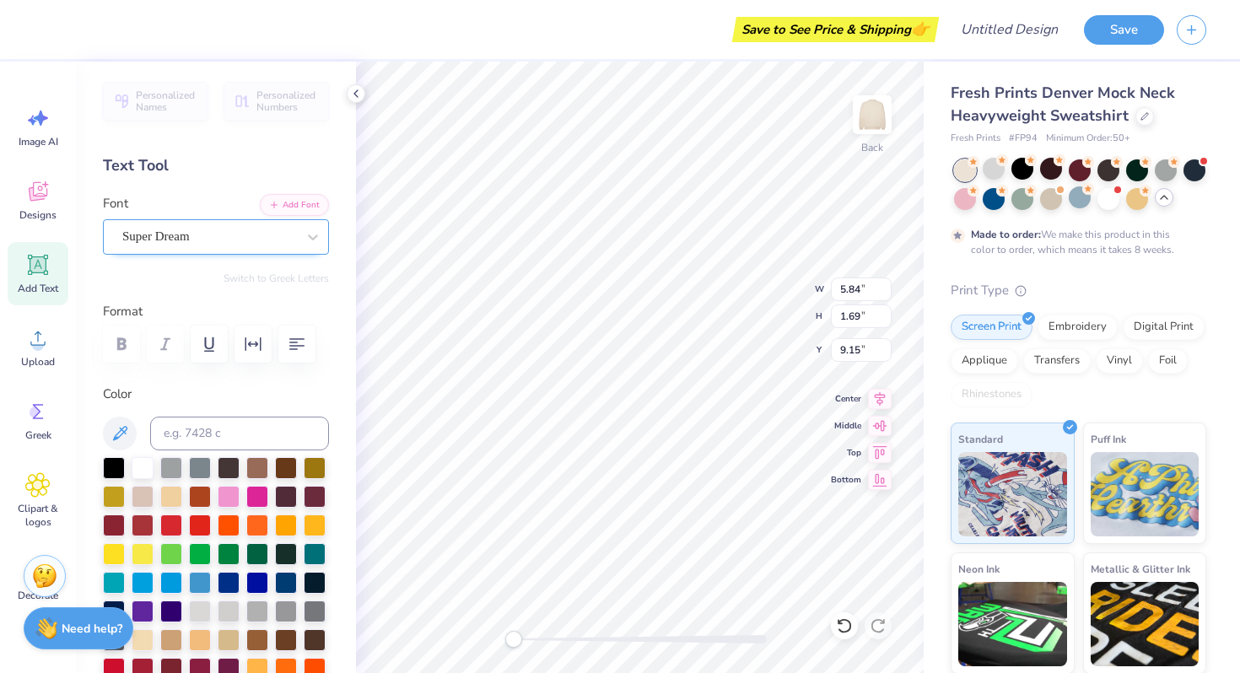
type textarea "est. 2000"
click at [219, 230] on div "Super Dream" at bounding box center [209, 237] width 177 height 26
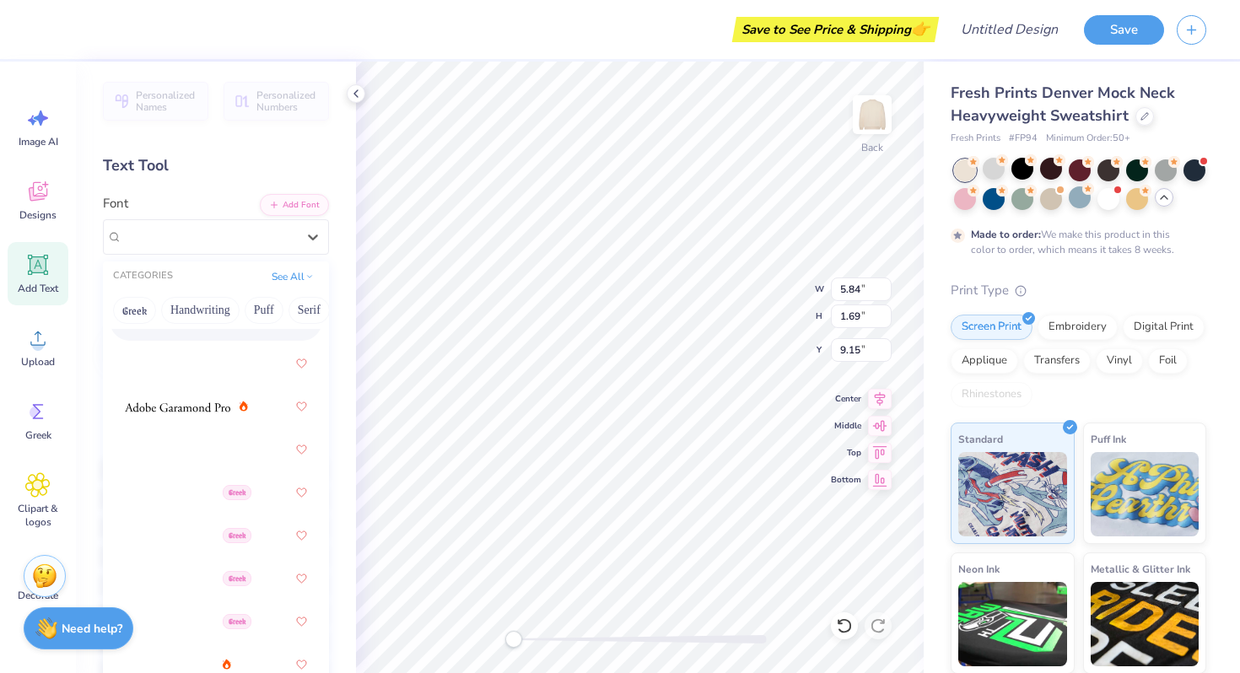
scroll to position [363, 0]
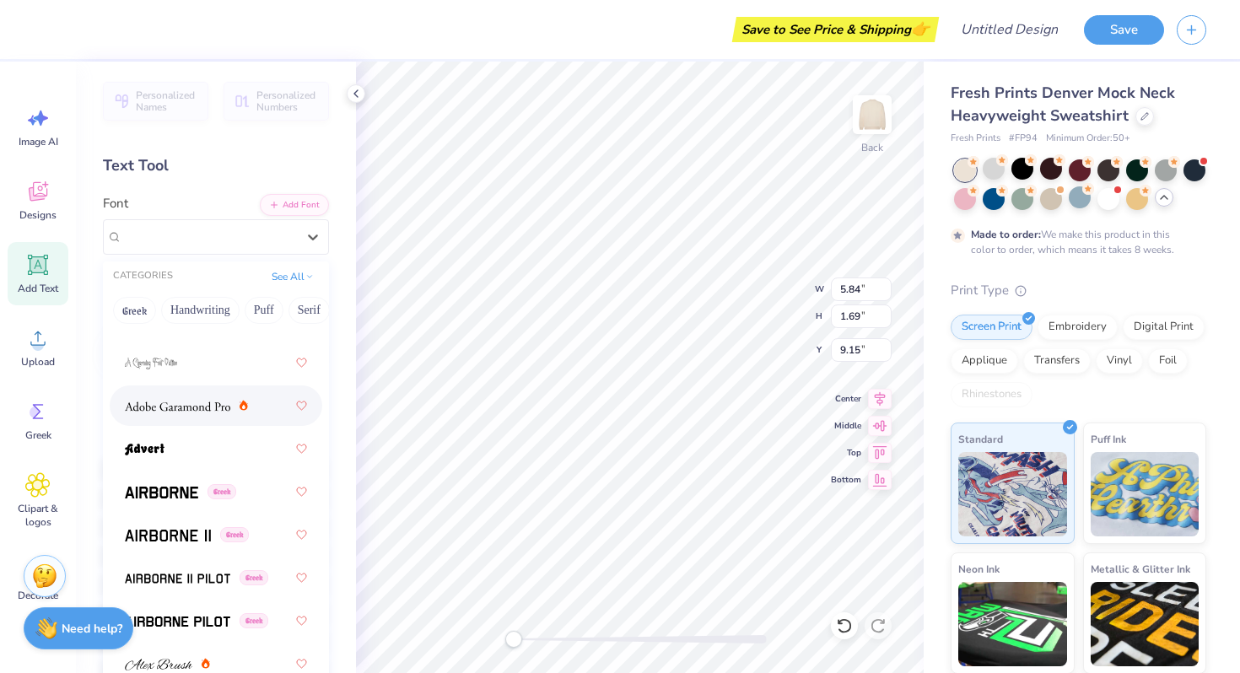
click at [220, 410] on img at bounding box center [177, 407] width 105 height 12
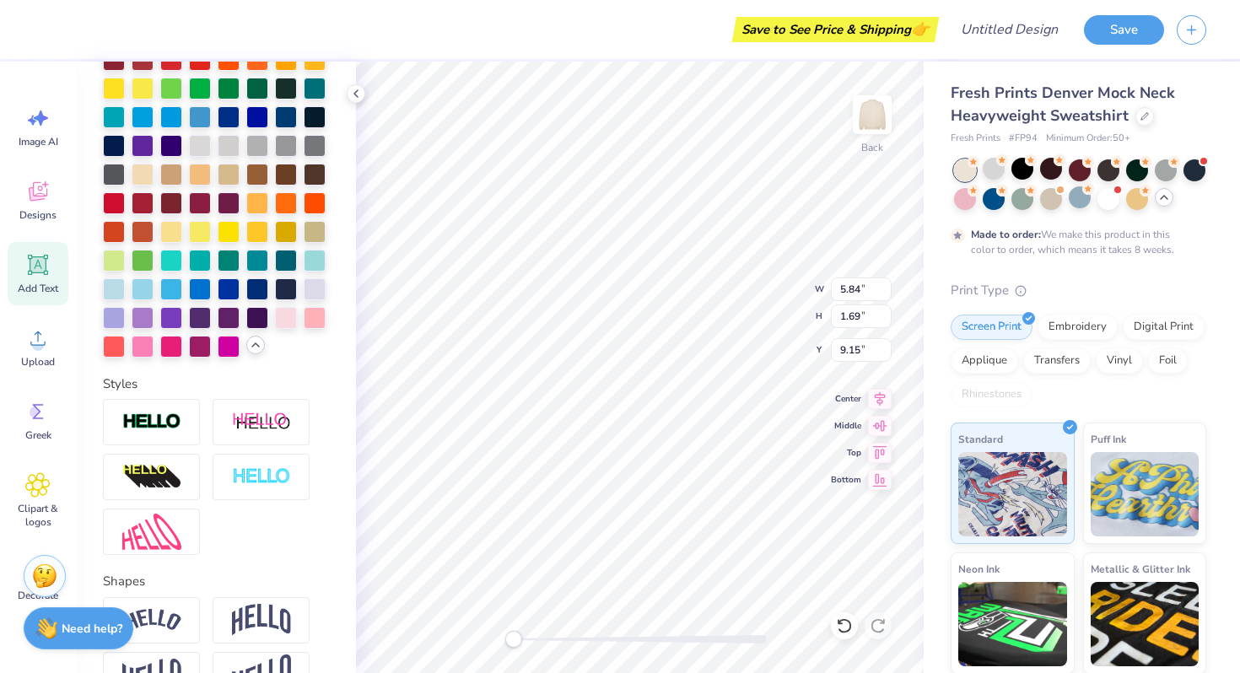
click at [249, 343] on icon at bounding box center [256, 345] width 14 height 14
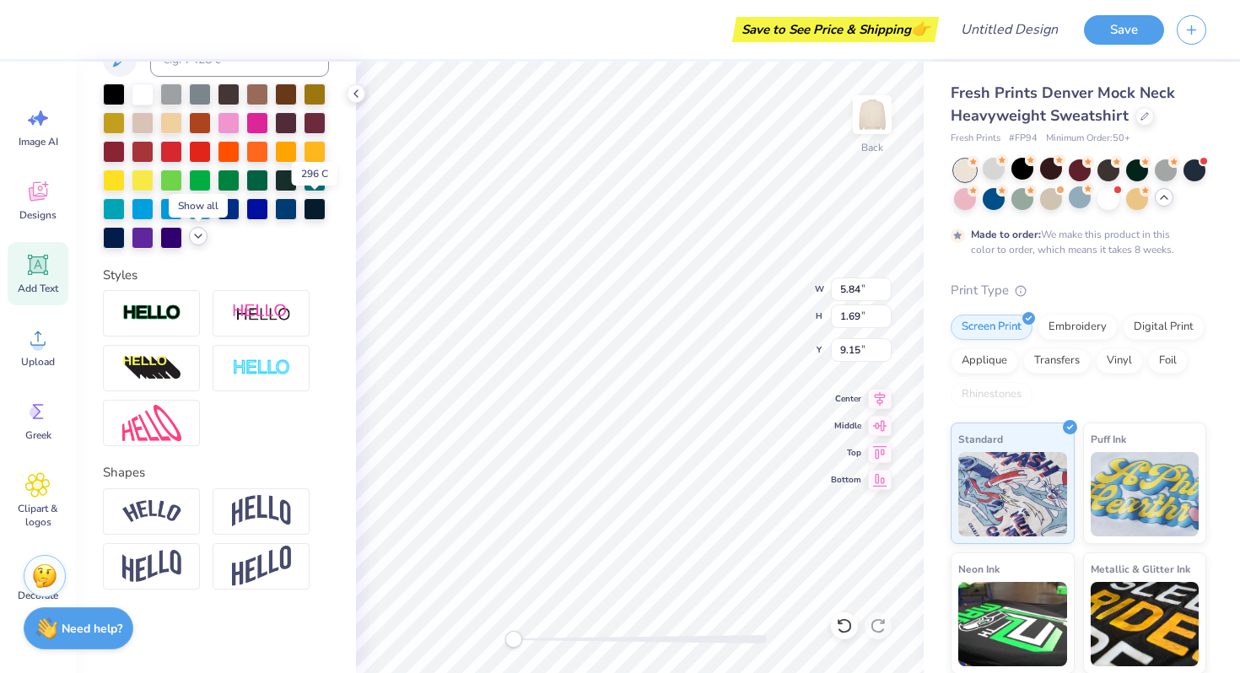
click at [327, 193] on div at bounding box center [216, 166] width 226 height 165
click at [187, 236] on div at bounding box center [216, 166] width 226 height 165
click at [307, 203] on div at bounding box center [315, 208] width 22 height 22
type input "2.67"
type input "0.51"
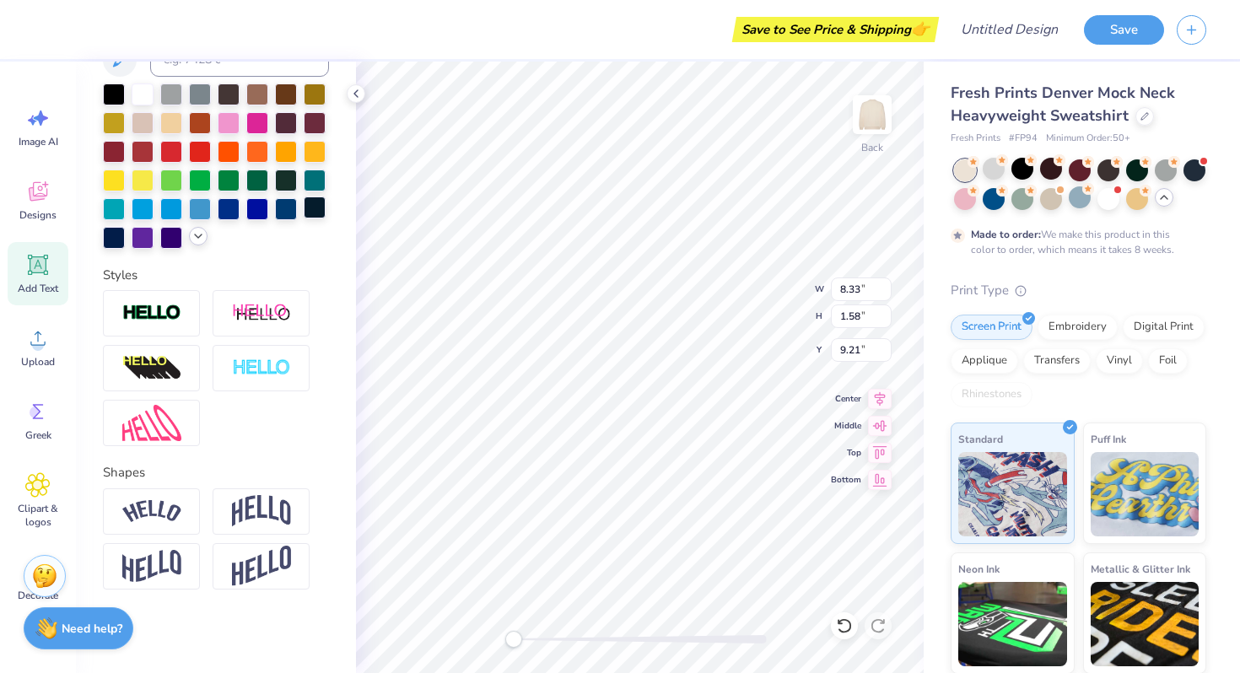
type input "10.28"
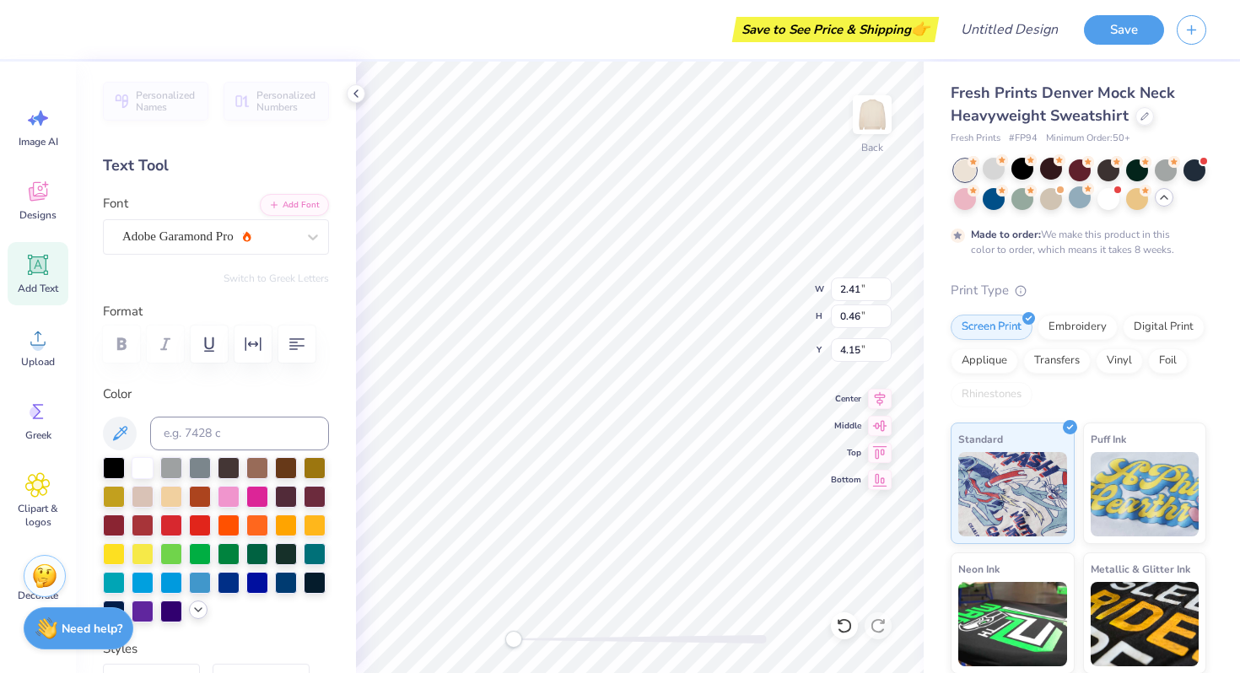
type input "2.41"
type input "0.46"
type input "4.15"
click at [354, 93] on icon at bounding box center [356, 94] width 14 height 14
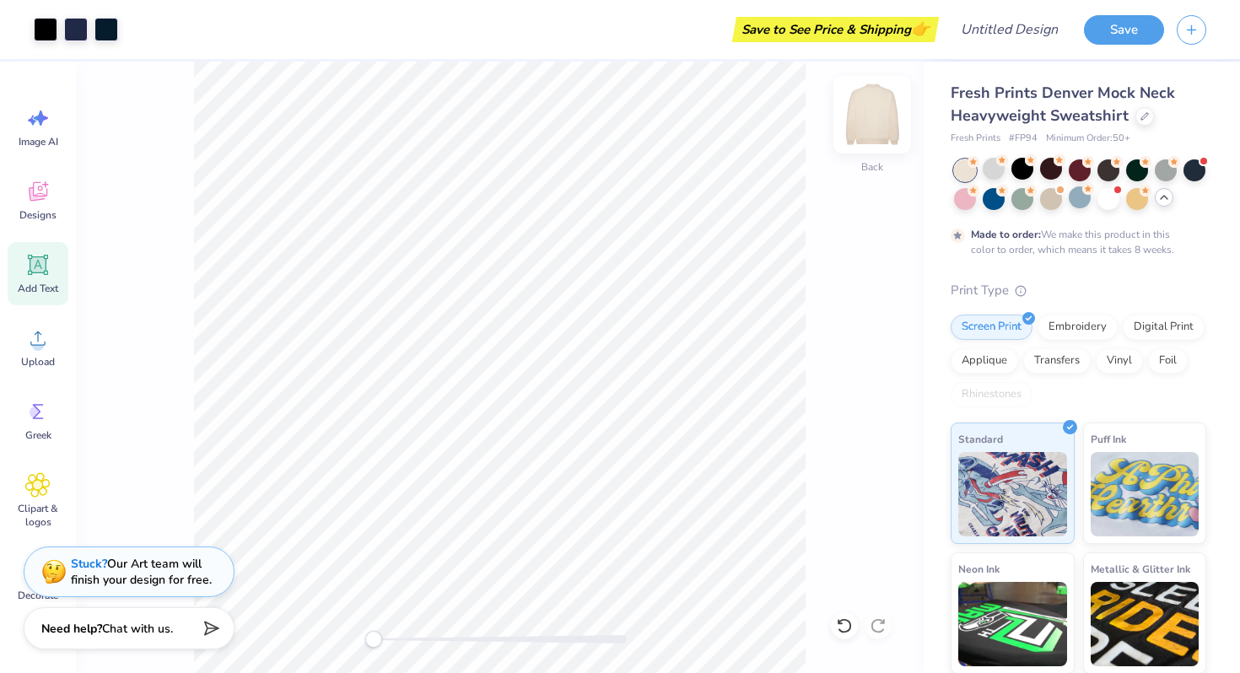
click at [878, 109] on img at bounding box center [873, 115] width 68 height 68
click at [37, 292] on span "Add Text" at bounding box center [38, 289] width 41 height 14
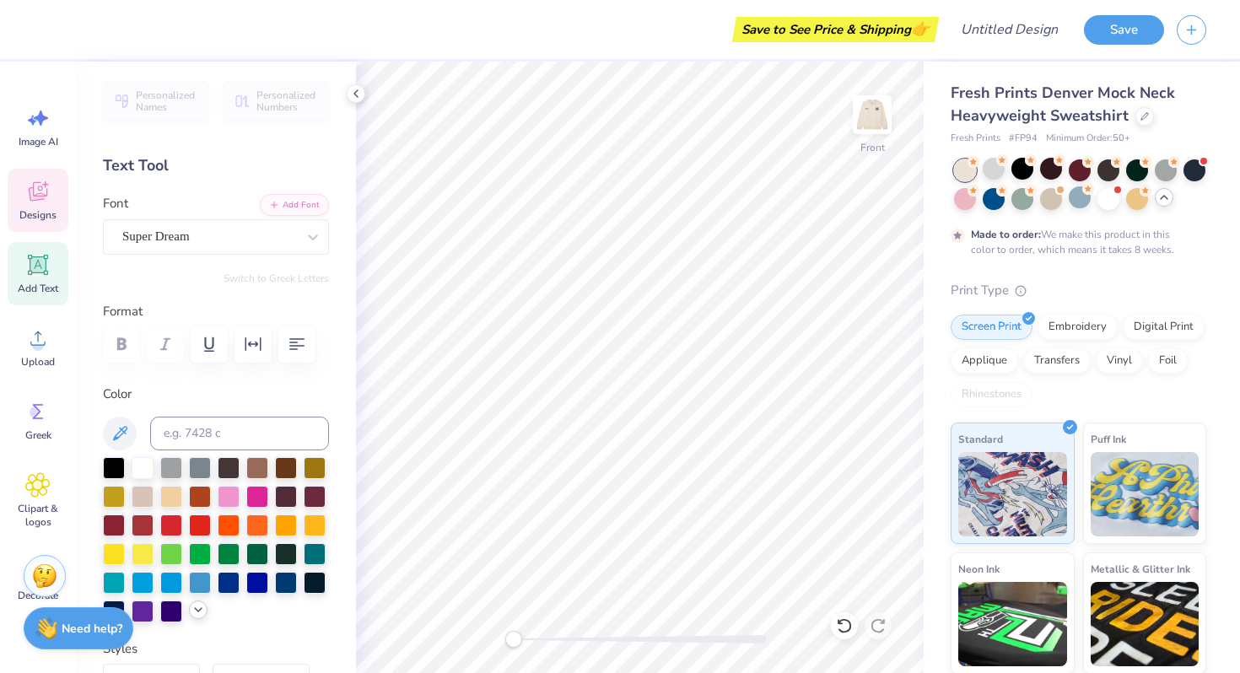
click at [41, 213] on span "Designs" at bounding box center [37, 215] width 37 height 14
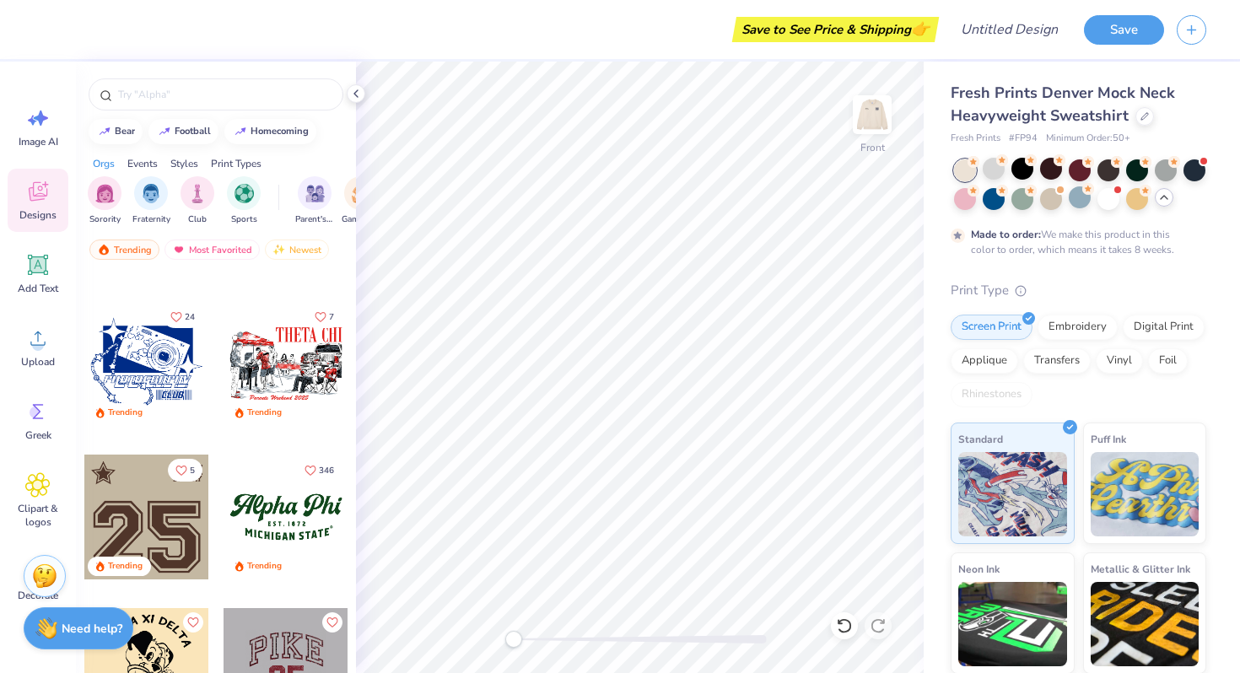
scroll to position [1358, 0]
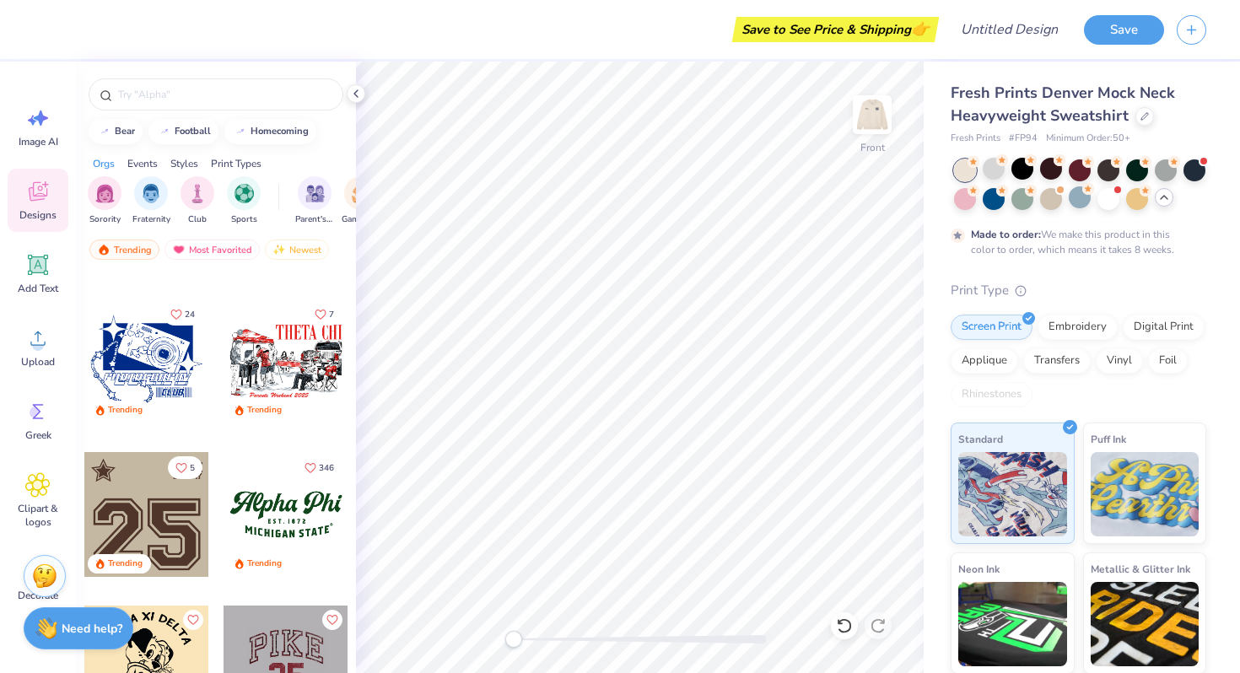
click at [163, 559] on div "Trending" at bounding box center [146, 565] width 125 height 23
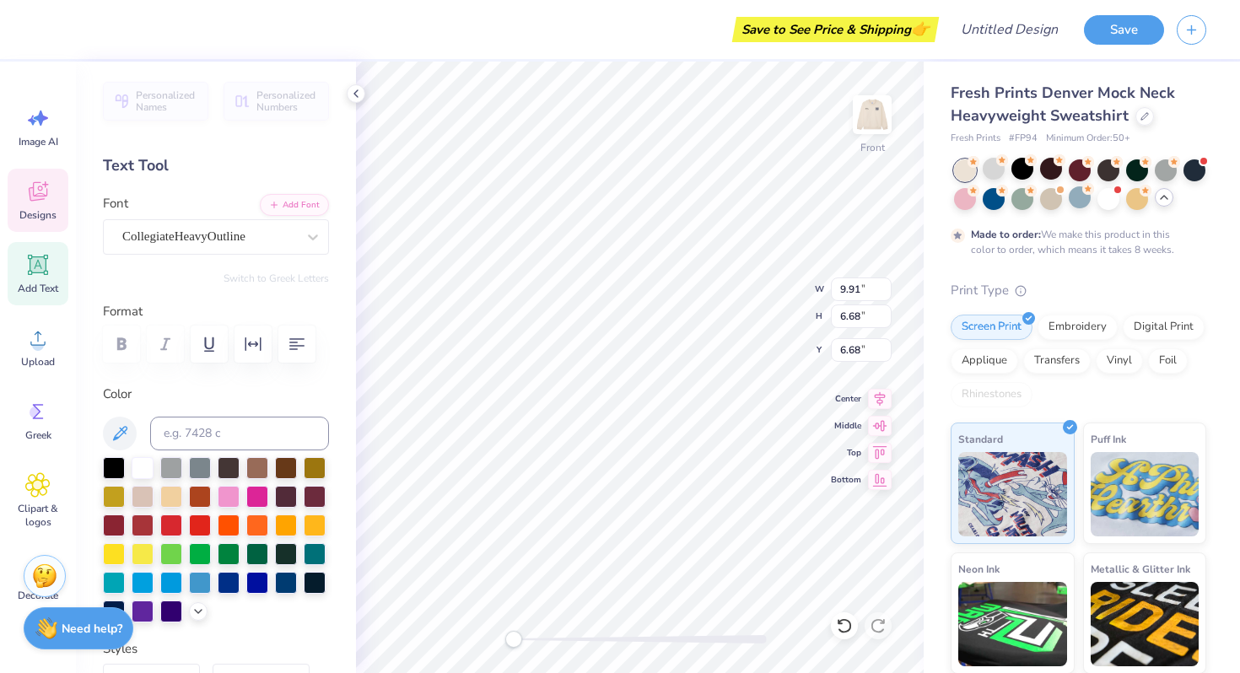
type textarea "2"
type textarea "IN MO"
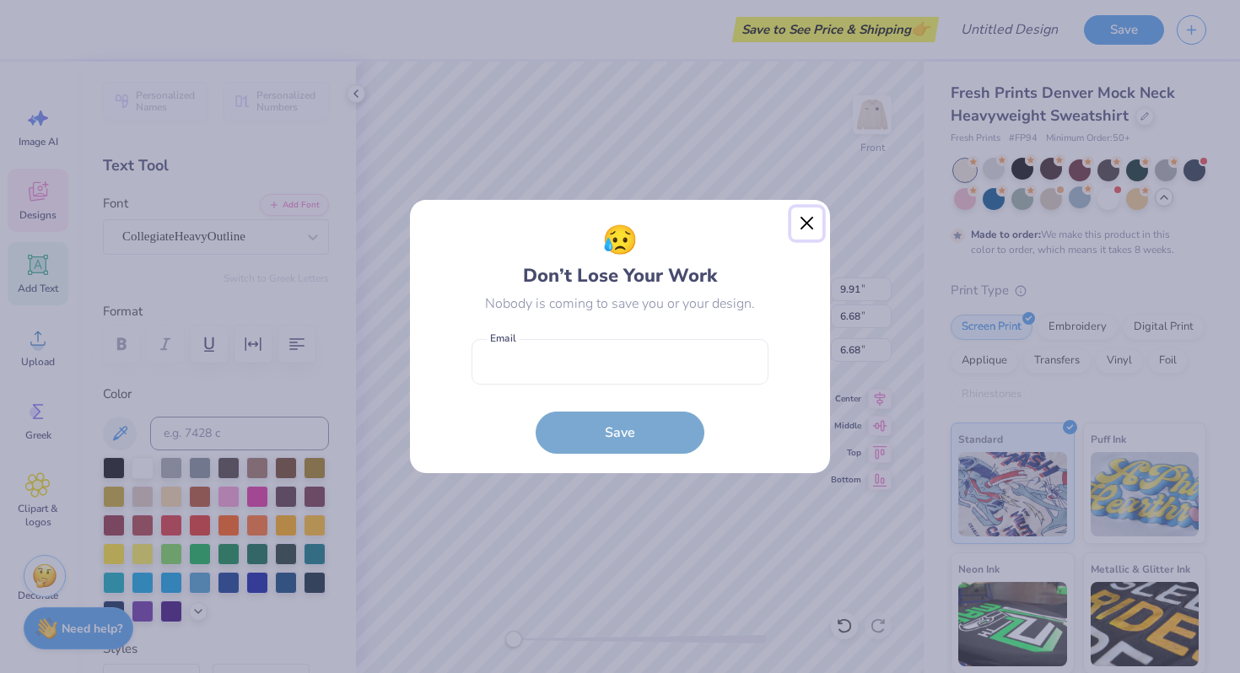
click at [807, 227] on button "Close" at bounding box center [808, 224] width 32 height 32
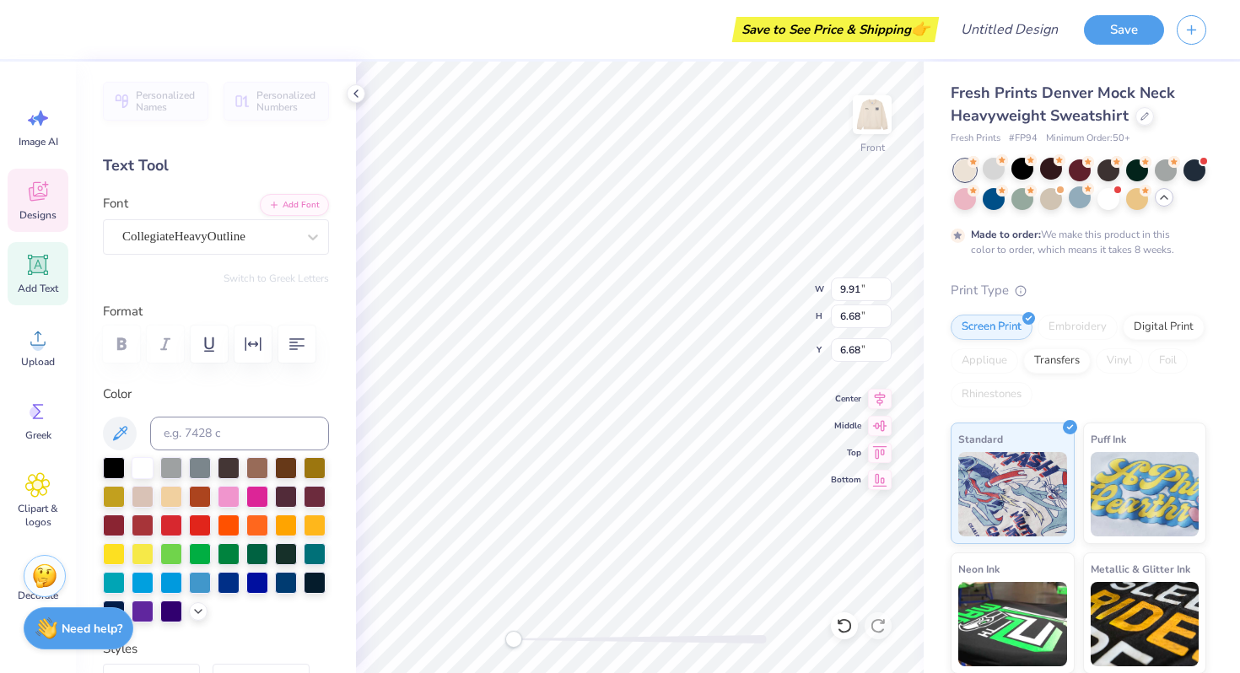
type textarea "MO"
click at [195, 612] on icon at bounding box center [199, 610] width 14 height 14
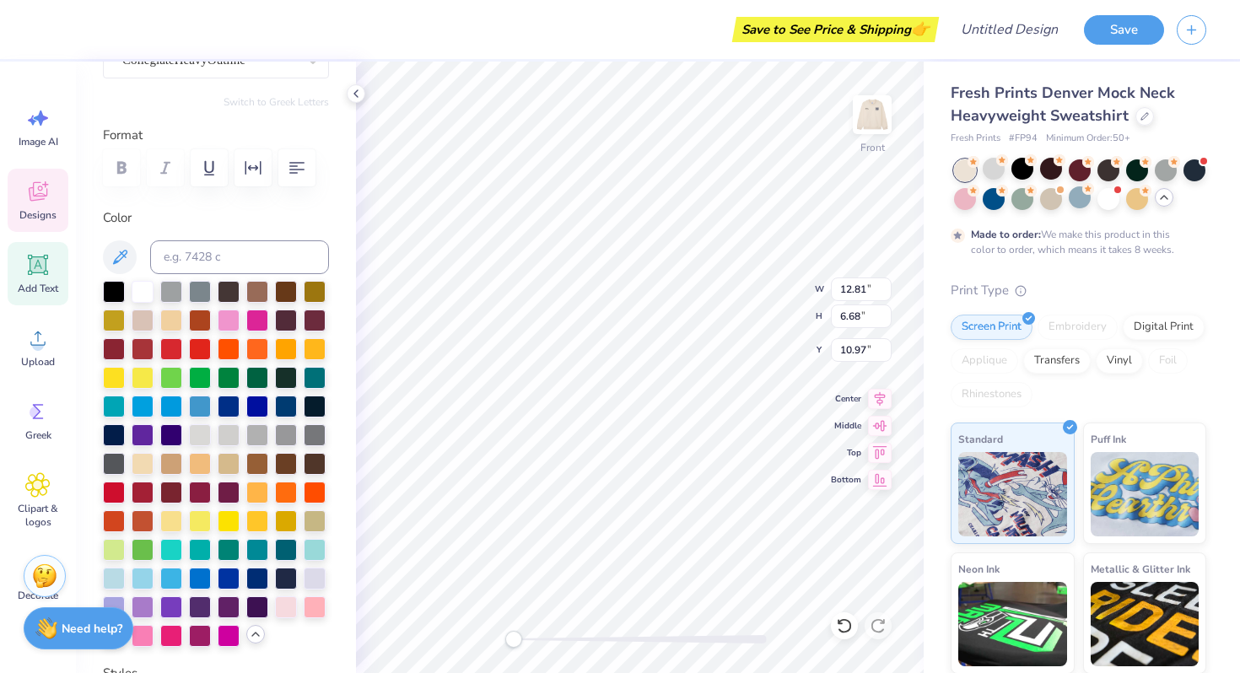
scroll to position [215, 0]
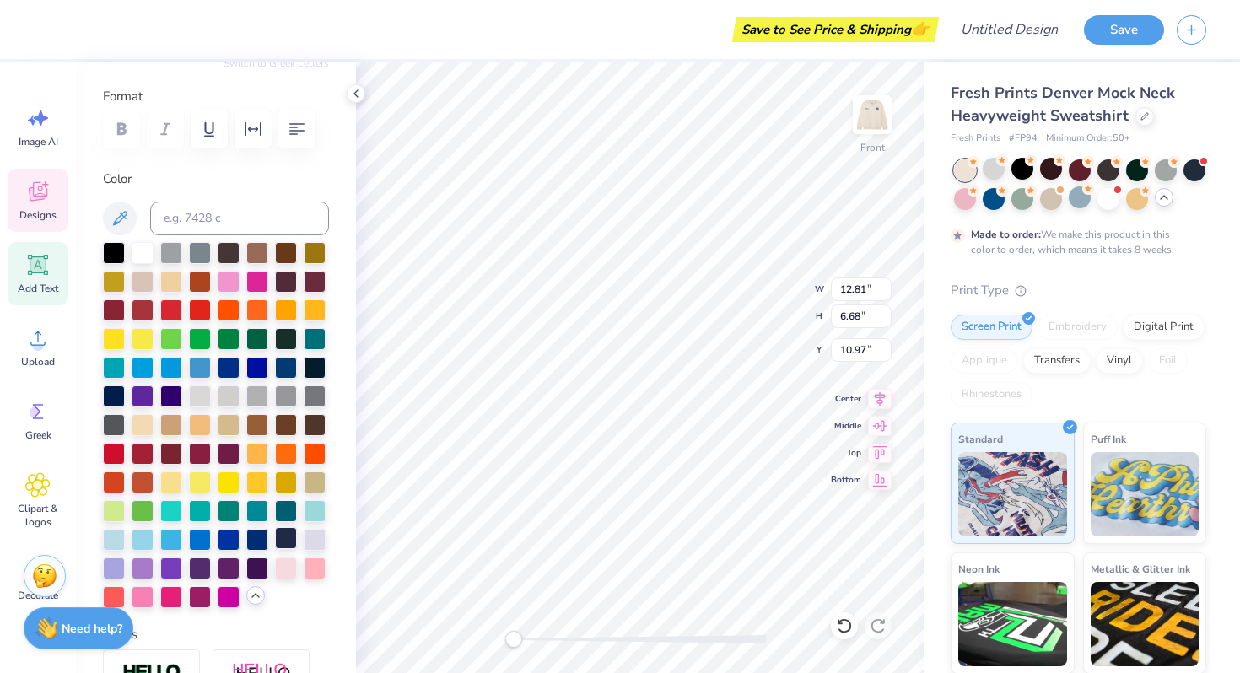
click at [284, 540] on div at bounding box center [286, 538] width 22 height 22
click at [713, 386] on li "Duplicate" at bounding box center [706, 389] width 132 height 33
type input "12.02"
type textarea "M"
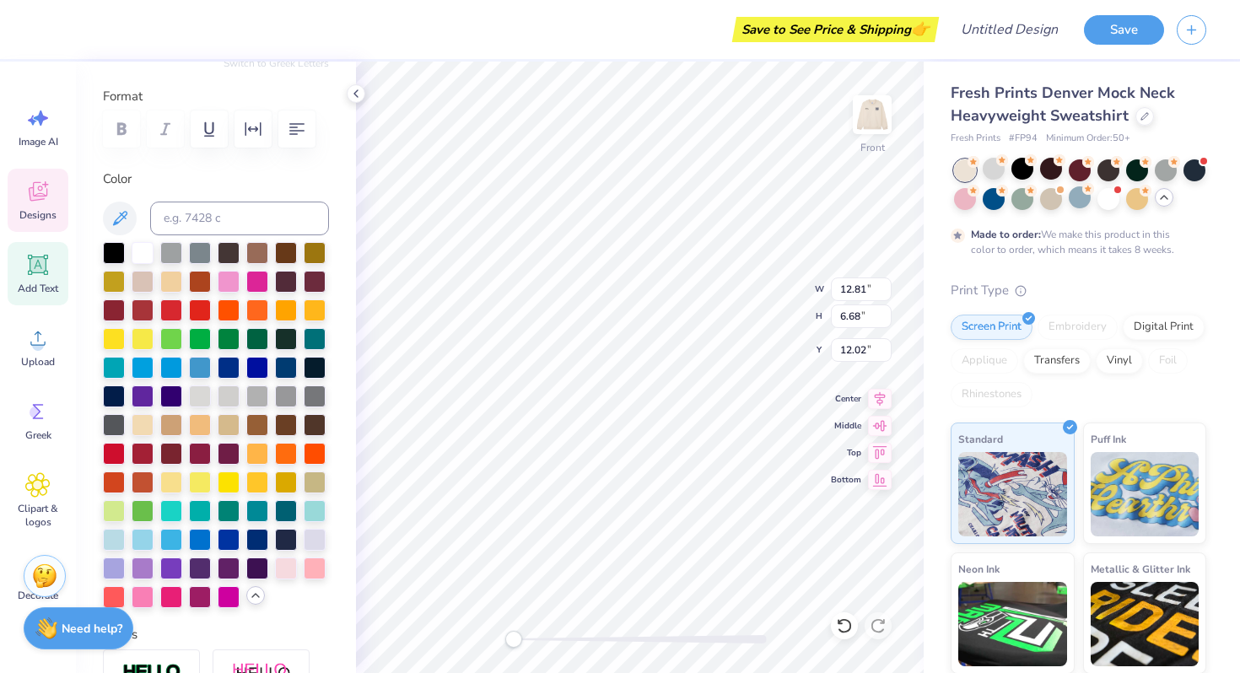
type textarea "IN"
type input "11.16"
type input "8.50"
type input "2.52"
type input "8.26"
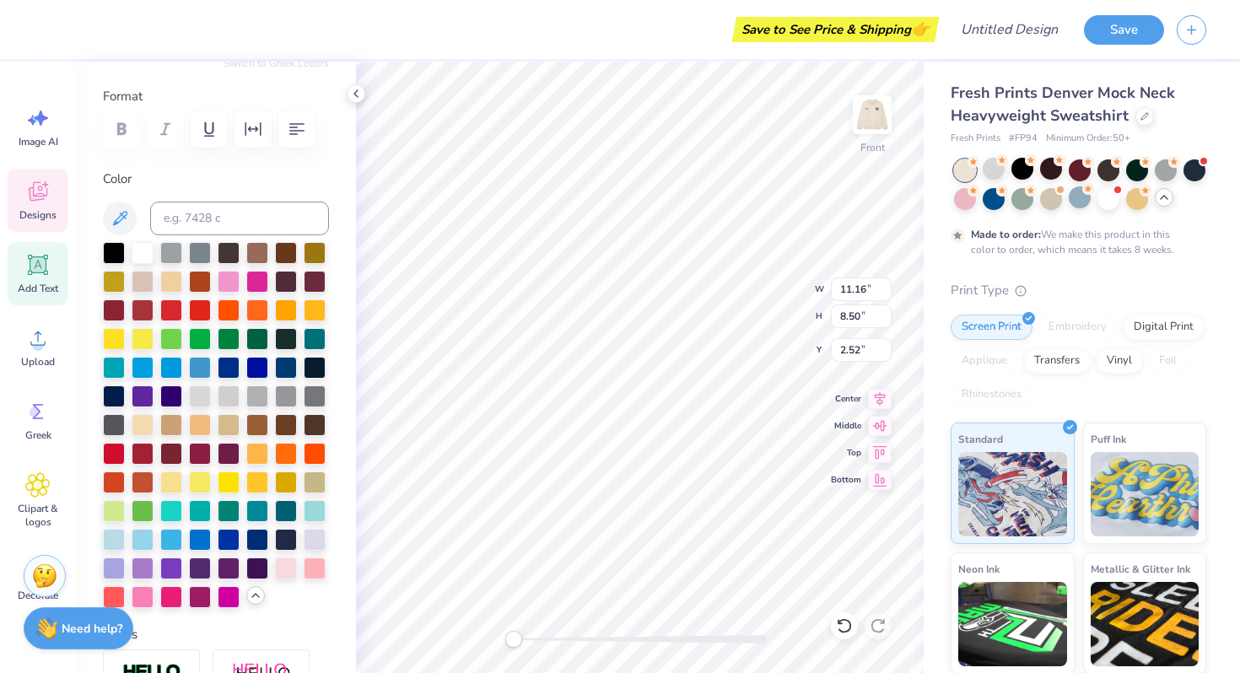
type input "6.29"
type input "12.28"
type input "12.81"
type input "6.68"
type input "12.25"
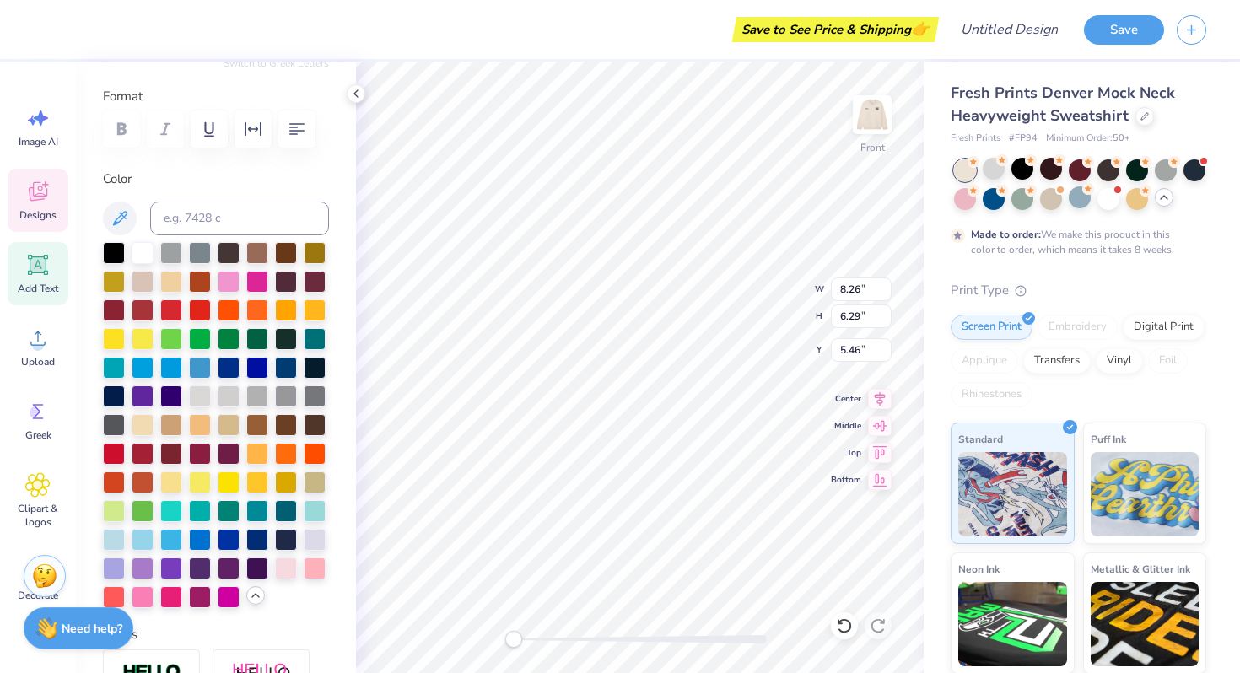
type input "12.81"
type input "6.68"
type input "12.25"
type input "7.76"
type input "4.05"
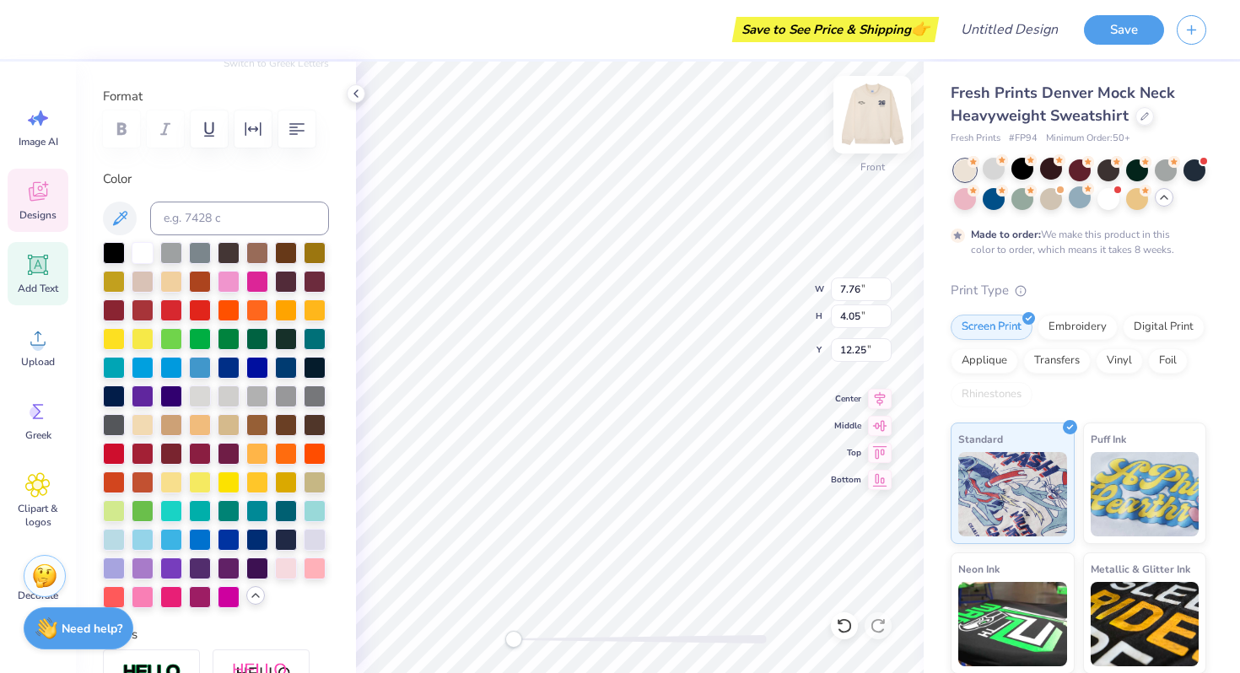
click at [891, 108] on div at bounding box center [873, 115] width 78 height 78
click at [873, 116] on img at bounding box center [873, 115] width 68 height 68
type input "7.71"
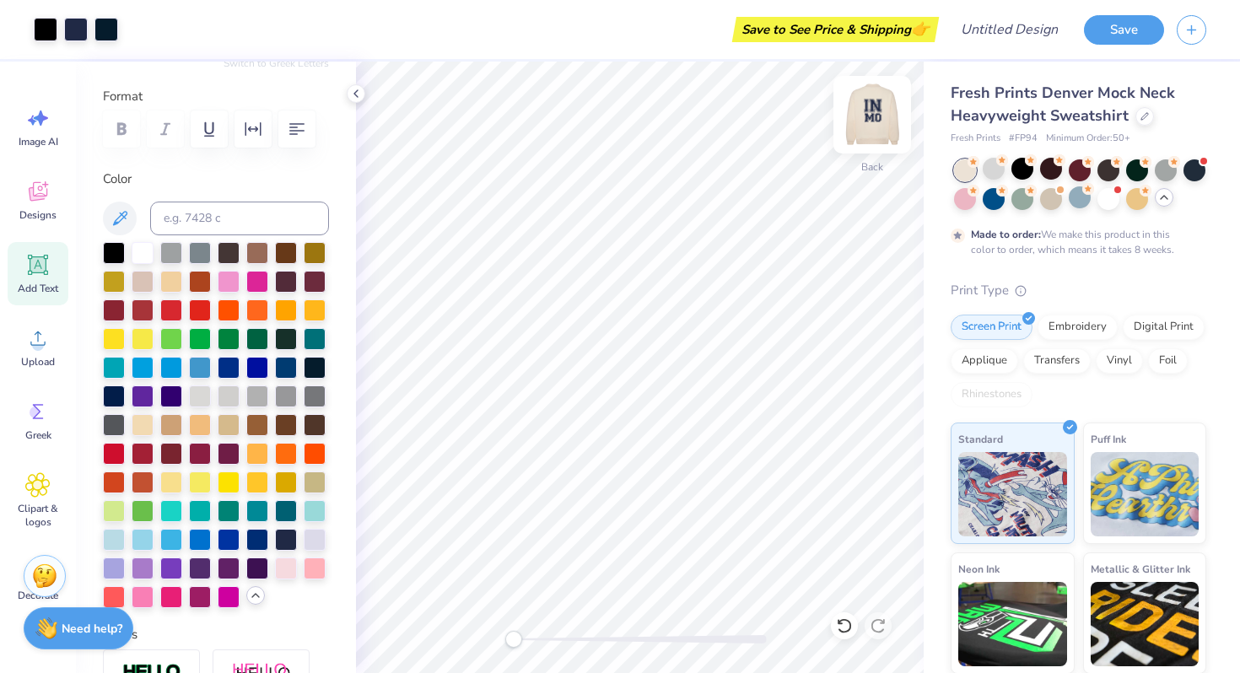
click at [867, 123] on img at bounding box center [873, 115] width 68 height 68
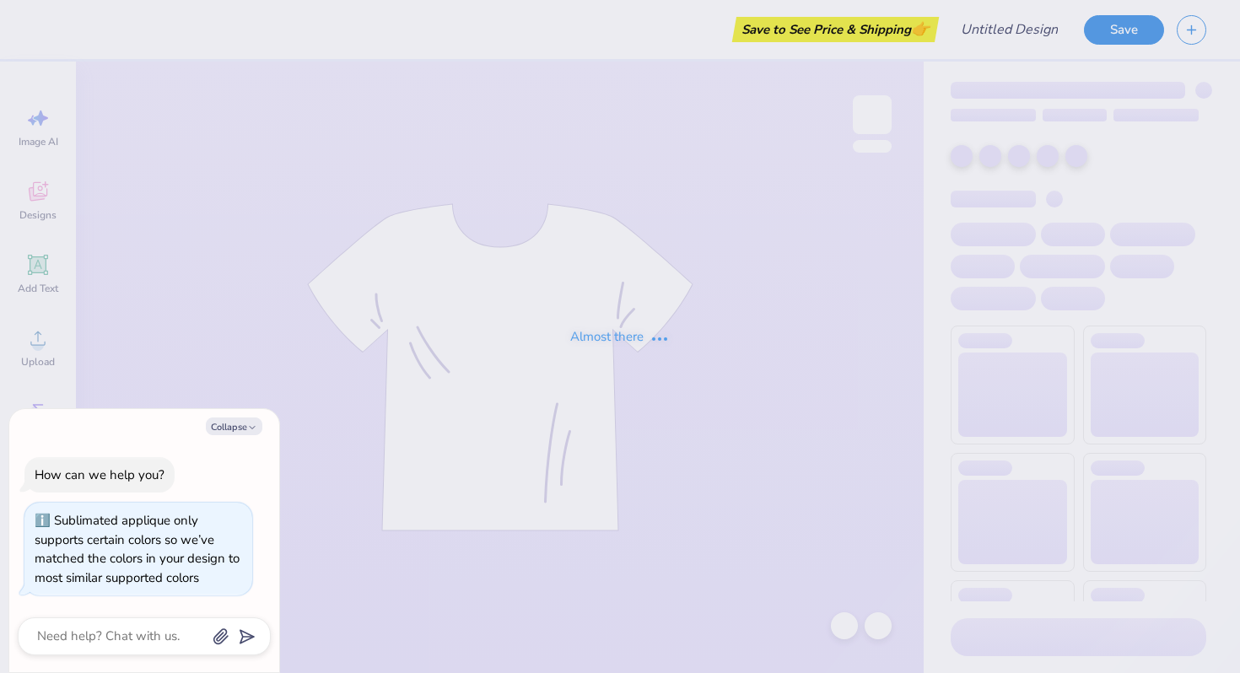
click at [245, 425] on button "Collapse" at bounding box center [234, 427] width 57 height 18
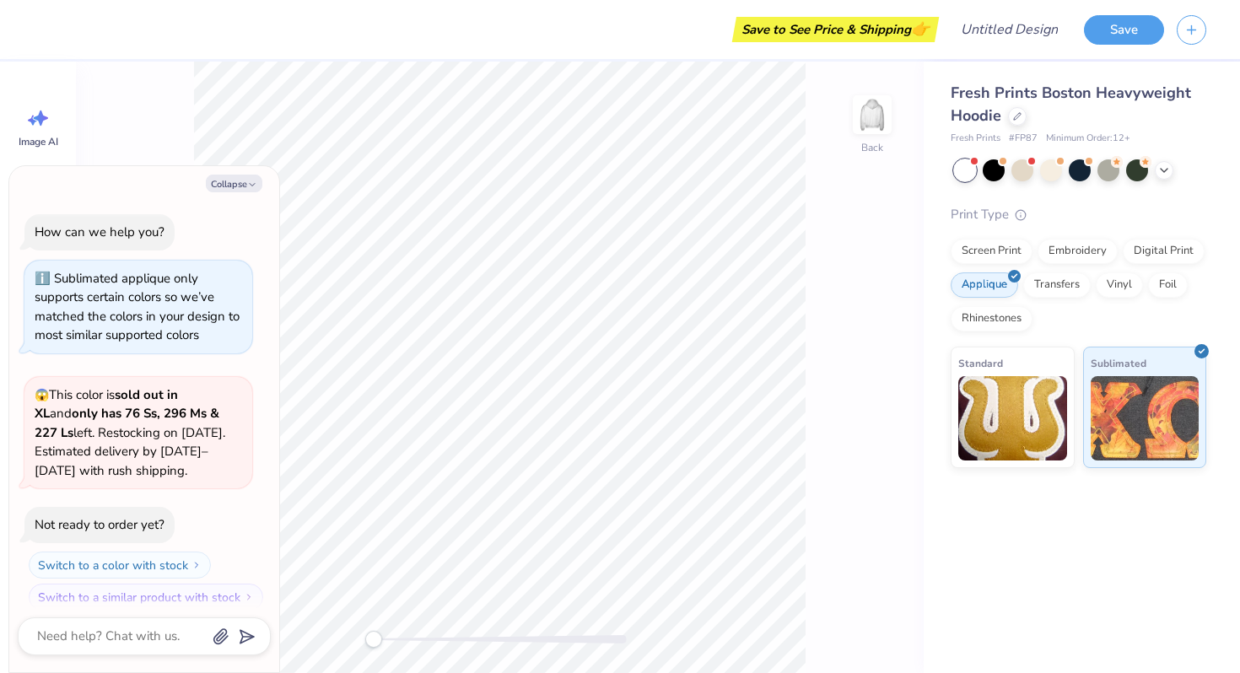
scroll to position [14, 0]
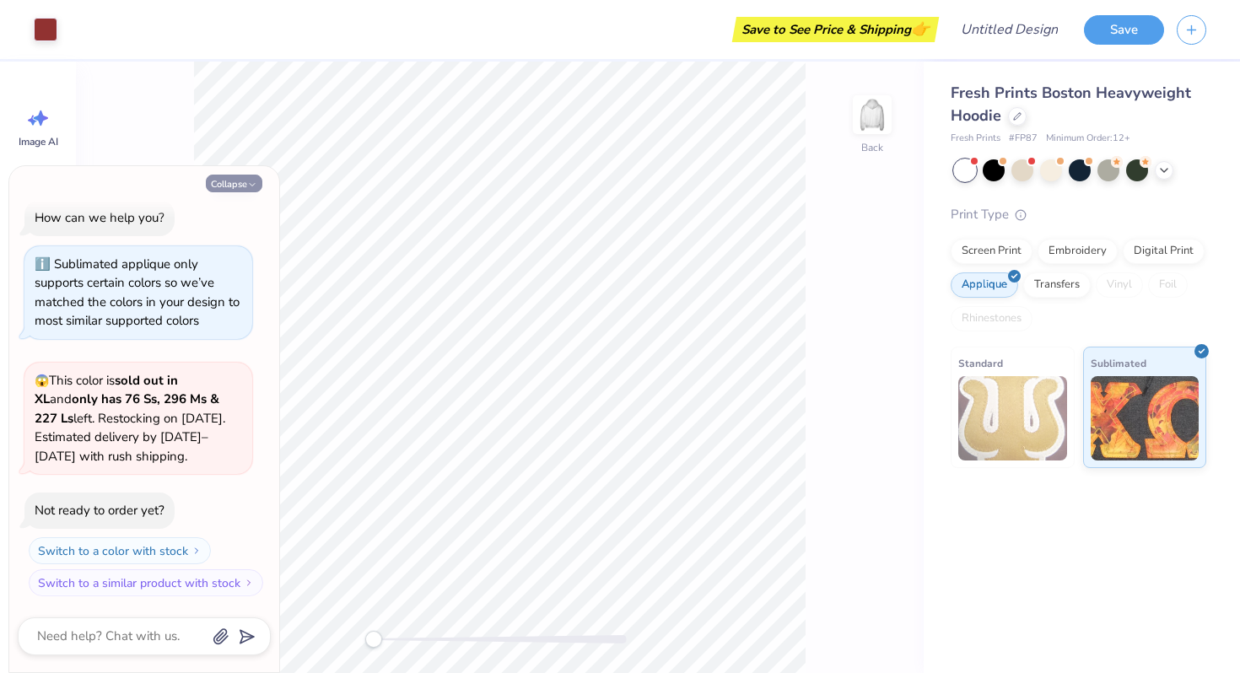
click at [251, 179] on button "Collapse" at bounding box center [234, 184] width 57 height 18
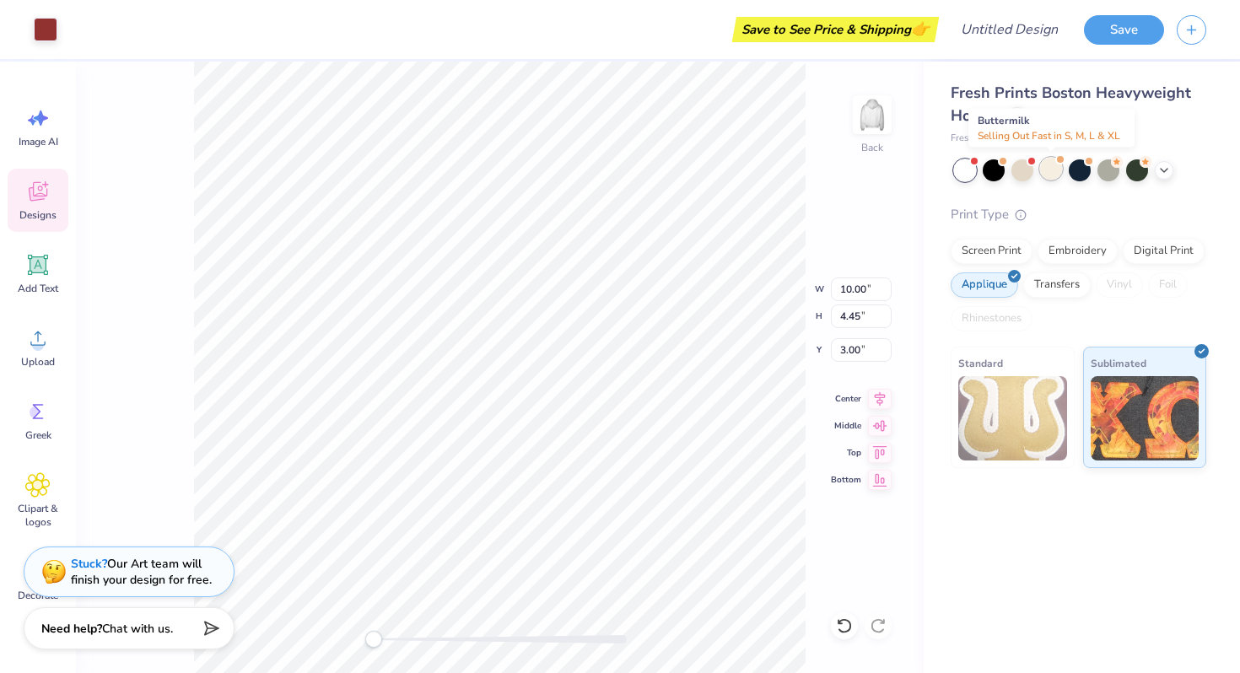
click at [1051, 170] on div at bounding box center [1051, 169] width 22 height 22
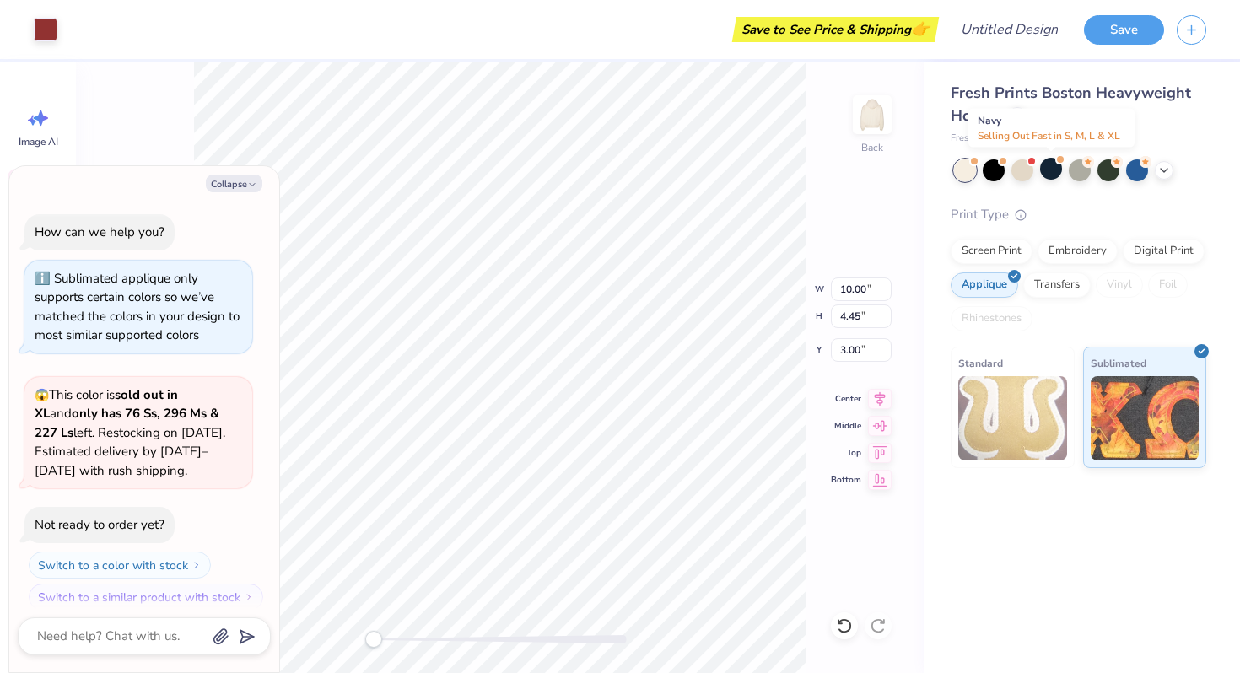
scroll to position [234, 0]
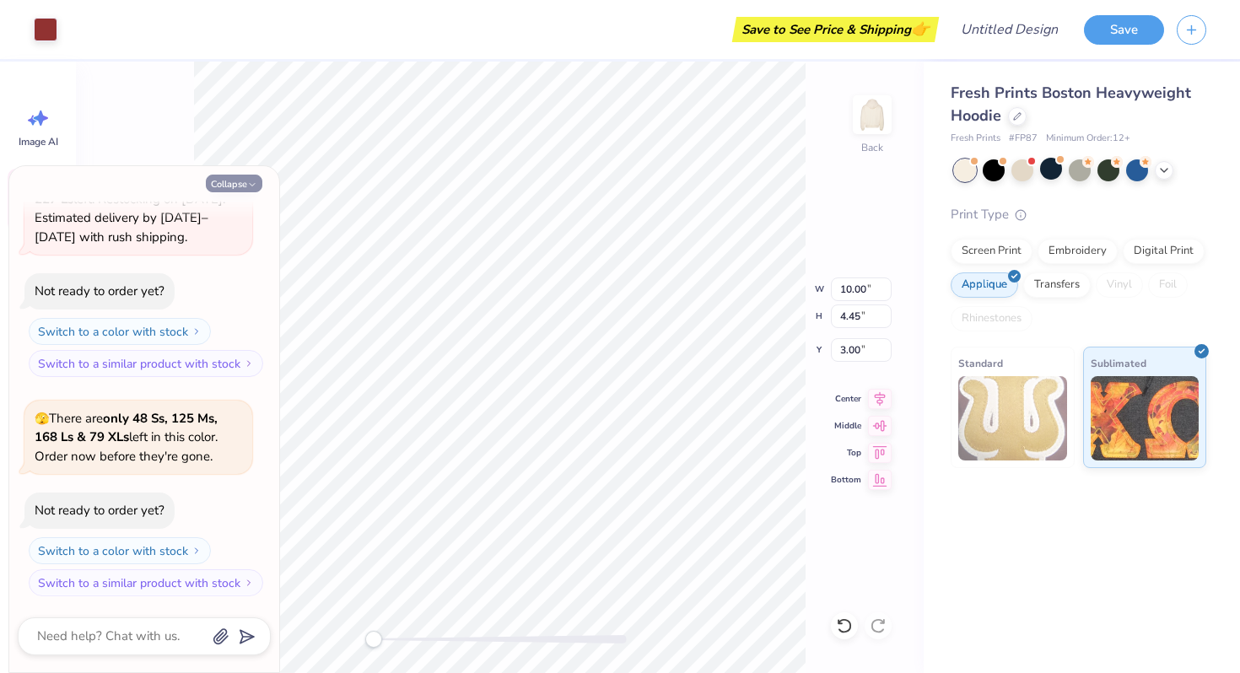
click at [257, 178] on button "Collapse" at bounding box center [234, 184] width 57 height 18
type textarea "x"
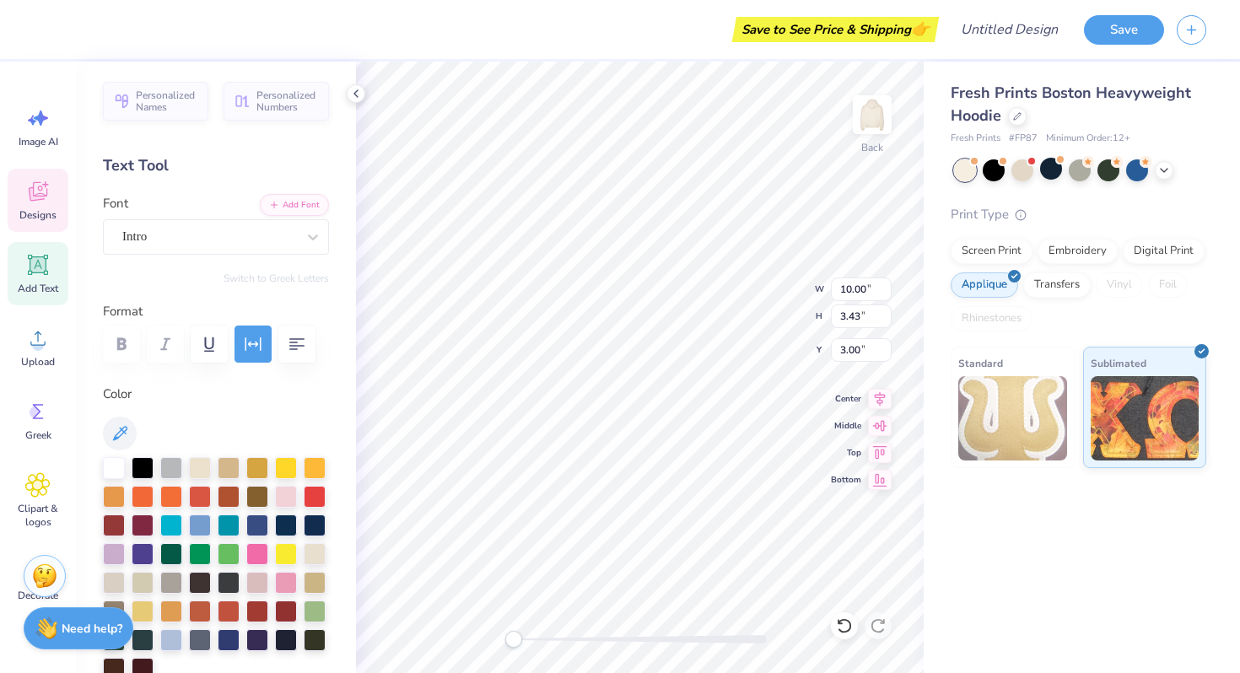
type textarea "1"
type textarea "2000"
click at [951, 549] on div "Fresh Prints Boston Heavyweight Hoodie Fresh Prints # FP87 Minimum Order: 12 + …" at bounding box center [1082, 368] width 316 height 612
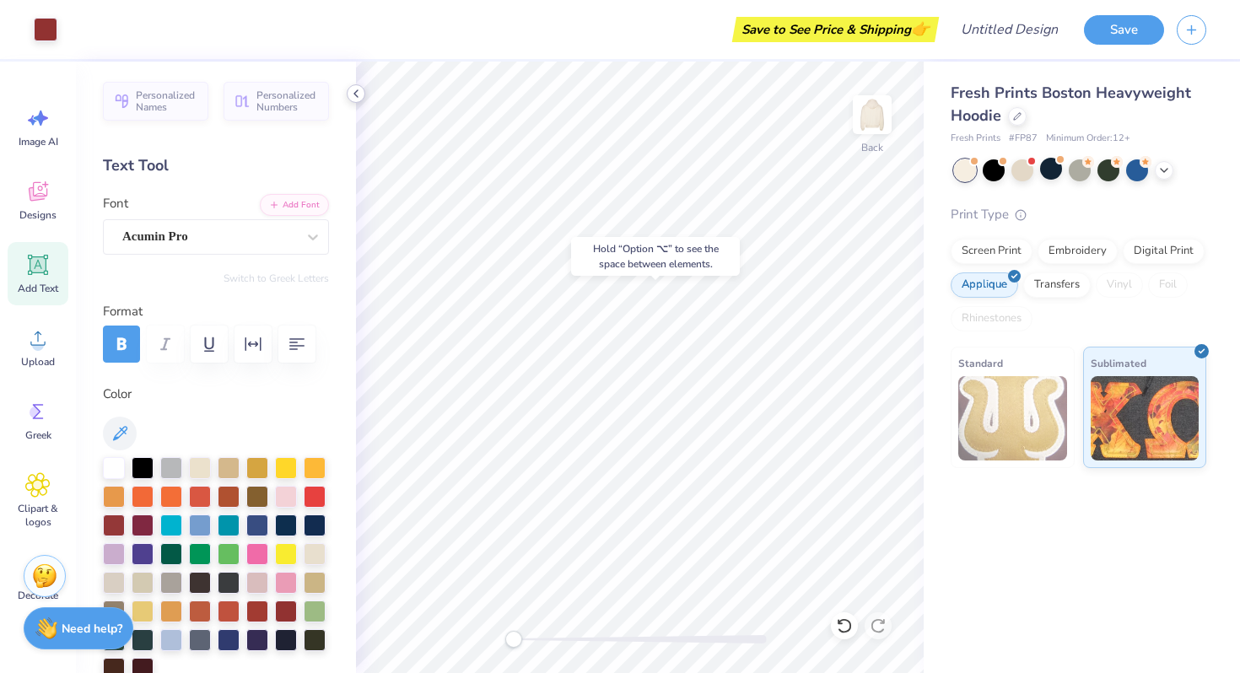
click at [354, 90] on icon at bounding box center [356, 94] width 14 height 14
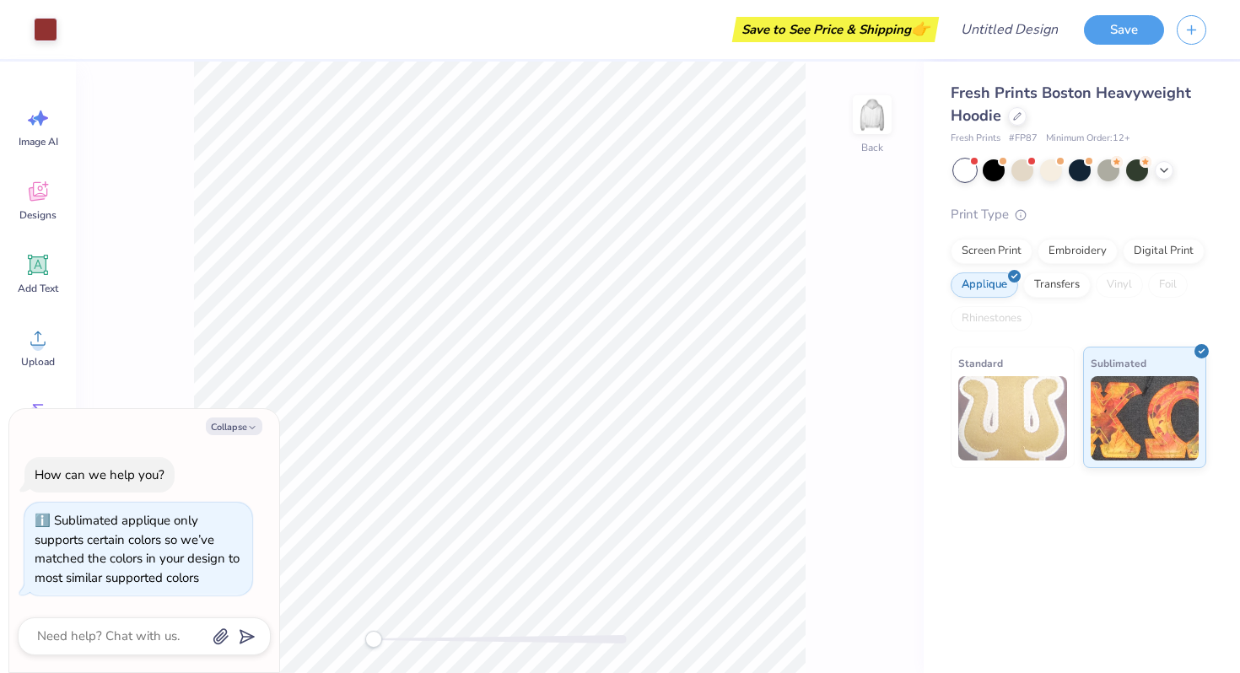
scroll to position [14, 0]
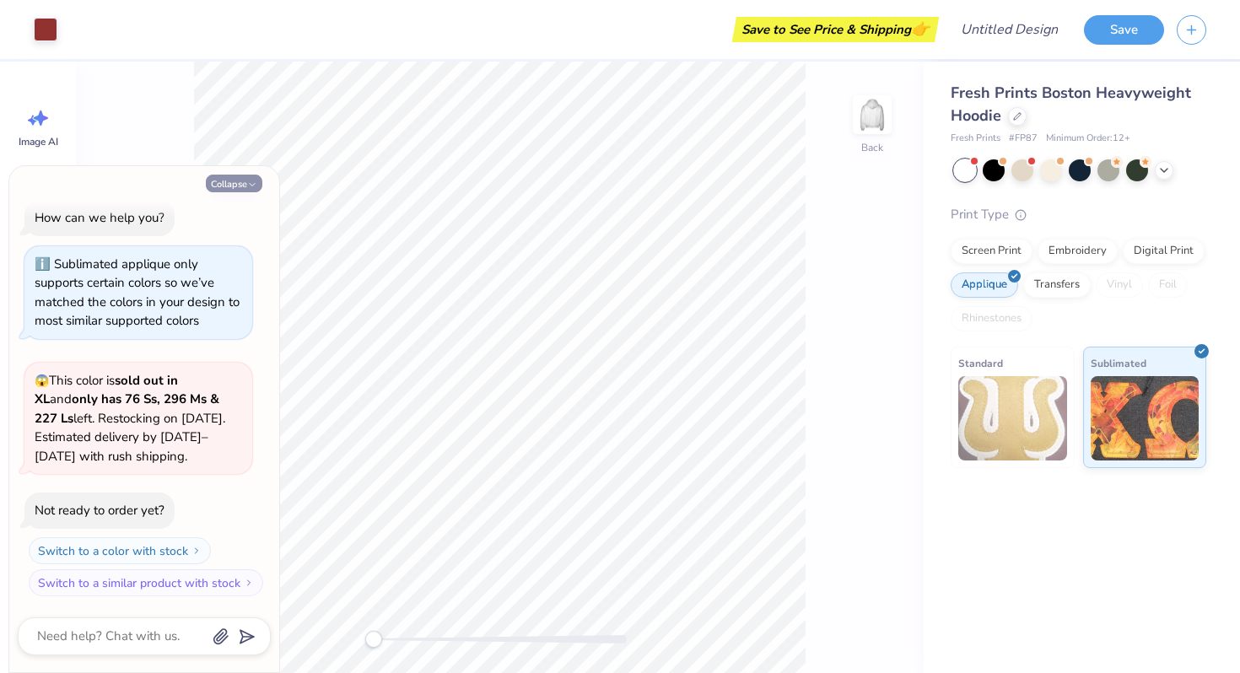
click at [251, 186] on icon "button" at bounding box center [252, 185] width 10 height 10
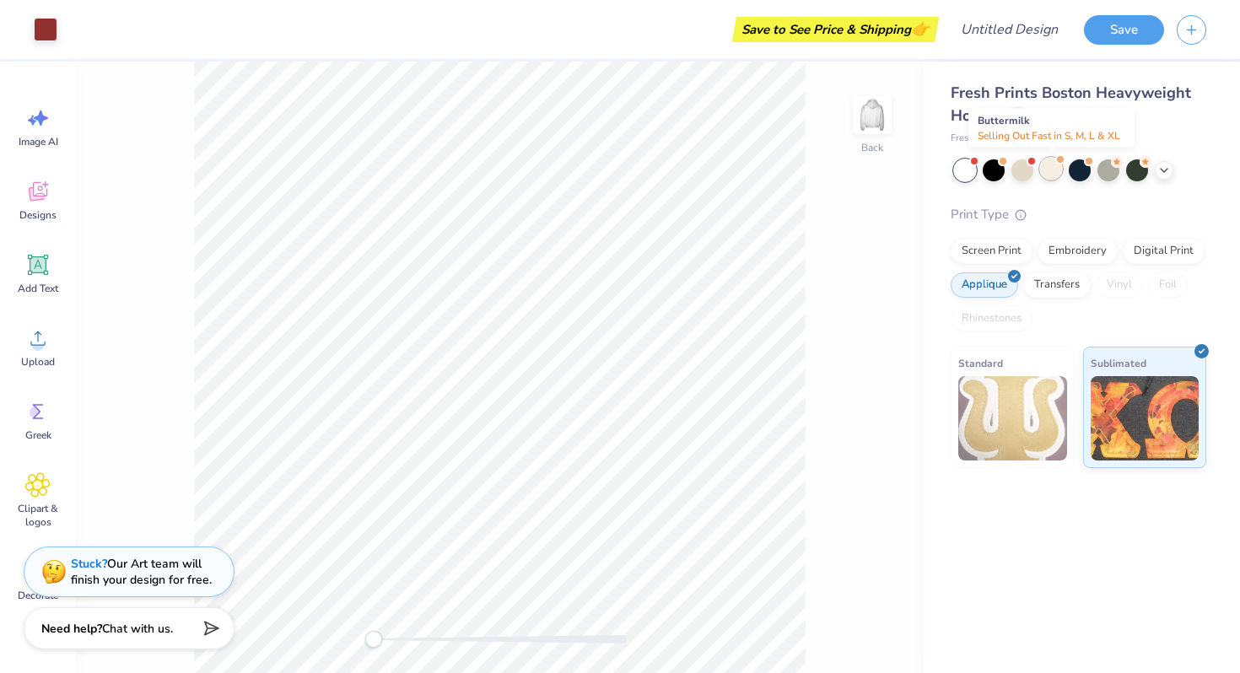
click at [1045, 176] on div at bounding box center [1051, 169] width 22 height 22
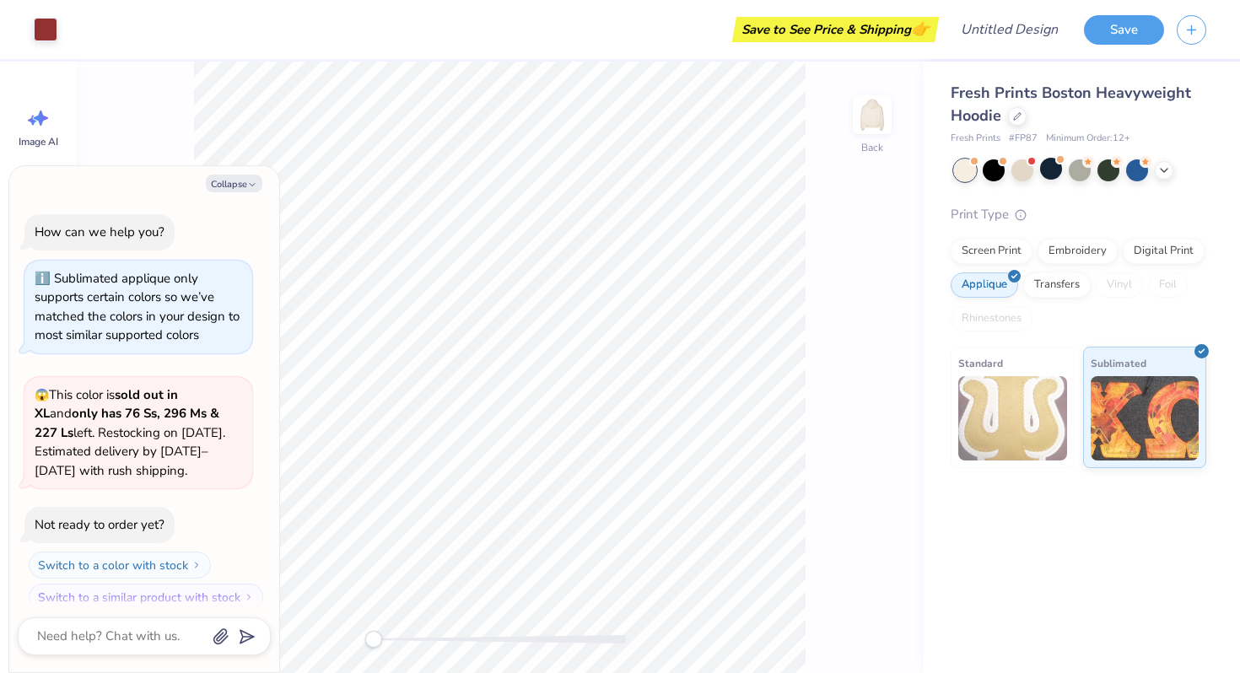
scroll to position [234, 0]
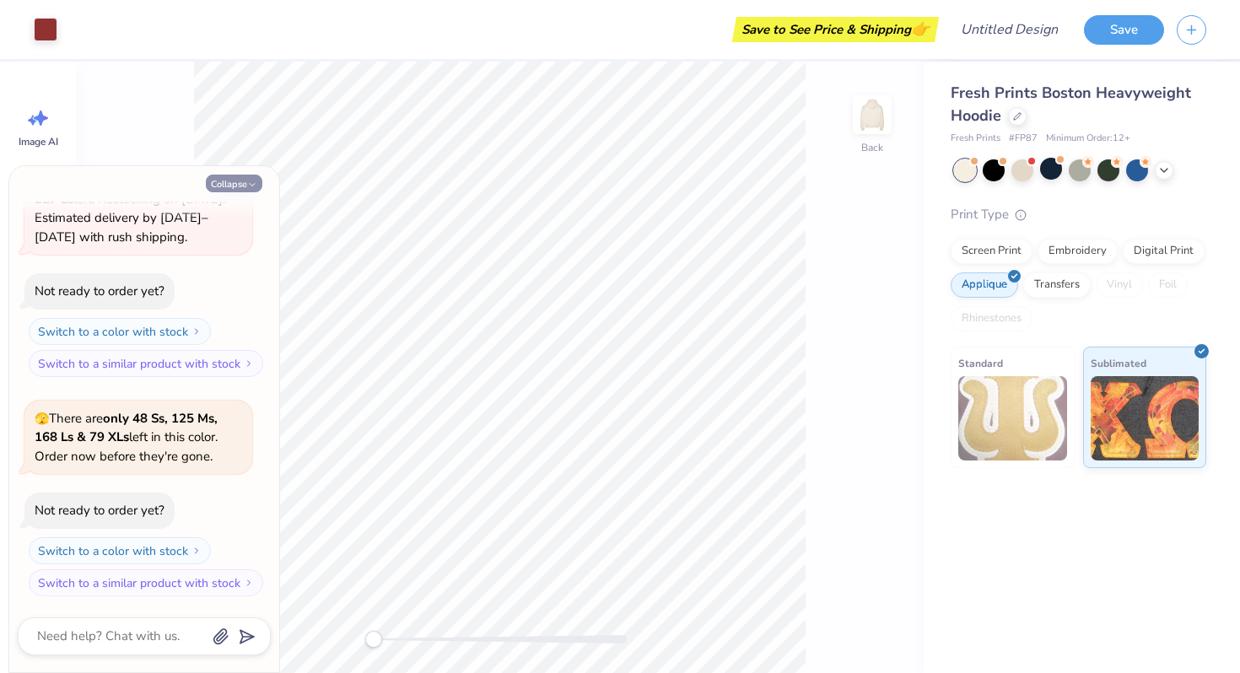
click at [239, 189] on button "Collapse" at bounding box center [234, 184] width 57 height 18
type textarea "x"
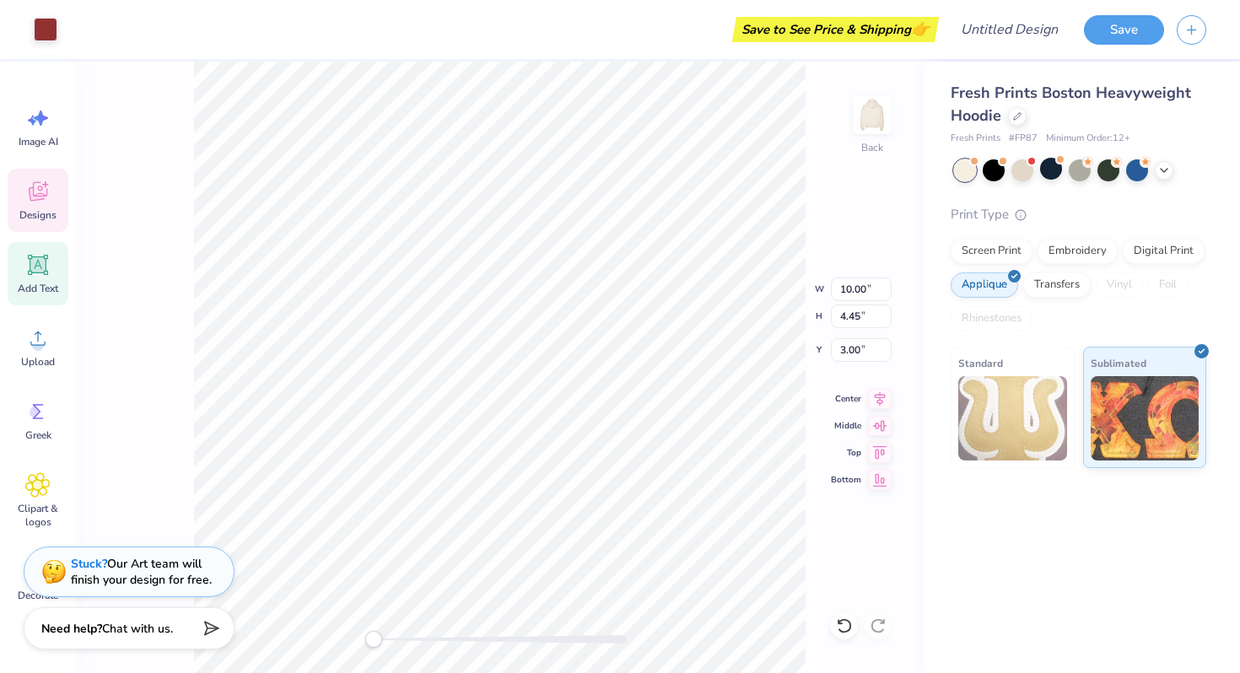
click at [41, 278] on div "Add Text" at bounding box center [38, 273] width 61 height 63
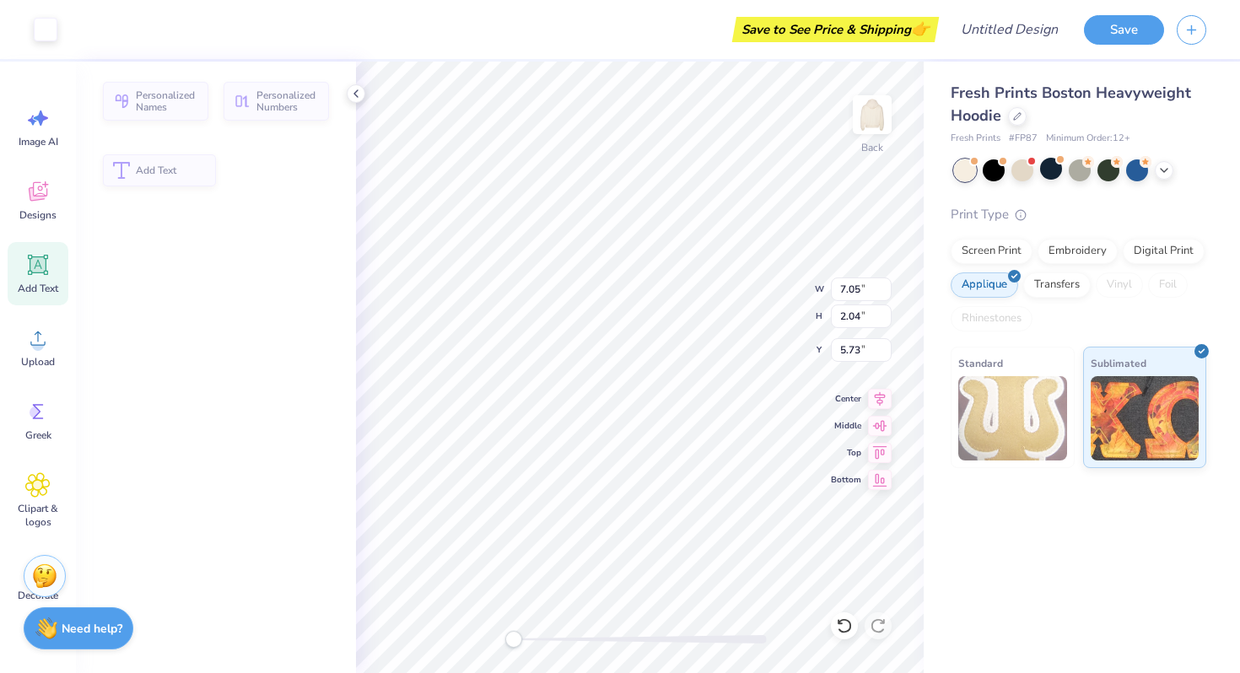
type input "7.05"
type input "2.04"
type input "5.73"
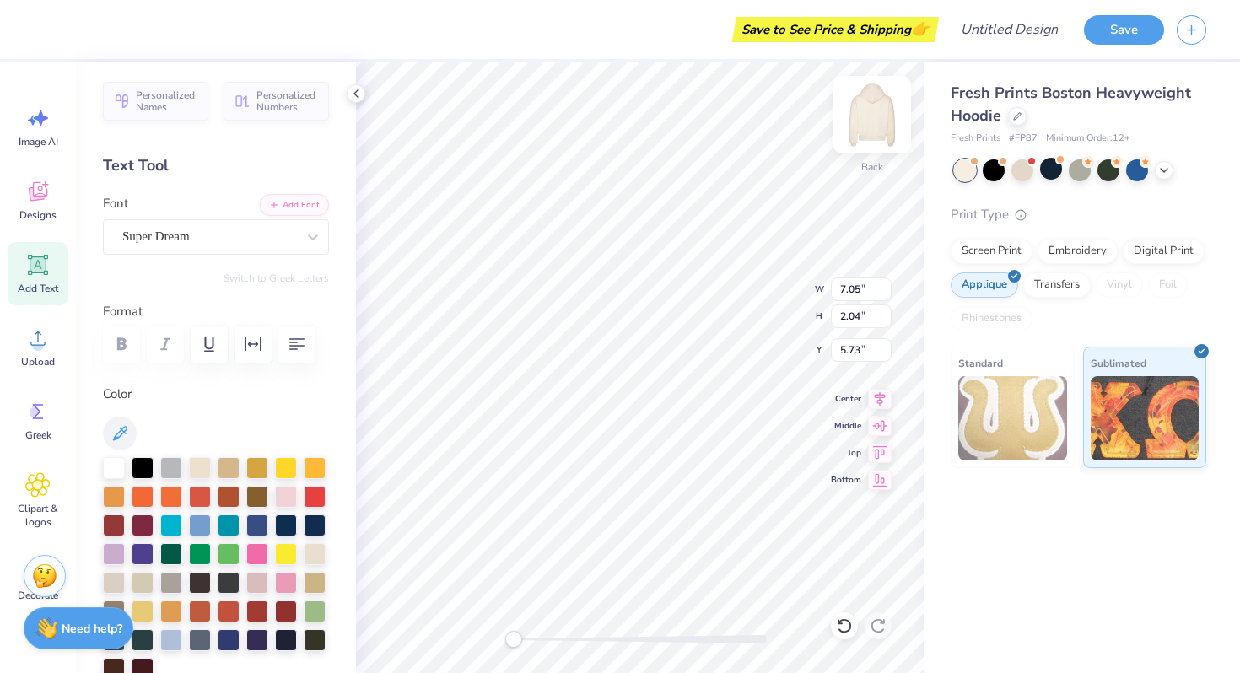
click at [858, 149] on div "Back" at bounding box center [872, 125] width 39 height 60
type input "7.22"
type input "2.09"
type input "6.00"
click at [875, 136] on img at bounding box center [873, 115] width 68 height 68
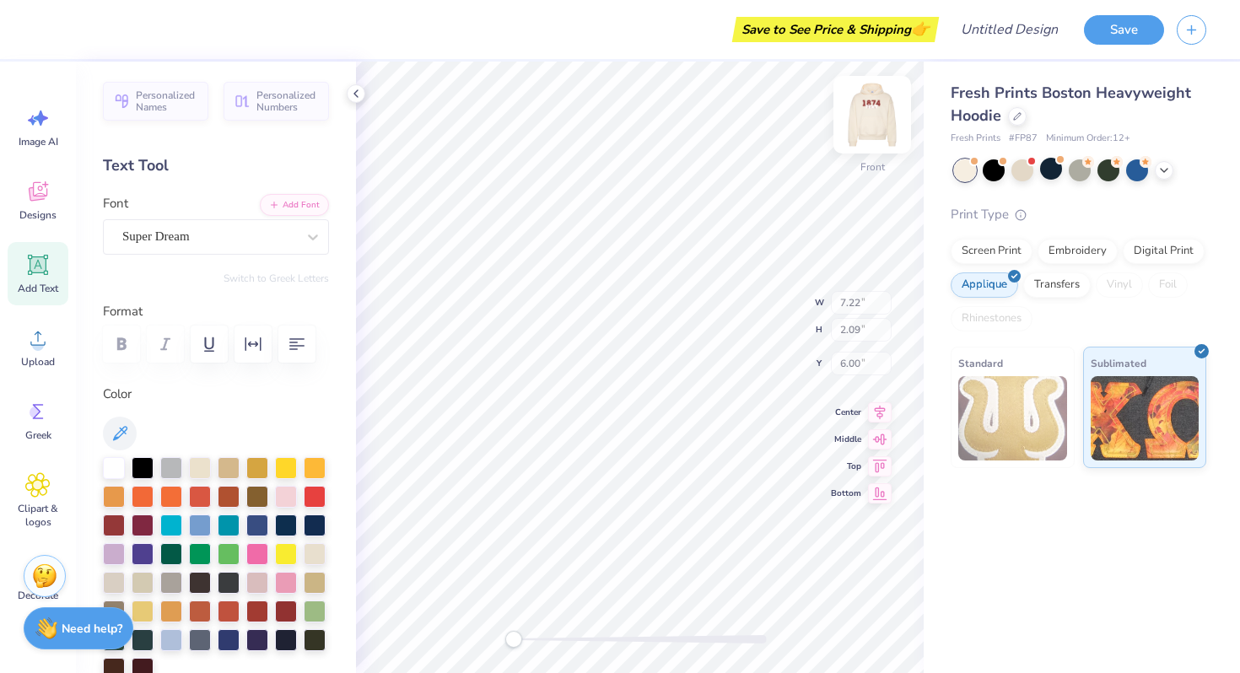
type input "7.05"
type input "2.04"
type input "5.73"
type input "3.43"
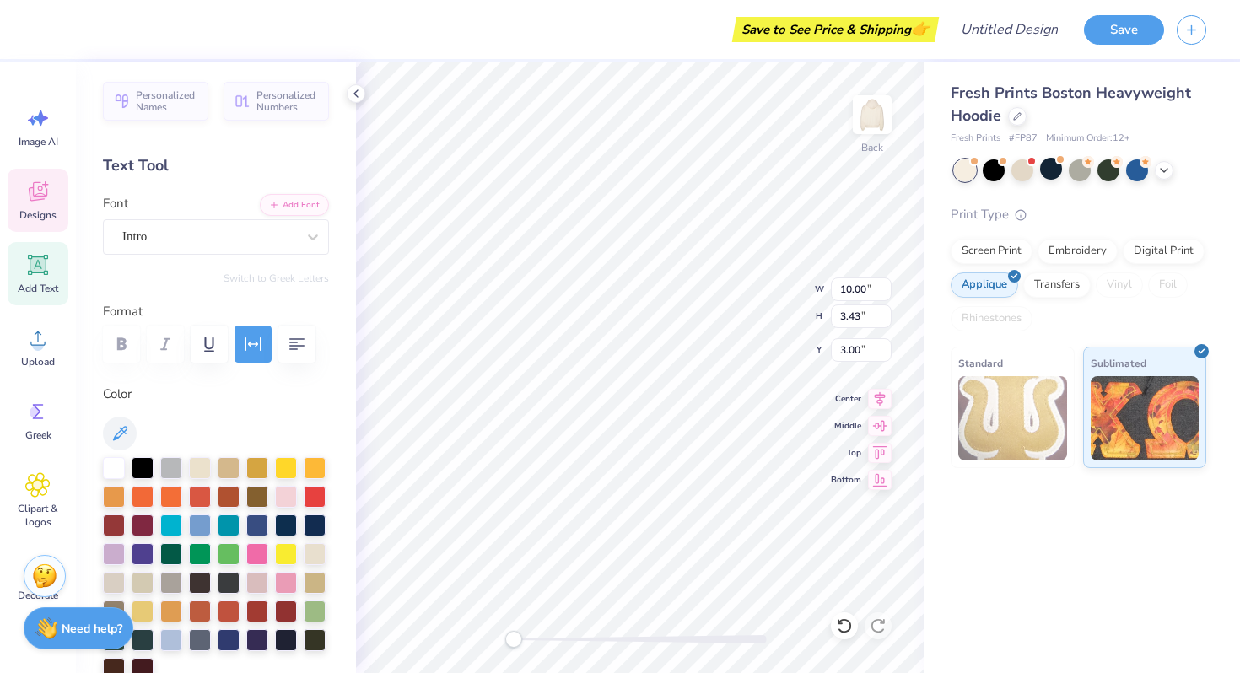
scroll to position [0, 0]
type textarea "1"
type textarea "2000"
click at [283, 638] on div at bounding box center [286, 639] width 22 height 22
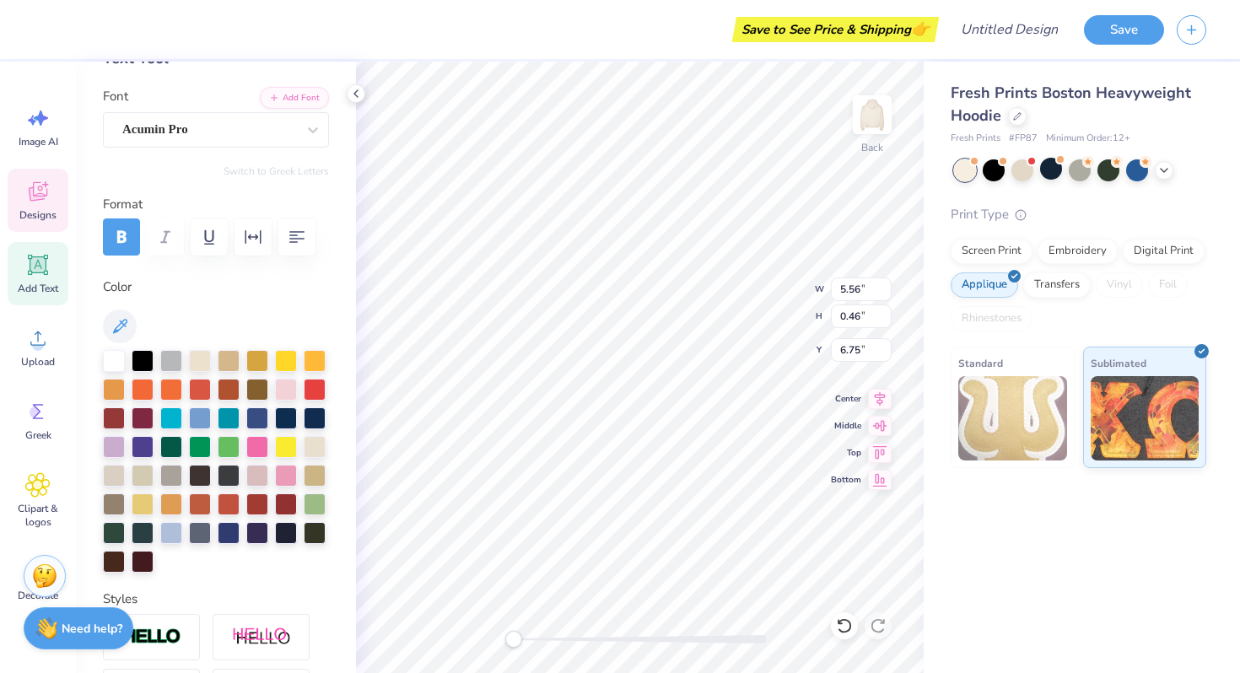
type textarea "G"
type textarea "INMOTION DANCE COMPANY"
click at [285, 532] on div at bounding box center [286, 532] width 22 height 22
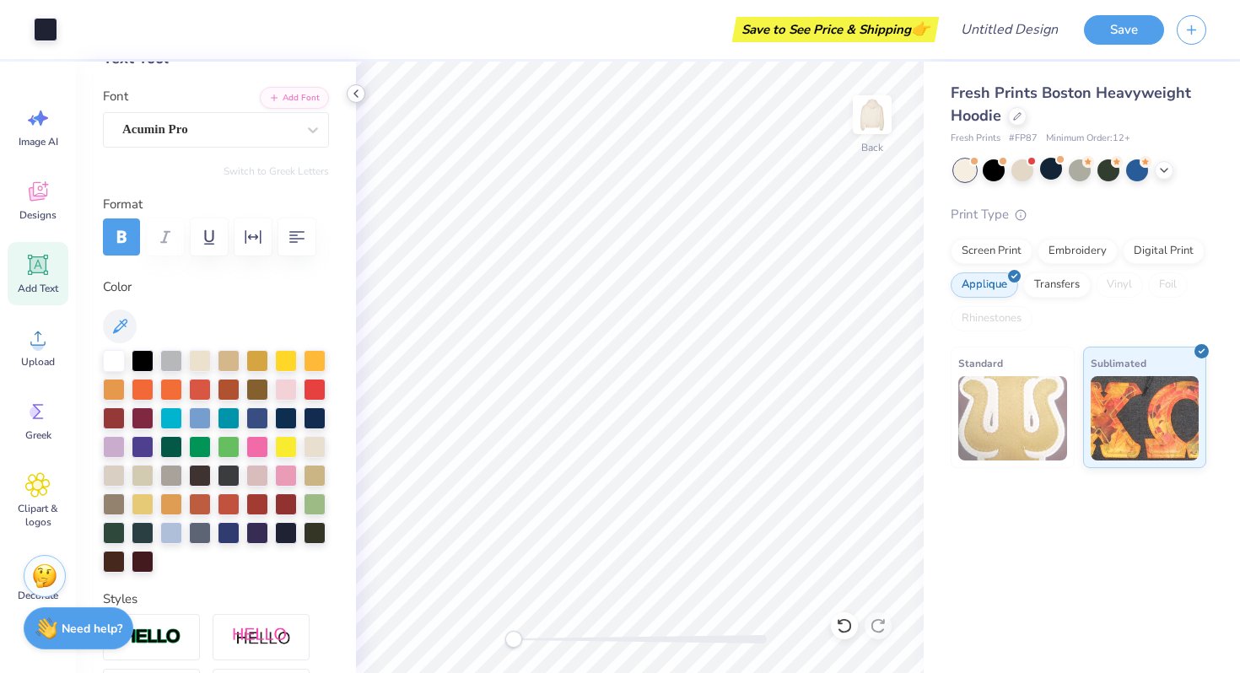
click at [354, 101] on div at bounding box center [356, 93] width 19 height 19
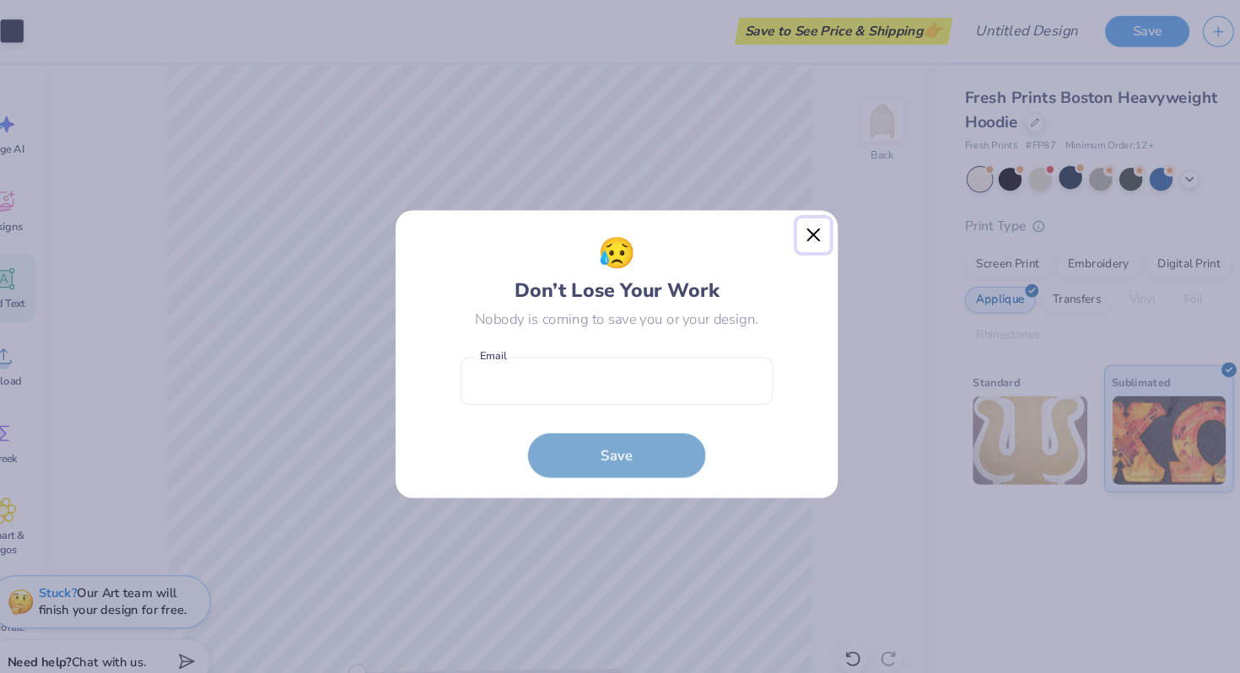
click at [820, 220] on button "Close" at bounding box center [808, 224] width 32 height 32
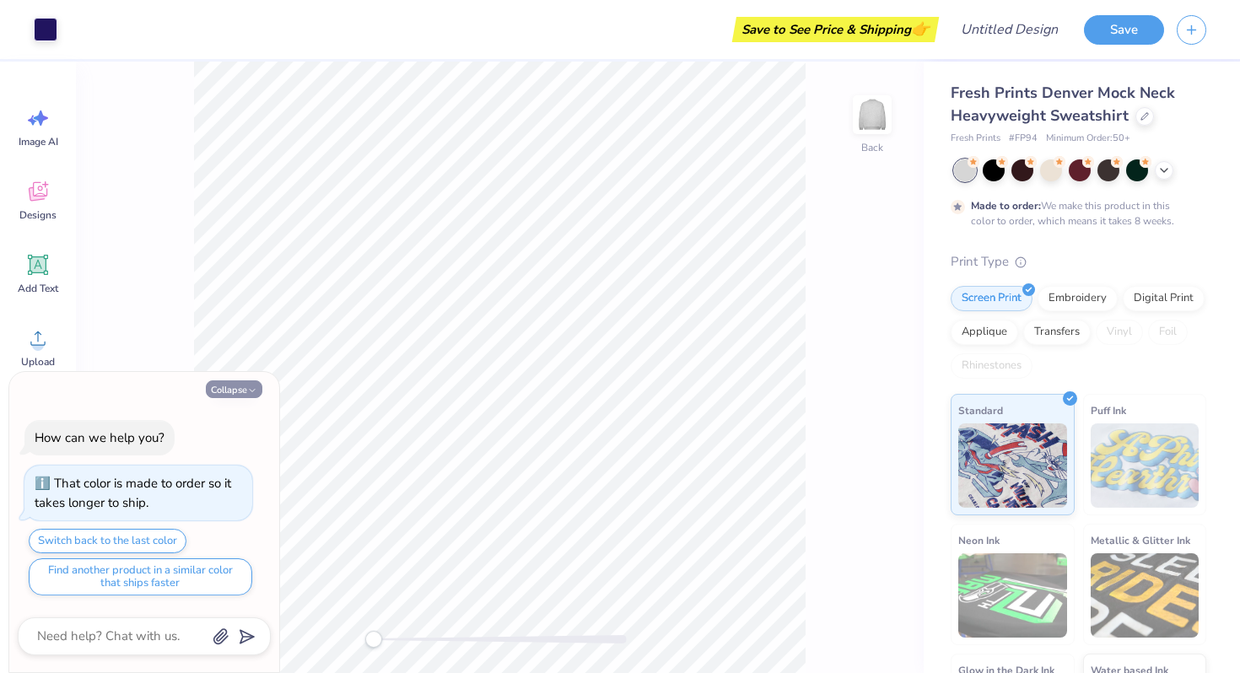
click at [258, 387] on button "Collapse" at bounding box center [234, 390] width 57 height 18
type textarea "x"
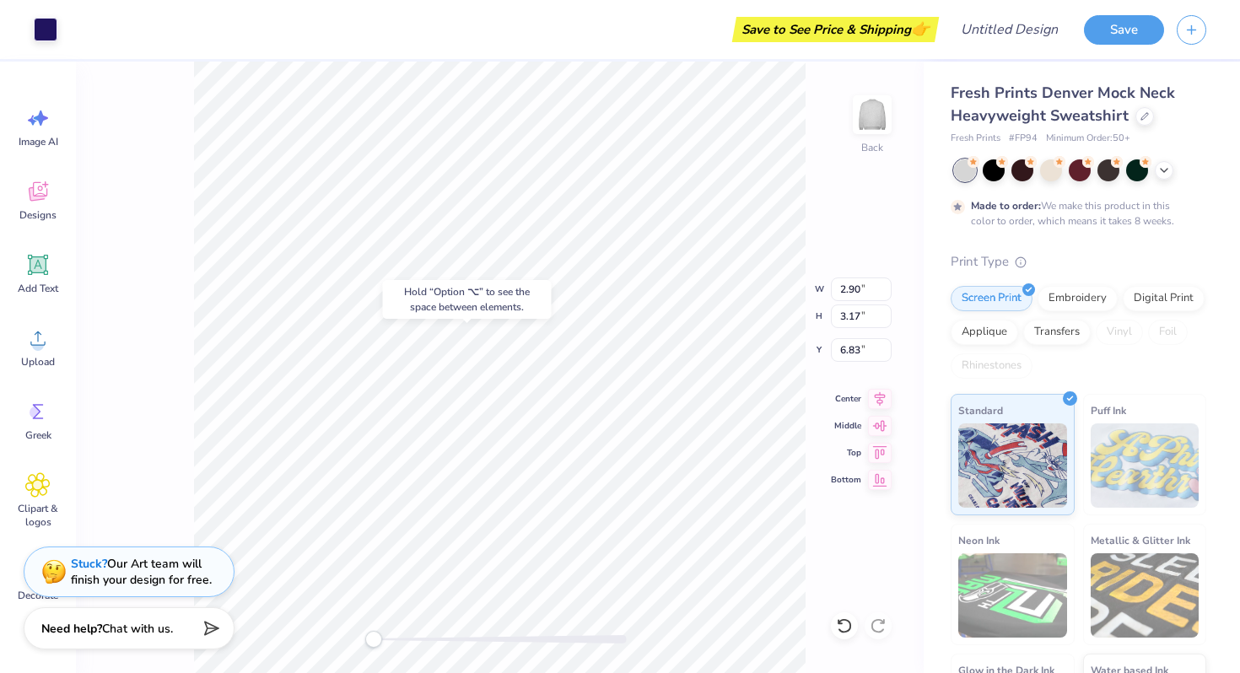
type input "6.83"
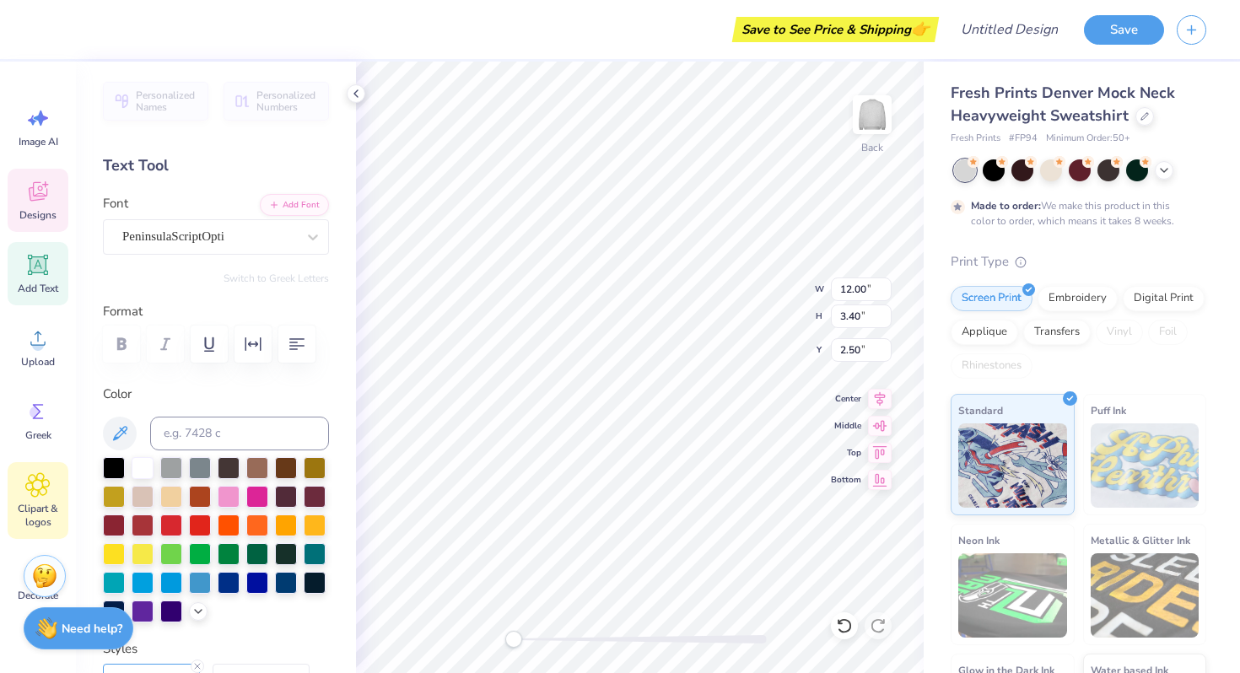
scroll to position [66, 0]
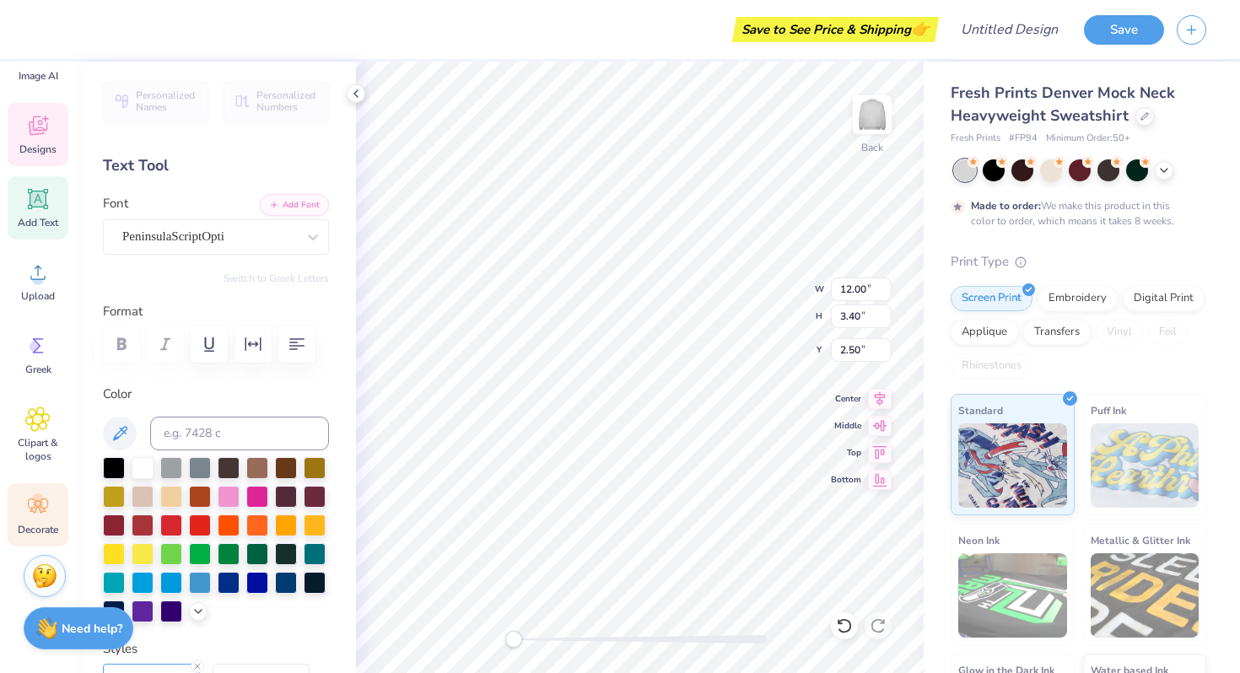
click at [36, 500] on circle at bounding box center [38, 500] width 12 height 12
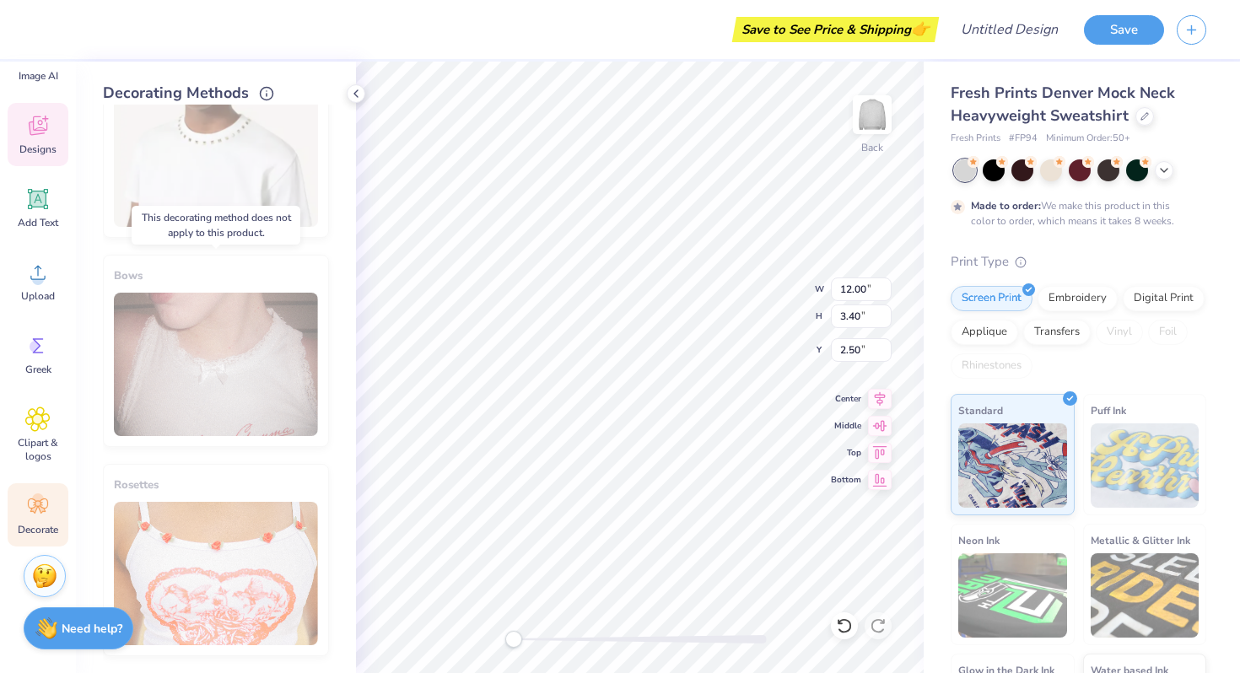
scroll to position [0, 0]
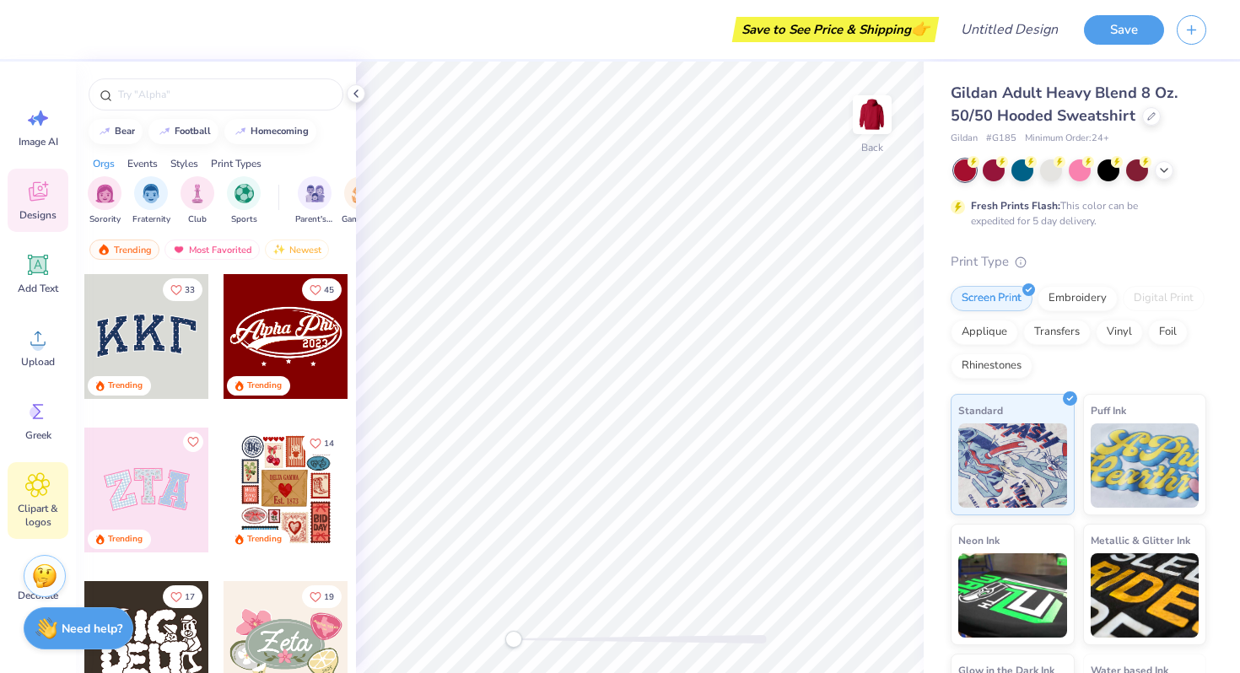
scroll to position [66, 0]
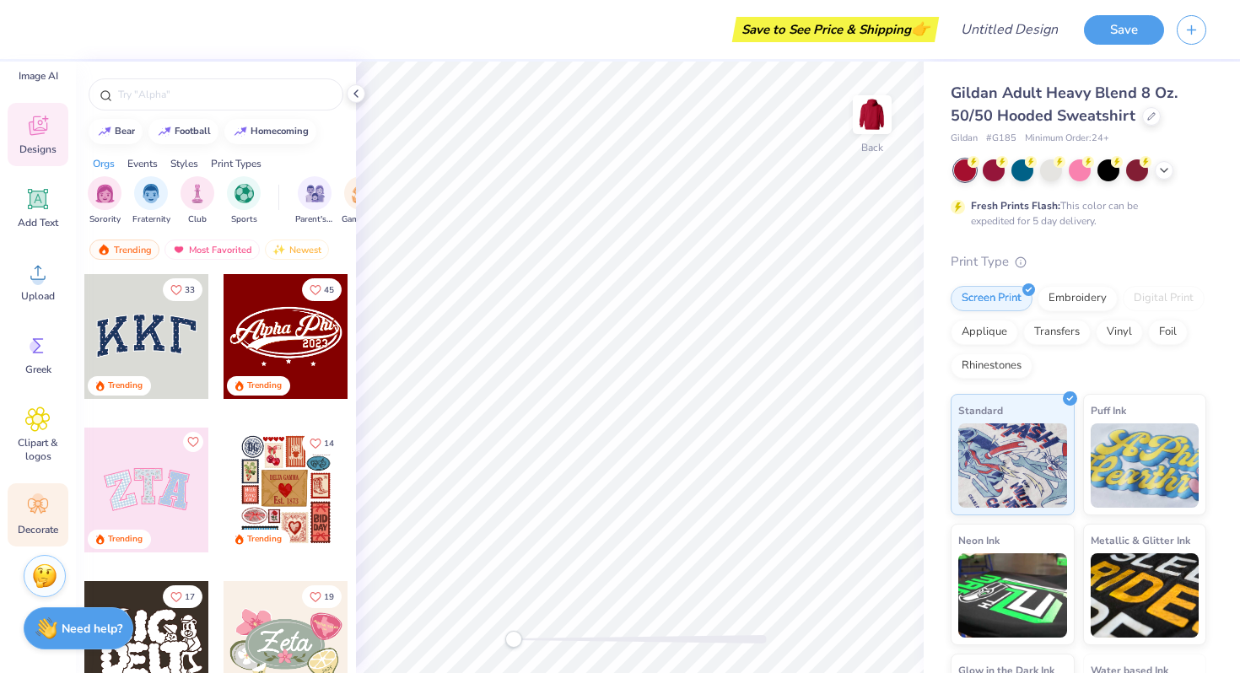
click at [35, 523] on span "Decorate" at bounding box center [38, 530] width 41 height 14
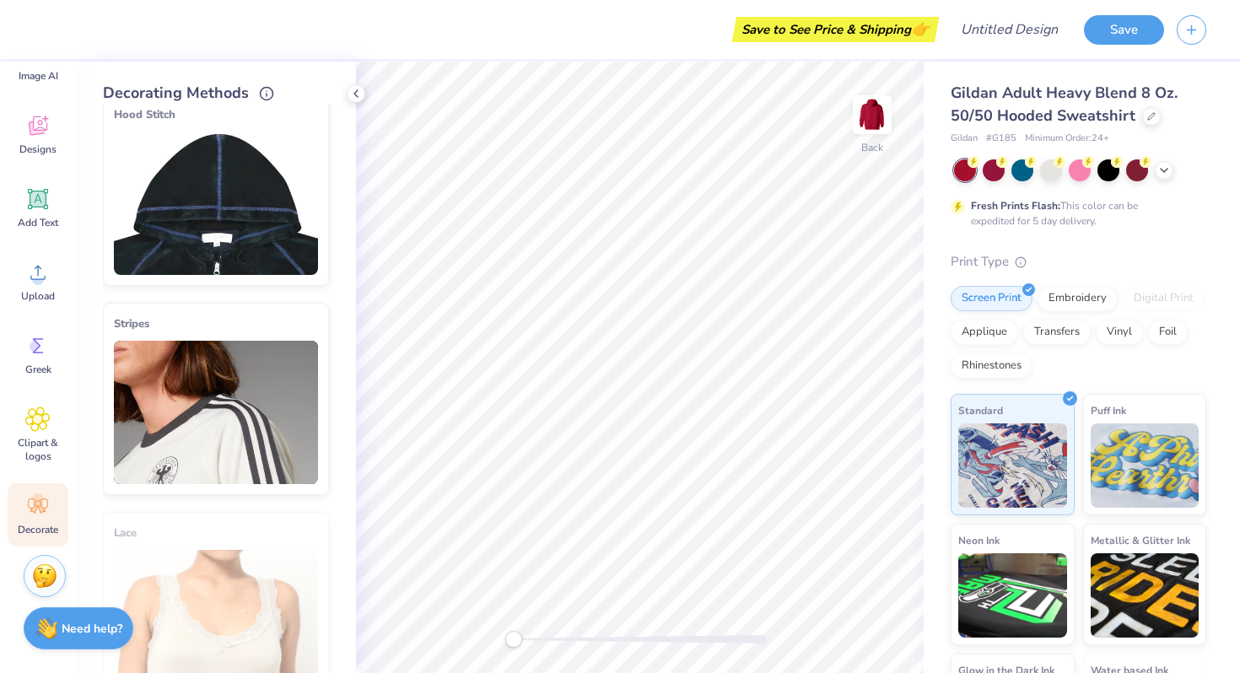
scroll to position [251, 0]
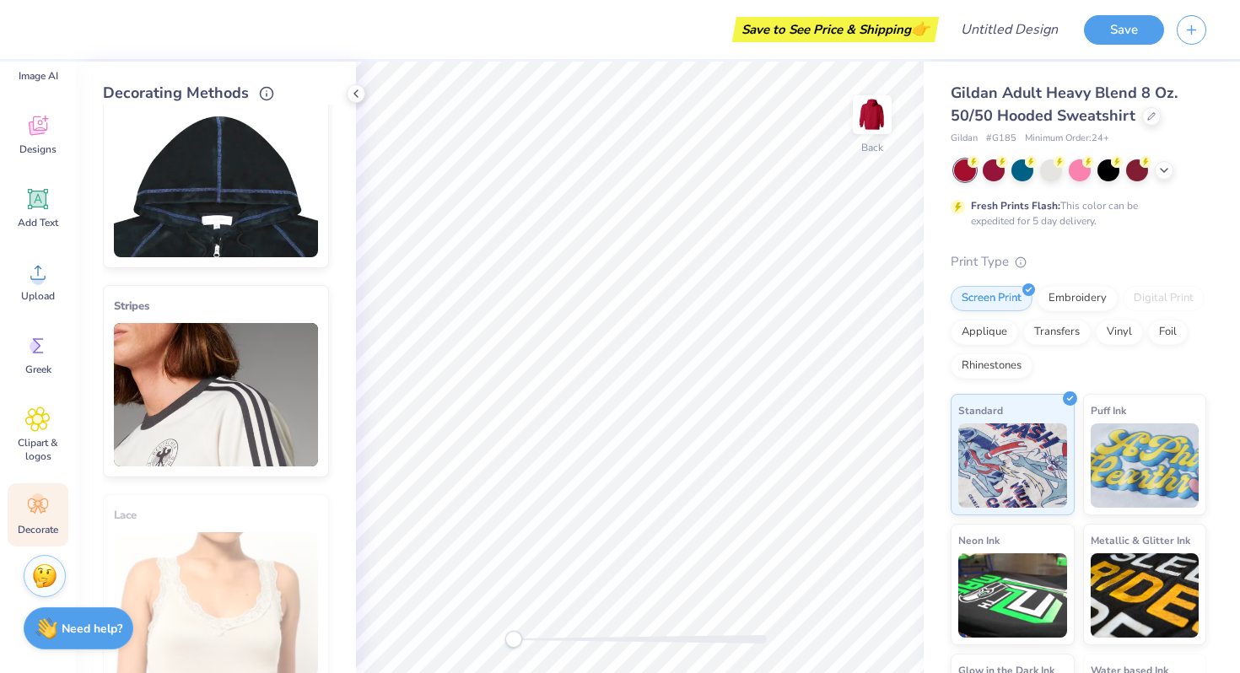
click at [228, 376] on img at bounding box center [216, 394] width 204 height 143
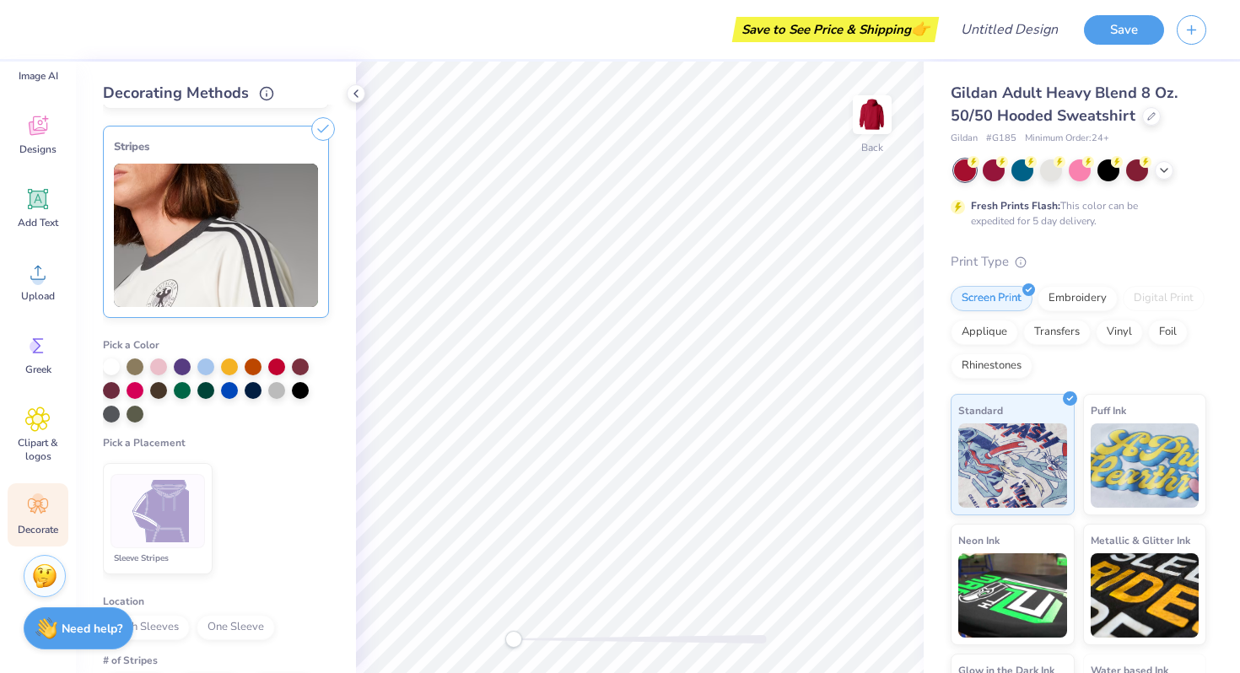
scroll to position [413, 0]
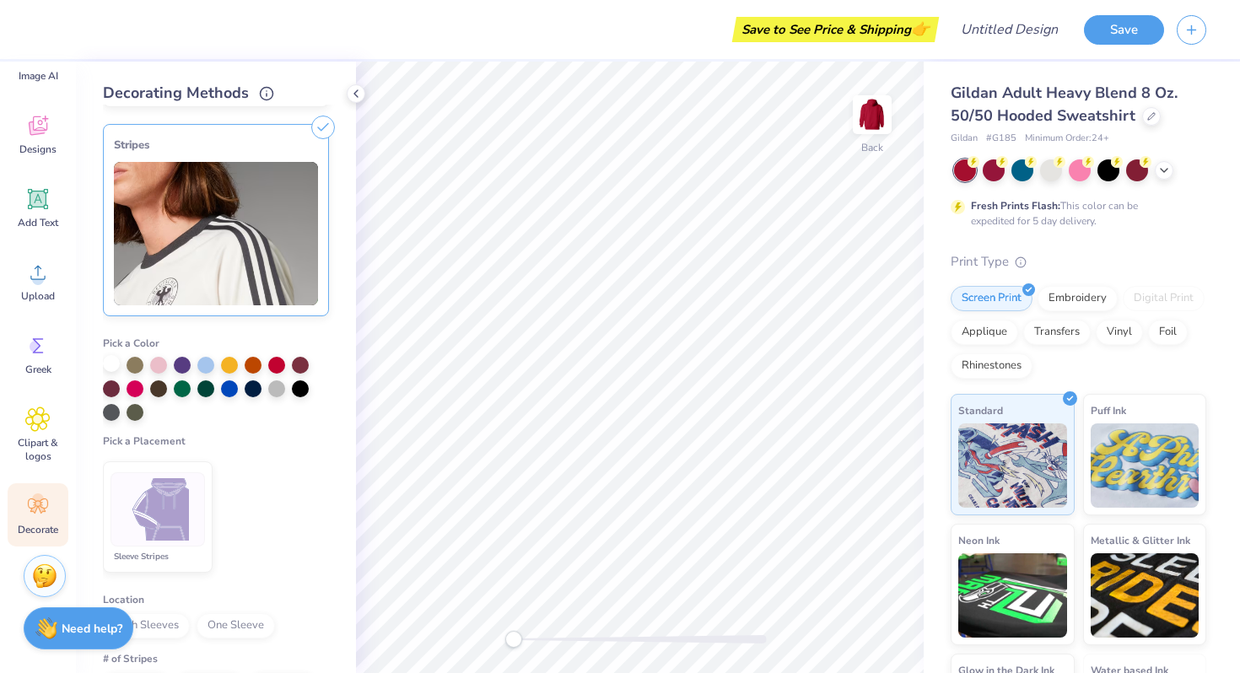
click at [110, 372] on div at bounding box center [111, 363] width 17 height 17
click at [159, 518] on img at bounding box center [158, 509] width 63 height 63
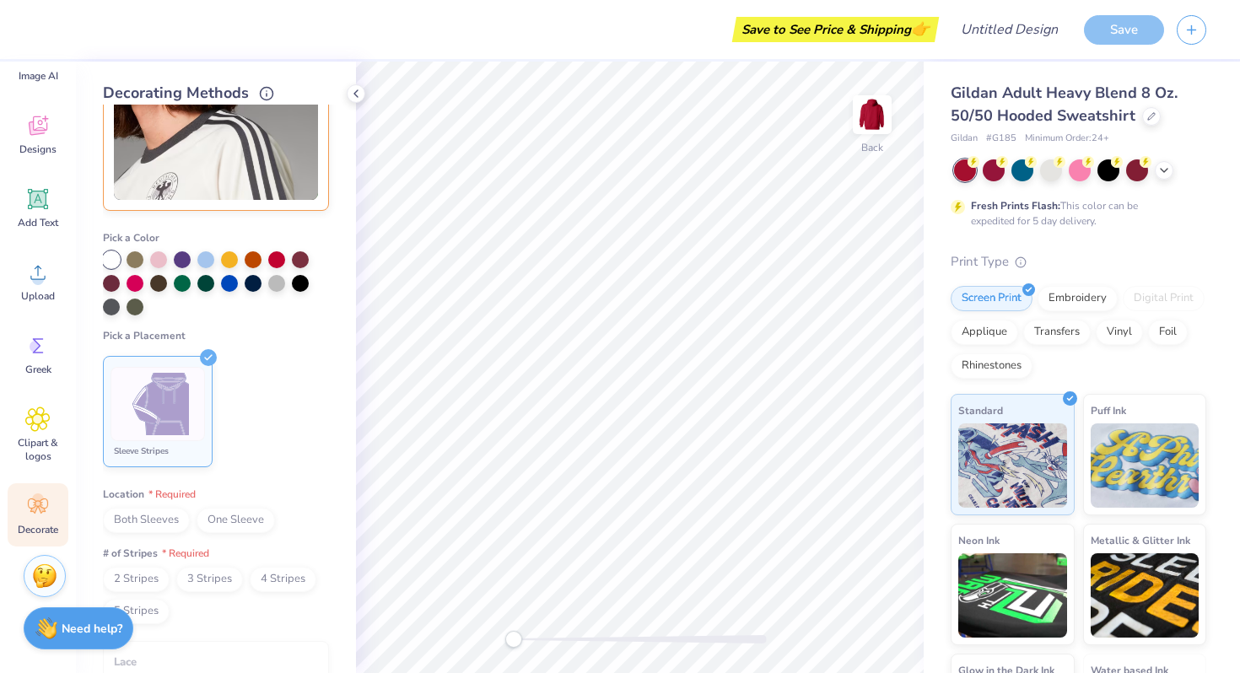
scroll to position [521, 0]
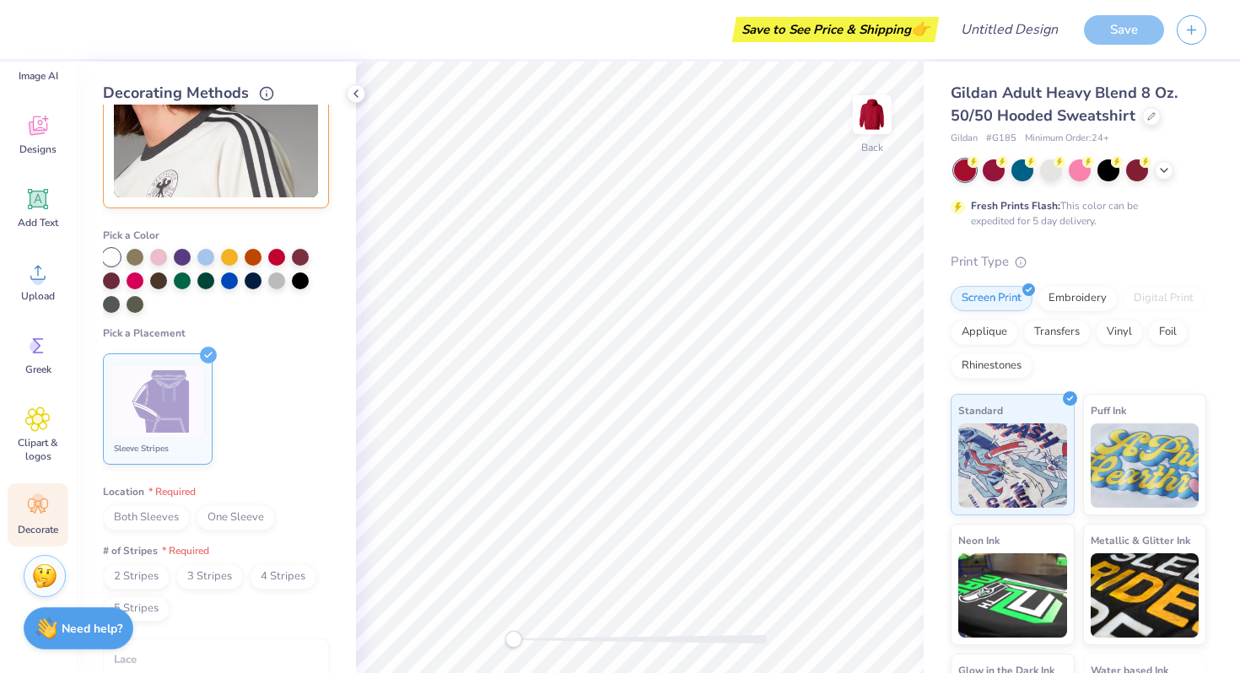
click at [160, 511] on span "Both Sleeves" at bounding box center [146, 517] width 87 height 25
click at [157, 581] on span "2 Stripes" at bounding box center [136, 577] width 67 height 25
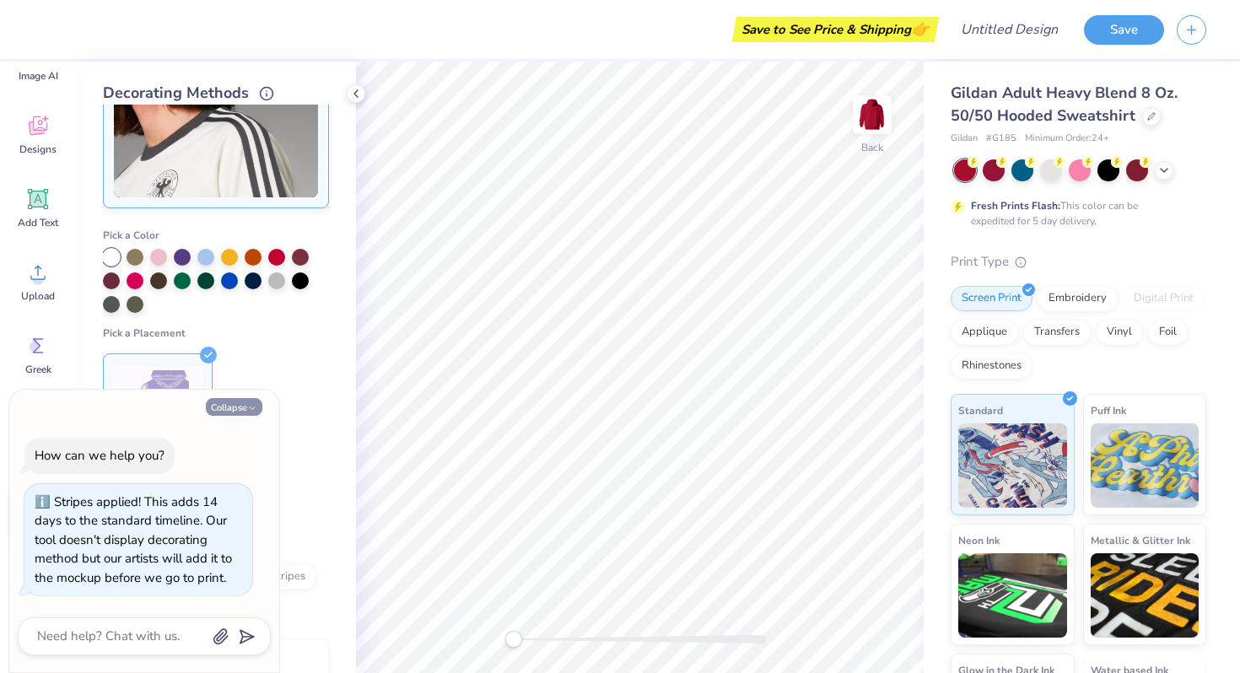
click at [238, 408] on button "Collapse" at bounding box center [234, 407] width 57 height 18
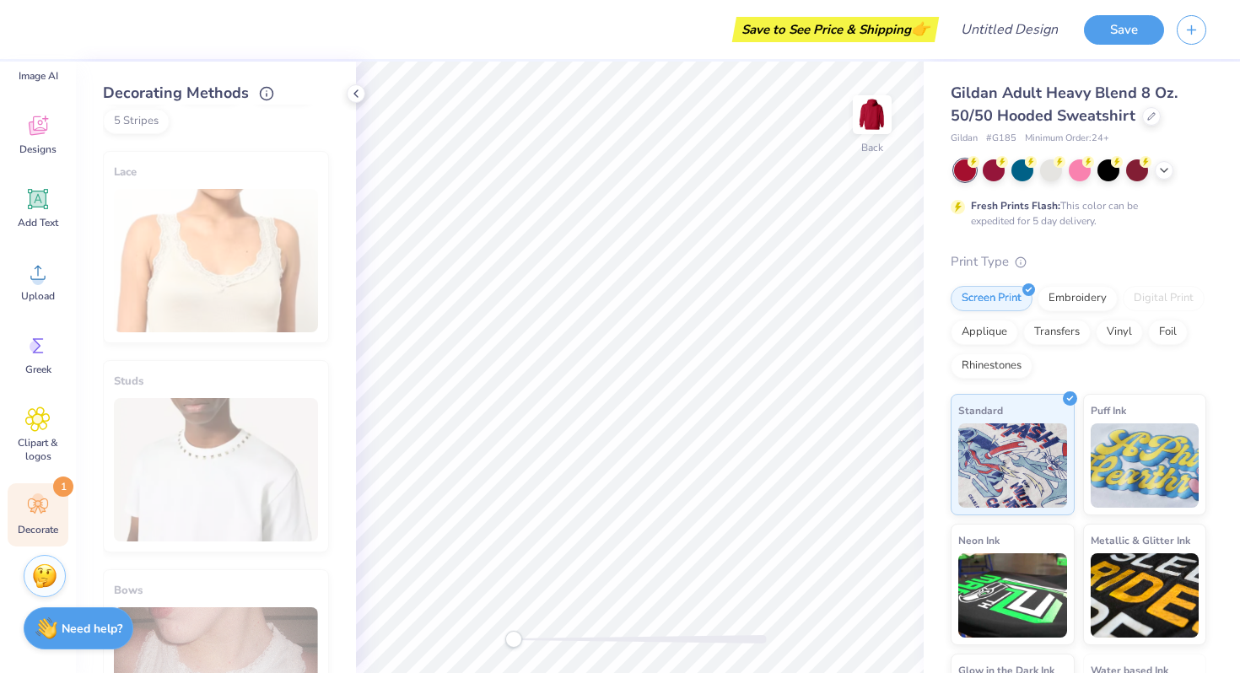
scroll to position [0, 0]
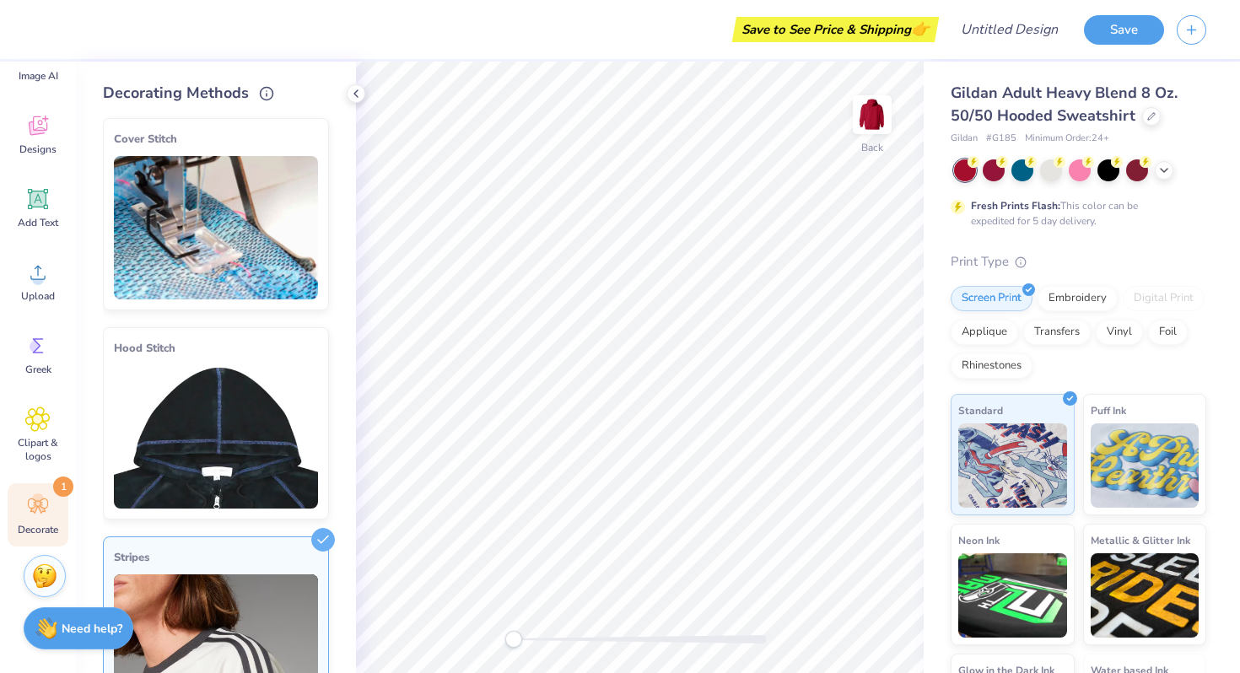
click at [238, 408] on img at bounding box center [216, 436] width 204 height 143
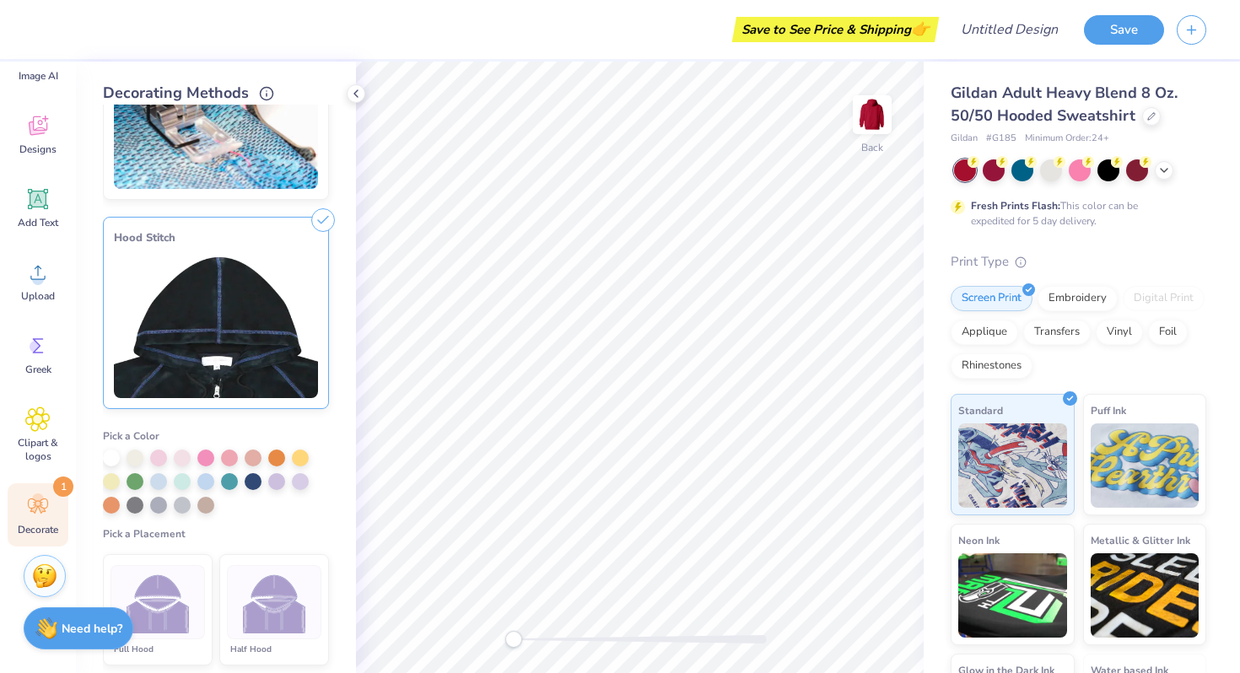
scroll to position [111, 0]
click at [112, 457] on div at bounding box center [111, 455] width 17 height 17
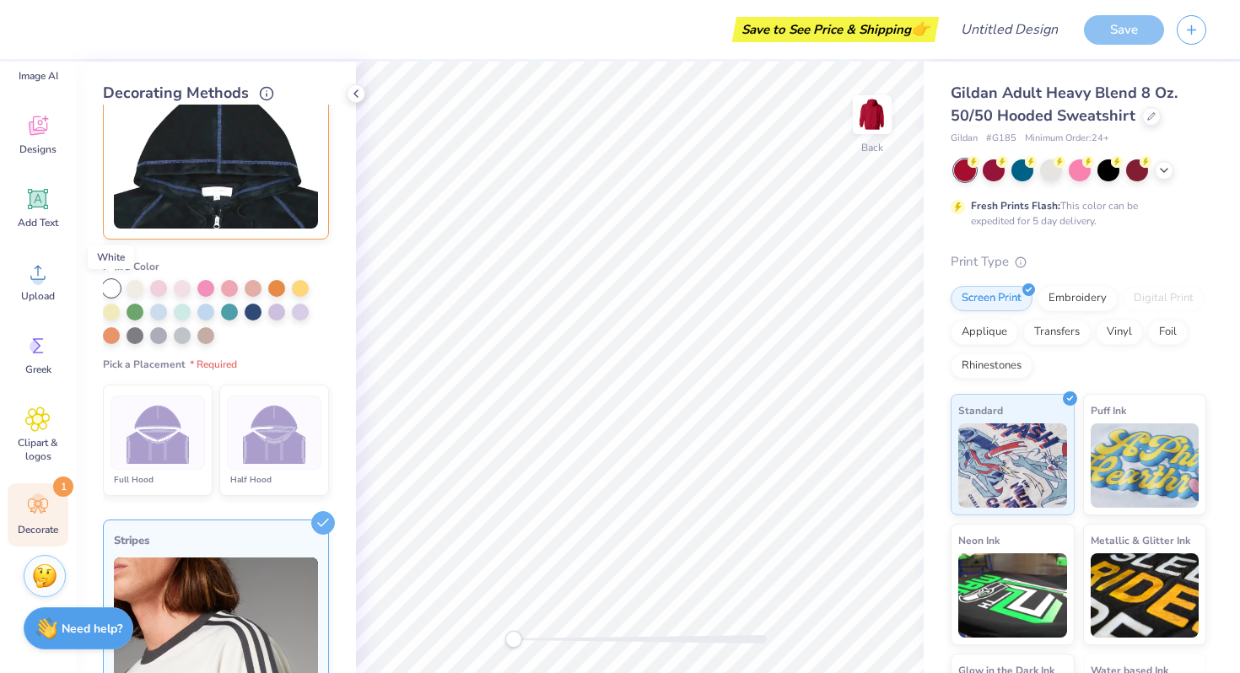
scroll to position [281, 0]
click at [154, 444] on img at bounding box center [158, 432] width 63 height 63
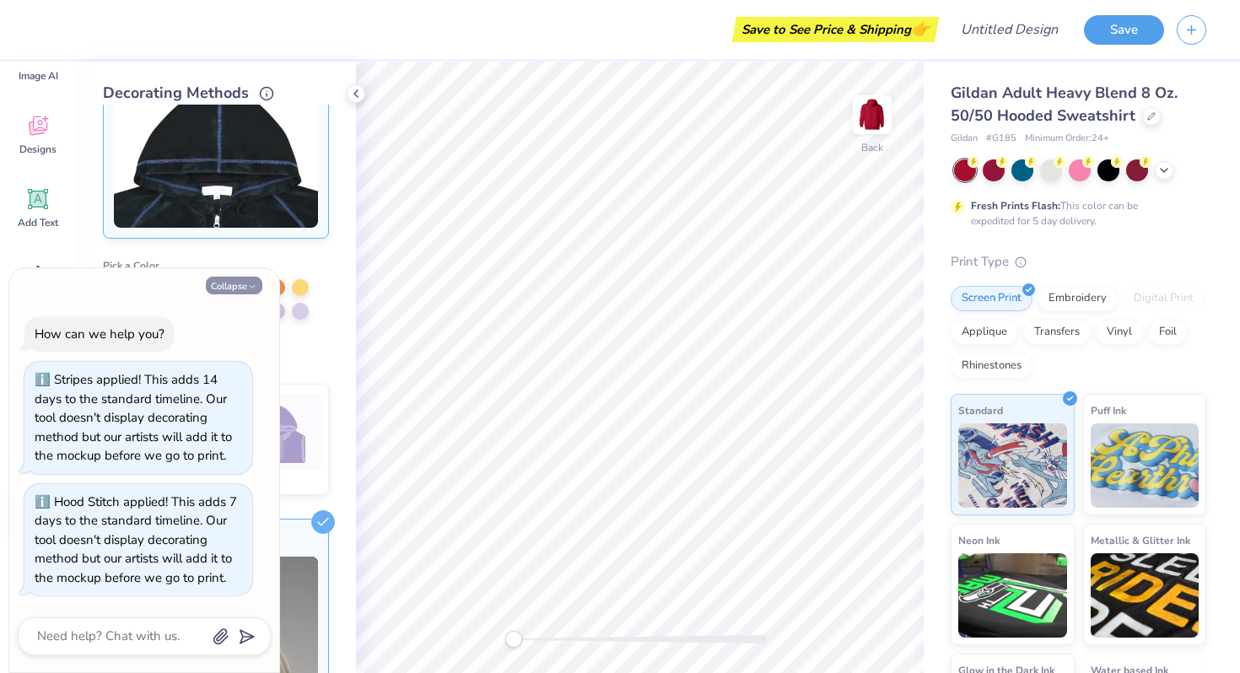
click at [246, 289] on button "Collapse" at bounding box center [234, 286] width 57 height 18
type textarea "x"
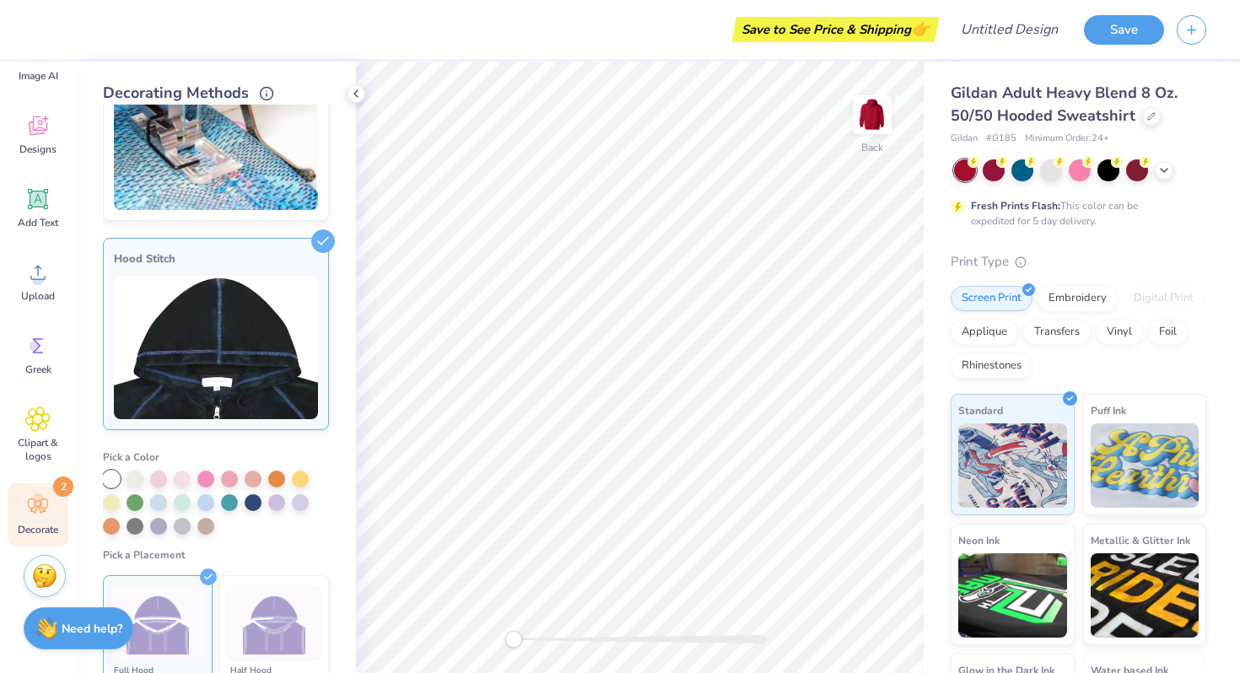
scroll to position [0, 0]
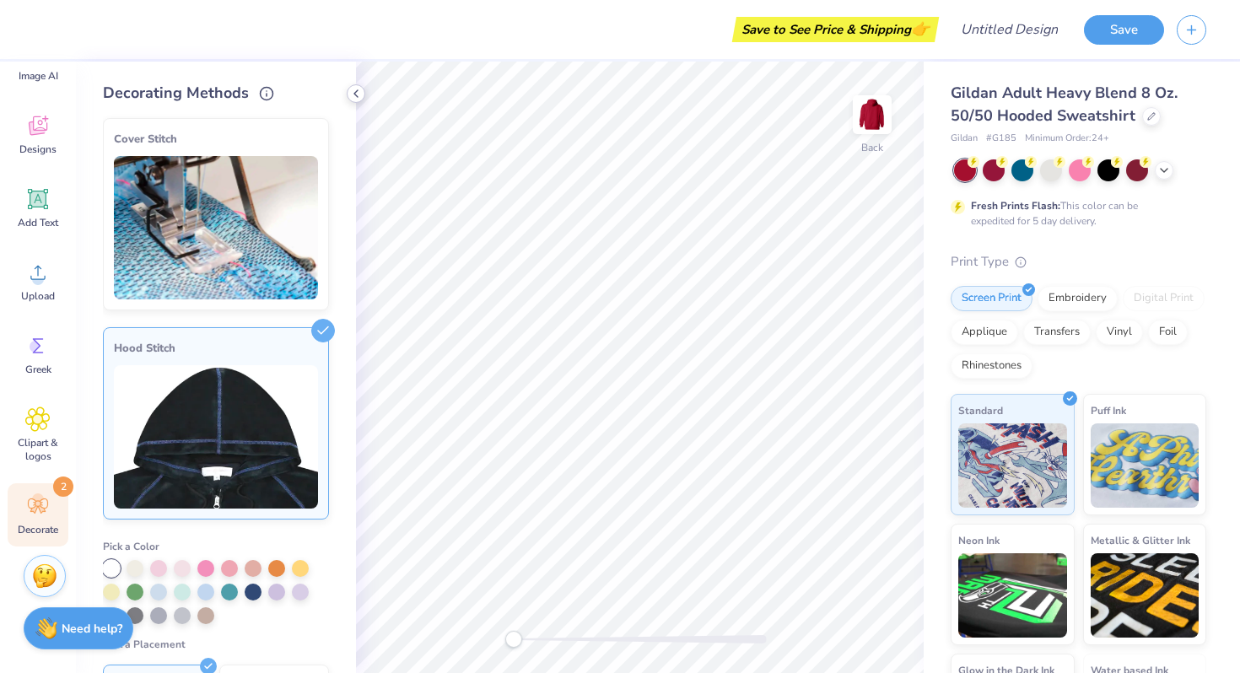
click at [354, 94] on icon at bounding box center [356, 94] width 14 height 14
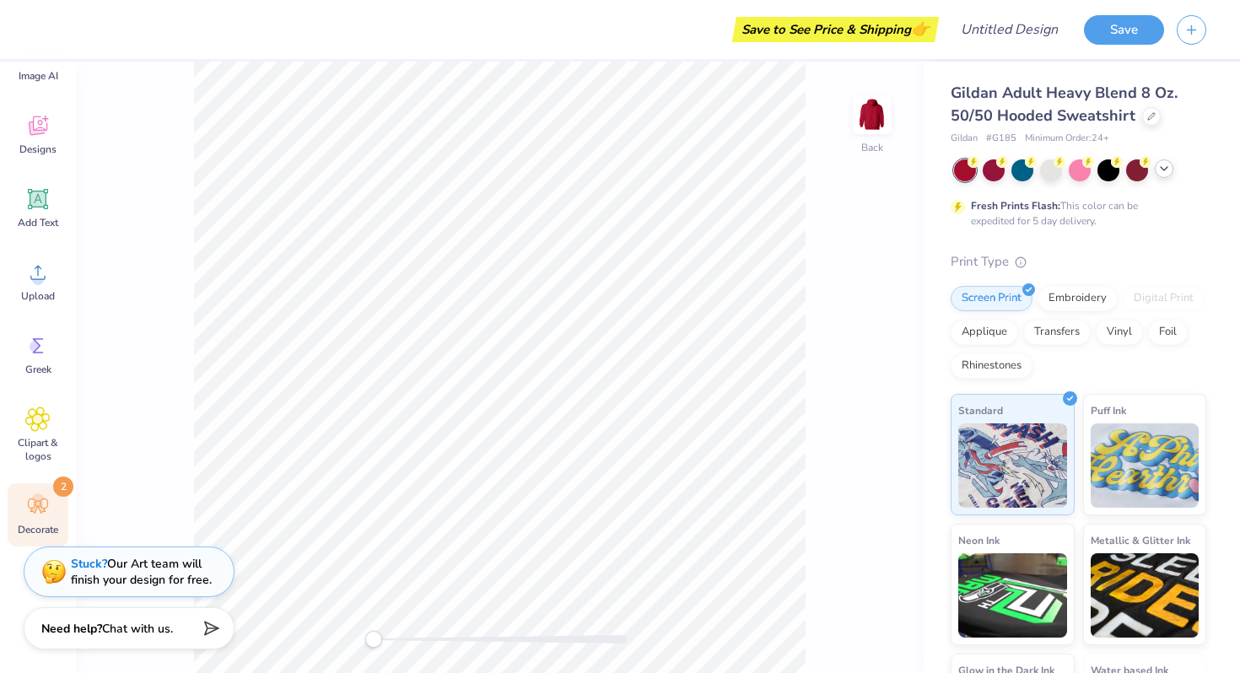
click at [1167, 175] on icon at bounding box center [1165, 169] width 14 height 14
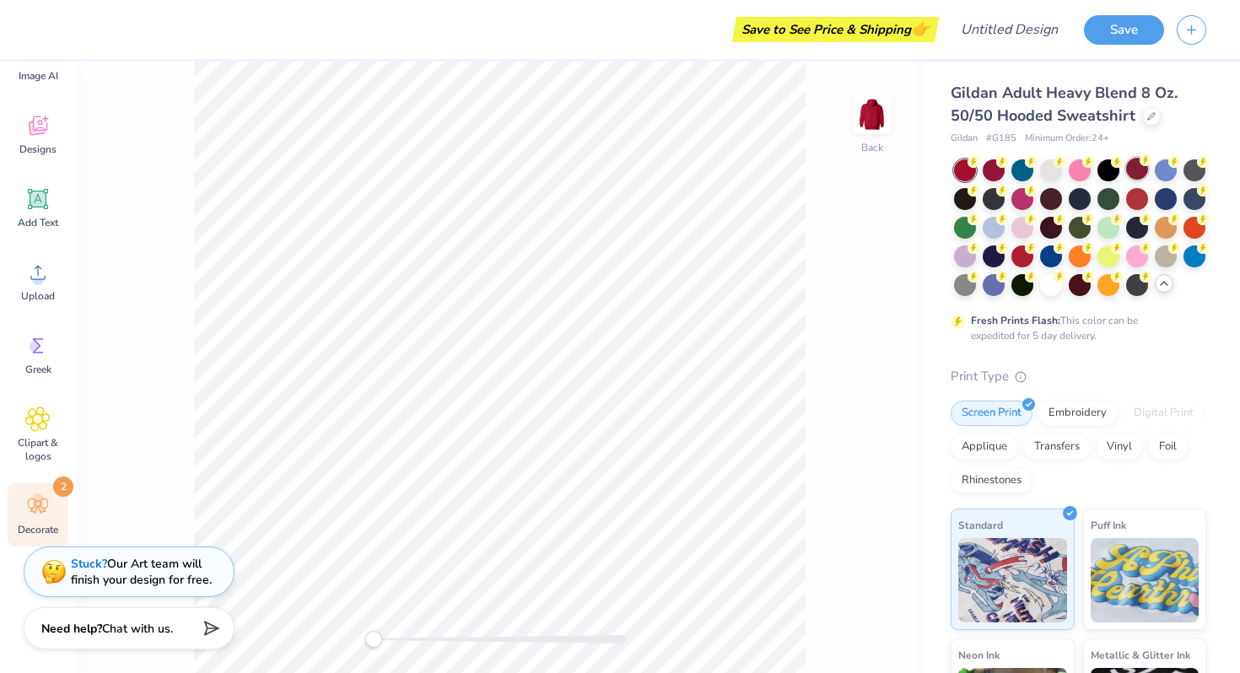
click at [1137, 177] on div at bounding box center [1138, 169] width 22 height 22
click at [36, 222] on span "Add Text" at bounding box center [38, 223] width 41 height 14
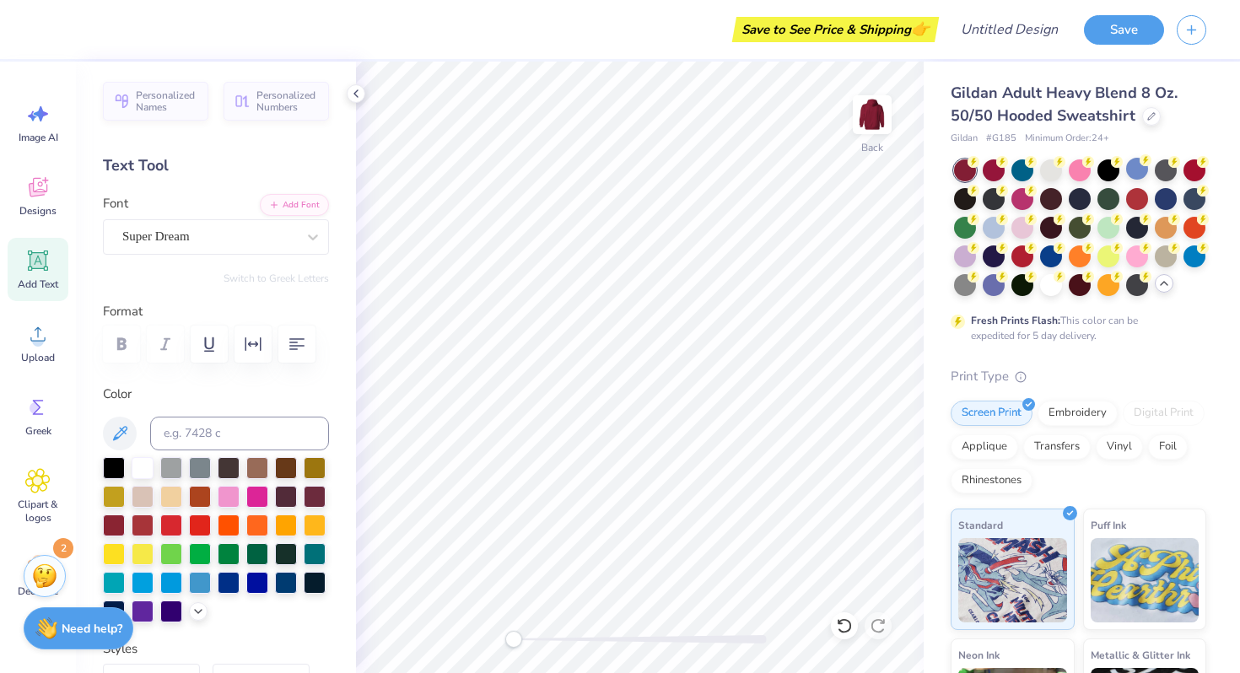
scroll to position [3, 0]
click at [40, 192] on icon at bounding box center [38, 188] width 19 height 19
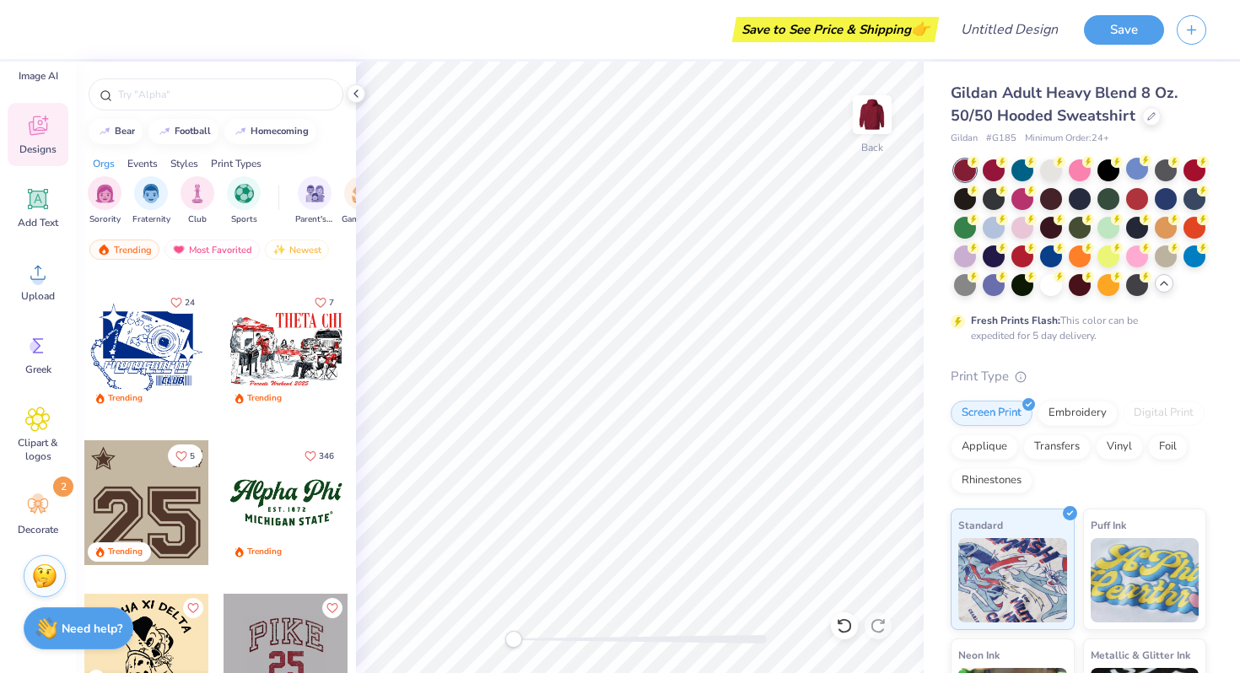
scroll to position [1385, 0]
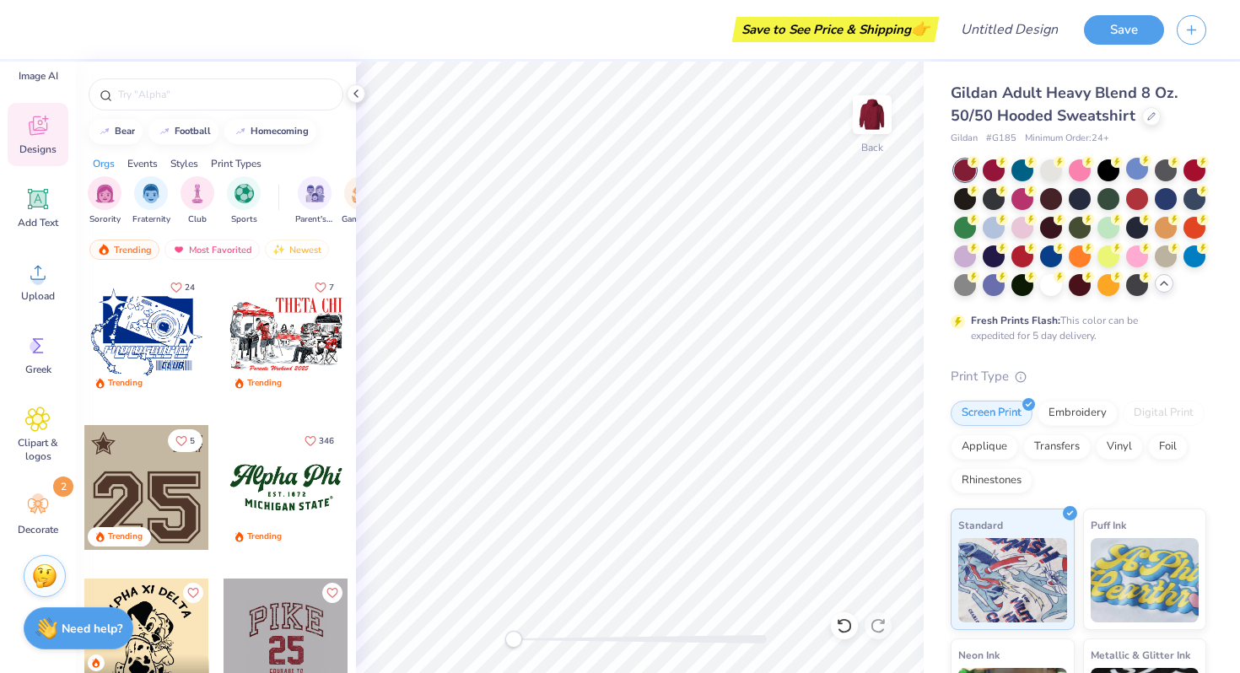
click at [178, 509] on div at bounding box center [146, 487] width 125 height 125
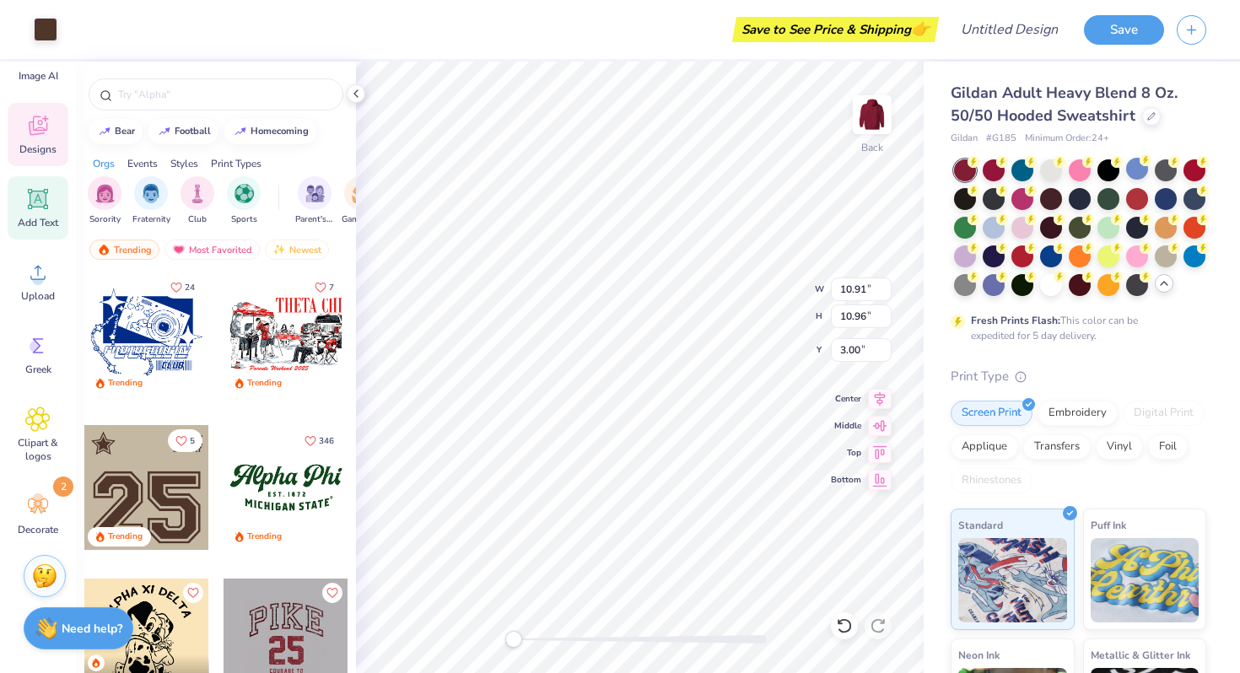
click at [30, 207] on icon at bounding box center [37, 198] width 25 height 25
type input "6.48"
type input "1.88"
type input "6.31"
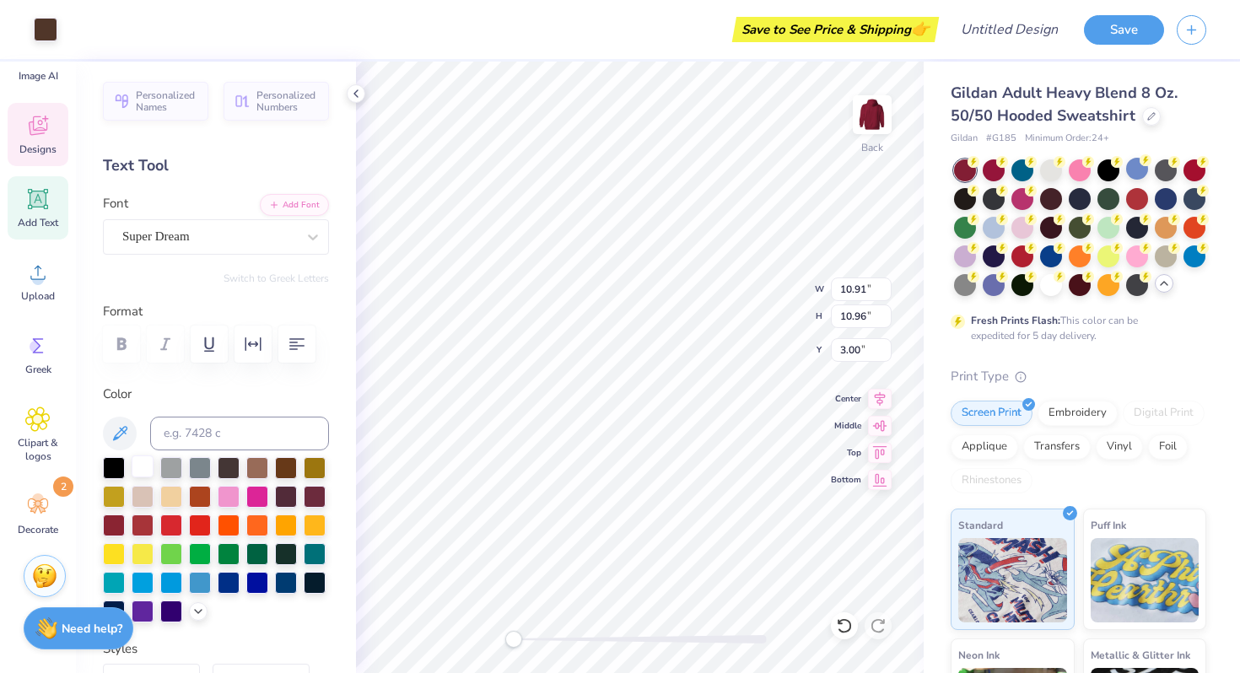
click at [141, 467] on div at bounding box center [143, 467] width 22 height 22
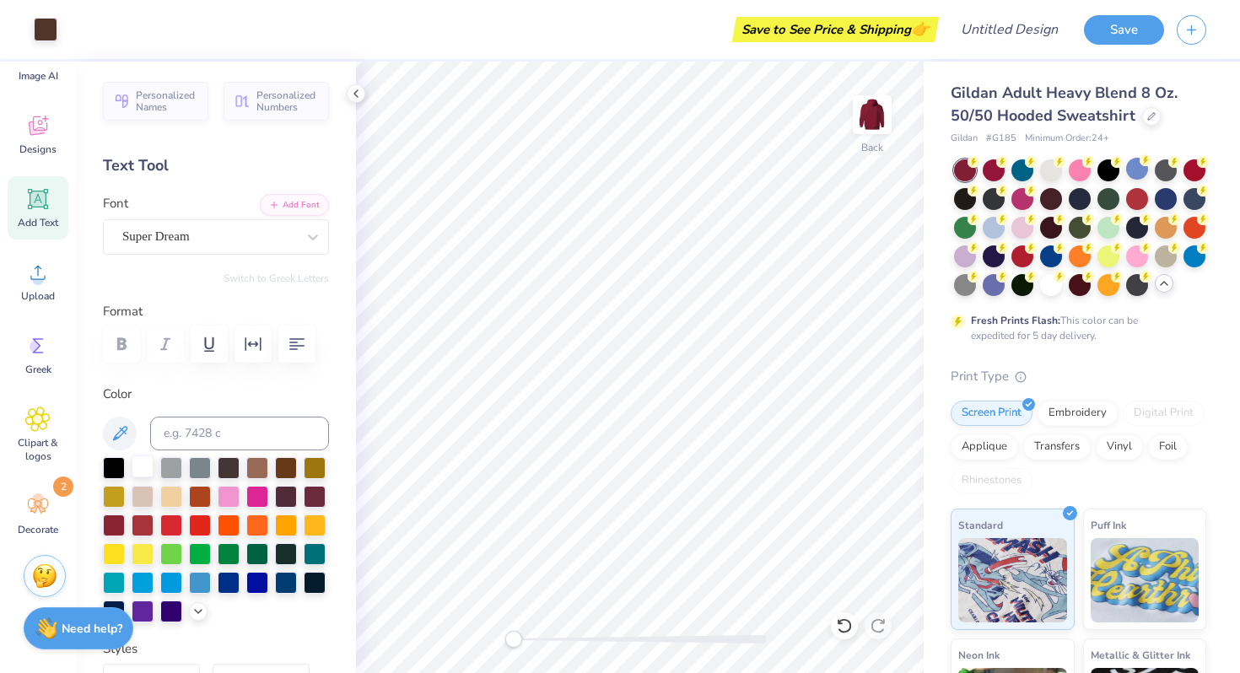
click at [143, 468] on div at bounding box center [143, 467] width 22 height 22
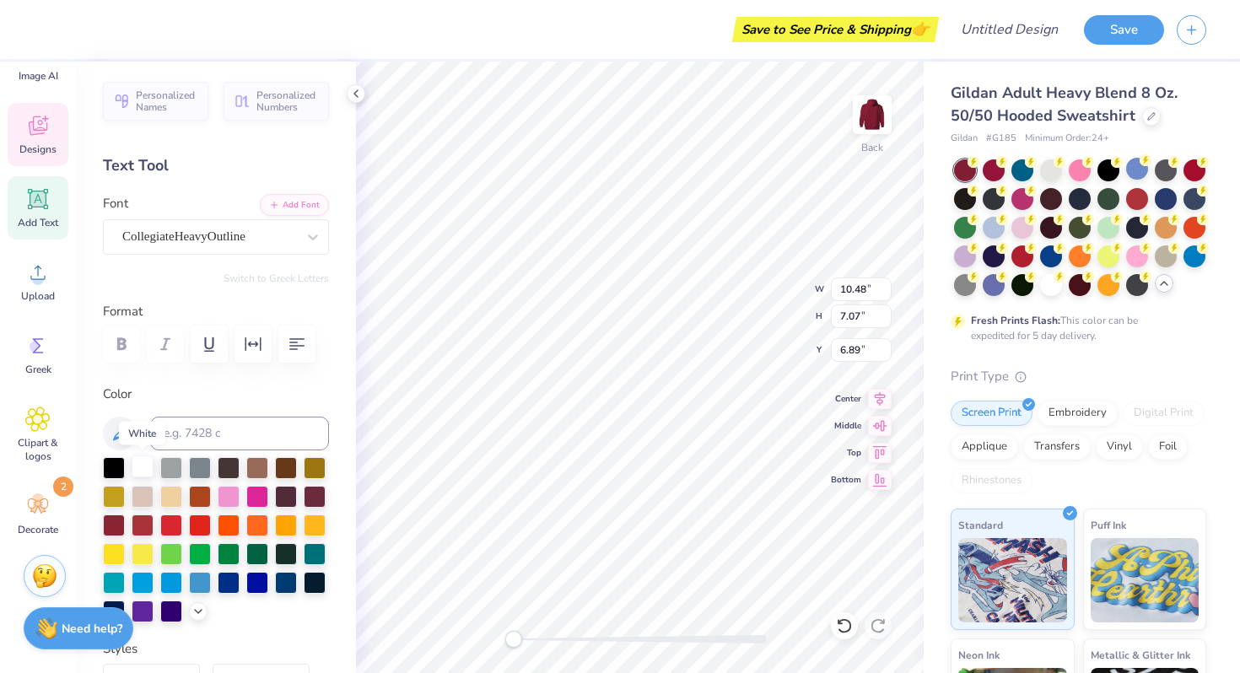
click at [141, 469] on div at bounding box center [143, 467] width 22 height 22
type input "2.37"
type input "2.27"
type input "3.00"
click at [136, 478] on div at bounding box center [216, 539] width 226 height 165
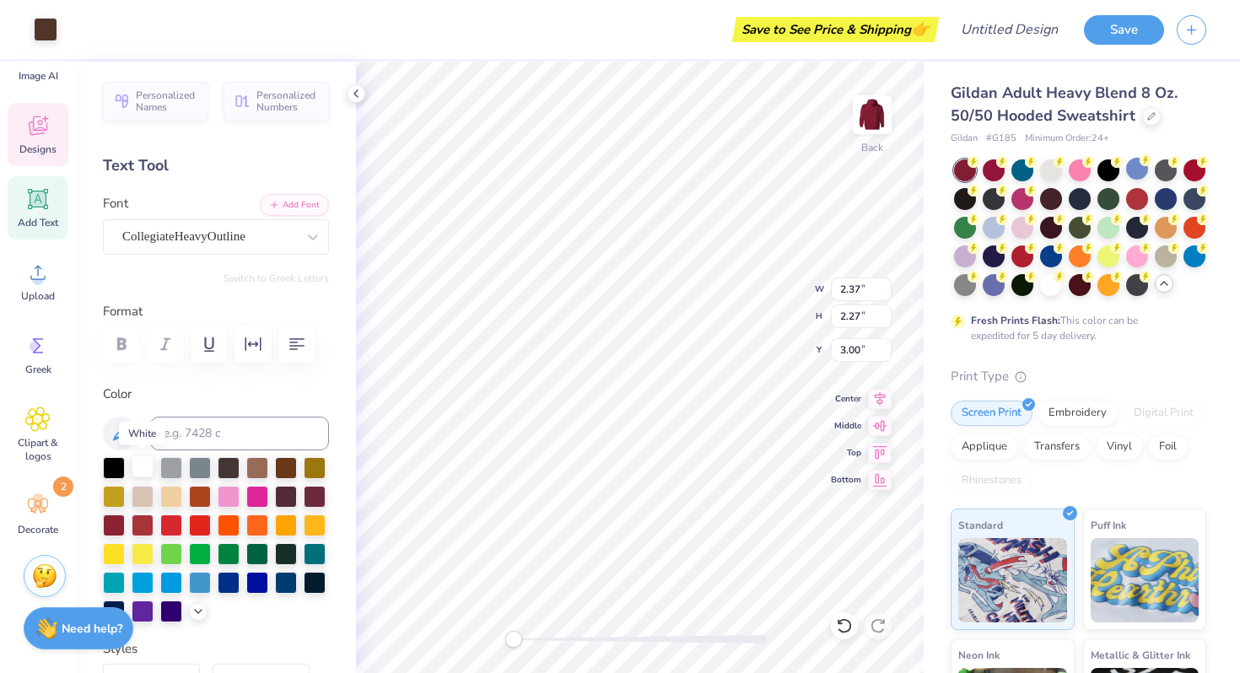
click at [141, 467] on div at bounding box center [143, 467] width 22 height 22
type input "2.95"
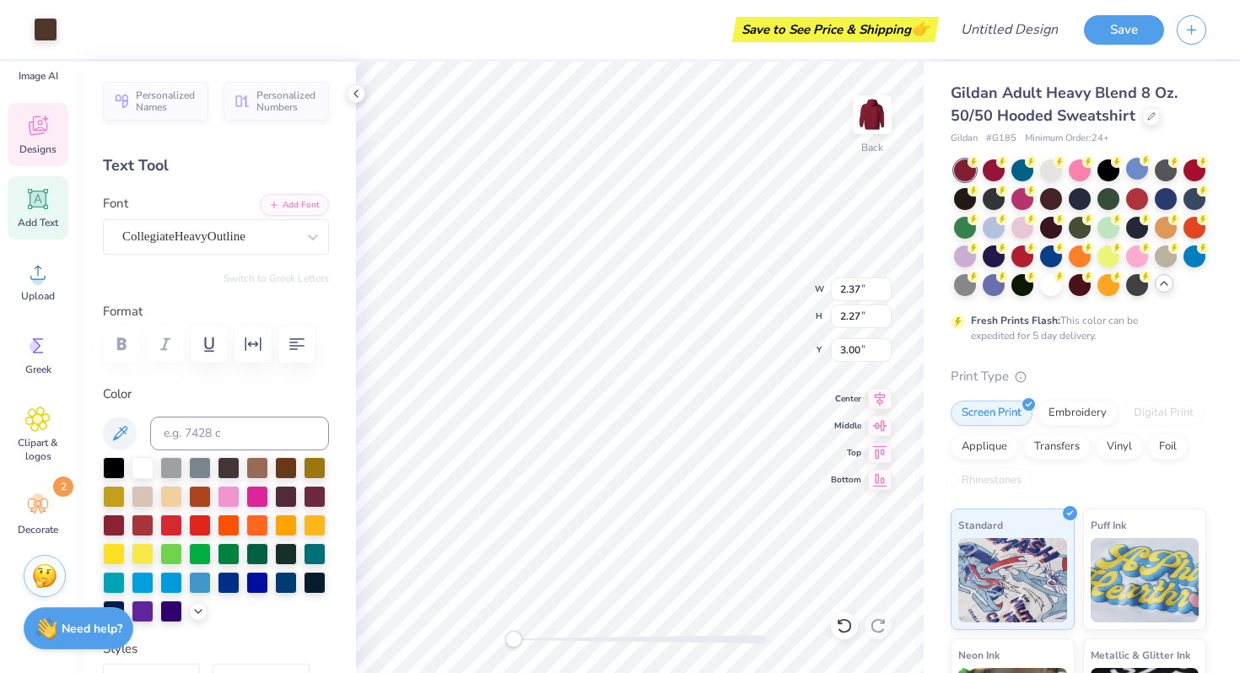
type input "0.98"
type input "3.38"
click at [144, 467] on div at bounding box center [143, 467] width 22 height 22
type input "2.82"
type input "0.56"
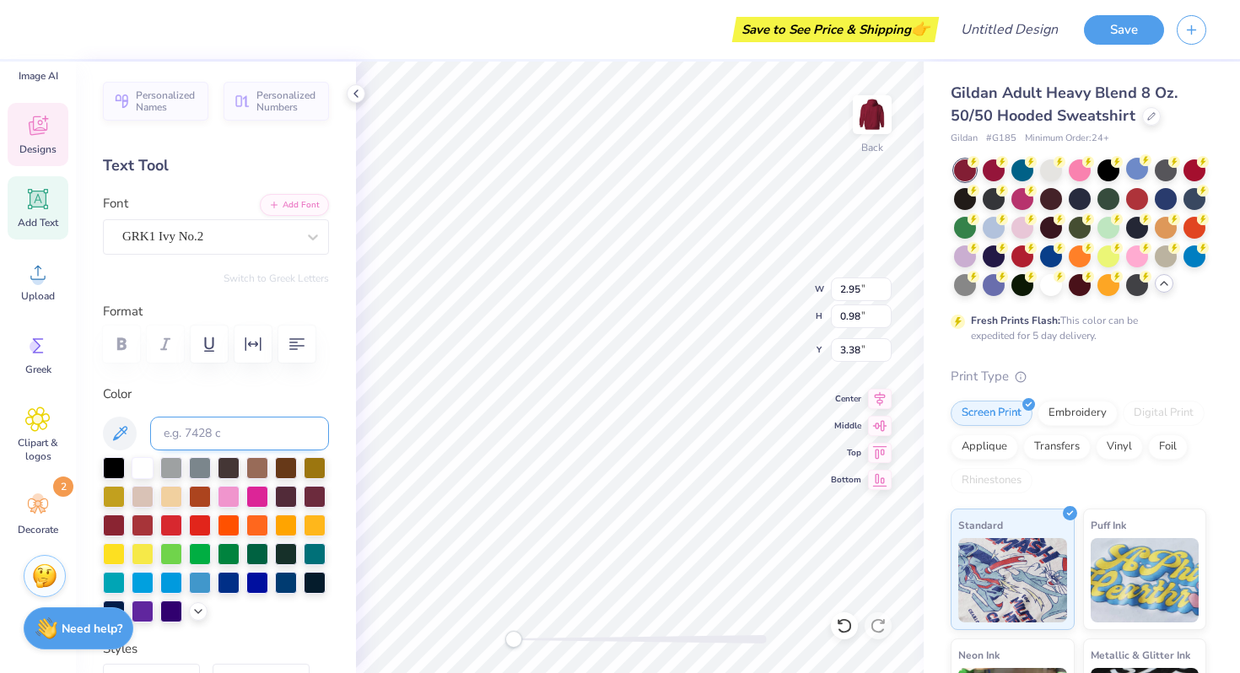
type input "4.44"
type textarea "y"
type input "2.93"
type input "0.97"
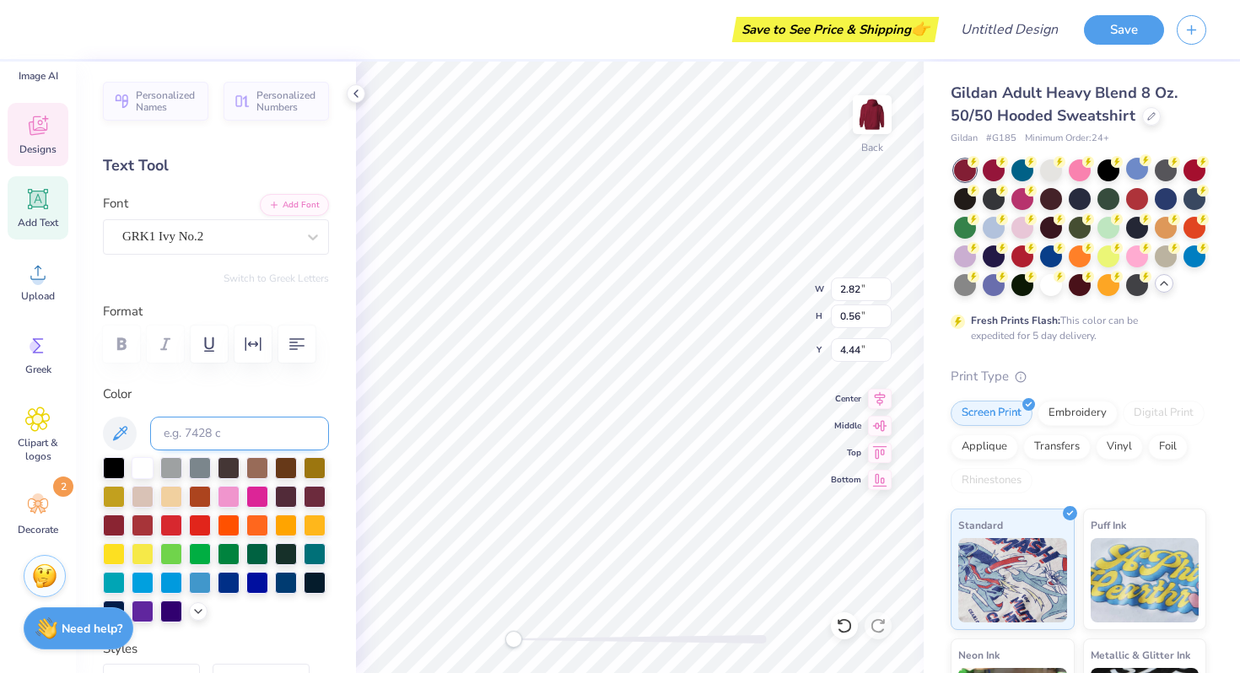
type input "3.12"
type textarea "A"
type textarea "Inmo"
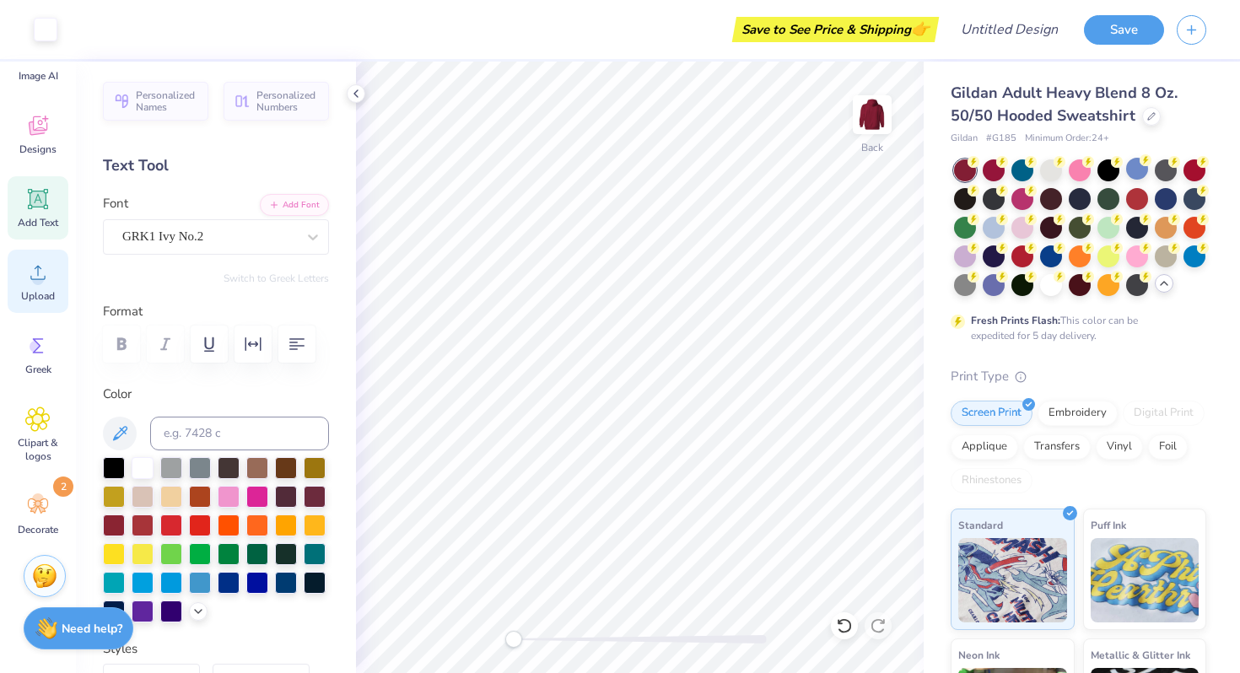
click at [38, 290] on span "Upload" at bounding box center [38, 296] width 34 height 14
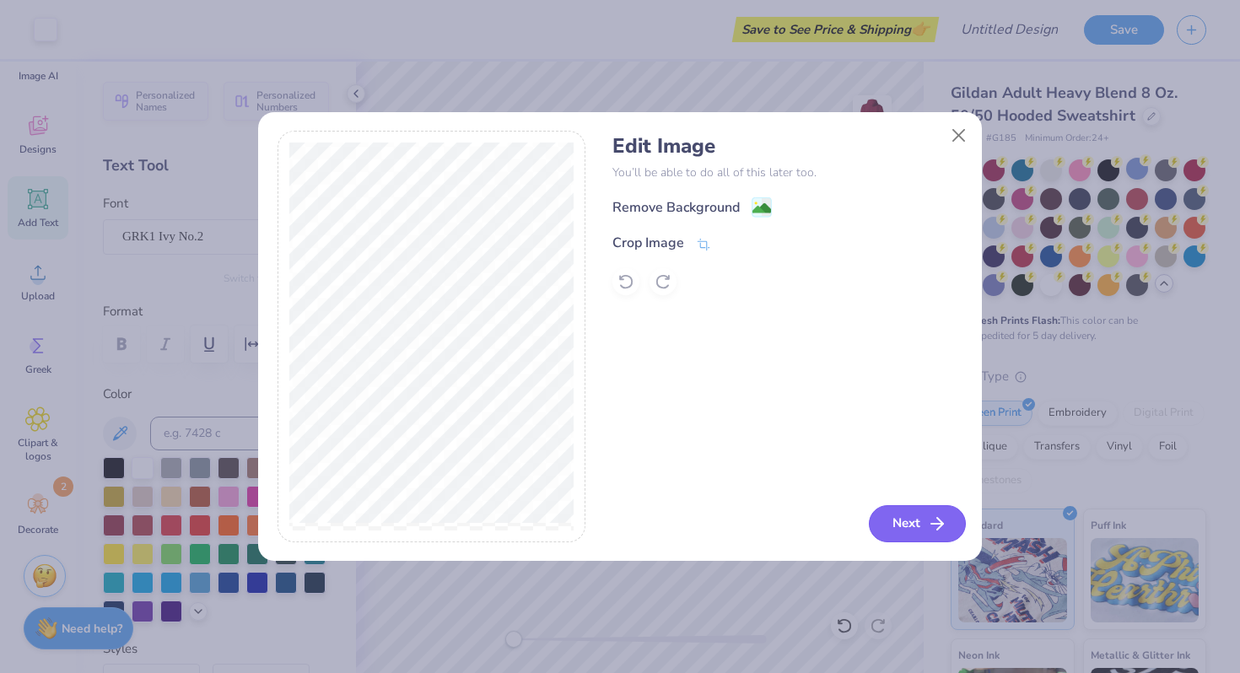
click at [902, 521] on button "Next" at bounding box center [917, 523] width 97 height 37
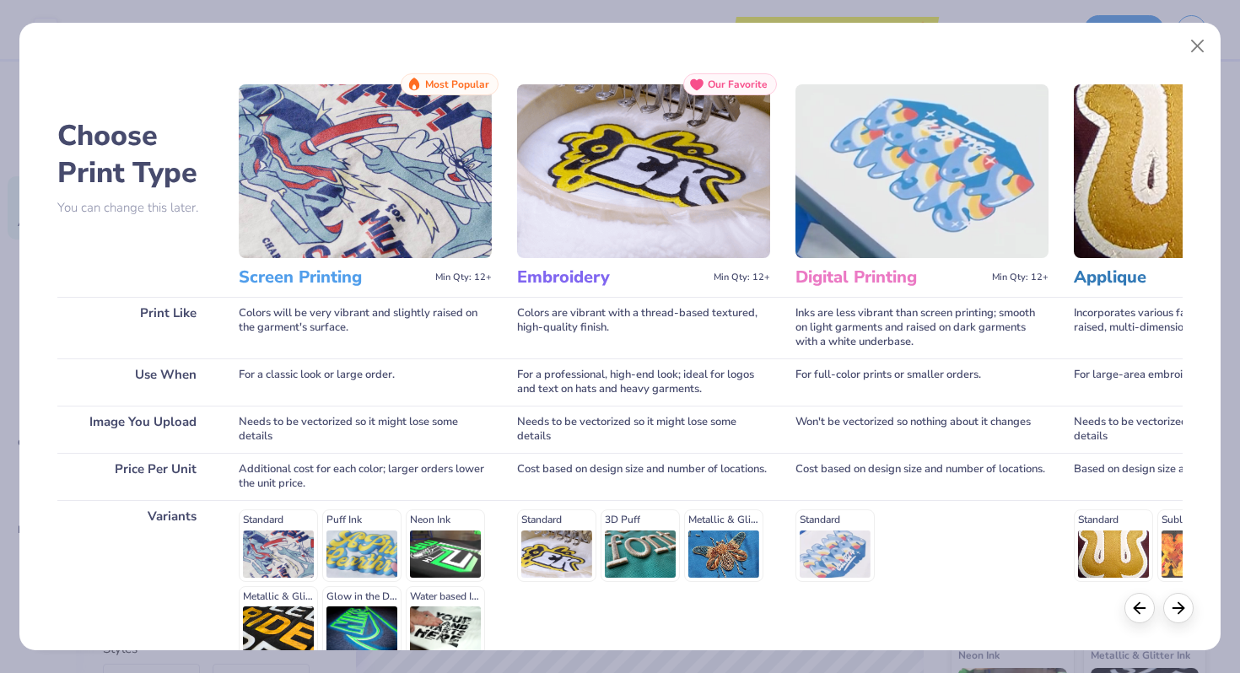
scroll to position [168, 0]
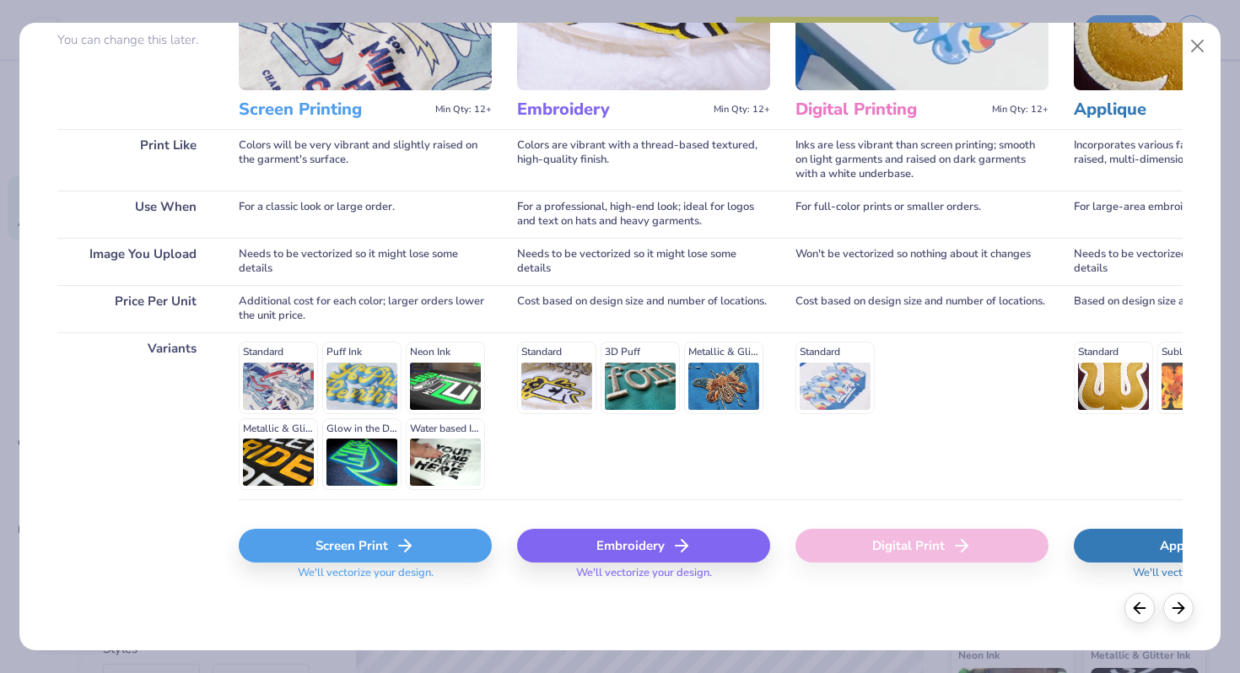
click at [422, 539] on div "Screen Print" at bounding box center [365, 546] width 253 height 34
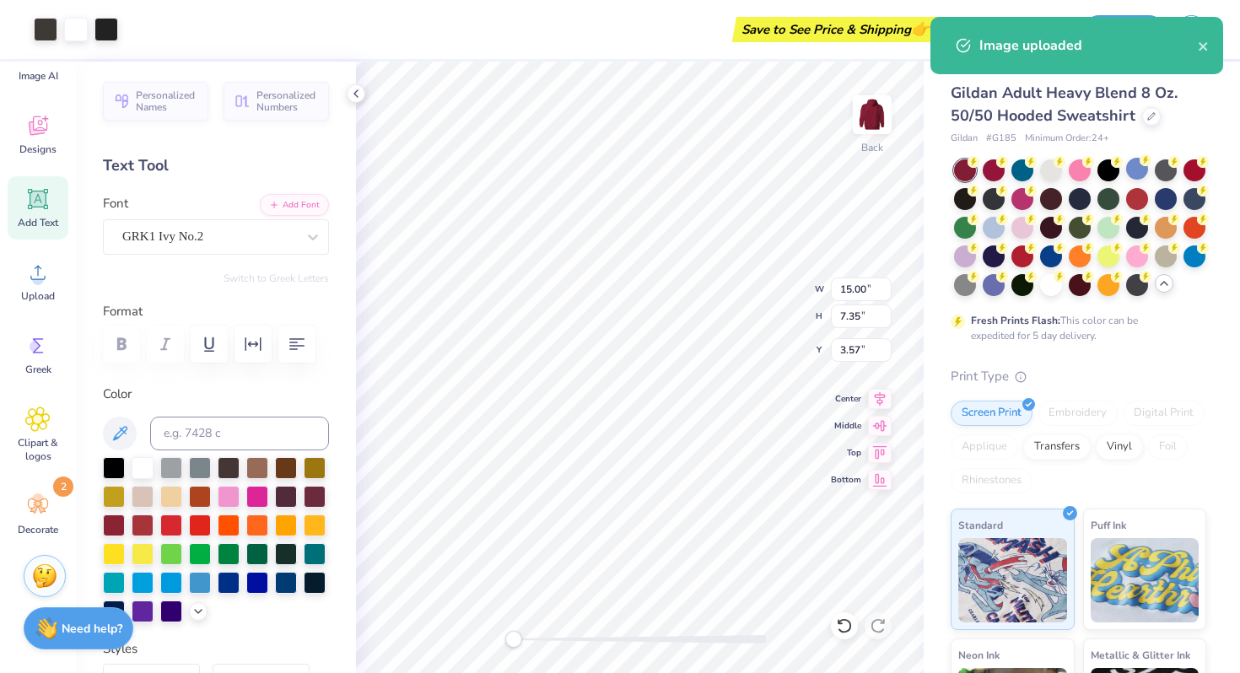
type input "4.29"
type input "2.10"
type input "8.83"
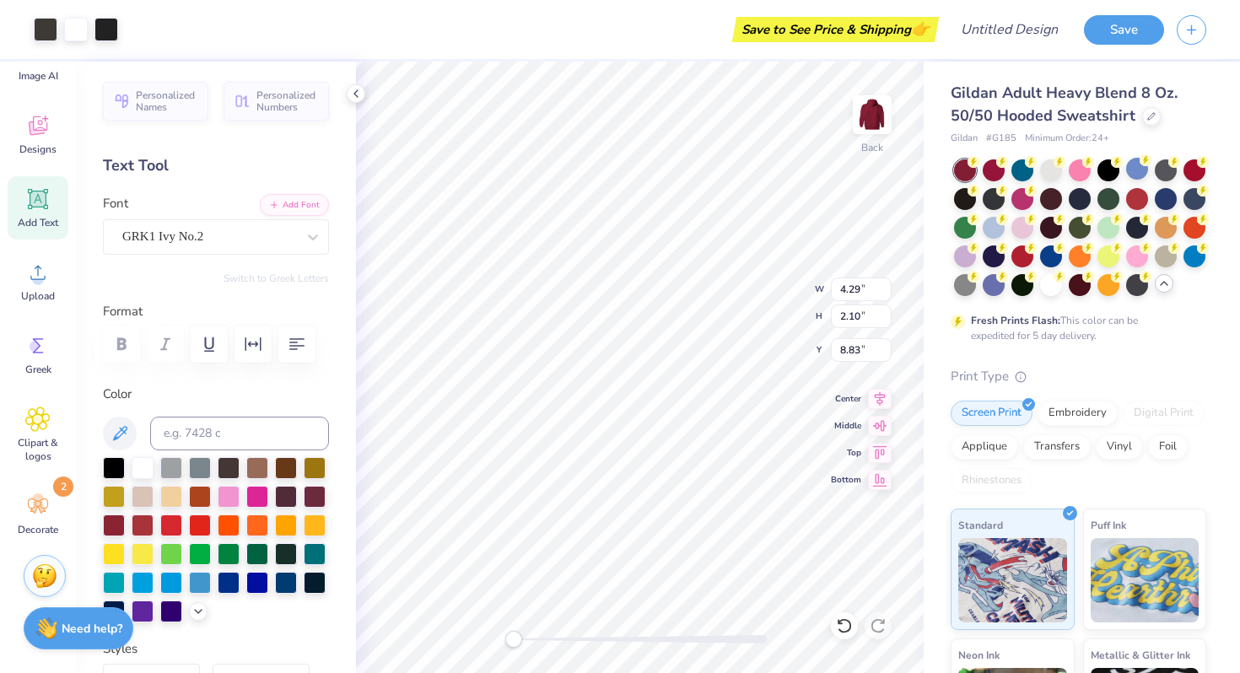
type input "2.34"
type input "1.15"
type input "3.00"
type input "2.59"
type input "1.27"
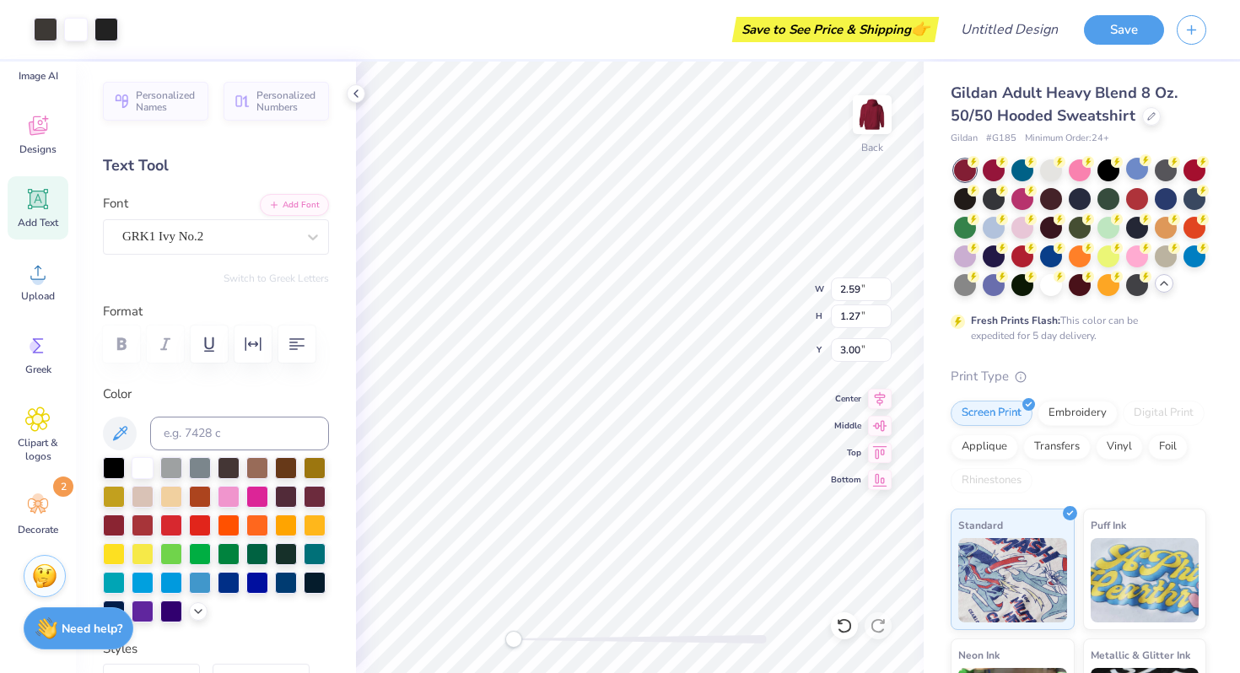
type input "2.82"
type input "1.38"
type textarea "26"
click at [35, 216] on span "Add Text" at bounding box center [38, 223] width 41 height 14
click at [43, 208] on icon at bounding box center [37, 198] width 25 height 25
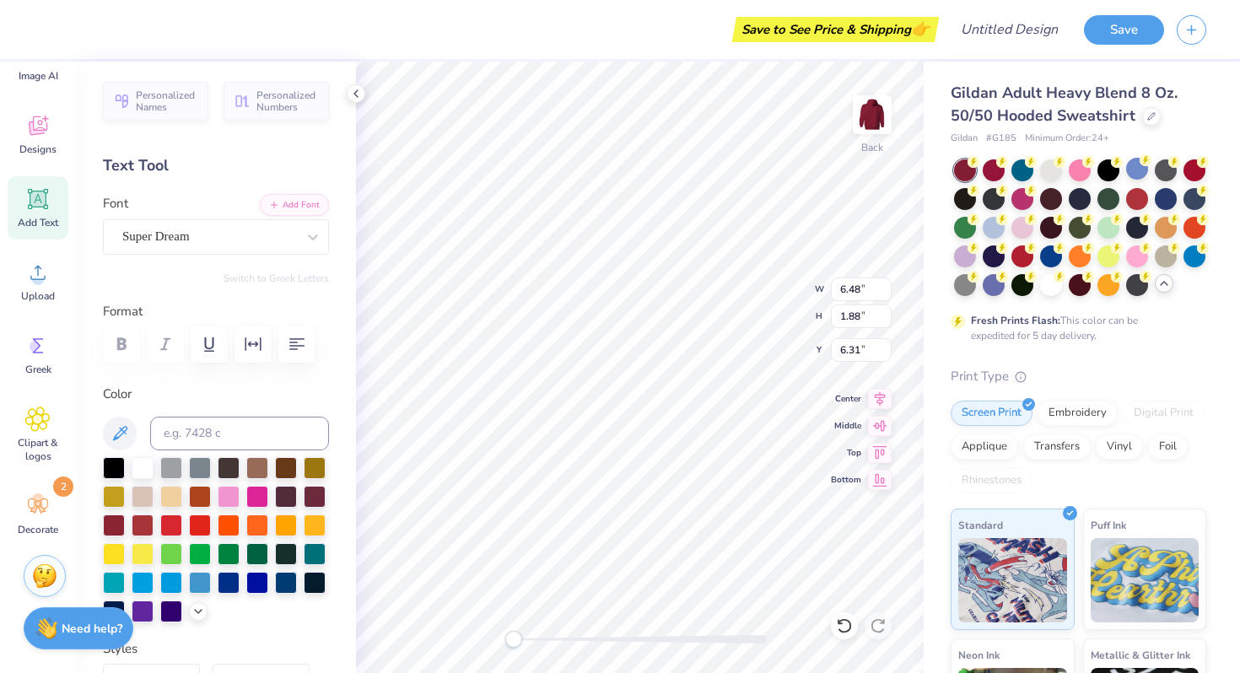
scroll to position [0, 0]
type textarea "T"
type textarea "est.2000"
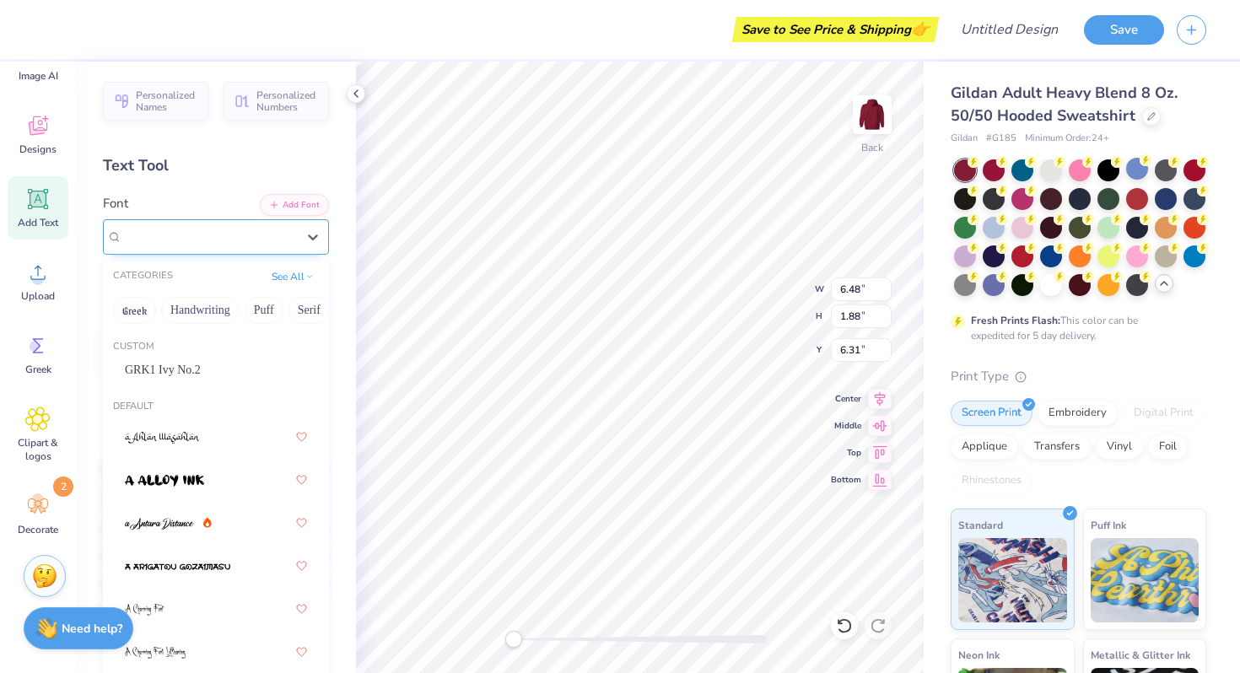
click at [157, 239] on div "Super Dream" at bounding box center [209, 237] width 177 height 26
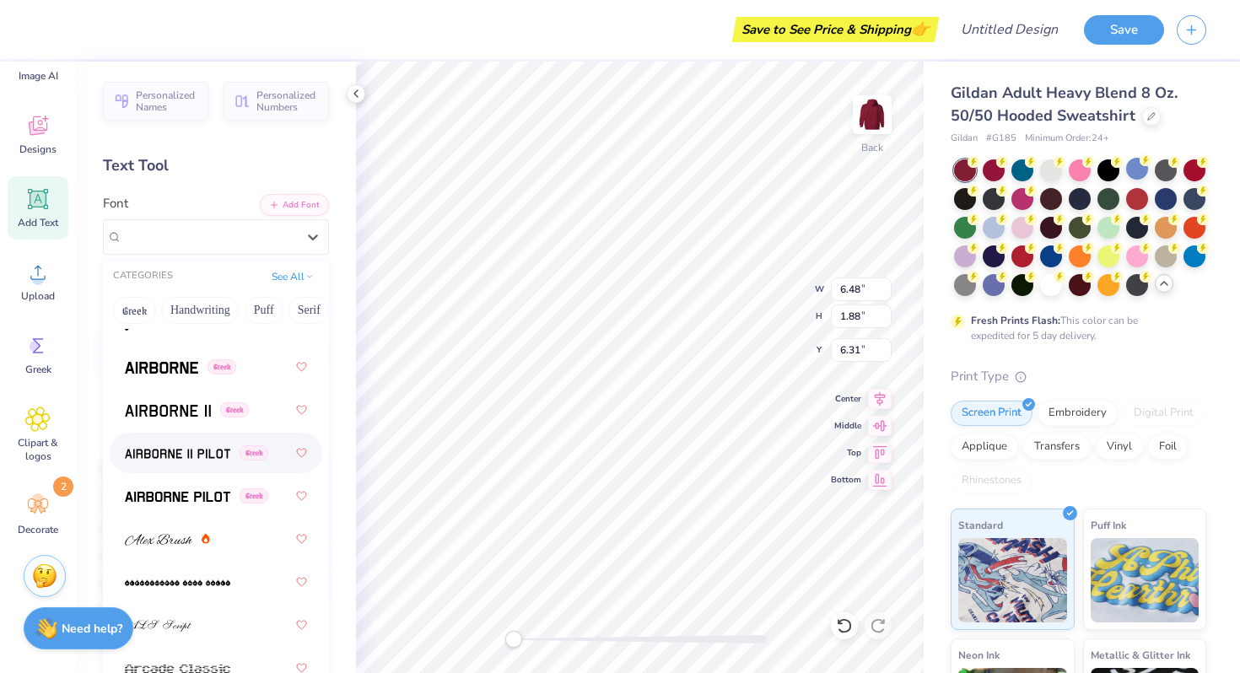
scroll to position [460, 0]
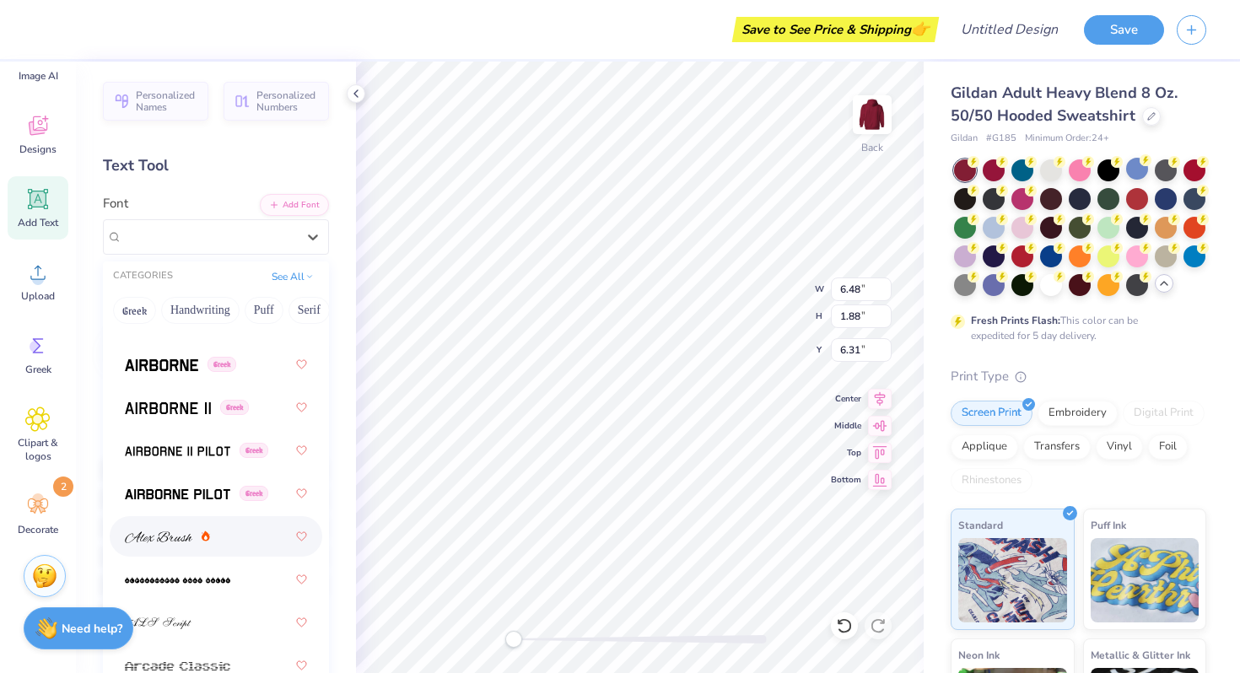
click at [216, 545] on div at bounding box center [216, 537] width 182 height 30
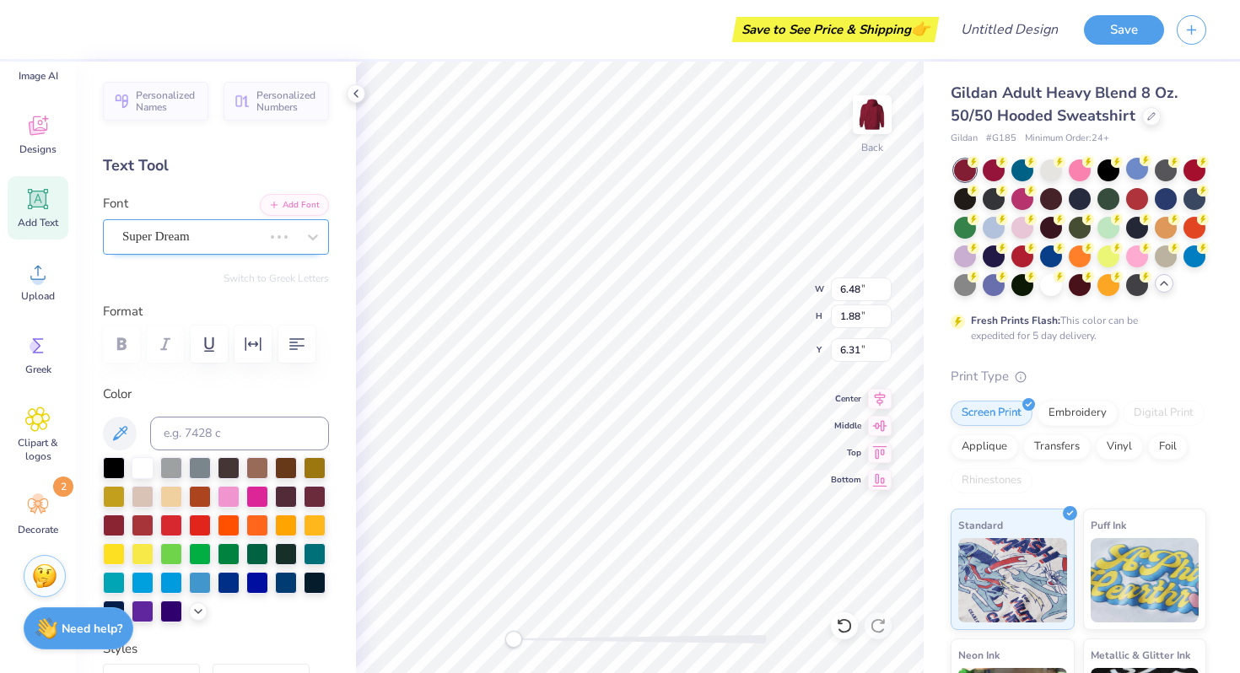
click at [198, 237] on div "Super Dream" at bounding box center [192, 237] width 143 height 26
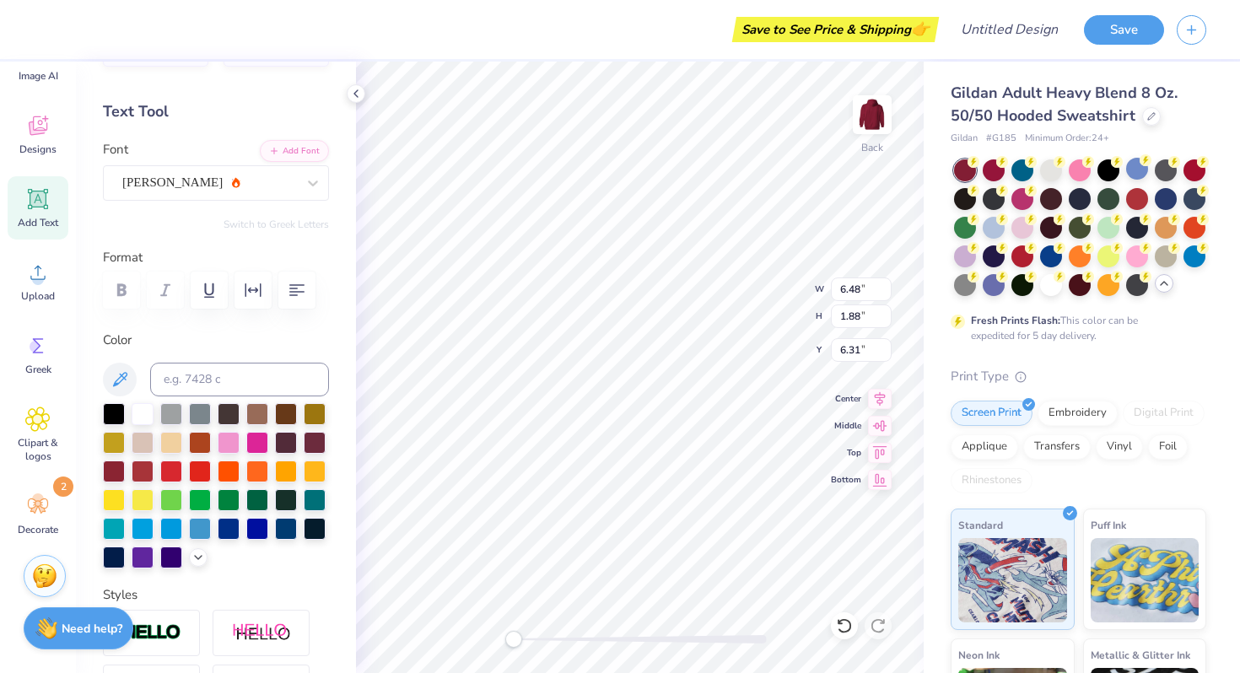
scroll to position [0, 0]
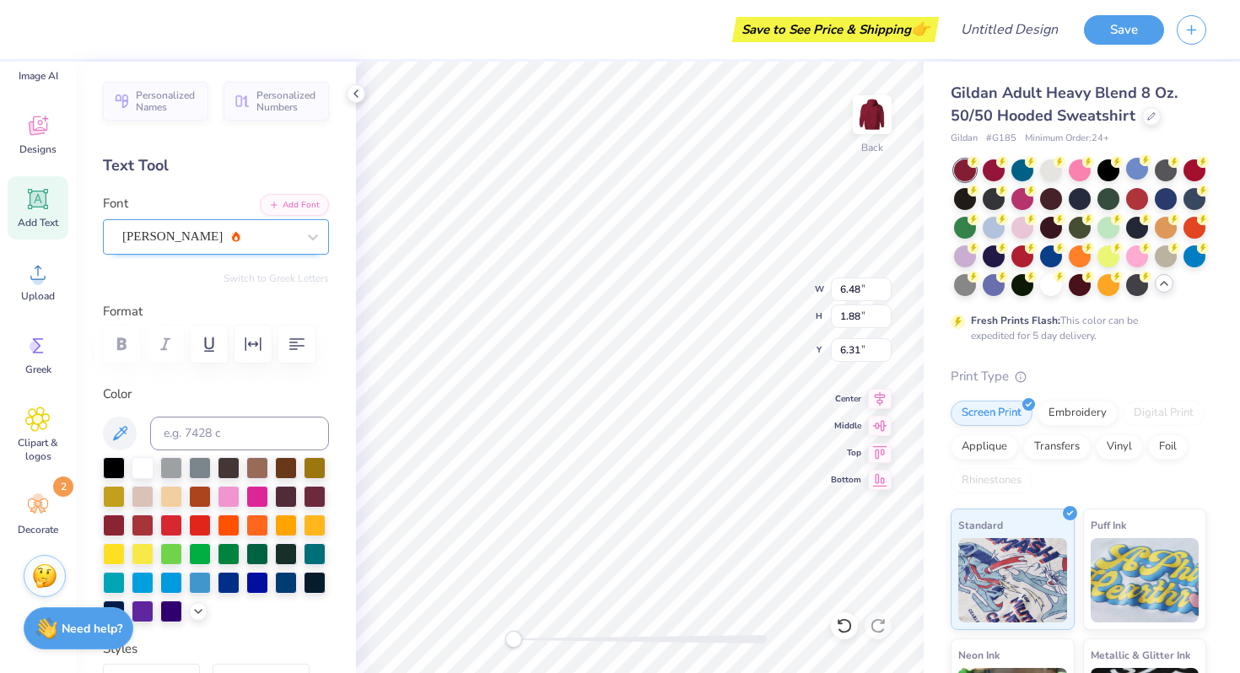
click at [224, 238] on div "Alex Brush" at bounding box center [209, 237] width 177 height 26
type input "2.83"
type input "0.54"
type input "5.70"
type input "2.46"
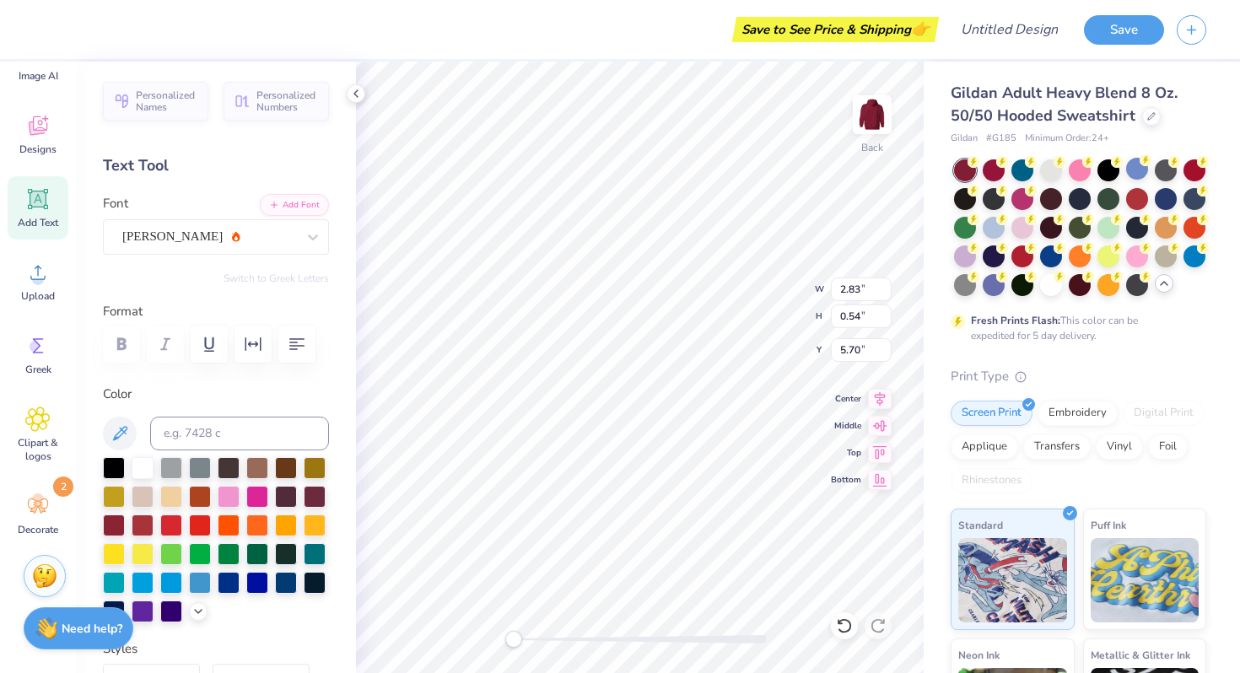
type input "0.47"
type input "4.46"
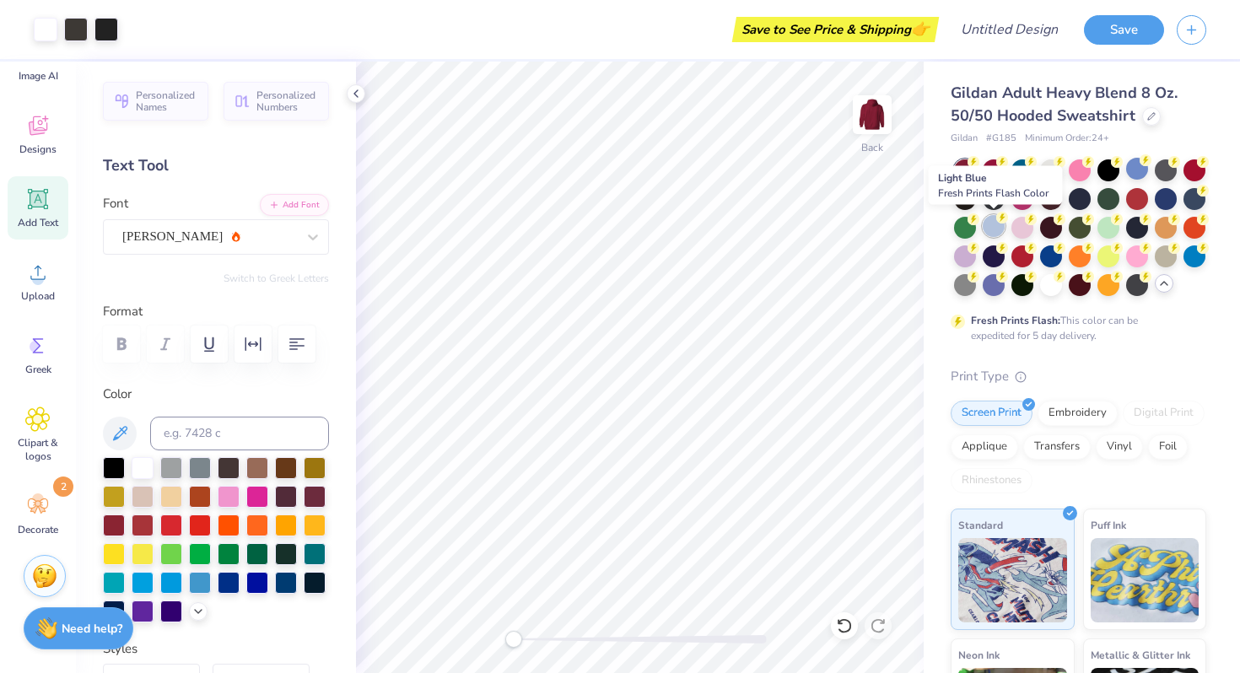
click at [992, 232] on div at bounding box center [994, 226] width 22 height 22
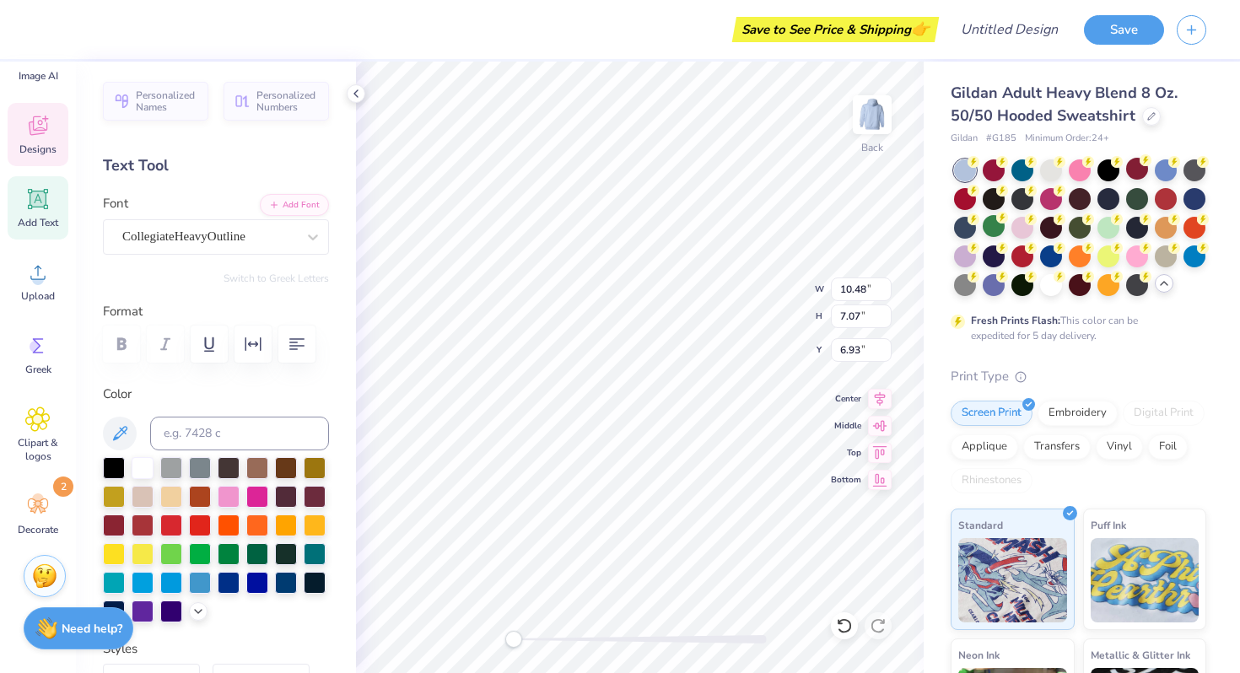
click at [1177, 310] on div "Fresh Prints Flash: This color can be expedited for 5 day delivery." at bounding box center [1079, 251] width 256 height 184
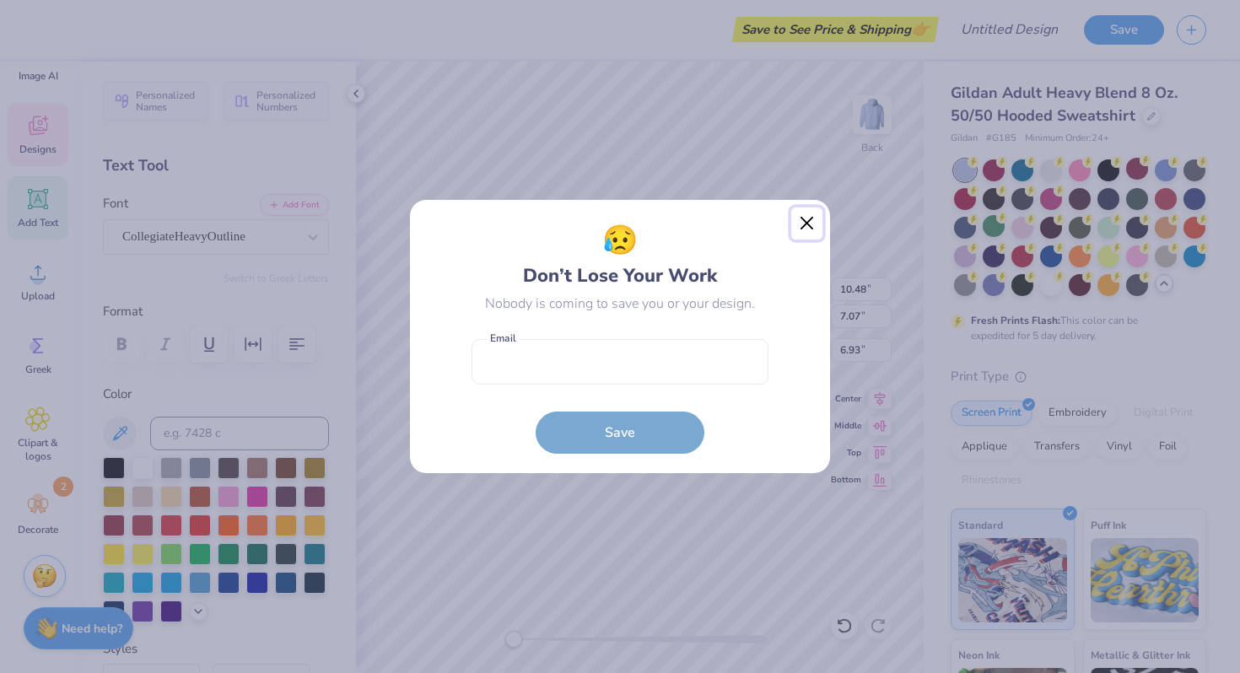
click at [808, 218] on button "Close" at bounding box center [808, 224] width 32 height 32
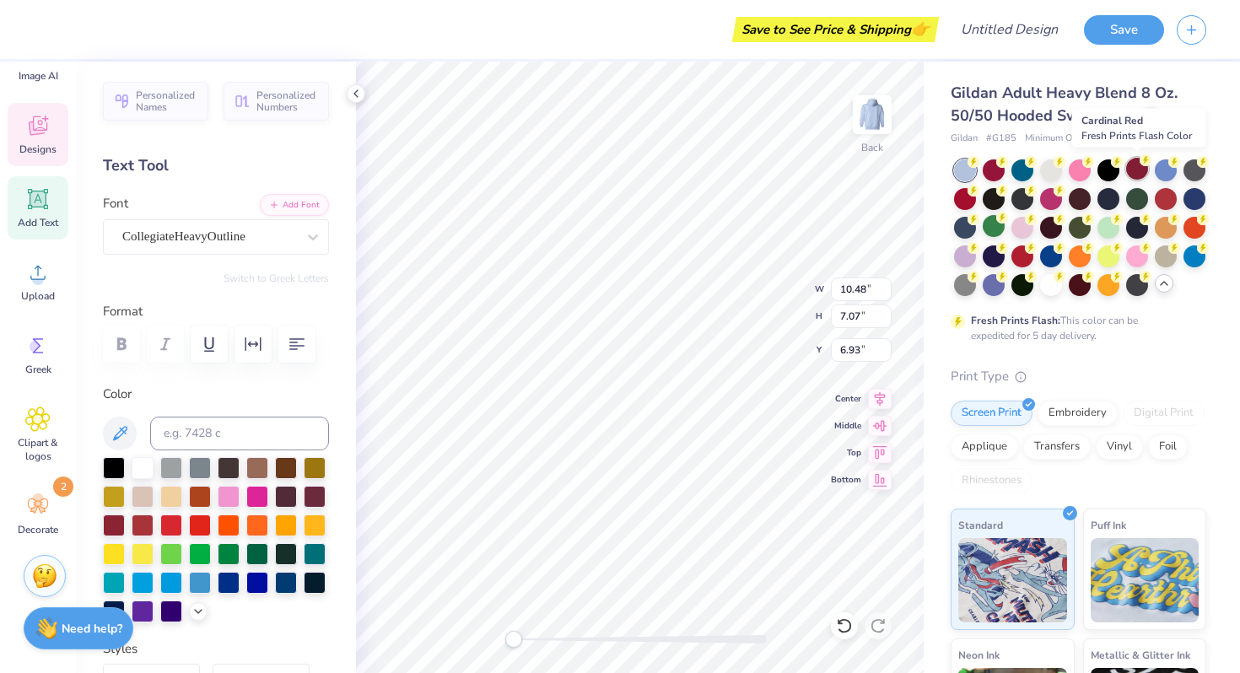
click at [1132, 173] on div at bounding box center [1138, 169] width 22 height 22
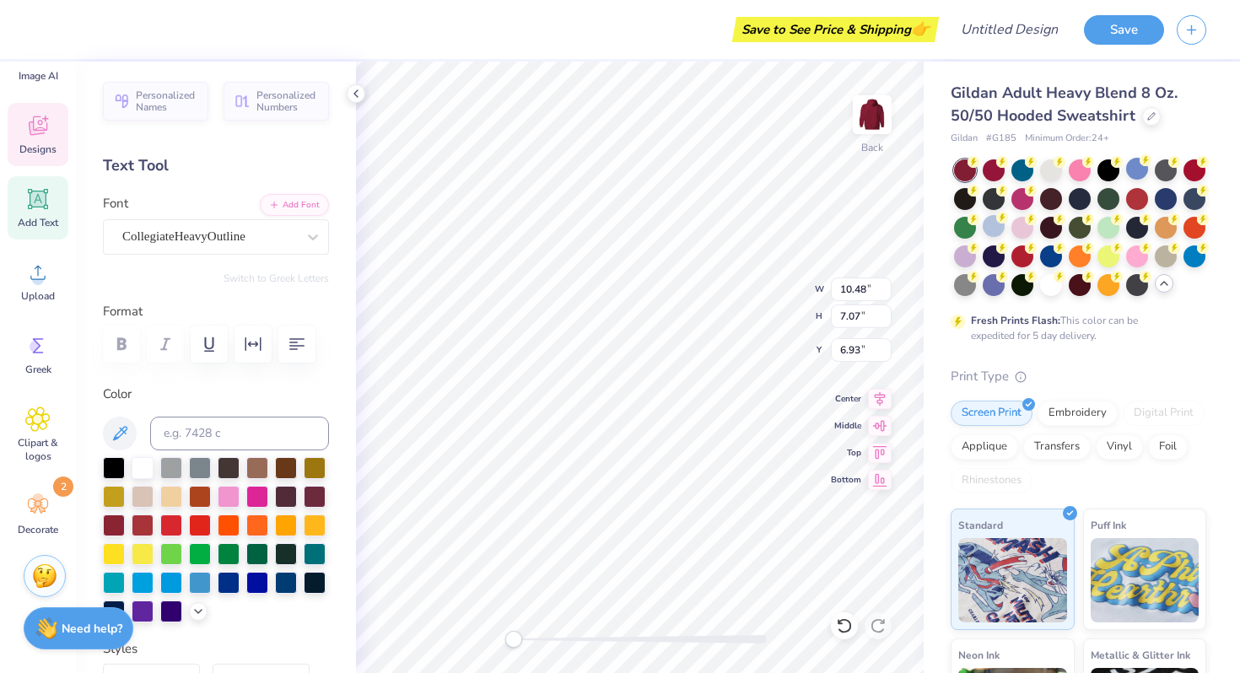
type input "6.56"
click at [1196, 199] on div at bounding box center [1195, 197] width 22 height 22
click at [1022, 288] on div at bounding box center [1023, 284] width 22 height 22
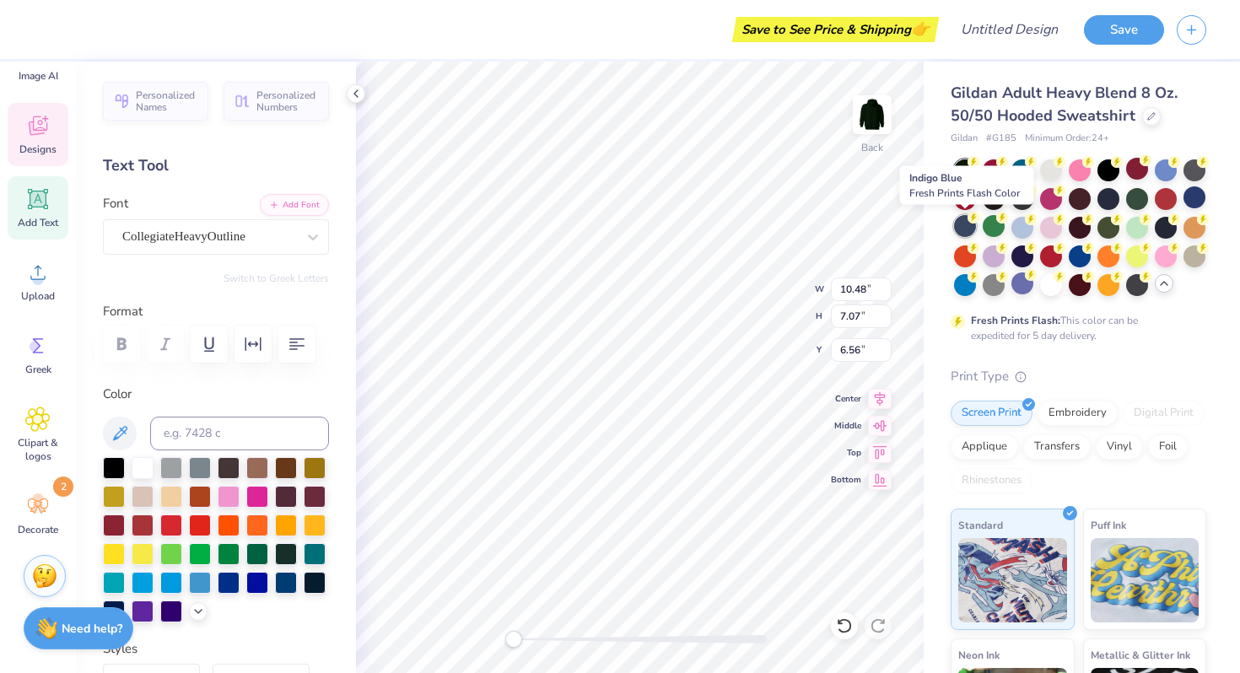
click at [965, 227] on div at bounding box center [965, 226] width 22 height 22
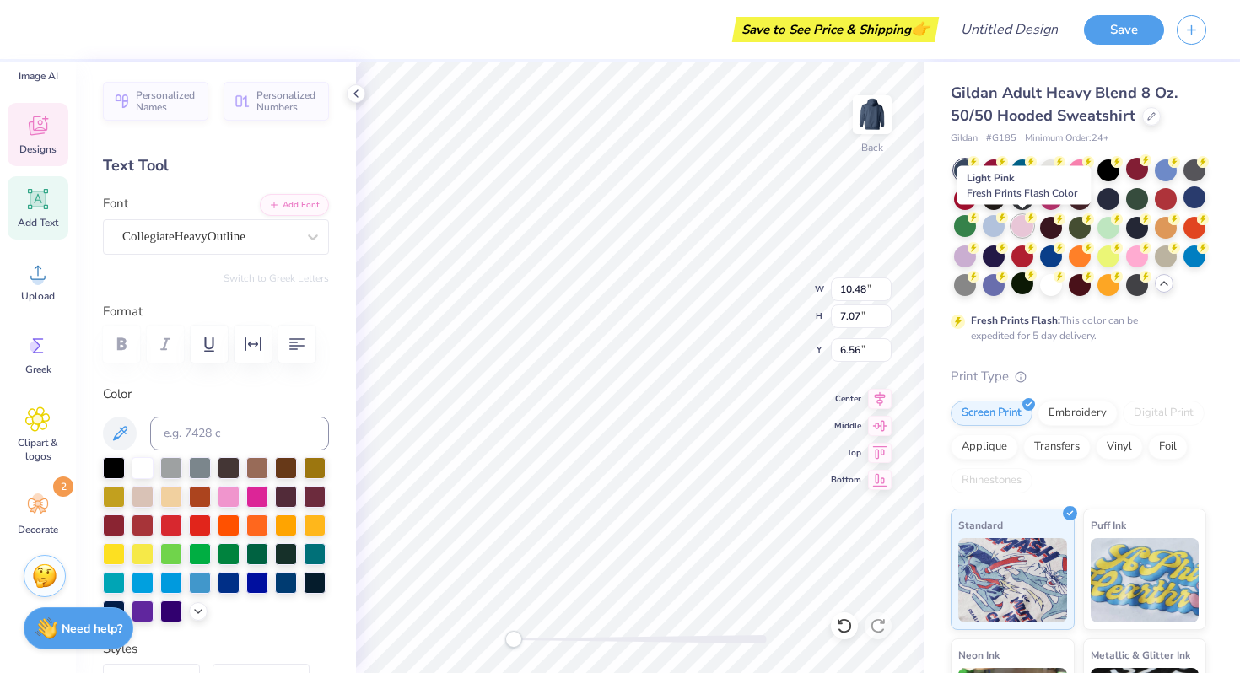
click at [1022, 226] on div at bounding box center [1023, 226] width 22 height 22
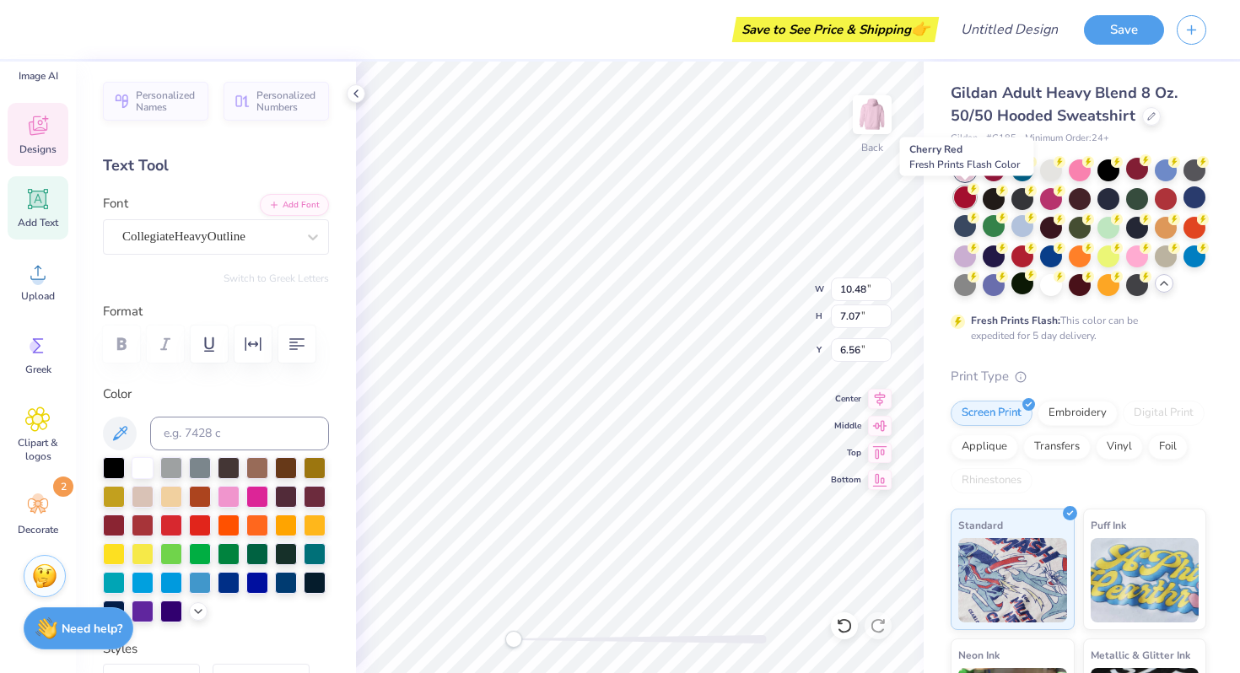
click at [970, 199] on div at bounding box center [965, 197] width 22 height 22
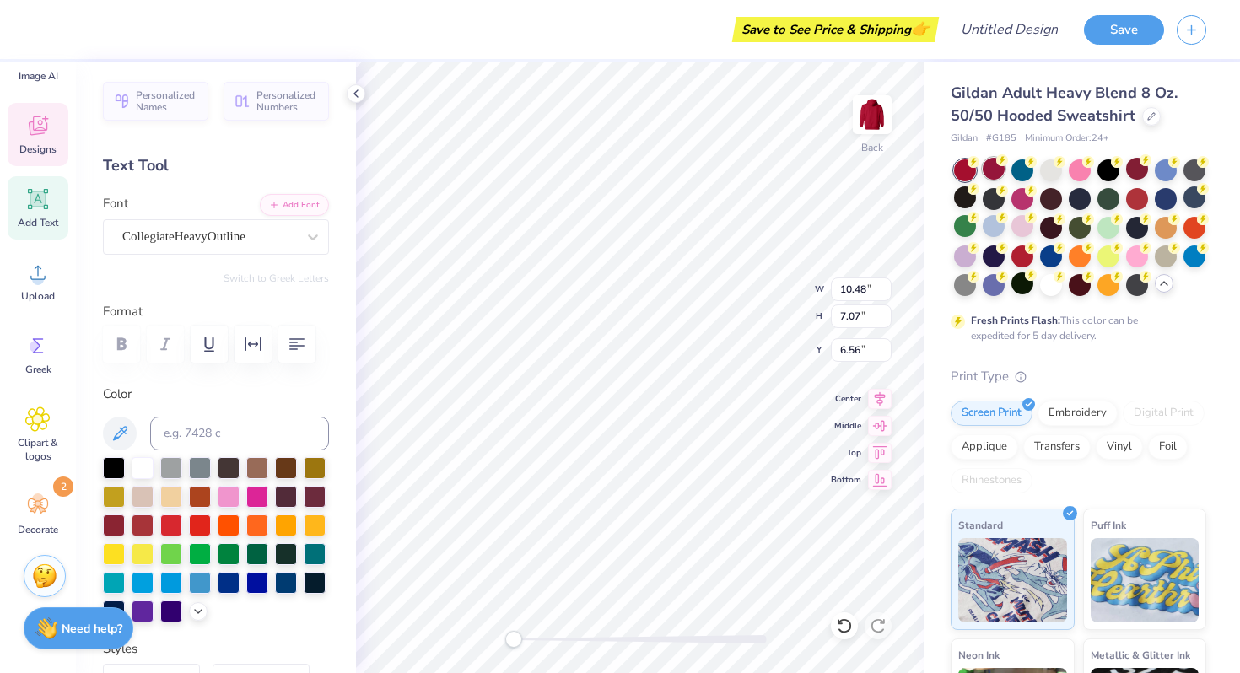
click at [992, 170] on div at bounding box center [994, 169] width 22 height 22
click at [966, 171] on div at bounding box center [965, 170] width 22 height 22
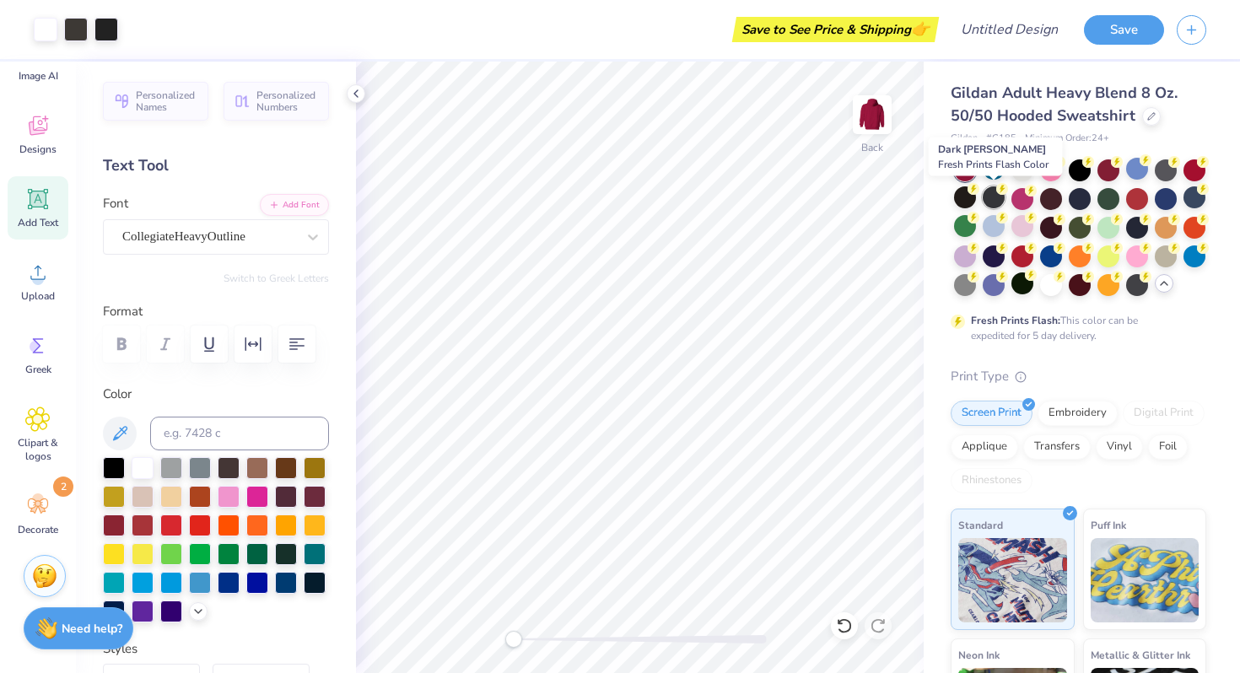
click at [997, 191] on icon at bounding box center [1003, 189] width 12 height 12
click at [353, 95] on icon at bounding box center [356, 94] width 14 height 14
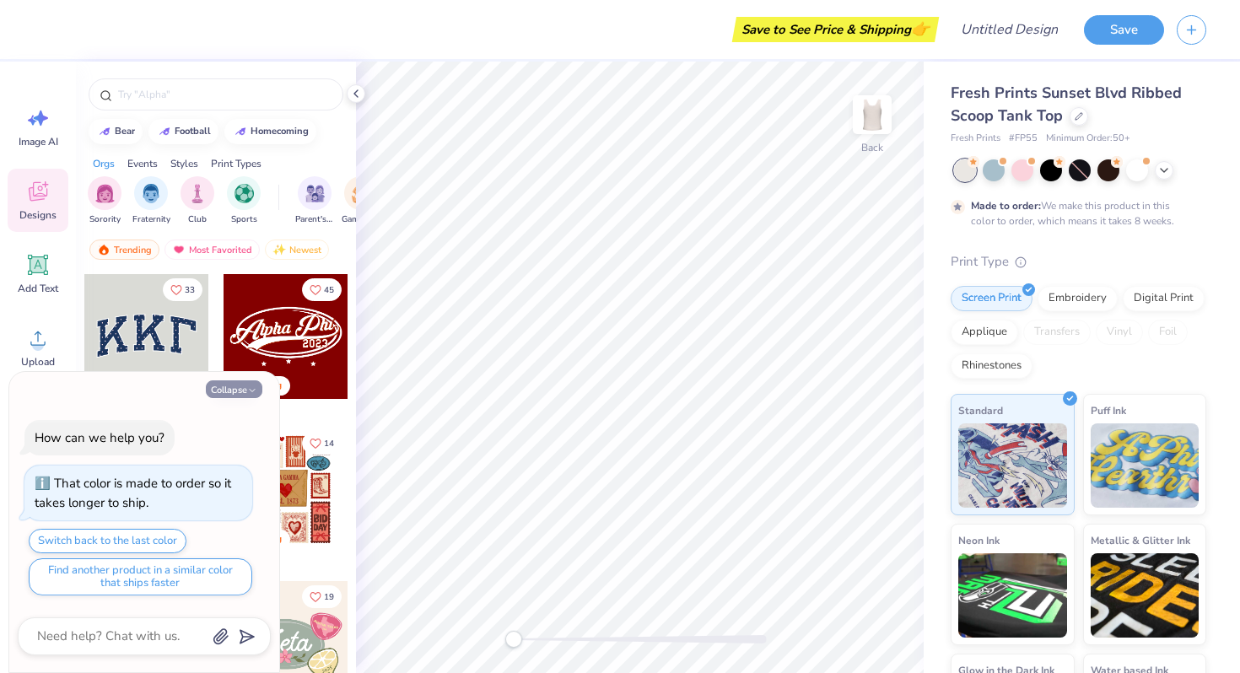
click at [249, 394] on icon "button" at bounding box center [252, 391] width 10 height 10
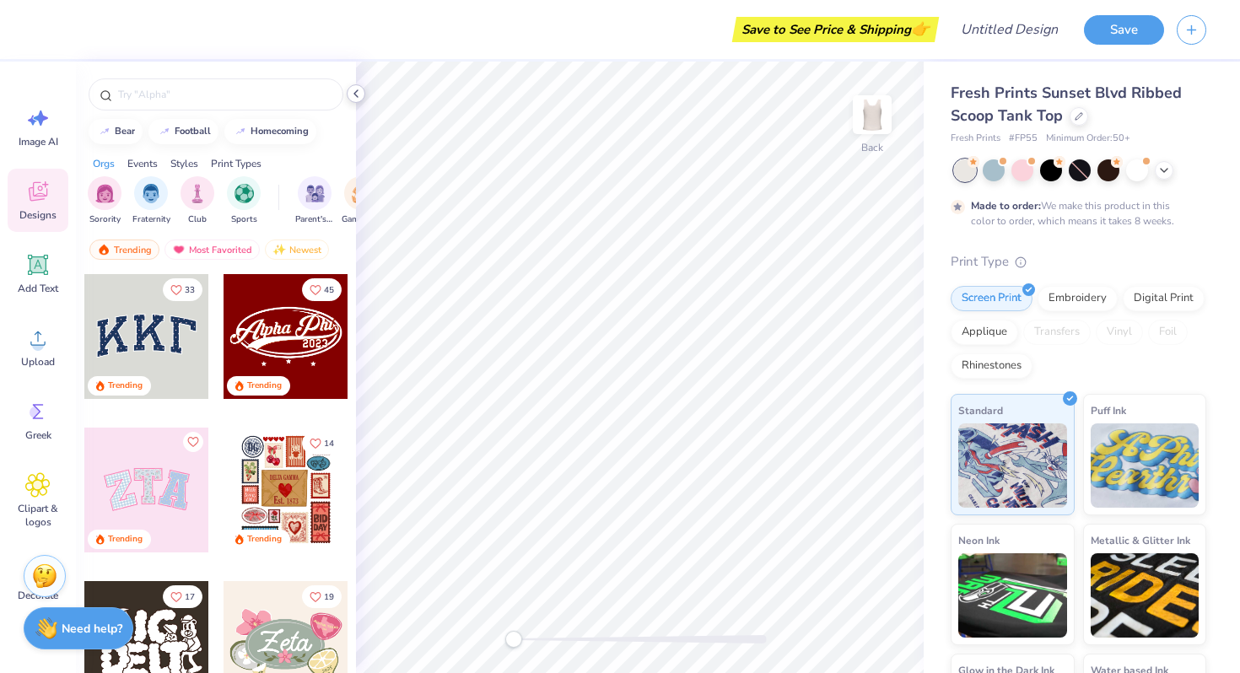
click at [353, 93] on icon at bounding box center [356, 94] width 14 height 14
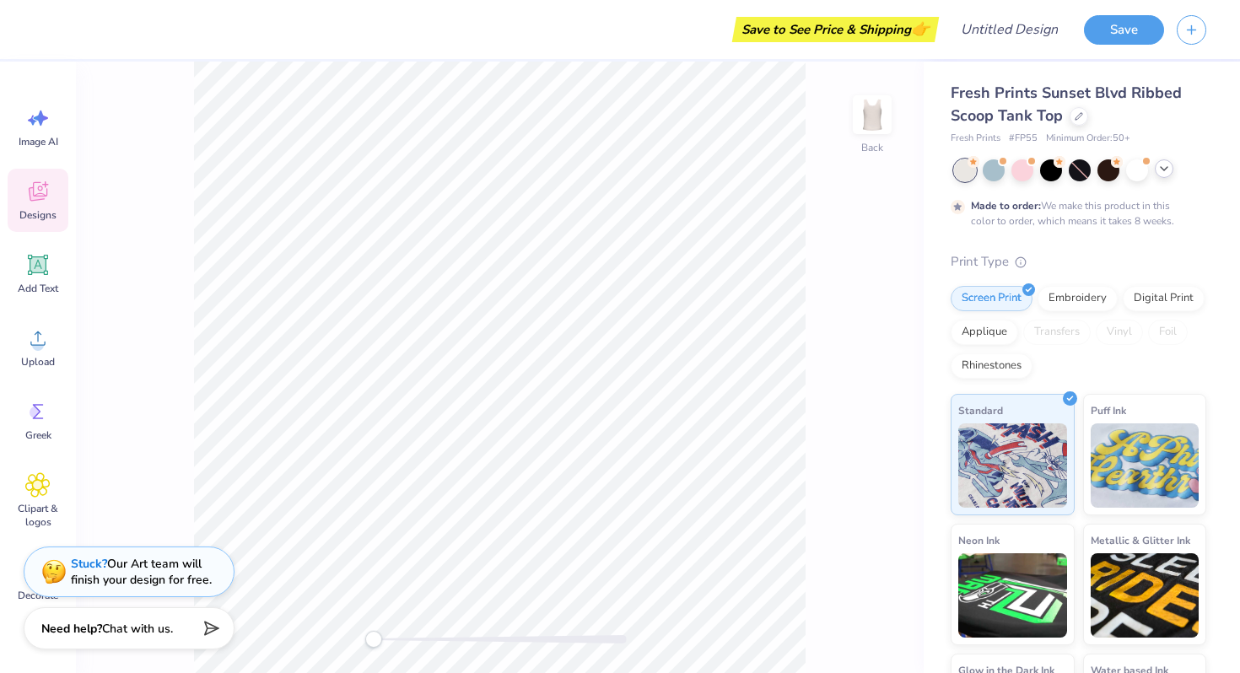
click at [1164, 175] on div at bounding box center [1164, 168] width 19 height 19
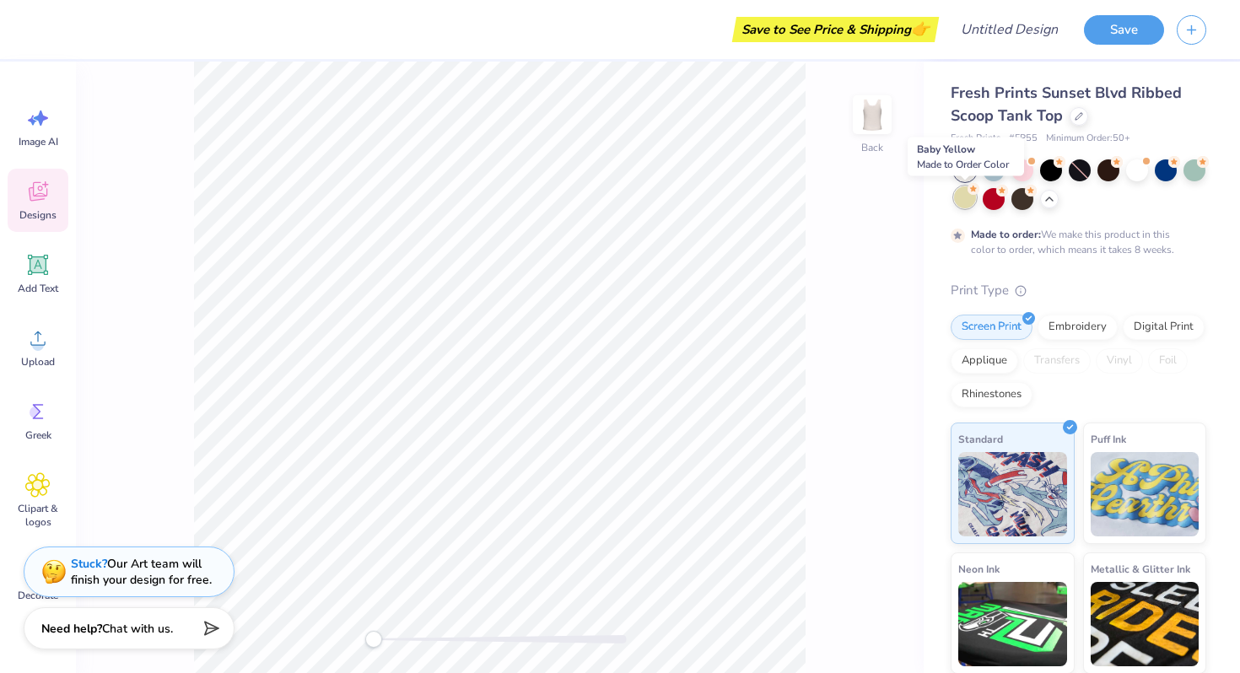
click at [968, 200] on div at bounding box center [965, 197] width 22 height 22
click at [988, 203] on div at bounding box center [994, 197] width 22 height 22
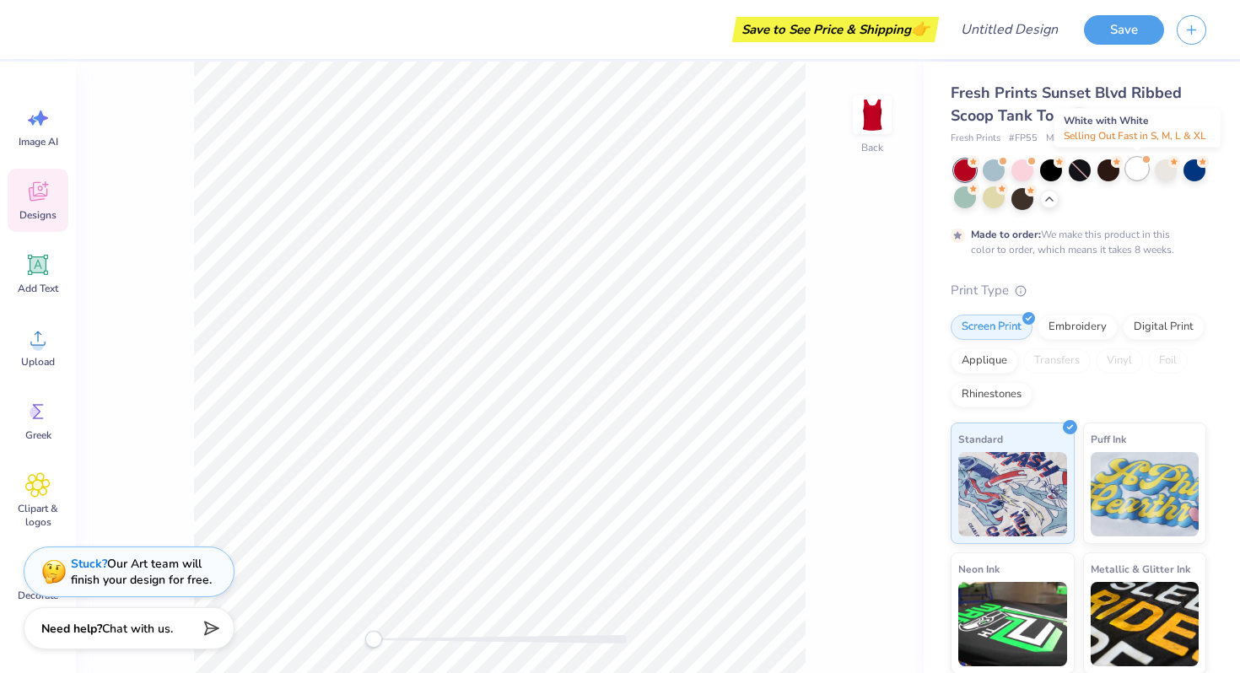
click at [1142, 175] on div at bounding box center [1138, 169] width 22 height 22
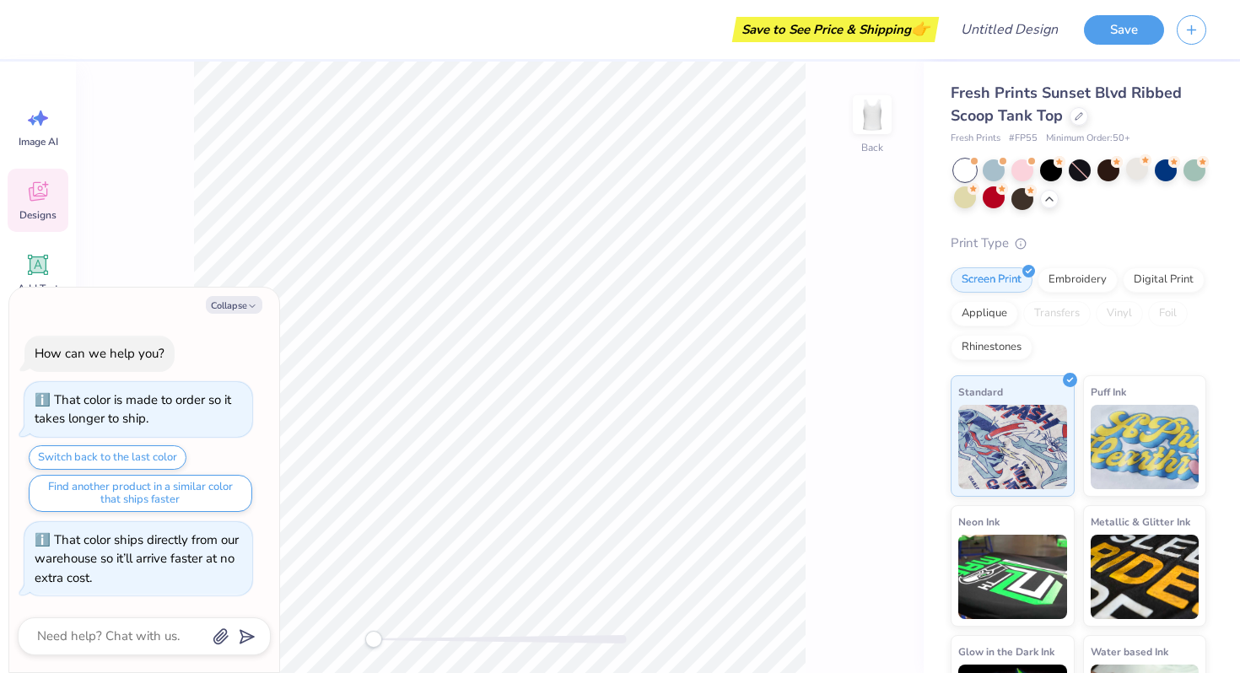
scroll to position [317, 0]
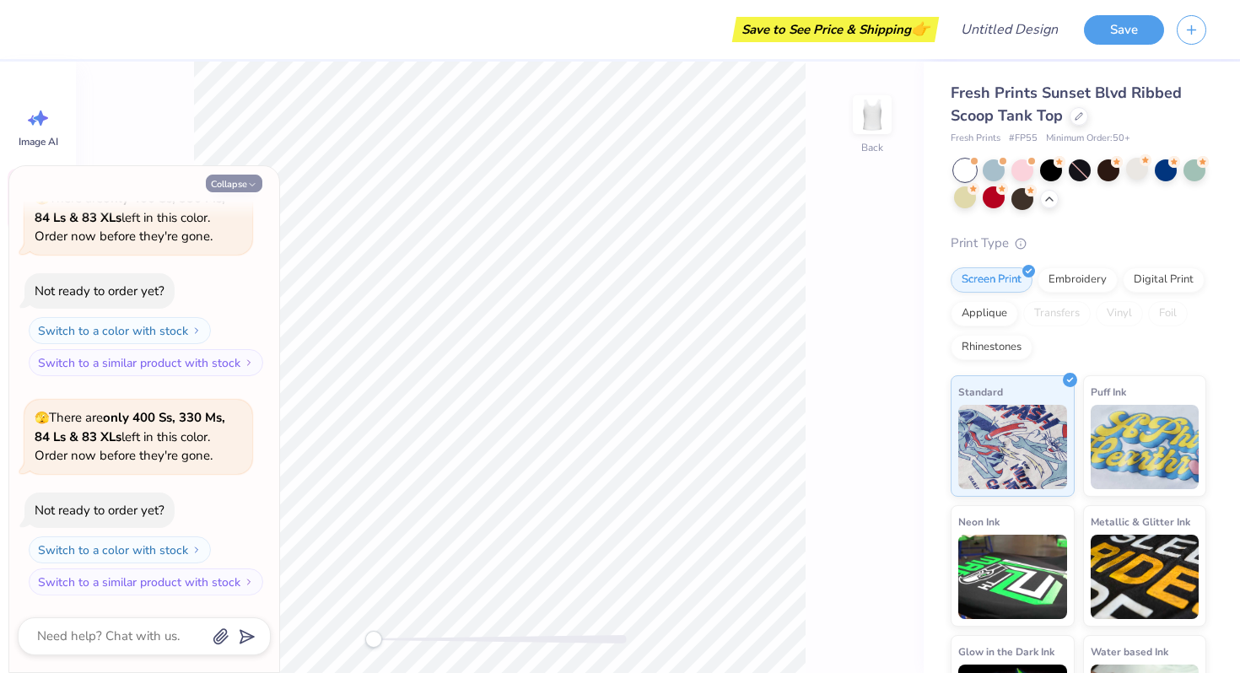
click at [244, 184] on button "Collapse" at bounding box center [234, 184] width 57 height 18
type textarea "x"
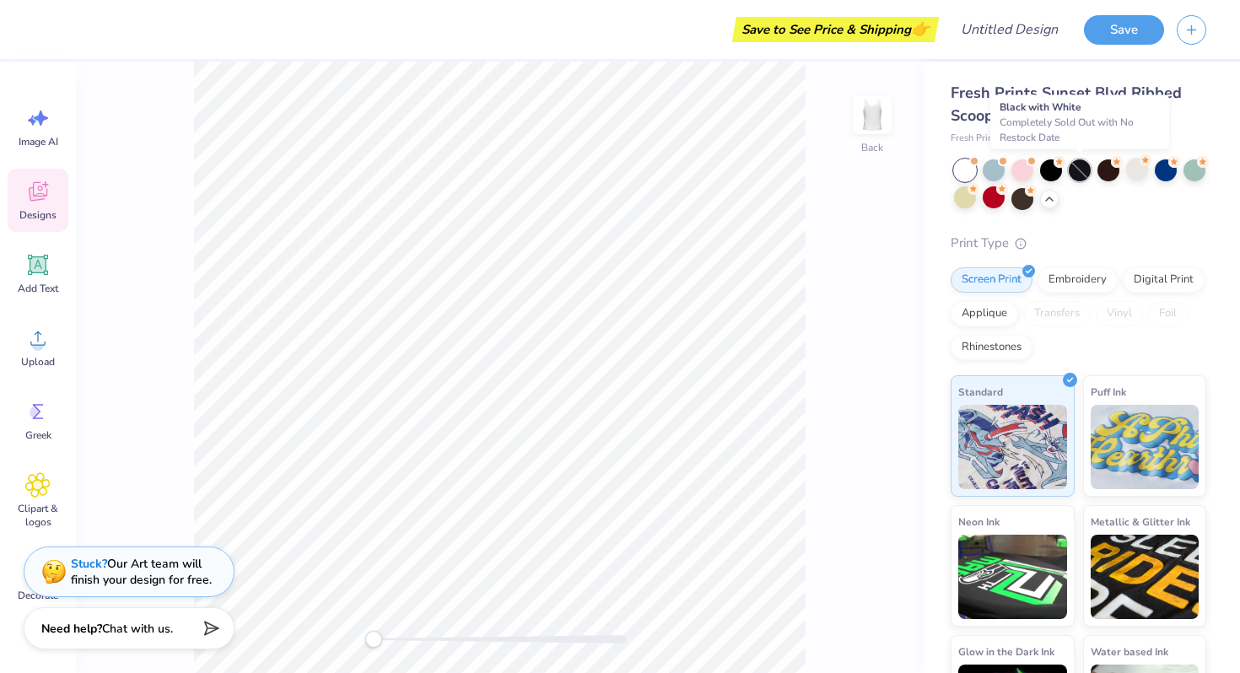
click at [1081, 170] on div at bounding box center [1080, 170] width 22 height 22
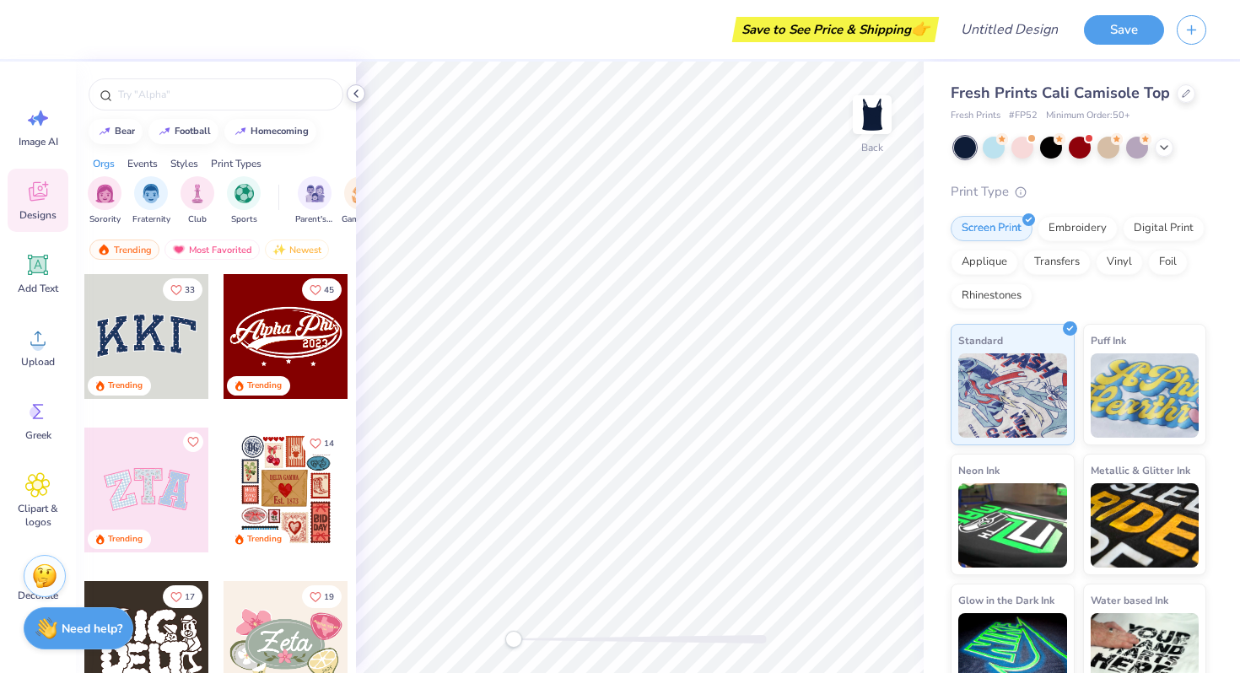
click at [358, 94] on icon at bounding box center [356, 94] width 14 height 14
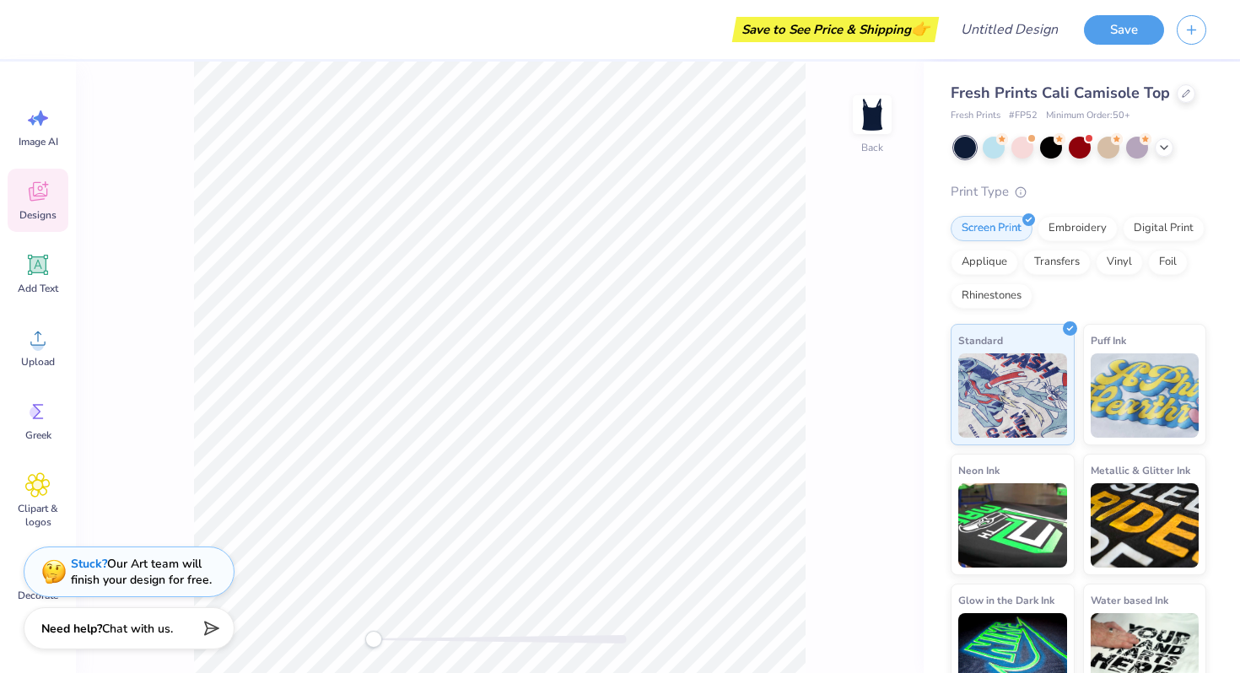
click at [46, 203] on icon at bounding box center [37, 191] width 25 height 25
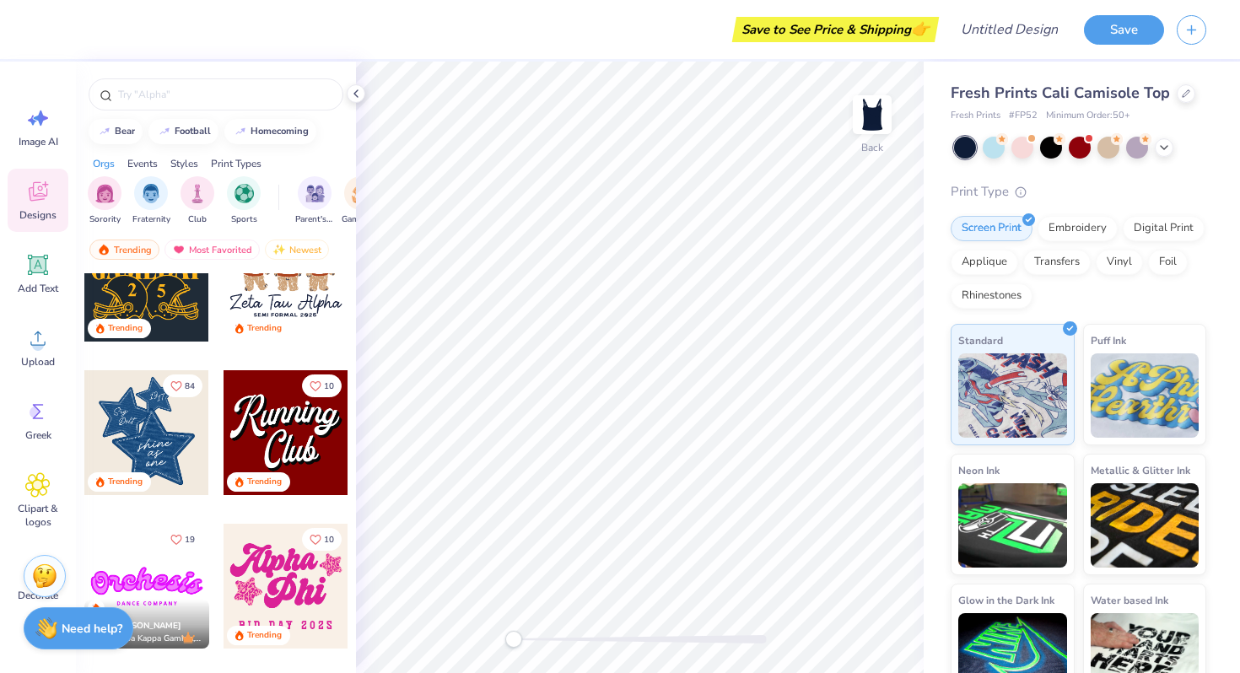
scroll to position [987, 0]
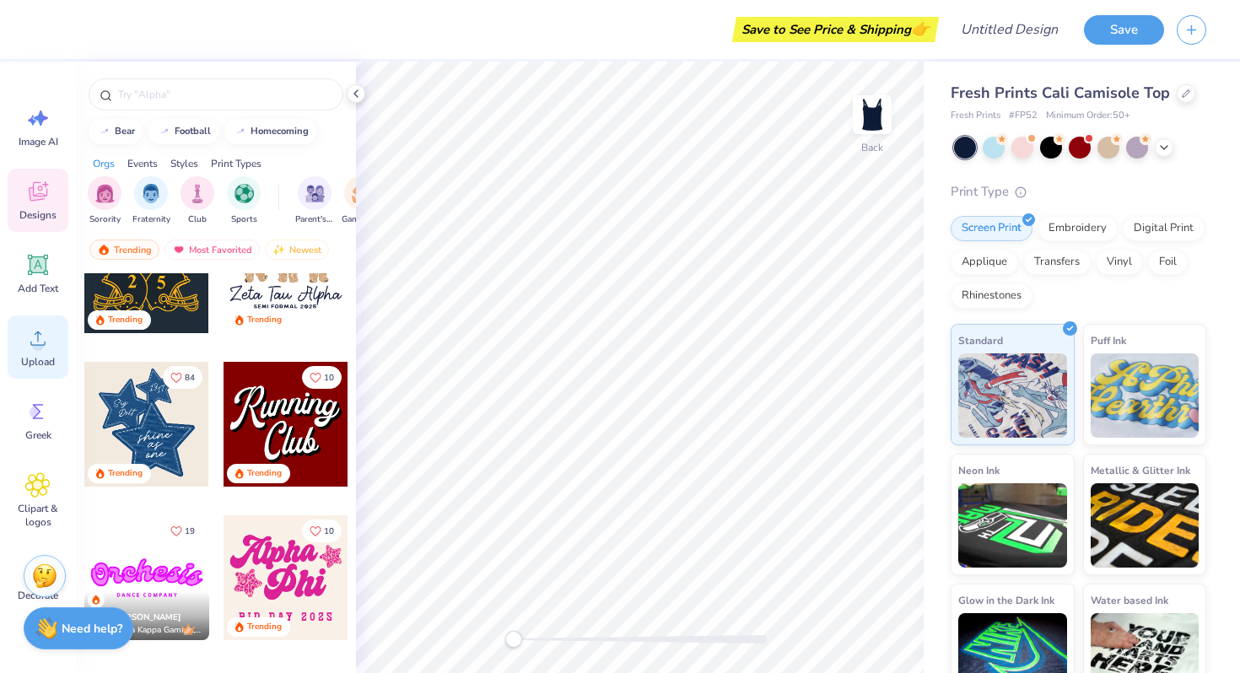
click at [30, 351] on div "Upload" at bounding box center [38, 347] width 61 height 63
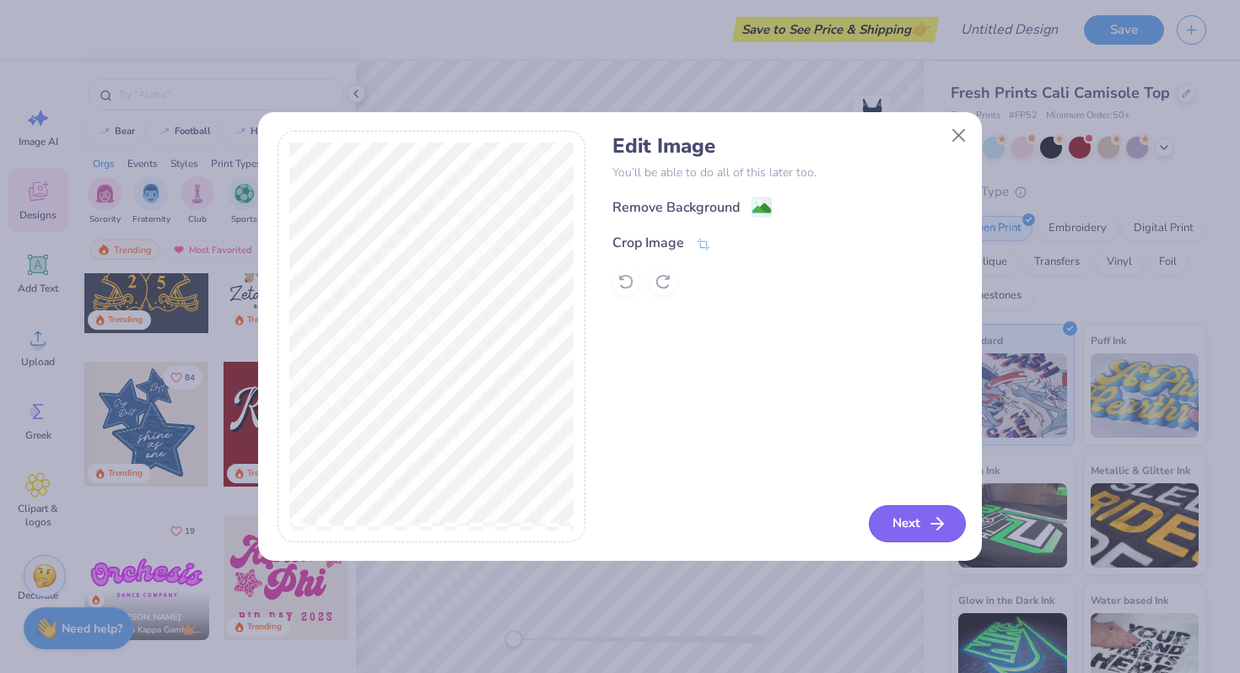
click at [900, 529] on button "Next" at bounding box center [917, 523] width 97 height 37
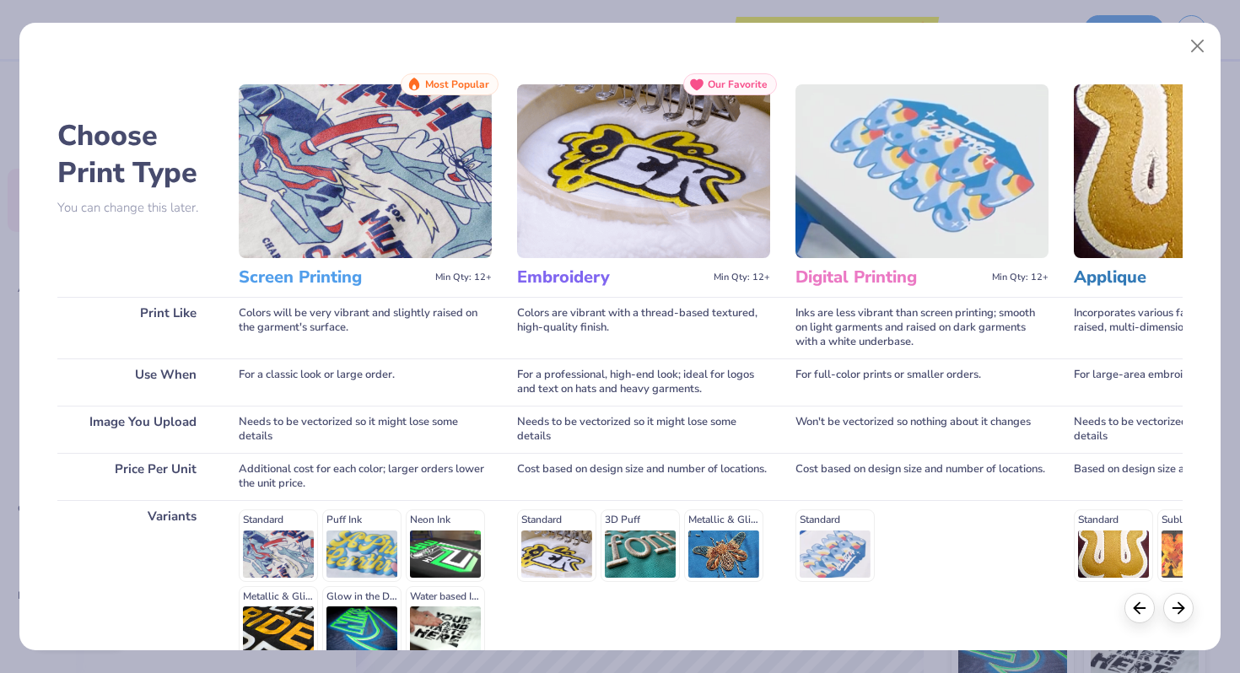
scroll to position [168, 0]
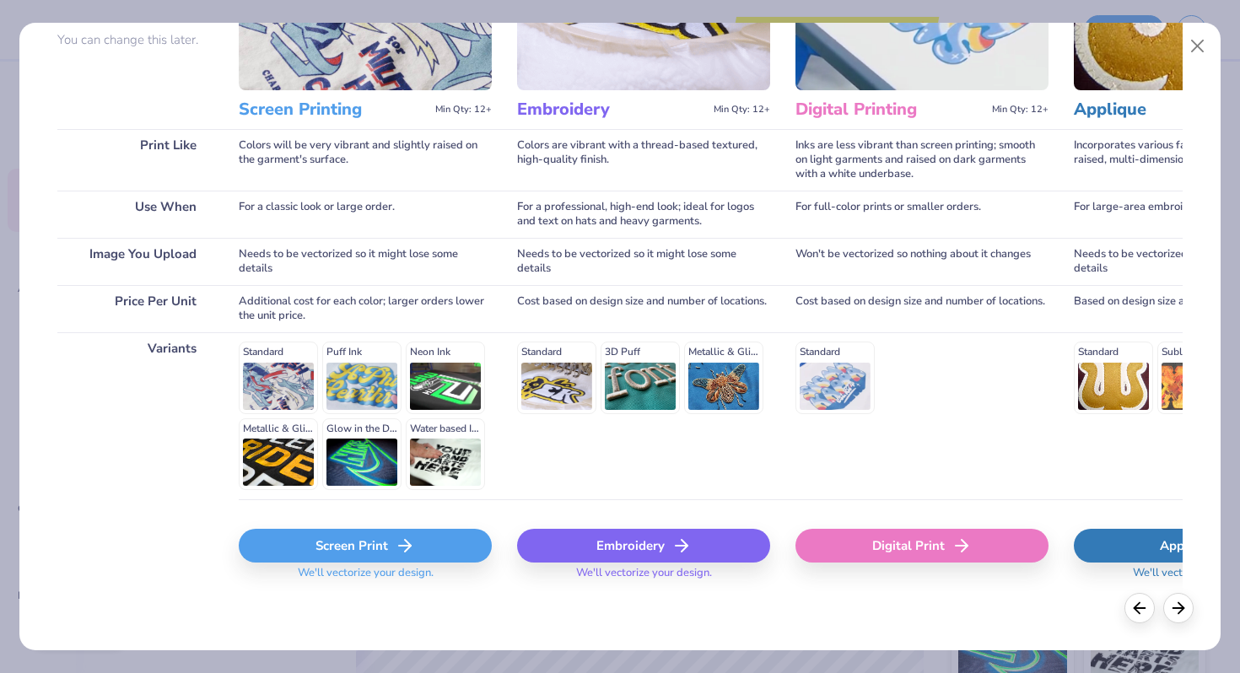
click at [715, 549] on div "Embroidery" at bounding box center [643, 546] width 253 height 34
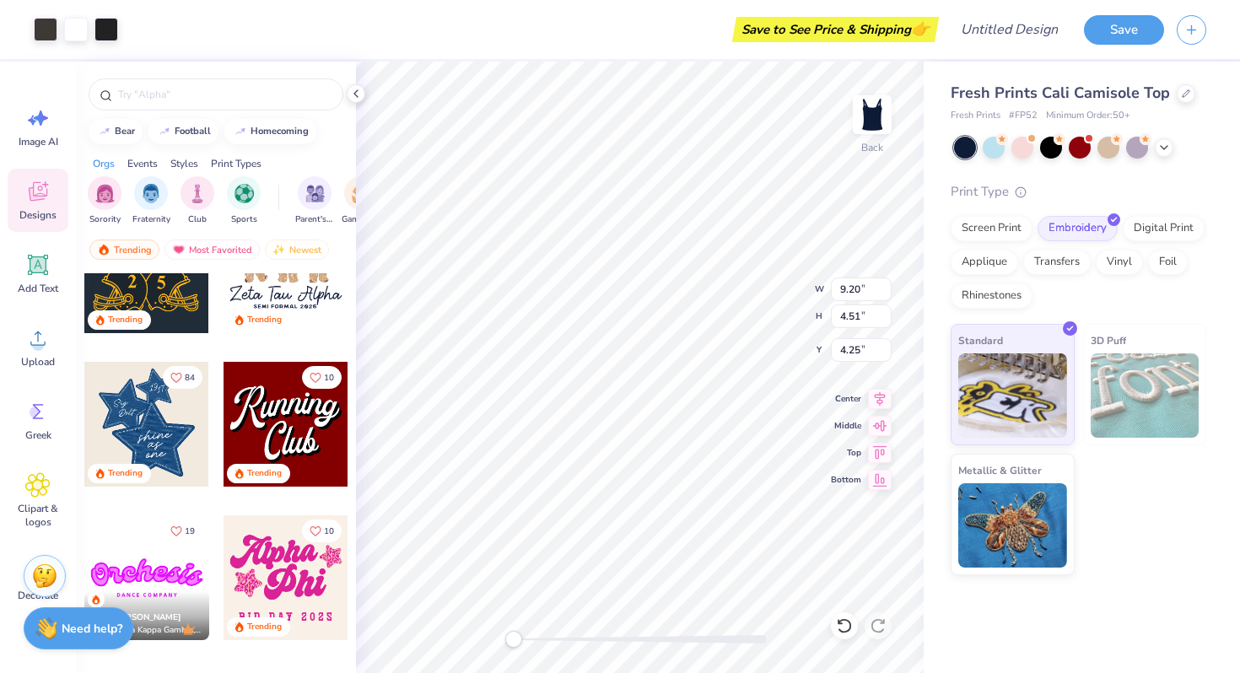
type input "3.74"
type input "1.83"
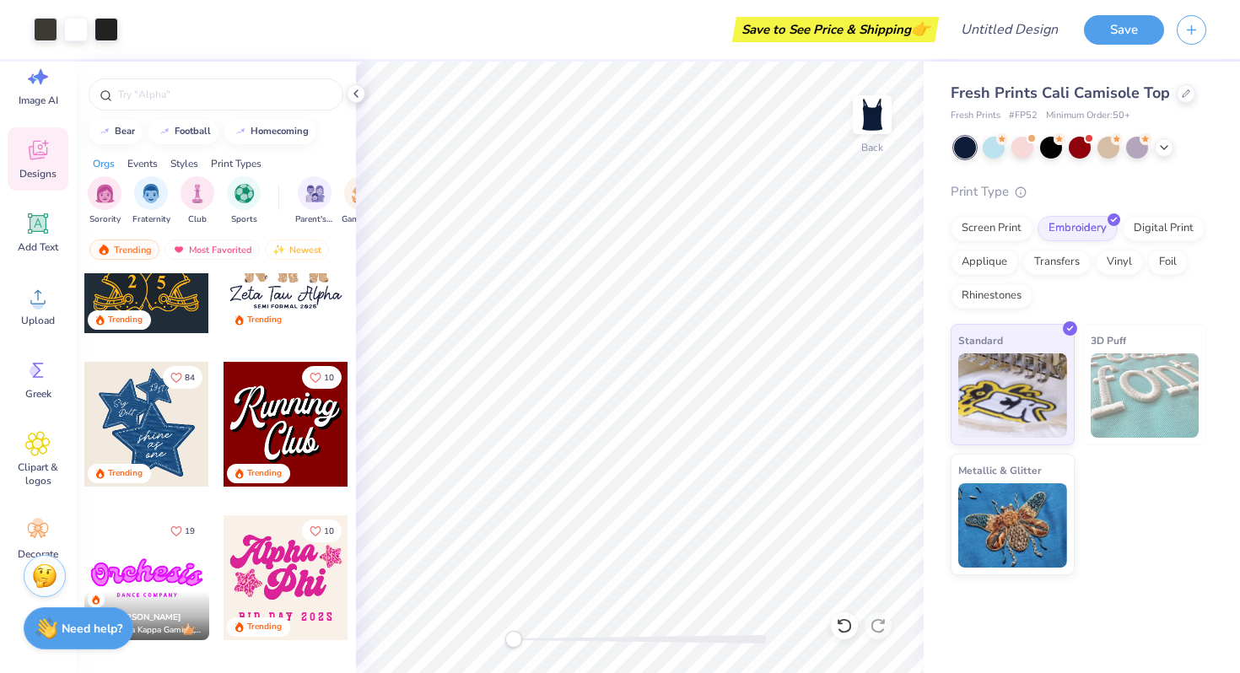
scroll to position [66, 0]
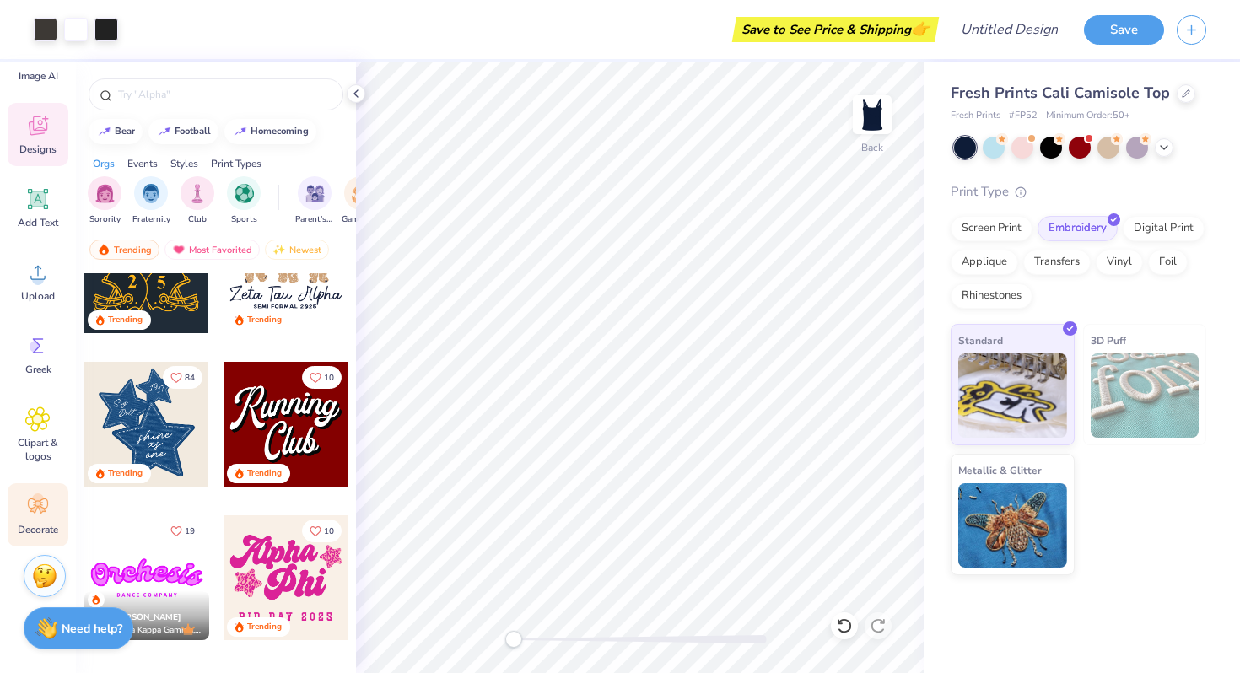
click at [32, 516] on icon at bounding box center [37, 506] width 25 height 25
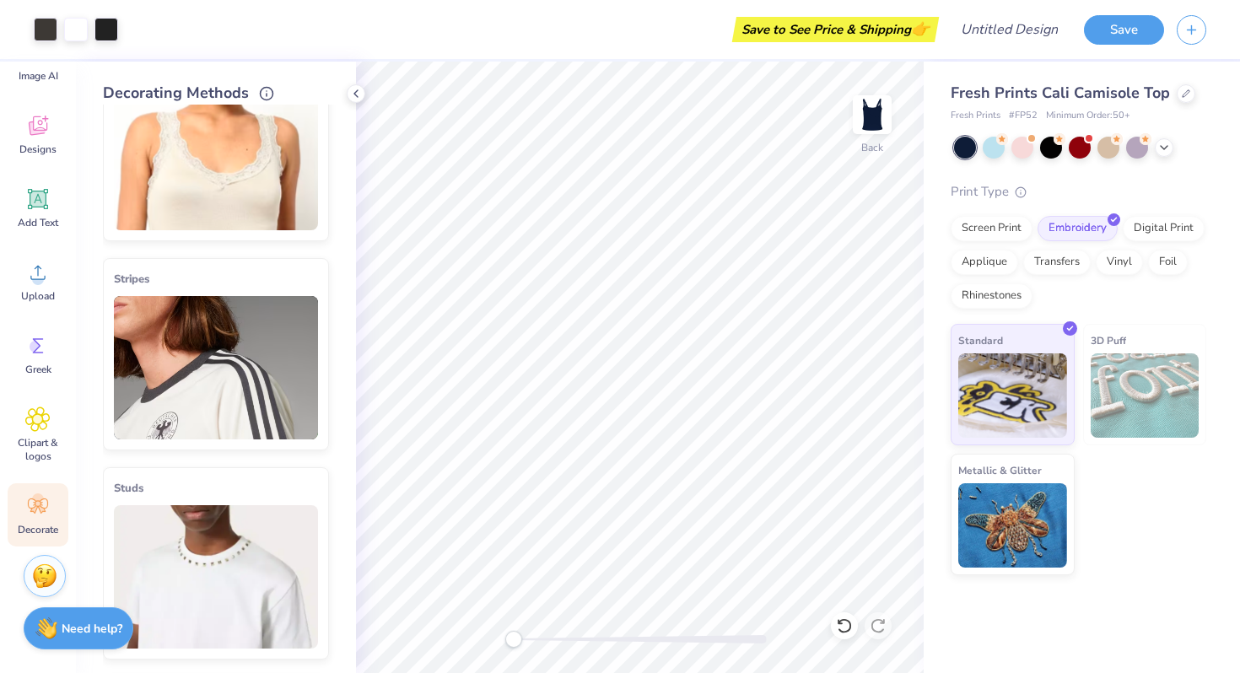
scroll to position [0, 0]
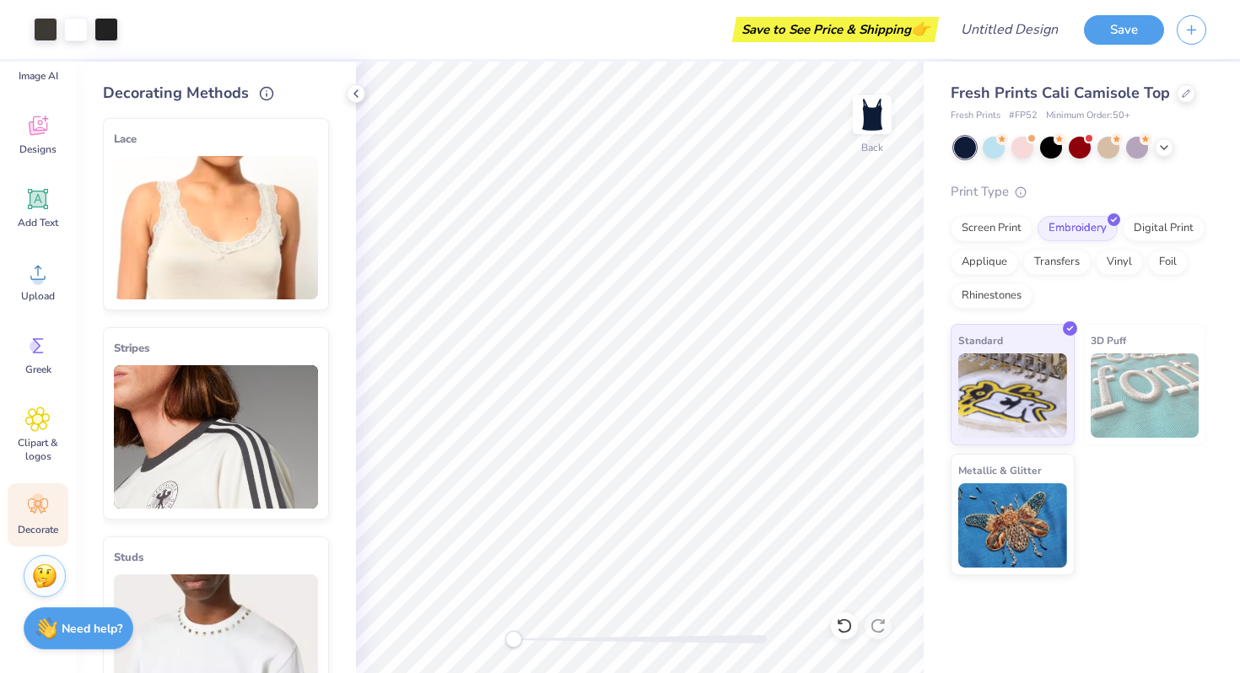
click at [192, 273] on img at bounding box center [216, 227] width 204 height 143
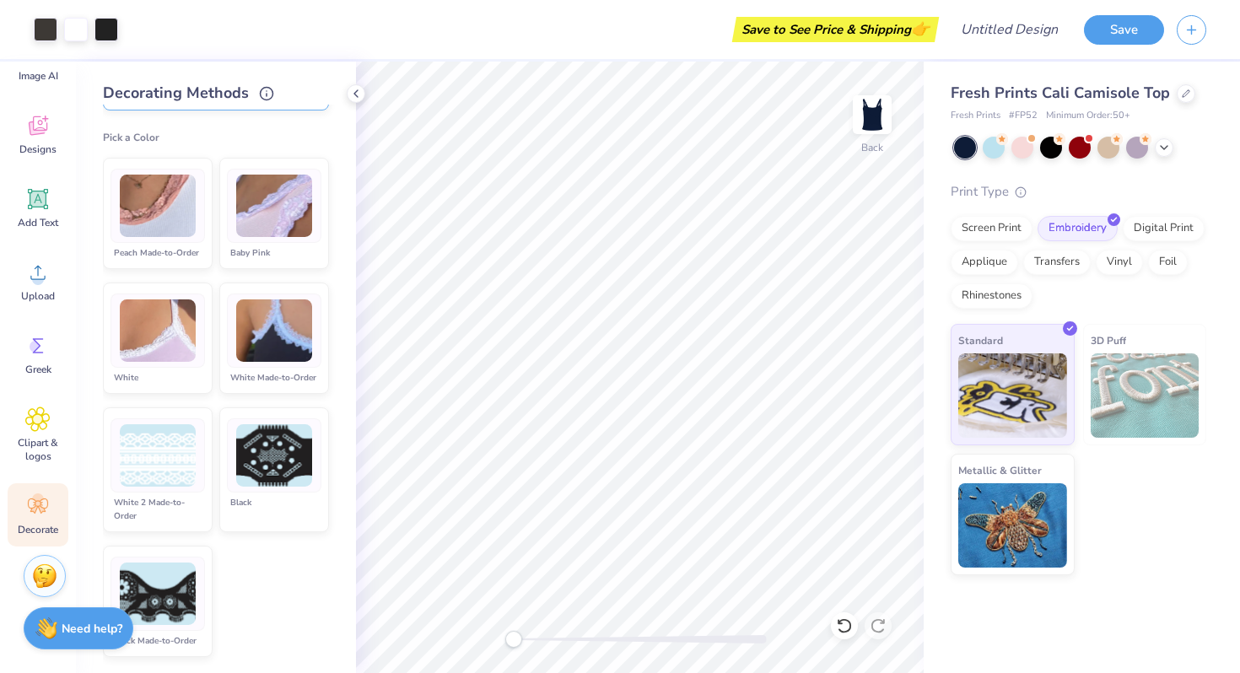
scroll to position [192, 0]
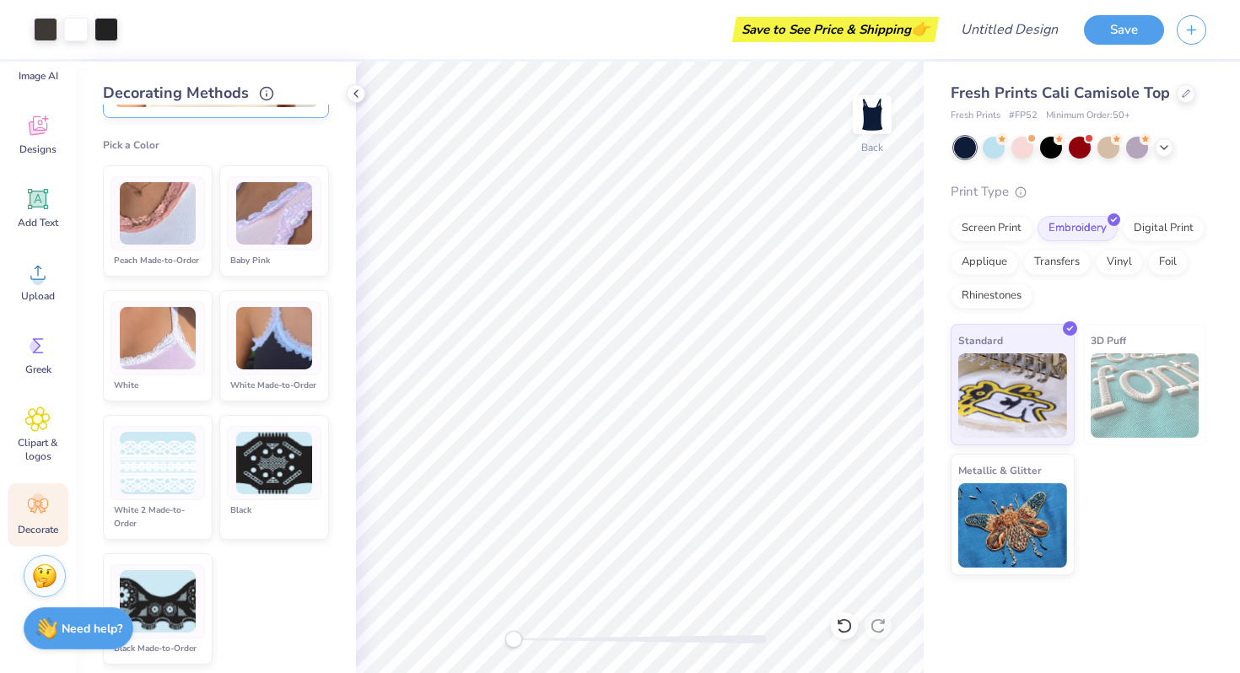
click at [176, 368] on div at bounding box center [158, 338] width 95 height 74
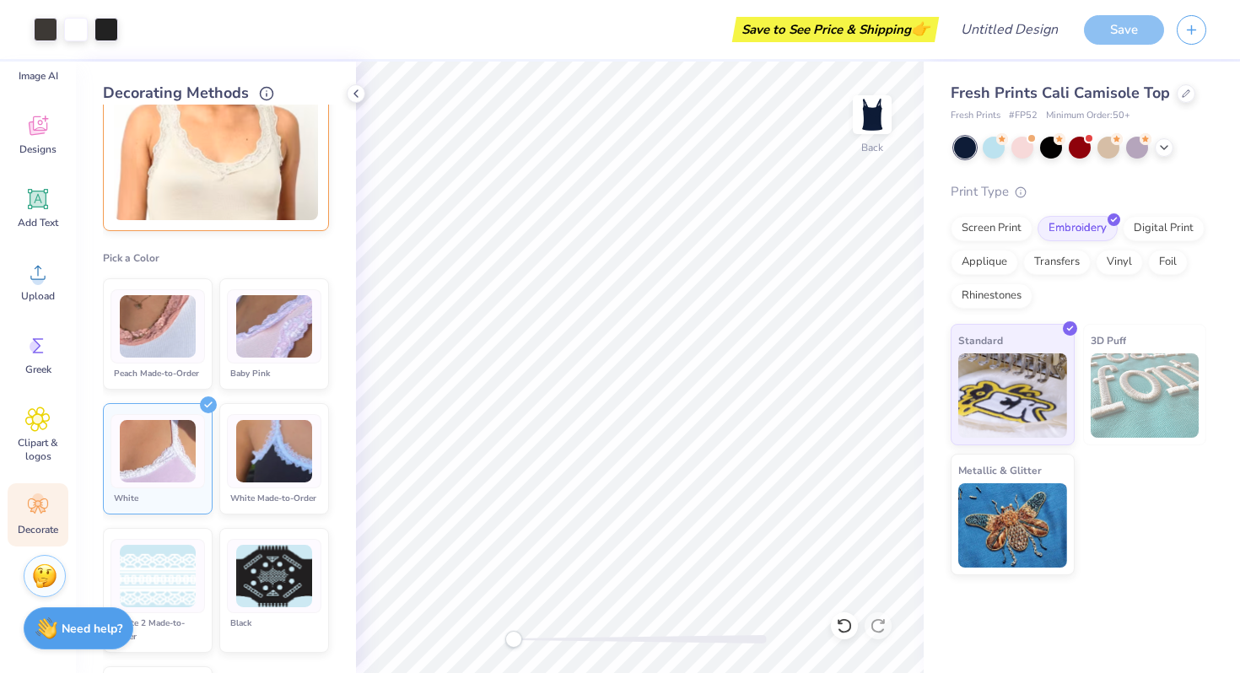
scroll to position [1, 0]
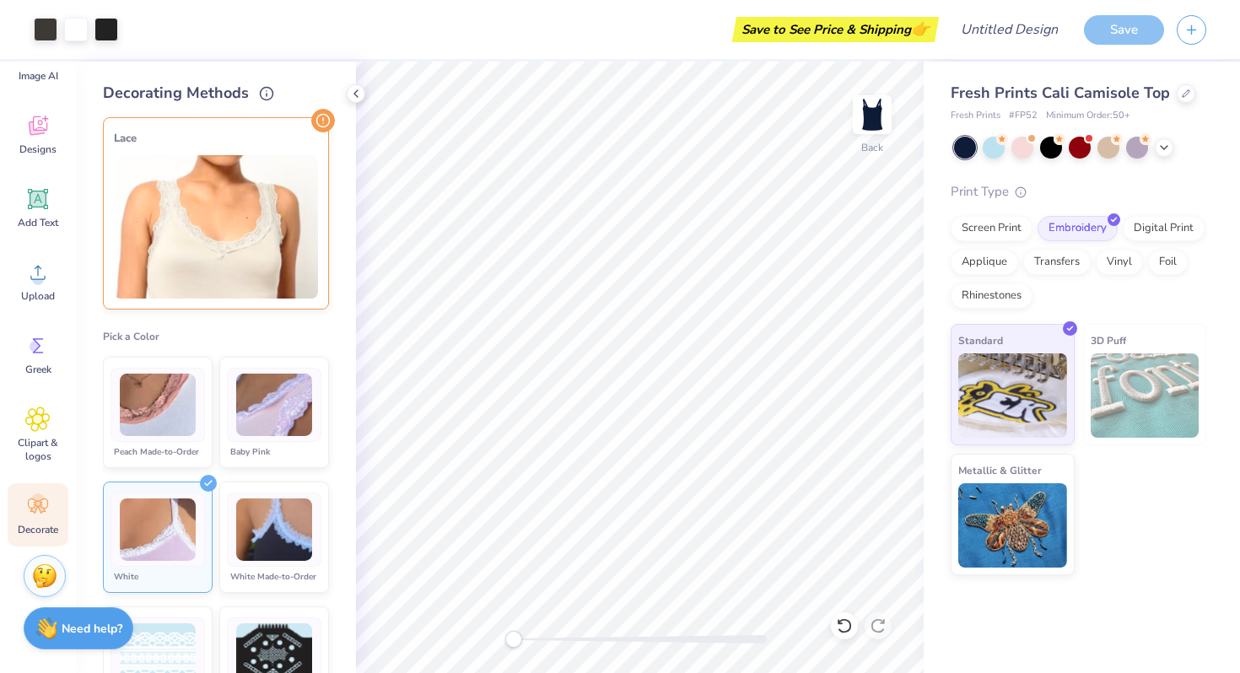
click at [186, 527] on img at bounding box center [158, 530] width 76 height 63
click at [244, 260] on img at bounding box center [216, 226] width 204 height 143
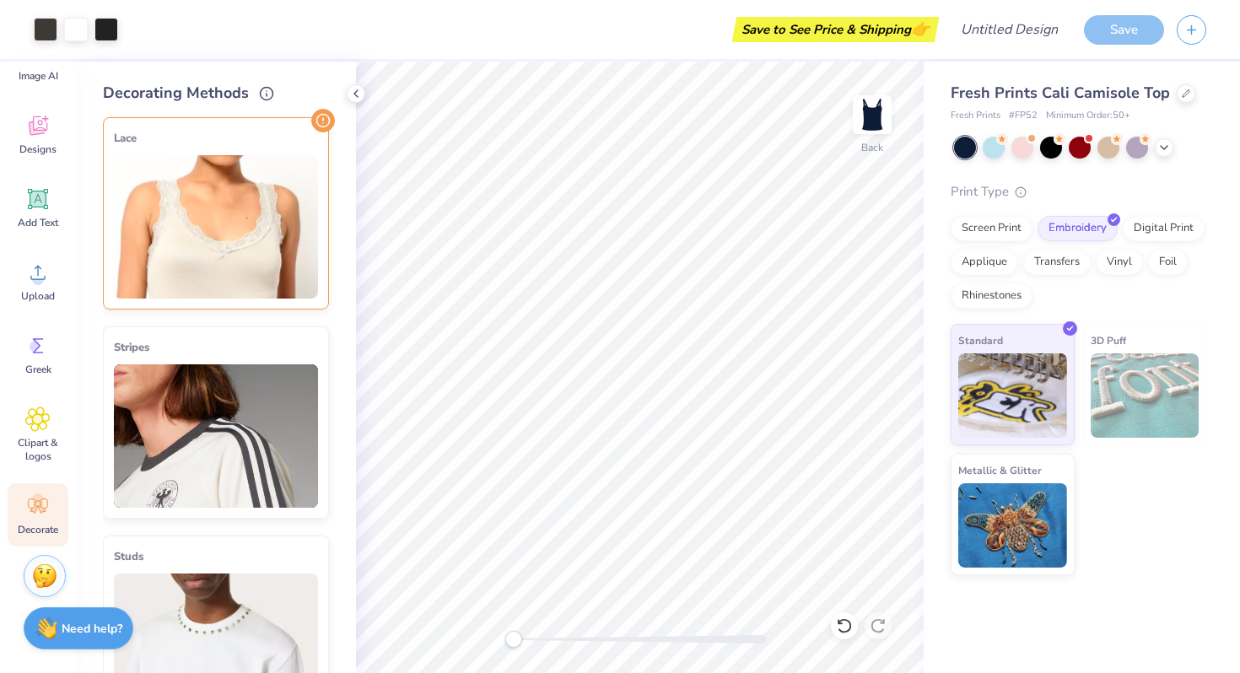
click at [270, 437] on img at bounding box center [216, 436] width 204 height 143
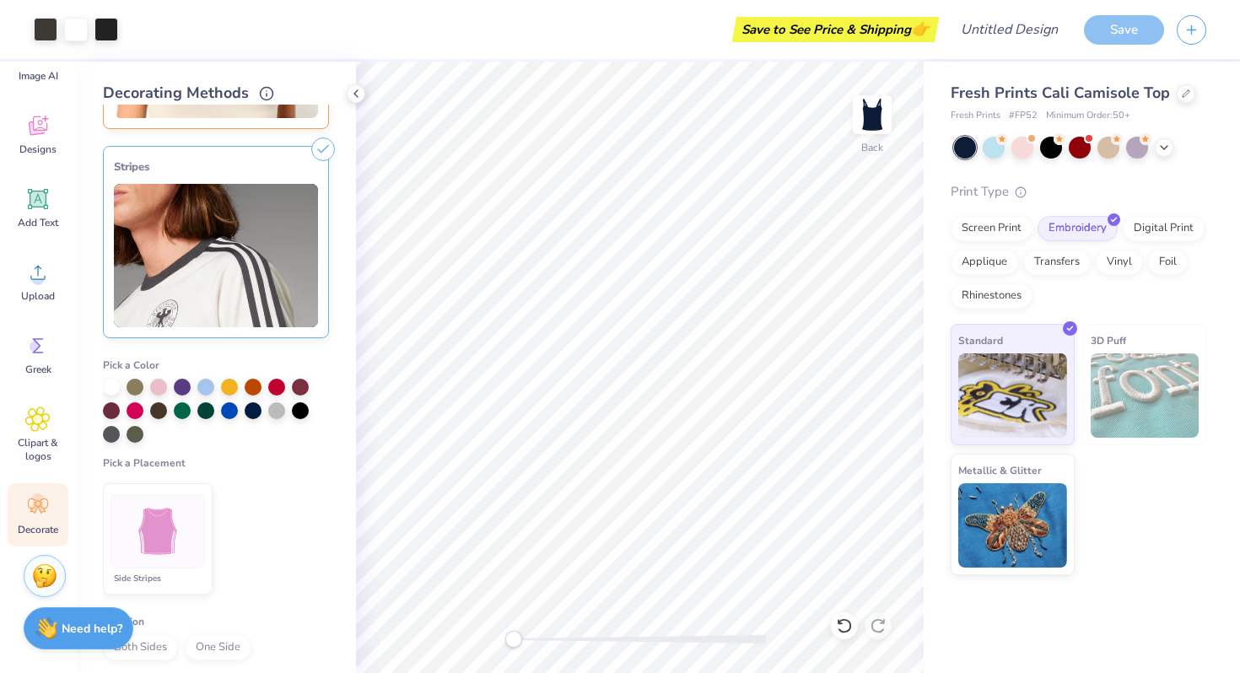
scroll to position [229, 0]
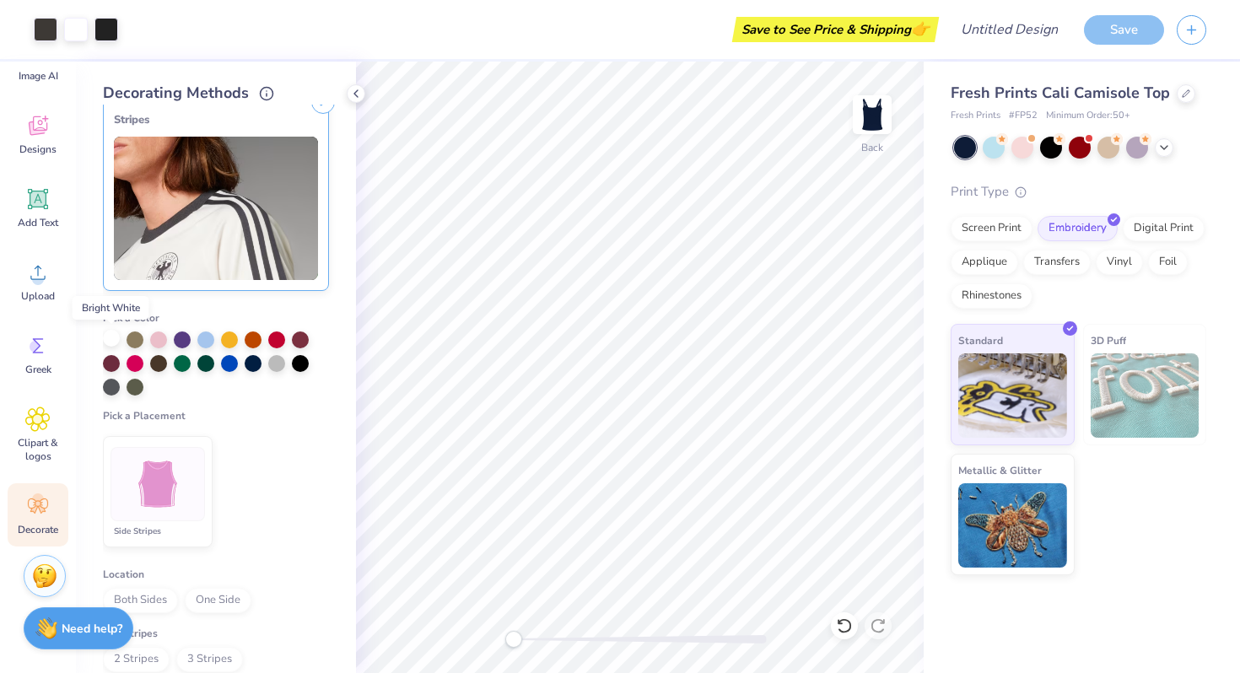
click at [108, 340] on div at bounding box center [111, 338] width 17 height 17
click at [174, 518] on div at bounding box center [158, 484] width 95 height 74
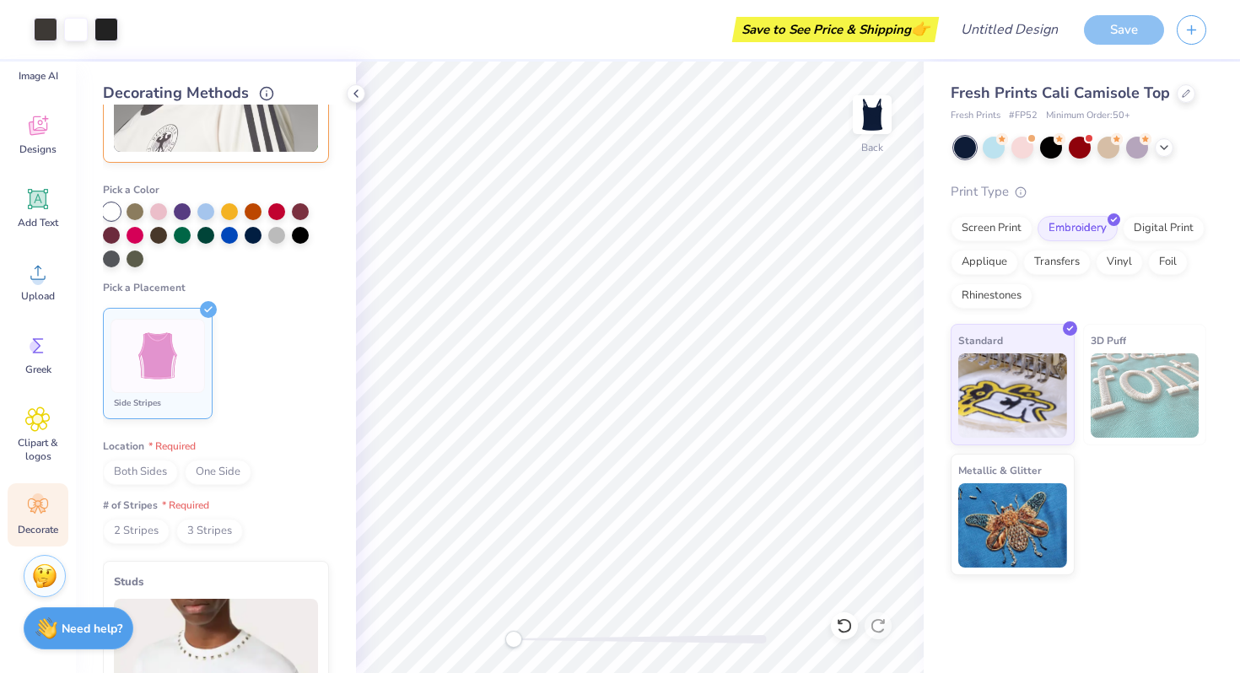
scroll to position [359, 0]
click at [154, 485] on div "Pick a Color Pick a Placement Side Stripes Location Both Sides One Side # of St…" at bounding box center [216, 355] width 226 height 375
click at [150, 475] on span "Both Sides" at bounding box center [140, 470] width 75 height 25
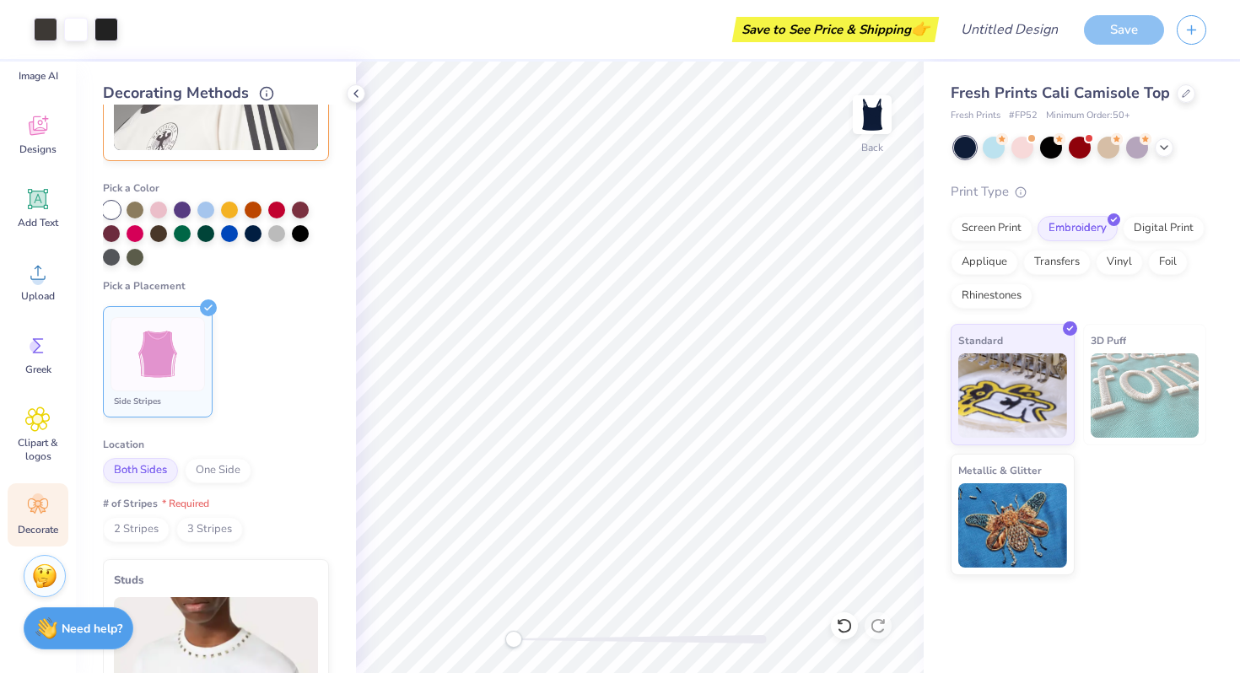
click at [144, 531] on span "2 Stripes" at bounding box center [136, 529] width 67 height 25
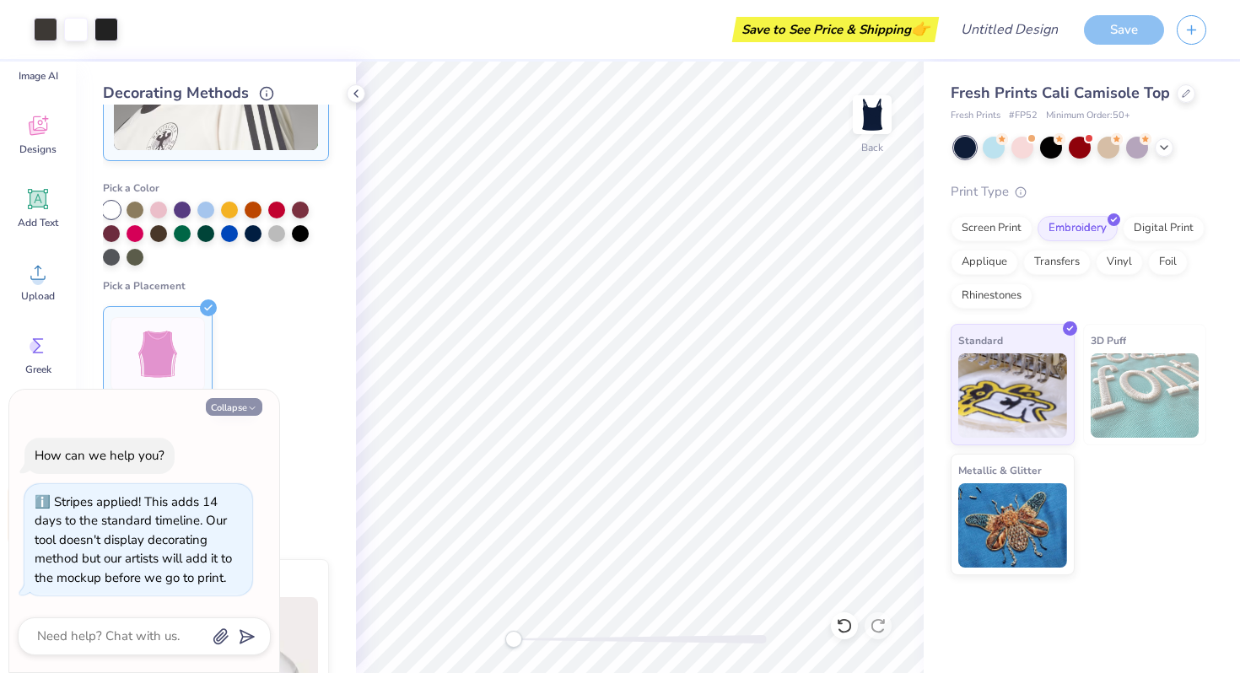
click at [229, 403] on button "Collapse" at bounding box center [234, 407] width 57 height 18
type textarea "x"
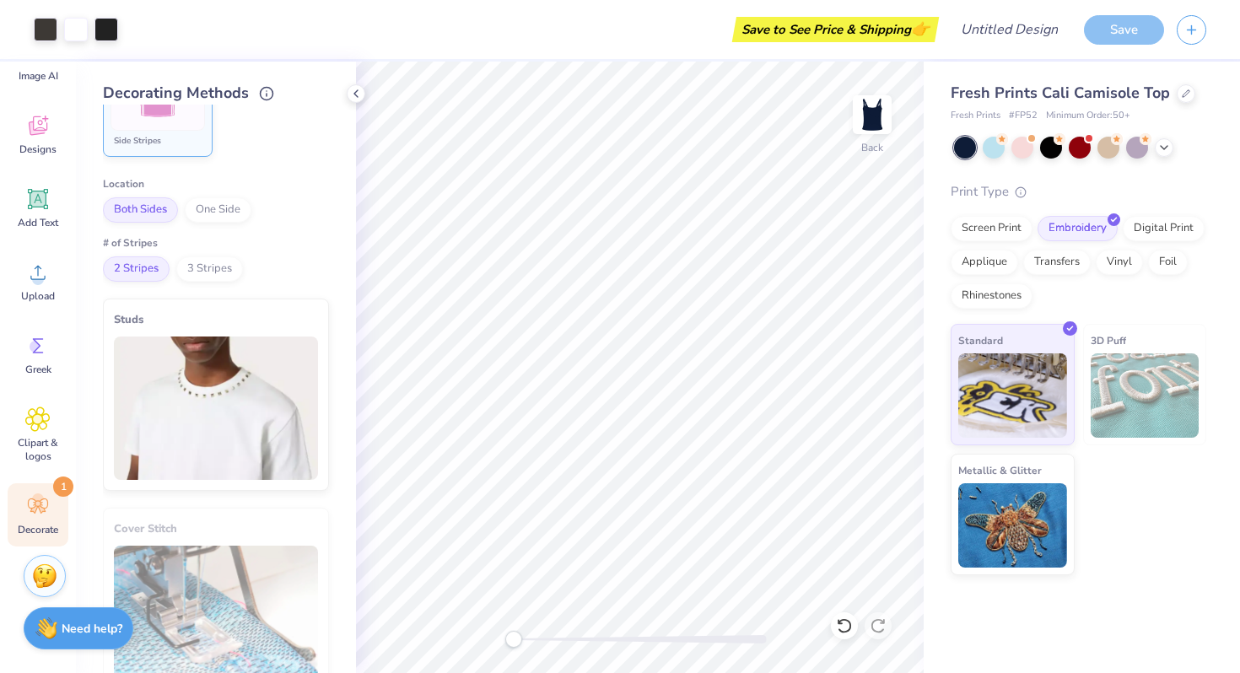
scroll to position [0, 0]
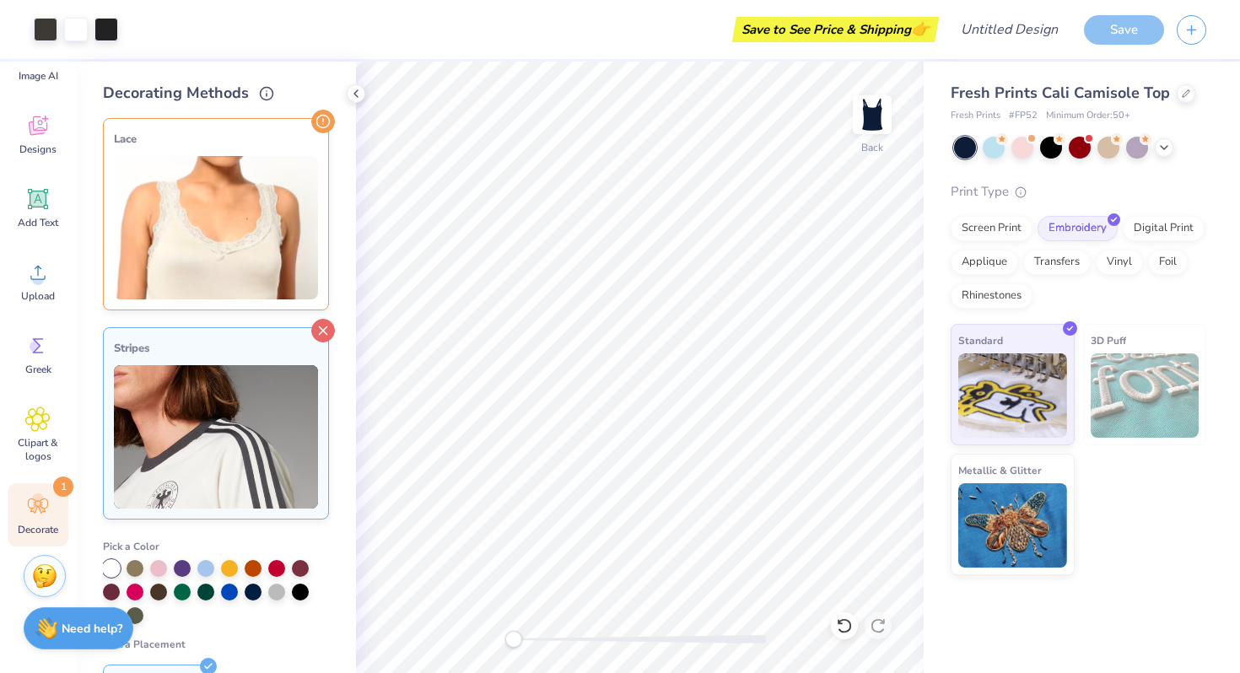
click at [322, 328] on icon at bounding box center [323, 331] width 24 height 24
click at [322, 123] on icon at bounding box center [323, 122] width 24 height 24
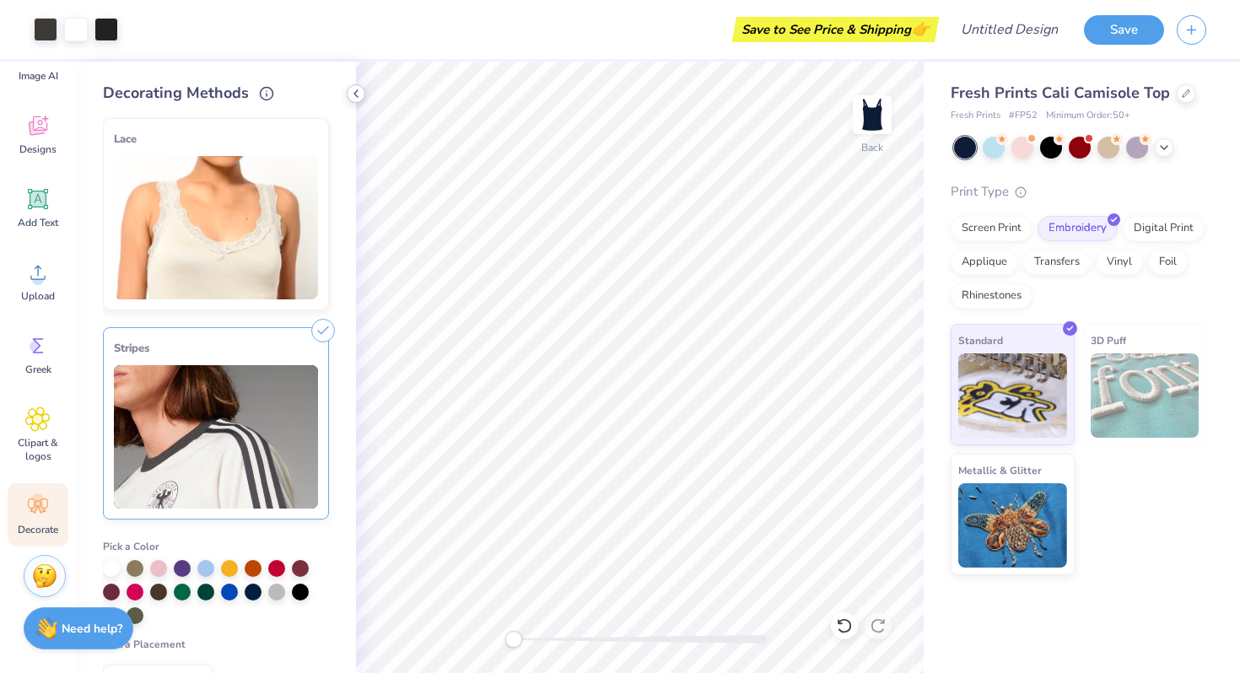
click at [356, 95] on polyline at bounding box center [355, 93] width 3 height 7
